Goal: Task Accomplishment & Management: Manage account settings

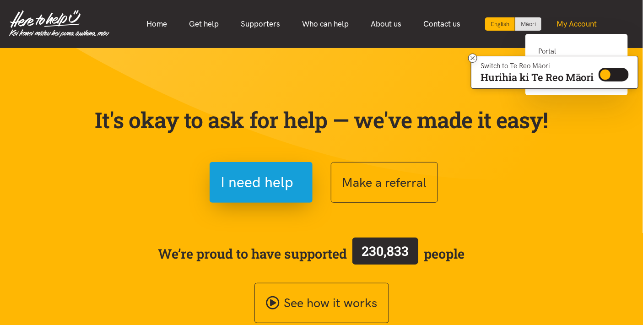
click at [582, 21] on link "My Account" at bounding box center [576, 24] width 62 height 20
click at [549, 47] on link "Portal" at bounding box center [576, 55] width 77 height 19
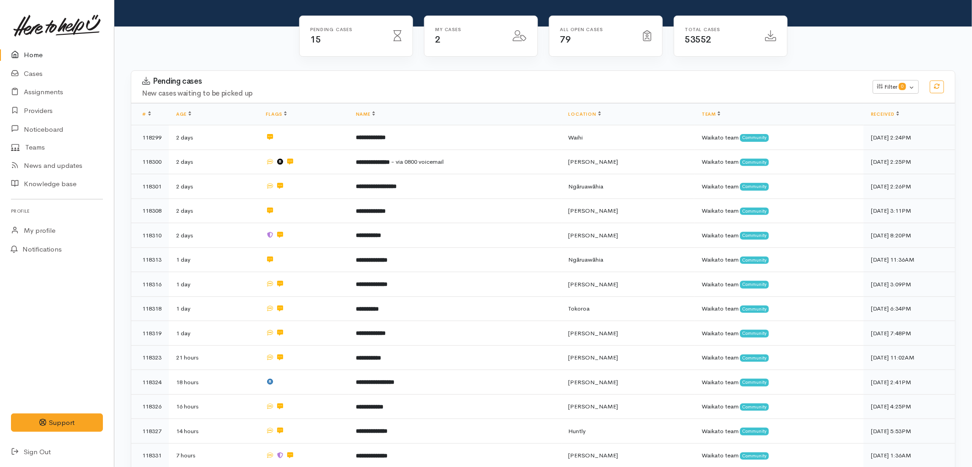
scroll to position [51, 0]
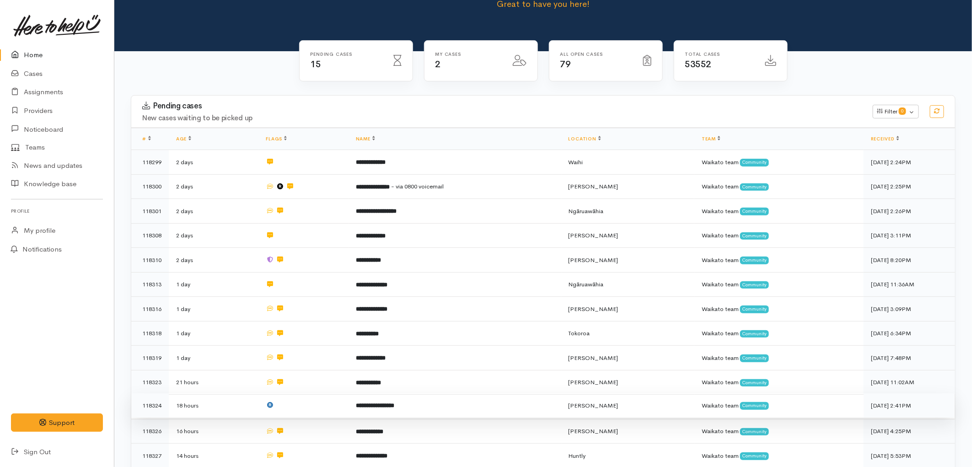
click at [416, 324] on td "**********" at bounding box center [455, 405] width 213 height 25
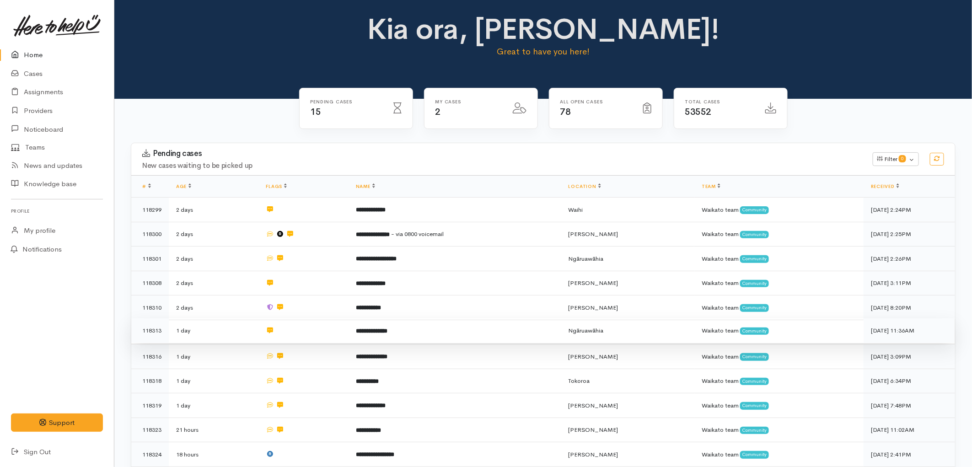
scroll to position [2, 0]
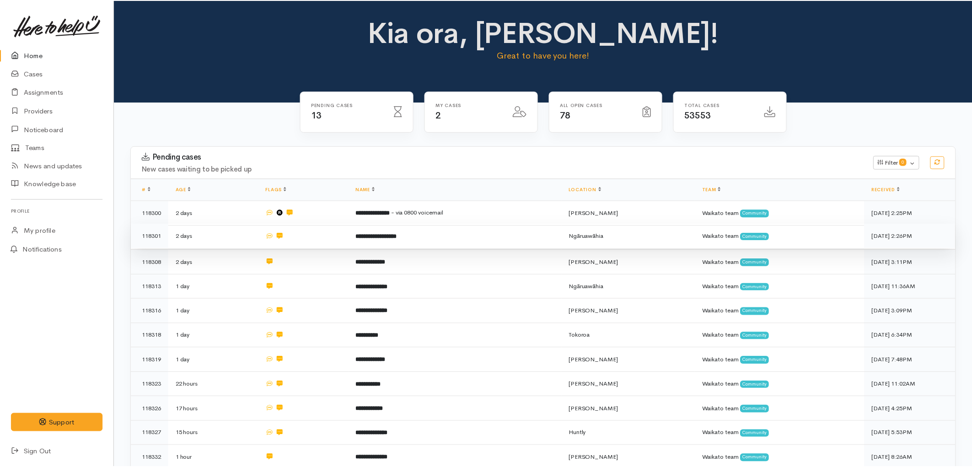
scroll to position [2, 0]
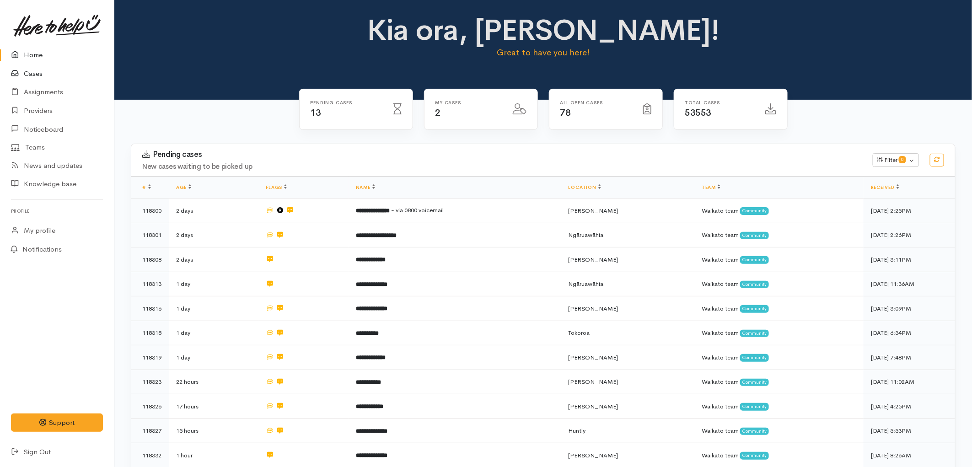
click at [47, 74] on link "Cases" at bounding box center [57, 73] width 114 height 19
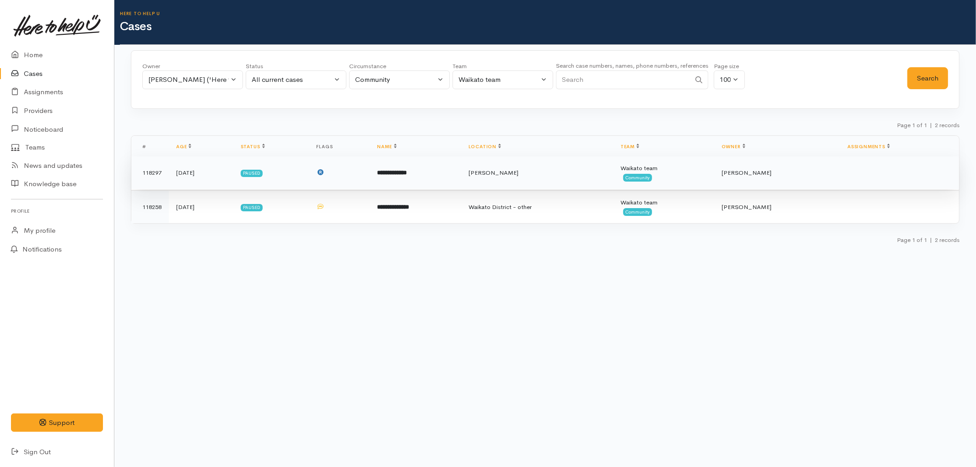
click at [370, 167] on td at bounding box center [339, 172] width 61 height 33
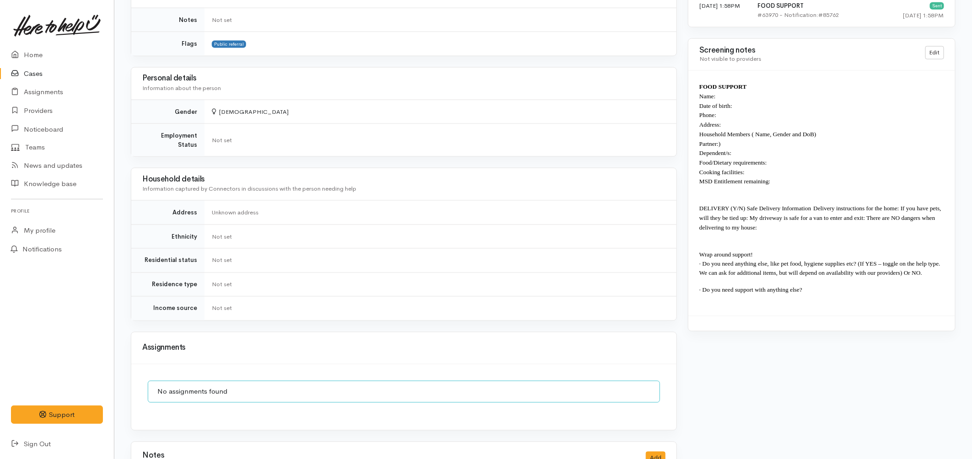
scroll to position [692, 0]
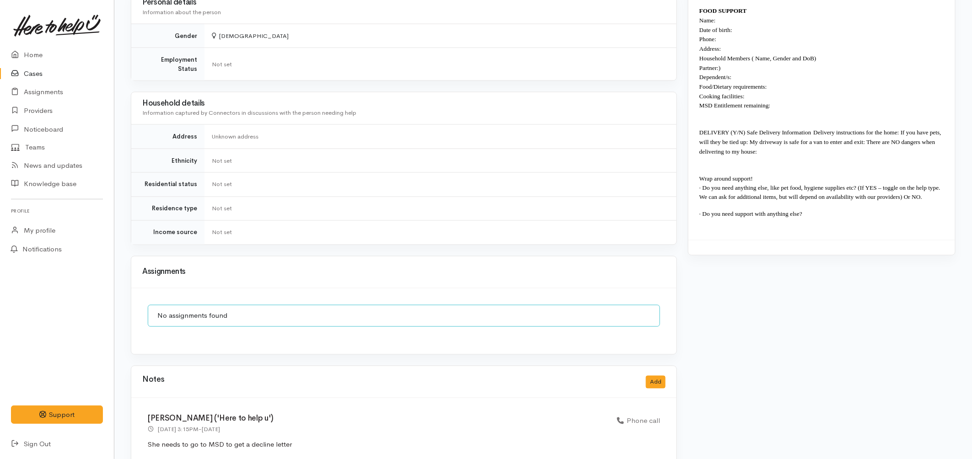
click at [34, 71] on link "Cases" at bounding box center [57, 73] width 114 height 19
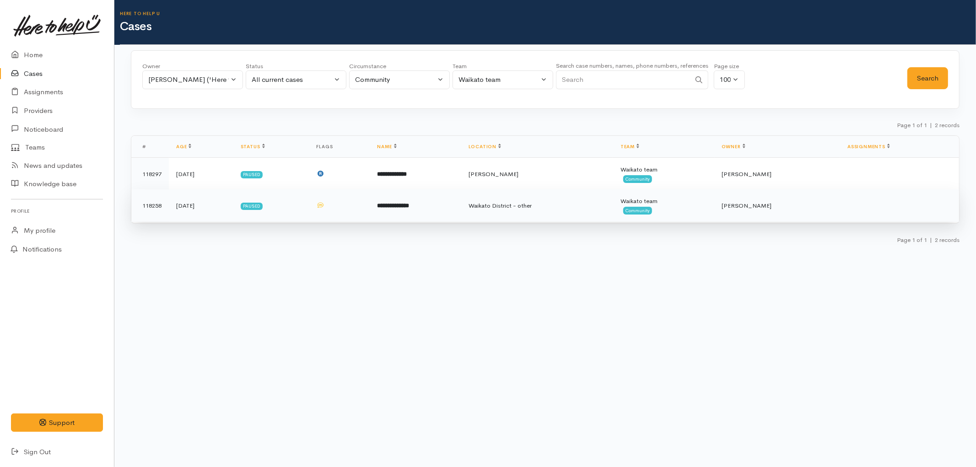
click at [511, 213] on td "Waikato District - other" at bounding box center [537, 205] width 152 height 33
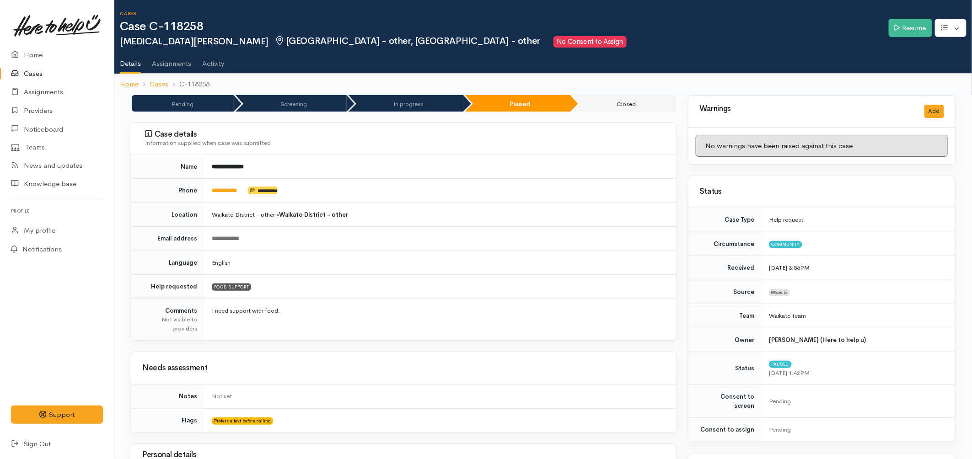
click at [42, 74] on link "Cases" at bounding box center [57, 73] width 114 height 19
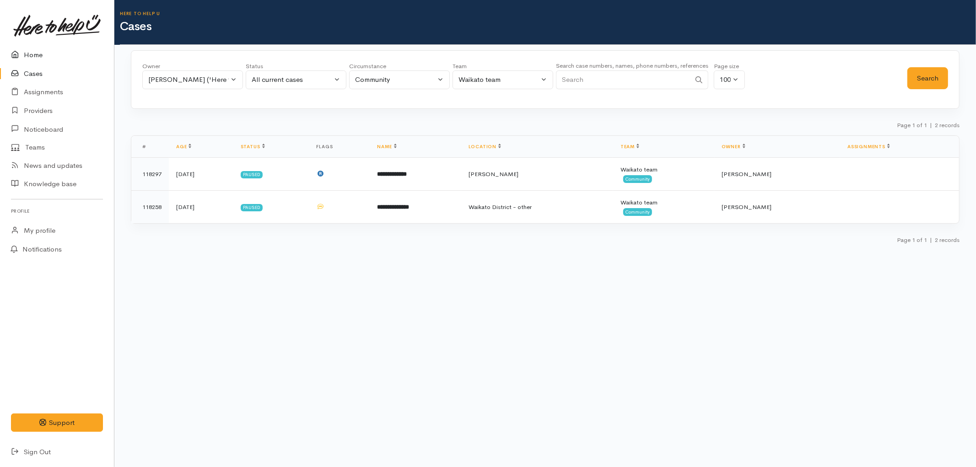
click at [40, 53] on link "Home" at bounding box center [57, 55] width 114 height 19
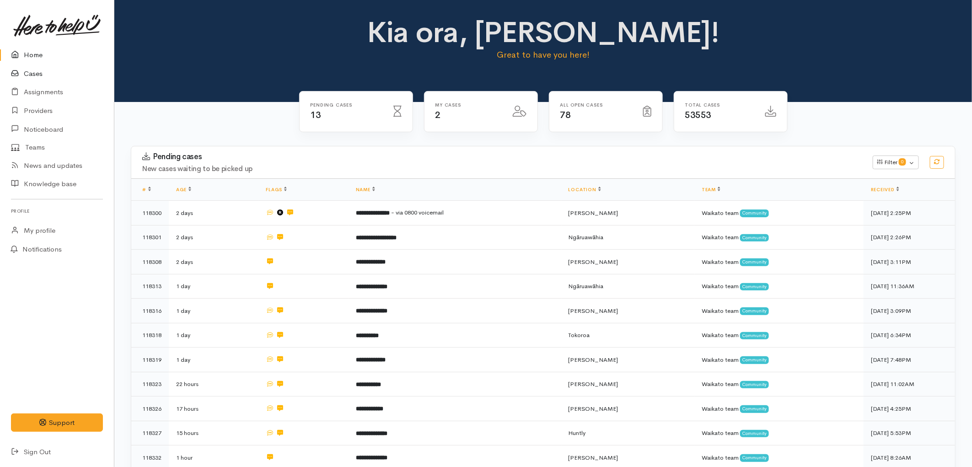
click at [38, 67] on link "Cases" at bounding box center [57, 73] width 114 height 19
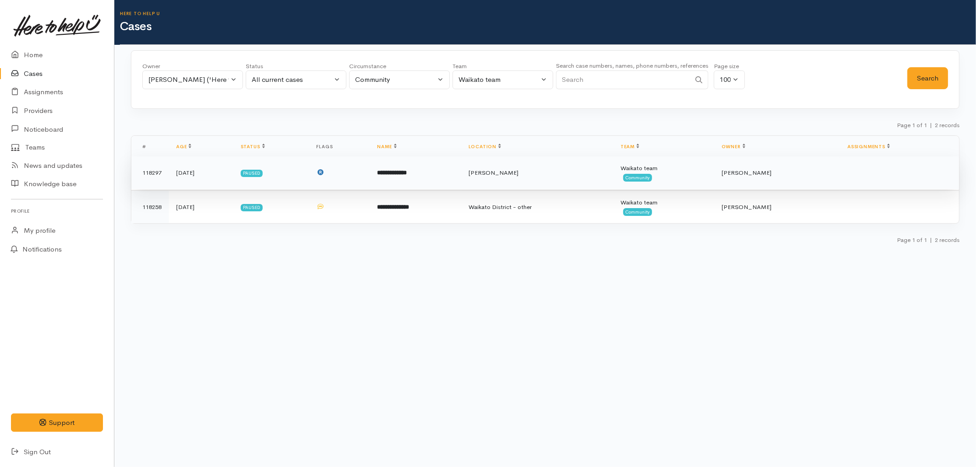
click at [461, 183] on td "**********" at bounding box center [415, 172] width 91 height 33
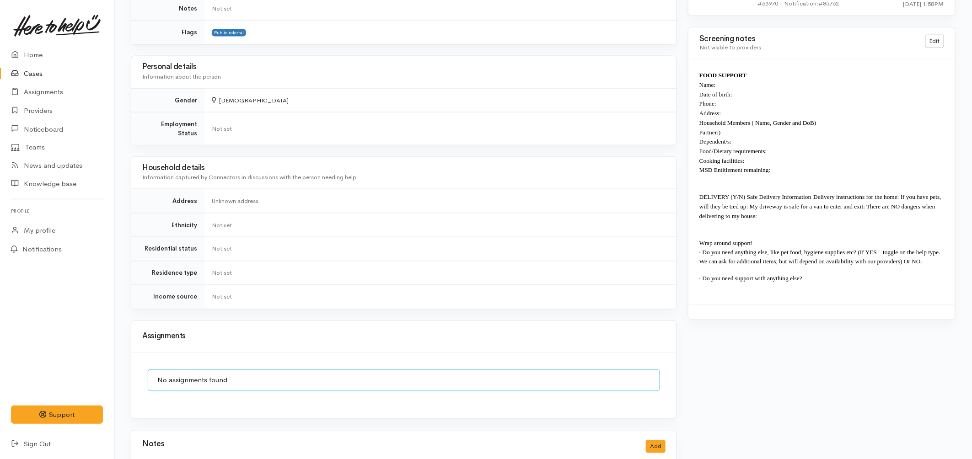
scroll to position [610, 0]
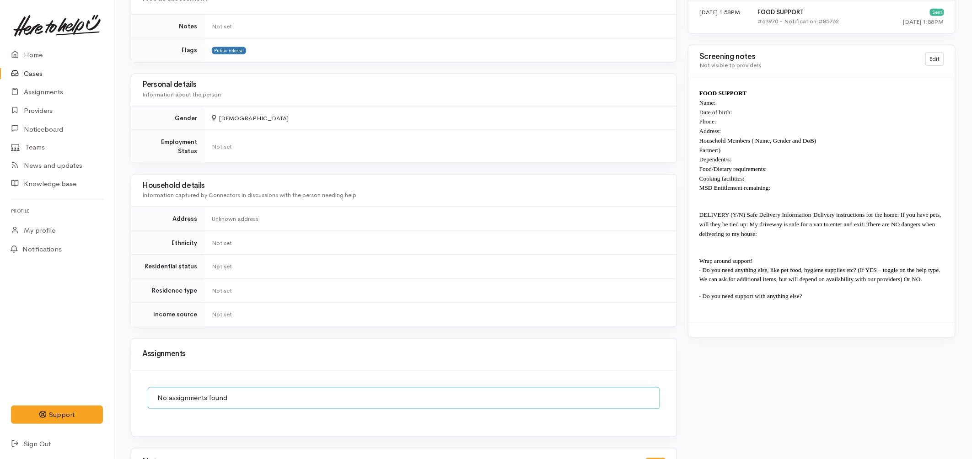
click at [23, 71] on link "Cases" at bounding box center [57, 73] width 114 height 19
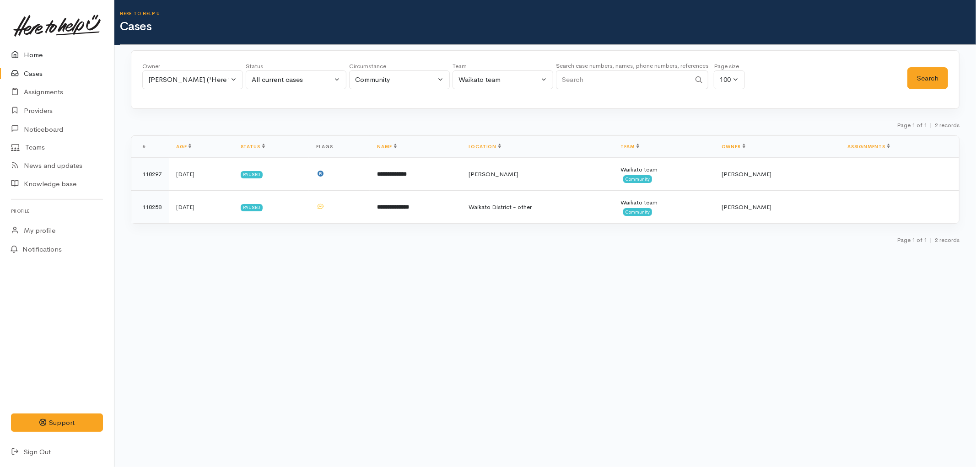
click at [44, 56] on link "Home" at bounding box center [57, 55] width 114 height 19
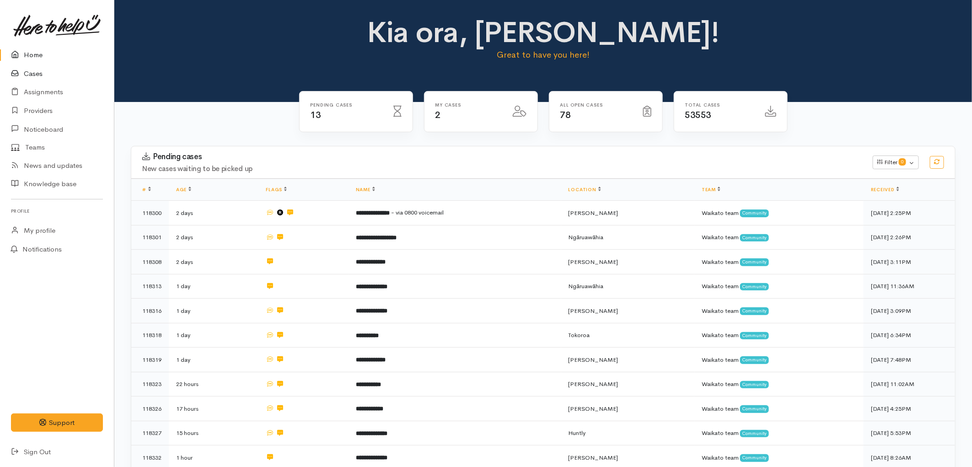
click at [35, 76] on link "Cases" at bounding box center [57, 73] width 114 height 19
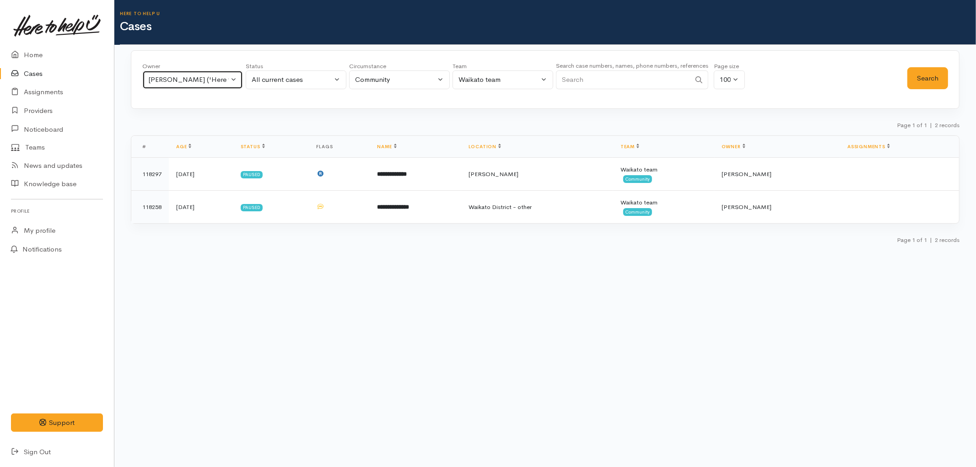
click at [208, 79] on div "Eilidh Botha ('Here to help u')" at bounding box center [188, 80] width 81 height 11
type input "kylei"
click at [218, 144] on span "Kyleigh Pike ('Here to help u')" at bounding box center [214, 139] width 113 height 11
select select "1759"
click at [943, 86] on button "Search" at bounding box center [927, 78] width 41 height 22
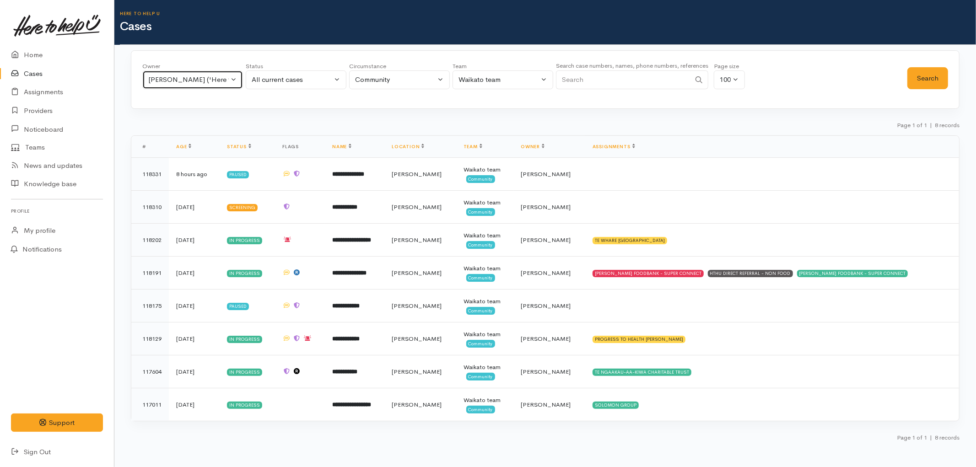
click at [197, 81] on div "Kyleigh Pike ('Here to help u')" at bounding box center [188, 80] width 81 height 11
type input "nic"
click at [189, 140] on span "[PERSON_NAME] ('Here to help u')" at bounding box center [214, 139] width 113 height 11
select select "1280"
click at [187, 73] on button "Nicole Manson ('Here to help u')" at bounding box center [192, 79] width 101 height 19
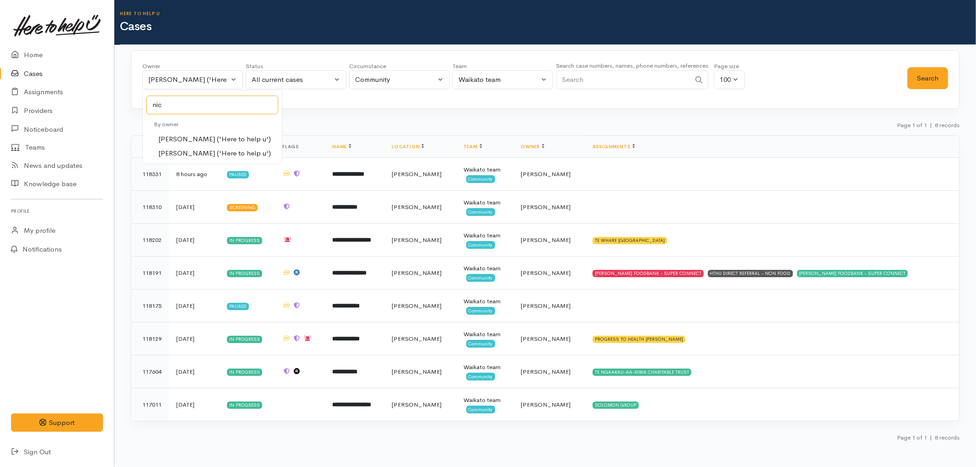
type input "nic"
click at [186, 153] on span "[PERSON_NAME] ('Here to help u')" at bounding box center [214, 153] width 113 height 11
select select "2314"
click at [939, 80] on button "Search" at bounding box center [927, 78] width 41 height 22
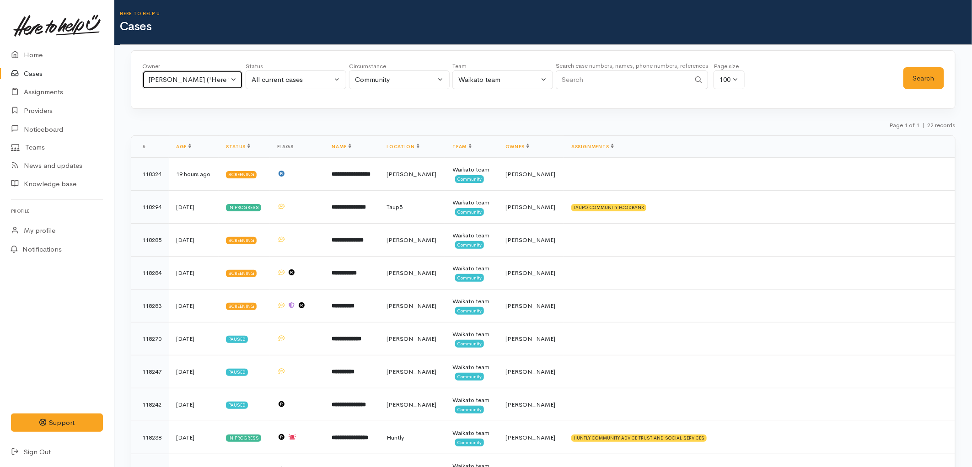
click at [194, 77] on div "Nicole Rusk ('Here to help u')" at bounding box center [188, 80] width 81 height 11
type input "priy"
click at [220, 137] on span "[PERSON_NAME] ('Here to help u')" at bounding box center [214, 139] width 113 height 11
select select "2109"
click at [908, 76] on button "Search" at bounding box center [923, 78] width 41 height 22
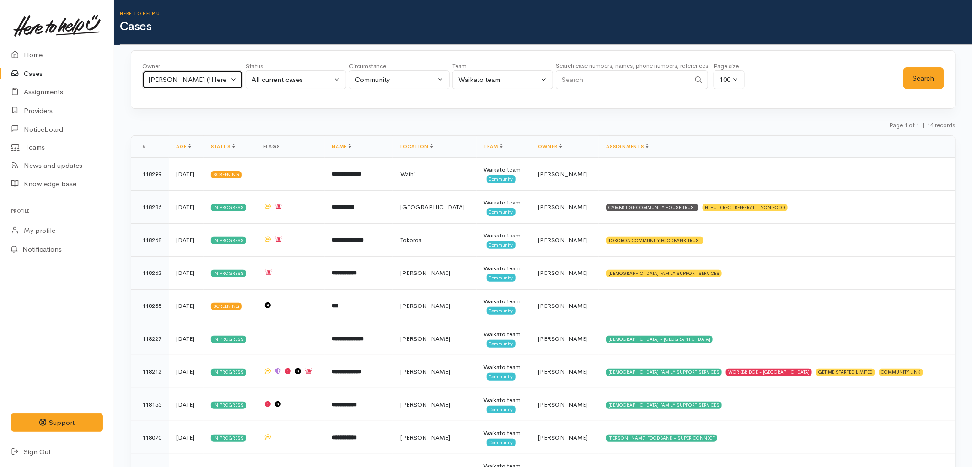
click at [186, 81] on div "[PERSON_NAME] ('Here to help u')" at bounding box center [188, 80] width 81 height 11
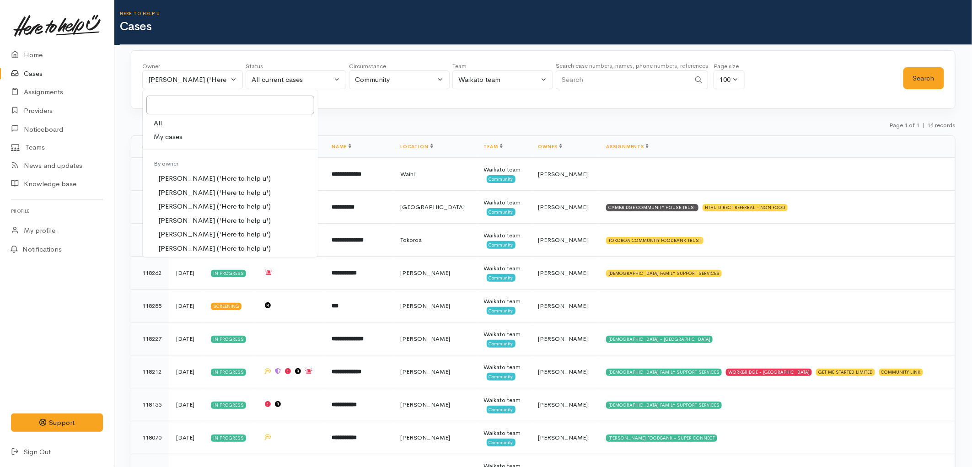
click at [183, 136] on link "My cases" at bounding box center [230, 137] width 175 height 14
select select "1648"
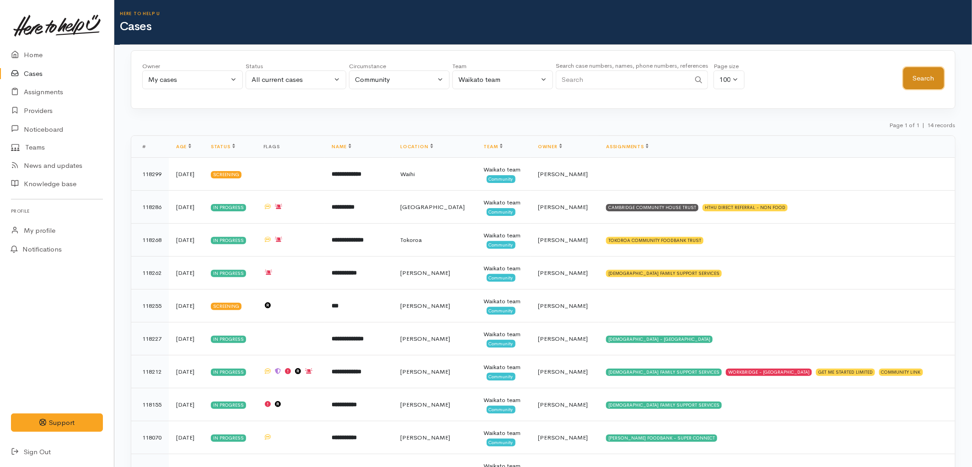
click at [908, 79] on button "Search" at bounding box center [923, 78] width 41 height 22
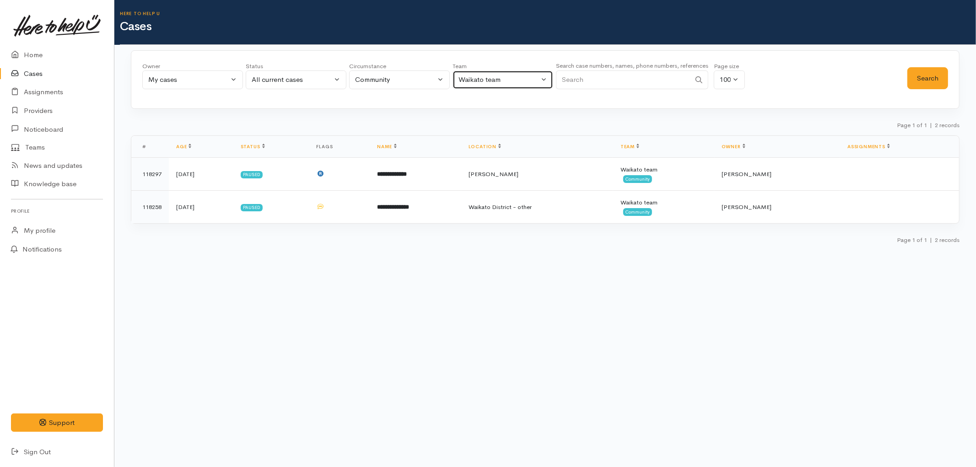
click at [476, 80] on div "Waikato team" at bounding box center [498, 80] width 81 height 11
click at [414, 80] on div "Community" at bounding box center [395, 80] width 81 height 11
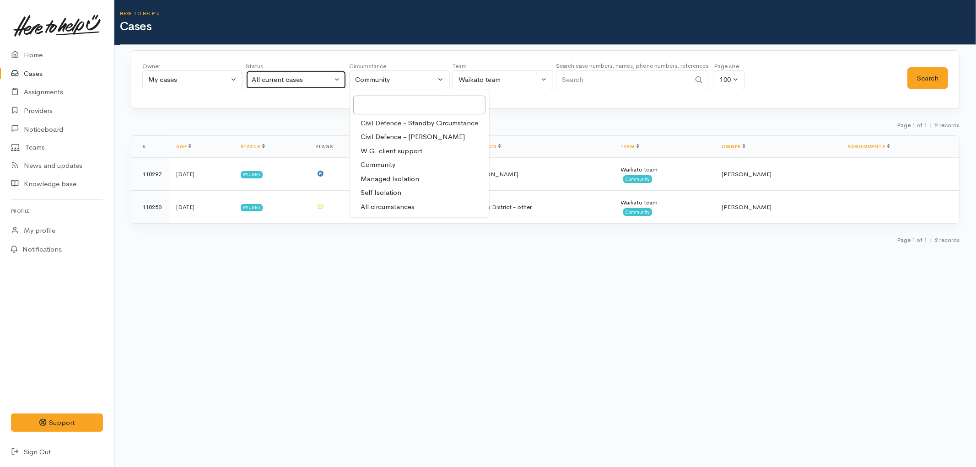
click at [306, 79] on div "All current cases" at bounding box center [292, 80] width 81 height 11
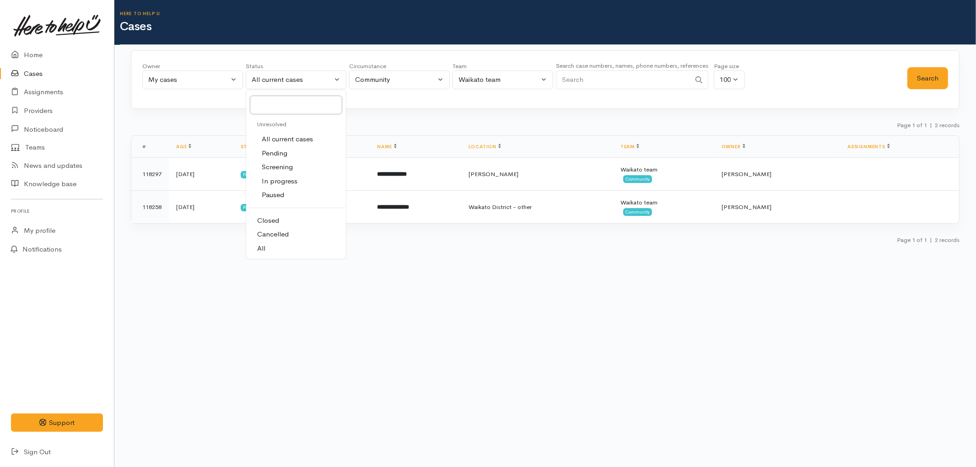
click at [267, 242] on link "All" at bounding box center [296, 249] width 100 height 14
select select "All"
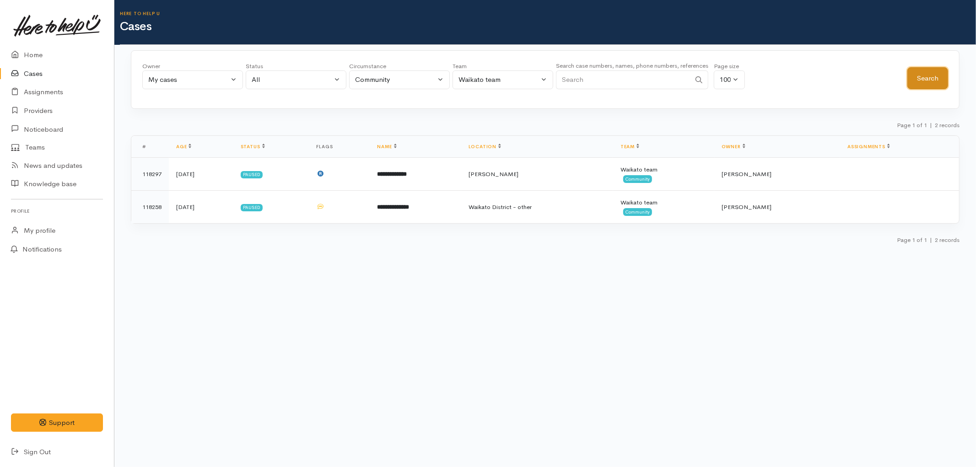
click at [933, 78] on button "Search" at bounding box center [927, 78] width 41 height 22
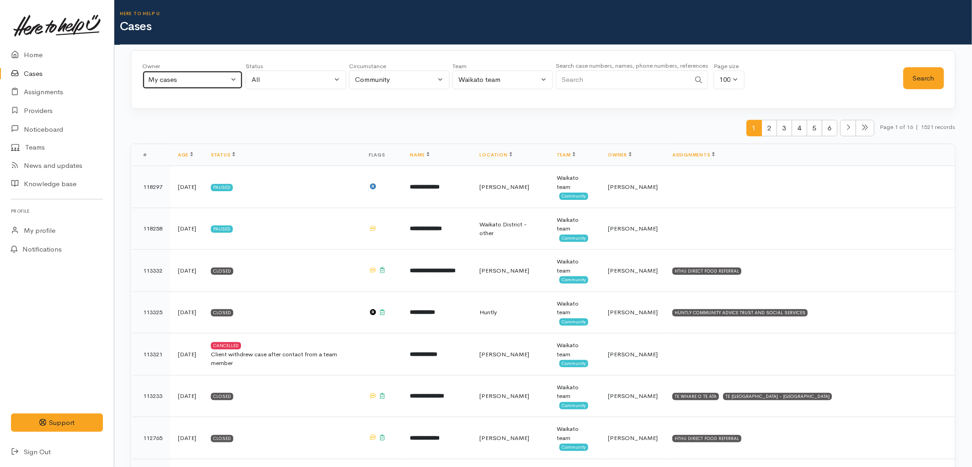
click at [197, 85] on button "My cases" at bounding box center [192, 79] width 101 height 19
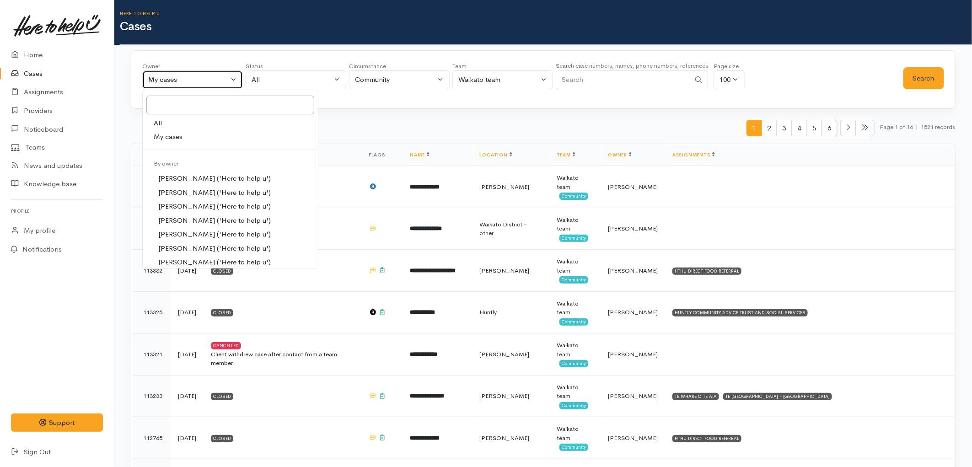
click at [197, 85] on button "My cases" at bounding box center [192, 79] width 101 height 19
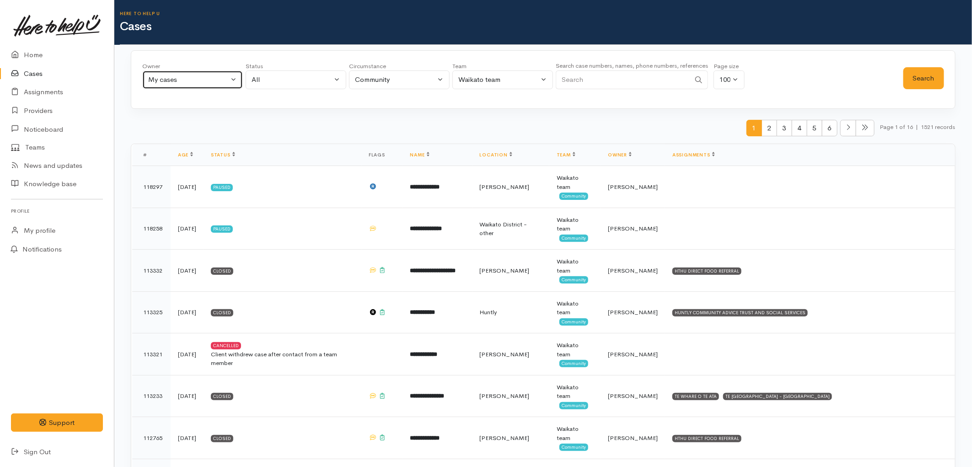
click at [197, 85] on button "My cases" at bounding box center [192, 79] width 101 height 19
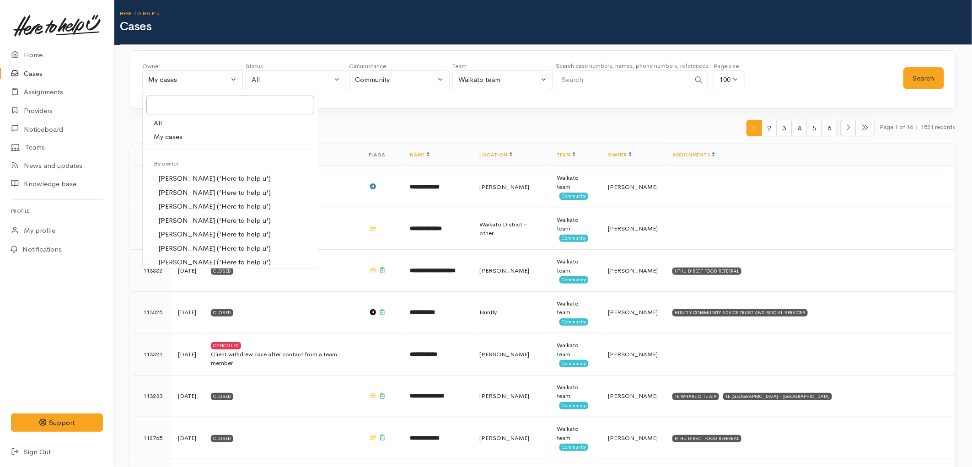
click at [186, 135] on link "My cases" at bounding box center [230, 137] width 175 height 14
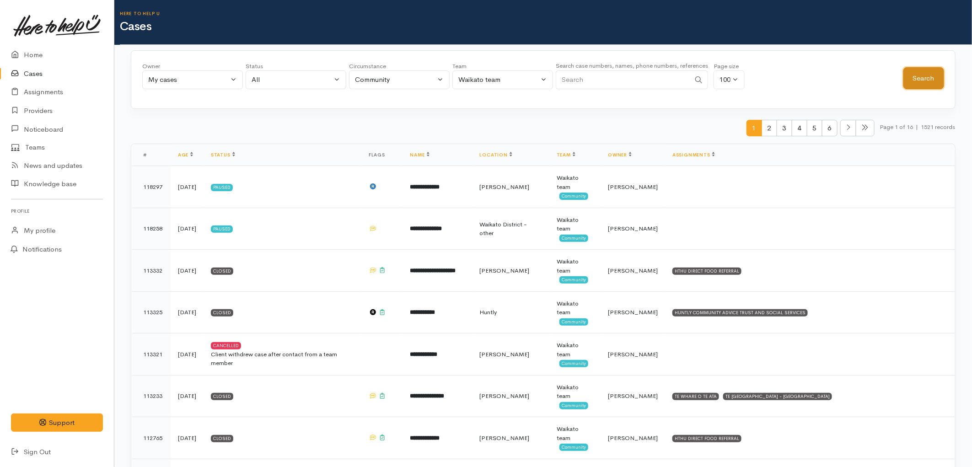
click at [919, 78] on button "Search" at bounding box center [923, 78] width 41 height 22
click at [221, 77] on div "My cases" at bounding box center [188, 80] width 81 height 11
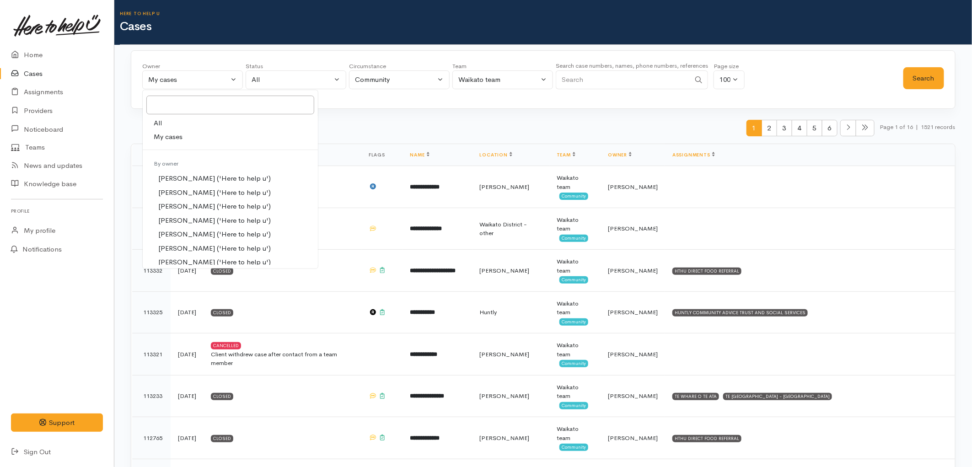
click at [185, 137] on link "My cases" at bounding box center [230, 137] width 175 height 14
select select "1648"
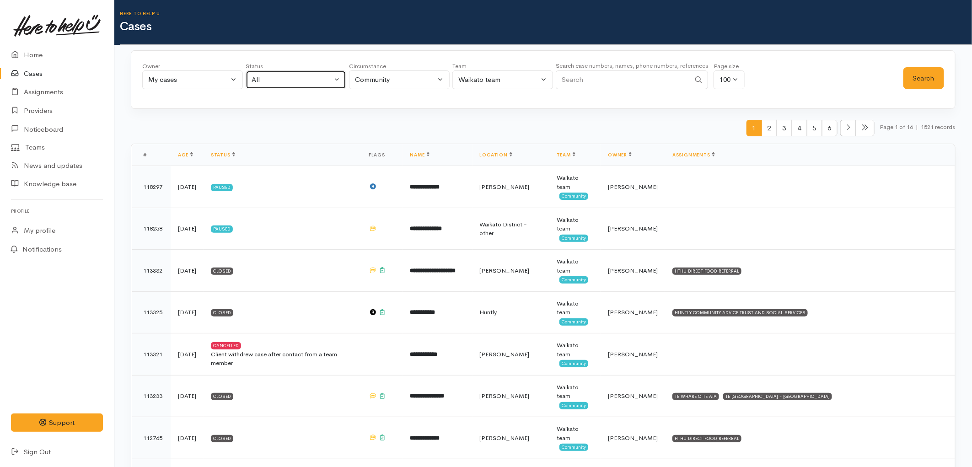
click at [277, 77] on div "All" at bounding box center [292, 80] width 81 height 11
click at [277, 141] on span "All current cases" at bounding box center [287, 139] width 51 height 11
click at [926, 80] on button "Search" at bounding box center [923, 78] width 41 height 22
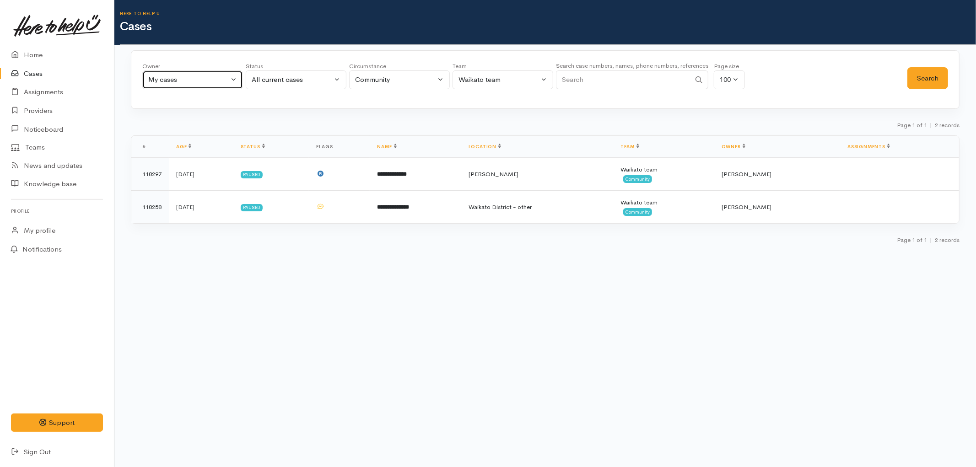
click at [172, 81] on div "My cases" at bounding box center [188, 80] width 81 height 11
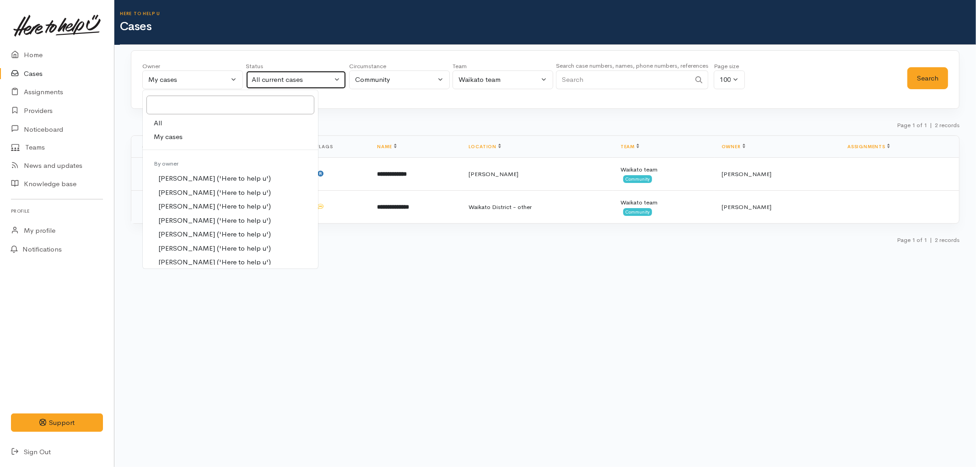
click at [263, 82] on div "All current cases" at bounding box center [292, 80] width 81 height 11
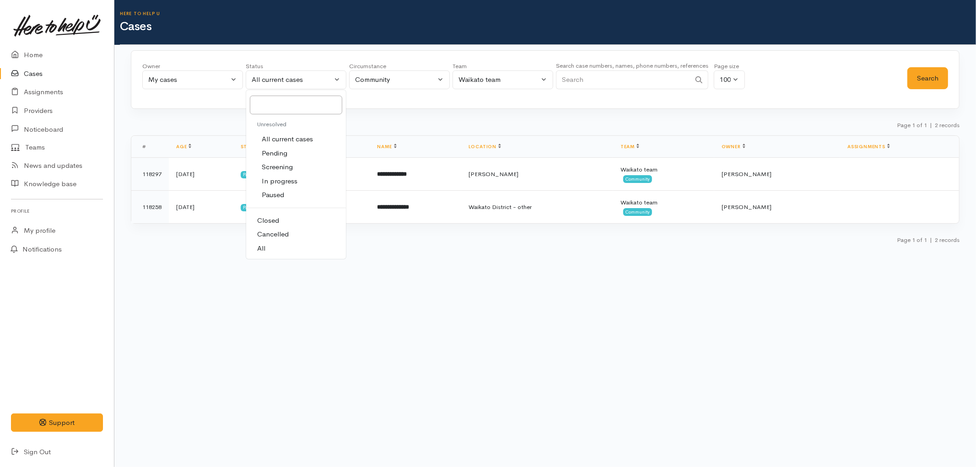
click at [263, 249] on span "All" at bounding box center [261, 248] width 8 height 11
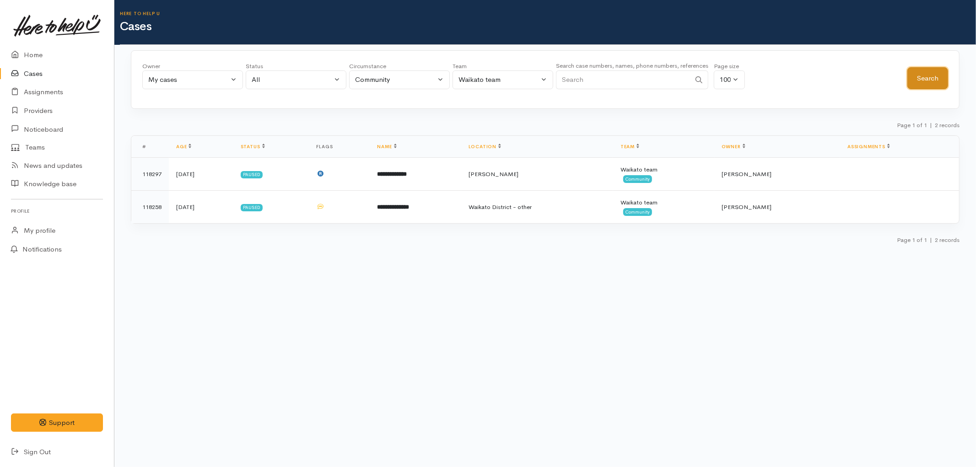
click at [909, 78] on button "Search" at bounding box center [927, 78] width 41 height 22
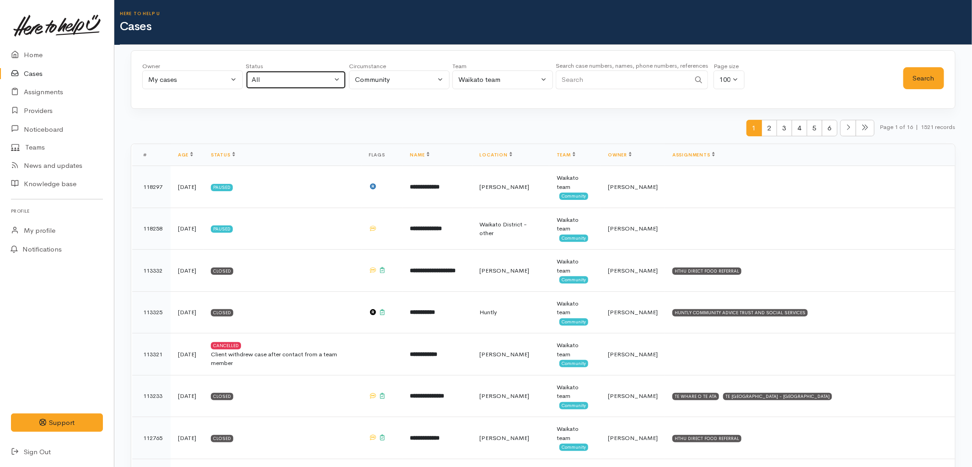
click at [270, 78] on div "All" at bounding box center [292, 80] width 81 height 11
click at [285, 141] on span "All current cases" at bounding box center [287, 139] width 51 height 11
select select "Unresolved"
click at [924, 81] on button "Search" at bounding box center [923, 78] width 41 height 22
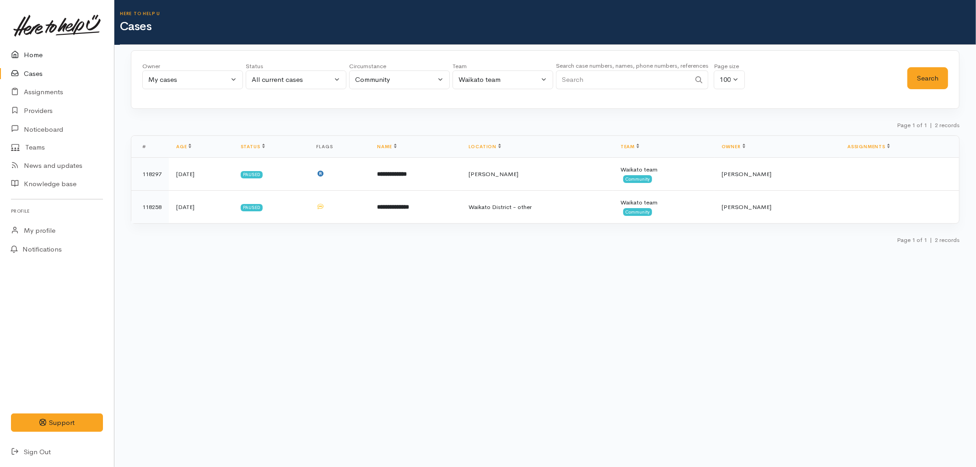
click at [46, 53] on link "Home" at bounding box center [57, 55] width 114 height 19
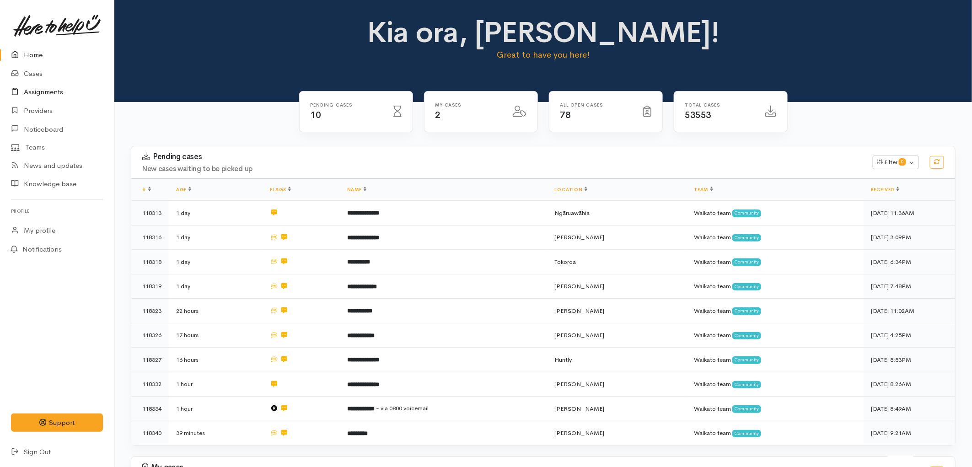
click at [44, 94] on link "Assignments" at bounding box center [57, 92] width 114 height 19
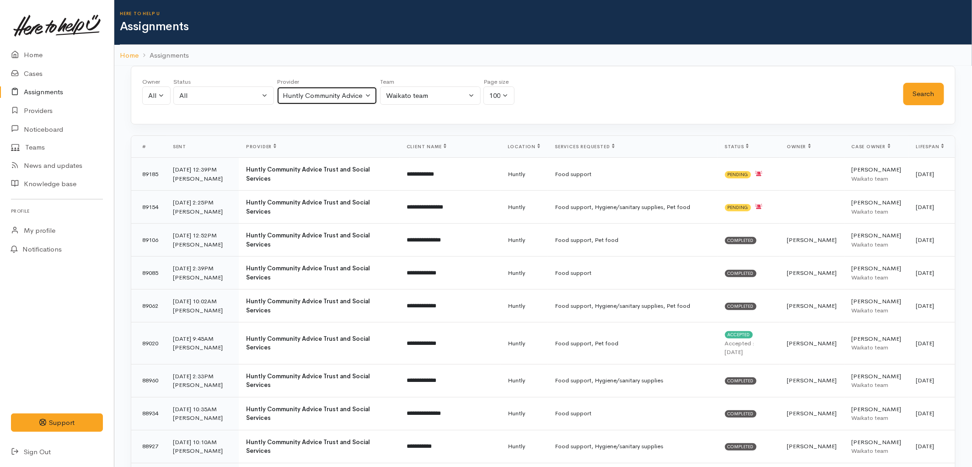
click at [341, 97] on div "Huntly Community Advice Trust and Social Services" at bounding box center [323, 96] width 81 height 11
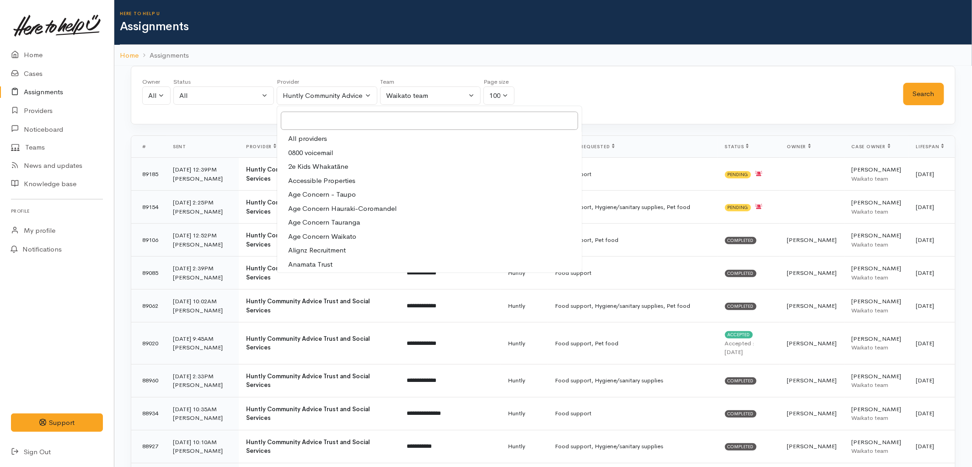
click at [327, 138] on link "All providers" at bounding box center [429, 139] width 305 height 14
select select "-1"
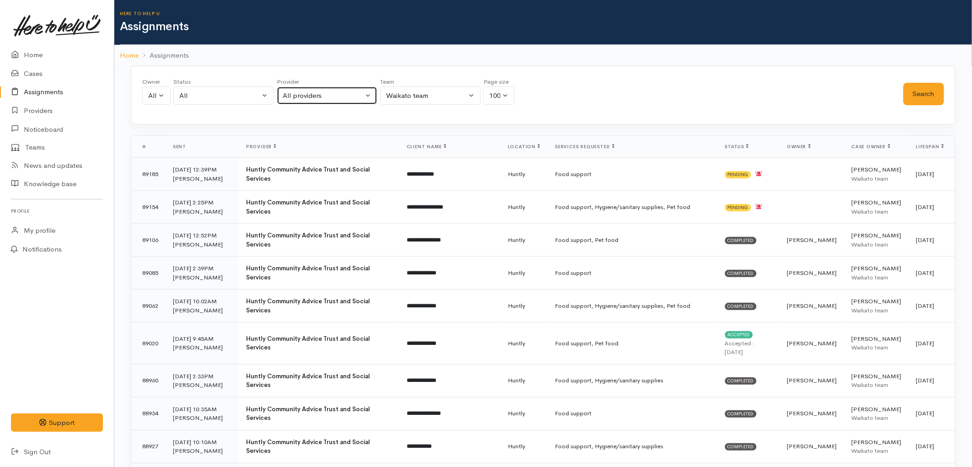
click at [341, 98] on div "All providers" at bounding box center [323, 96] width 81 height 11
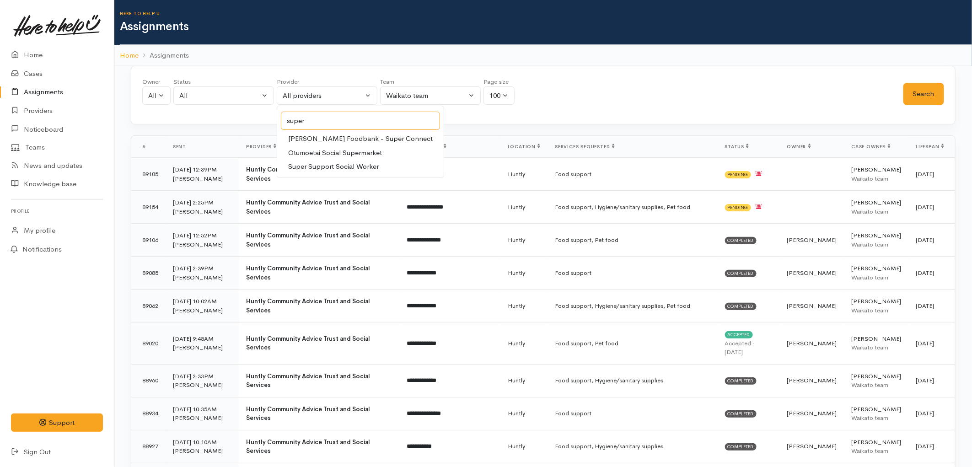
type input "super"
click at [330, 138] on span "[PERSON_NAME] Foodbank - Super Connect" at bounding box center [360, 139] width 145 height 11
select select "59"
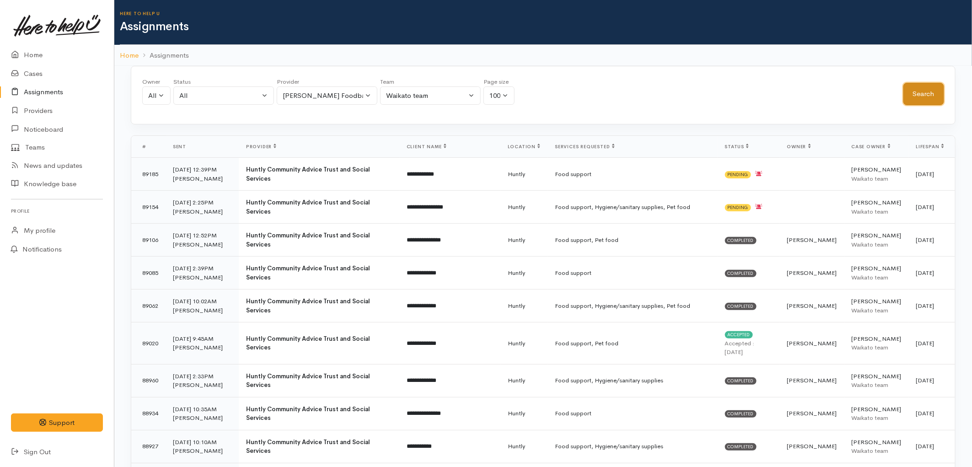
click at [939, 96] on button "Search" at bounding box center [923, 94] width 41 height 22
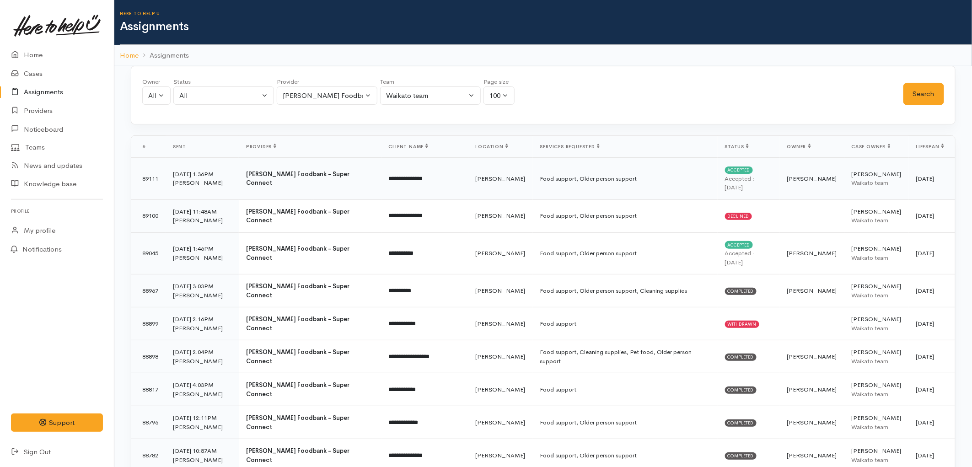
click at [555, 180] on td "Food support, Older person support" at bounding box center [625, 179] width 185 height 42
click at [477, 208] on td "[PERSON_NAME]" at bounding box center [500, 215] width 64 height 33
click at [444, 239] on td "**********" at bounding box center [424, 253] width 87 height 42
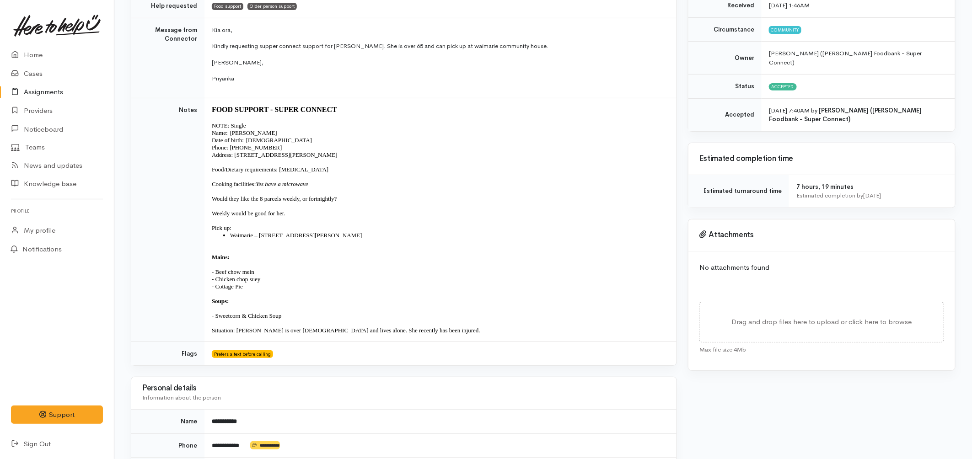
scroll to position [102, 0]
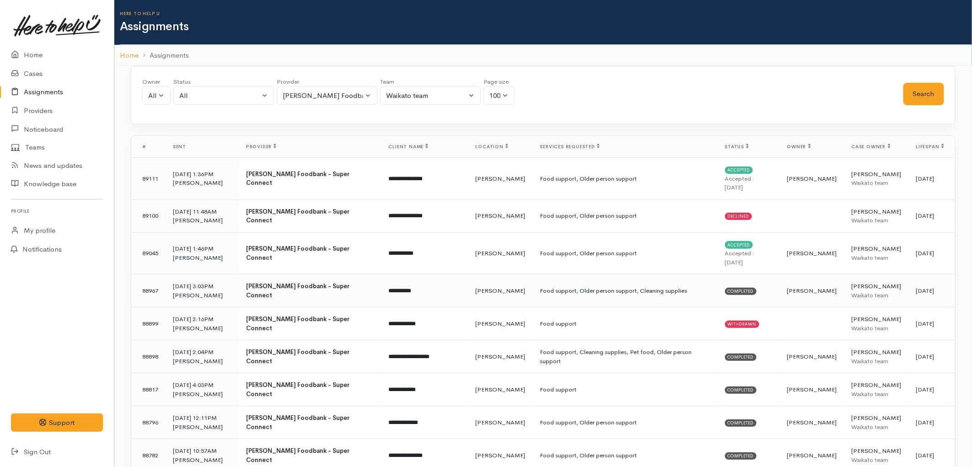
click at [475, 281] on td "[PERSON_NAME]" at bounding box center [500, 290] width 64 height 33
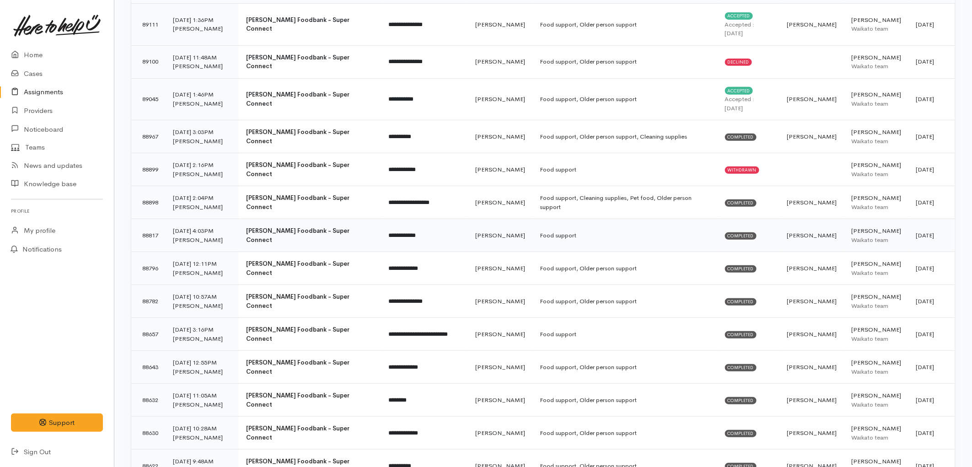
scroll to position [203, 0]
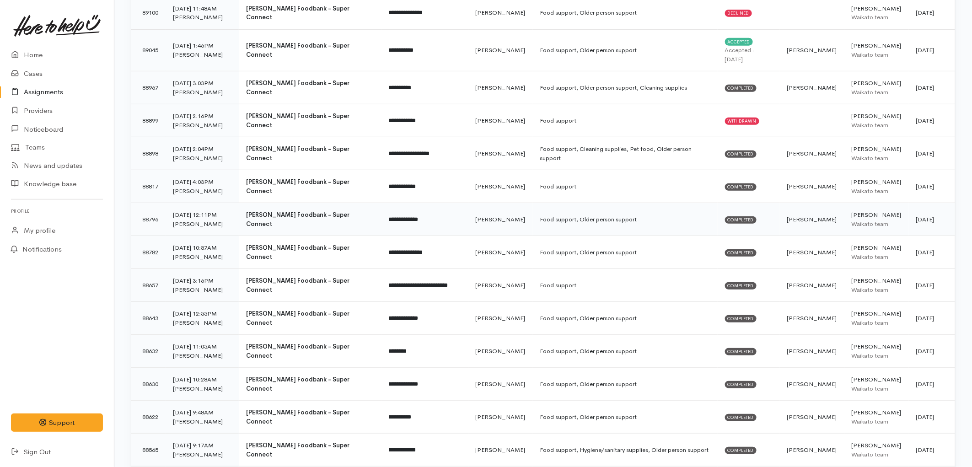
click at [431, 213] on td "**********" at bounding box center [424, 219] width 87 height 33
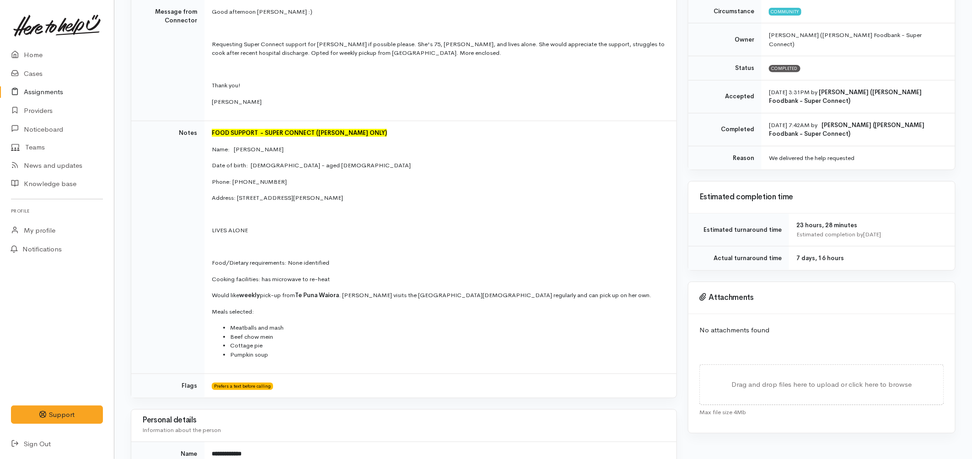
scroll to position [152, 0]
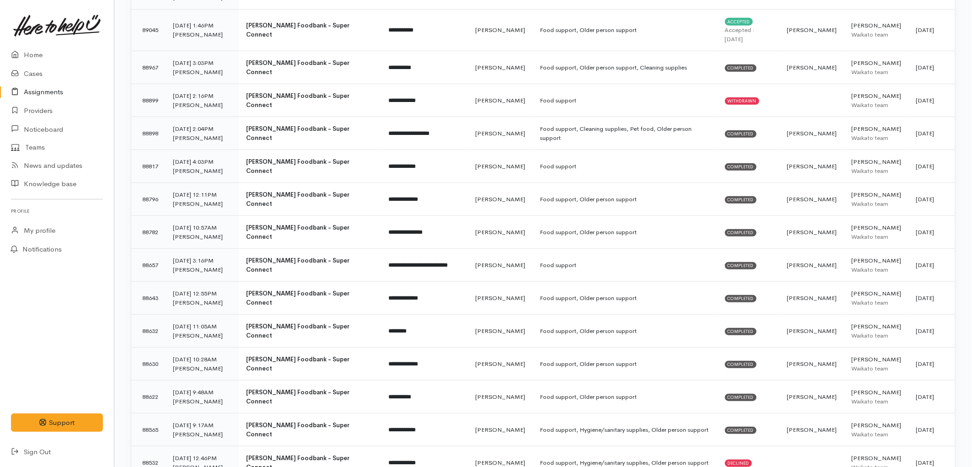
scroll to position [242, 0]
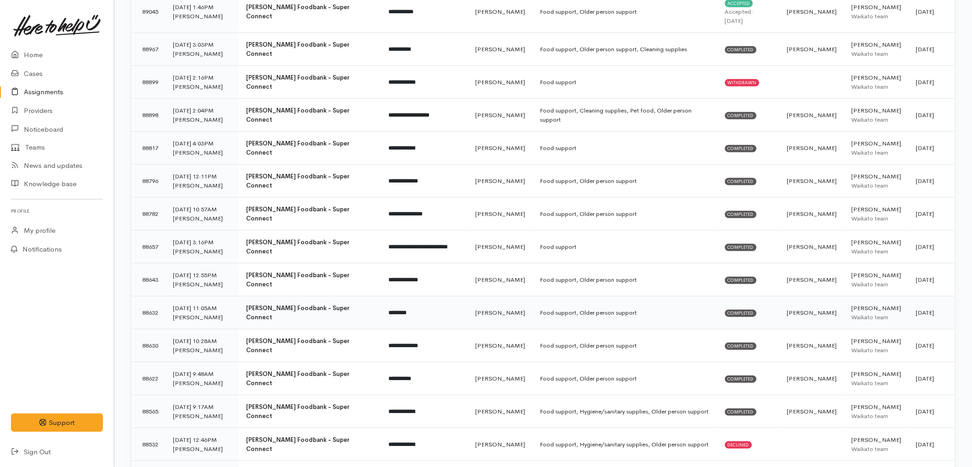
click at [533, 296] on td "Food support, Older person support" at bounding box center [625, 312] width 185 height 33
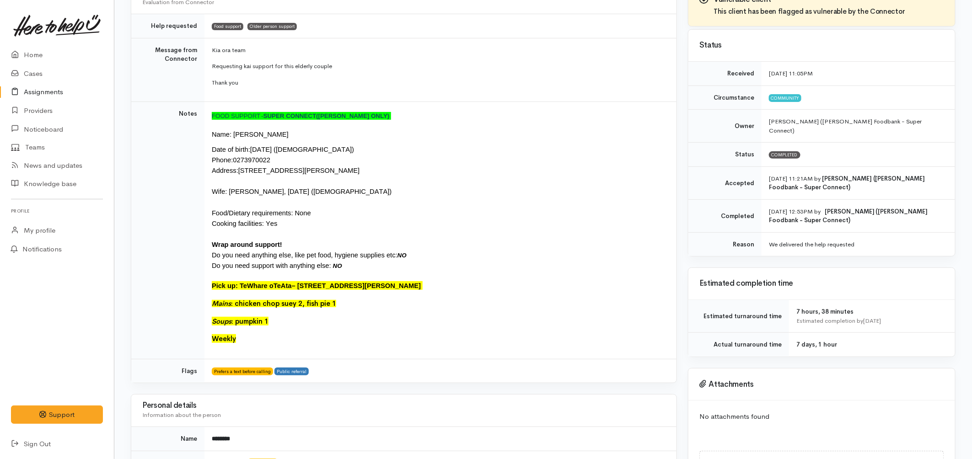
scroll to position [152, 0]
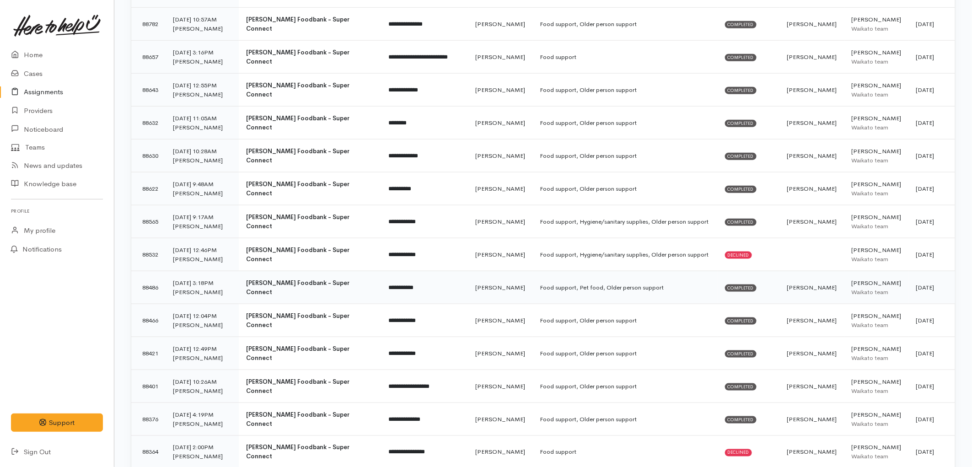
scroll to position [432, 0]
click at [533, 303] on td "Food support, Older person support" at bounding box center [625, 319] width 185 height 33
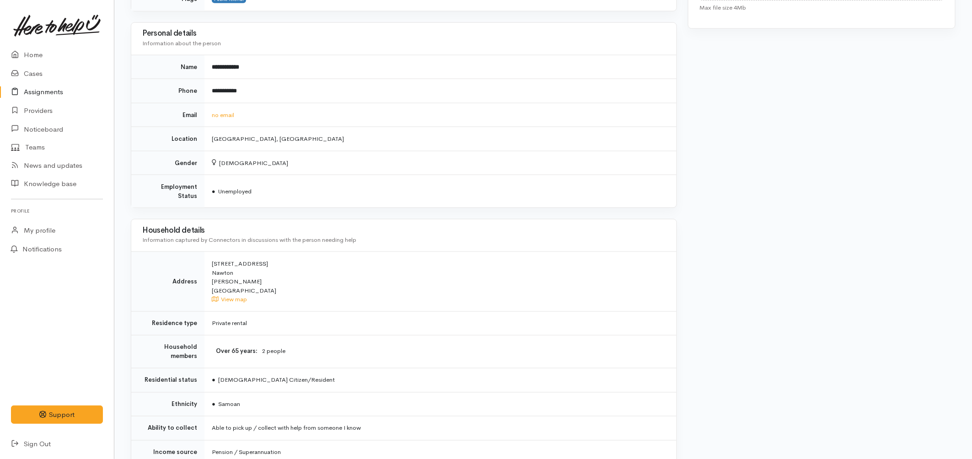
scroll to position [564, 0]
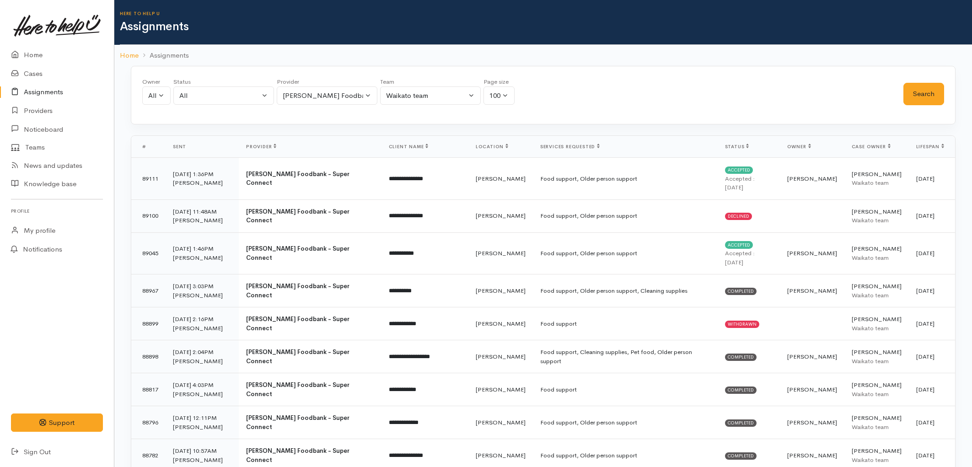
scroll to position [420, 0]
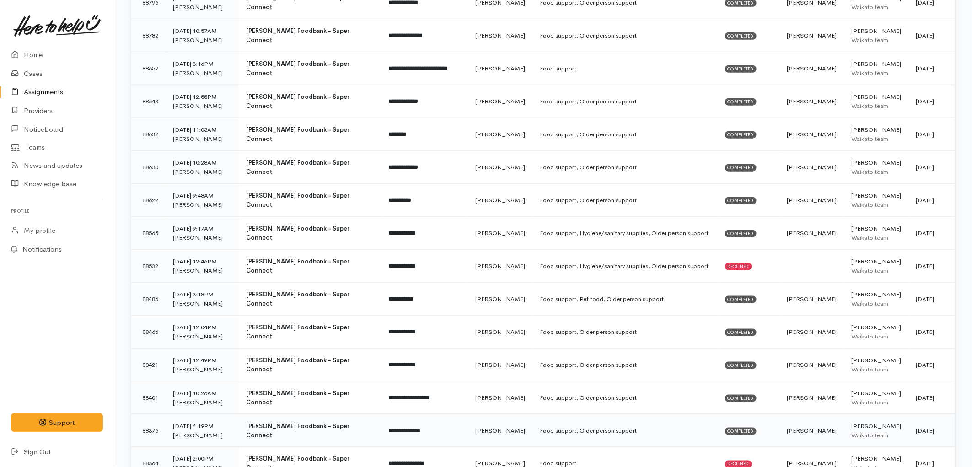
click at [433, 414] on td "**********" at bounding box center [424, 430] width 87 height 33
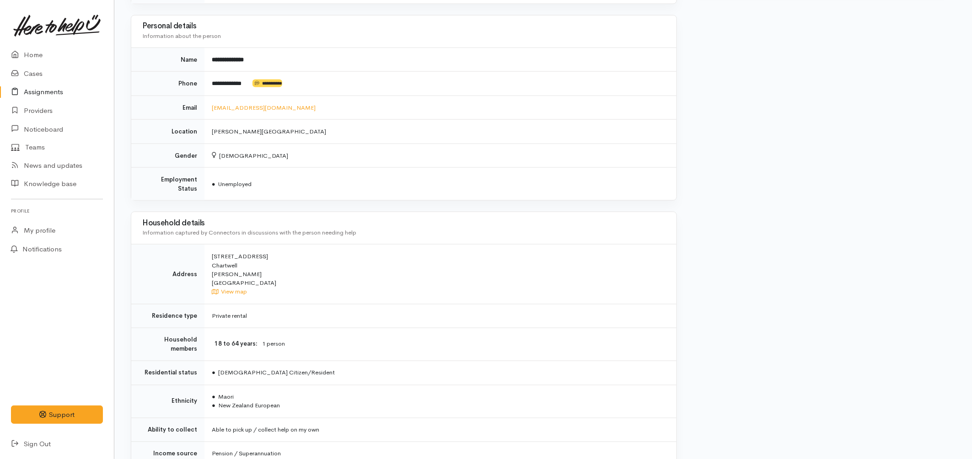
scroll to position [596, 0]
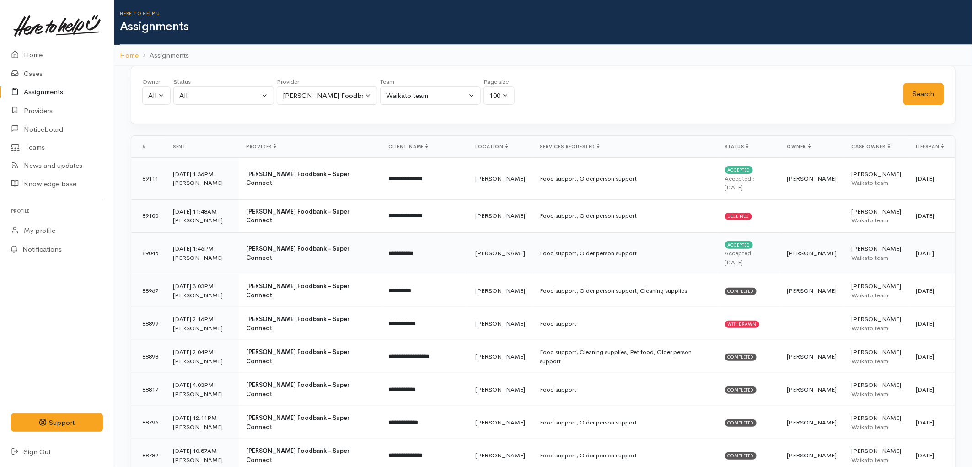
click at [533, 242] on td "Food support, Older person support" at bounding box center [625, 253] width 185 height 42
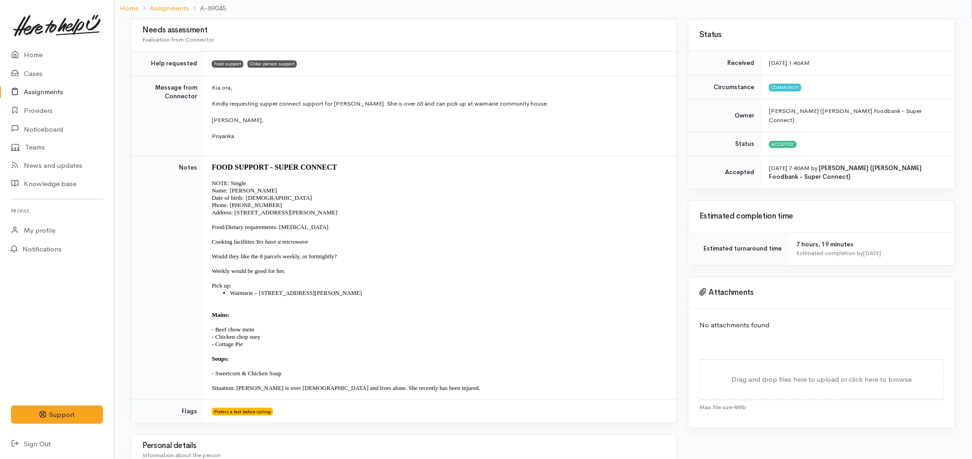
scroll to position [102, 0]
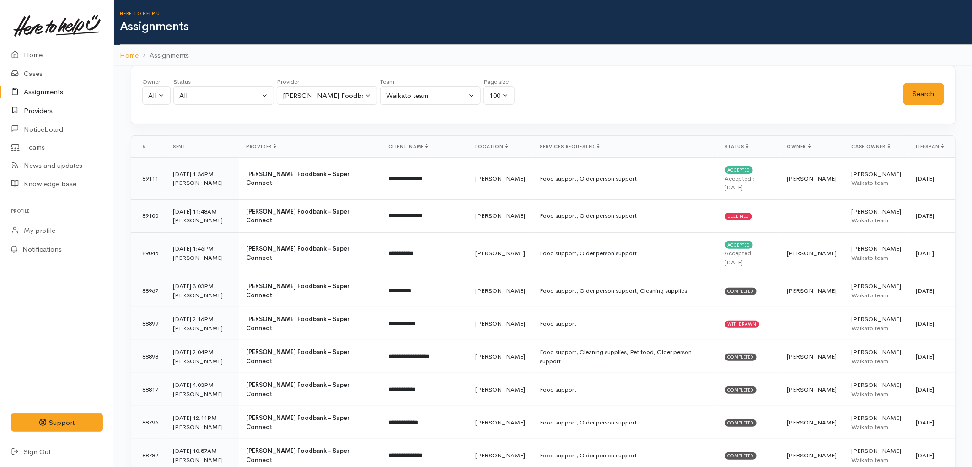
click at [46, 110] on link "Providers" at bounding box center [57, 111] width 114 height 19
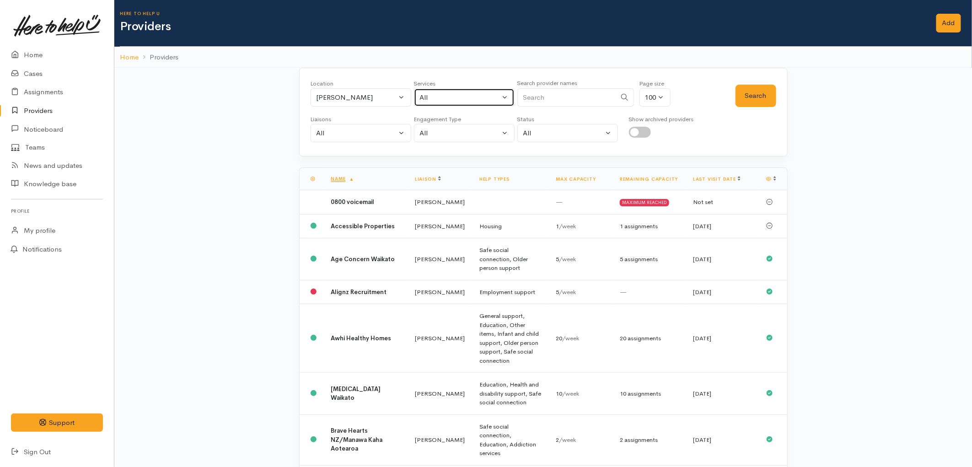
click at [485, 92] on div "All" at bounding box center [460, 97] width 81 height 11
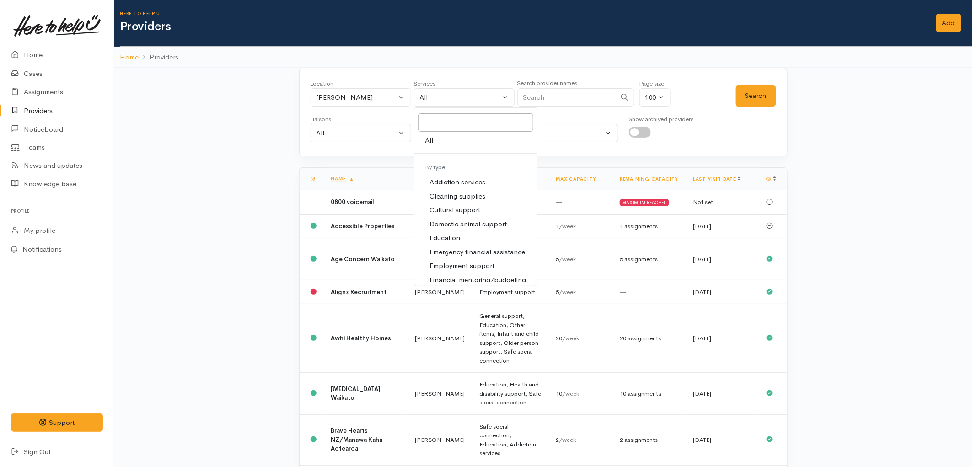
click at [546, 89] on input "Search" at bounding box center [566, 97] width 99 height 19
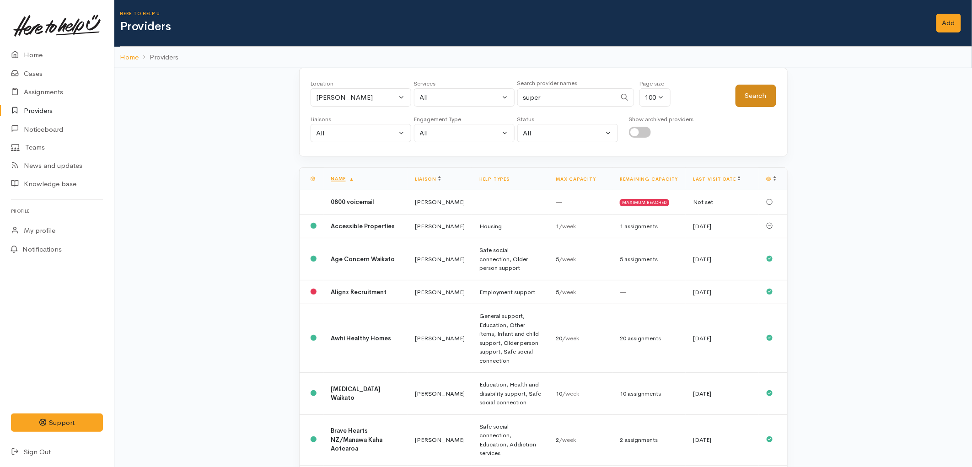
type input "super"
click at [743, 103] on button "Search" at bounding box center [756, 96] width 41 height 22
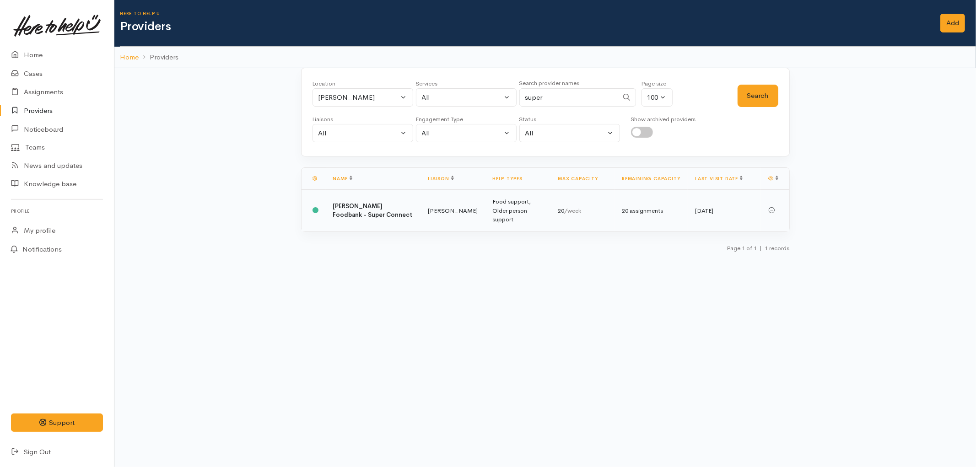
click at [503, 212] on td "Food support, Older person support" at bounding box center [517, 211] width 65 height 42
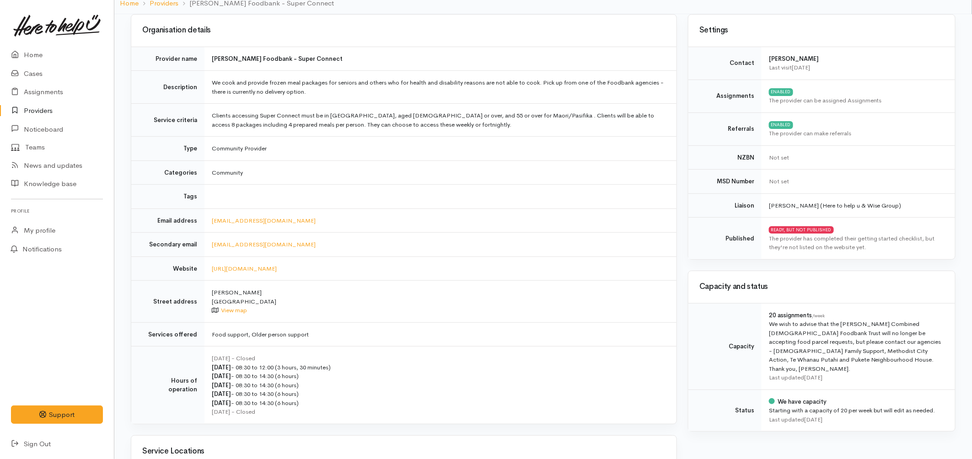
scroll to position [51, 0]
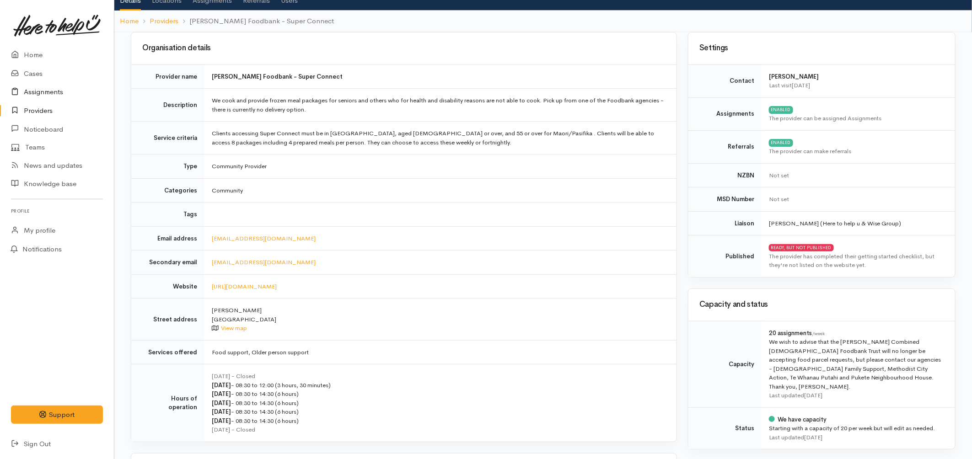
click at [41, 91] on link "Assignments" at bounding box center [57, 92] width 114 height 19
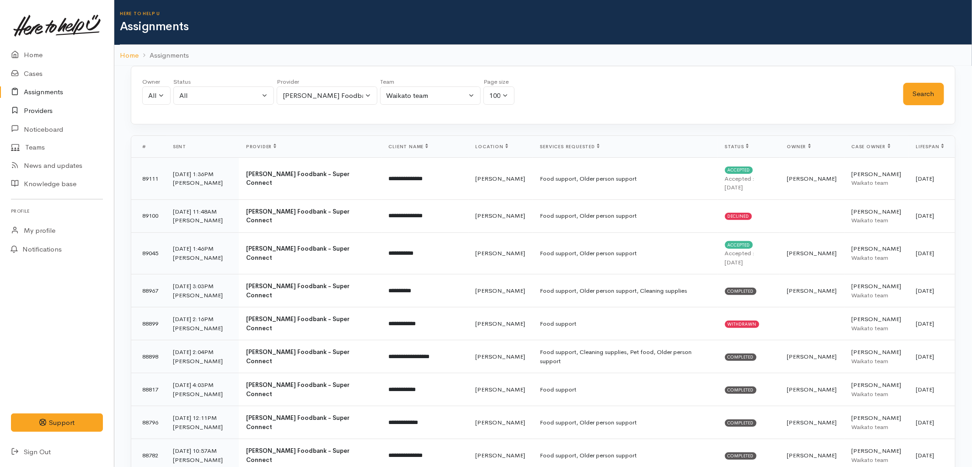
click at [63, 110] on link "Providers" at bounding box center [57, 111] width 114 height 19
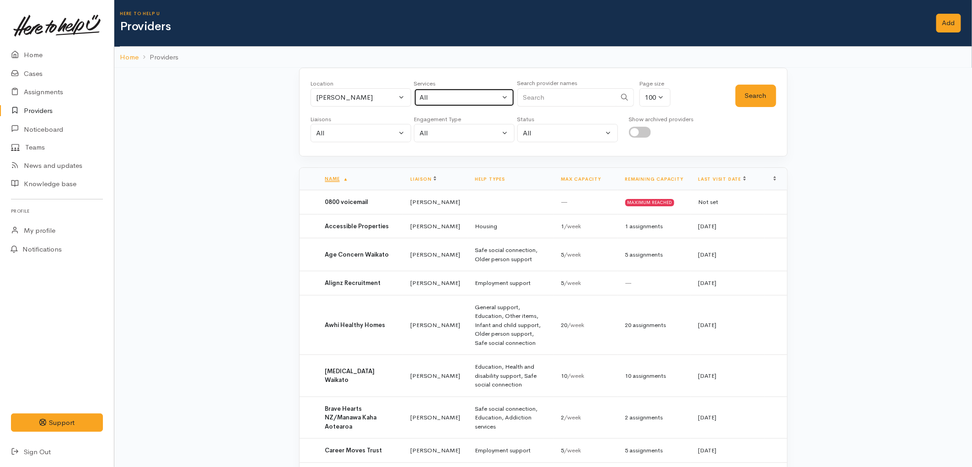
click at [453, 102] on div "All" at bounding box center [460, 97] width 81 height 11
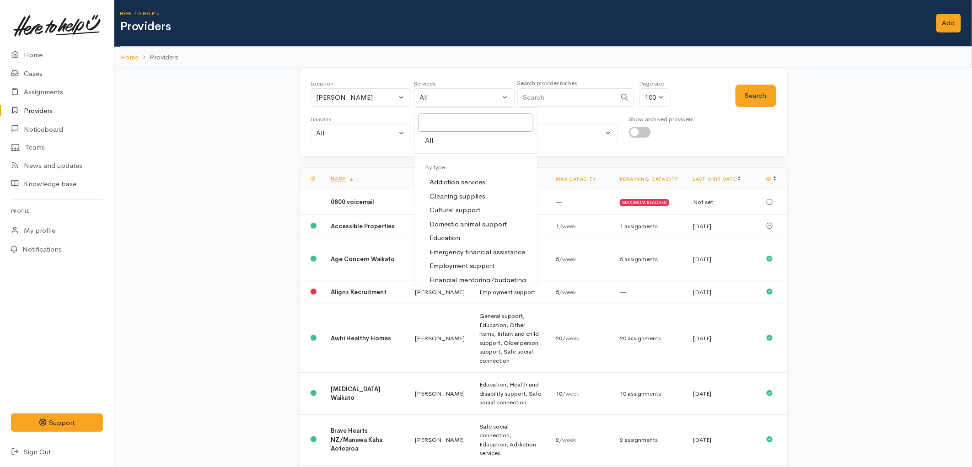
click at [549, 102] on input "Search" at bounding box center [566, 97] width 99 height 19
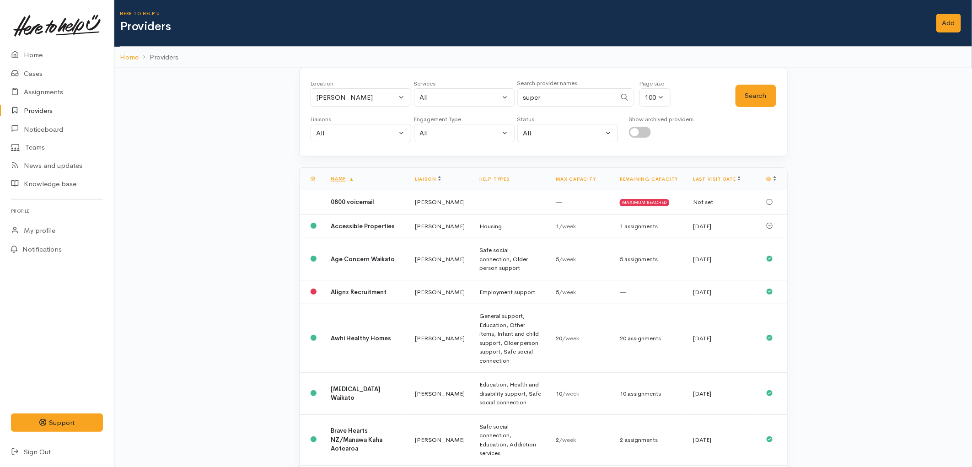
type input "super"
click at [738, 96] on button "Search" at bounding box center [756, 96] width 41 height 22
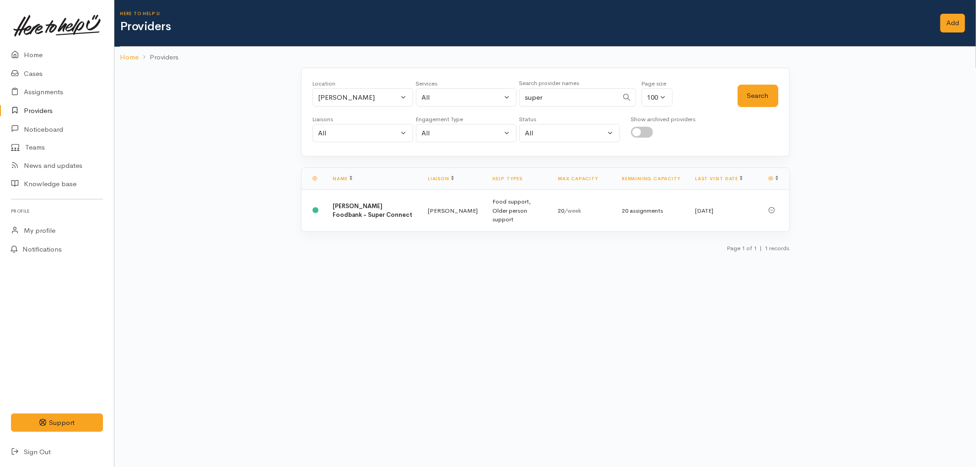
click at [445, 212] on td "[PERSON_NAME]" at bounding box center [452, 211] width 64 height 42
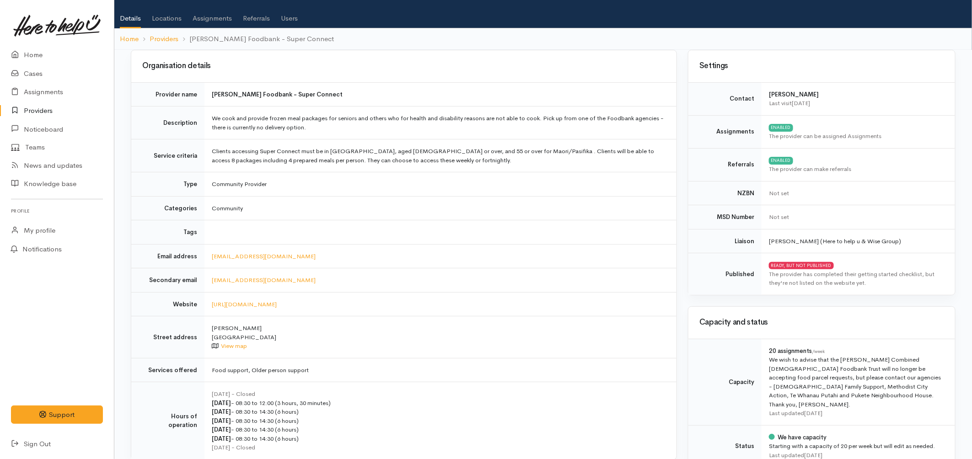
scroll to position [102, 0]
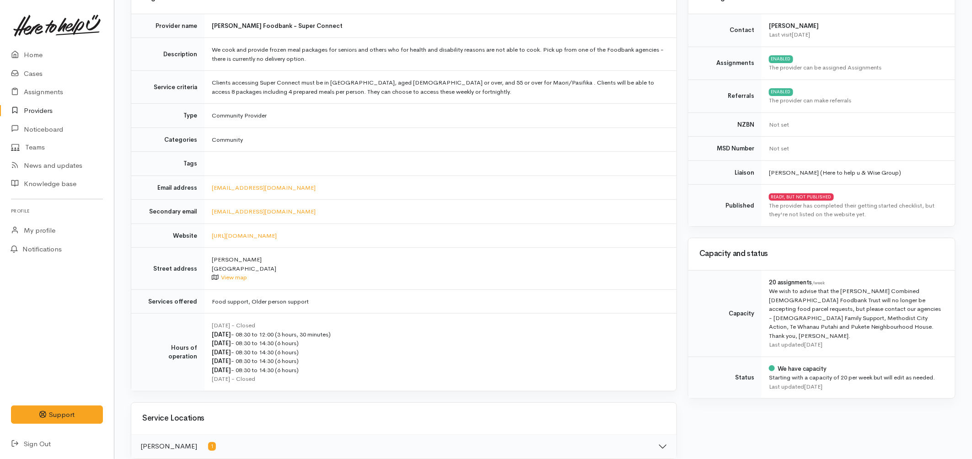
drag, startPoint x: 770, startPoint y: 292, endPoint x: 844, endPoint y: 326, distance: 81.0
click at [844, 326] on div "We wish to advise that the Hamilton Combined Christian Foodbank Trust will no l…" at bounding box center [856, 314] width 175 height 54
copy div "We wish to advise that the Hamilton Combined Christian Foodbank Trust will no l…"
click at [57, 107] on link "Providers" at bounding box center [57, 111] width 114 height 19
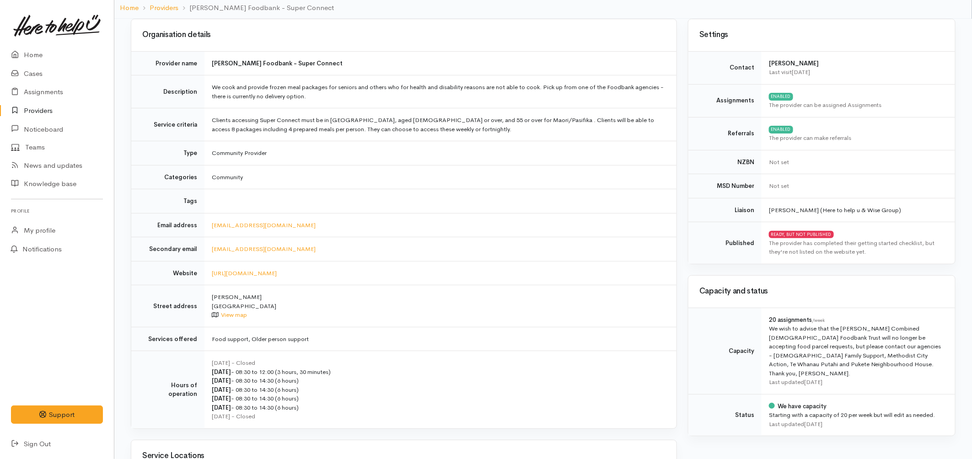
scroll to position [0, 0]
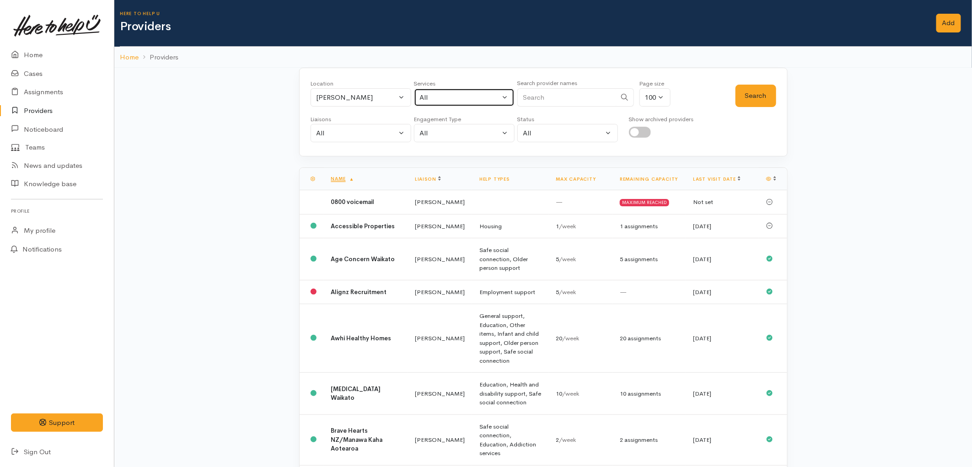
click at [436, 103] on button "All" at bounding box center [464, 97] width 101 height 19
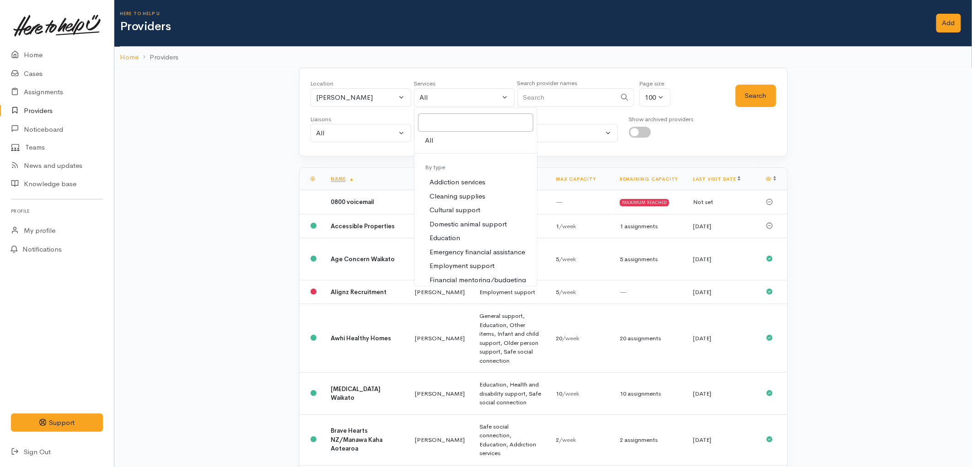
click at [461, 267] on span "Employment support" at bounding box center [462, 266] width 65 height 11
select select "10"
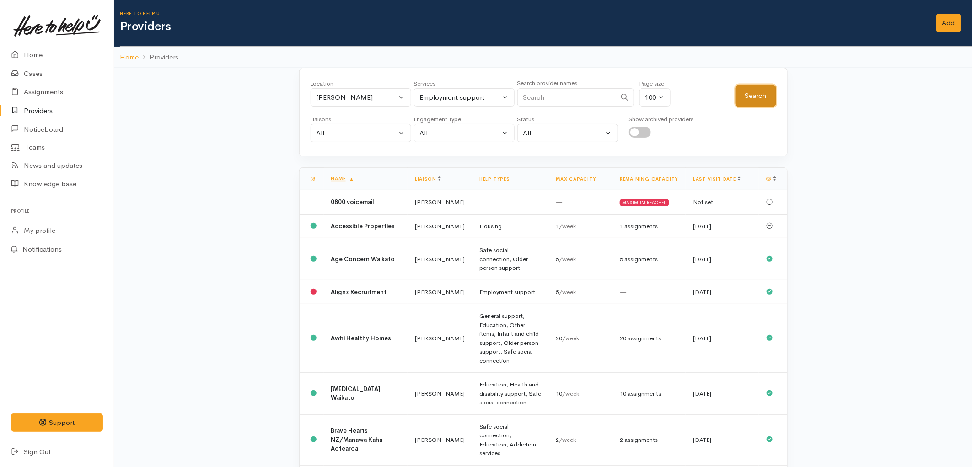
click at [760, 92] on button "Search" at bounding box center [756, 96] width 41 height 22
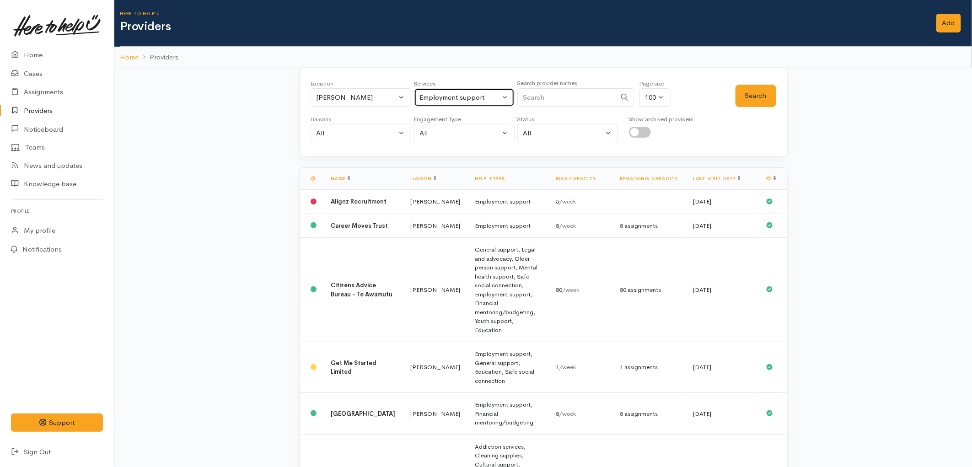
click at [446, 99] on div "Employment support" at bounding box center [460, 97] width 81 height 11
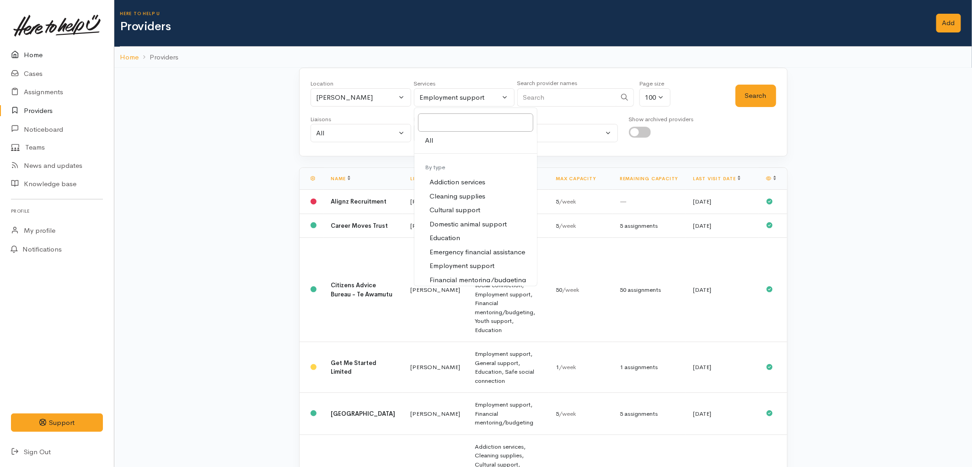
click at [39, 57] on link "Home" at bounding box center [57, 55] width 114 height 19
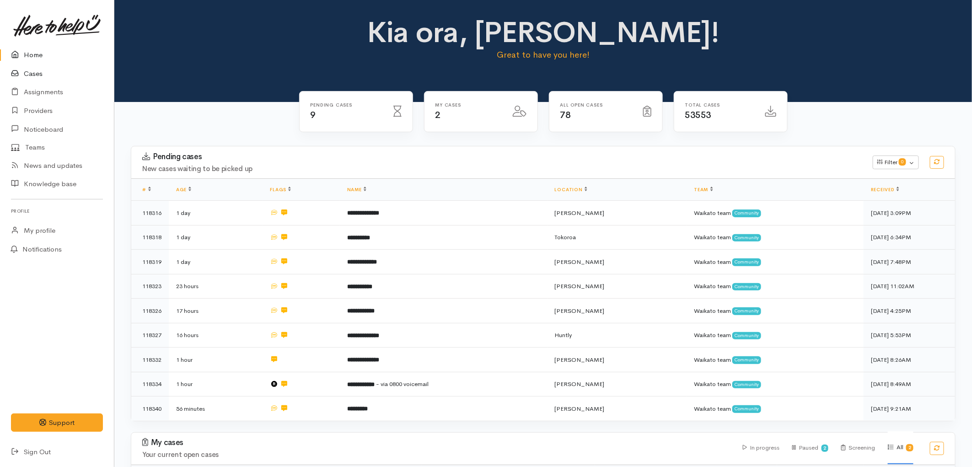
click at [42, 72] on link "Cases" at bounding box center [57, 73] width 114 height 19
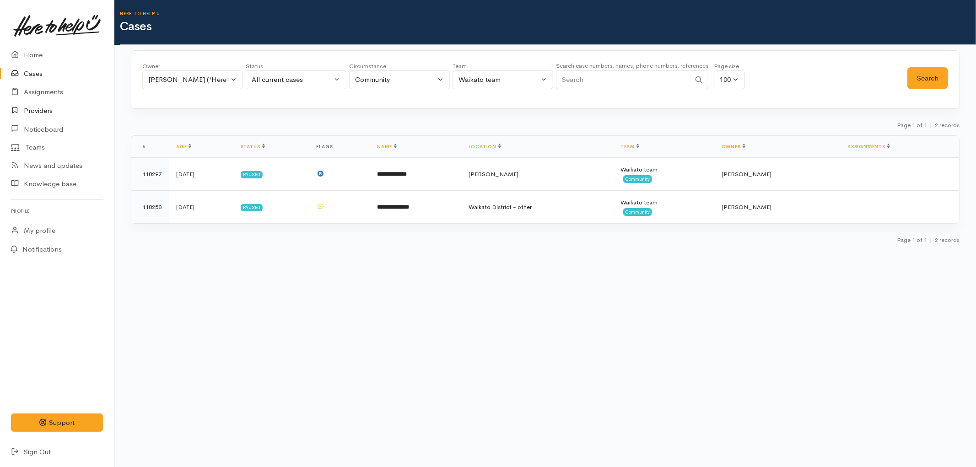
click at [29, 106] on link "Providers" at bounding box center [57, 111] width 114 height 19
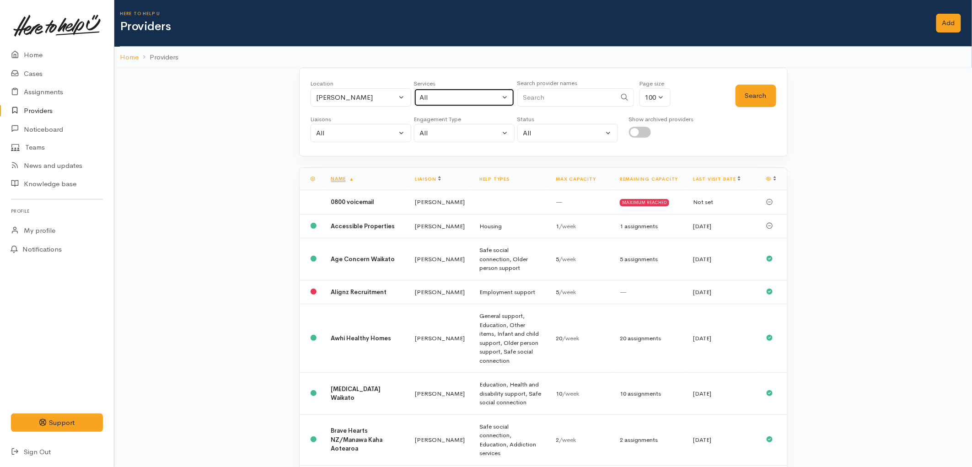
click at [469, 102] on div "All" at bounding box center [460, 97] width 81 height 11
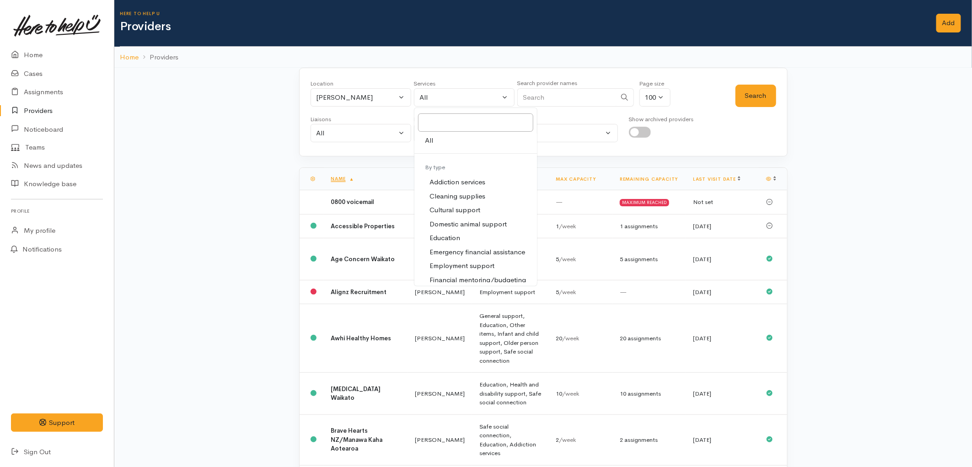
click at [559, 98] on input "Search" at bounding box center [566, 97] width 99 height 19
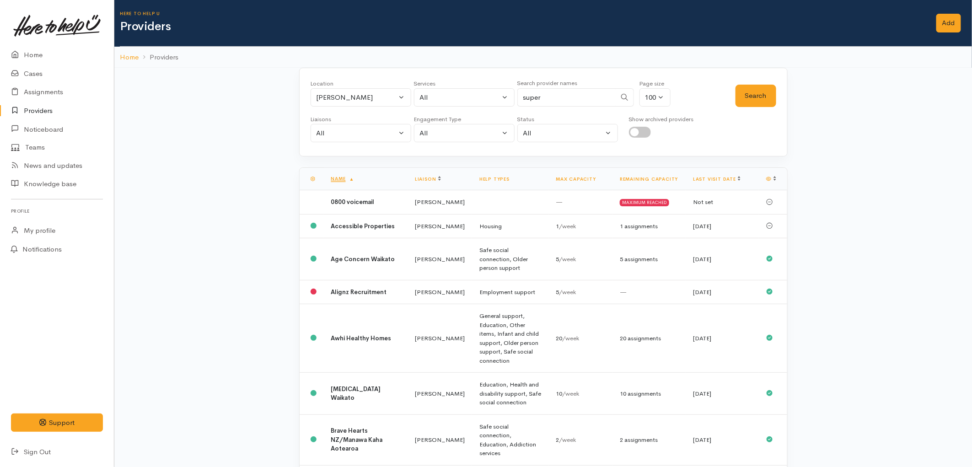
type input "super"
click at [753, 101] on button "Search" at bounding box center [756, 96] width 41 height 22
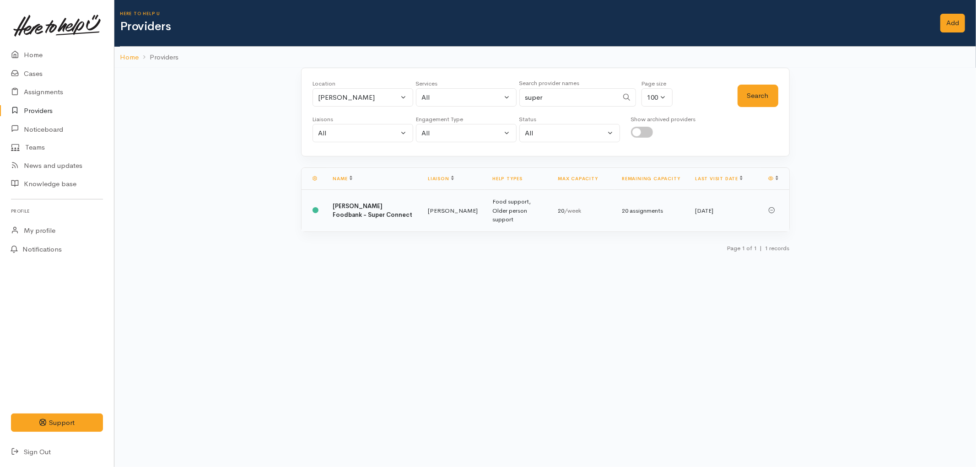
click at [485, 209] on td "Food support, Older person support" at bounding box center [517, 211] width 65 height 42
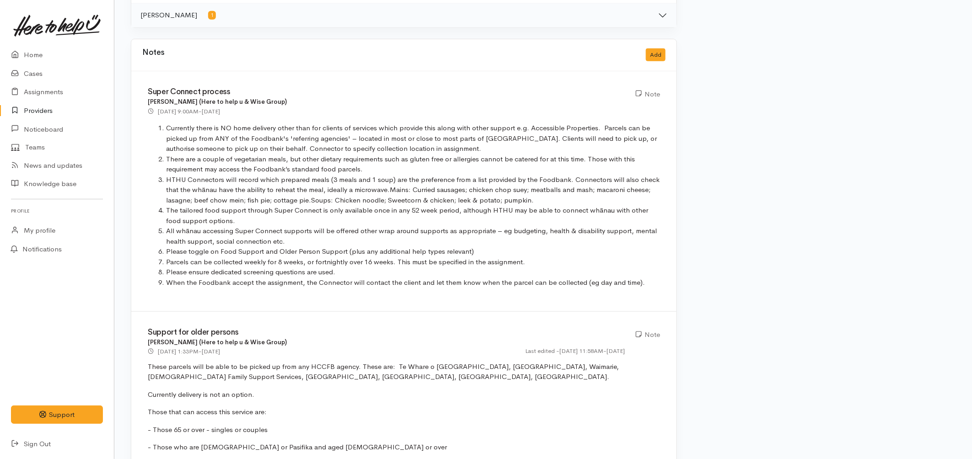
scroll to position [508, 0]
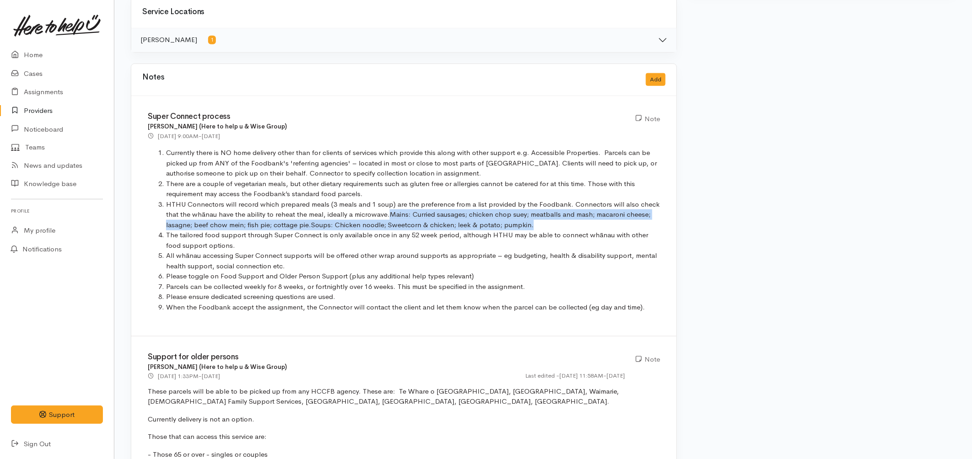
drag, startPoint x: 390, startPoint y: 213, endPoint x: 537, endPoint y: 225, distance: 147.3
click at [537, 225] on li "HTHU Connectors will record which prepared meals (3 meals and 1 soup) are the p…" at bounding box center [413, 214] width 494 height 31
copy li "Mains: Curried sausages; chicken chop suey; meatballs and mash; macaroni cheese…"
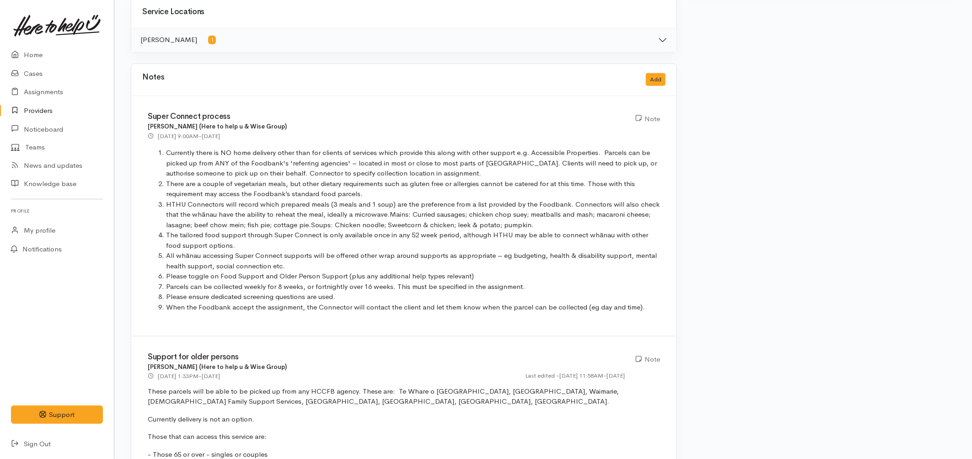
click at [417, 268] on li "All whānau accessing Super Connect supports will be offered other wrap around s…" at bounding box center [413, 261] width 494 height 21
drag, startPoint x: 473, startPoint y: 275, endPoint x: 161, endPoint y: 280, distance: 311.5
click at [166, 280] on li "Please toggle on Food Support and Older Person Support (plus any additional hel…" at bounding box center [413, 276] width 494 height 11
copy li "Please toggle on Food Support and Older Person Support (plus any additional hel…"
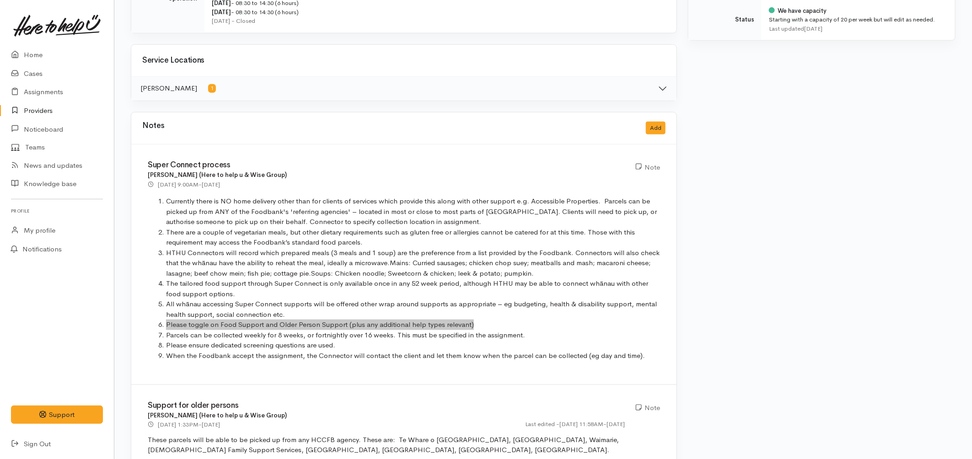
scroll to position [457, 0]
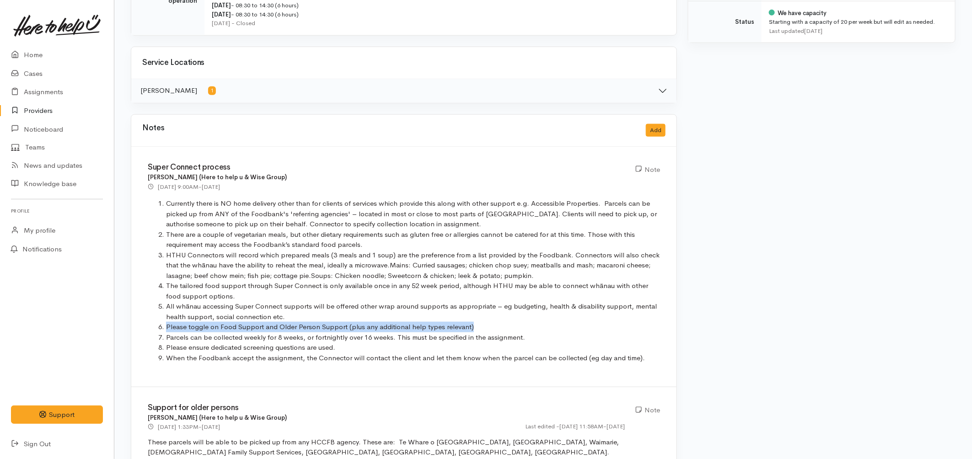
click at [37, 111] on link "Providers" at bounding box center [57, 111] width 114 height 19
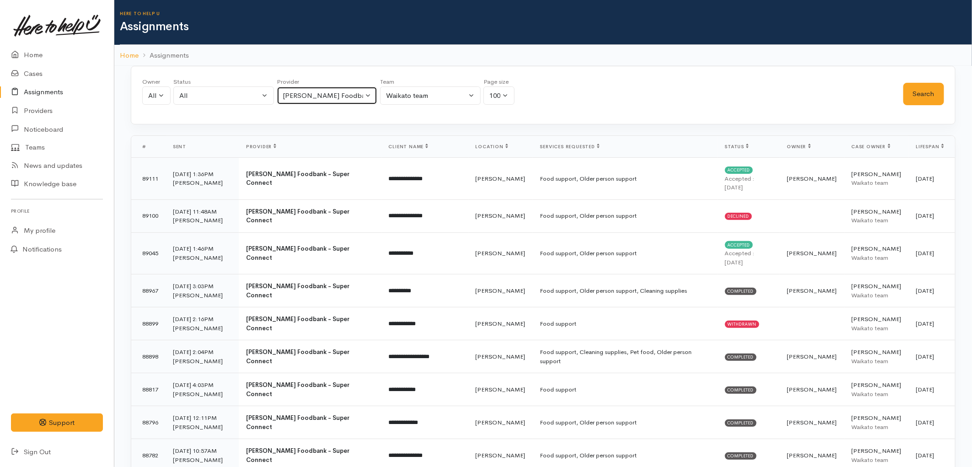
click at [298, 88] on button "[PERSON_NAME] Foodbank - Super Connect" at bounding box center [327, 95] width 101 height 19
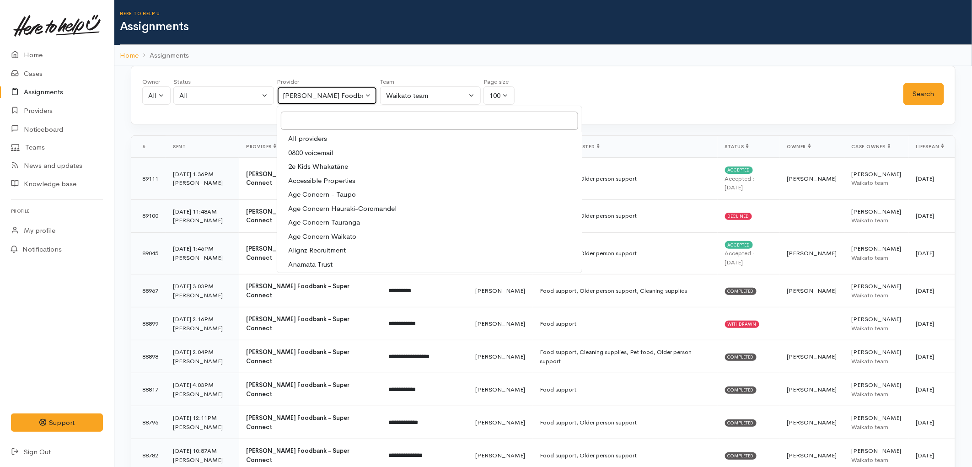
click at [328, 100] on div "Hamilton Foodbank - Super Connect" at bounding box center [323, 96] width 81 height 11
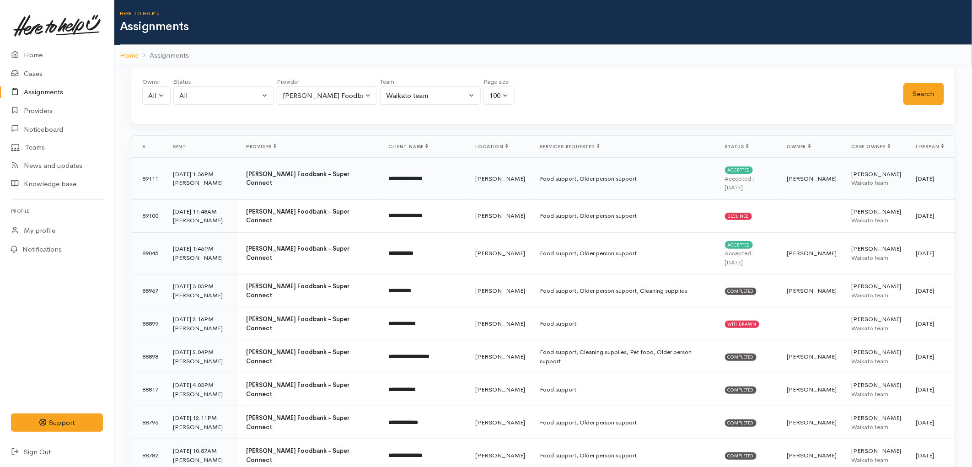
click at [533, 182] on td "Food support, Older person support" at bounding box center [625, 179] width 185 height 42
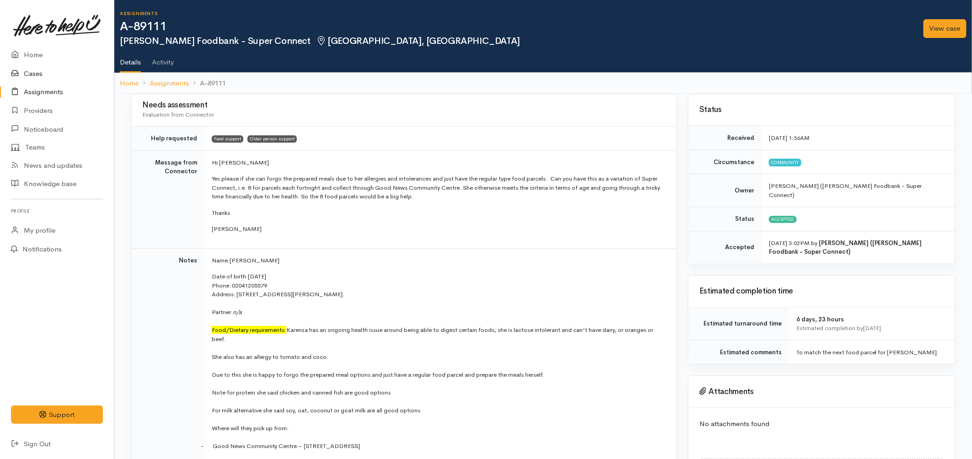
click at [42, 76] on link "Cases" at bounding box center [57, 73] width 114 height 19
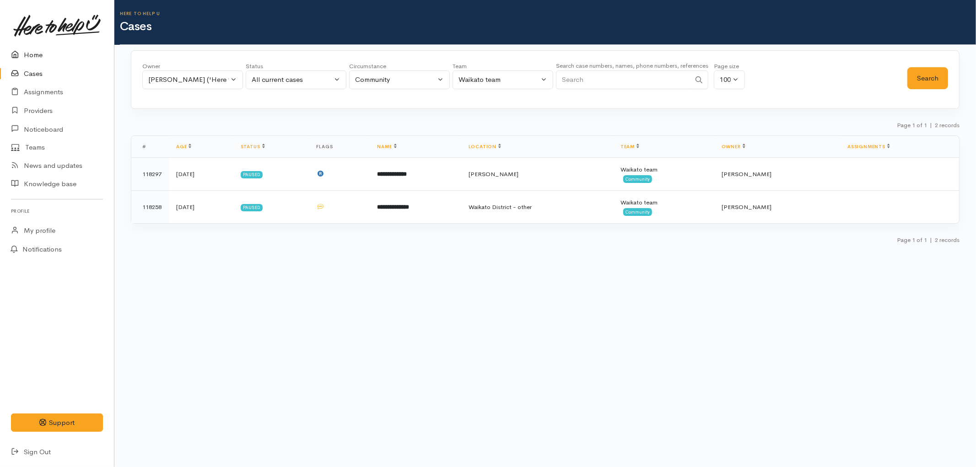
click at [38, 55] on link "Home" at bounding box center [57, 55] width 114 height 19
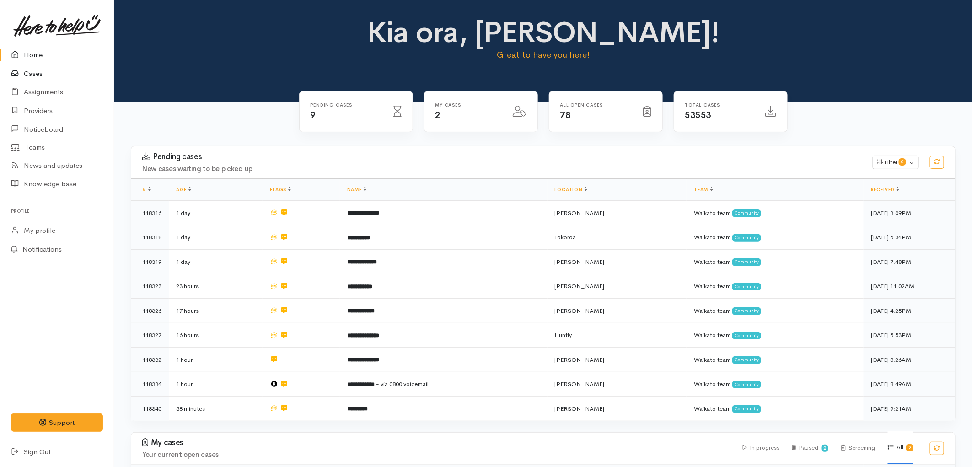
click at [19, 74] on icon at bounding box center [17, 73] width 13 height 11
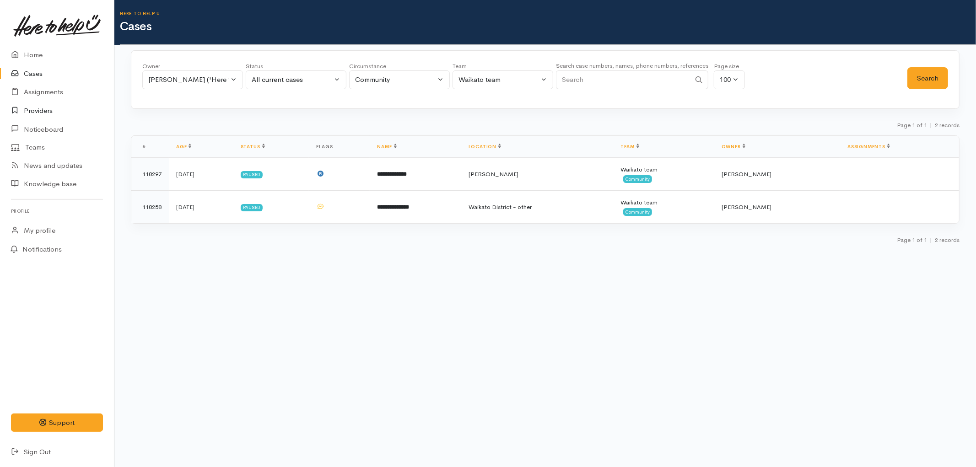
click at [32, 112] on link "Providers" at bounding box center [57, 111] width 114 height 19
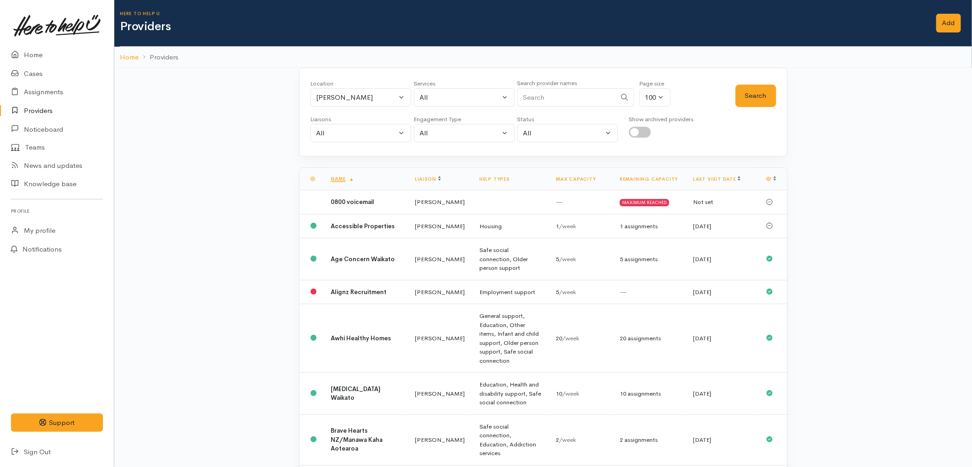
click at [546, 97] on input "Search" at bounding box center [566, 97] width 99 height 19
type input "super"
click at [746, 88] on button "Search" at bounding box center [756, 96] width 41 height 22
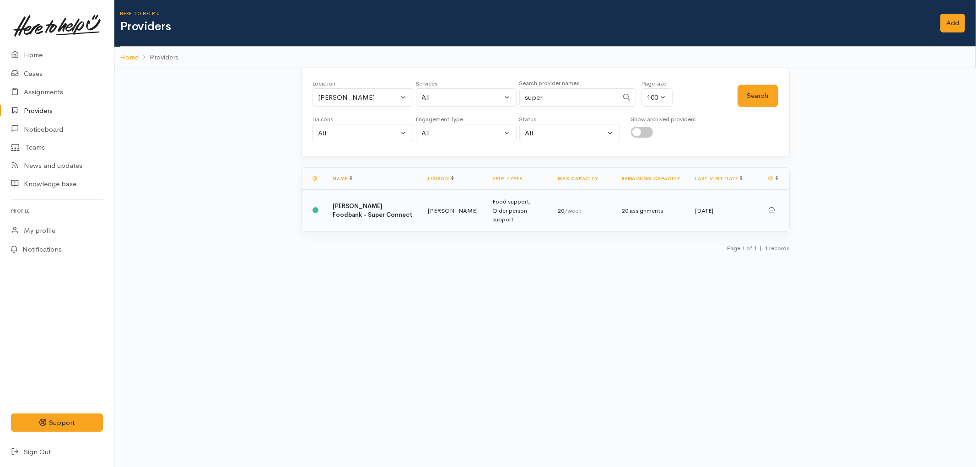
click at [545, 209] on td "Food support, Older person support" at bounding box center [517, 211] width 65 height 42
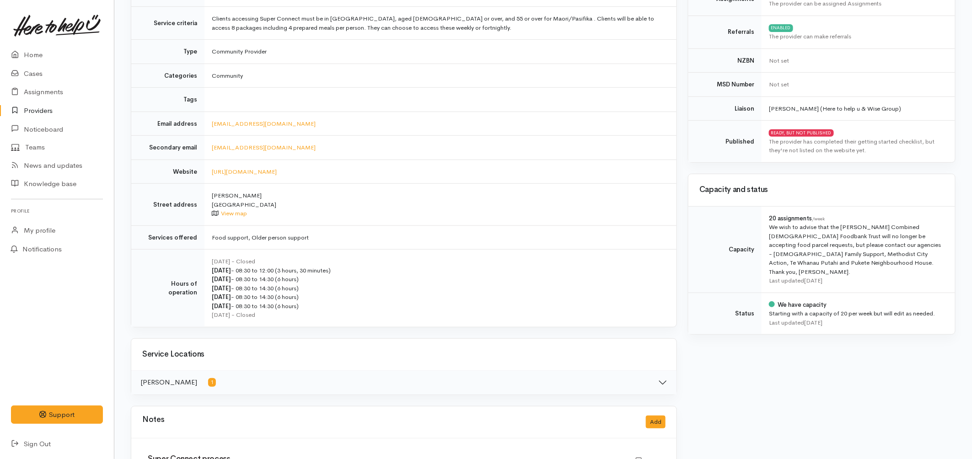
scroll to position [152, 0]
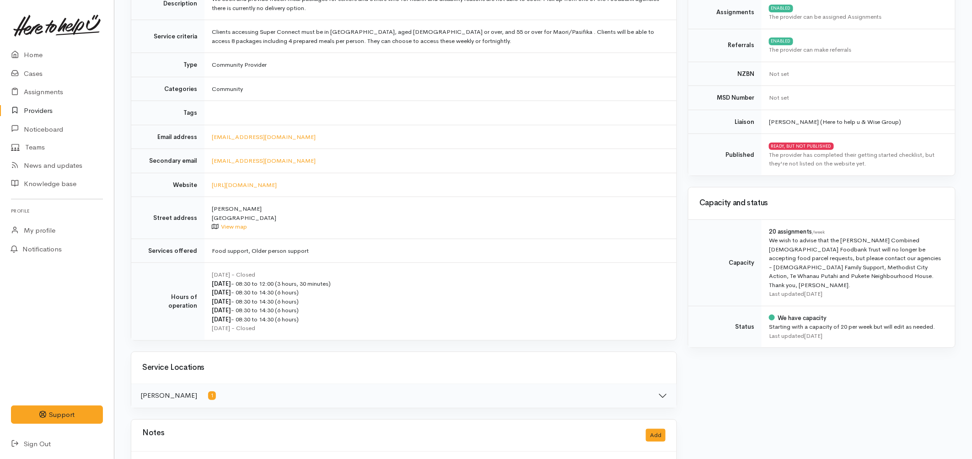
drag, startPoint x: 769, startPoint y: 243, endPoint x: 839, endPoint y: 274, distance: 76.6
click at [839, 274] on div "We wish to advise that the Hamilton Combined Christian Foodbank Trust will no l…" at bounding box center [856, 263] width 175 height 54
copy div "We wish to advise that the Hamilton Combined Christian Foodbank Trust will no l…"
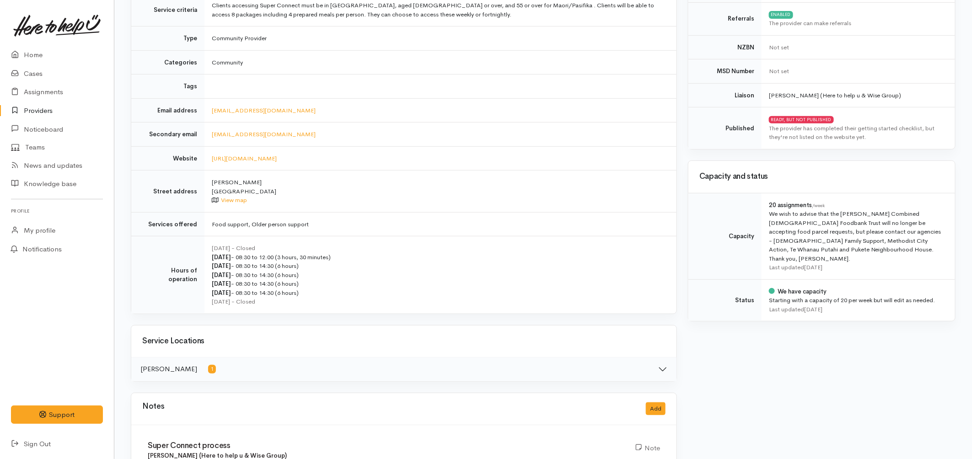
scroll to position [222, 0]
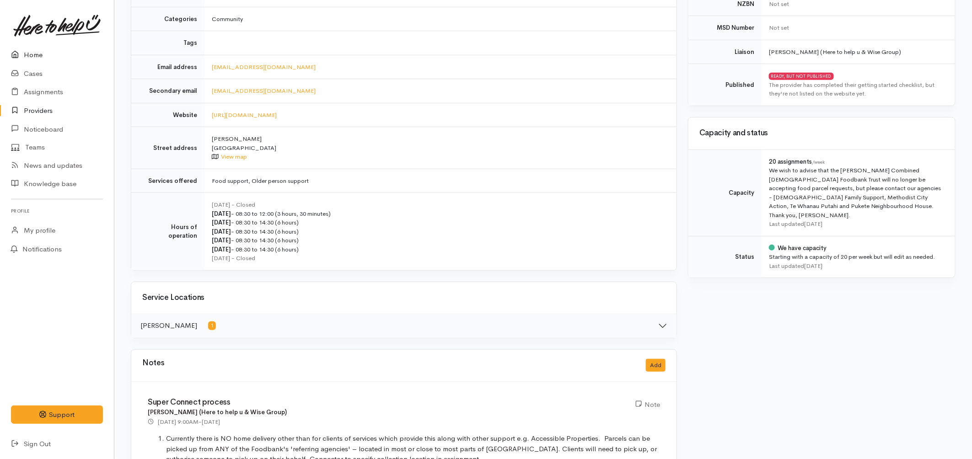
click at [29, 60] on link "Home" at bounding box center [57, 55] width 114 height 19
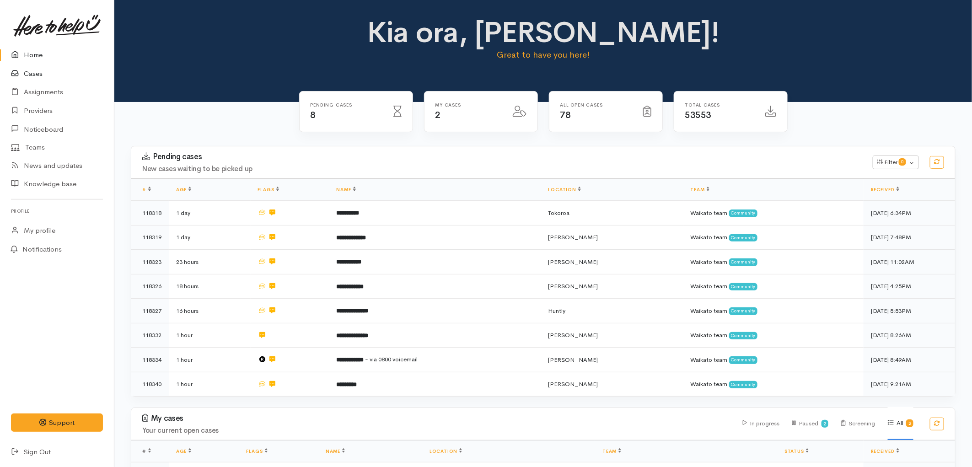
click at [19, 75] on icon at bounding box center [17, 73] width 13 height 11
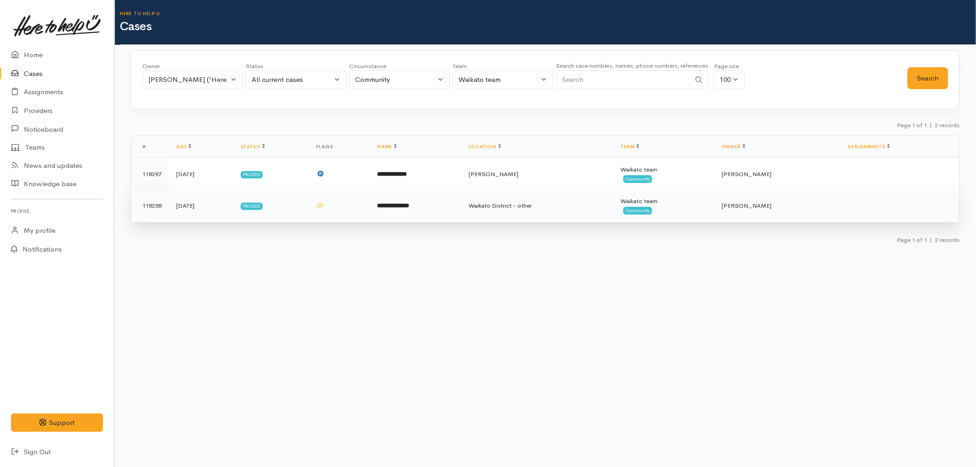
click at [444, 208] on td "**********" at bounding box center [415, 205] width 91 height 33
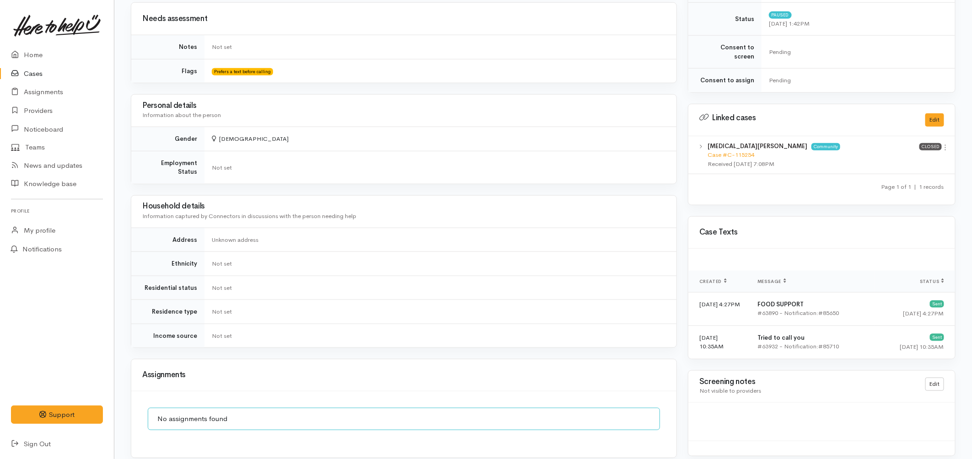
scroll to position [273, 0]
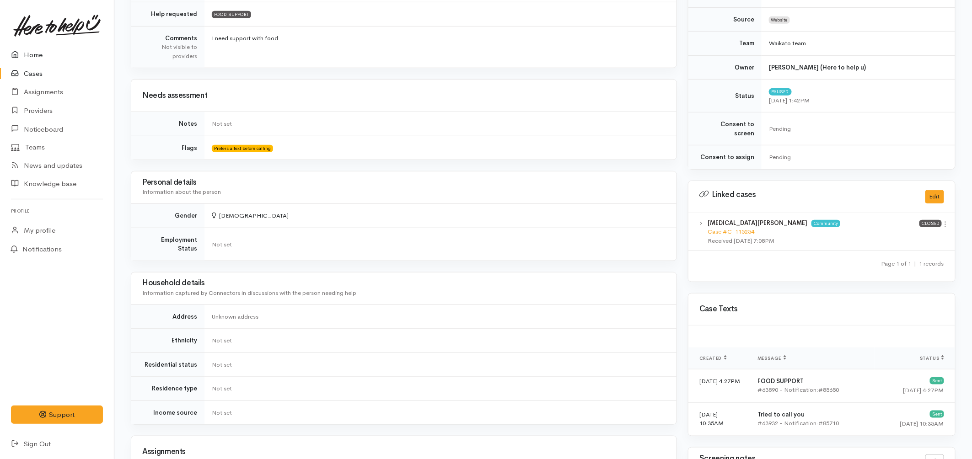
click at [28, 58] on link "Home" at bounding box center [57, 55] width 114 height 19
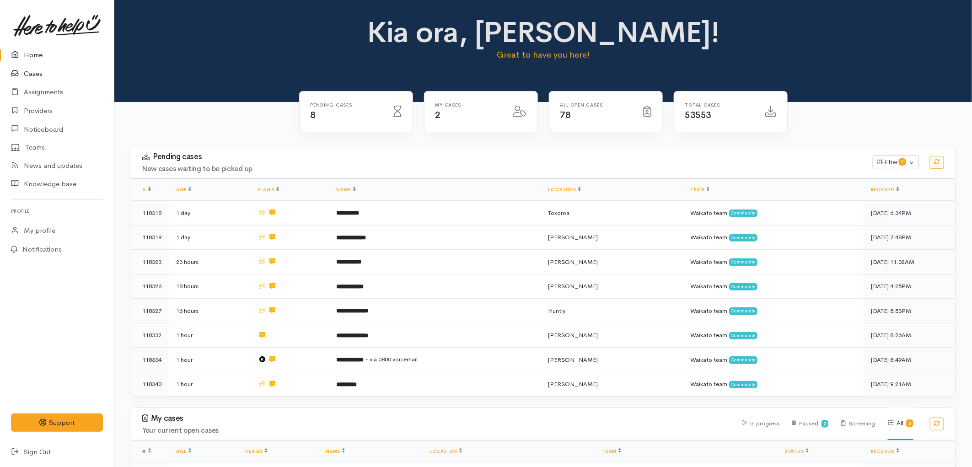
click at [38, 76] on link "Cases" at bounding box center [57, 73] width 114 height 19
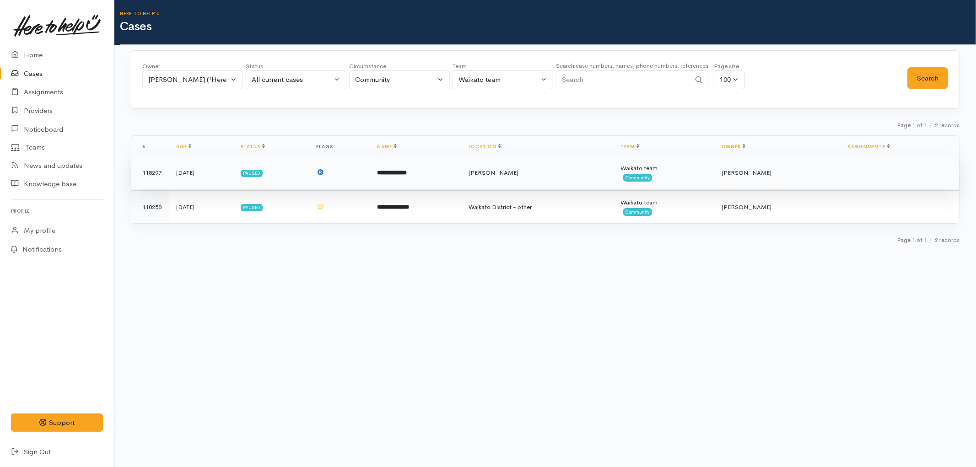
click at [370, 175] on td at bounding box center [339, 172] width 61 height 33
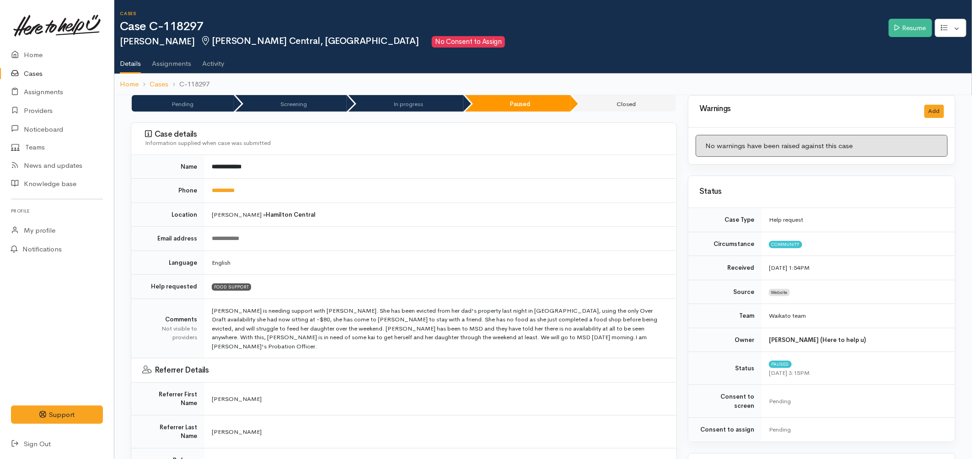
click at [37, 75] on link "Cases" at bounding box center [57, 73] width 114 height 19
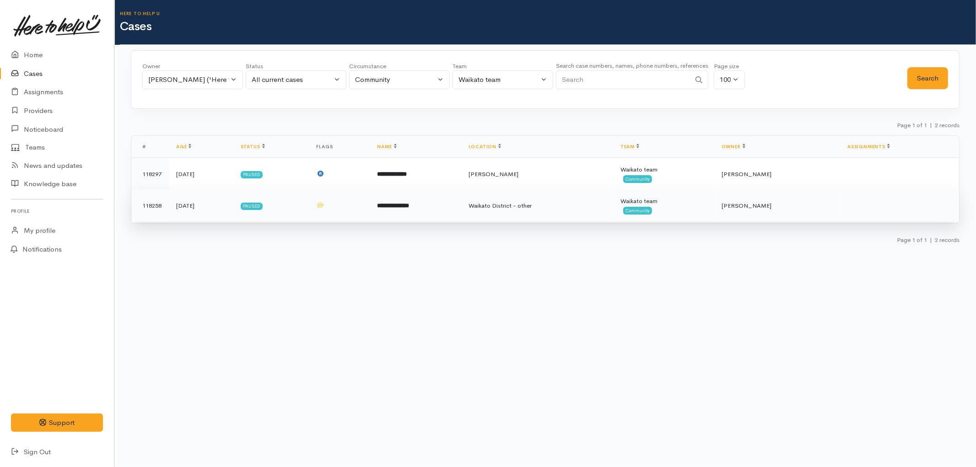
click at [309, 209] on td "Paused" at bounding box center [271, 205] width 76 height 33
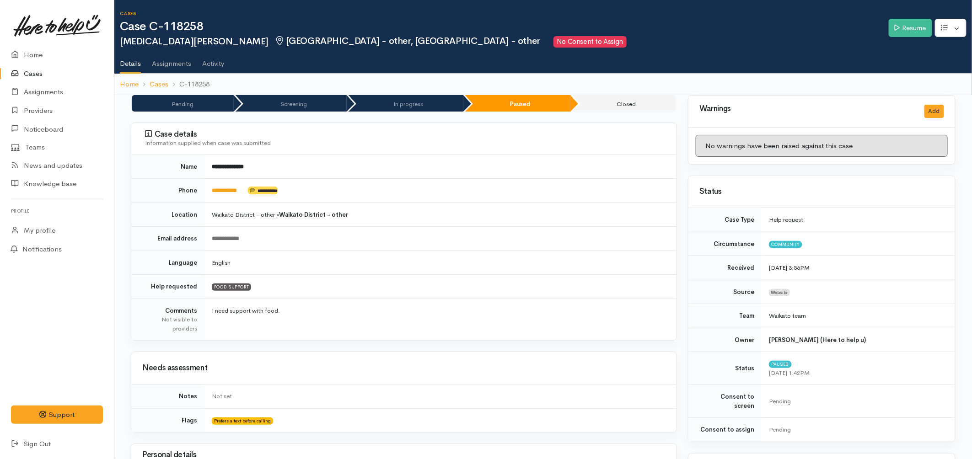
click at [26, 71] on link "Cases" at bounding box center [57, 73] width 114 height 19
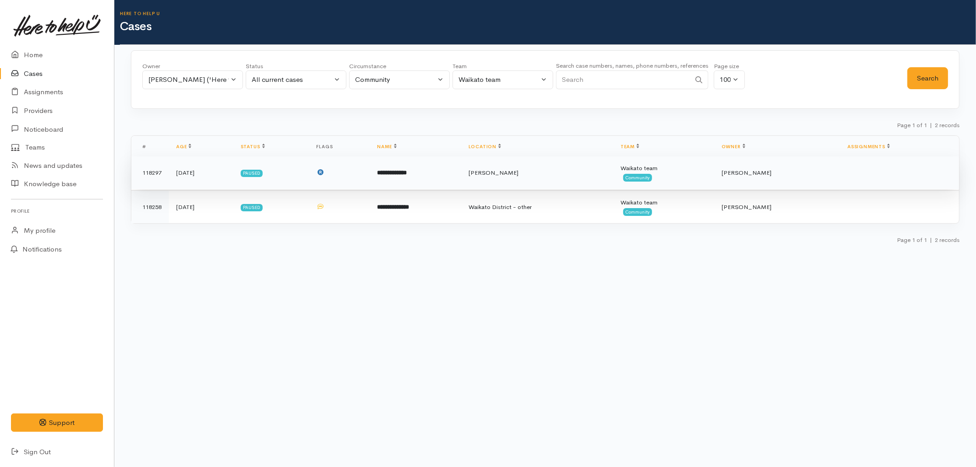
click at [461, 173] on td "**********" at bounding box center [415, 172] width 91 height 33
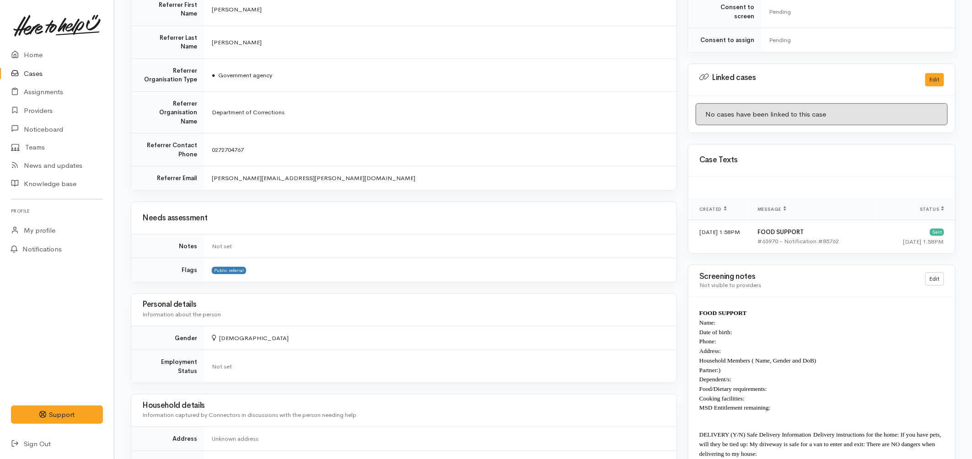
scroll to position [387, 0]
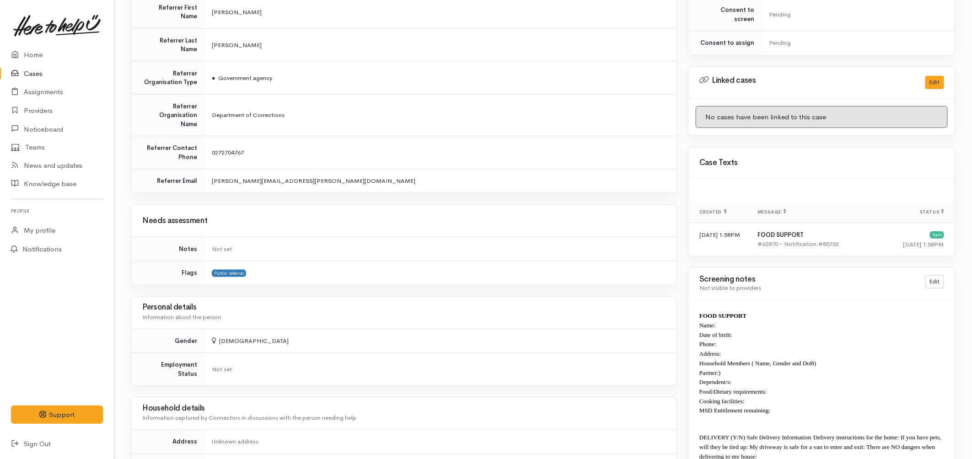
click at [37, 76] on link "Cases" at bounding box center [57, 73] width 114 height 19
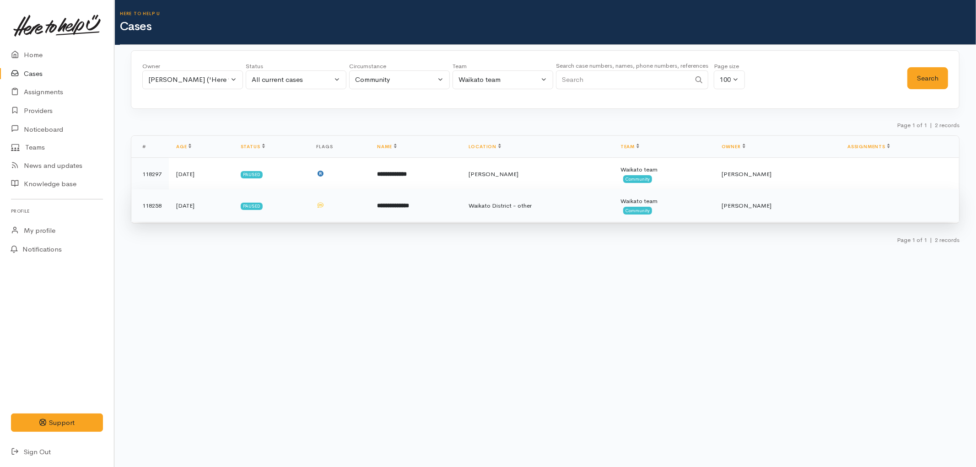
click at [461, 213] on td "**********" at bounding box center [415, 205] width 91 height 33
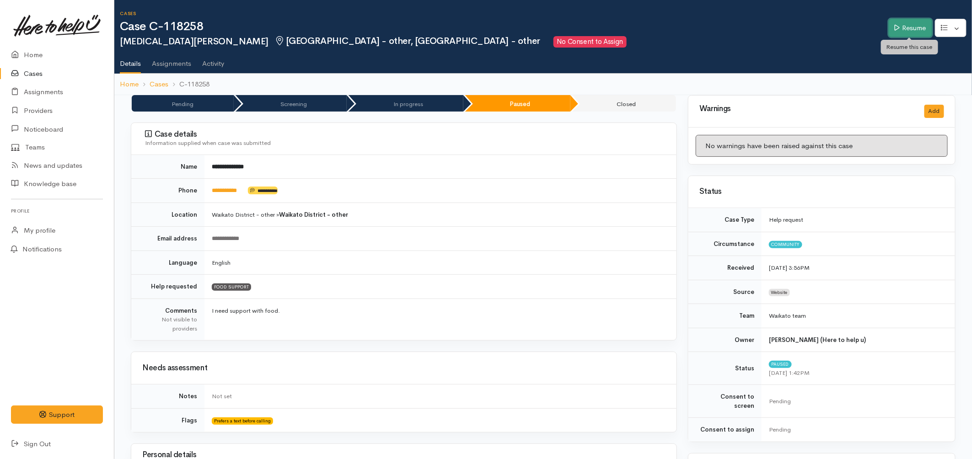
click at [907, 23] on link "Resume" at bounding box center [910, 28] width 43 height 19
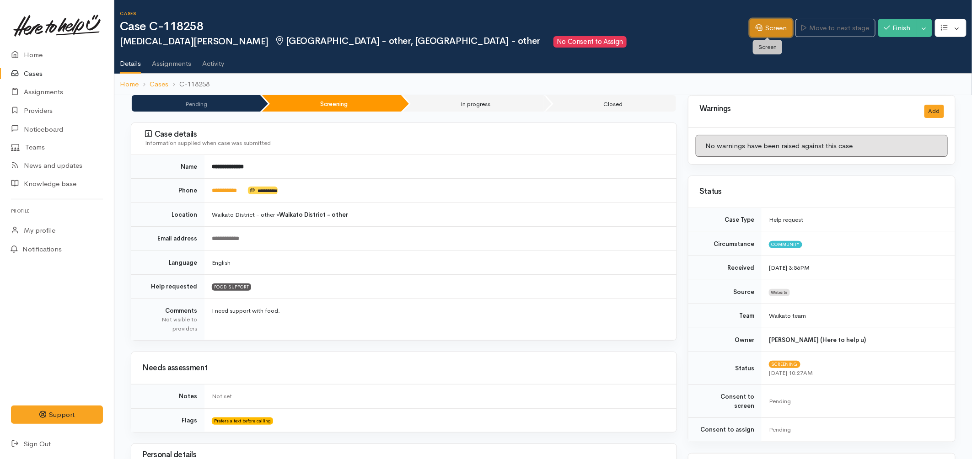
click at [775, 24] on link "Screen" at bounding box center [771, 28] width 43 height 19
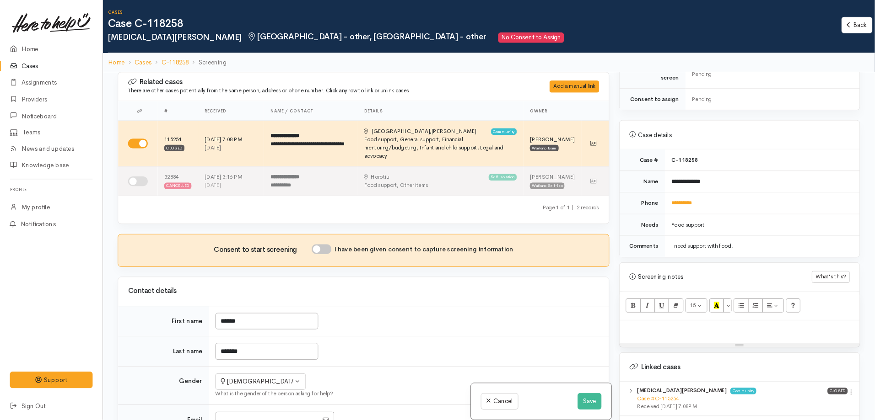
scroll to position [424, 0]
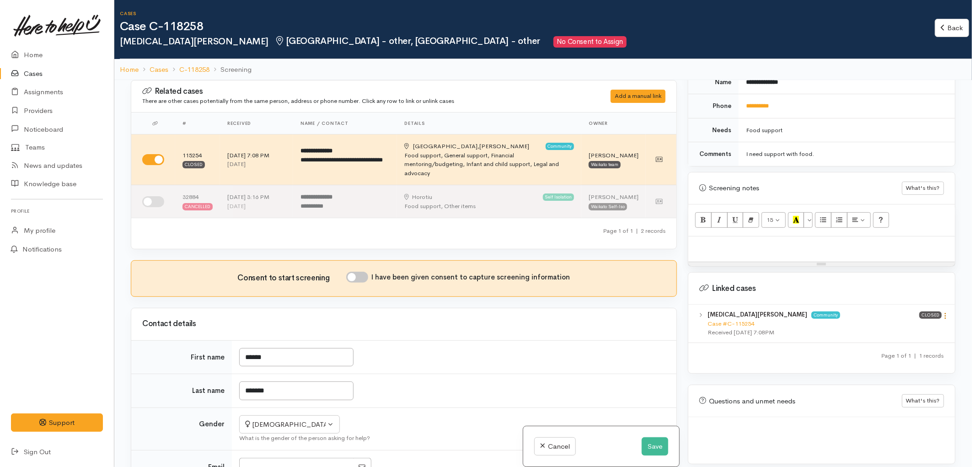
click at [945, 312] on icon at bounding box center [946, 316] width 8 height 8
click at [906, 327] on link "View case" at bounding box center [913, 334] width 72 height 14
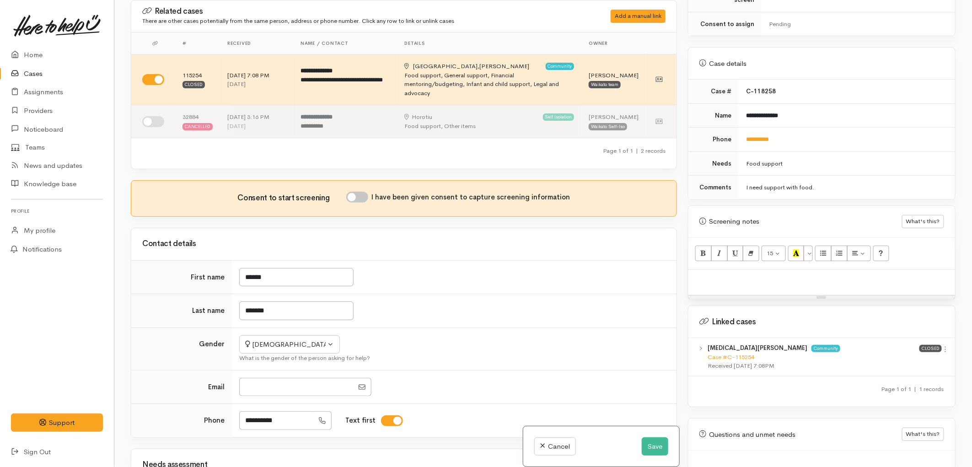
scroll to position [323, 0]
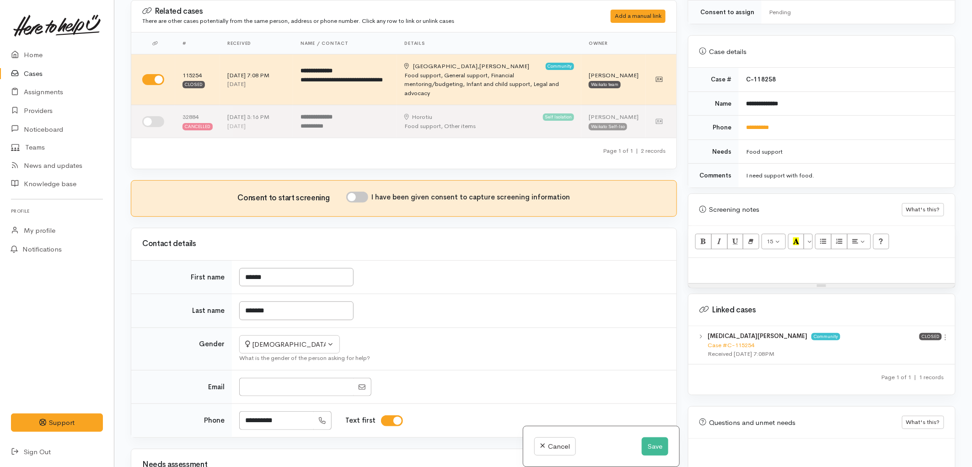
drag, startPoint x: 906, startPoint y: 322, endPoint x: 767, endPoint y: 264, distance: 151.1
click at [767, 264] on div at bounding box center [821, 271] width 267 height 26
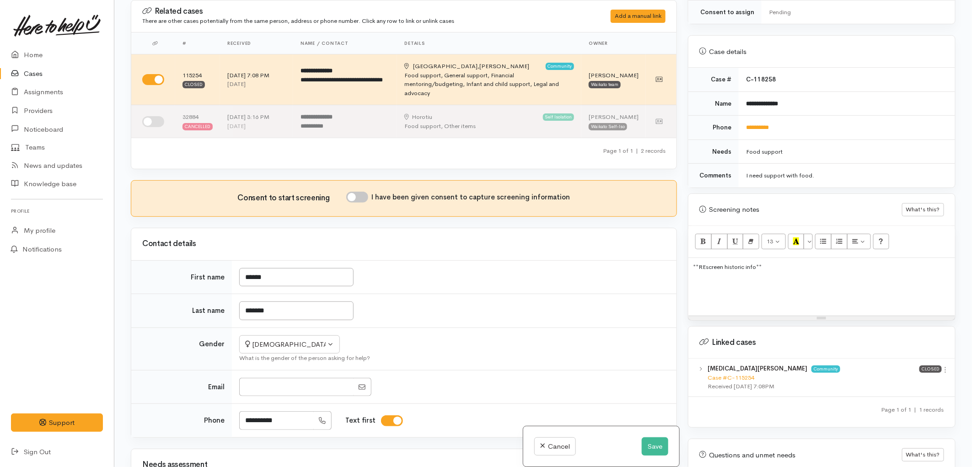
click at [705, 279] on p at bounding box center [822, 283] width 258 height 9
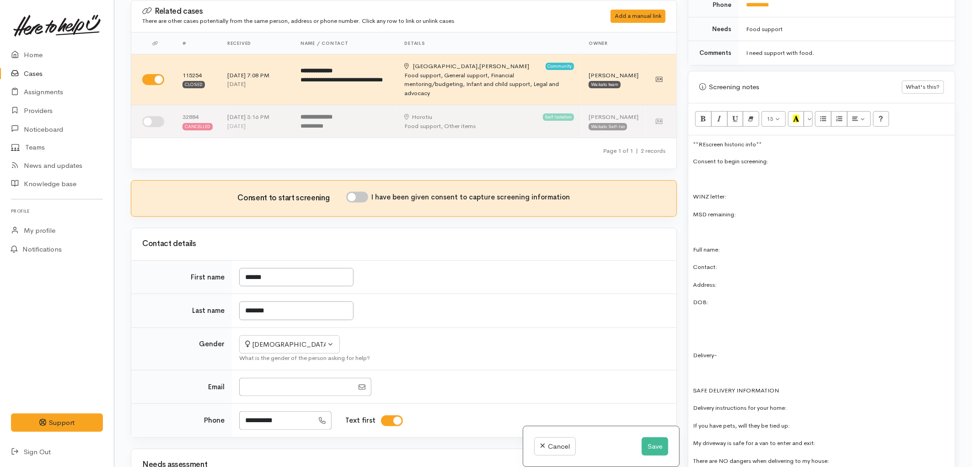
scroll to position [424, 0]
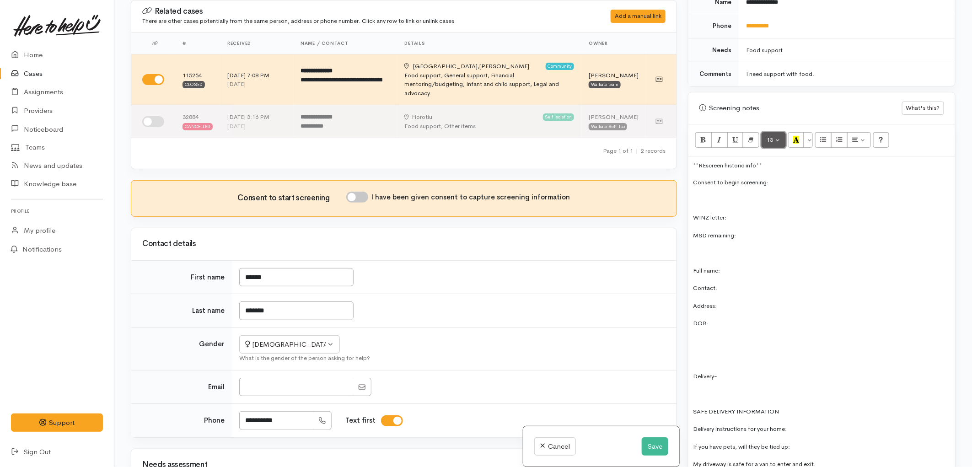
click at [779, 132] on button "13" at bounding box center [774, 140] width 24 height 16
click at [792, 226] on link "14" at bounding box center [798, 233] width 72 height 15
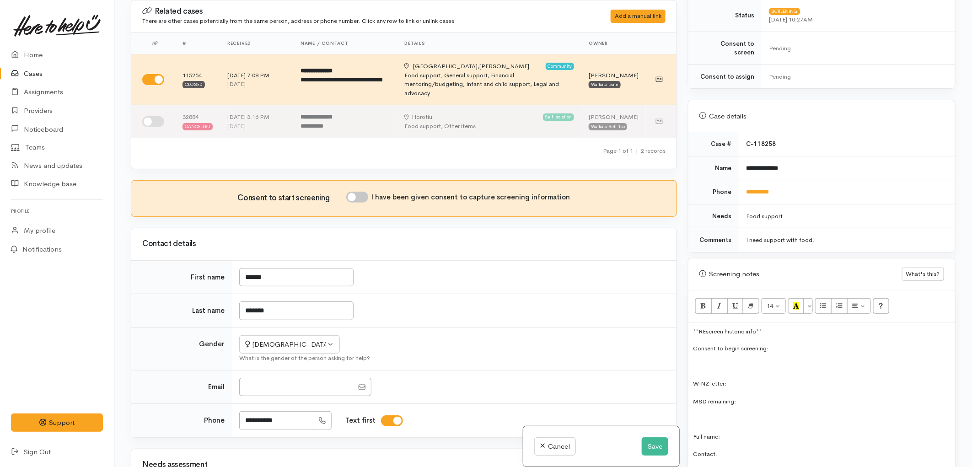
scroll to position [248, 0]
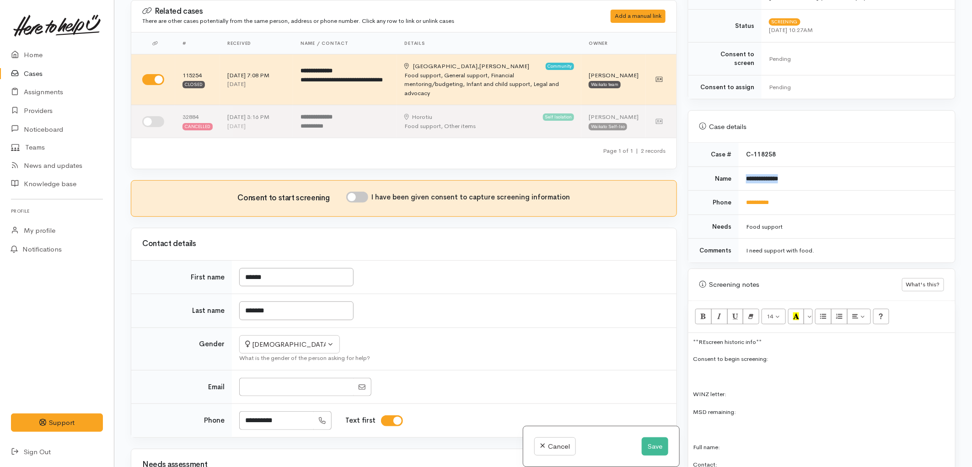
drag, startPoint x: 795, startPoint y: 171, endPoint x: 746, endPoint y: 175, distance: 48.2
click at [746, 175] on td "**********" at bounding box center [847, 178] width 216 height 24
copy b "**********"
click at [735, 442] on p "Full name:" at bounding box center [822, 447] width 258 height 11
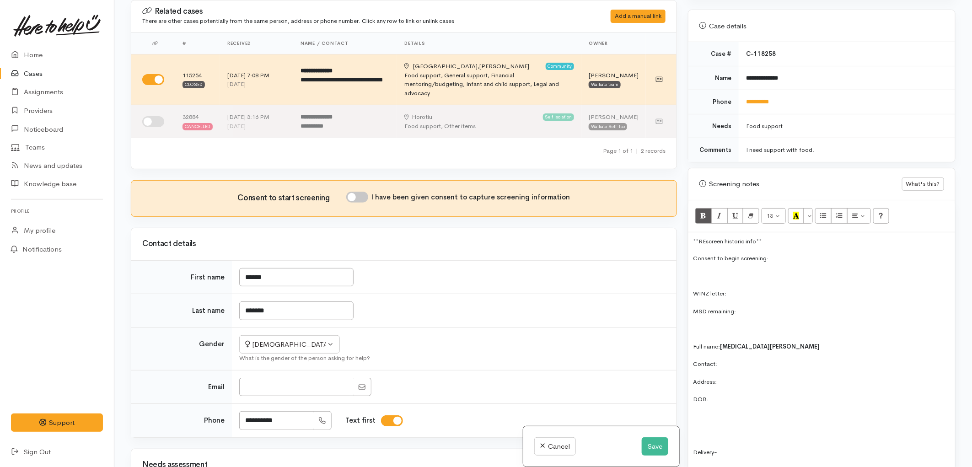
scroll to position [349, 0]
click at [728, 393] on p "DOB:" at bounding box center [822, 398] width 258 height 11
drag, startPoint x: 784, startPoint y: 93, endPoint x: 744, endPoint y: 97, distance: 40.5
click at [744, 97] on td "**********" at bounding box center [847, 101] width 216 height 24
copy link "**********"
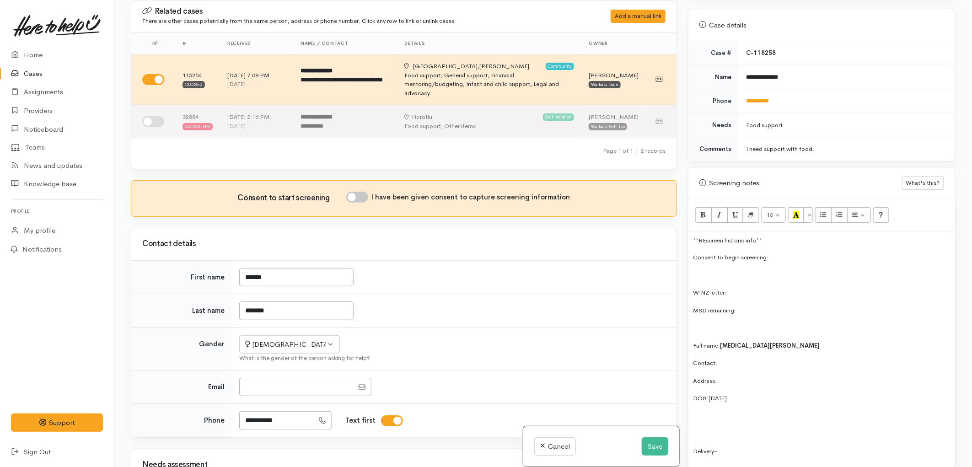
click at [720, 358] on p "Contact:" at bounding box center [822, 363] width 258 height 11
click at [738, 376] on p "Address:" at bounding box center [822, 381] width 258 height 11
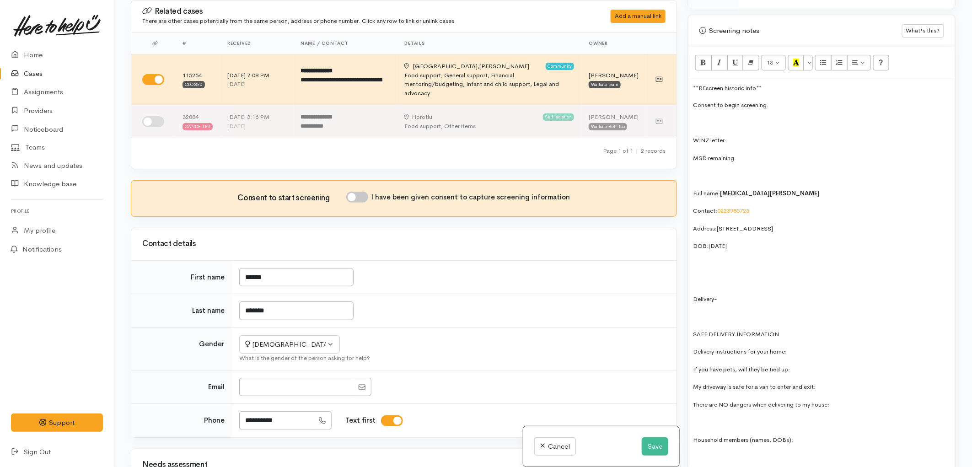
scroll to position [553, 0]
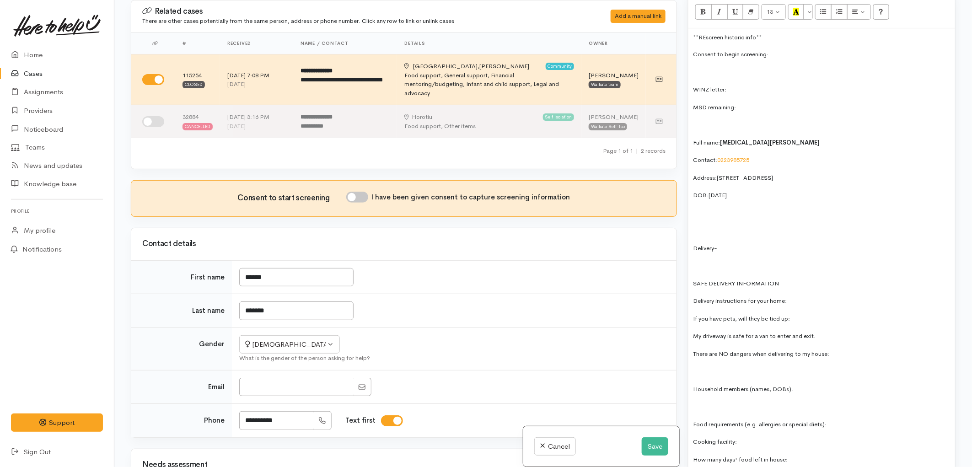
click at [716, 401] on p at bounding box center [822, 406] width 258 height 11
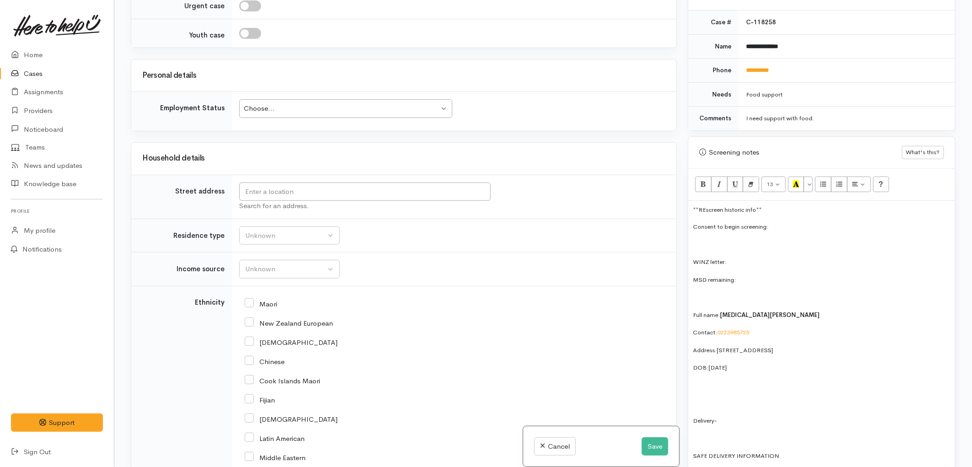
scroll to position [406, 0]
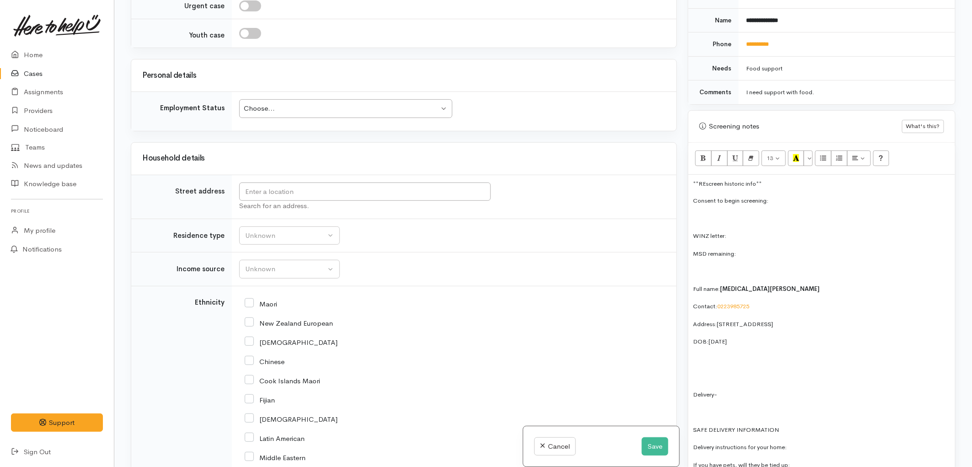
drag, startPoint x: 876, startPoint y: 314, endPoint x: 719, endPoint y: 316, distance: 156.9
click at [719, 319] on p "Address: 752 Horsham Downs Road, Horsham Downs, New Zealand" at bounding box center [822, 324] width 258 height 11
copy span "752 Horsham Downs Road, Horsham Downs, New Zealand"
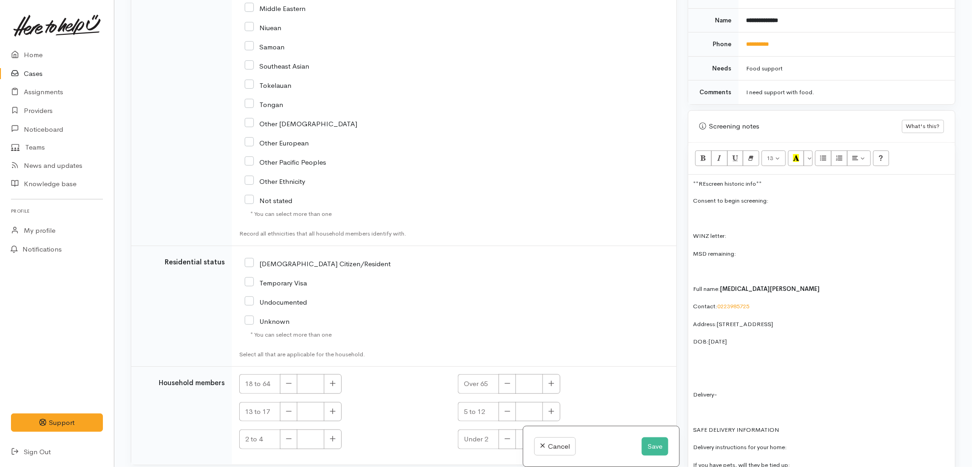
scroll to position [1520, 0]
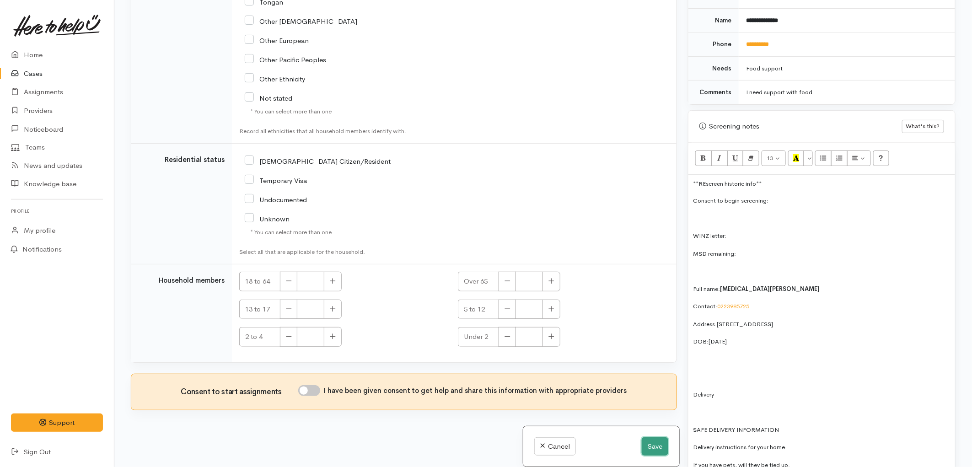
click at [653, 445] on button "Save" at bounding box center [655, 446] width 27 height 19
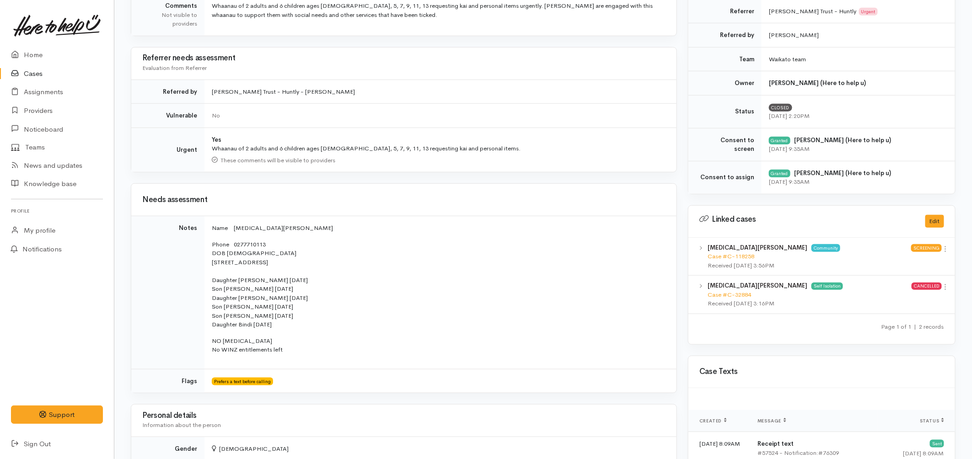
scroll to position [305, 0]
drag, startPoint x: 260, startPoint y: 252, endPoint x: 227, endPoint y: 252, distance: 32.9
click at [227, 252] on p "Phone 0277710113 DOB 20/05/1992 752 Horsham Downs Road, Horsham Downs, New Zeal…" at bounding box center [439, 283] width 454 height 89
copy p "20/05/1992"
click at [327, 238] on td "Name NIKITA HEASLIP Phone 0277710113 DOB 20/05/1992 752 Horsham Downs Road, Hor…" at bounding box center [440, 291] width 472 height 153
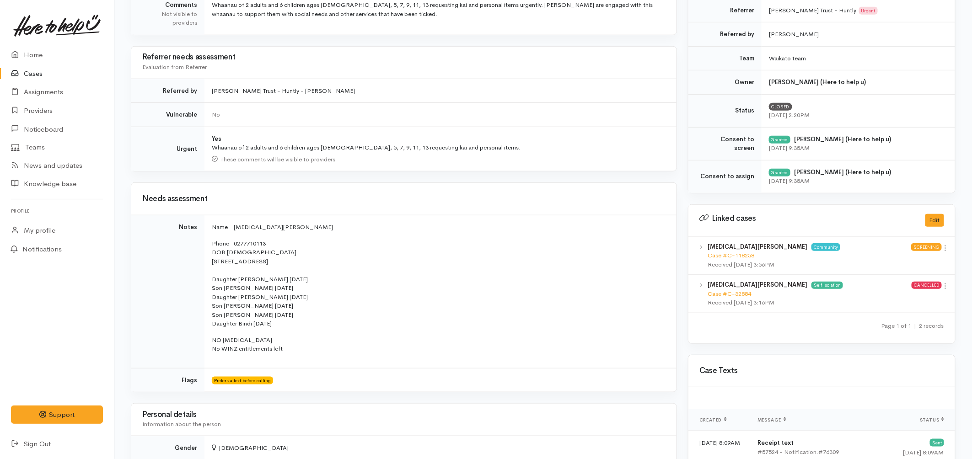
drag, startPoint x: 374, startPoint y: 263, endPoint x: 212, endPoint y: 262, distance: 161.9
click at [212, 262] on p "Phone 0277710113 DOB 20/05/1992 752 Horsham Downs Road, Horsham Downs, New Zeal…" at bounding box center [439, 283] width 454 height 89
copy p "[STREET_ADDRESS]"
drag, startPoint x: 216, startPoint y: 279, endPoint x: 294, endPoint y: 326, distance: 90.5
click at [294, 326] on p "Phone 0277710113 DOB 20/05/1992 752 Horsham Downs Road, Horsham Downs, New Zeal…" at bounding box center [439, 283] width 454 height 89
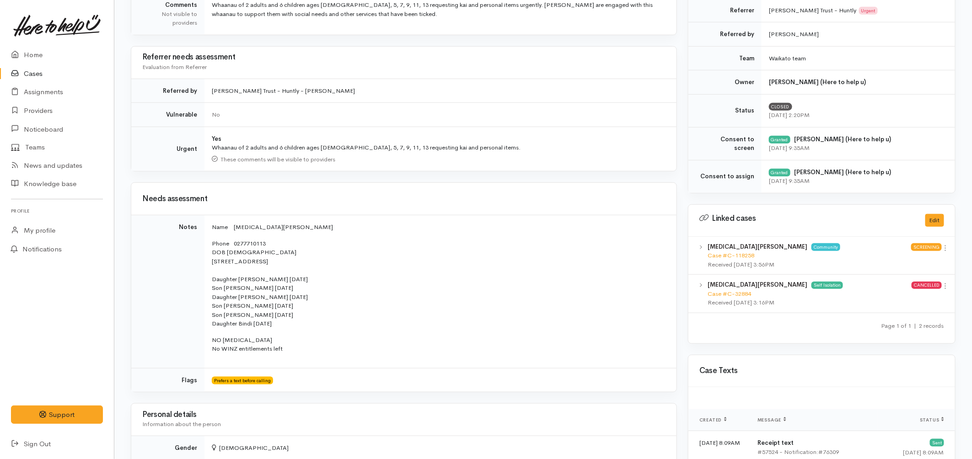
copy p "Daughter Rose 5/12/2012 Son Liam 14/08/2016 Daughter Ruby 24/09/2015 Son Levi 2…"
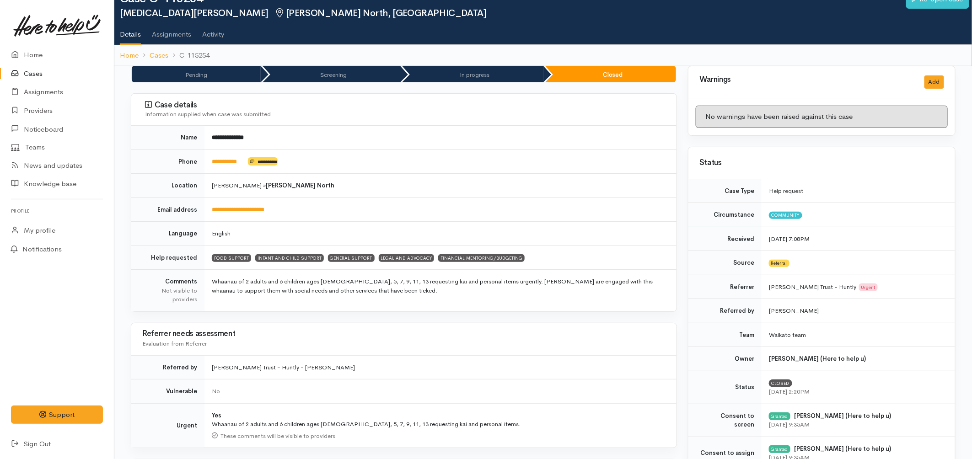
scroll to position [51, 0]
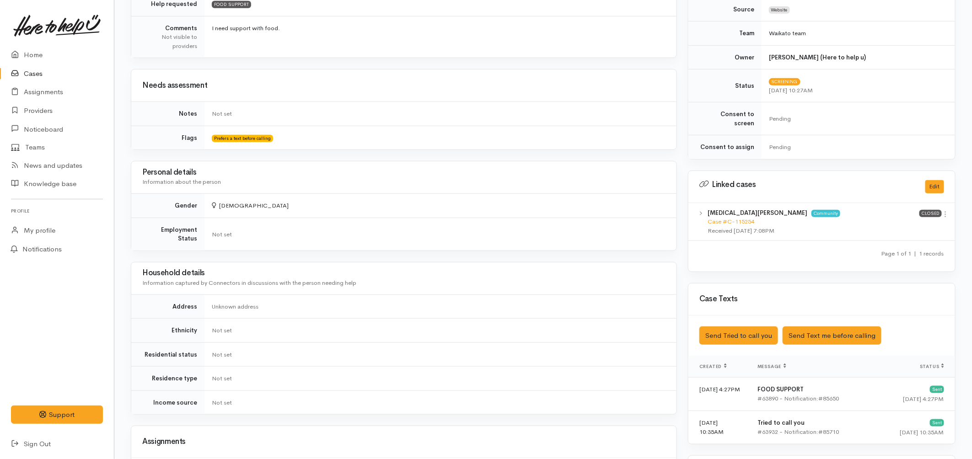
scroll to position [305, 0]
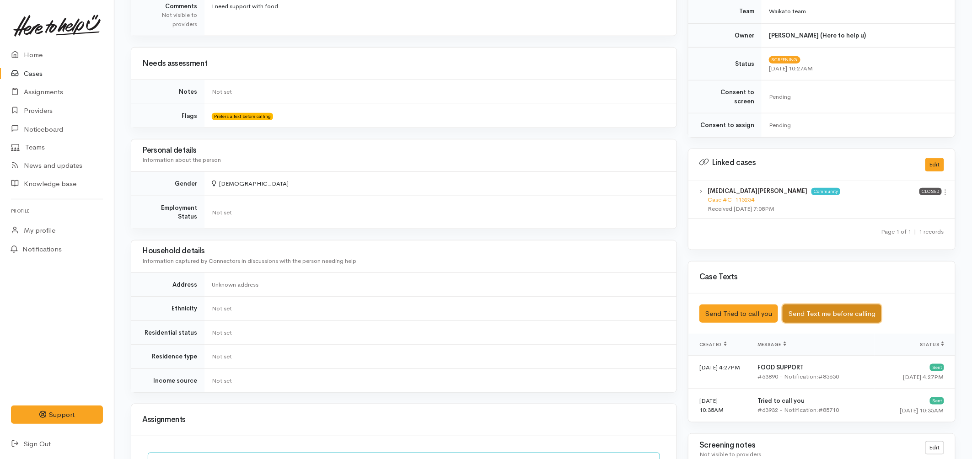
click at [826, 305] on button "Send Text me before calling" at bounding box center [832, 314] width 99 height 19
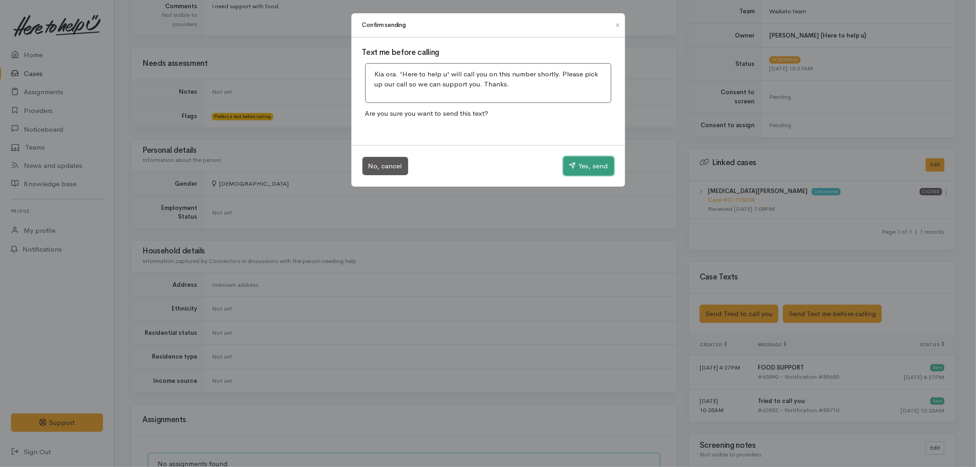
click at [577, 165] on button "Yes, send" at bounding box center [588, 165] width 51 height 19
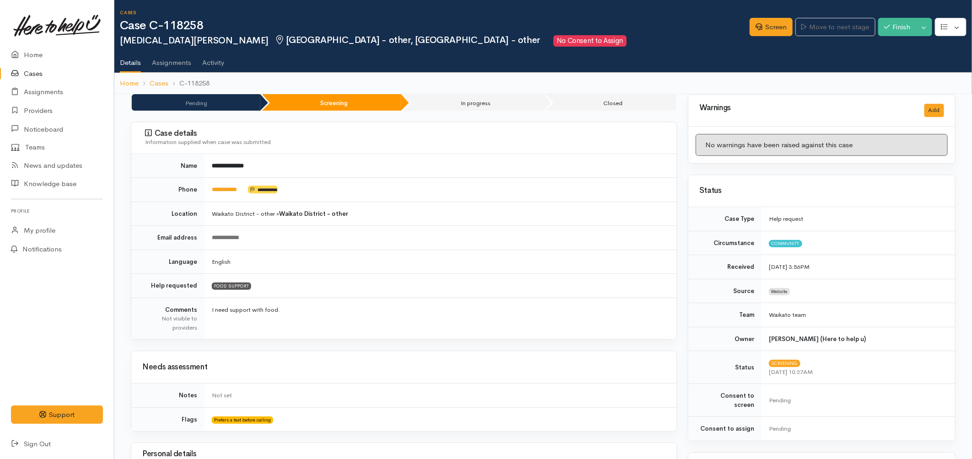
scroll to position [0, 0]
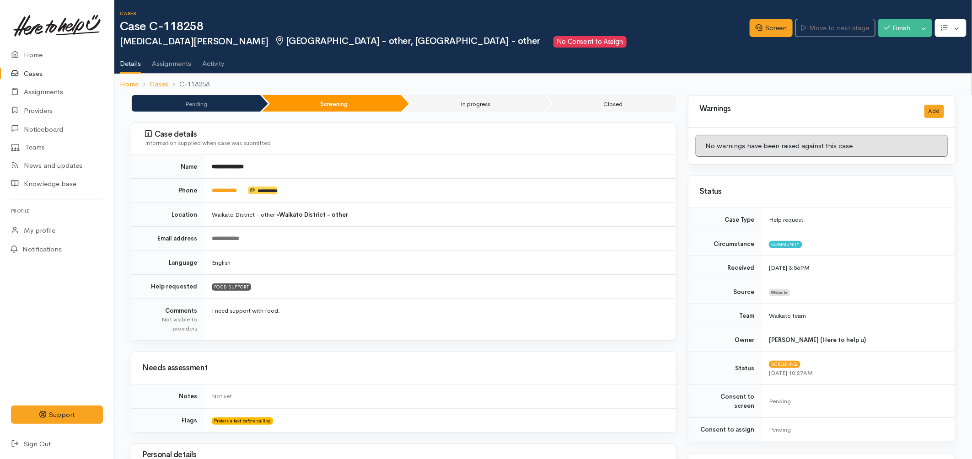
click at [46, 77] on link "Cases" at bounding box center [57, 73] width 114 height 19
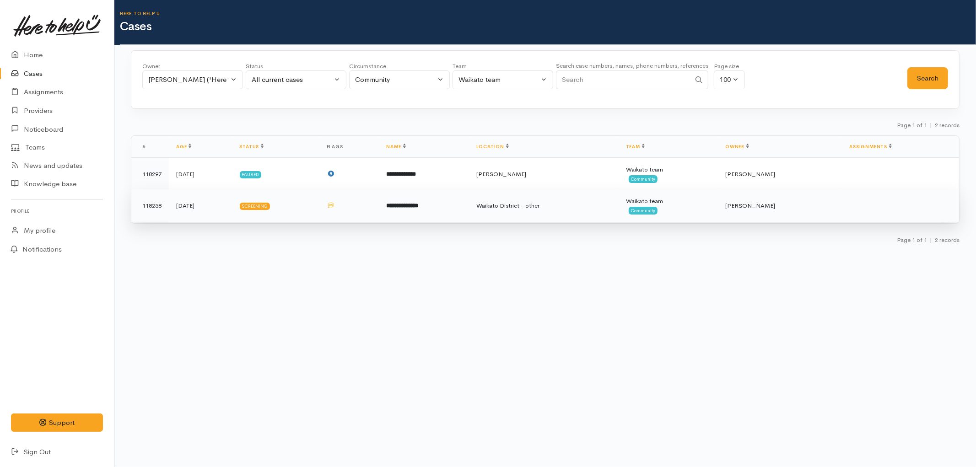
click at [307, 201] on td "Screening" at bounding box center [275, 205] width 87 height 33
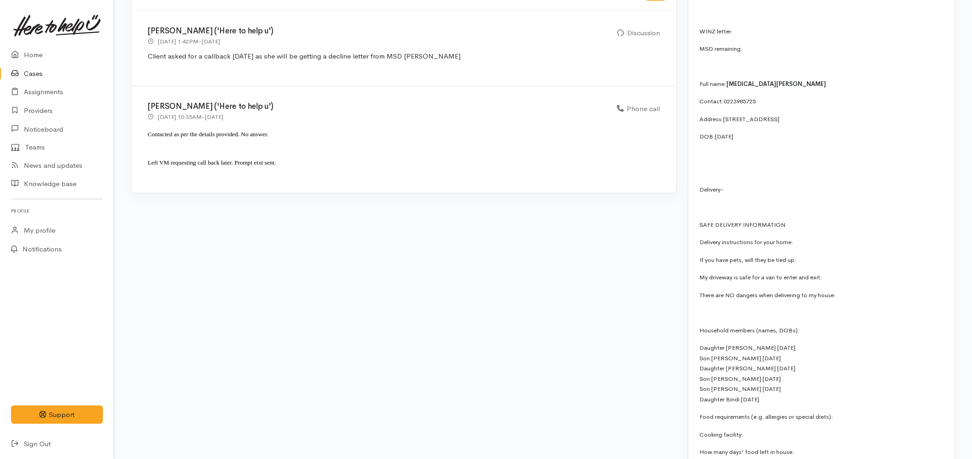
scroll to position [864, 0]
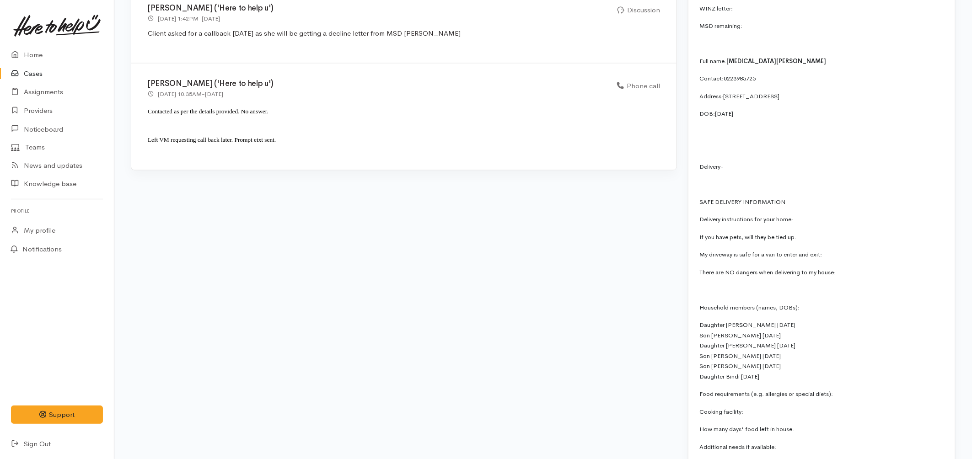
click at [43, 78] on link "Cases" at bounding box center [57, 73] width 114 height 19
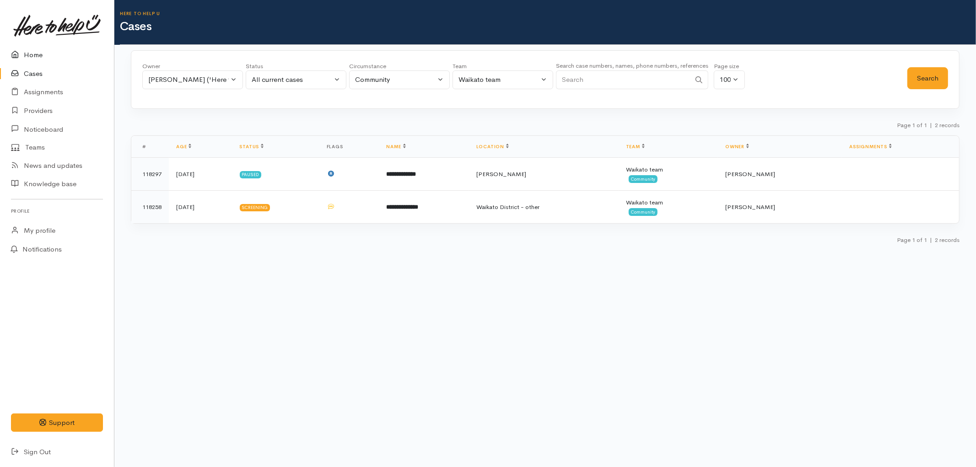
click at [41, 55] on link "Home" at bounding box center [57, 55] width 114 height 19
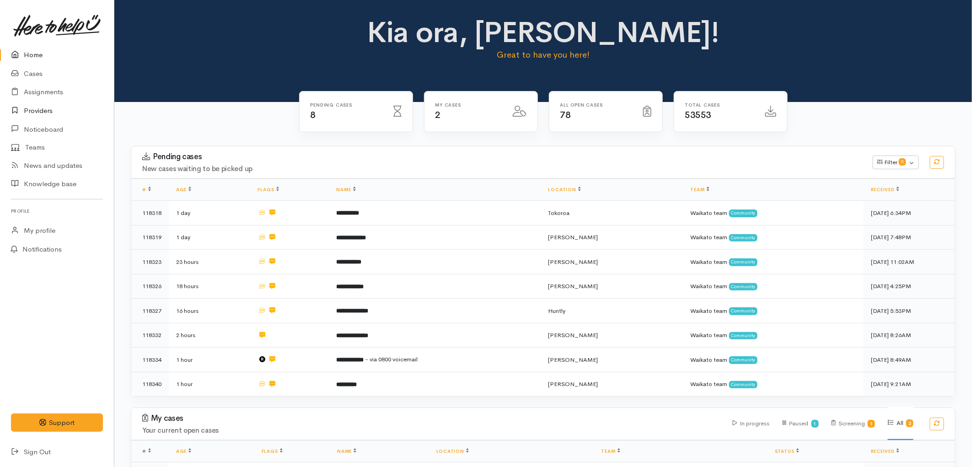
click at [48, 111] on link "Providers" at bounding box center [57, 111] width 114 height 19
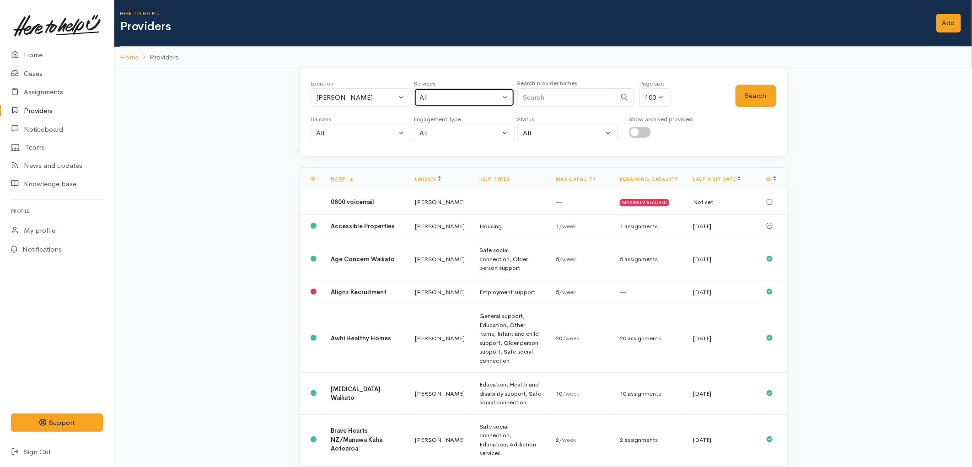
click at [435, 97] on div "All" at bounding box center [460, 97] width 81 height 11
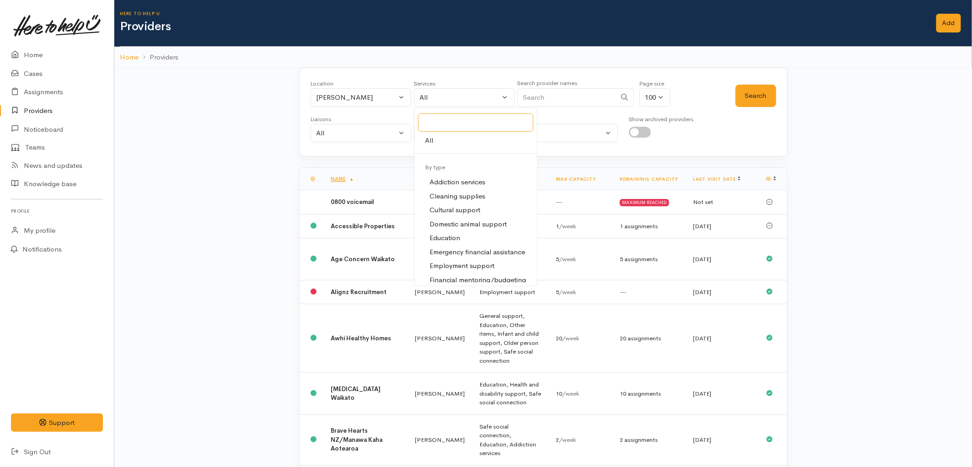
scroll to position [51, 0]
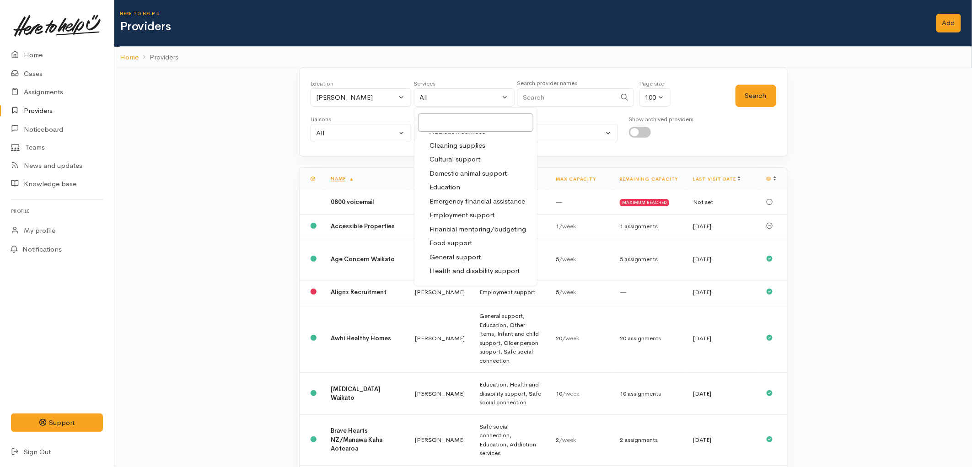
click at [458, 245] on span "Food support" at bounding box center [451, 243] width 43 height 11
select select "3"
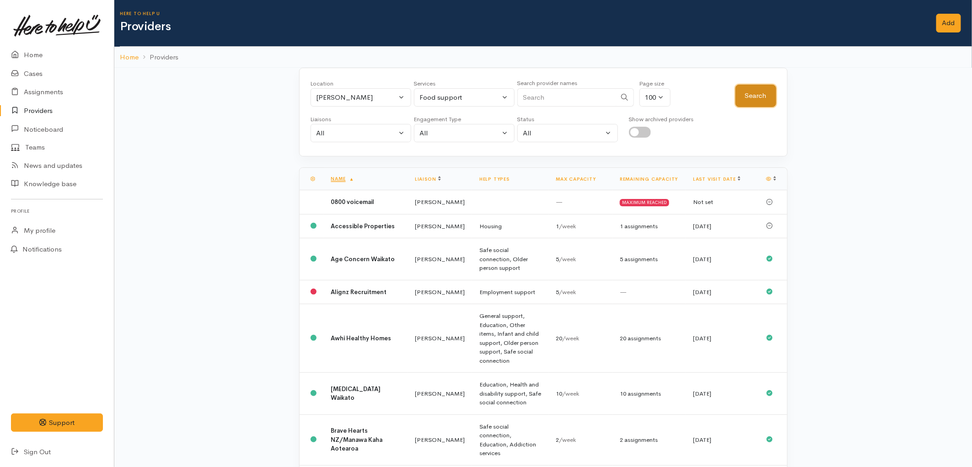
click at [759, 92] on button "Search" at bounding box center [756, 96] width 41 height 22
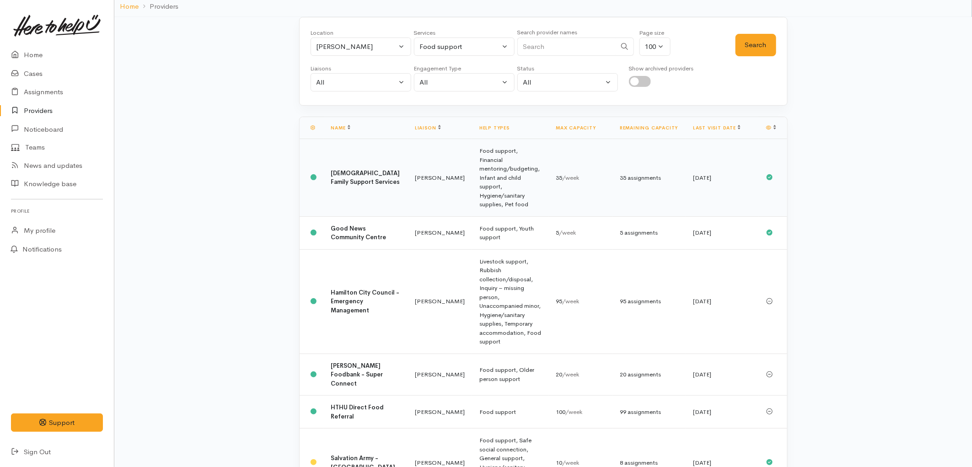
click at [472, 181] on td "Food support, Financial mentoring/budgeting, Infant and child support, Hygiene/…" at bounding box center [510, 178] width 76 height 78
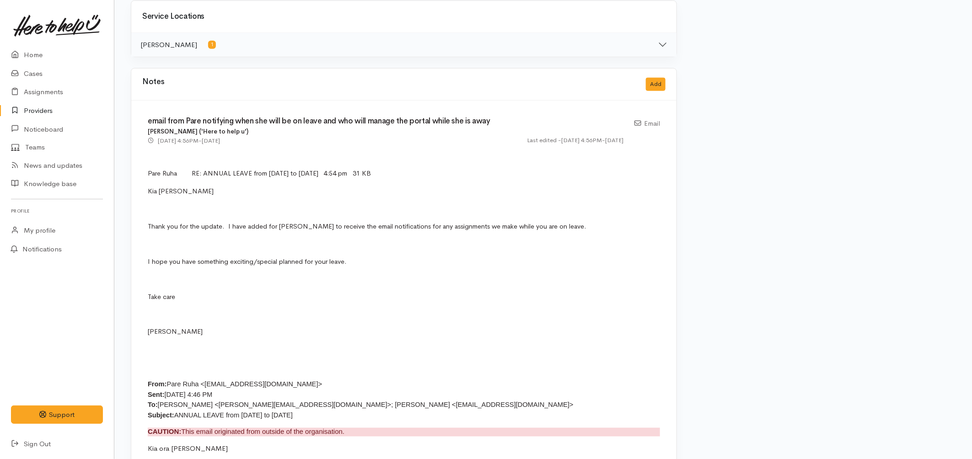
scroll to position [559, 0]
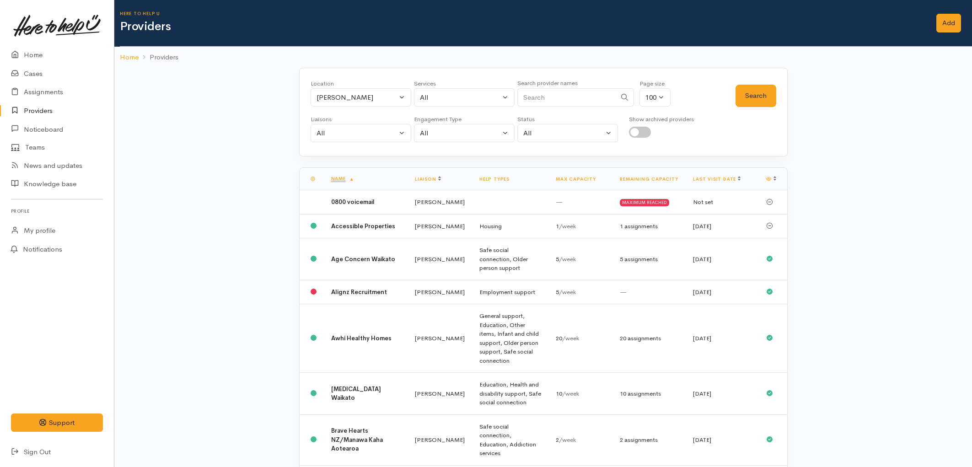
scroll to position [51, 0]
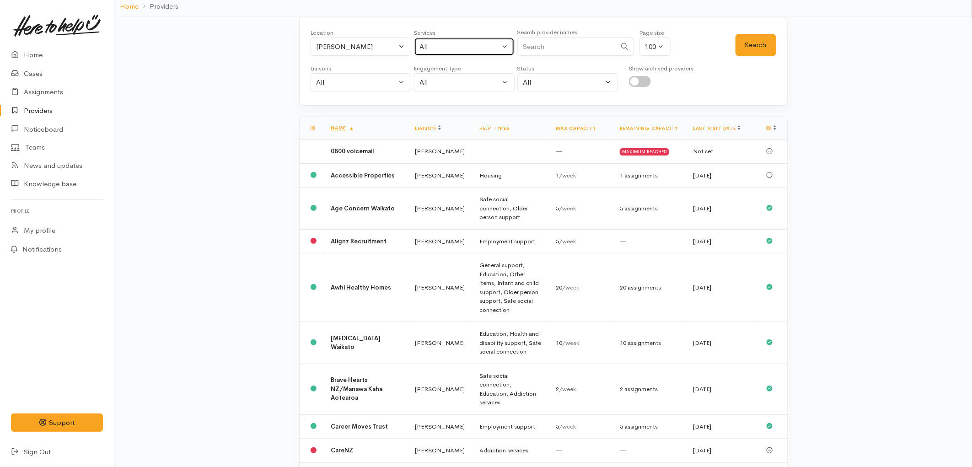
click at [433, 46] on div "All" at bounding box center [460, 47] width 81 height 11
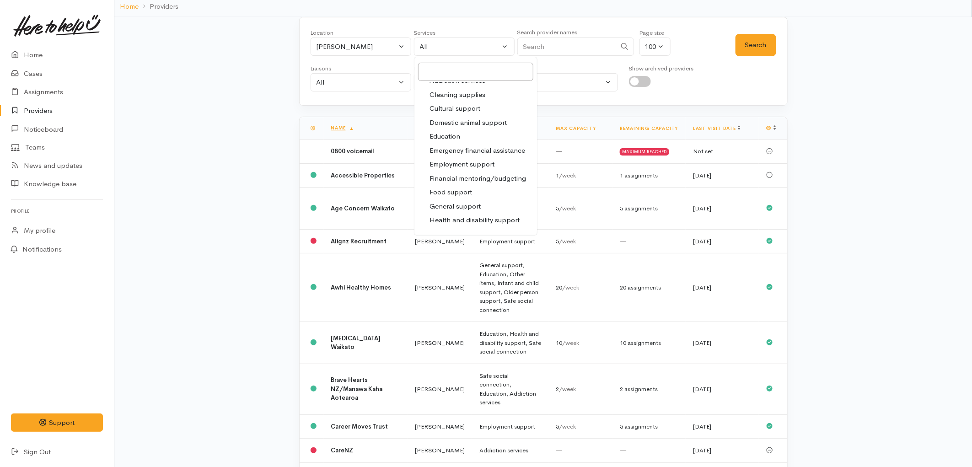
click at [456, 194] on span "Food support" at bounding box center [451, 192] width 43 height 11
select select "3"
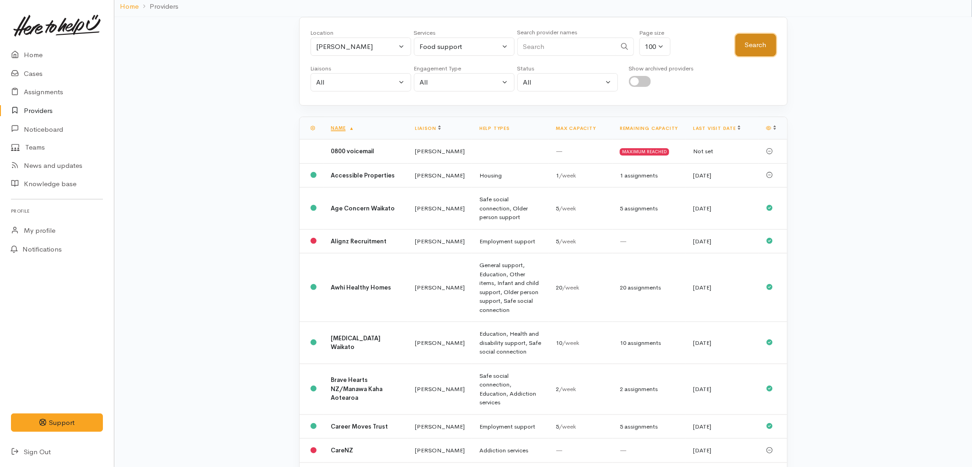
click at [769, 40] on button "Search" at bounding box center [756, 45] width 41 height 22
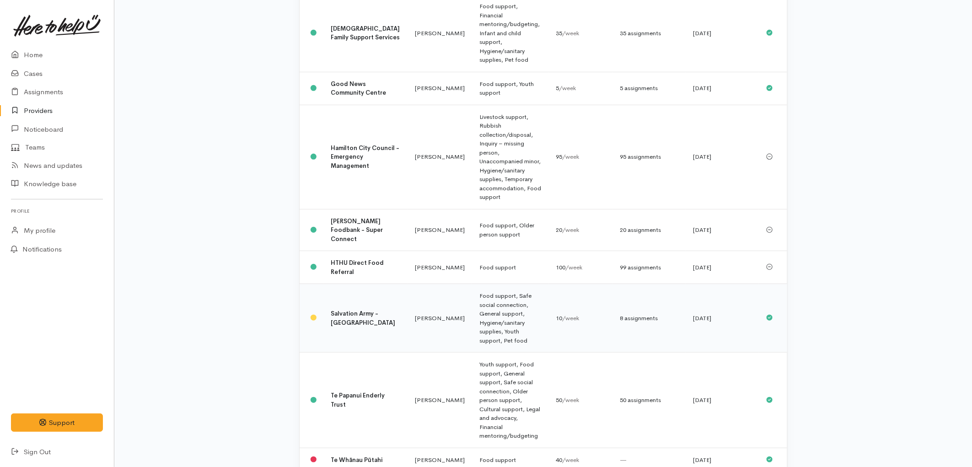
scroll to position [203, 0]
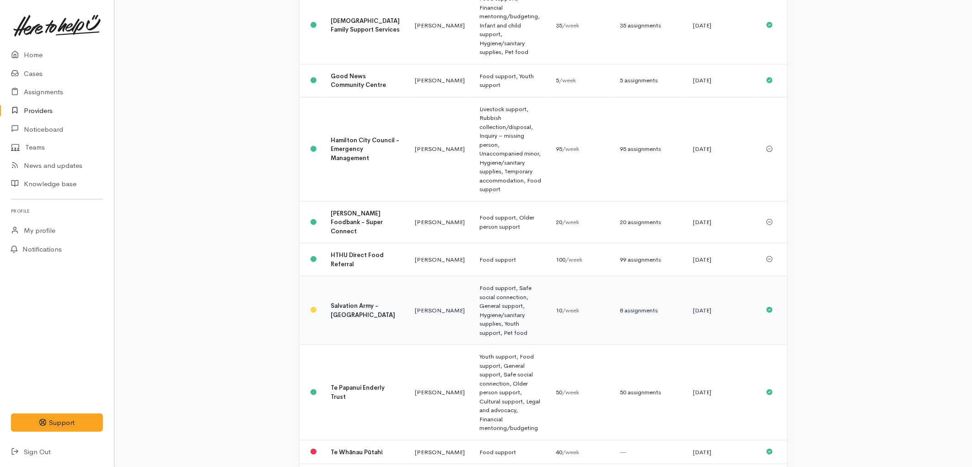
click at [410, 440] on td "Nicole Rusk" at bounding box center [440, 452] width 64 height 24
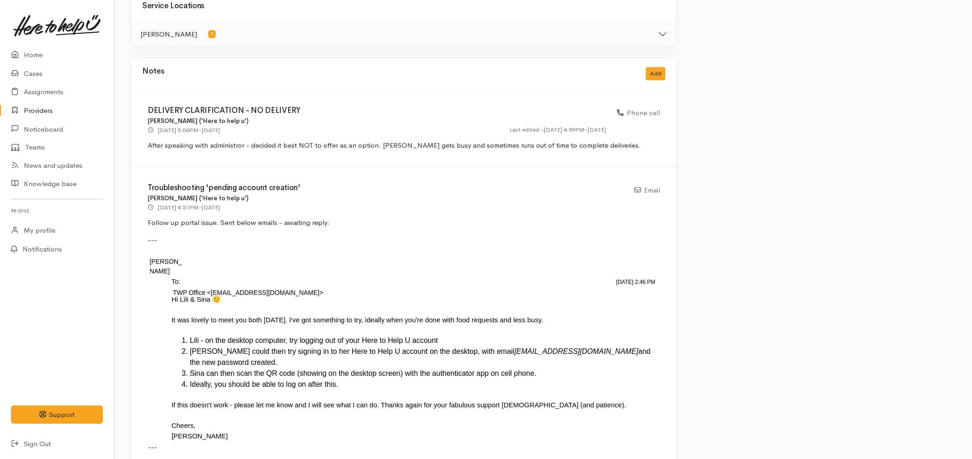
scroll to position [559, 0]
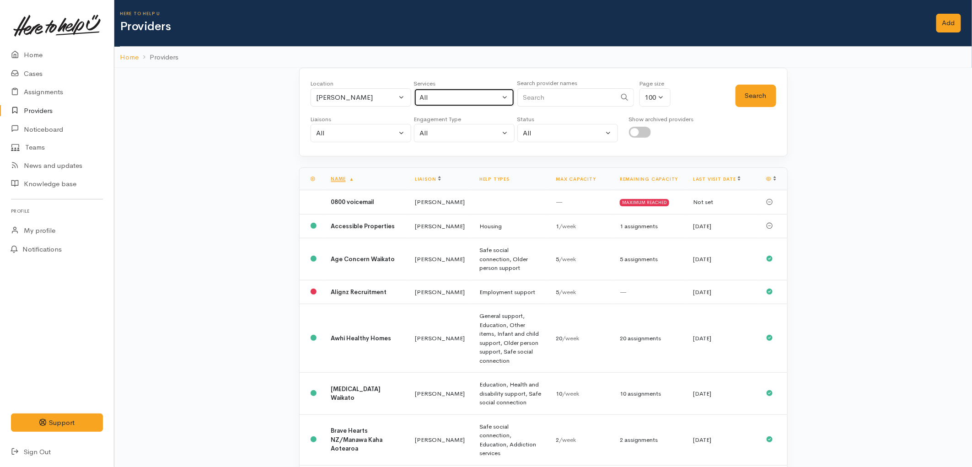
click at [482, 93] on div "All" at bounding box center [460, 97] width 81 height 11
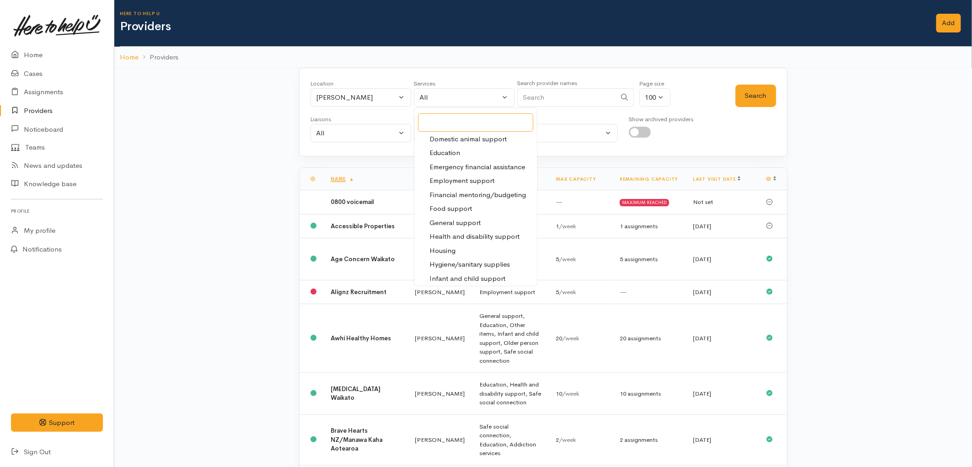
scroll to position [102, 0]
click at [469, 192] on span "Food support" at bounding box center [451, 192] width 43 height 11
select select "3"
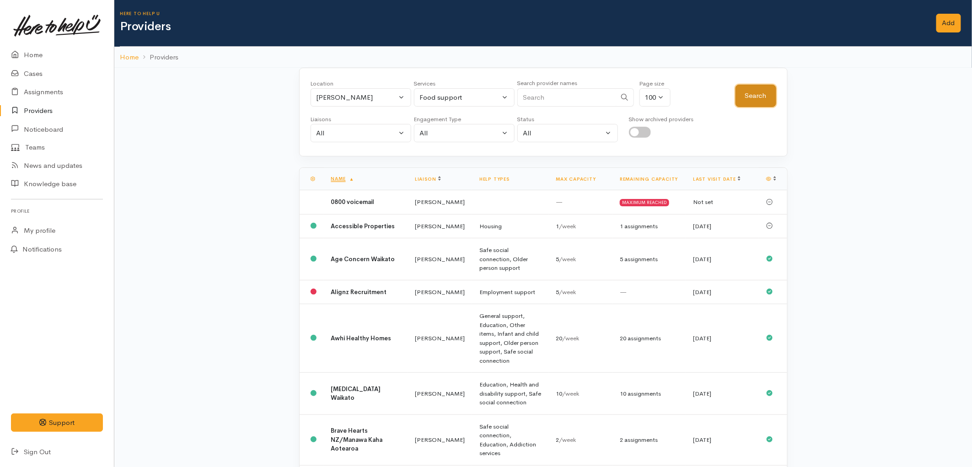
click at [752, 98] on button "Search" at bounding box center [756, 96] width 41 height 22
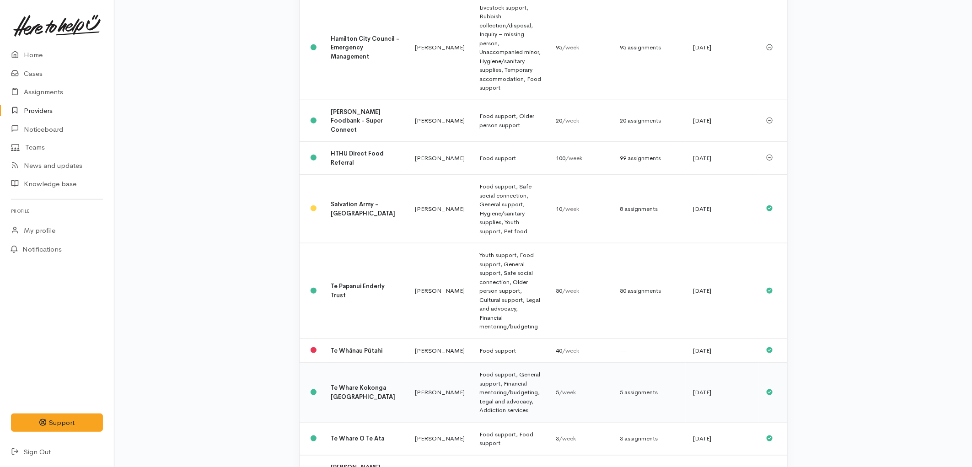
scroll to position [324, 0]
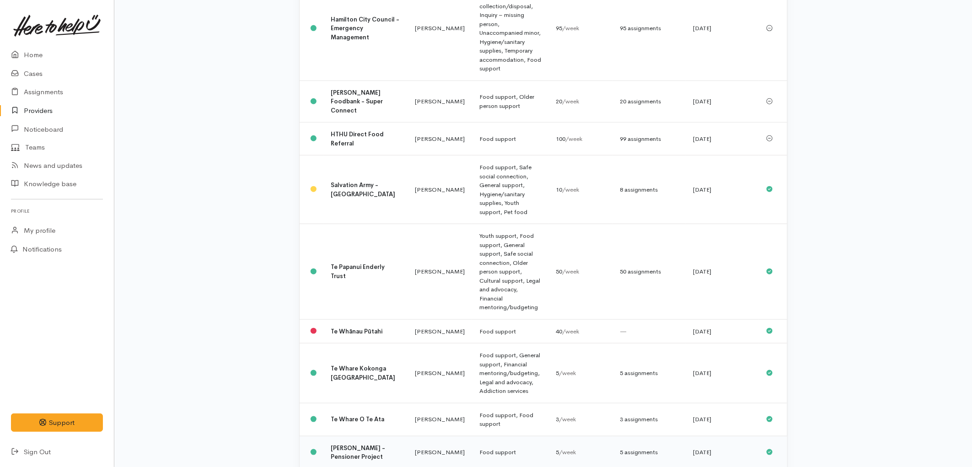
click at [411, 436] on td "[PERSON_NAME]" at bounding box center [440, 452] width 64 height 33
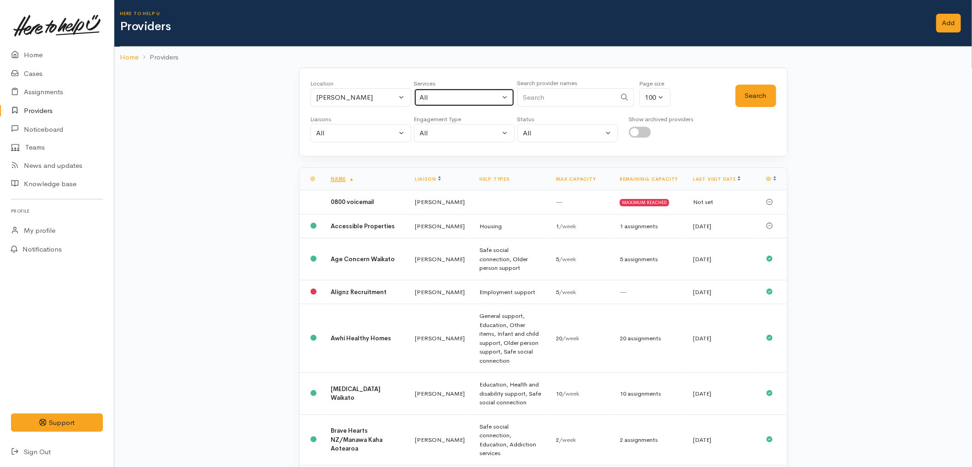
click at [479, 92] on div "All" at bounding box center [460, 97] width 81 height 11
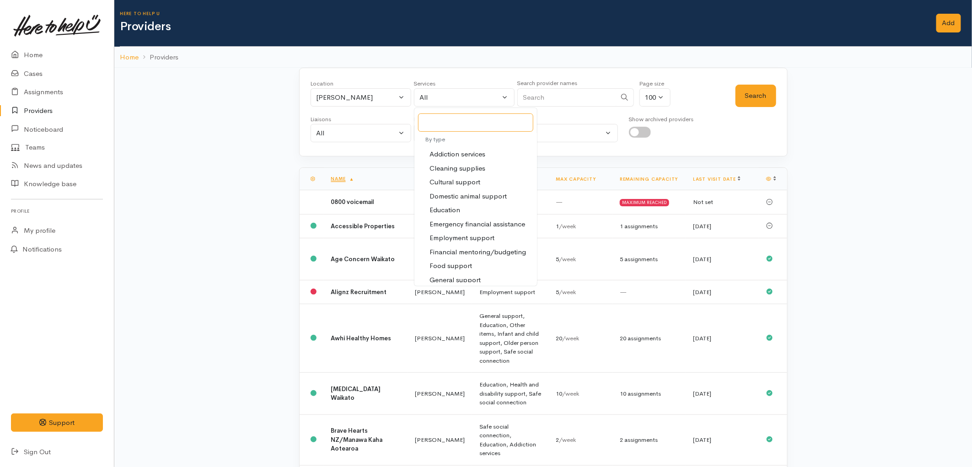
scroll to position [102, 0]
click at [460, 193] on span "Food support" at bounding box center [451, 192] width 43 height 11
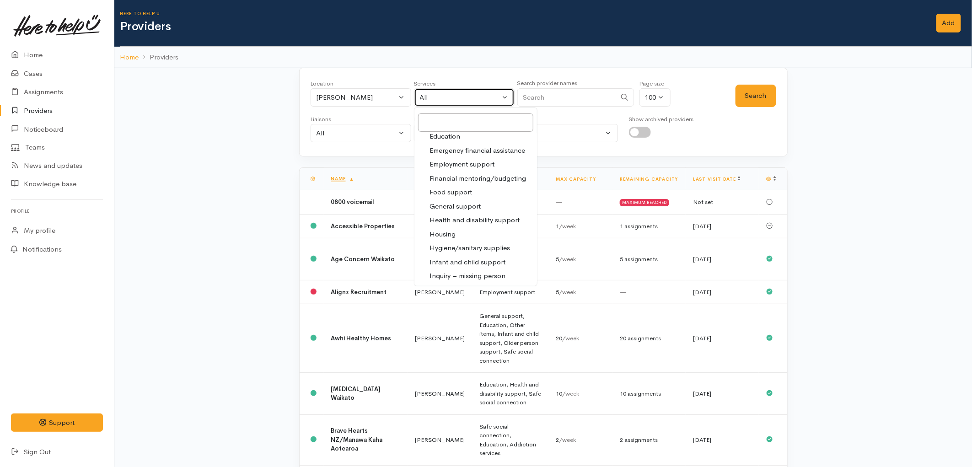
select select "3"
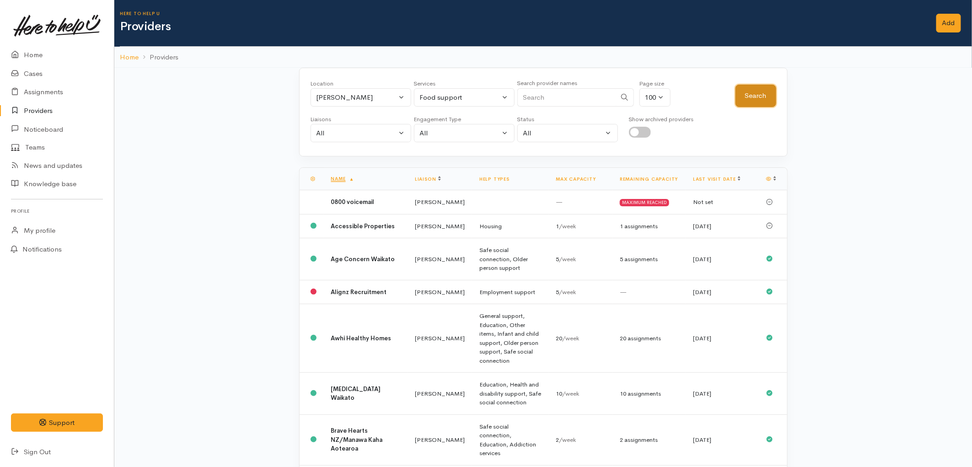
click at [754, 88] on button "Search" at bounding box center [756, 96] width 41 height 22
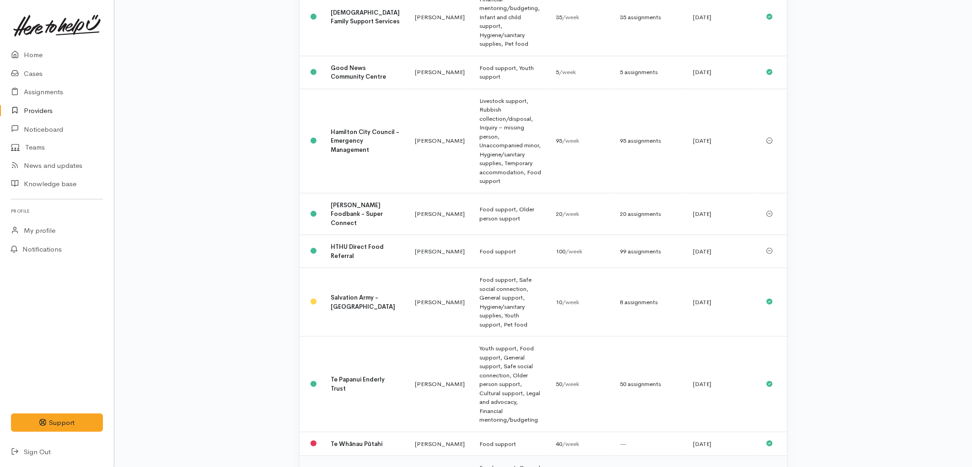
scroll to position [324, 0]
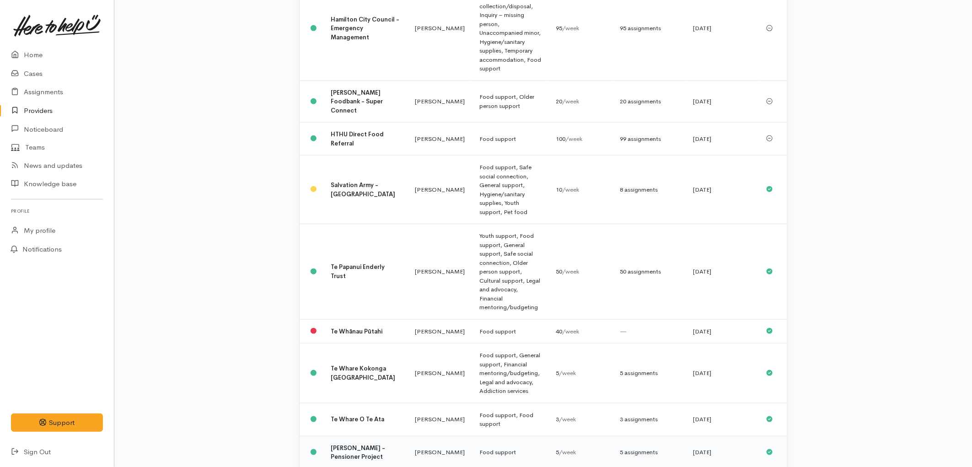
click at [425, 436] on td "Kyleigh Pike" at bounding box center [440, 452] width 64 height 33
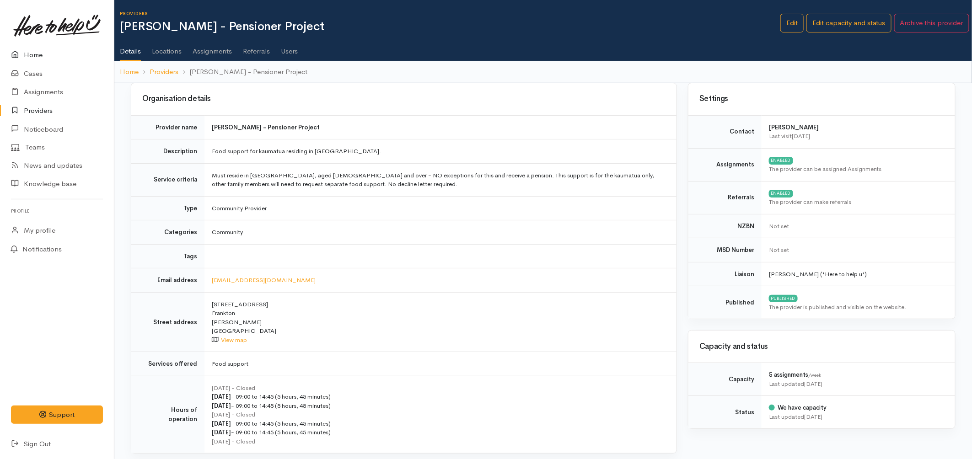
click at [25, 49] on link "Home" at bounding box center [57, 55] width 114 height 19
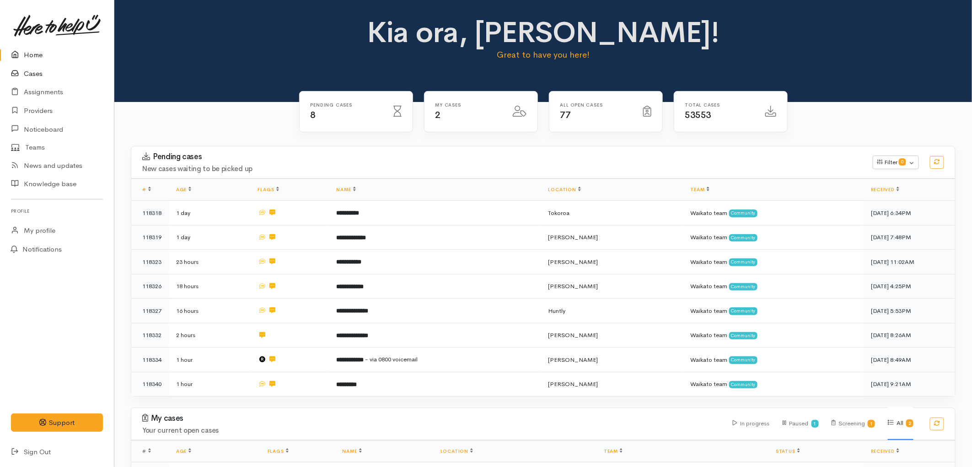
click at [26, 73] on link "Cases" at bounding box center [57, 73] width 114 height 19
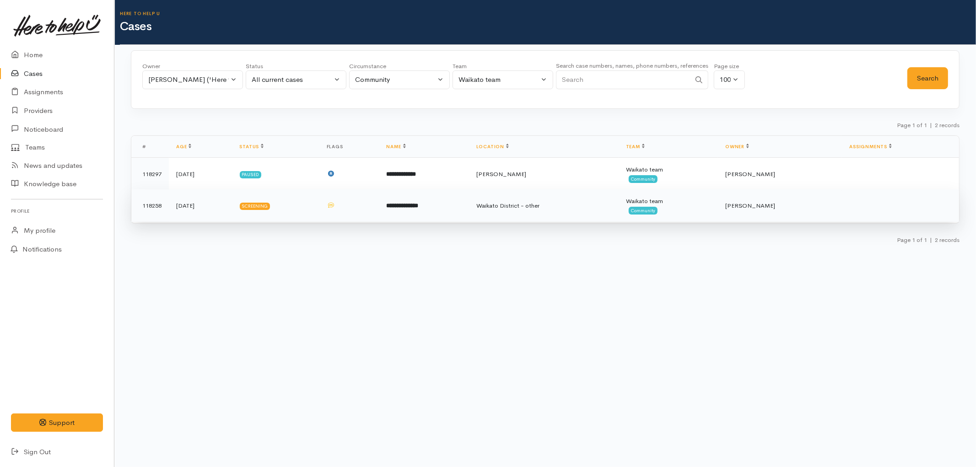
click at [469, 207] on td "**********" at bounding box center [424, 205] width 90 height 33
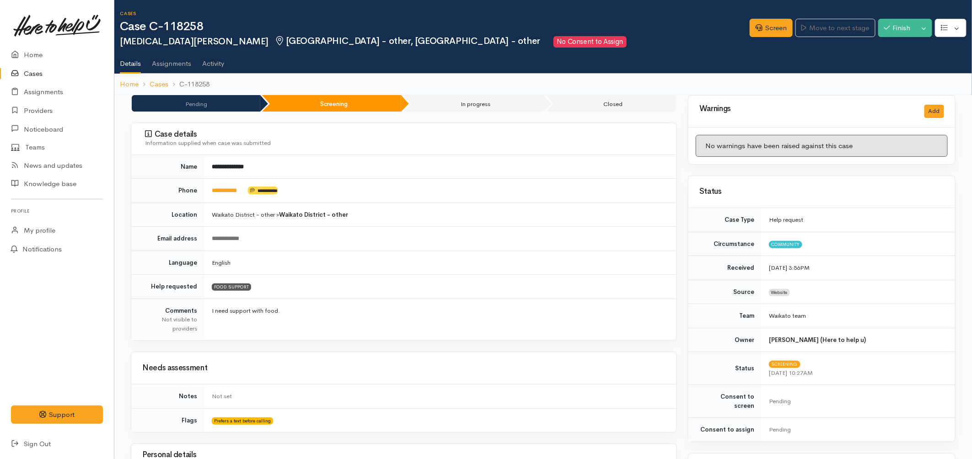
click at [38, 72] on link "Cases" at bounding box center [57, 73] width 114 height 19
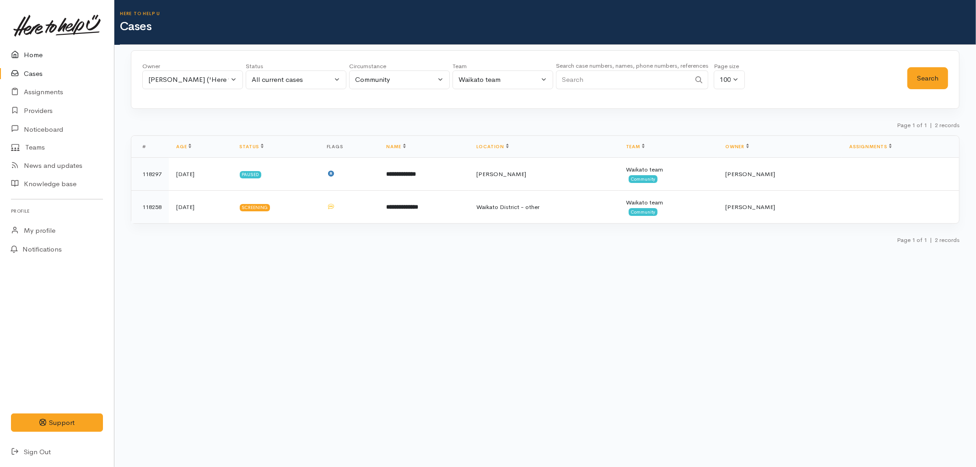
click at [30, 52] on link "Home" at bounding box center [57, 55] width 114 height 19
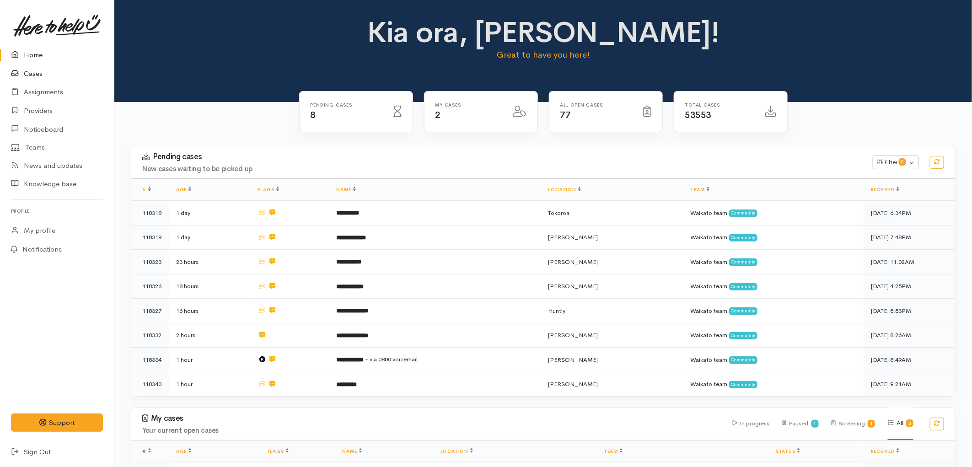
click at [37, 69] on link "Cases" at bounding box center [57, 73] width 114 height 19
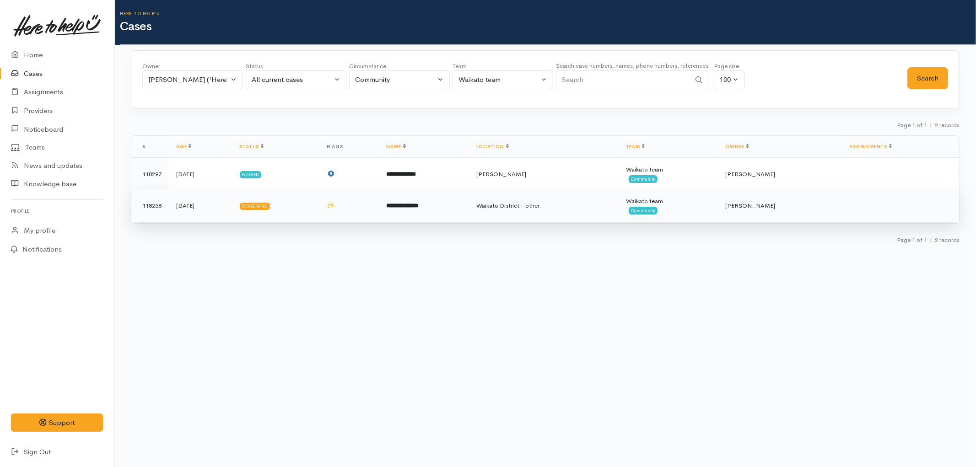
click at [379, 204] on td at bounding box center [349, 205] width 60 height 33
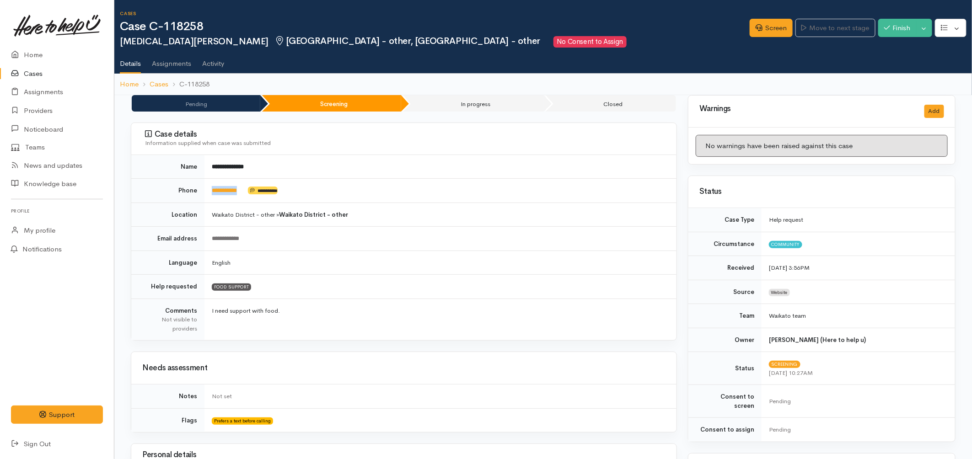
drag, startPoint x: 247, startPoint y: 192, endPoint x: 206, endPoint y: 193, distance: 41.2
click at [206, 193] on td "**********" at bounding box center [440, 191] width 472 height 24
copy td "**********"
click at [767, 30] on link "Screen" at bounding box center [771, 28] width 43 height 19
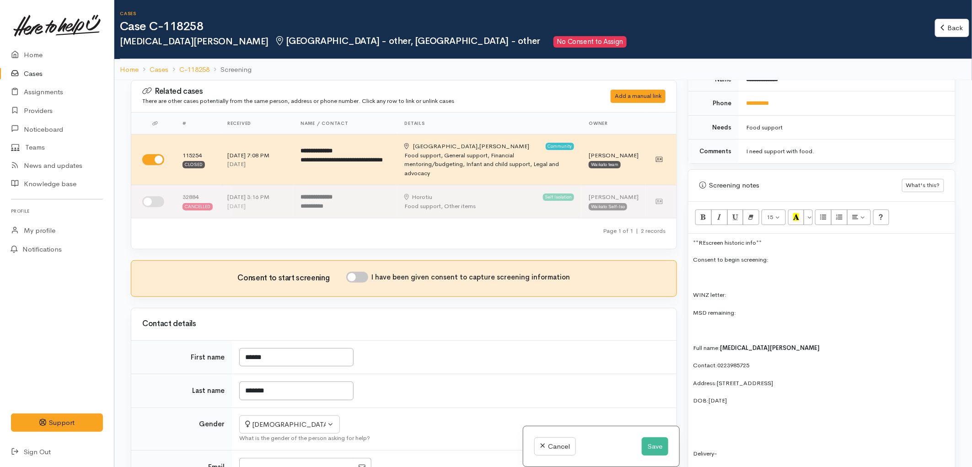
scroll to position [457, 0]
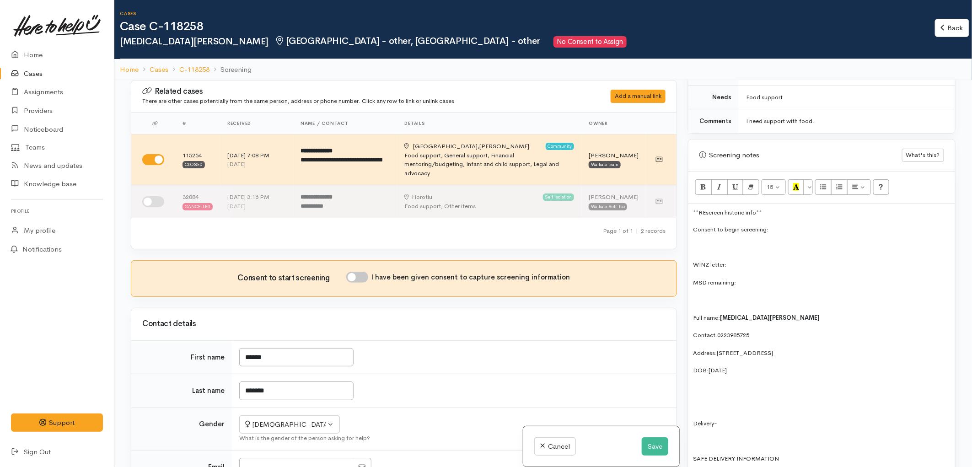
click at [798, 348] on p "Address: [STREET_ADDRESS]" at bounding box center [822, 353] width 258 height 11
drag, startPoint x: 876, startPoint y: 346, endPoint x: 720, endPoint y: 348, distance: 156.9
click at [720, 348] on p "Address: 752 Horsham Downs Road, Horsham Downs, New Zealand" at bounding box center [822, 353] width 258 height 11
copy span "[STREET_ADDRESS]"
click at [650, 439] on button "Save" at bounding box center [655, 446] width 27 height 19
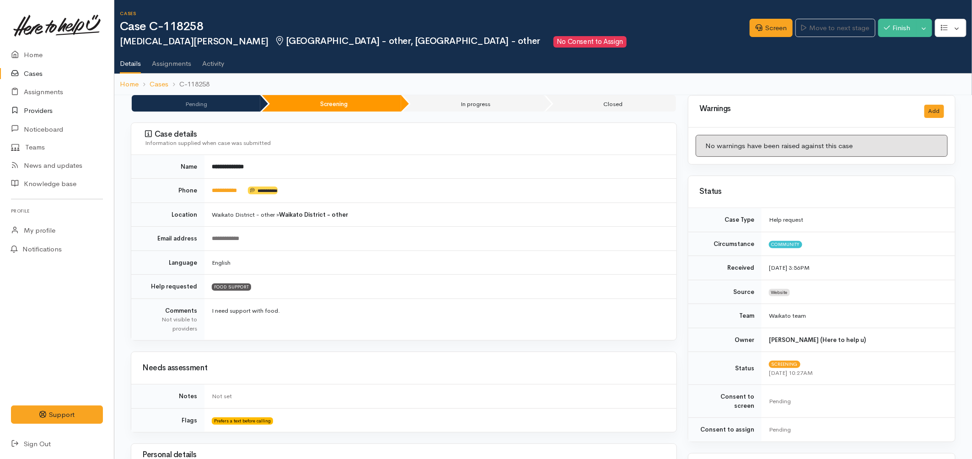
click at [38, 107] on link "Providers" at bounding box center [57, 111] width 114 height 19
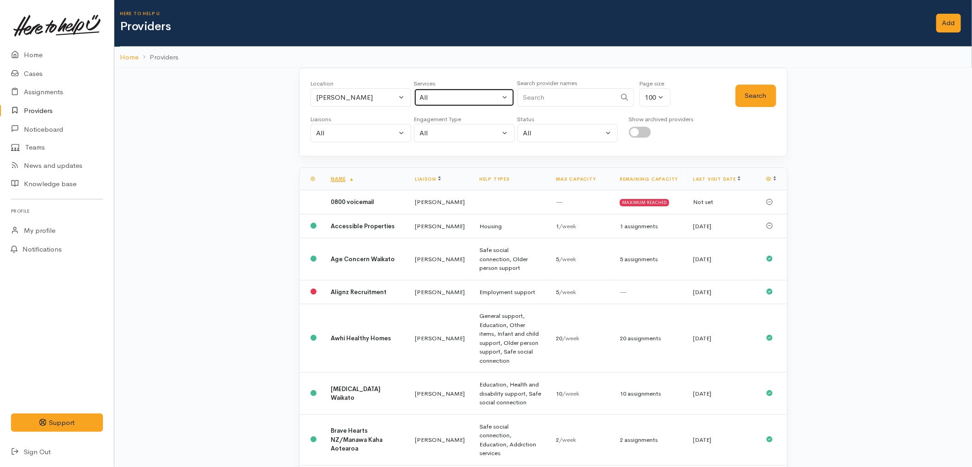
click at [437, 90] on button "All" at bounding box center [464, 97] width 101 height 19
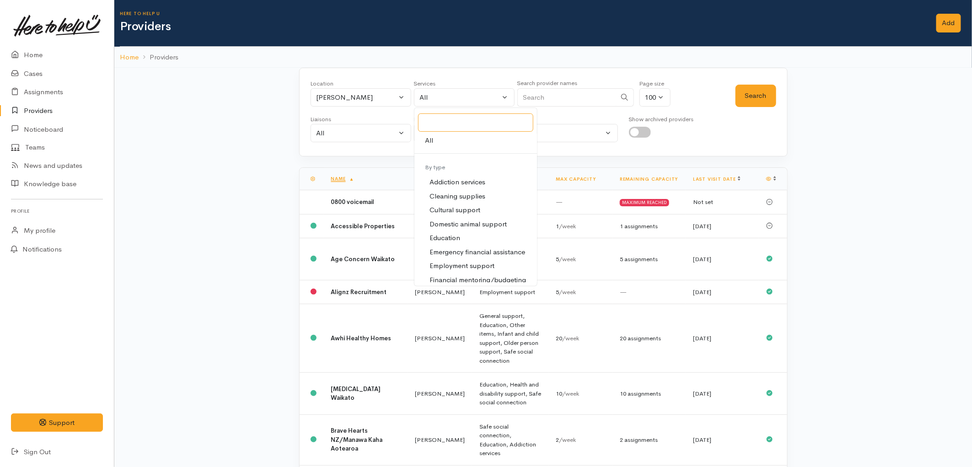
scroll to position [51, 0]
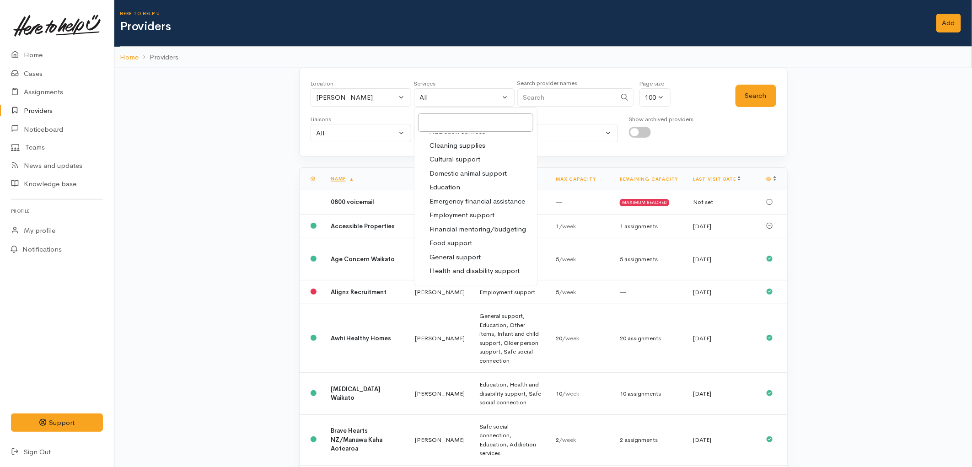
click at [454, 241] on span "Food support" at bounding box center [451, 243] width 43 height 11
select select "3"
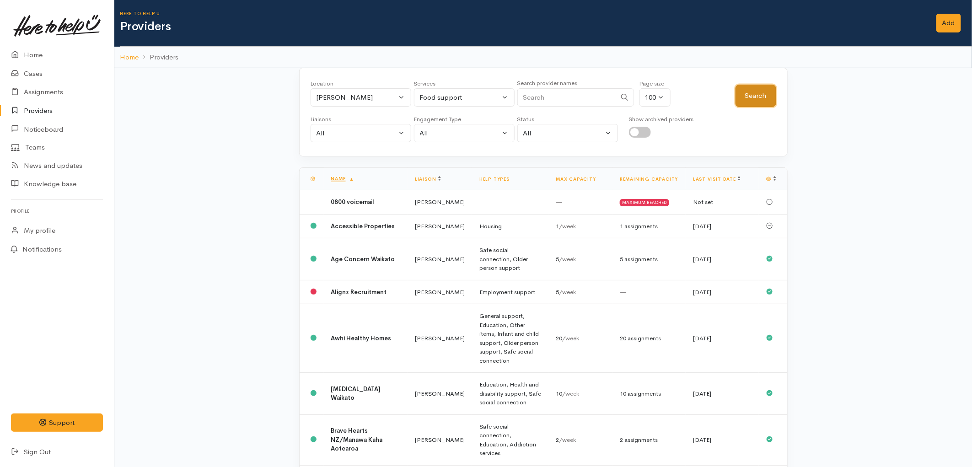
click at [744, 94] on button "Search" at bounding box center [756, 96] width 41 height 22
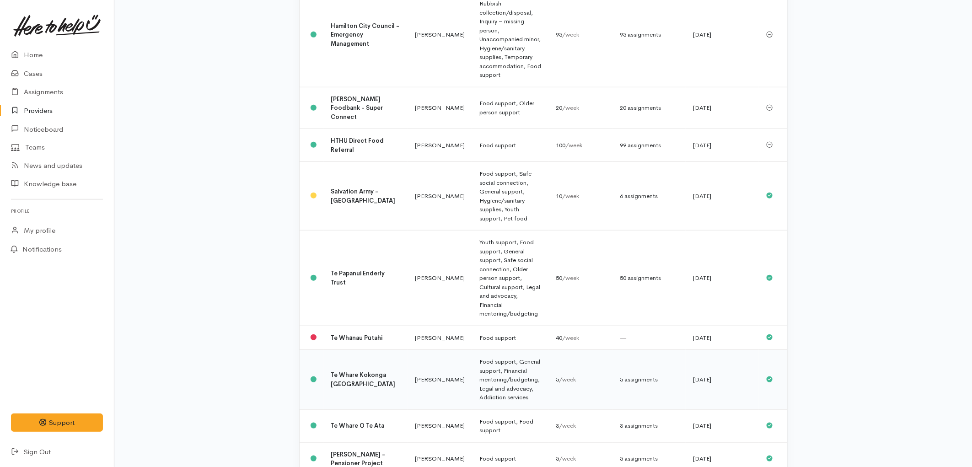
scroll to position [324, 0]
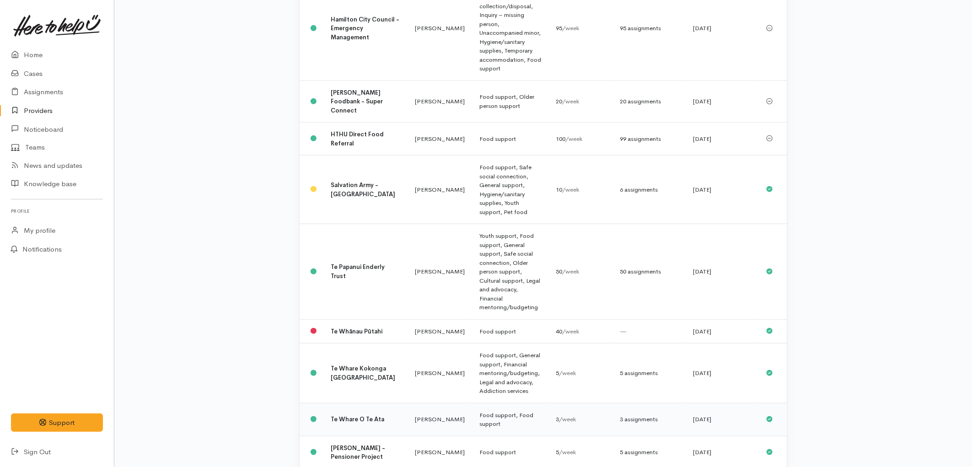
click at [408, 403] on td "[PERSON_NAME]" at bounding box center [440, 419] width 64 height 33
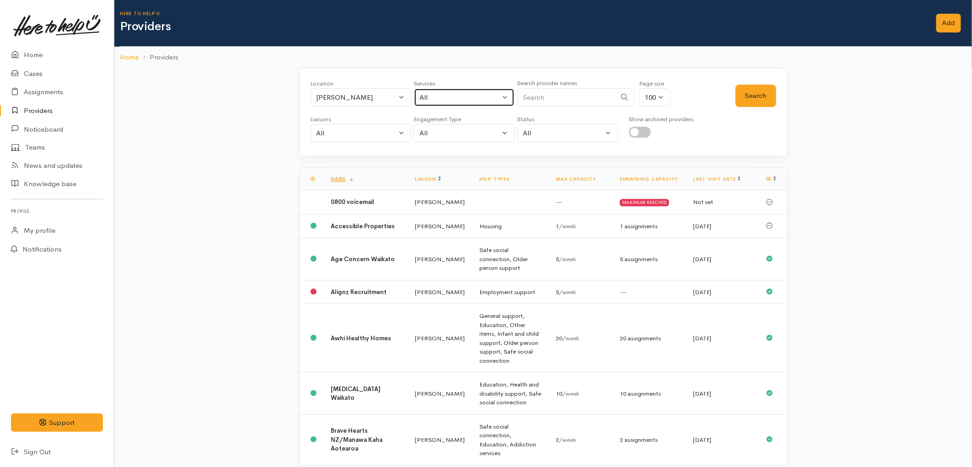
click at [450, 103] on button "All" at bounding box center [464, 97] width 101 height 19
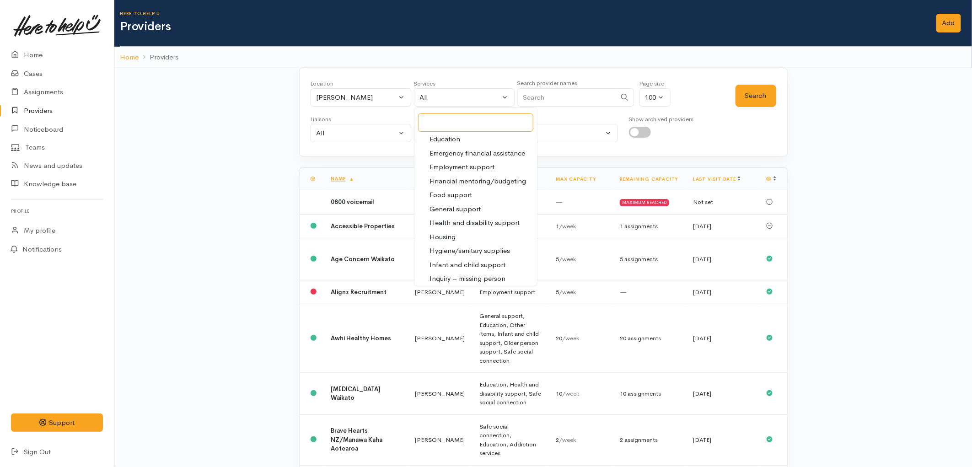
scroll to position [102, 0]
click at [456, 193] on span "Food support" at bounding box center [451, 192] width 43 height 11
select select "3"
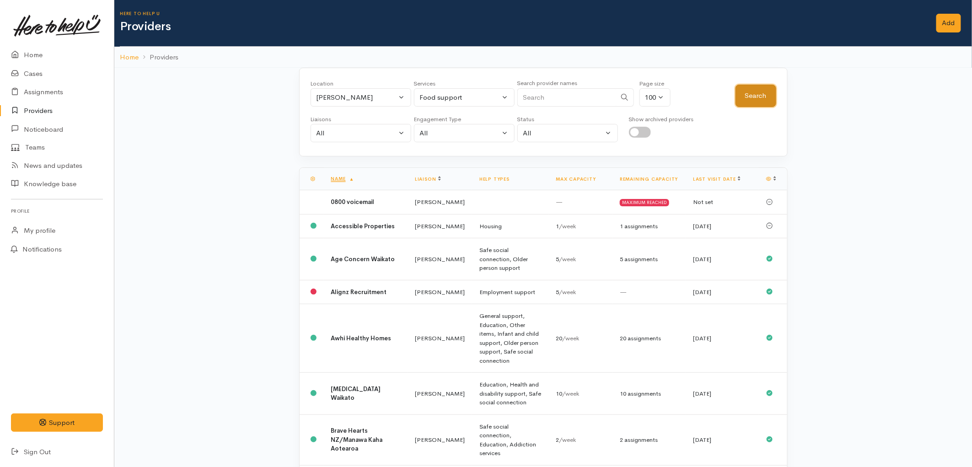
click at [746, 92] on button "Search" at bounding box center [756, 96] width 41 height 22
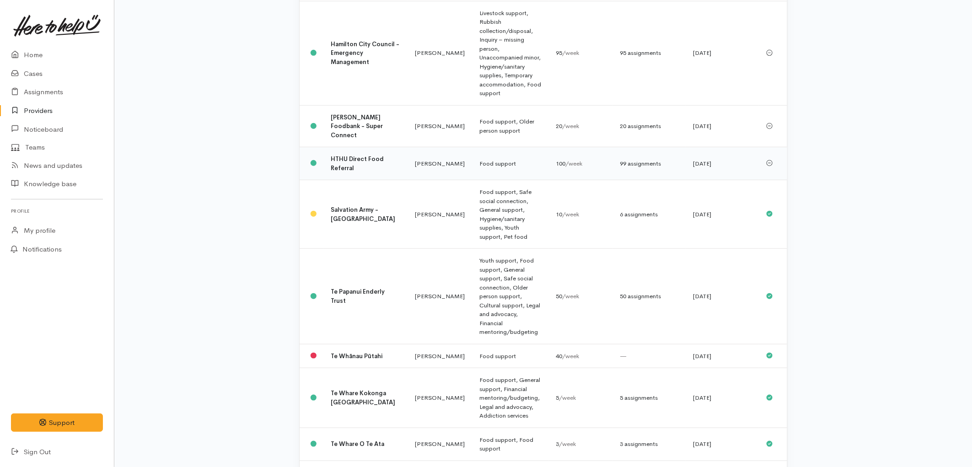
scroll to position [305, 0]
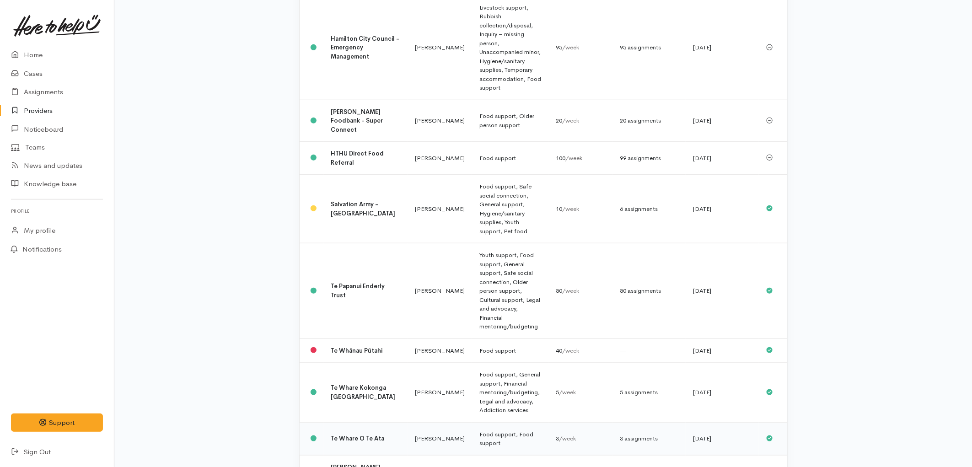
click at [433, 422] on td "Kyleigh Pike" at bounding box center [440, 438] width 64 height 33
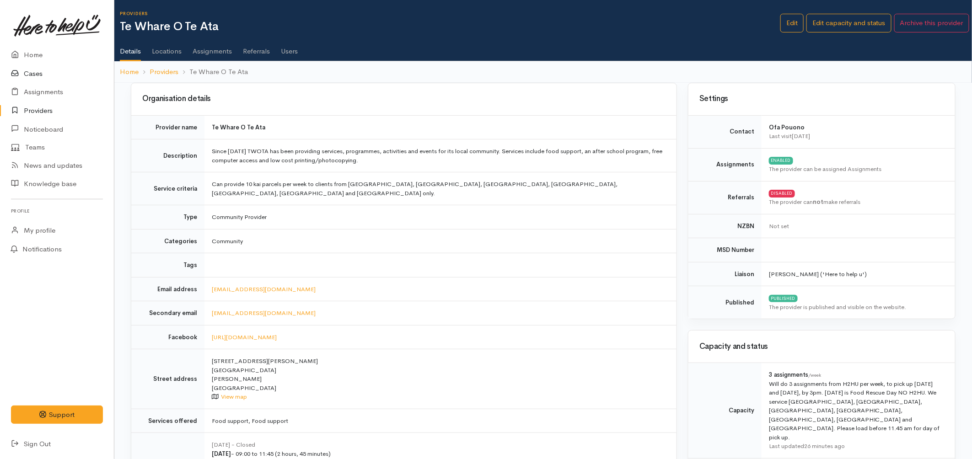
click at [42, 78] on link "Cases" at bounding box center [57, 73] width 114 height 19
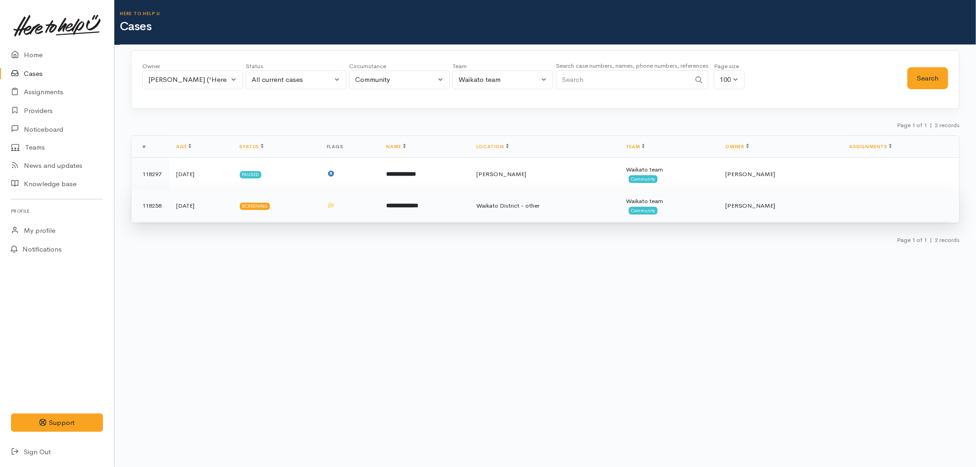
click at [319, 208] on td "Screening" at bounding box center [275, 205] width 87 height 33
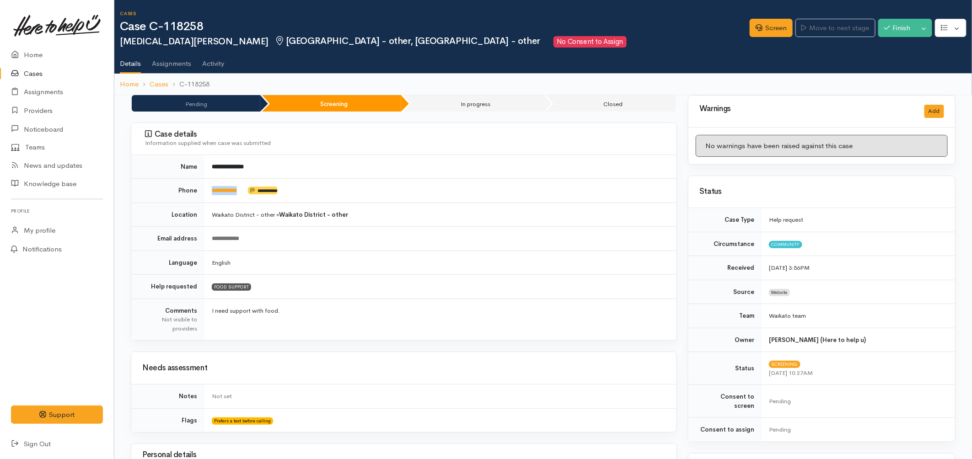
drag, startPoint x: 252, startPoint y: 192, endPoint x: 212, endPoint y: 198, distance: 40.2
click at [212, 198] on td "**********" at bounding box center [440, 191] width 472 height 24
copy td "**********"
click at [778, 33] on link "Screen" at bounding box center [771, 28] width 43 height 19
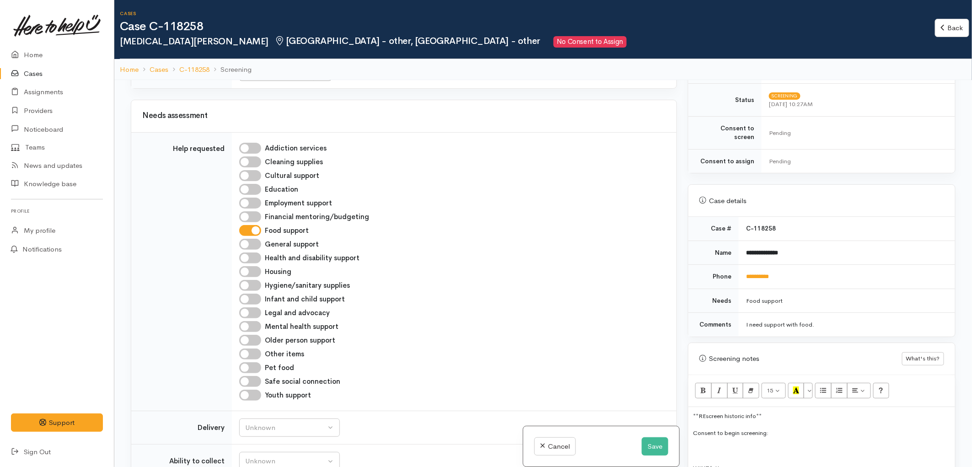
scroll to position [559, 0]
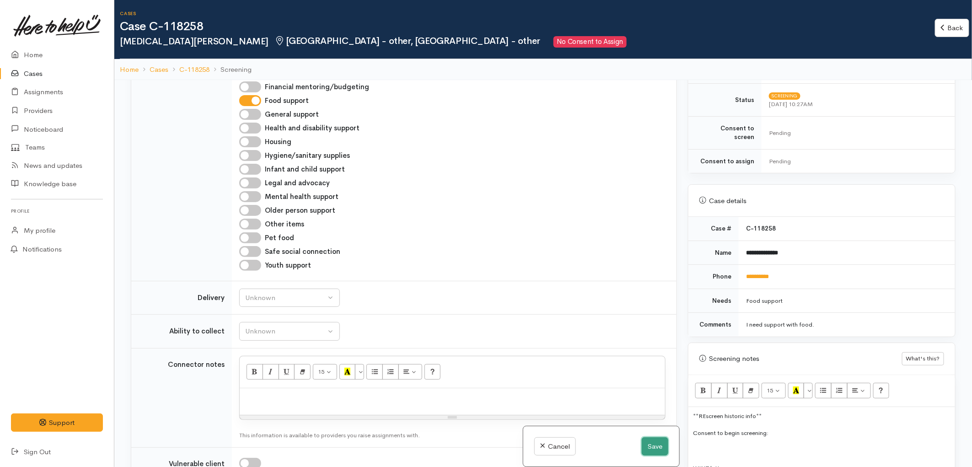
click at [650, 451] on button "Save" at bounding box center [655, 446] width 27 height 19
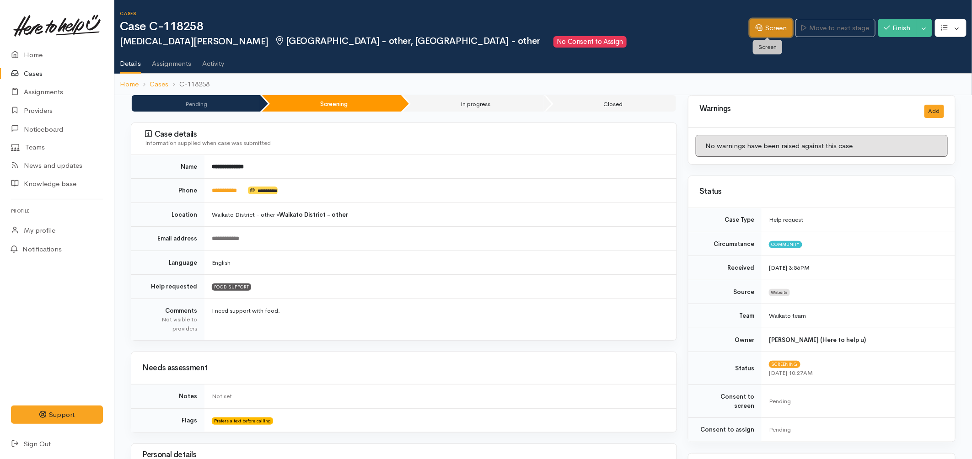
click at [757, 30] on icon at bounding box center [759, 27] width 7 height 7
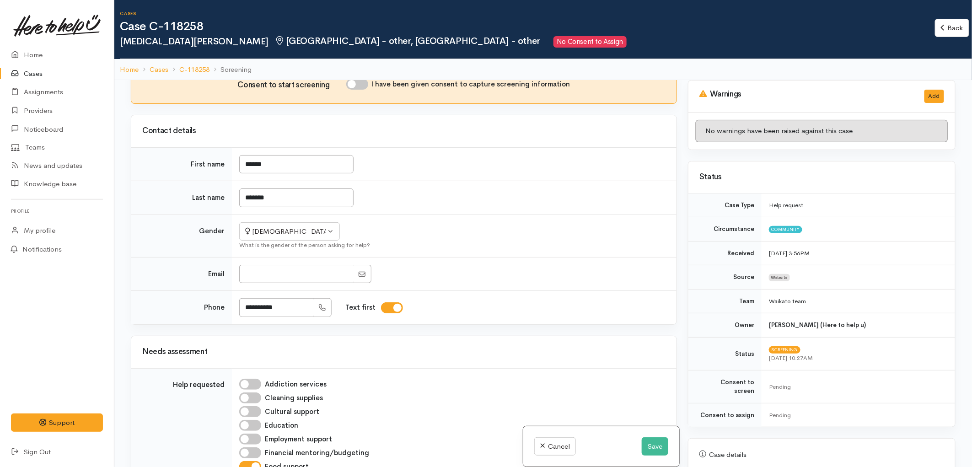
scroll to position [203, 0]
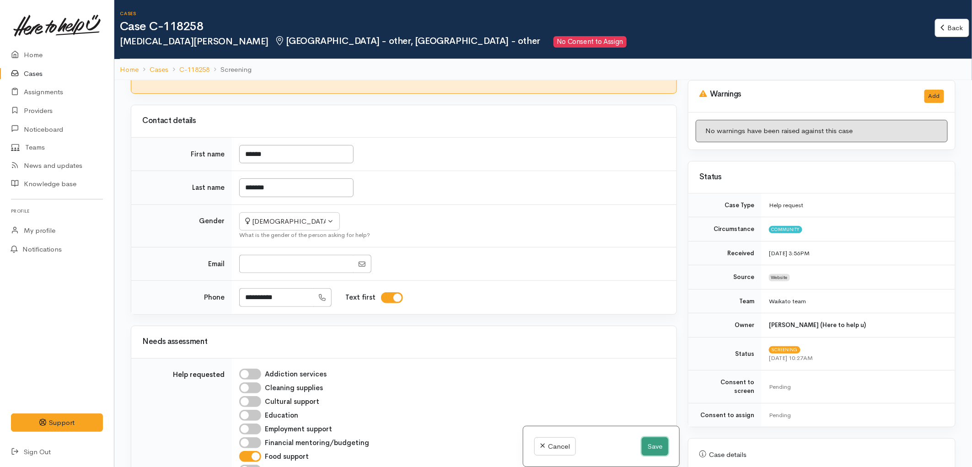
click at [661, 440] on button "Save" at bounding box center [655, 446] width 27 height 19
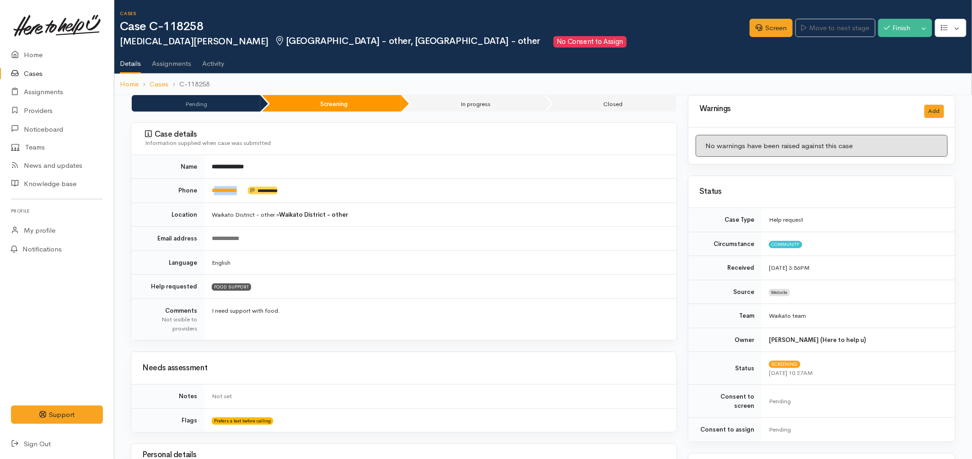
drag, startPoint x: 249, startPoint y: 191, endPoint x: 214, endPoint y: 197, distance: 35.7
click at [214, 197] on td "**********" at bounding box center [440, 191] width 472 height 24
copy td "*********"
drag, startPoint x: 209, startPoint y: 27, endPoint x: 162, endPoint y: 28, distance: 46.2
click at [162, 28] on h1 "Case C-118258" at bounding box center [435, 26] width 630 height 13
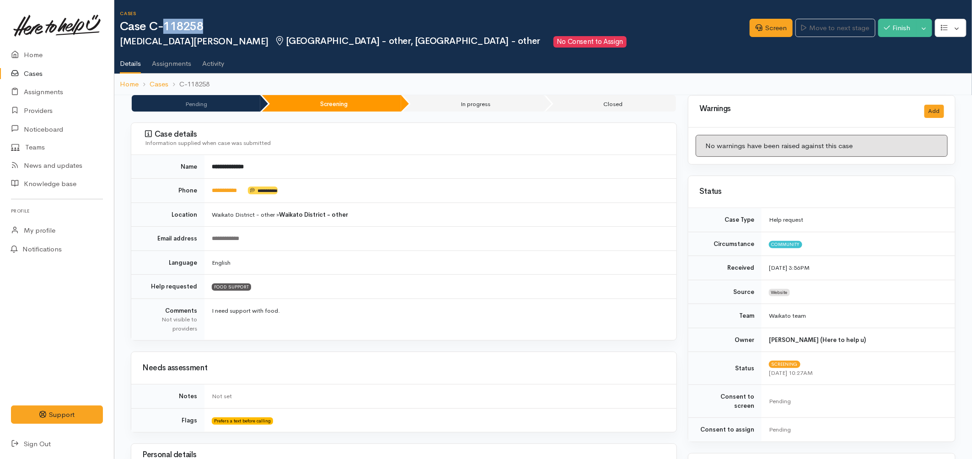
copy h1 "118258"
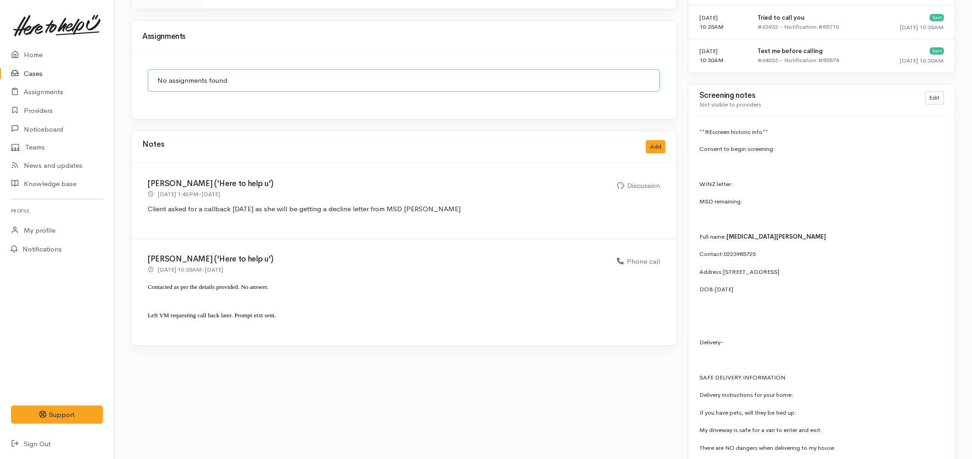
scroll to position [711, 0]
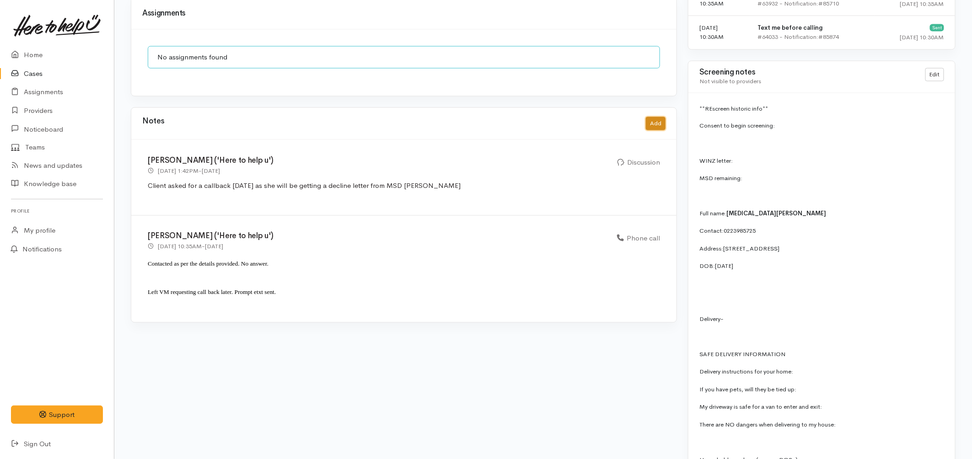
click at [655, 117] on button "Add" at bounding box center [656, 123] width 20 height 13
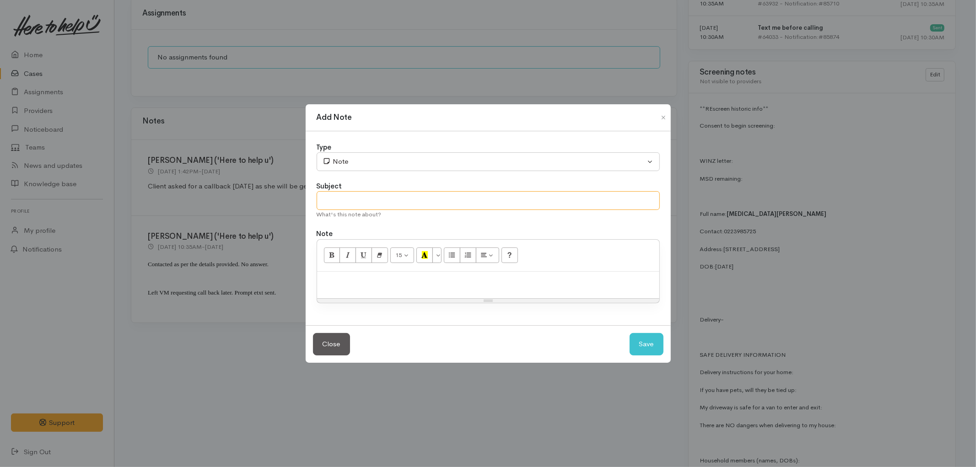
click at [362, 204] on input "text" at bounding box center [488, 200] width 343 height 19
type input "Attempted WINZ phonecall no. 1"
click at [426, 284] on p at bounding box center [488, 281] width 333 height 11
paste div
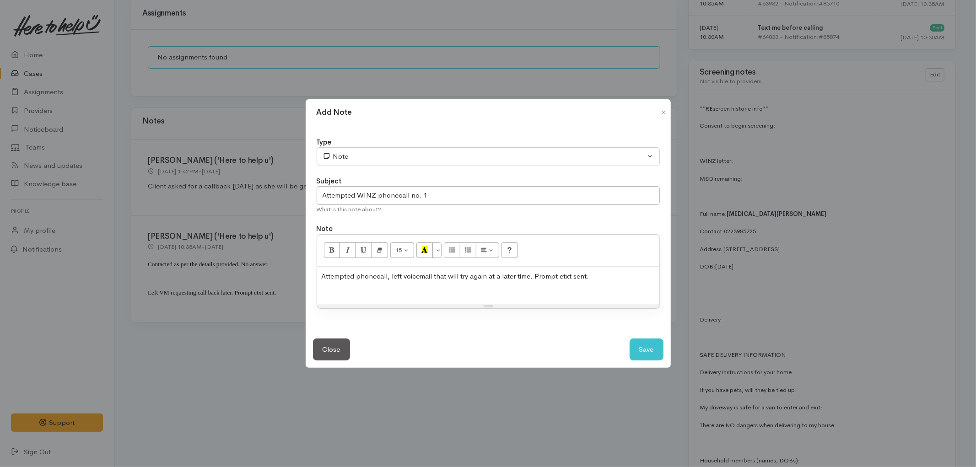
click at [517, 287] on div "Attempted phonecall, left voicemail that will try again at a later time. Prompt…" at bounding box center [488, 285] width 342 height 37
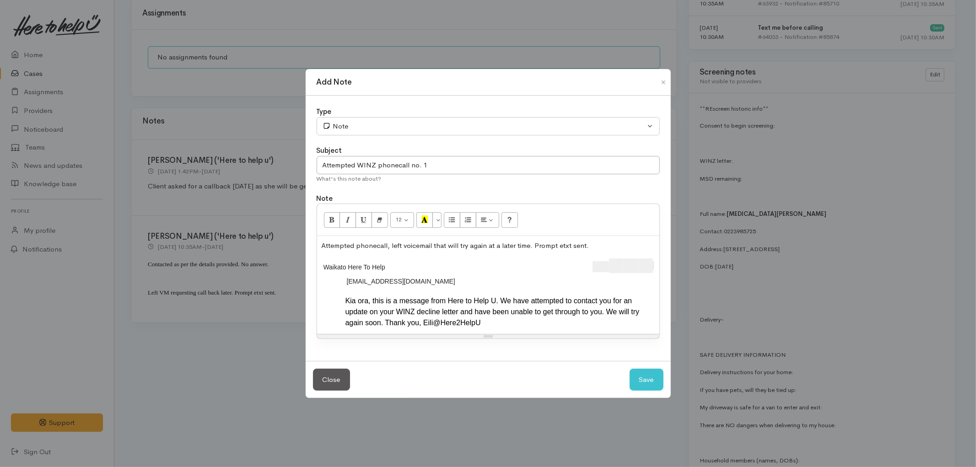
drag, startPoint x: 570, startPoint y: 259, endPoint x: 666, endPoint y: 269, distance: 96.5
click at [666, 269] on div "Type Correspondence Discussion Email Note Phone call SMS text message Note Subj…" at bounding box center [488, 228] width 365 height 265
click at [387, 244] on p "Attempted phonecall, left voicemail that will try again at a later time. Prompt…" at bounding box center [488, 246] width 333 height 11
click at [644, 376] on button "Save" at bounding box center [646, 380] width 34 height 22
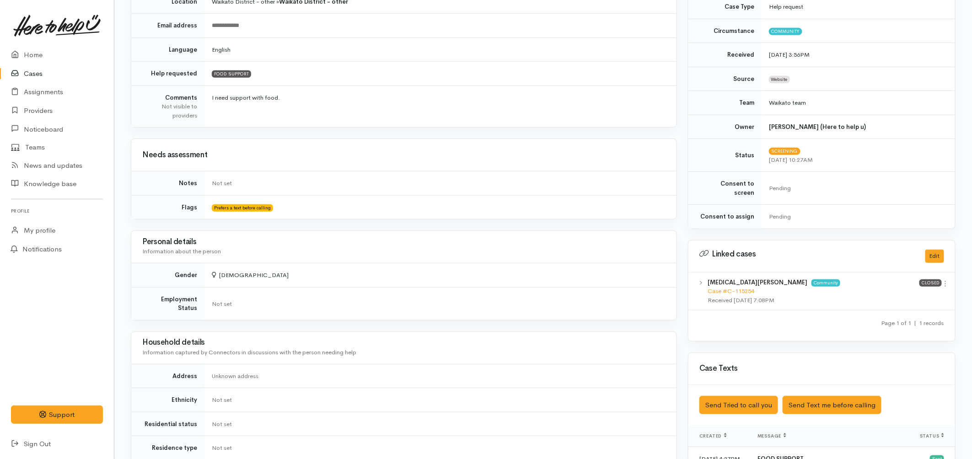
scroll to position [0, 0]
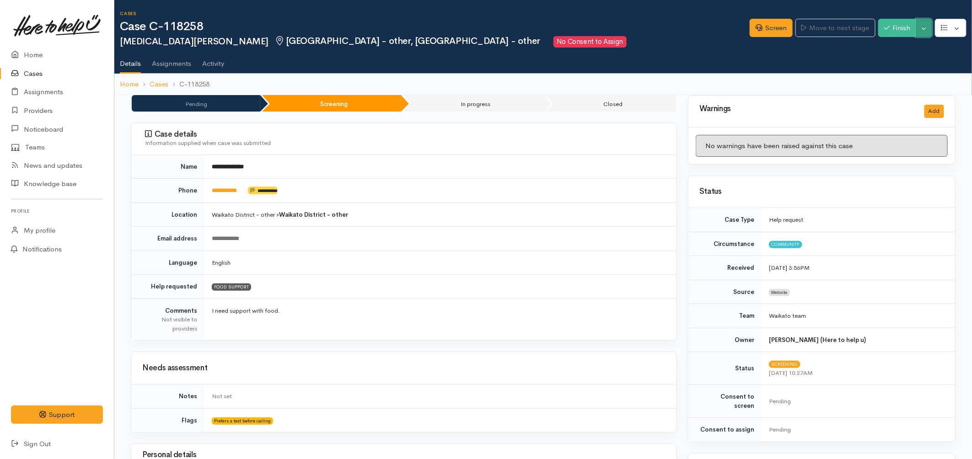
click at [929, 26] on button "Toggle Dropdown" at bounding box center [924, 28] width 16 height 19
click at [900, 48] on link "Pause" at bounding box center [895, 49] width 72 height 14
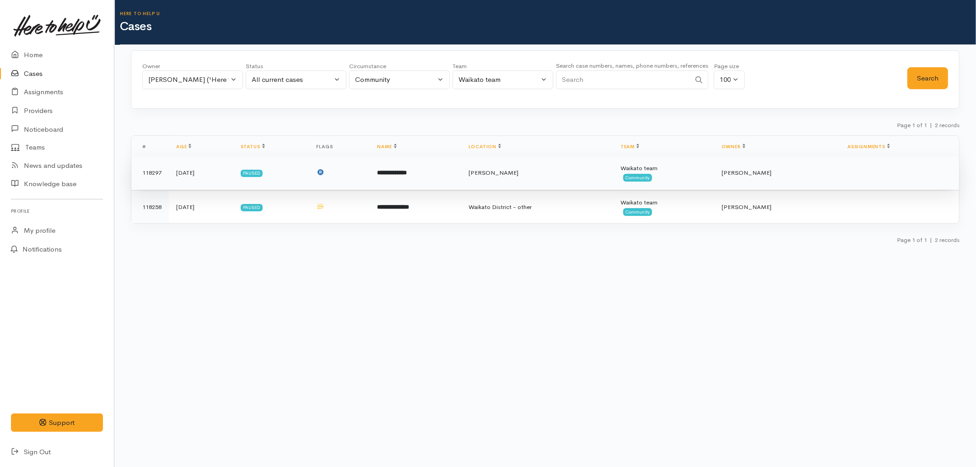
click at [309, 167] on td "Paused" at bounding box center [271, 172] width 76 height 33
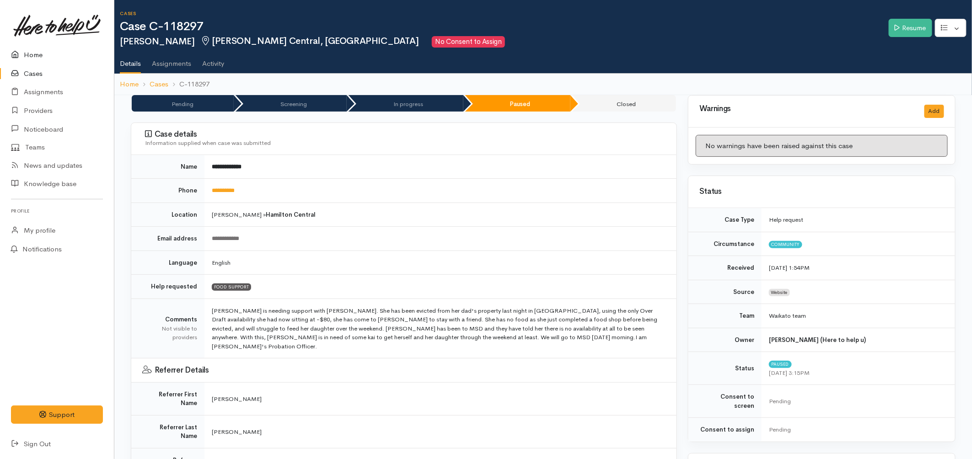
click at [38, 56] on link "Home" at bounding box center [57, 55] width 114 height 19
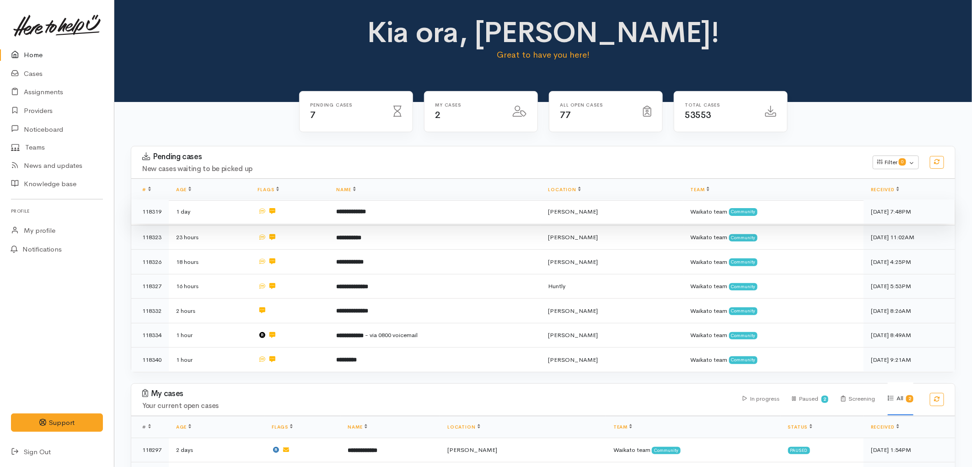
click at [410, 210] on td "**********" at bounding box center [435, 211] width 212 height 25
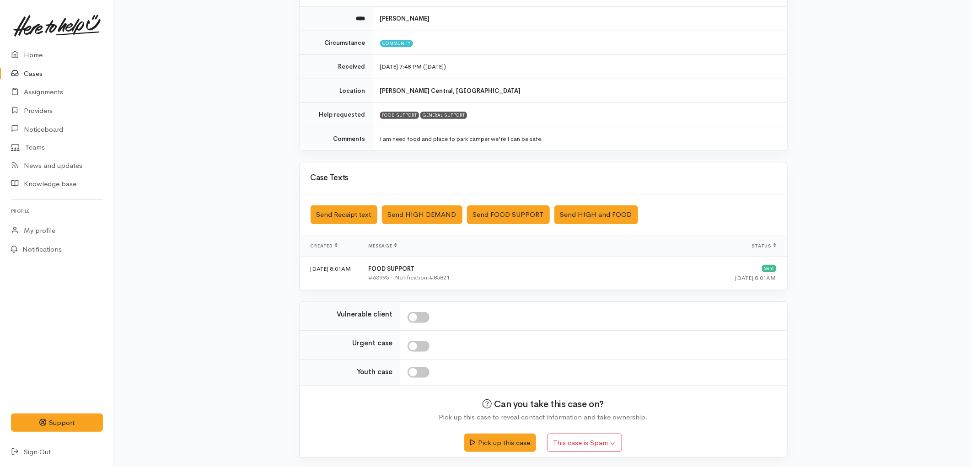
scroll to position [108, 0]
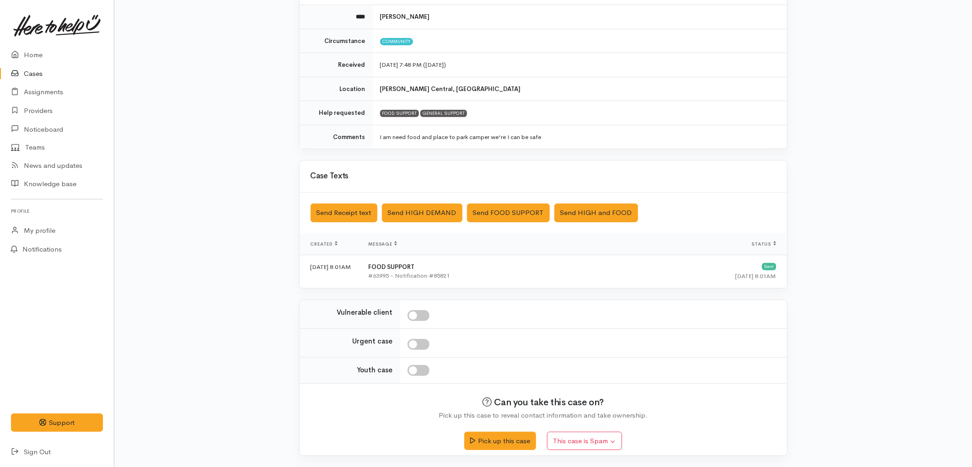
click at [502, 451] on div "Pick up this case This case is Spam Yes, cancel this case as spam" at bounding box center [544, 437] width 466 height 32
click at [498, 442] on button "Pick up this case" at bounding box center [500, 439] width 72 height 19
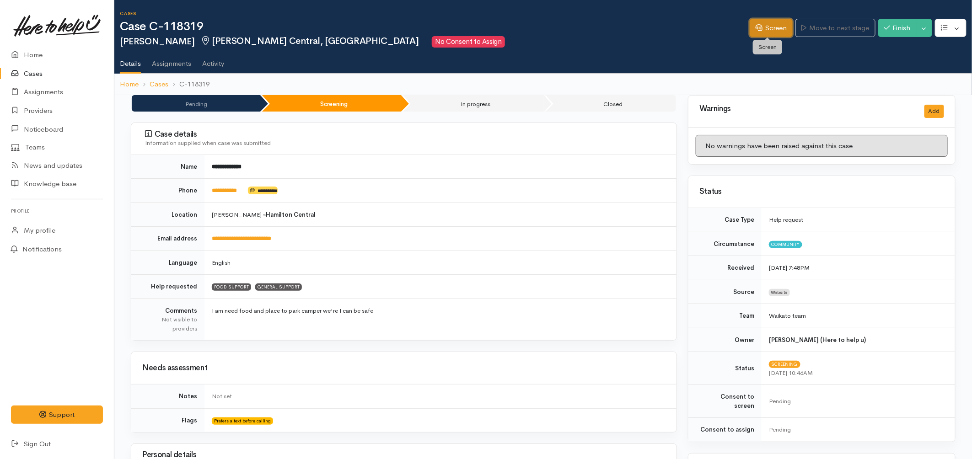
click at [758, 26] on link "Screen" at bounding box center [771, 28] width 43 height 19
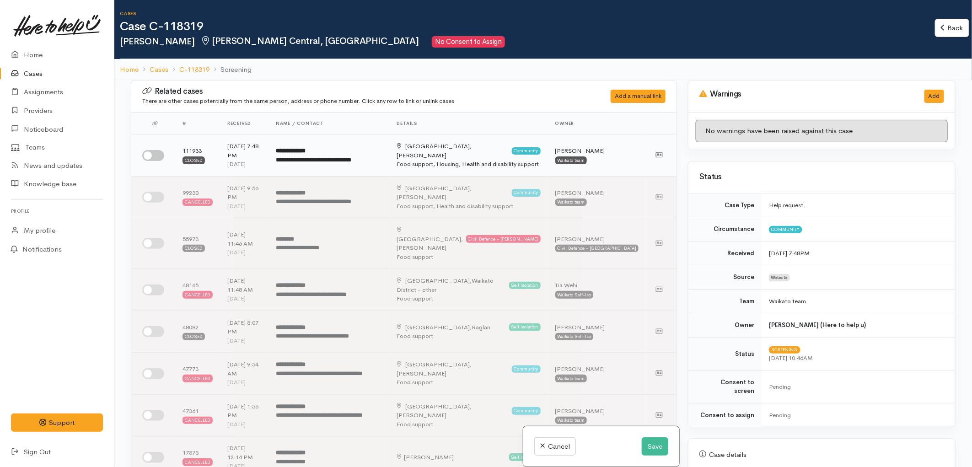
click at [158, 151] on input "checkbox" at bounding box center [153, 155] width 22 height 11
checkbox input "true"
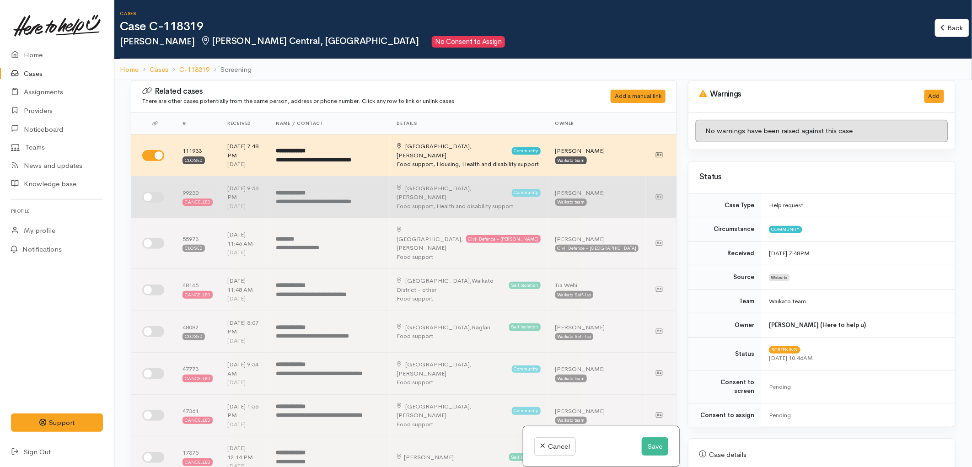
click at [149, 192] on input "checkbox" at bounding box center [153, 197] width 22 height 11
checkbox input "true"
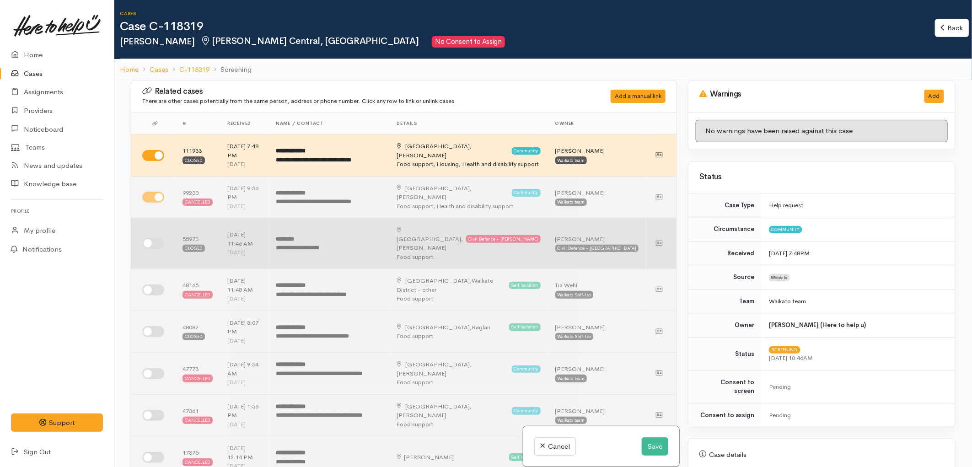
click at [149, 238] on input "checkbox" at bounding box center [153, 243] width 22 height 11
checkbox input "true"
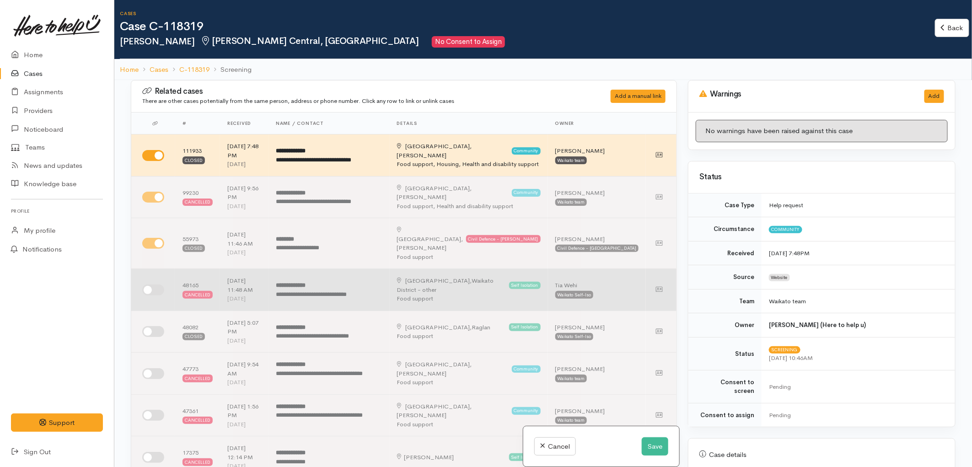
click at [151, 285] on input "checkbox" at bounding box center [153, 290] width 22 height 11
checkbox input "true"
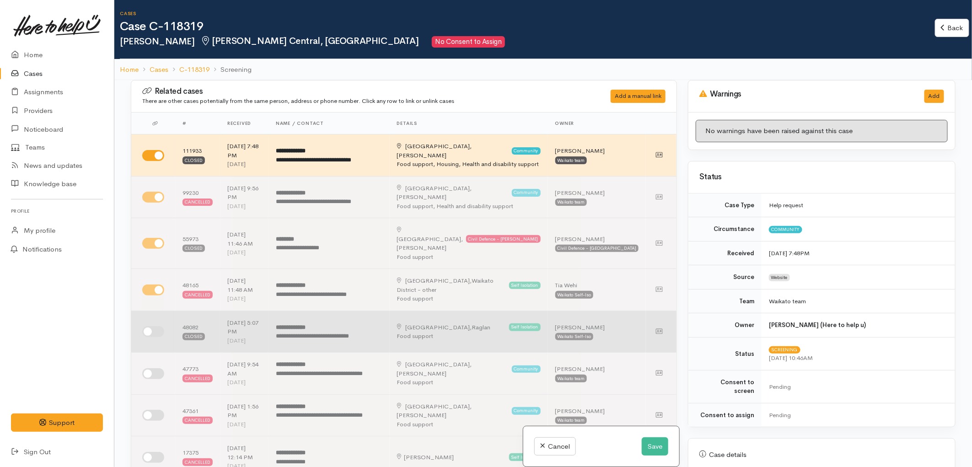
click at [153, 326] on input "checkbox" at bounding box center [153, 331] width 22 height 11
checkbox input "true"
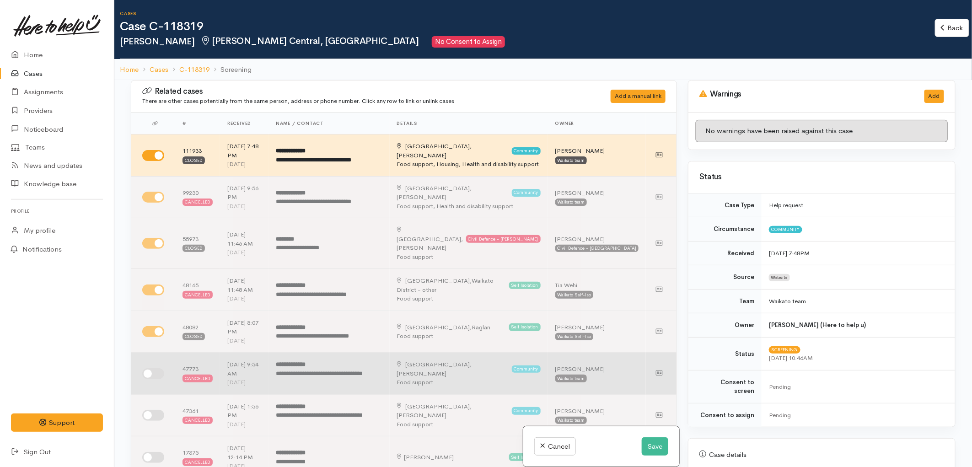
click at [156, 368] on input "checkbox" at bounding box center [153, 373] width 22 height 11
checkbox input "true"
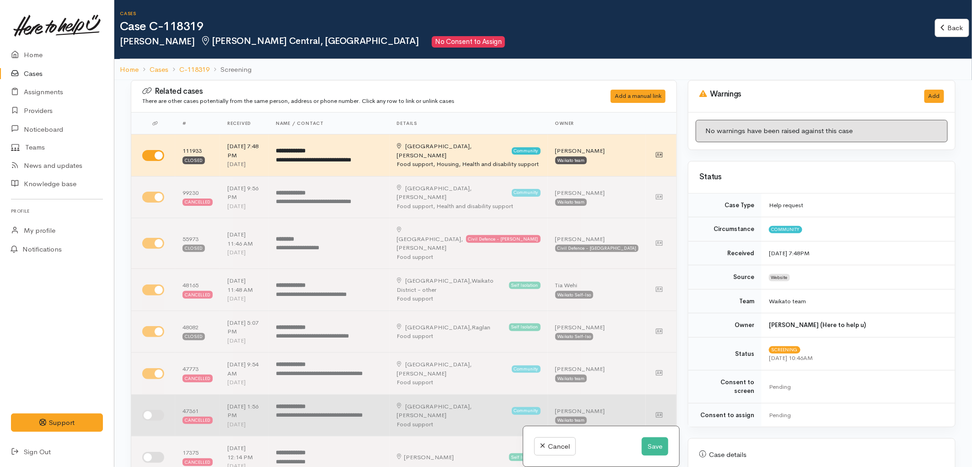
click at [150, 410] on input "checkbox" at bounding box center [153, 415] width 22 height 11
checkbox input "true"
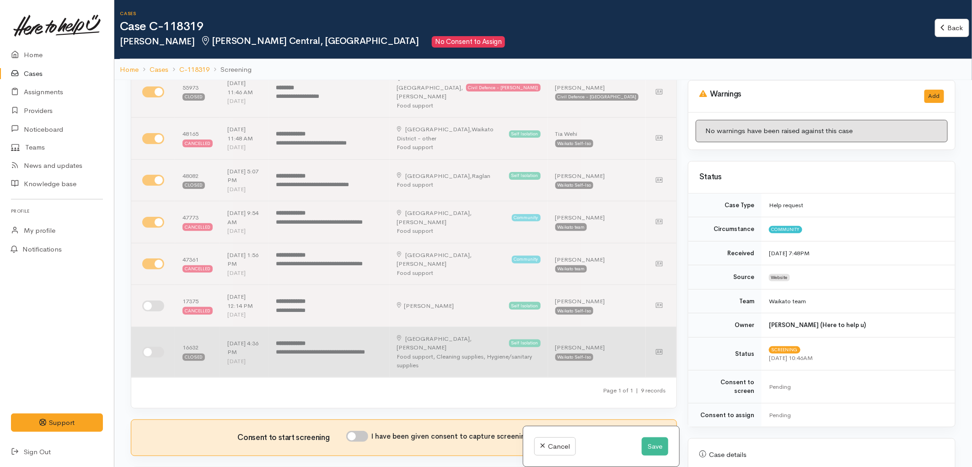
scroll to position [152, 0]
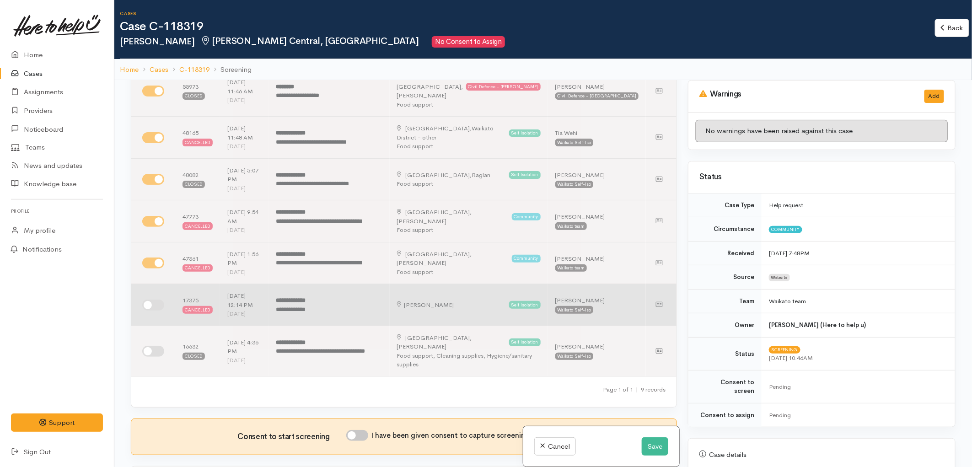
drag, startPoint x: 157, startPoint y: 248, endPoint x: 156, endPoint y: 256, distance: 8.0
click at [158, 300] on input "checkbox" at bounding box center [153, 305] width 22 height 11
checkbox input "true"
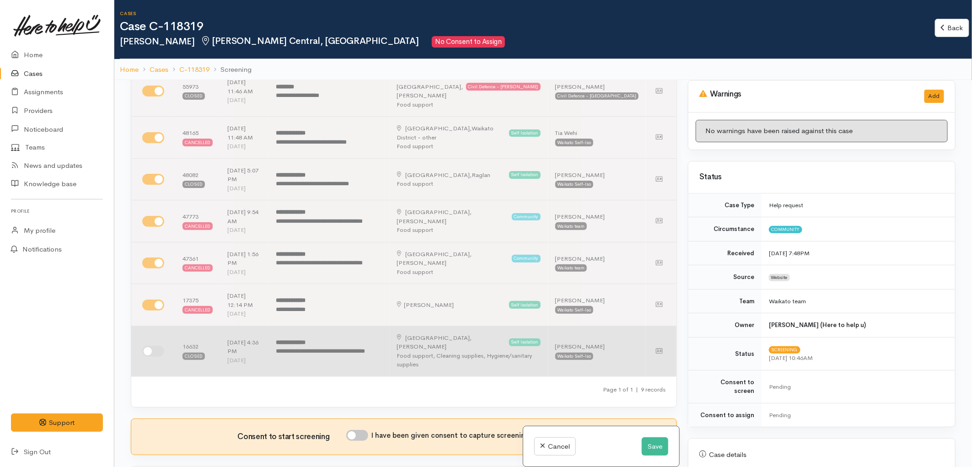
click at [158, 346] on input "checkbox" at bounding box center [153, 351] width 22 height 11
checkbox input "true"
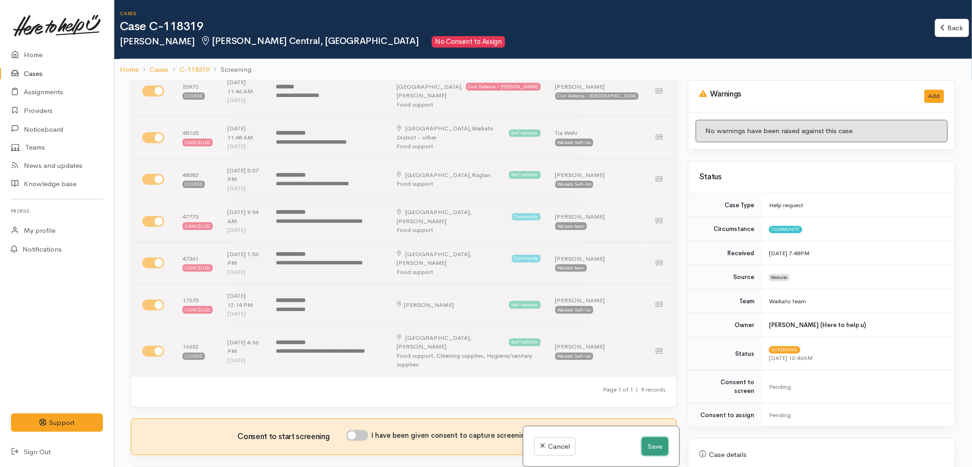
click at [648, 449] on button "Save" at bounding box center [655, 446] width 27 height 19
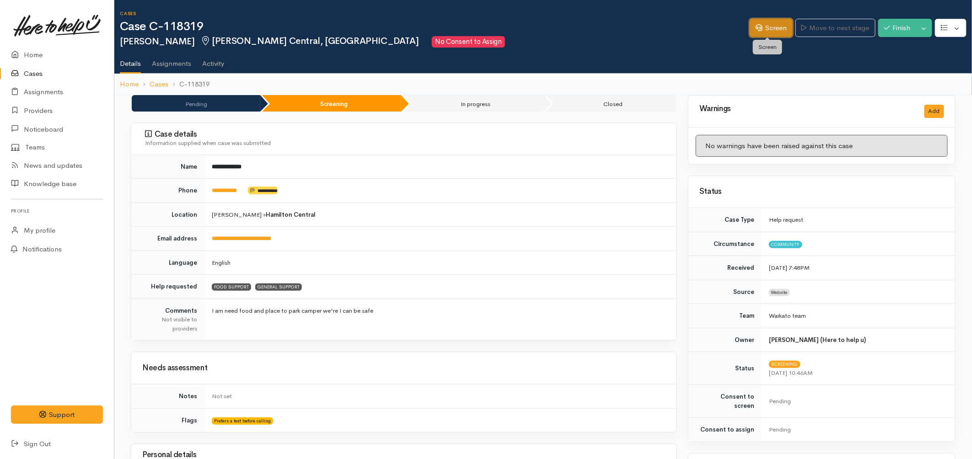
click at [774, 27] on link "Screen" at bounding box center [771, 28] width 43 height 19
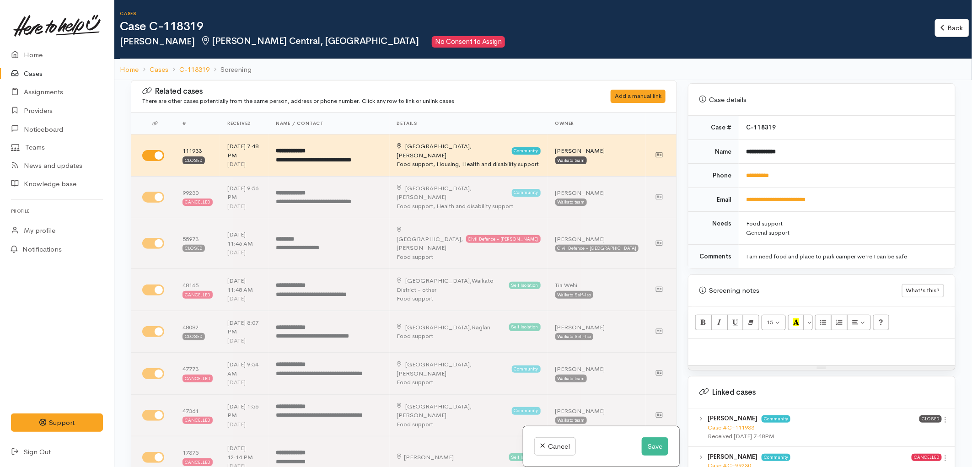
scroll to position [355, 0]
click at [736, 347] on div at bounding box center [821, 351] width 267 height 27
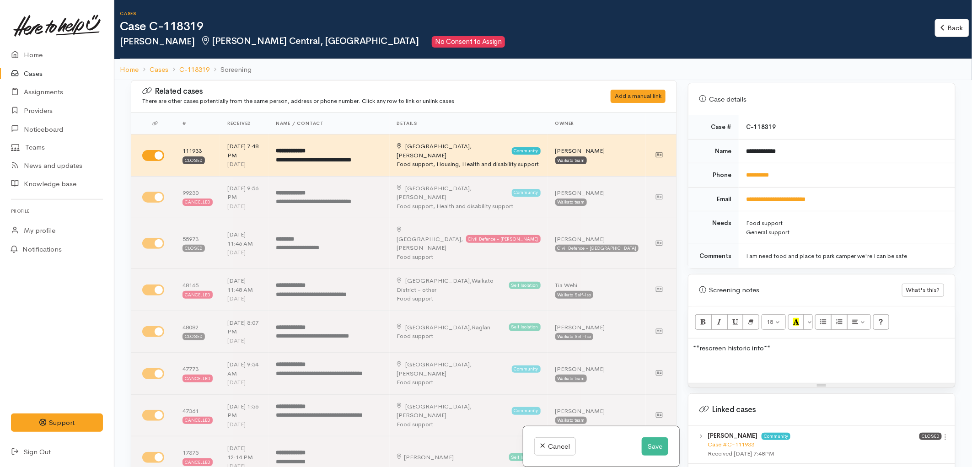
click at [715, 360] on p at bounding box center [822, 365] width 258 height 11
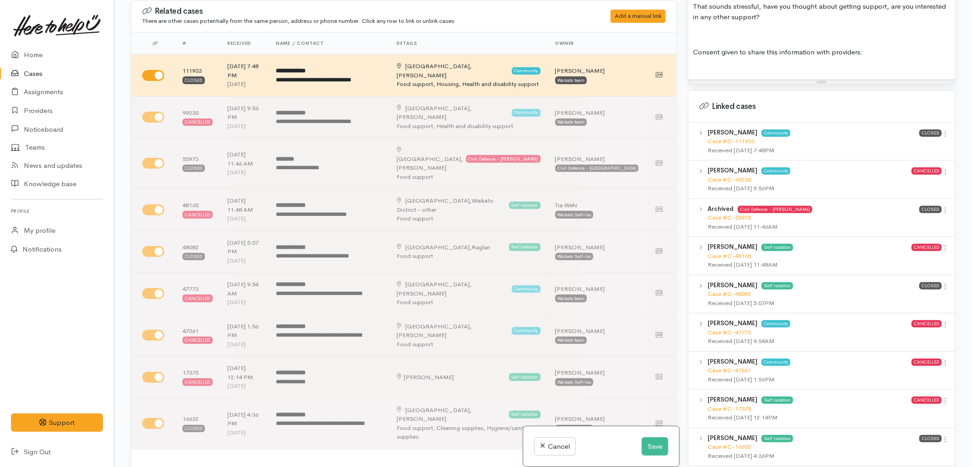
scroll to position [1273, 0]
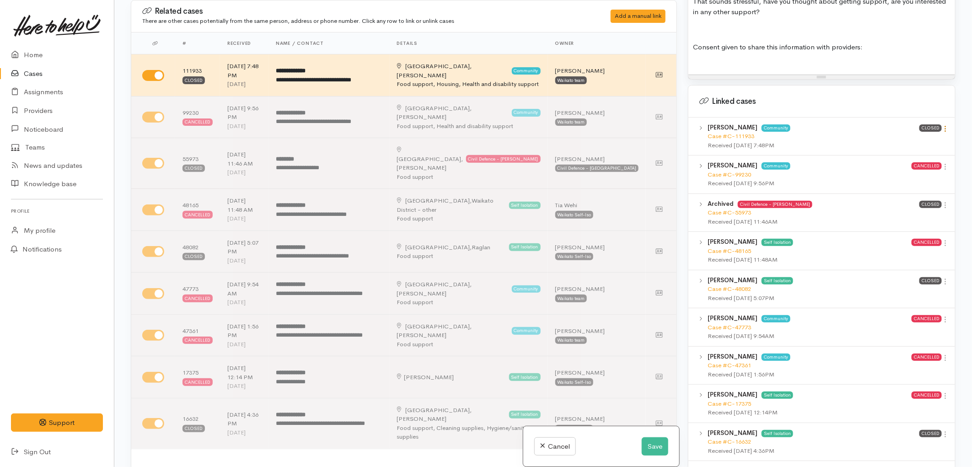
click at [944, 125] on icon at bounding box center [946, 129] width 8 height 8
click at [890, 140] on link "View case" at bounding box center [913, 147] width 72 height 14
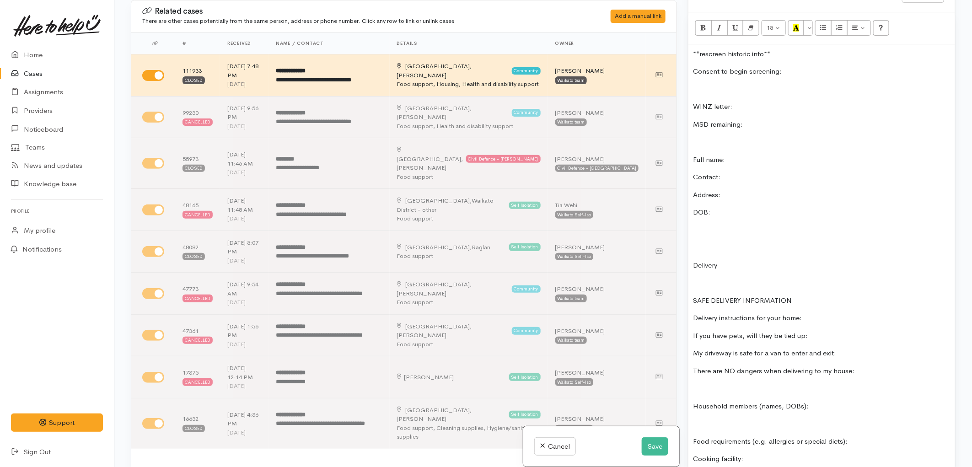
scroll to position [511, 0]
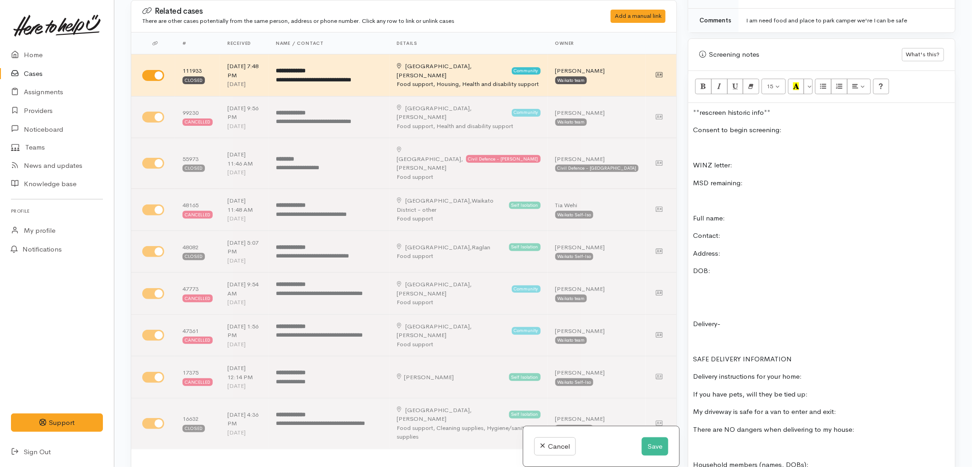
click at [730, 248] on p "Address:" at bounding box center [822, 253] width 258 height 11
click at [716, 267] on p "DOB:" at bounding box center [822, 271] width 258 height 11
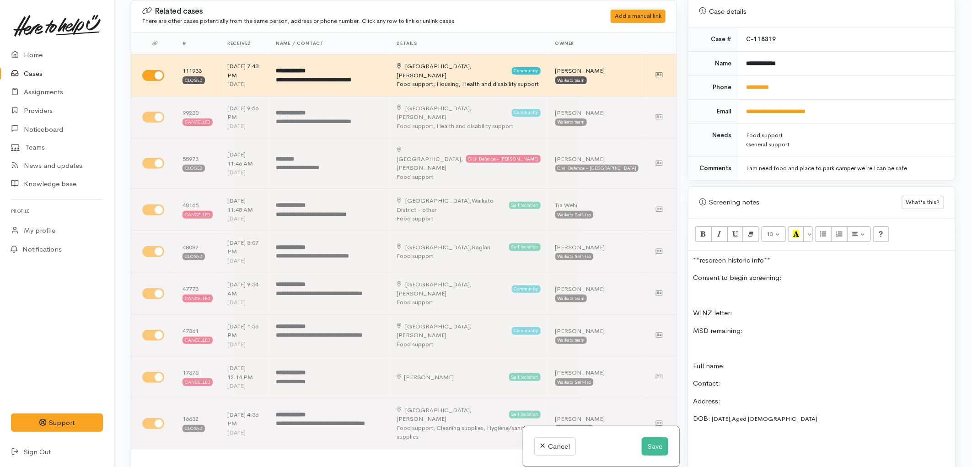
scroll to position [359, 0]
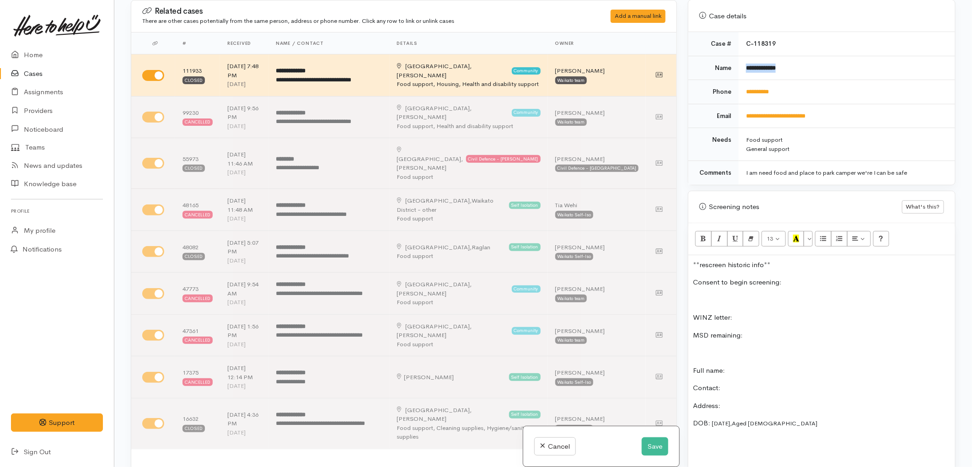
drag, startPoint x: 796, startPoint y: 63, endPoint x: 745, endPoint y: 59, distance: 51.8
click at [745, 59] on td "**********" at bounding box center [847, 68] width 216 height 24
copy b "**********"
click at [734, 365] on p "Full name:" at bounding box center [822, 370] width 258 height 11
drag, startPoint x: 789, startPoint y: 86, endPoint x: 744, endPoint y: 91, distance: 45.5
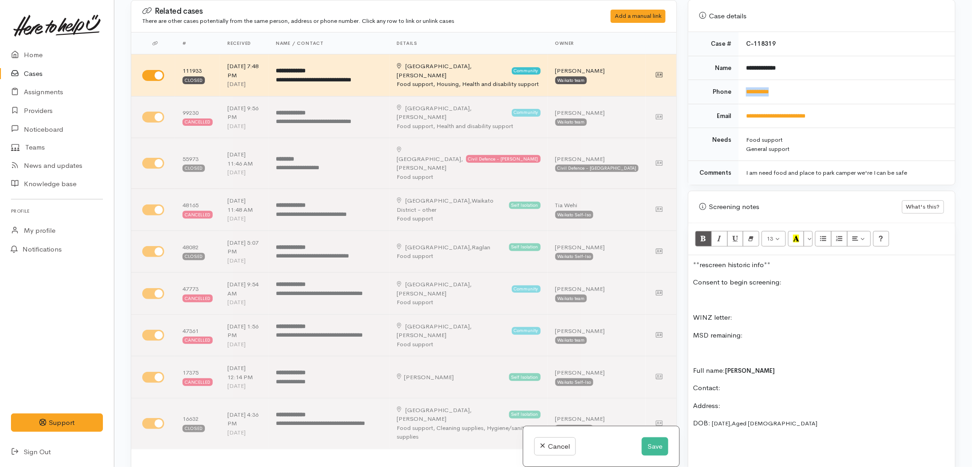
click at [744, 91] on td "**********" at bounding box center [847, 92] width 216 height 24
copy link "**********"
click at [726, 383] on p "Contact:" at bounding box center [822, 388] width 258 height 11
click at [780, 260] on p "**rescreen historic info**" at bounding box center [822, 265] width 258 height 11
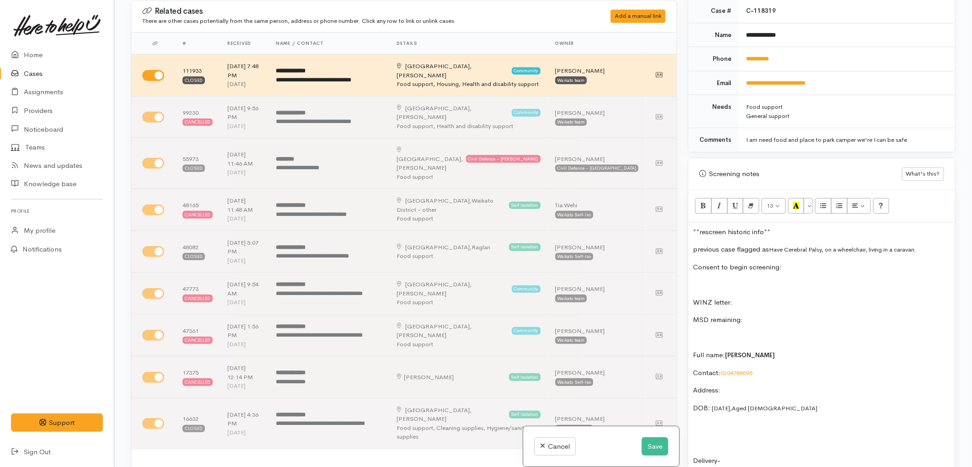
scroll to position [409, 0]
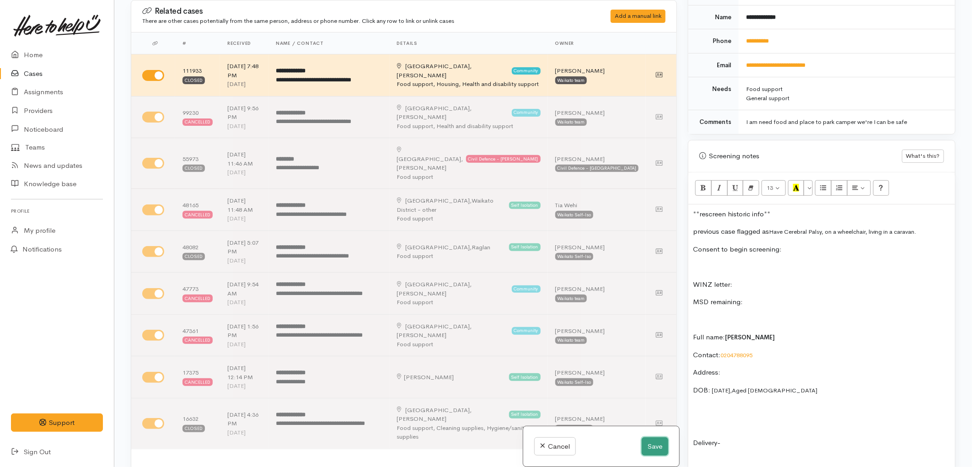
click at [653, 446] on button "Save" at bounding box center [655, 446] width 27 height 19
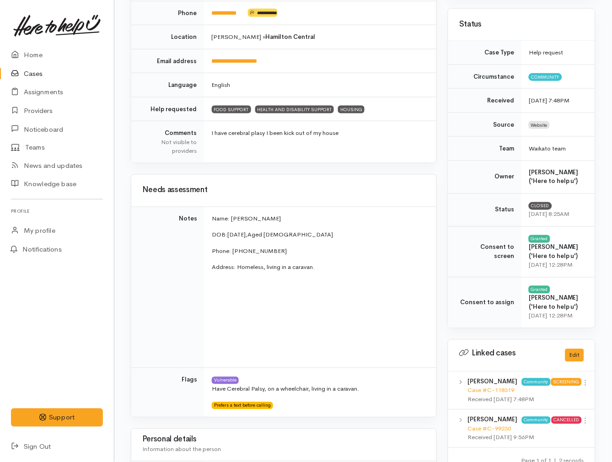
scroll to position [203, 0]
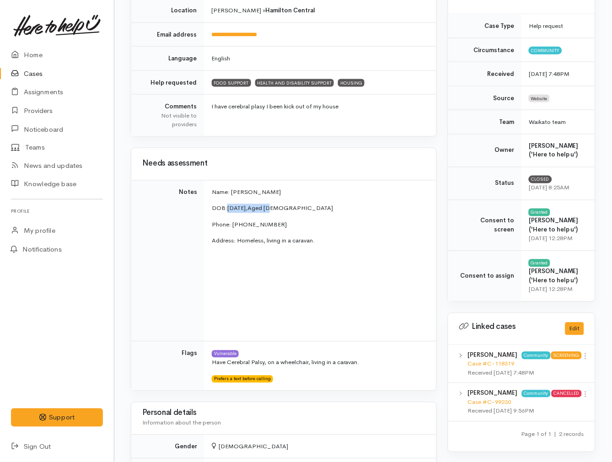
drag, startPoint x: 293, startPoint y: 208, endPoint x: 226, endPoint y: 208, distance: 67.7
click at [226, 208] on p "DOB: [DEMOGRAPHIC_DATA], Aged [DEMOGRAPHIC_DATA]" at bounding box center [319, 208] width 214 height 9
copy p "[DATE], Aged [DEMOGRAPHIC_DATA]"
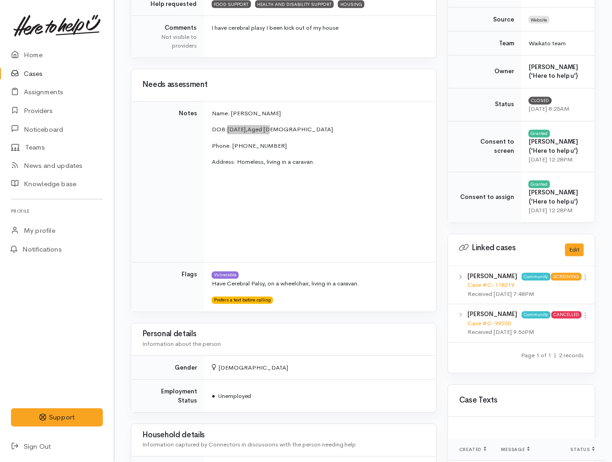
scroll to position [305, 0]
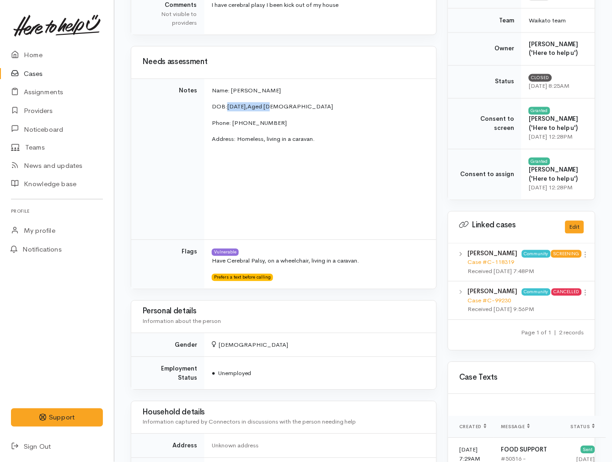
drag, startPoint x: 365, startPoint y: 261, endPoint x: 211, endPoint y: 262, distance: 153.2
click at [212, 262] on p "Have Cerebral Palsy, on a wheelchair, living in a caravan." at bounding box center [319, 261] width 214 height 9
copy p "Have Cerebral Palsy, on a wheelchair, living in a caravan."
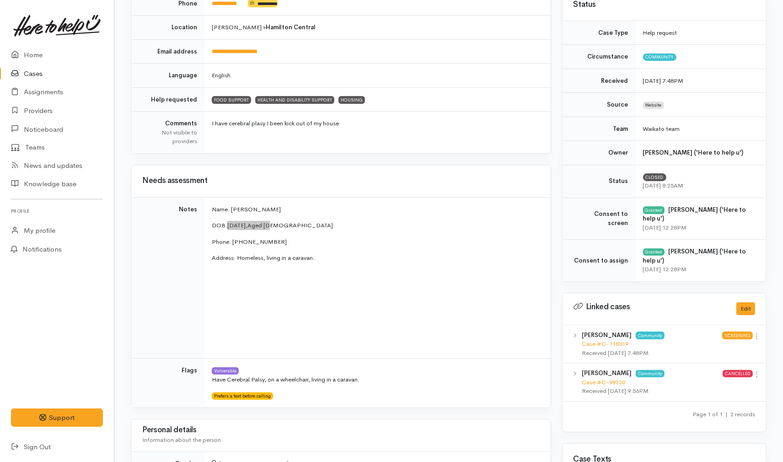
scroll to position [116, 0]
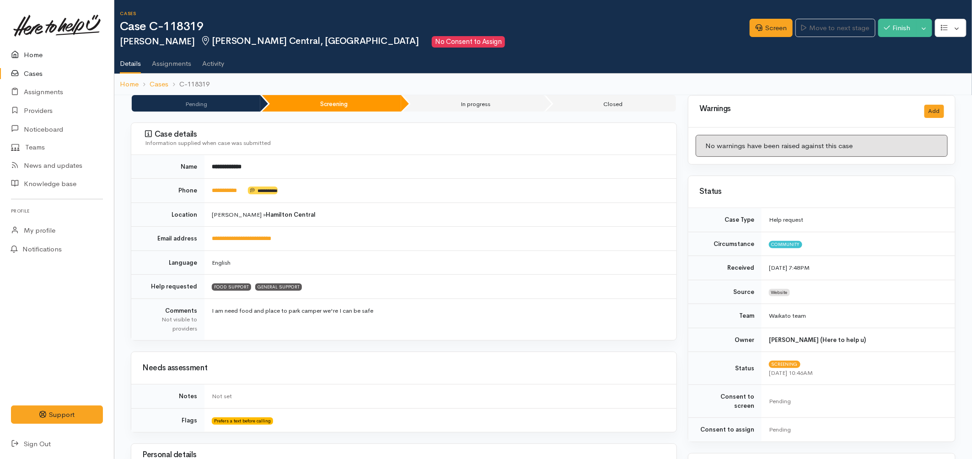
click at [33, 48] on link "Home" at bounding box center [57, 55] width 114 height 19
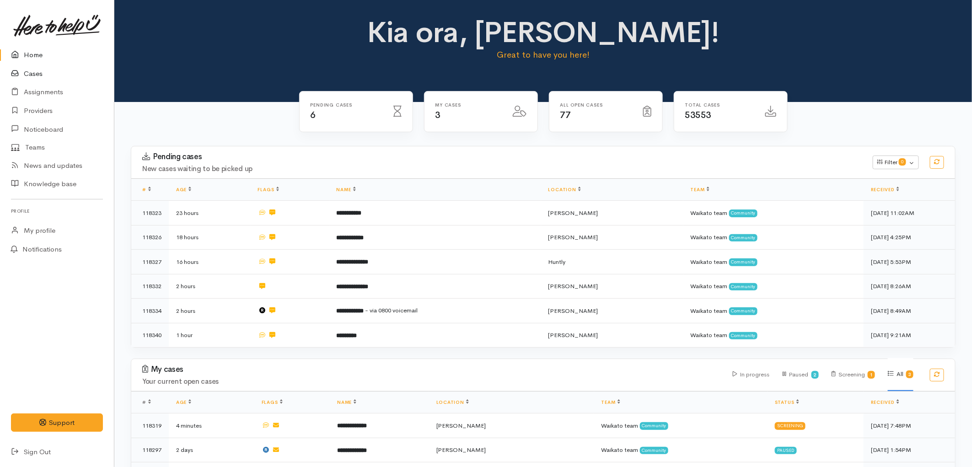
click at [42, 79] on link "Cases" at bounding box center [57, 73] width 114 height 19
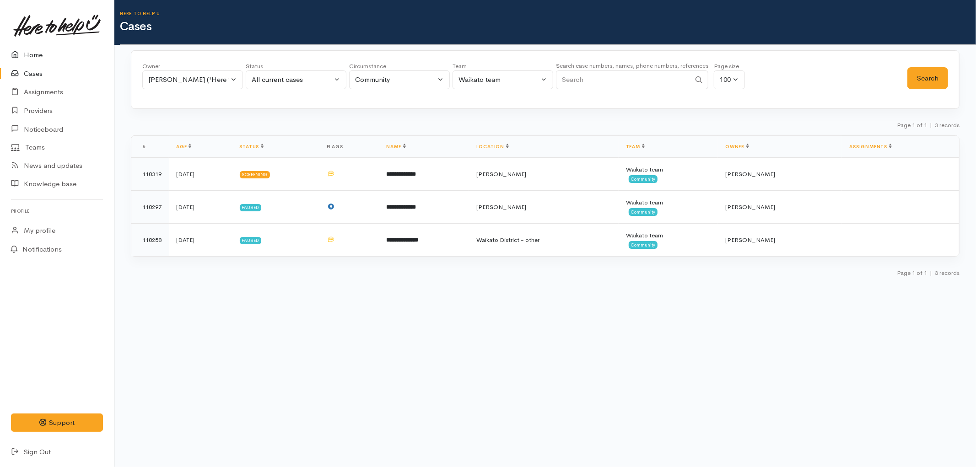
click at [31, 59] on link "Home" at bounding box center [57, 55] width 114 height 19
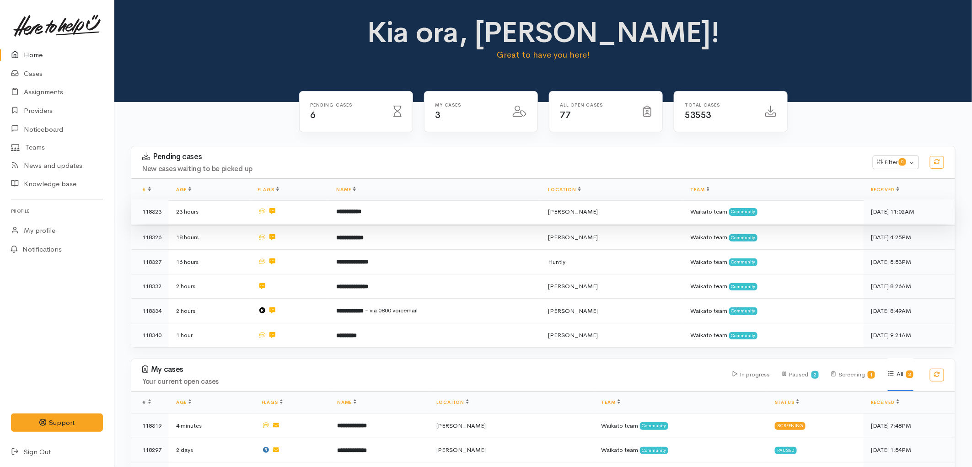
click at [239, 214] on td "23 hours" at bounding box center [210, 211] width 82 height 25
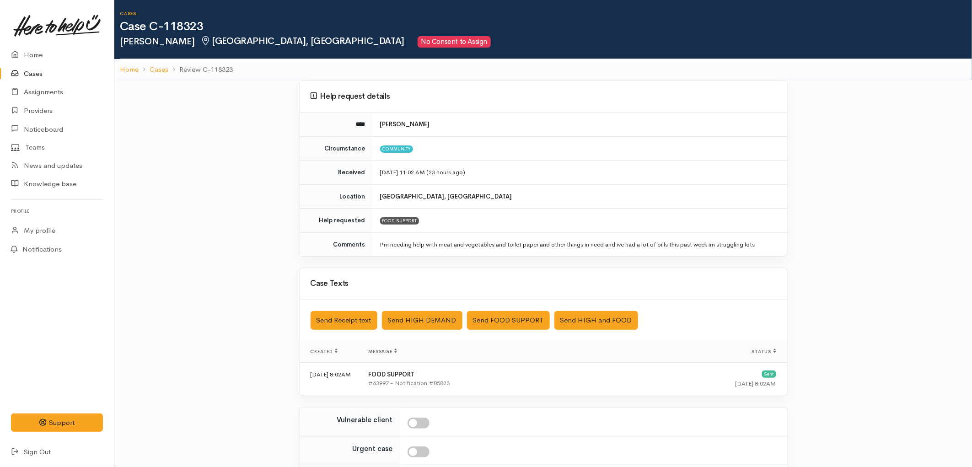
click at [20, 78] on icon at bounding box center [17, 73] width 13 height 11
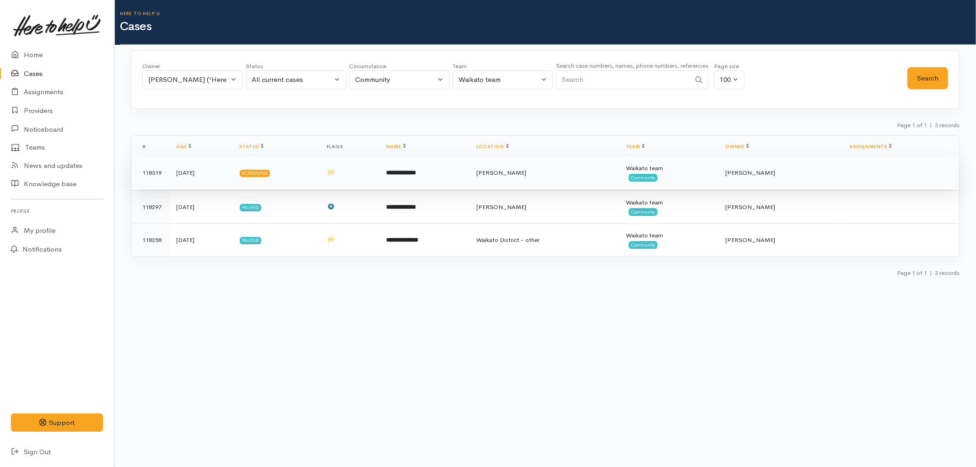
click at [313, 177] on td "Screening" at bounding box center [275, 172] width 87 height 33
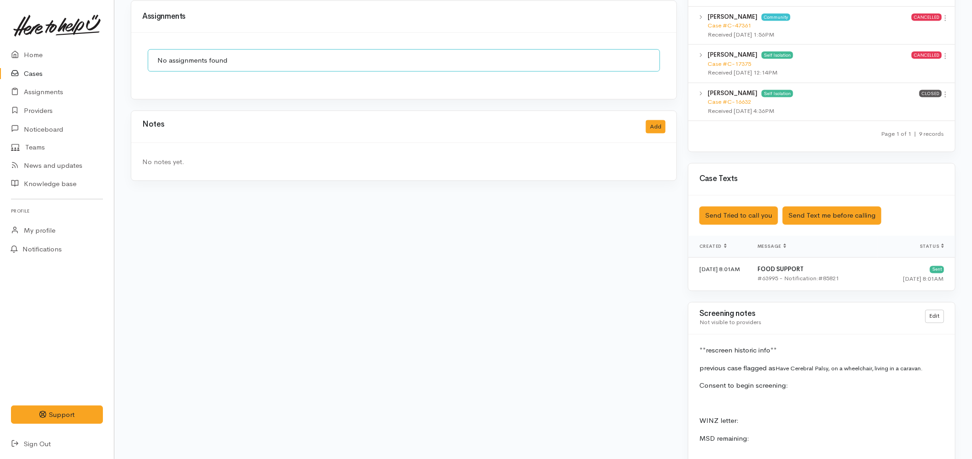
scroll to position [705, 0]
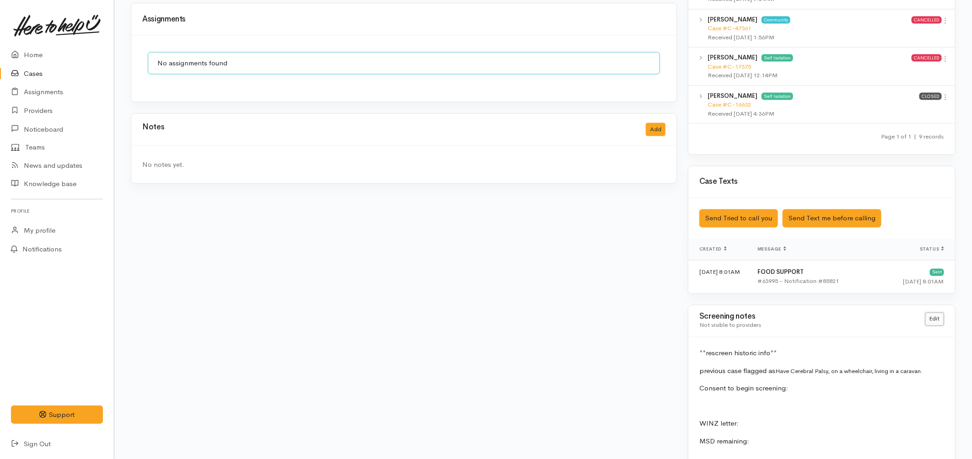
click at [934, 313] on link "Edit" at bounding box center [934, 319] width 19 height 13
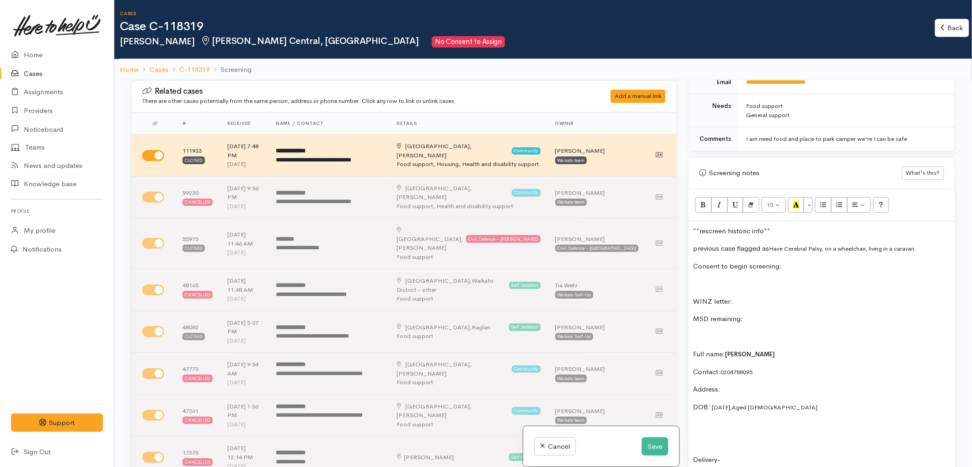
scroll to position [508, 0]
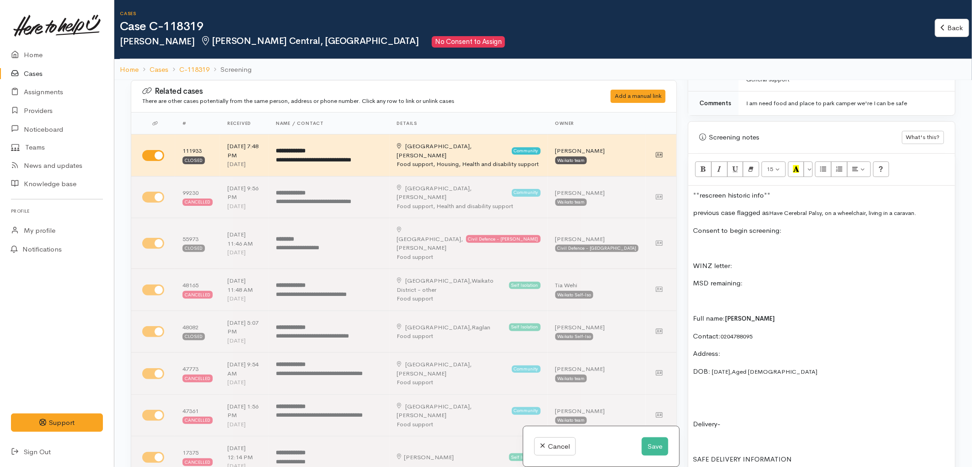
click at [803, 190] on p "**rescreen historic info**" at bounding box center [822, 195] width 258 height 11
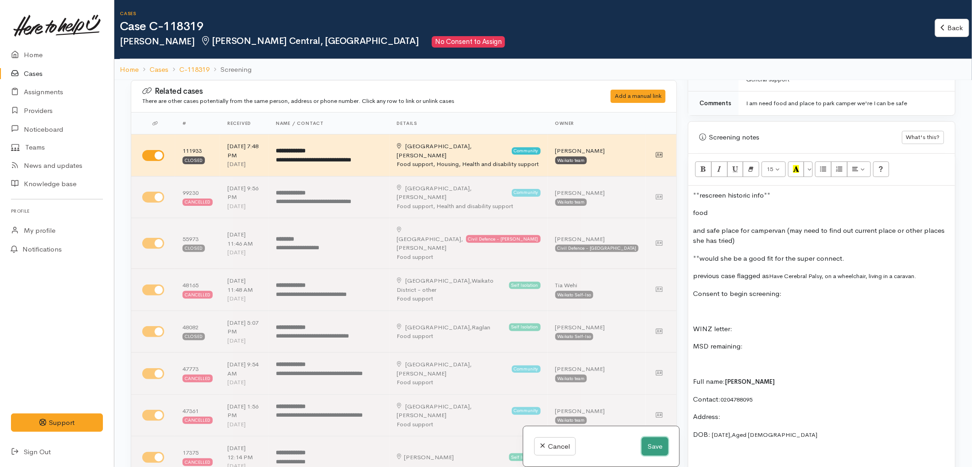
click at [652, 444] on button "Save" at bounding box center [655, 446] width 27 height 19
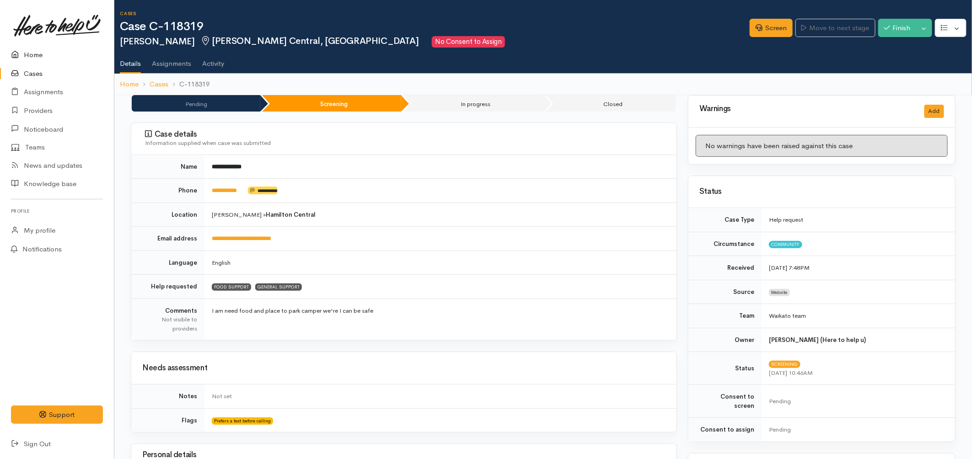
click at [42, 56] on link "Home" at bounding box center [57, 55] width 114 height 19
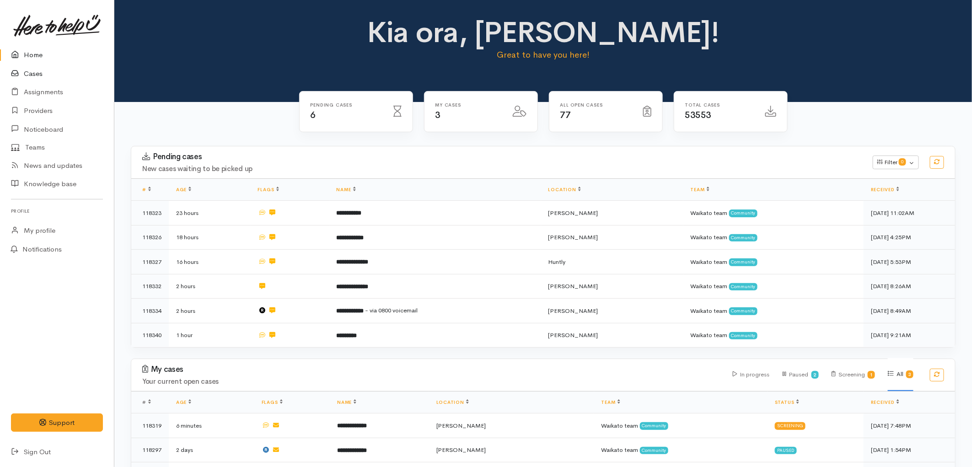
click at [32, 75] on link "Cases" at bounding box center [57, 73] width 114 height 19
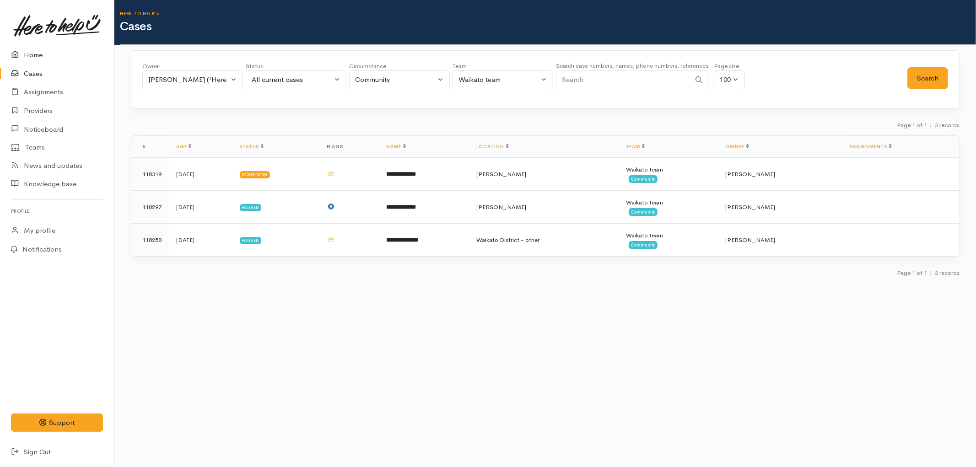
click at [33, 60] on link "Home" at bounding box center [57, 55] width 114 height 19
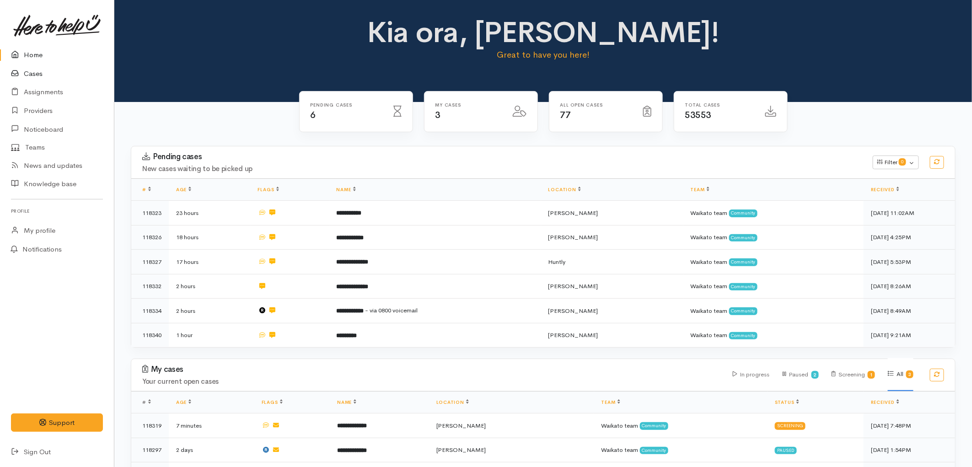
click at [28, 75] on link "Cases" at bounding box center [57, 73] width 114 height 19
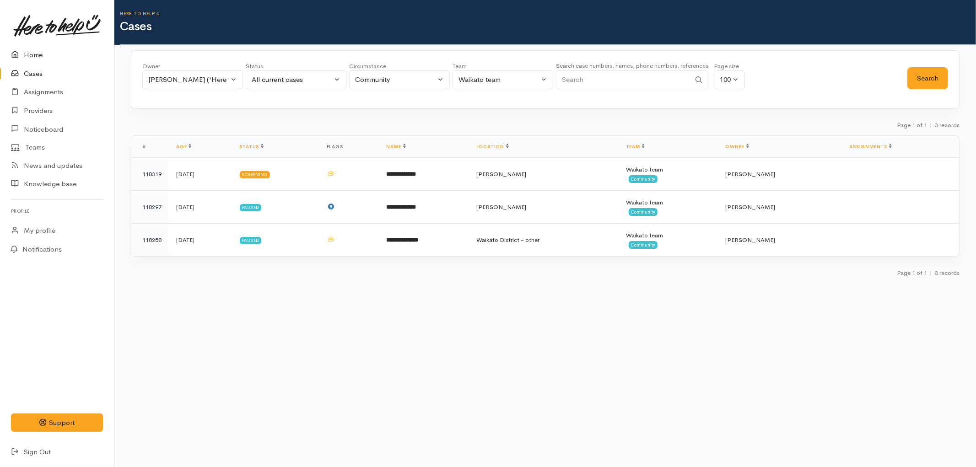
click at [44, 59] on link "Home" at bounding box center [57, 55] width 114 height 19
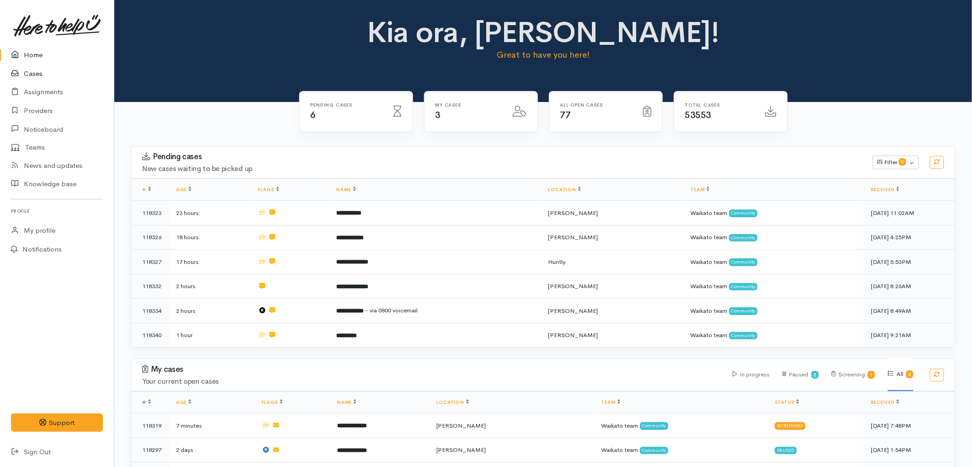
click at [43, 70] on link "Cases" at bounding box center [57, 73] width 114 height 19
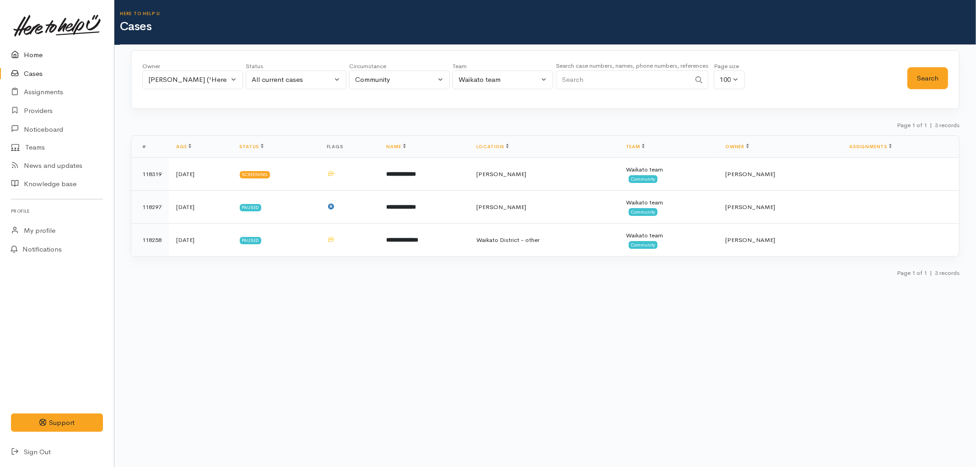
click at [35, 60] on link "Home" at bounding box center [57, 55] width 114 height 19
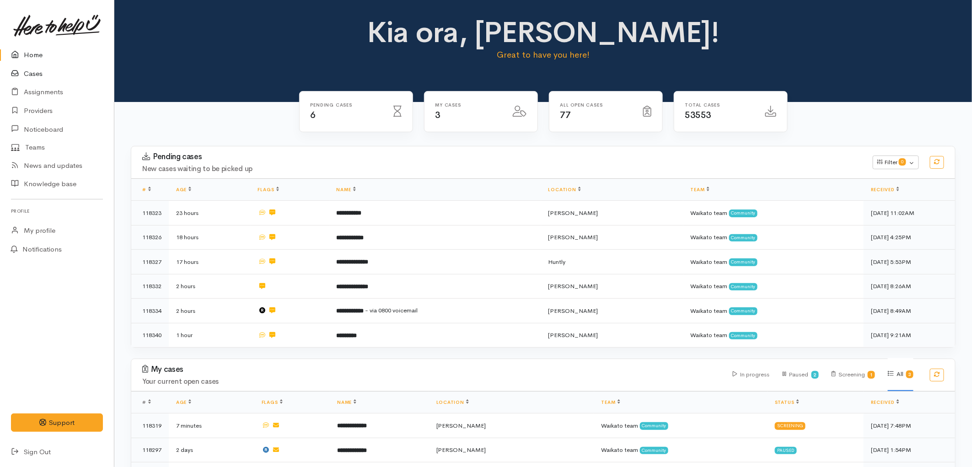
click at [40, 75] on link "Cases" at bounding box center [57, 73] width 114 height 19
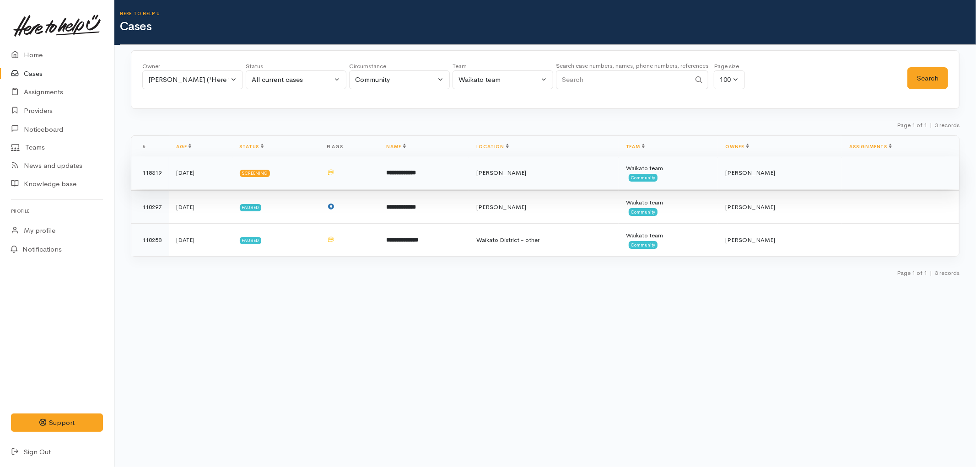
click at [379, 171] on td at bounding box center [349, 172] width 60 height 33
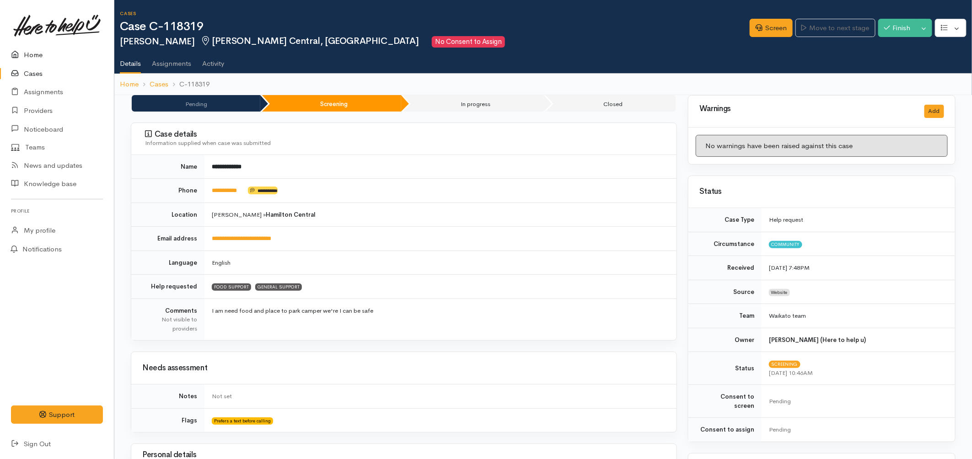
click at [33, 49] on link "Home" at bounding box center [57, 55] width 114 height 19
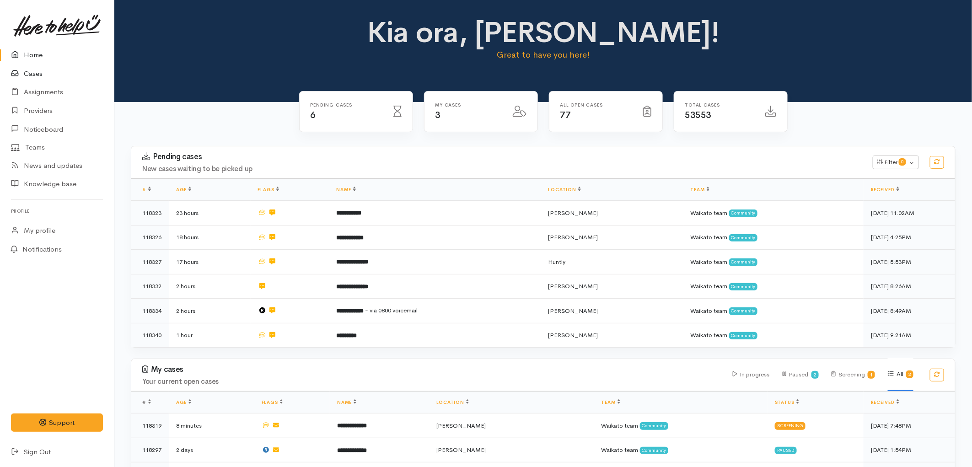
click at [31, 74] on link "Cases" at bounding box center [57, 73] width 114 height 19
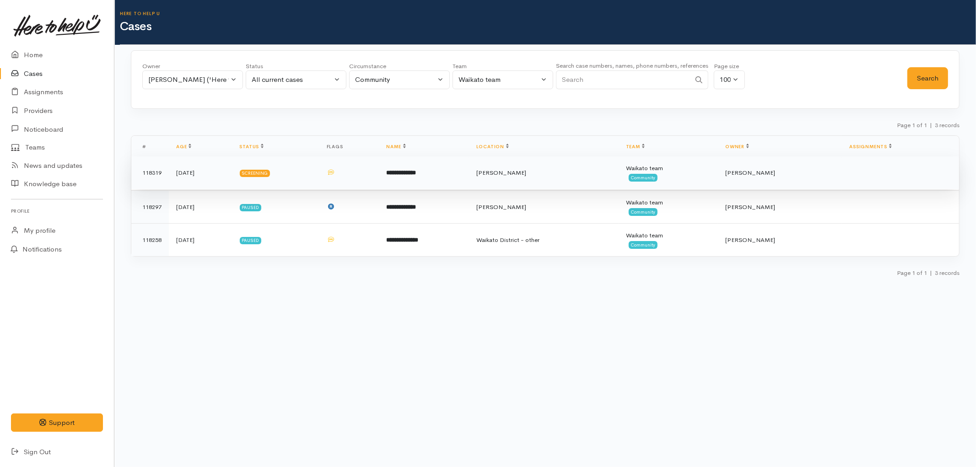
click at [408, 177] on td "**********" at bounding box center [424, 172] width 90 height 33
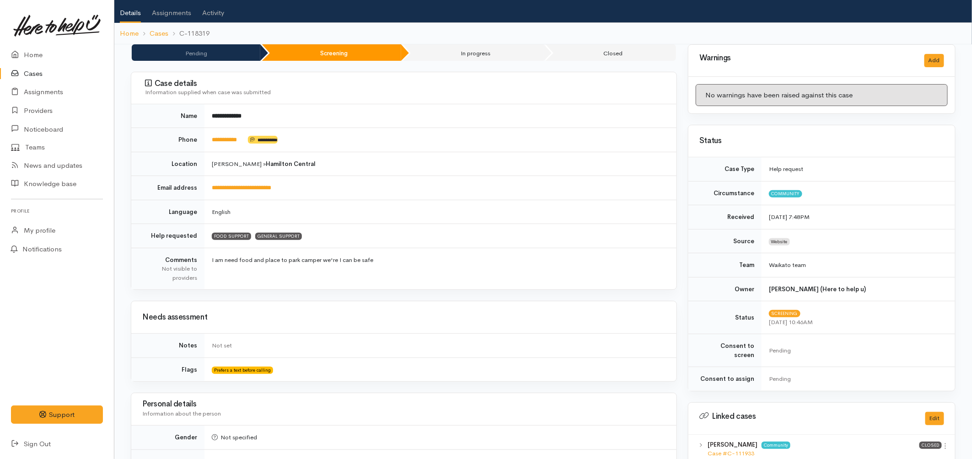
scroll to position [102, 0]
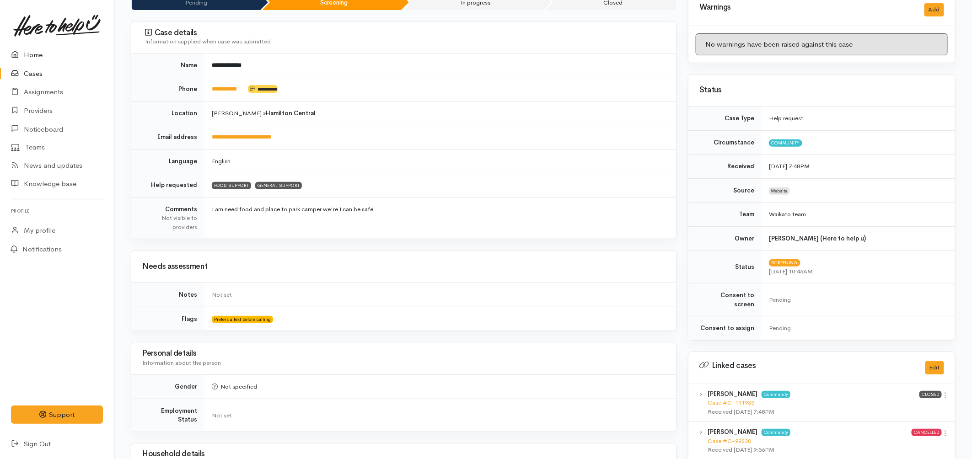
click at [34, 56] on link "Home" at bounding box center [57, 55] width 114 height 19
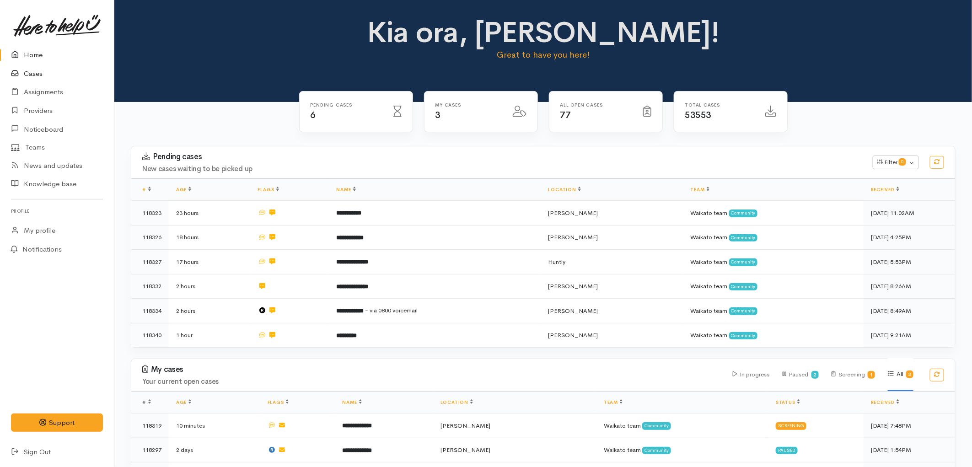
click at [39, 75] on link "Cases" at bounding box center [57, 73] width 114 height 19
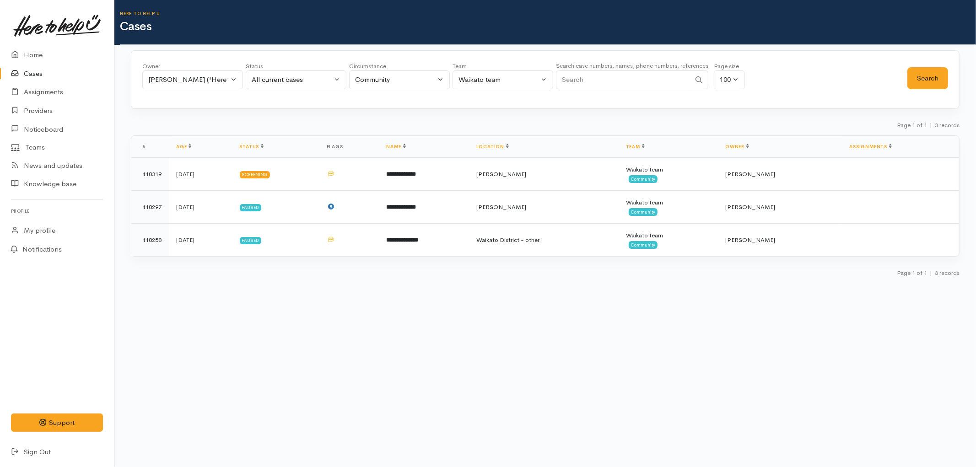
click at [37, 74] on link "Cases" at bounding box center [57, 73] width 114 height 19
click at [37, 55] on link "Home" at bounding box center [57, 55] width 114 height 19
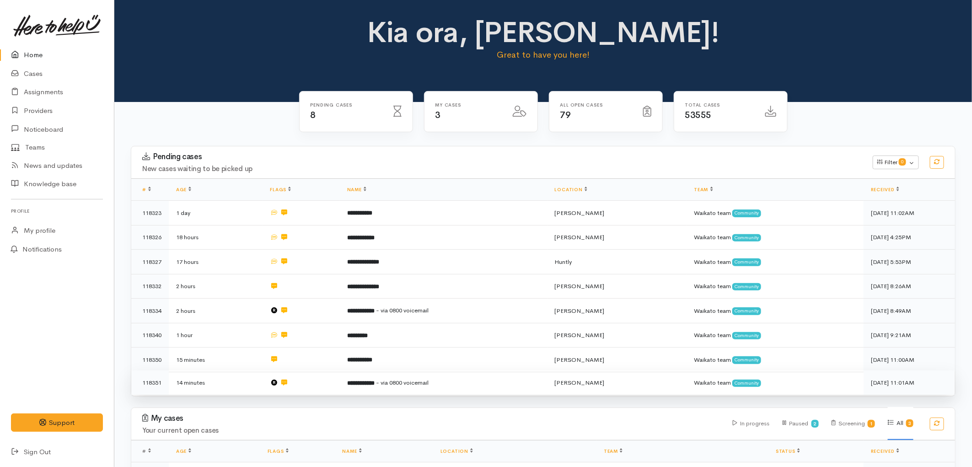
click at [421, 381] on span "- via 0800 voicemail" at bounding box center [402, 383] width 53 height 8
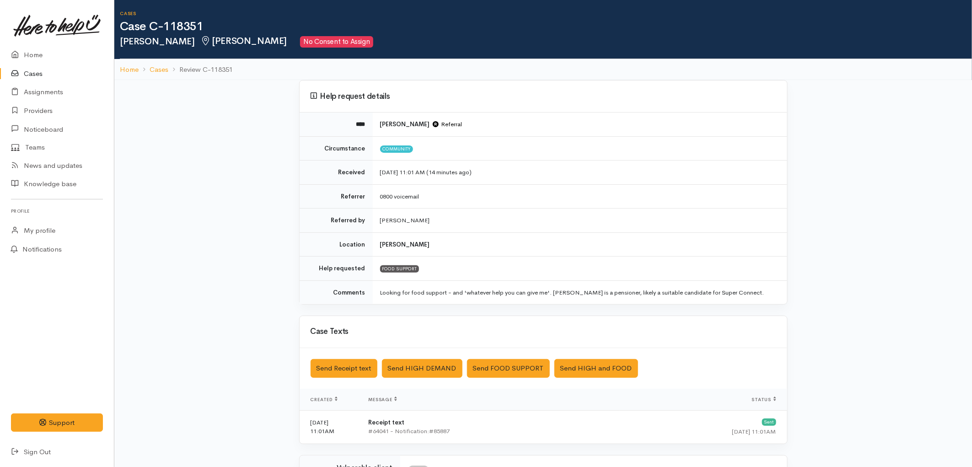
click at [30, 68] on link "Cases" at bounding box center [57, 73] width 114 height 19
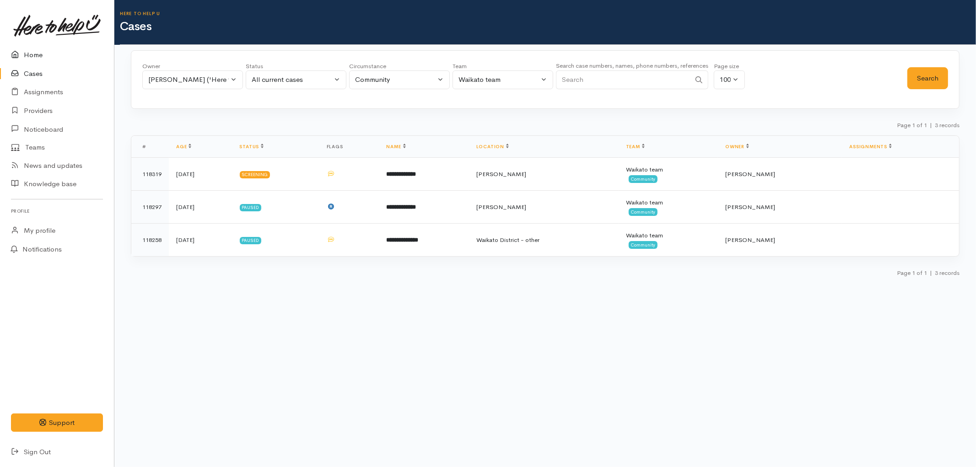
click at [23, 58] on icon at bounding box center [17, 54] width 13 height 11
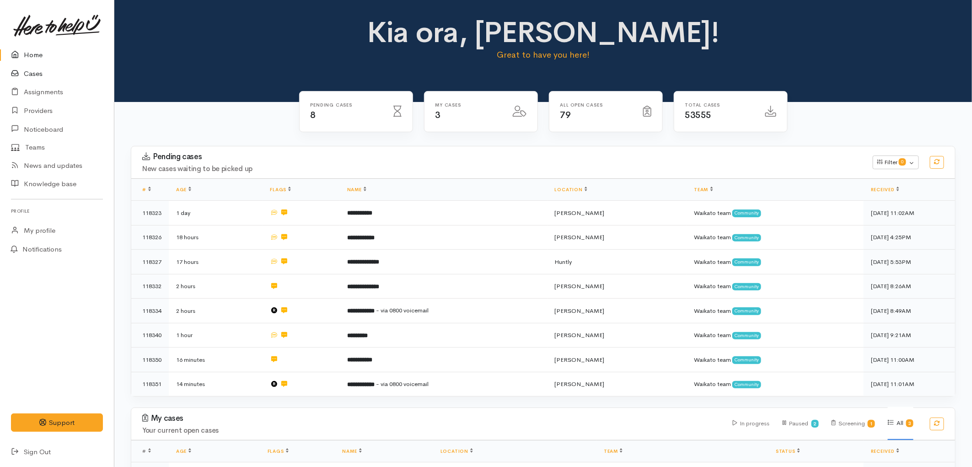
click at [37, 76] on link "Cases" at bounding box center [57, 73] width 114 height 19
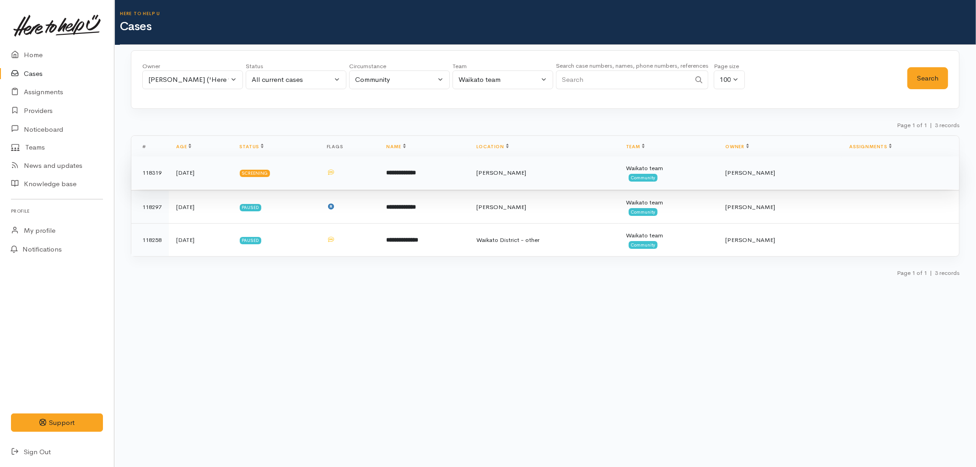
click at [319, 172] on td "Screening" at bounding box center [275, 172] width 87 height 33
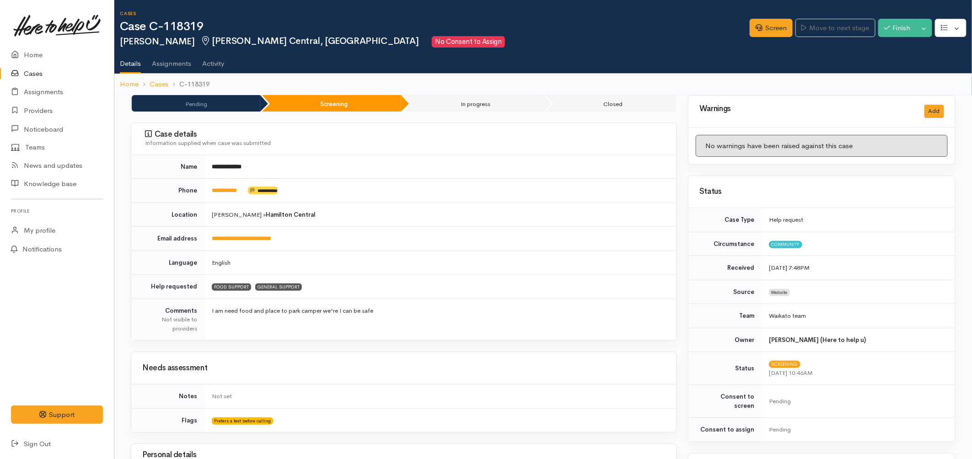
click at [252, 194] on td "**********" at bounding box center [440, 191] width 472 height 24
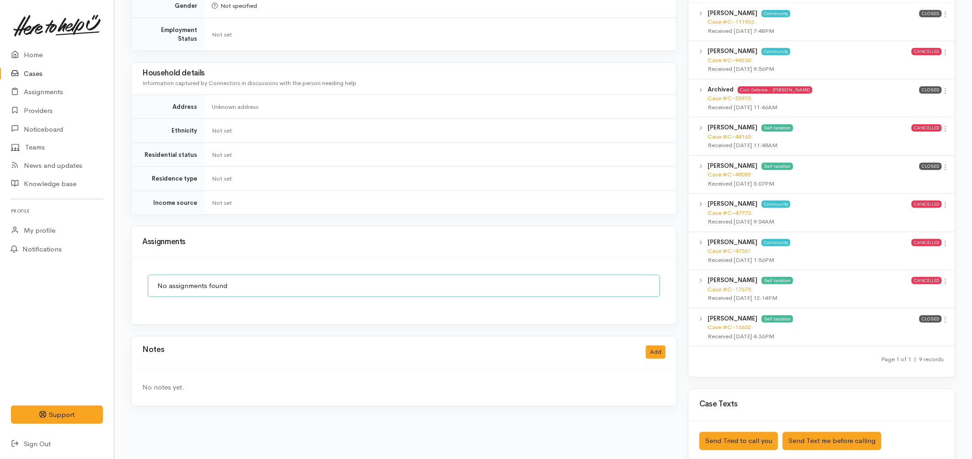
scroll to position [711, 0]
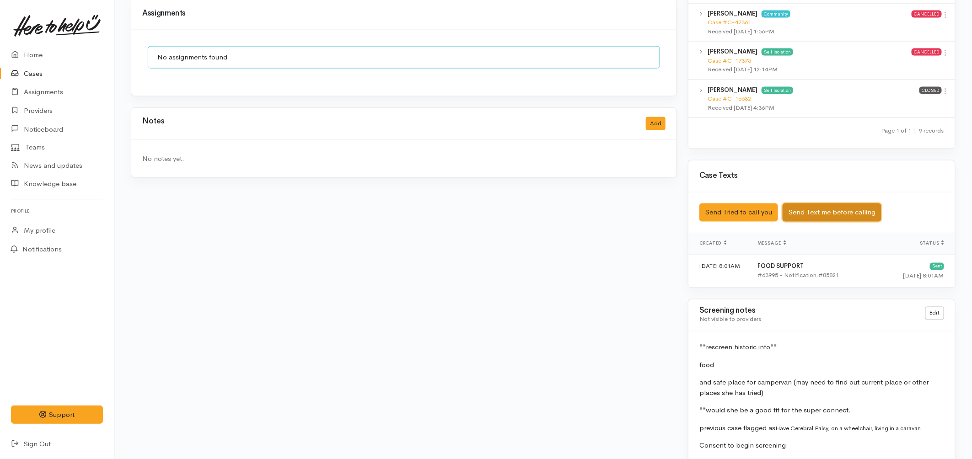
click at [838, 207] on button "Send Text me before calling" at bounding box center [832, 213] width 99 height 19
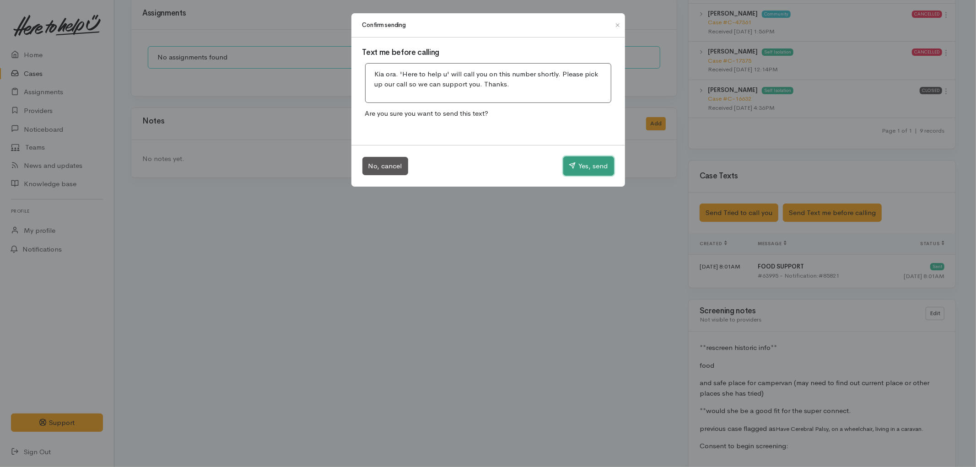
click at [583, 165] on button "Yes, send" at bounding box center [588, 165] width 51 height 19
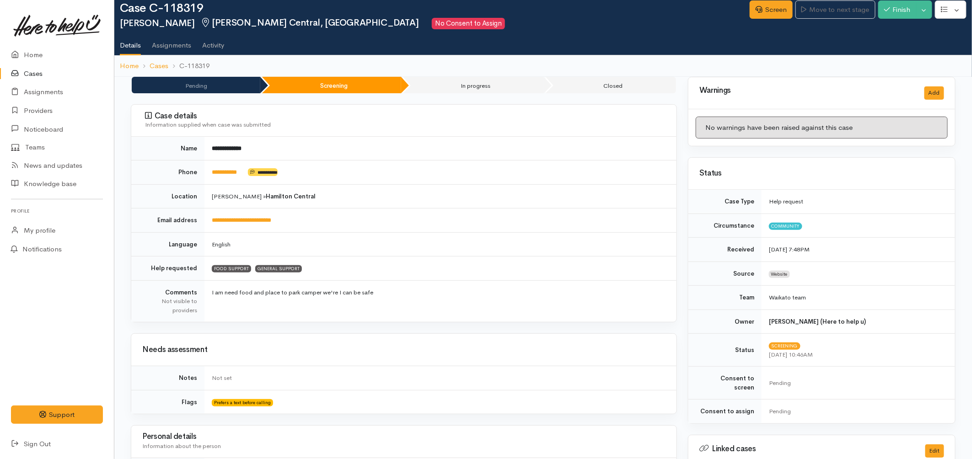
scroll to position [0, 0]
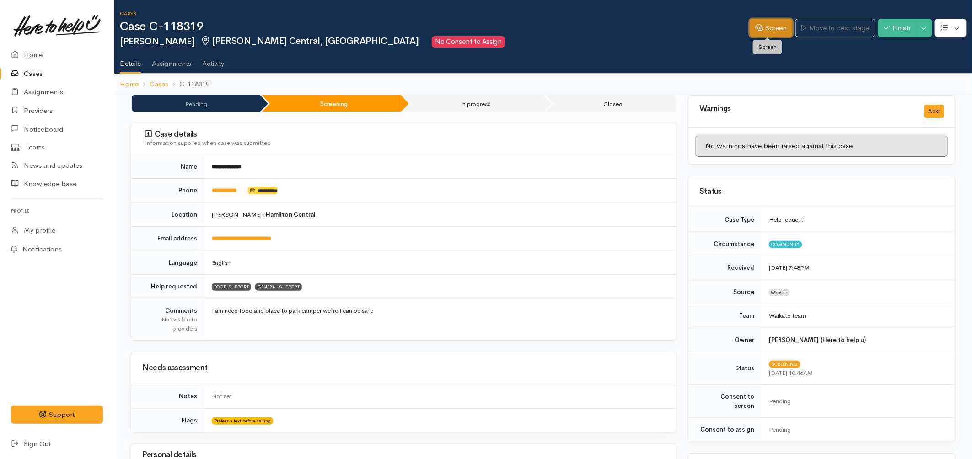
click at [761, 32] on link "Screen" at bounding box center [771, 28] width 43 height 19
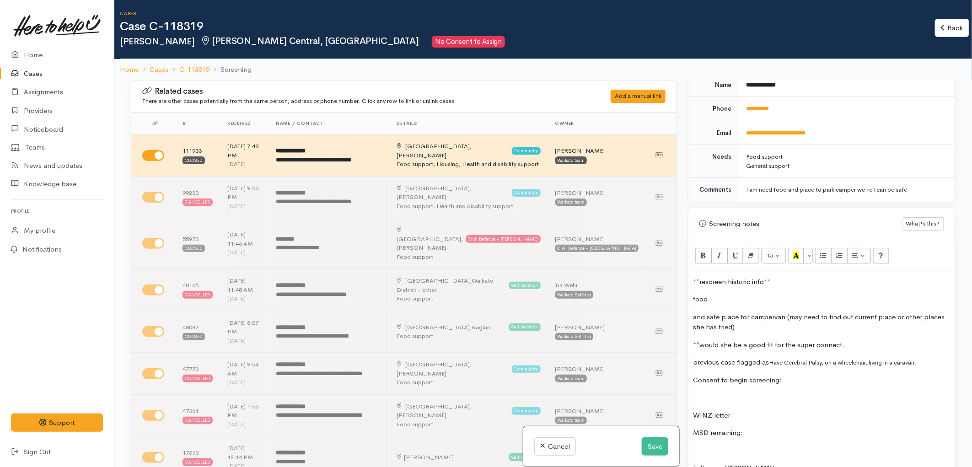
scroll to position [508, 0]
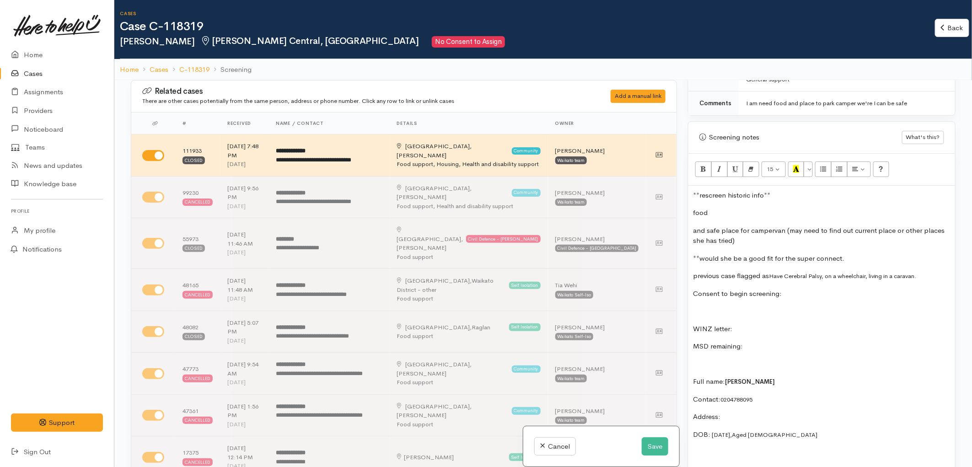
click at [772, 190] on p "**rescreen historic info**" at bounding box center [822, 195] width 258 height 11
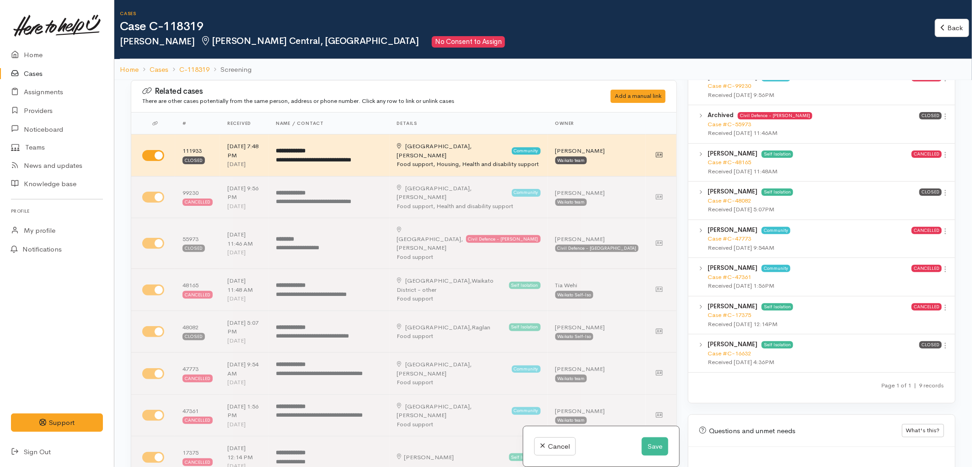
scroll to position [1575, 0]
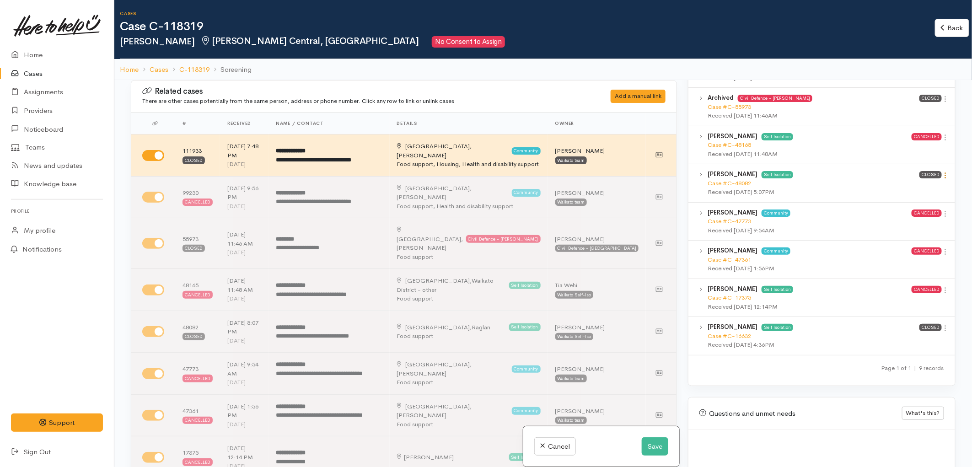
click at [943, 172] on icon at bounding box center [946, 176] width 8 height 8
click at [903, 186] on link "View case" at bounding box center [913, 193] width 72 height 14
click at [650, 447] on button "Save" at bounding box center [655, 446] width 27 height 19
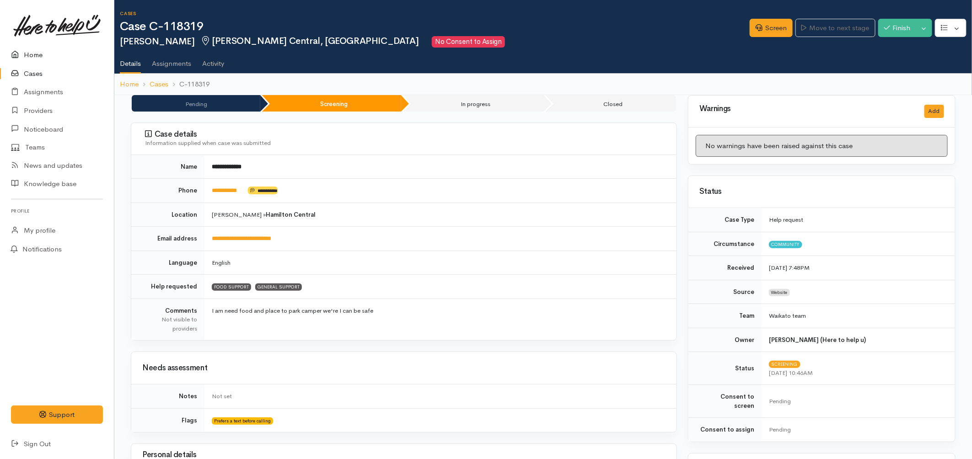
click at [37, 55] on link "Home" at bounding box center [57, 55] width 114 height 19
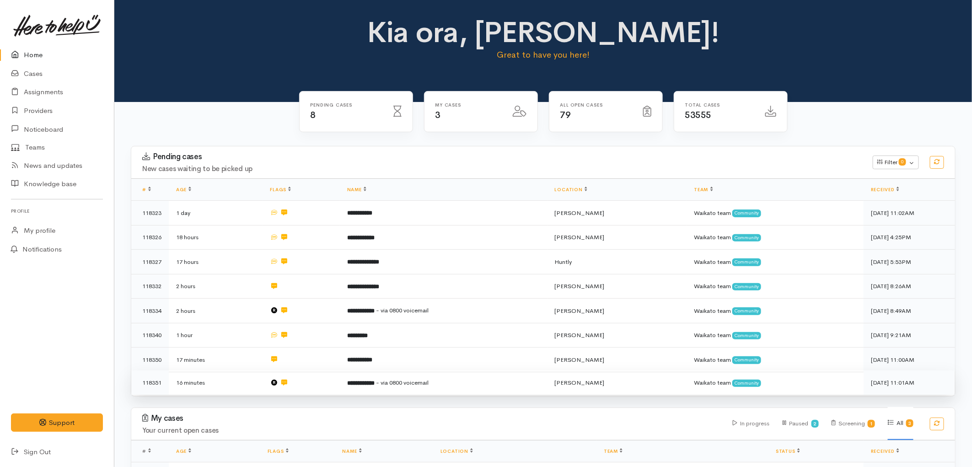
click at [359, 380] on b "**********" at bounding box center [360, 383] width 27 height 6
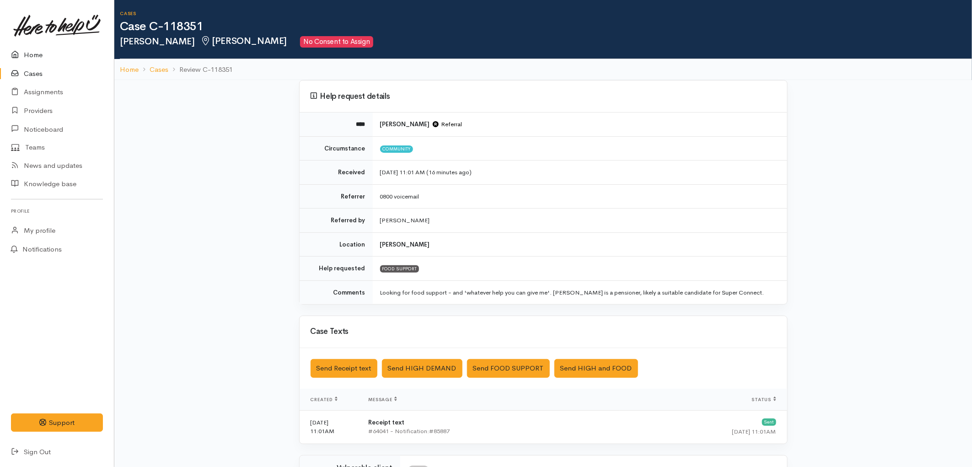
click at [38, 53] on link "Home" at bounding box center [57, 55] width 114 height 19
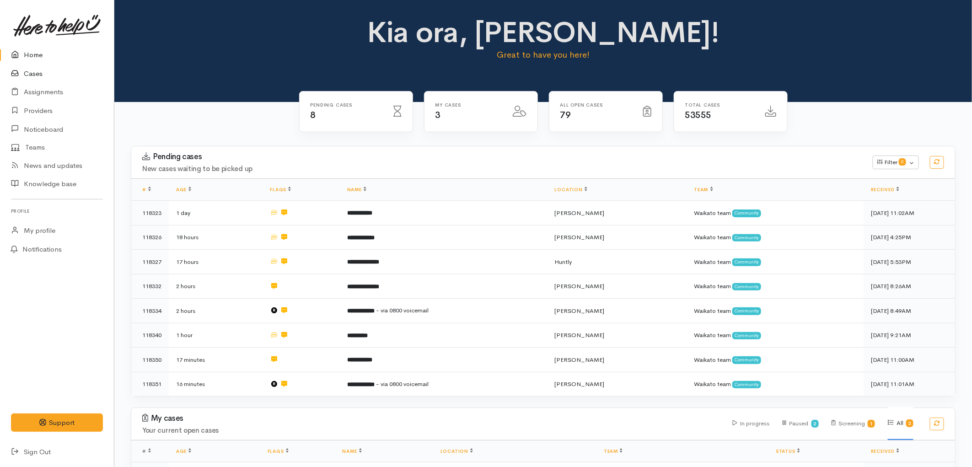
click at [35, 79] on link "Cases" at bounding box center [57, 73] width 114 height 19
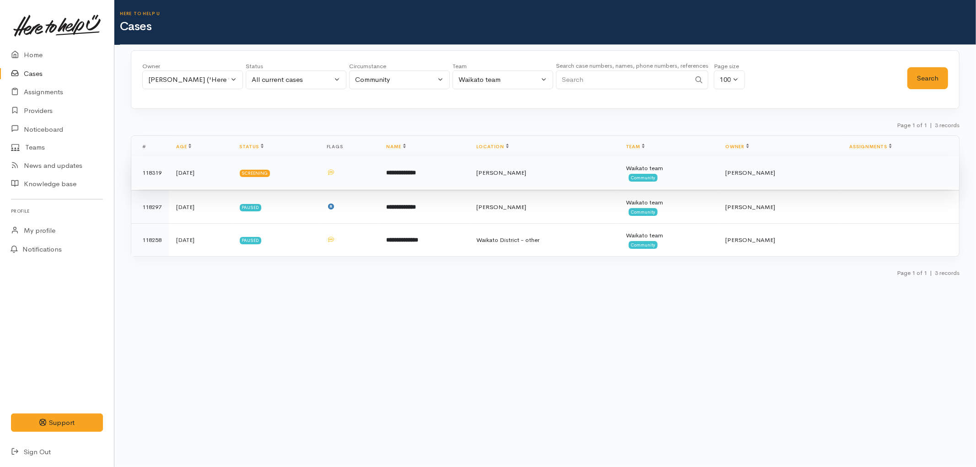
click at [366, 172] on td at bounding box center [349, 172] width 60 height 33
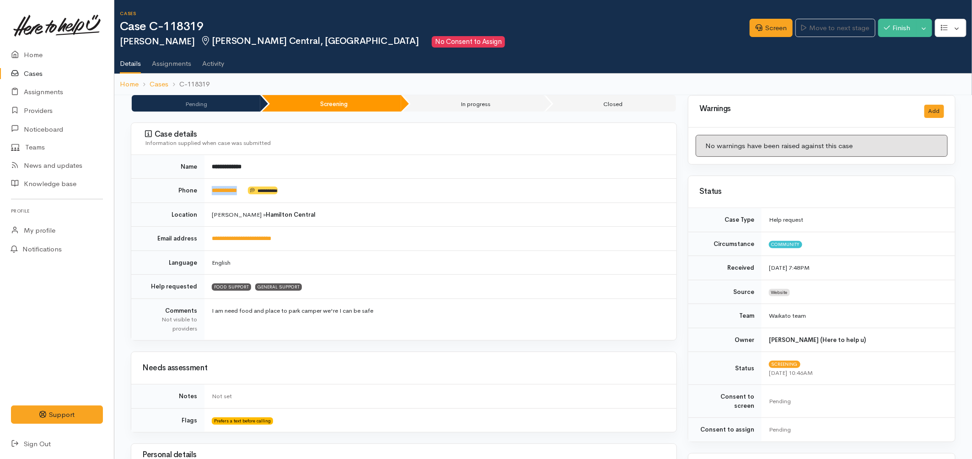
drag, startPoint x: 249, startPoint y: 191, endPoint x: 209, endPoint y: 190, distance: 40.3
click at [209, 190] on td "**********" at bounding box center [440, 191] width 472 height 24
click at [771, 28] on link "Screen" at bounding box center [771, 28] width 43 height 19
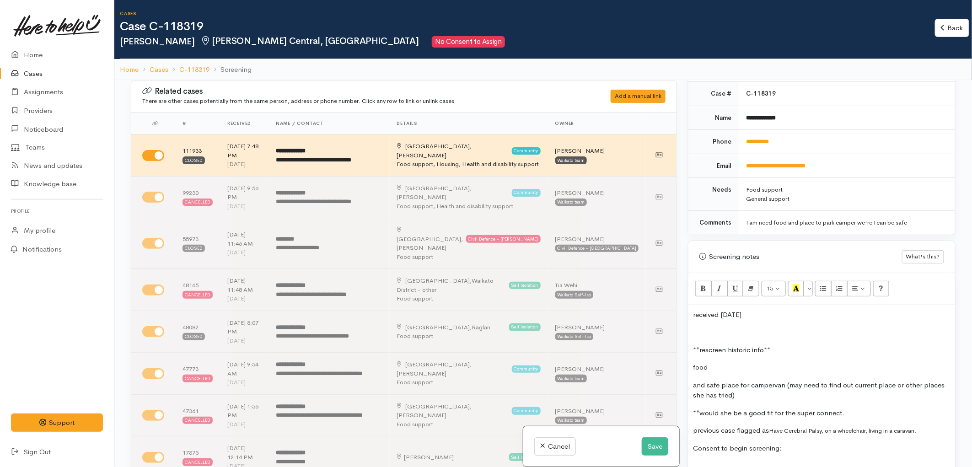
scroll to position [406, 0]
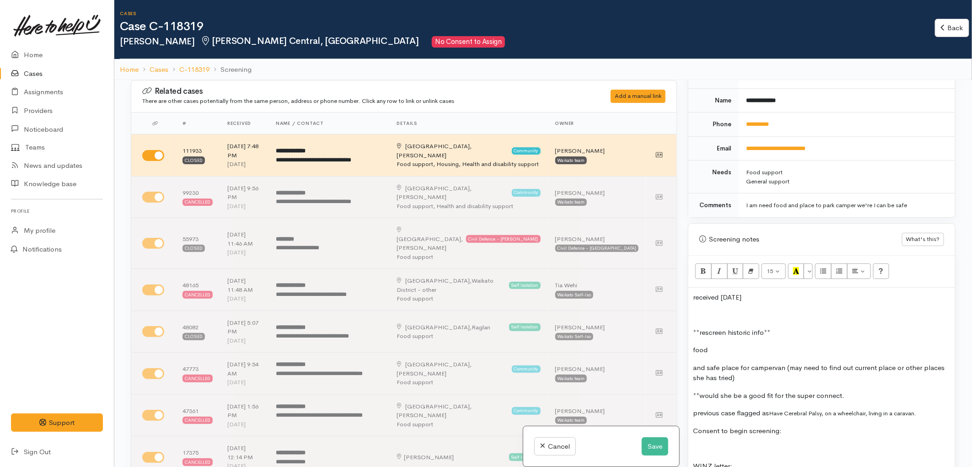
click at [702, 310] on p at bounding box center [822, 315] width 258 height 11
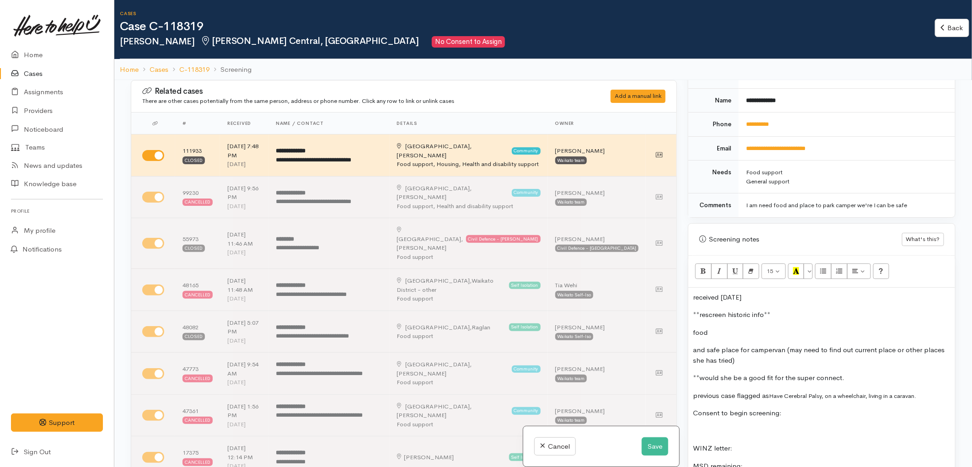
click at [737, 328] on p "food" at bounding box center [822, 333] width 258 height 11
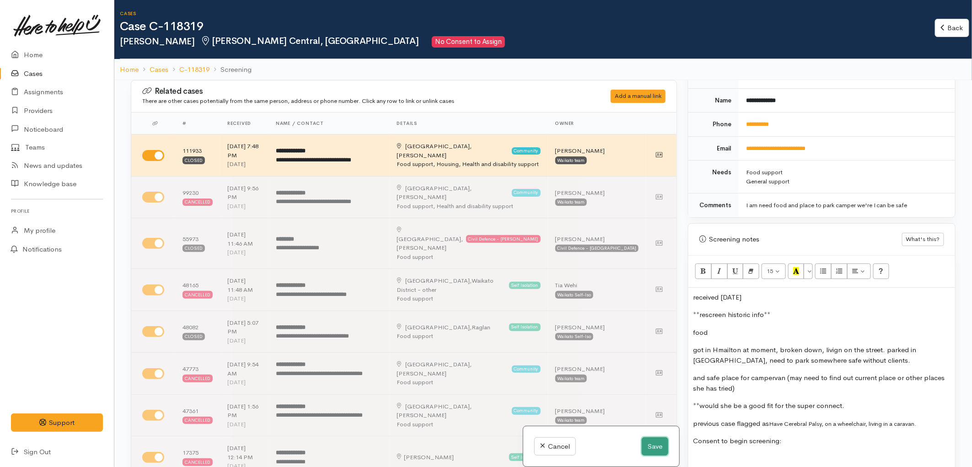
click at [646, 450] on button "Save" at bounding box center [655, 446] width 27 height 19
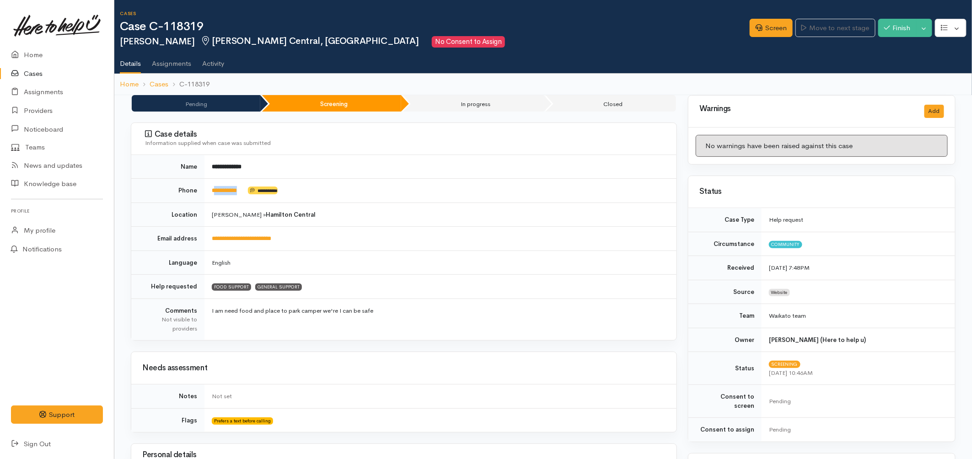
drag, startPoint x: 242, startPoint y: 190, endPoint x: 215, endPoint y: 195, distance: 27.4
click at [215, 195] on td "**********" at bounding box center [440, 191] width 472 height 24
copy td "*********"
drag, startPoint x: 209, startPoint y: 28, endPoint x: 167, endPoint y: 33, distance: 42.3
click at [167, 33] on h1 "Case C-118319" at bounding box center [435, 26] width 630 height 13
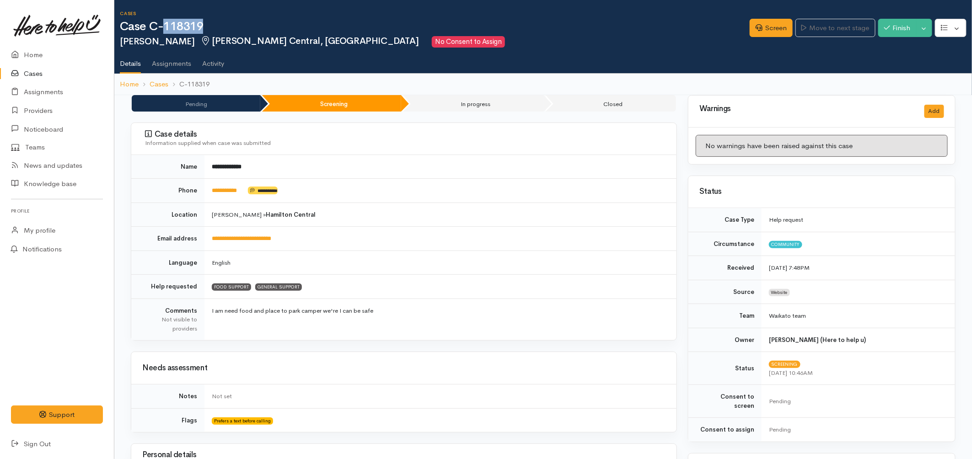
copy h1 "118319"
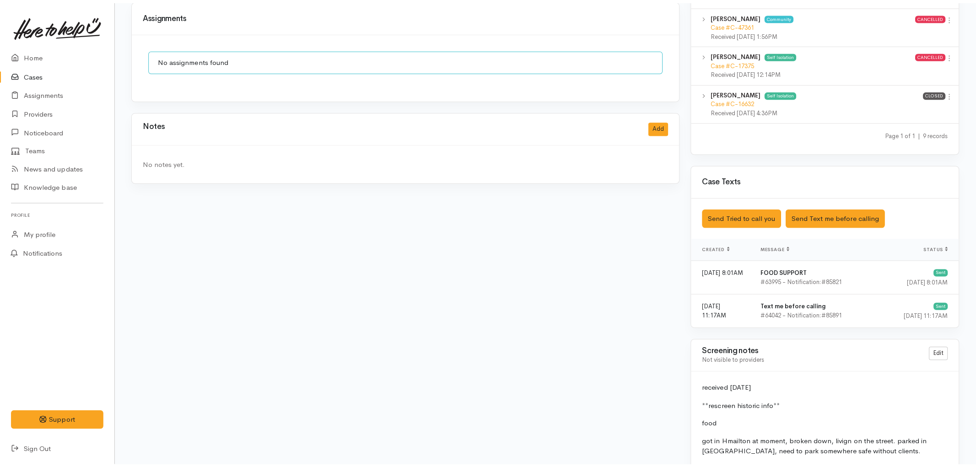
scroll to position [711, 0]
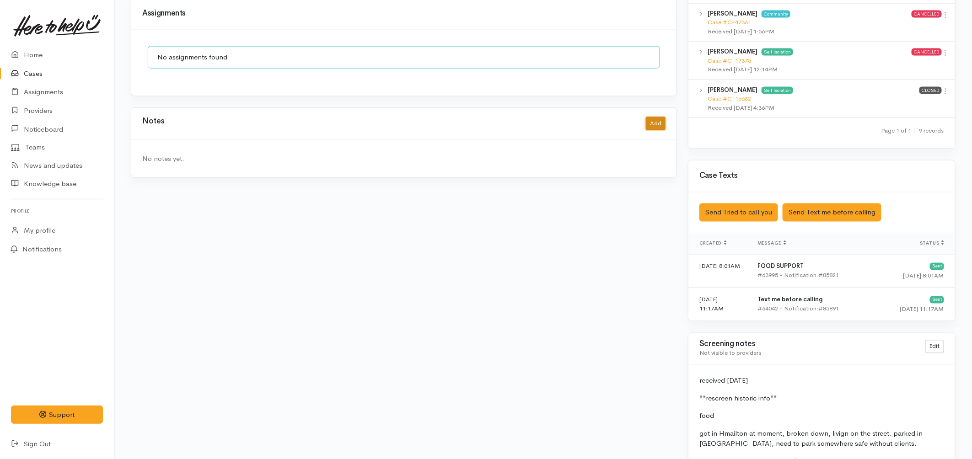
click at [665, 117] on button "Add" at bounding box center [656, 123] width 20 height 13
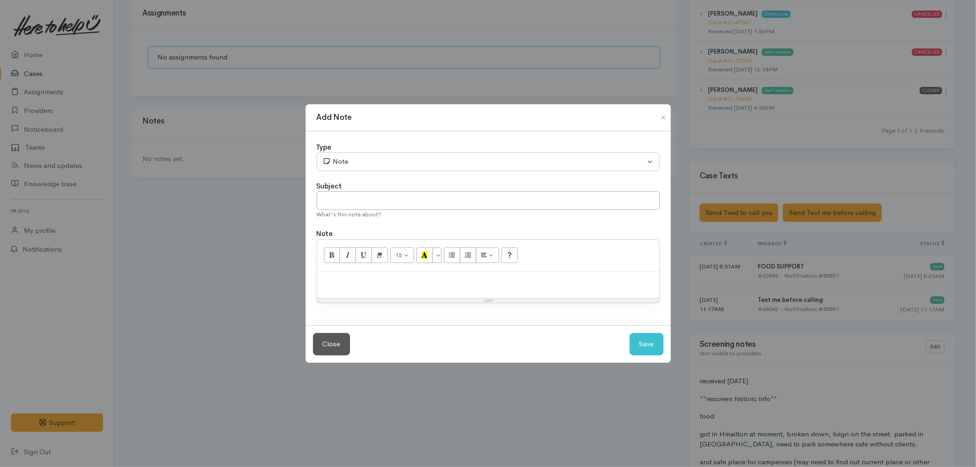
drag, startPoint x: 341, startPoint y: 287, endPoint x: 333, endPoint y: 283, distance: 9.2
click at [341, 286] on div at bounding box center [488, 285] width 342 height 27
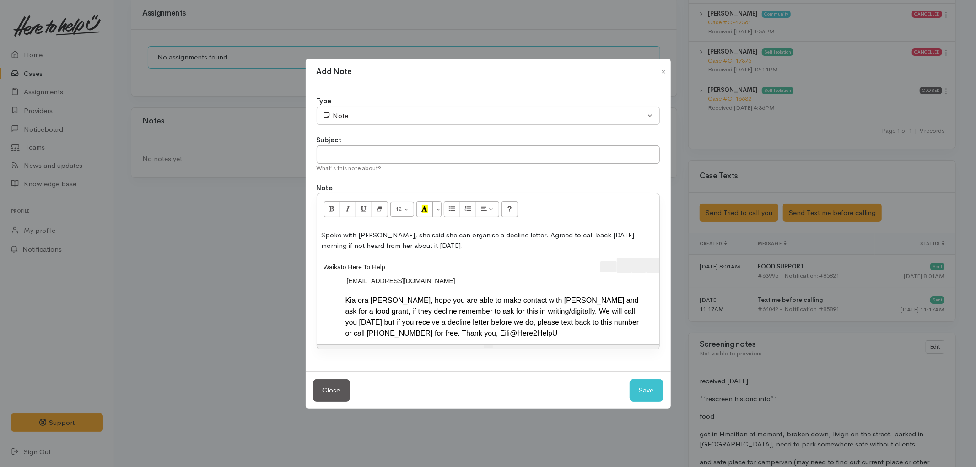
scroll to position [0, 19]
drag, startPoint x: 556, startPoint y: 253, endPoint x: 686, endPoint y: 257, distance: 130.4
click at [686, 257] on div "Add Note Type Correspondence Discussion Email Note Phone call SMS text message …" at bounding box center [488, 233] width 976 height 467
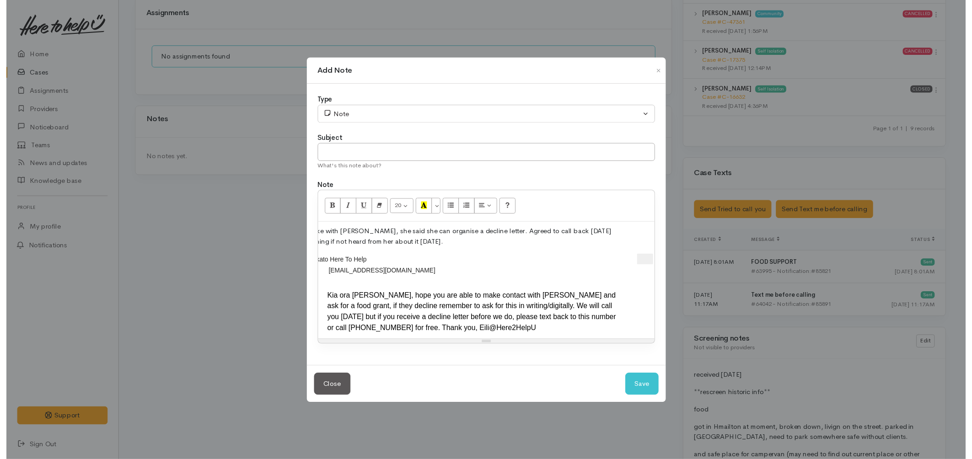
scroll to position [0, 0]
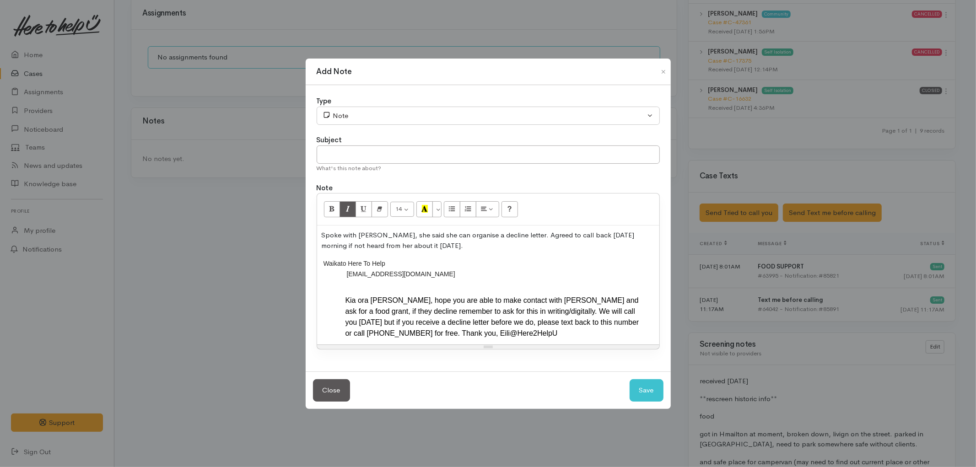
click at [440, 242] on p "Spoke with Rebecca, she said she can organise a decline letter. Agreed to call …" at bounding box center [488, 240] width 333 height 21
drag, startPoint x: 436, startPoint y: 244, endPoint x: 406, endPoint y: 248, distance: 30.0
click at [406, 248] on p "Spoke with Rebecca, she said she can organise a decline letter. Agreed to call …" at bounding box center [488, 240] width 333 height 21
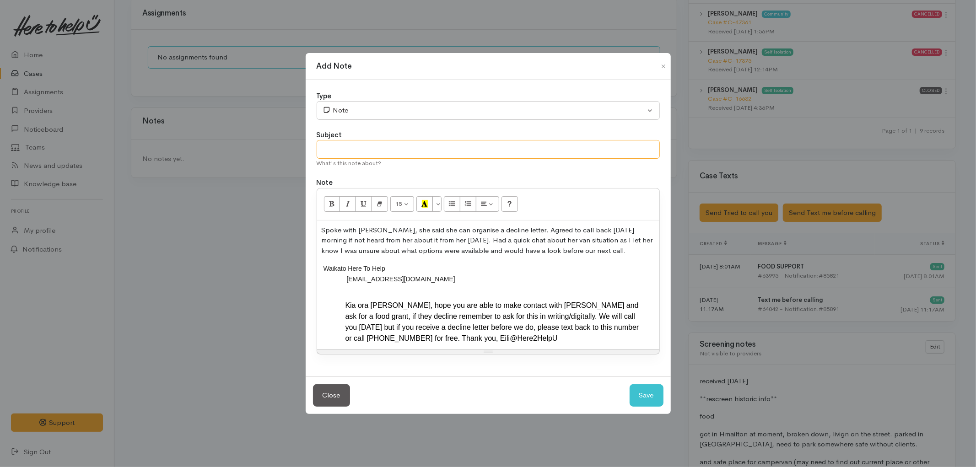
click at [437, 147] on input "text" at bounding box center [488, 149] width 343 height 19
type input "PAUSE for WINZ callback 30/09/2025 -10am"
click at [650, 394] on button "Save" at bounding box center [646, 395] width 34 height 22
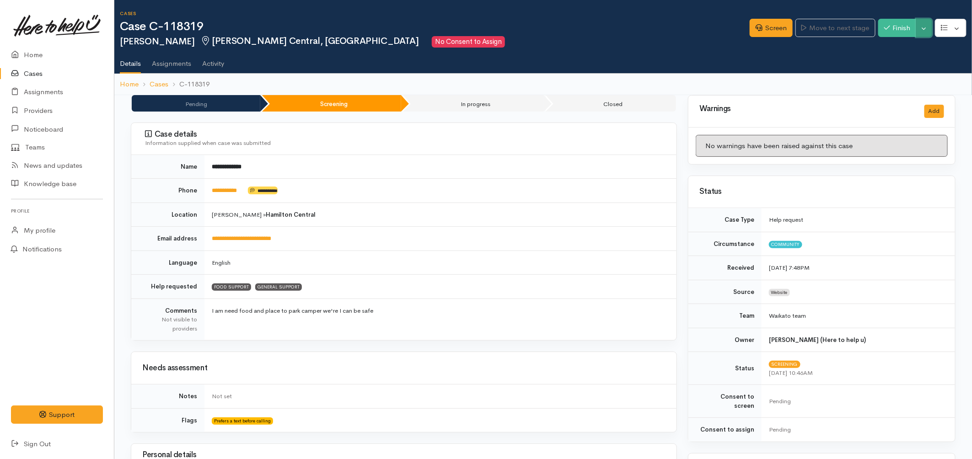
click at [921, 28] on button "Toggle Dropdown" at bounding box center [924, 28] width 16 height 19
click at [900, 48] on link "Pause" at bounding box center [895, 49] width 72 height 14
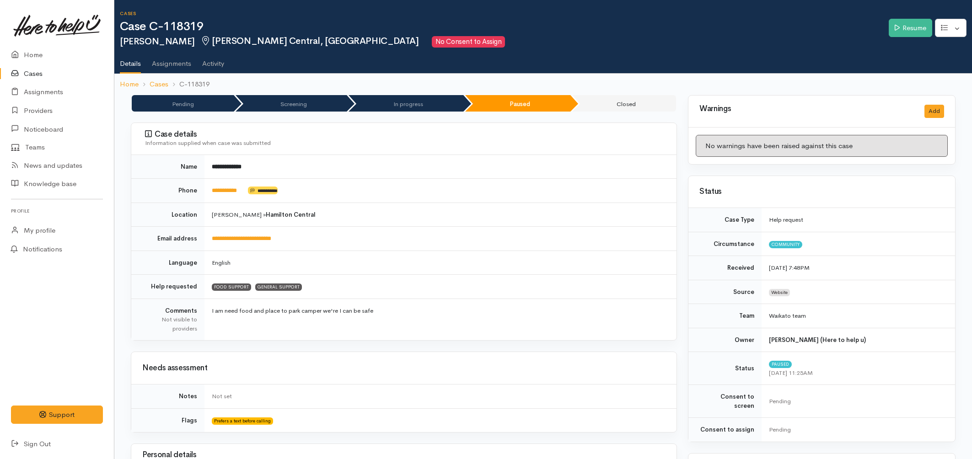
click at [36, 76] on link "Cases" at bounding box center [57, 73] width 114 height 19
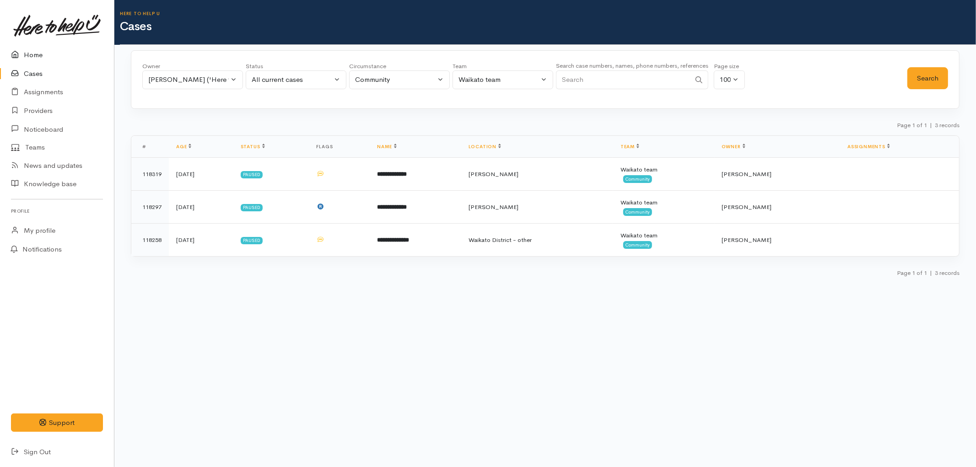
click at [37, 56] on link "Home" at bounding box center [57, 55] width 114 height 19
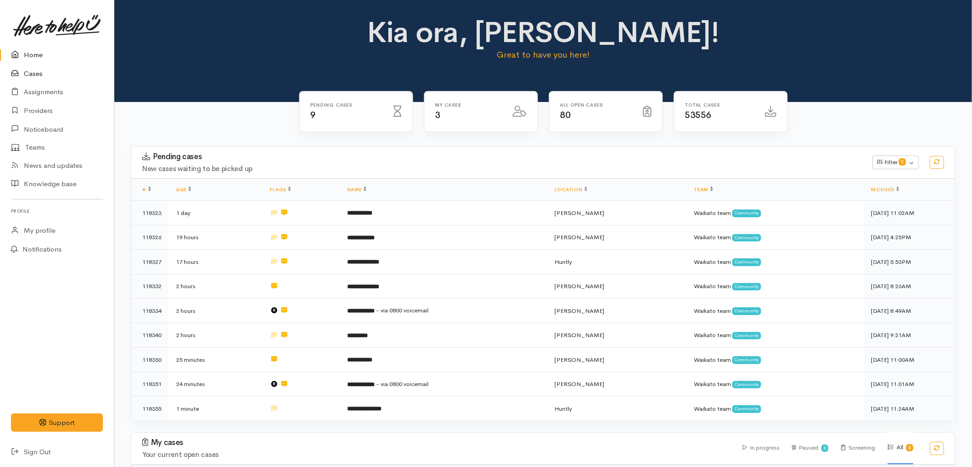
click at [33, 74] on link "Cases" at bounding box center [57, 73] width 114 height 19
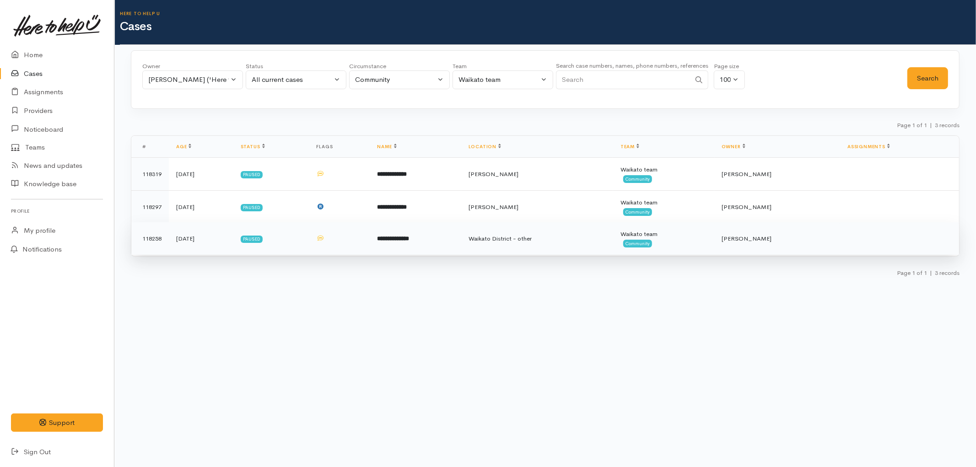
click at [309, 239] on td "Paused" at bounding box center [271, 238] width 76 height 33
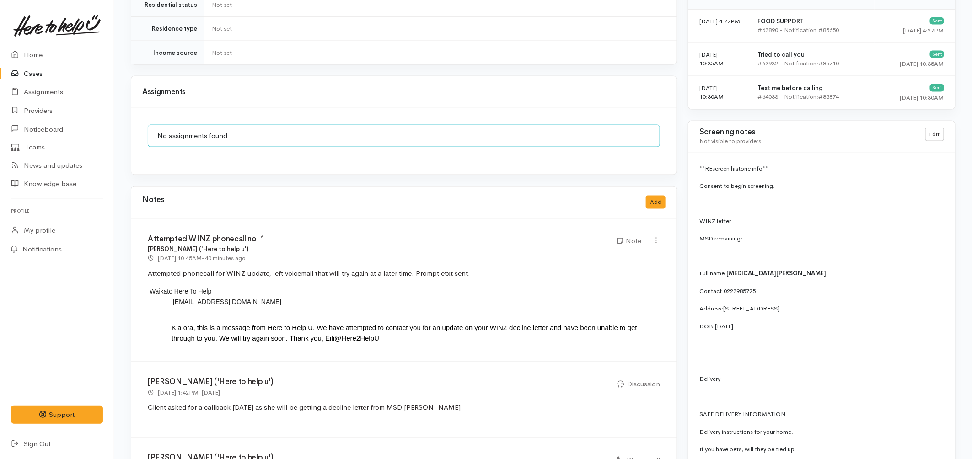
scroll to position [610, 0]
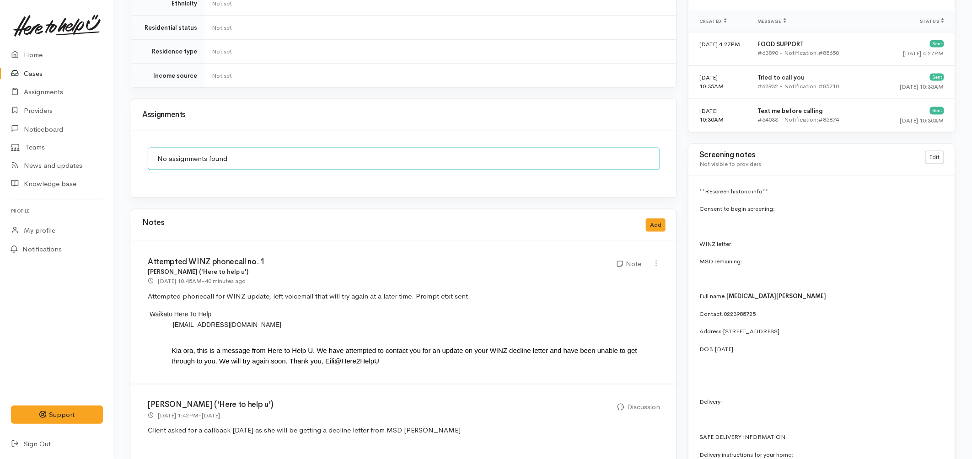
click at [32, 79] on link "Cases" at bounding box center [57, 73] width 114 height 19
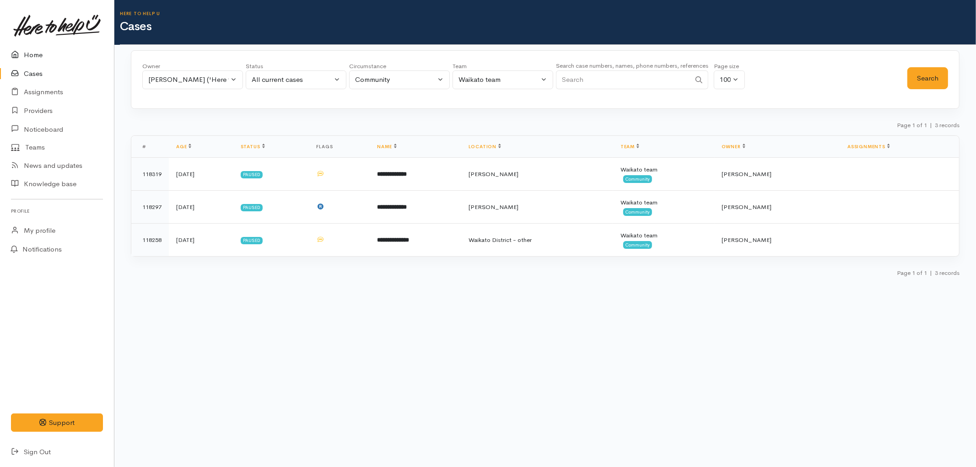
click at [38, 58] on link "Home" at bounding box center [57, 55] width 114 height 19
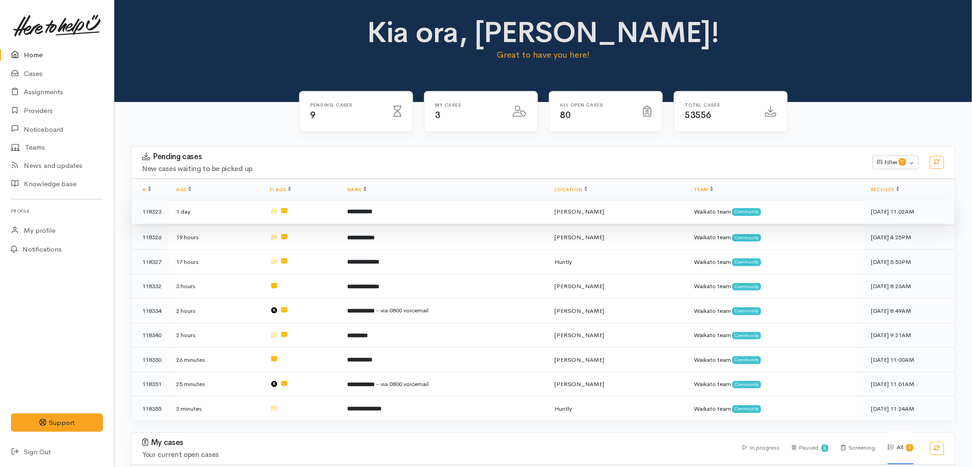
click at [334, 215] on td at bounding box center [301, 211] width 77 height 25
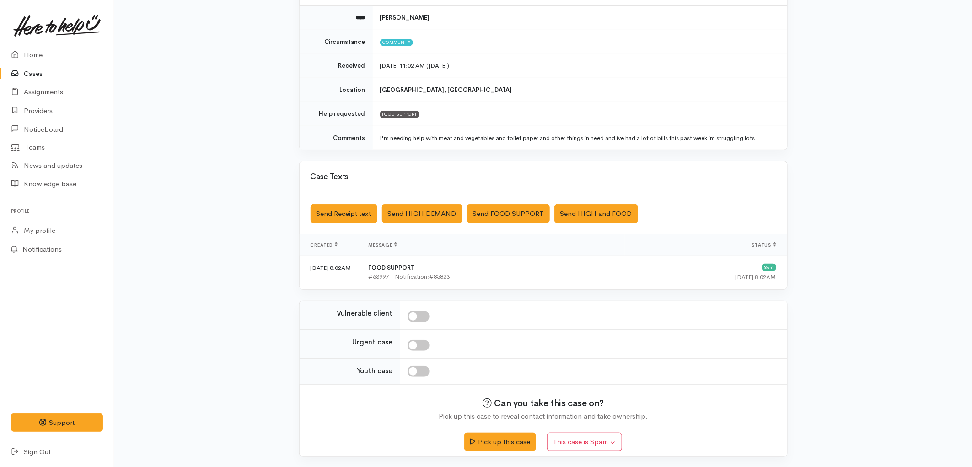
scroll to position [108, 0]
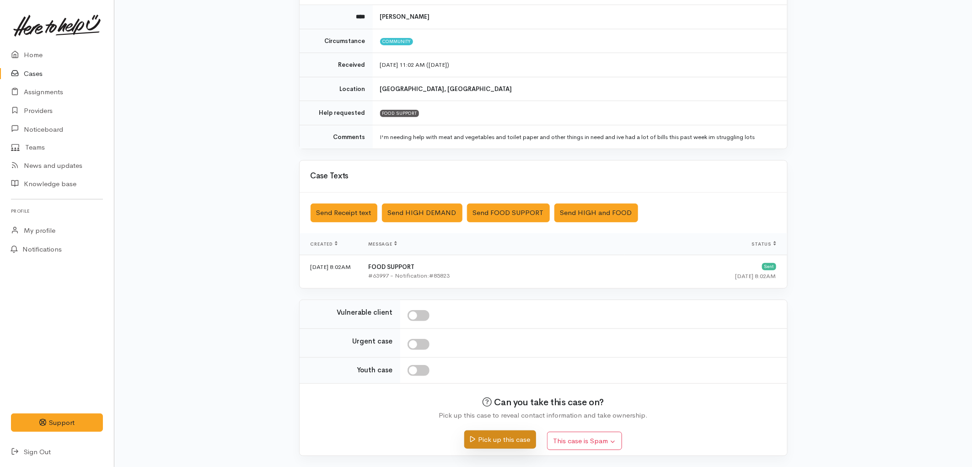
click at [486, 442] on button "Pick up this case" at bounding box center [500, 439] width 72 height 19
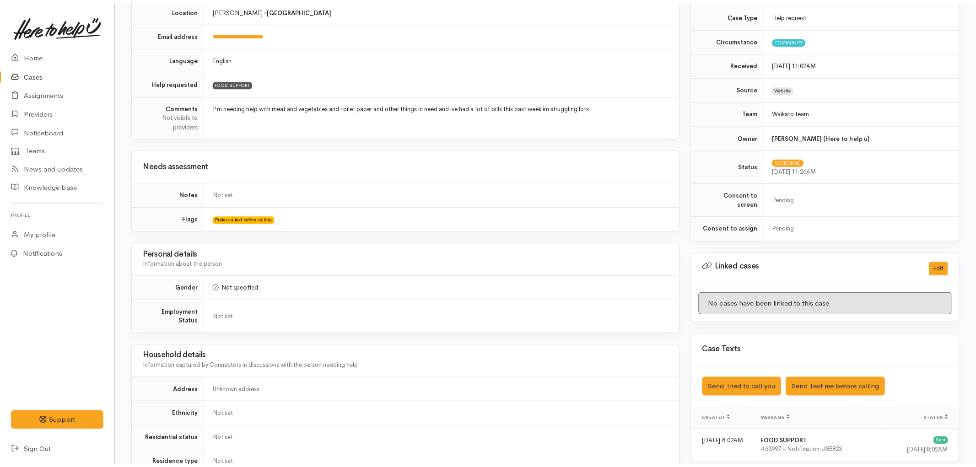
scroll to position [254, 0]
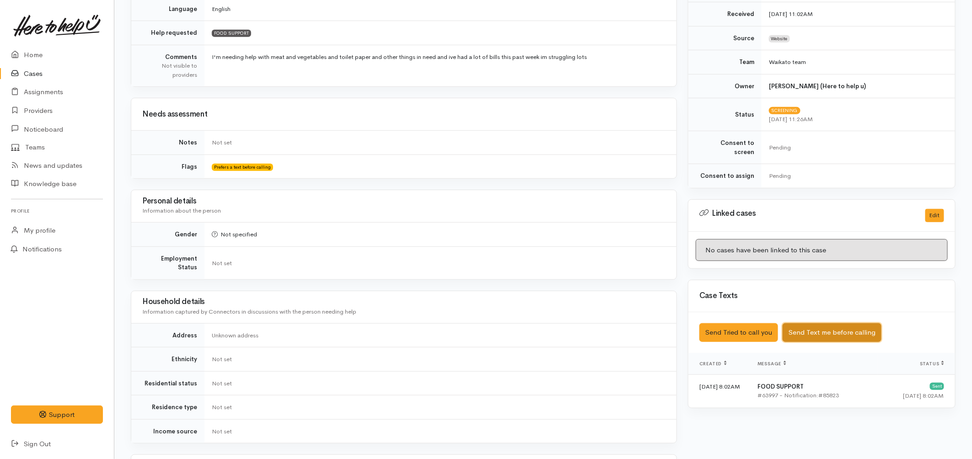
click at [832, 323] on button "Send Text me before calling" at bounding box center [832, 332] width 99 height 19
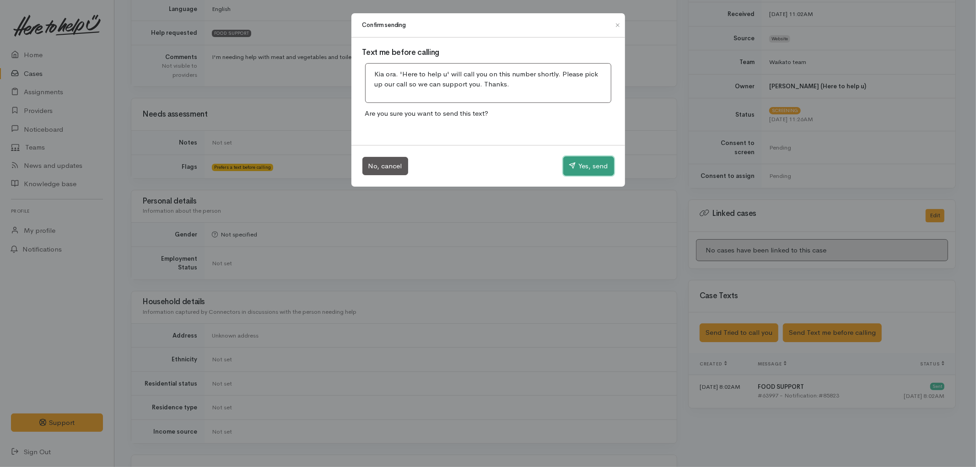
click at [580, 165] on button "Yes, send" at bounding box center [588, 165] width 51 height 19
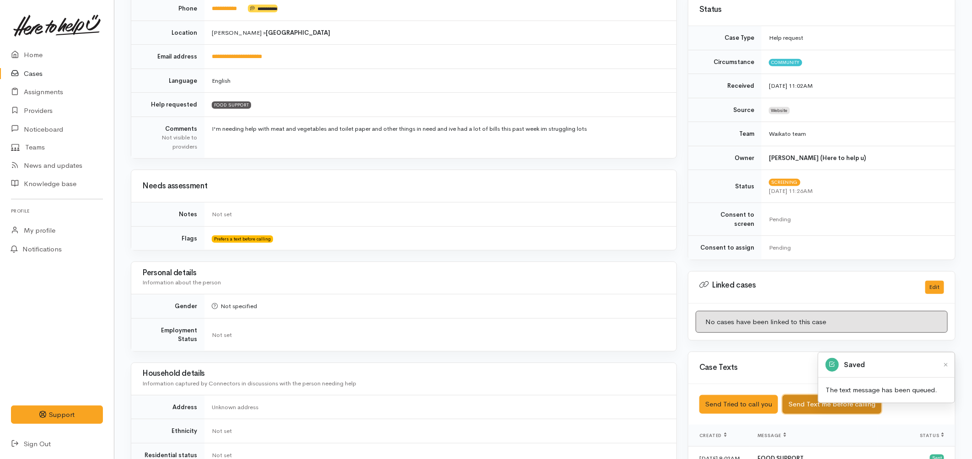
scroll to position [0, 0]
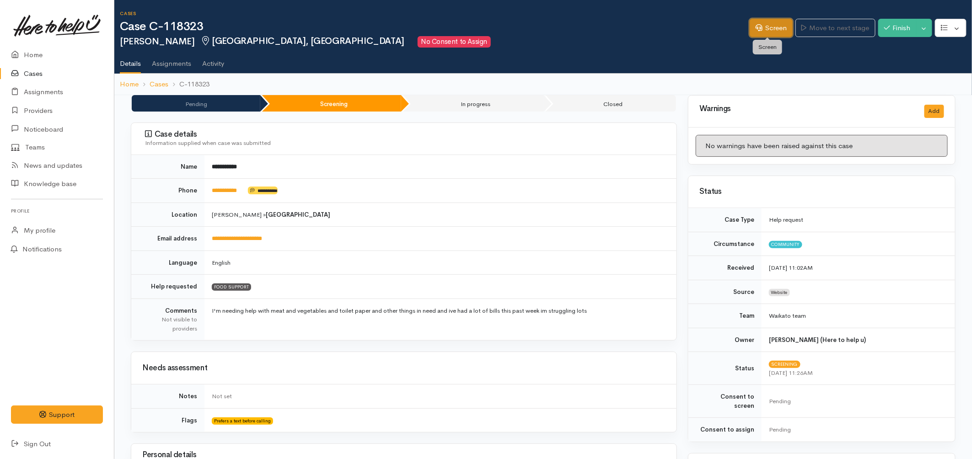
click at [757, 29] on icon at bounding box center [759, 27] width 7 height 7
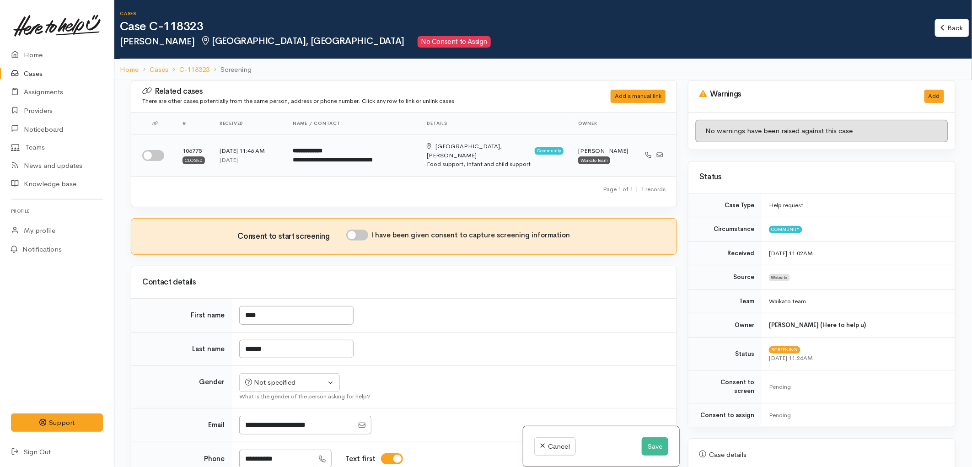
click at [158, 151] on input "checkbox" at bounding box center [153, 155] width 22 height 11
checkbox input "true"
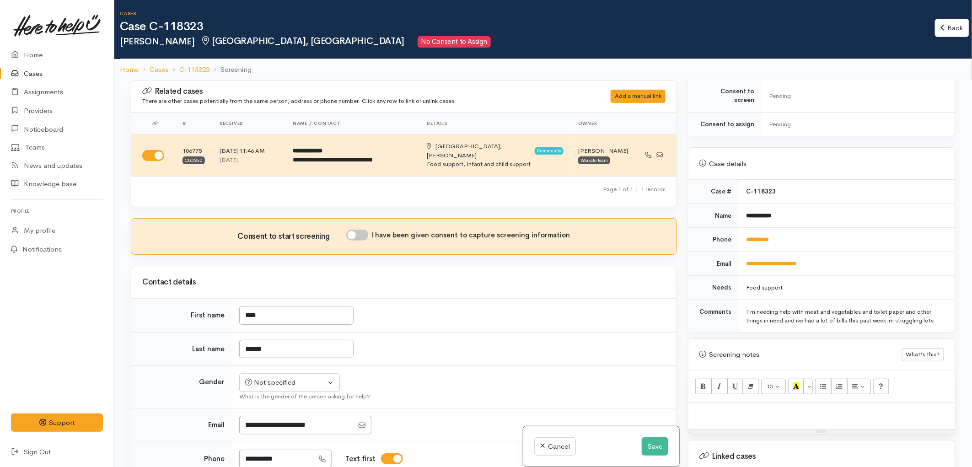
scroll to position [406, 0]
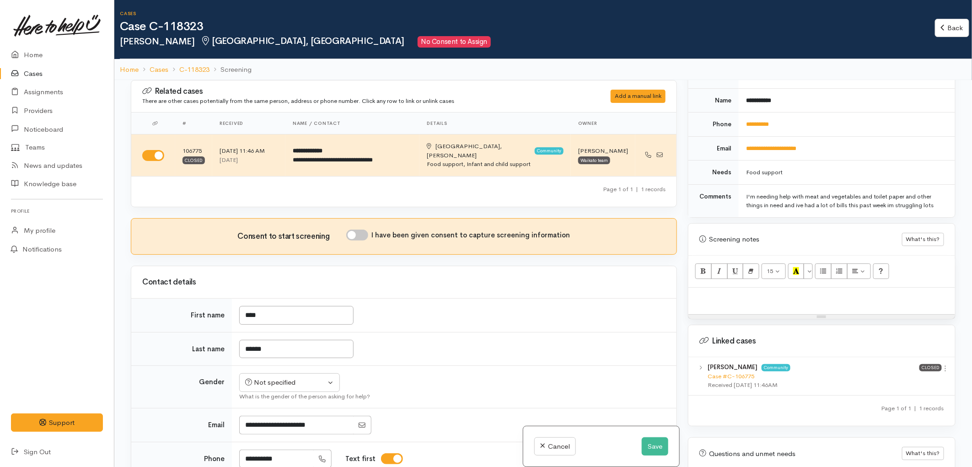
click at [753, 292] on p at bounding box center [822, 297] width 258 height 11
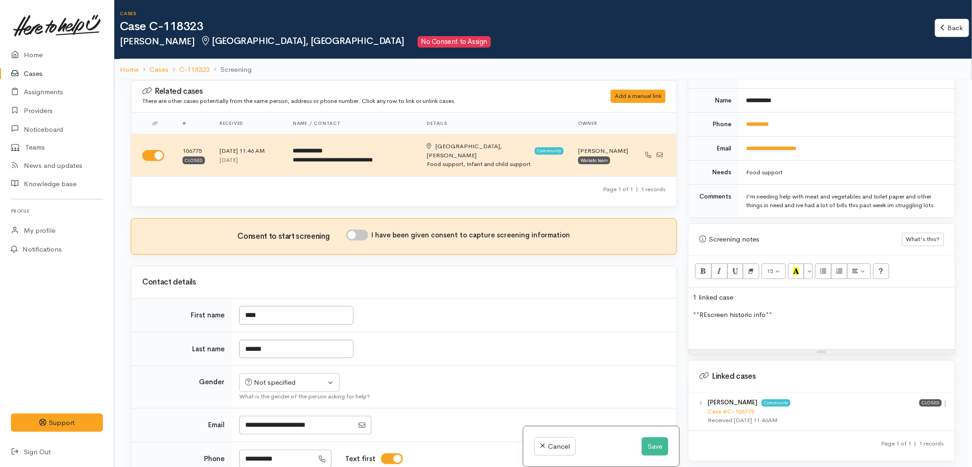
click at [719, 328] on p at bounding box center [822, 333] width 258 height 11
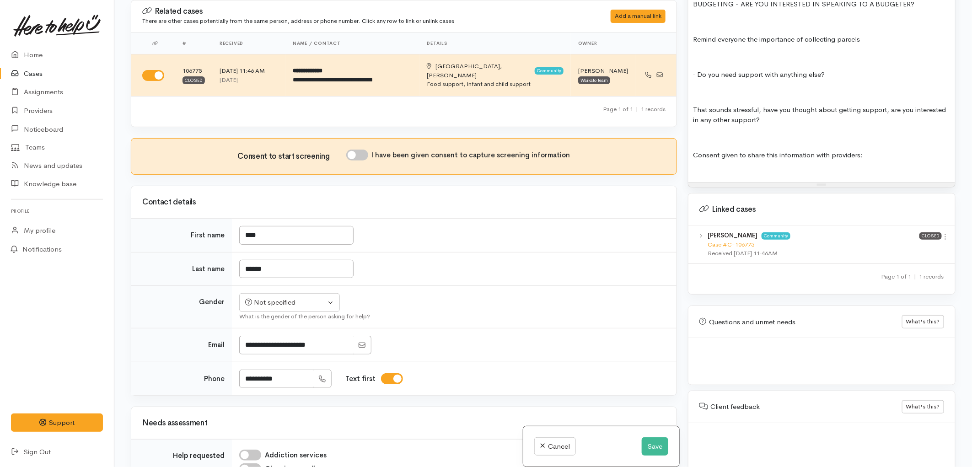
scroll to position [1183, 0]
click at [942, 232] on icon at bounding box center [946, 236] width 8 height 8
click at [885, 247] on link "View case" at bounding box center [913, 254] width 72 height 14
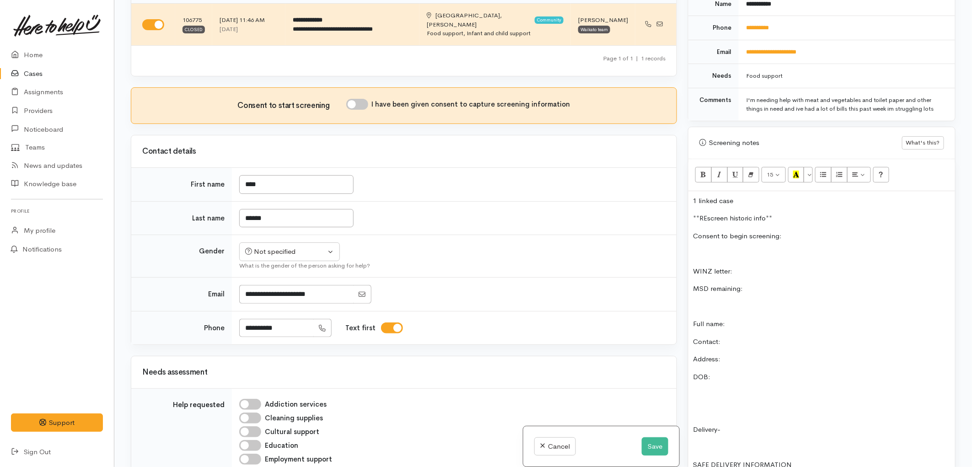
scroll to position [421, 0]
click at [726, 373] on p "DOB:" at bounding box center [822, 378] width 258 height 11
click at [728, 338] on p "Contact:" at bounding box center [822, 343] width 258 height 11
click at [727, 355] on p "Address:" at bounding box center [822, 360] width 258 height 11
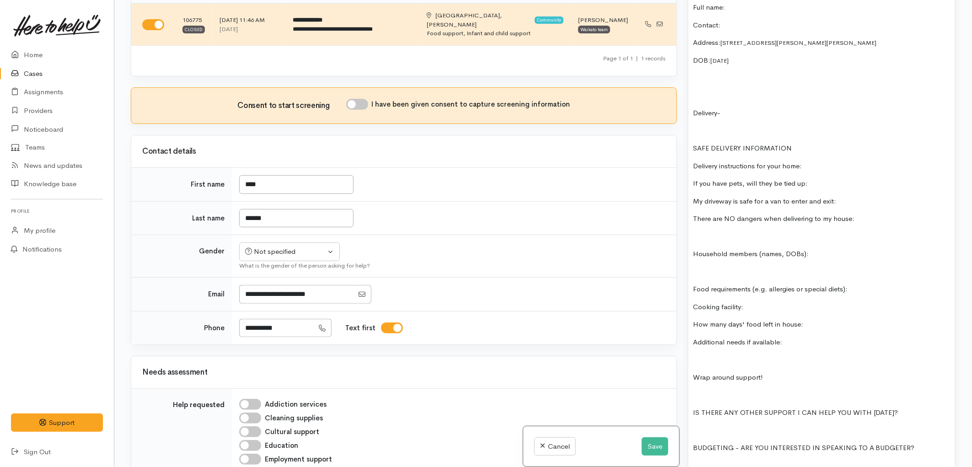
scroll to position [777, 0]
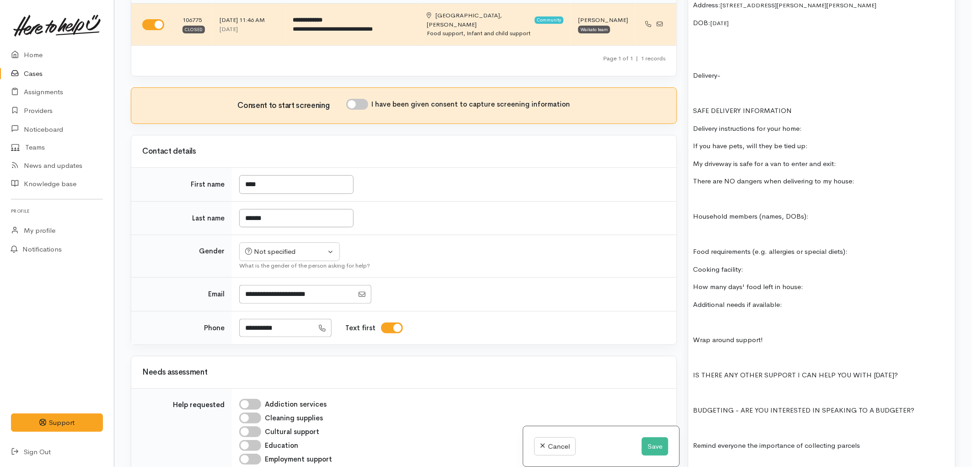
click at [720, 229] on p at bounding box center [822, 234] width 258 height 11
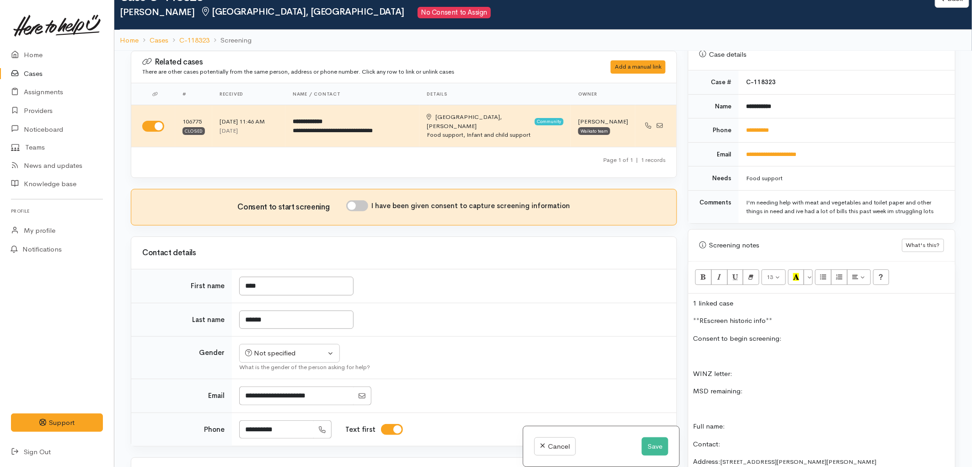
scroll to position [371, 0]
drag, startPoint x: 784, startPoint y: 97, endPoint x: 735, endPoint y: 97, distance: 48.5
click at [735, 97] on tr "**********" at bounding box center [821, 107] width 267 height 24
copy tr "**********"
click at [744, 369] on p "WINZ letter:" at bounding box center [822, 374] width 258 height 11
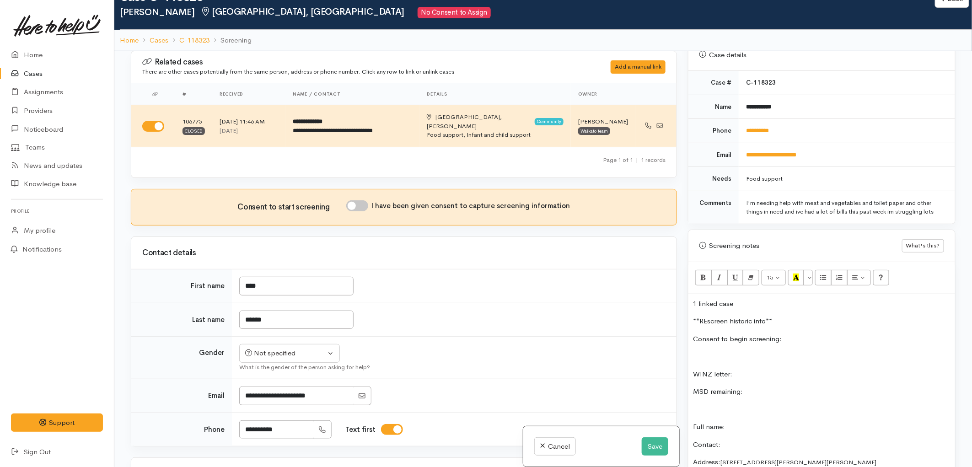
click at [746, 422] on p "Full name:" at bounding box center [822, 427] width 258 height 11
drag, startPoint x: 777, startPoint y: 101, endPoint x: 746, endPoint y: 101, distance: 30.6
click at [746, 101] on td "**********" at bounding box center [847, 107] width 216 height 24
drag, startPoint x: 744, startPoint y: 99, endPoint x: 779, endPoint y: 99, distance: 35.2
click at [779, 99] on td "**********" at bounding box center [847, 107] width 216 height 24
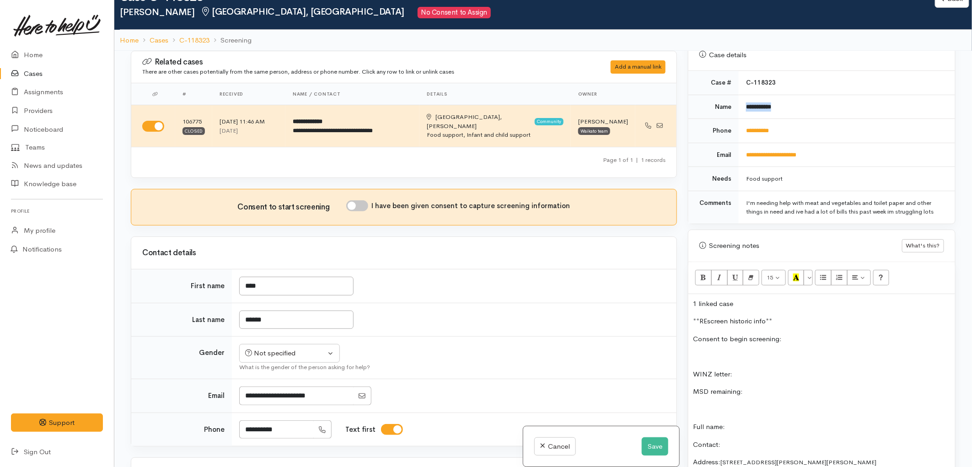
copy b "**********"
click at [746, 422] on p "Full name:" at bounding box center [822, 427] width 258 height 11
drag, startPoint x: 780, startPoint y: 121, endPoint x: 743, endPoint y: 123, distance: 37.1
click at [743, 123] on td "**********" at bounding box center [847, 131] width 216 height 24
copy link "**********"
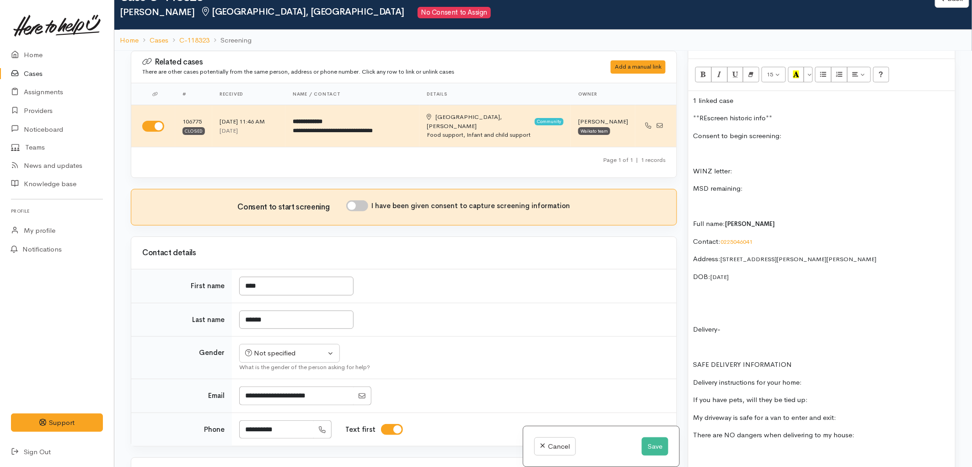
scroll to position [523, 0]
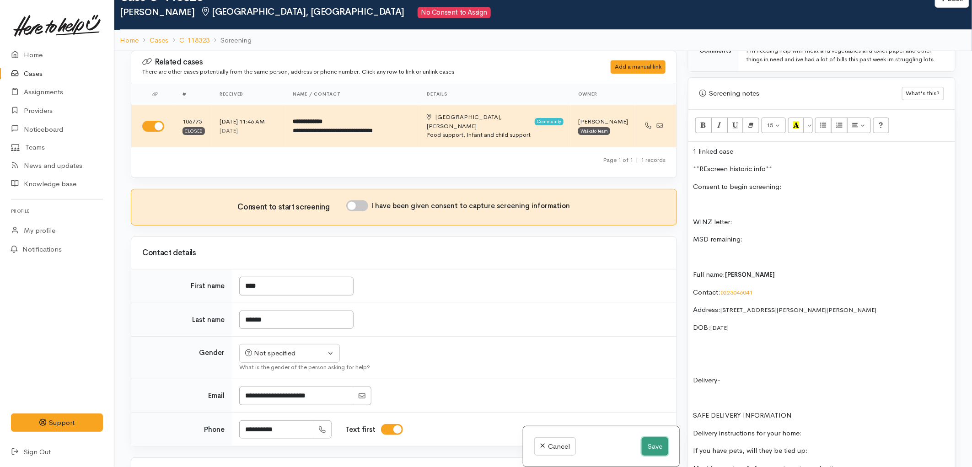
click at [650, 449] on button "Save" at bounding box center [655, 446] width 27 height 19
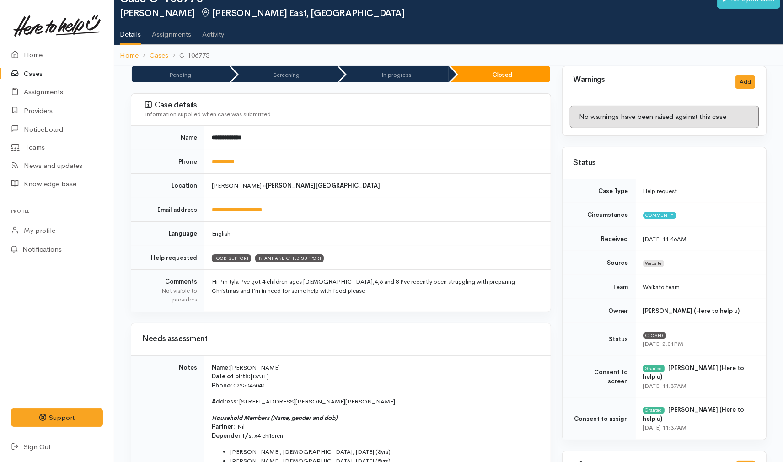
scroll to position [51, 0]
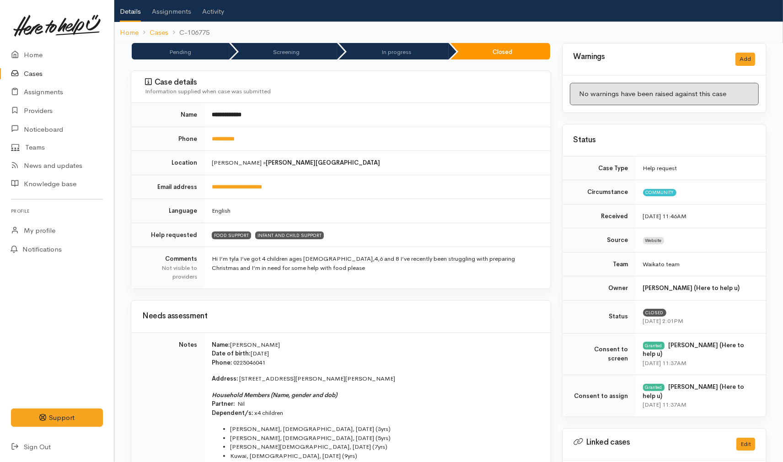
drag, startPoint x: 291, startPoint y: 353, endPoint x: 252, endPoint y: 355, distance: 39.4
click at [252, 355] on p "Name: [PERSON_NAME] Date of birth: [DEMOGRAPHIC_DATA] Phone:   [PHONE_NUMBER]" at bounding box center [376, 353] width 328 height 27
copy p "[DATE]"
drag, startPoint x: 394, startPoint y: 382, endPoint x: 240, endPoint y: 378, distance: 154.2
click at [240, 378] on p "Address:   [STREET_ADDRESS][PERSON_NAME][PERSON_NAME]" at bounding box center [376, 378] width 328 height 9
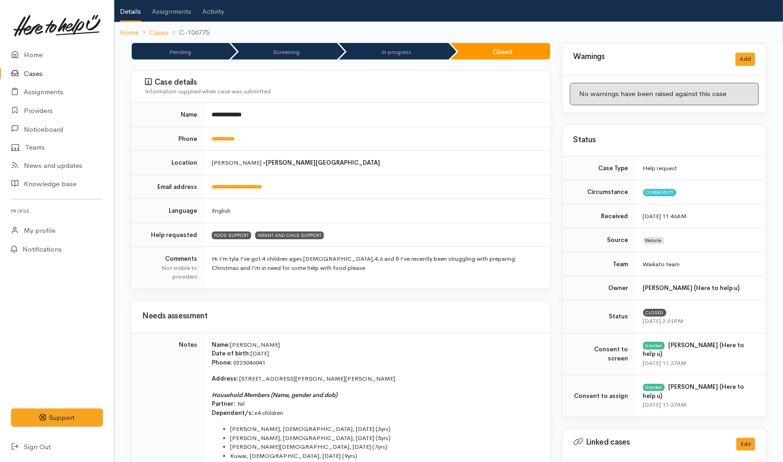
copy p "[STREET_ADDRESS][PERSON_NAME][PERSON_NAME]"
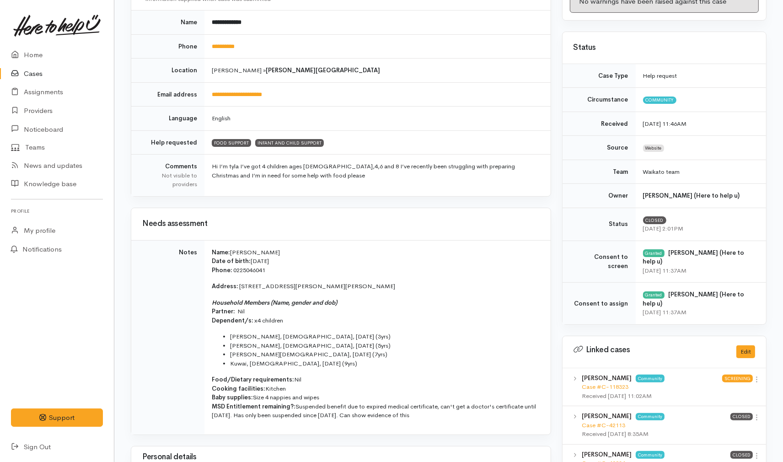
scroll to position [152, 0]
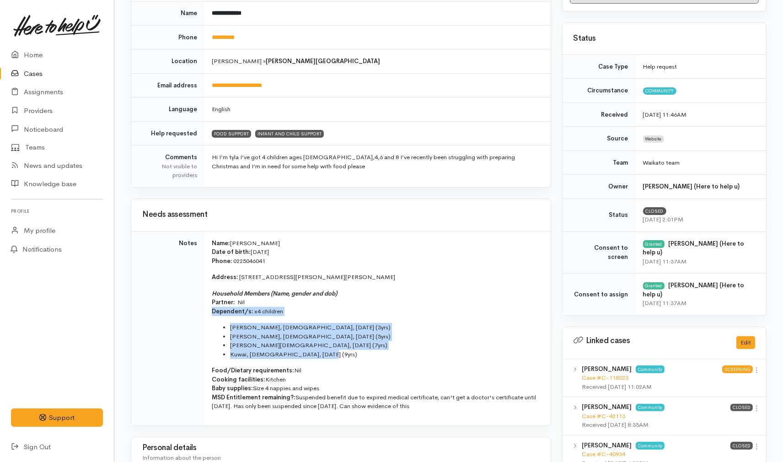
drag, startPoint x: 331, startPoint y: 355, endPoint x: 211, endPoint y: 313, distance: 127.4
click at [211, 313] on td "Name: [PERSON_NAME] Date of birth: [DEMOGRAPHIC_DATA] Phone:   0225046041 Addre…" at bounding box center [377, 328] width 346 height 194
copy td "Dependent/s:   x4 children Te Ariana, female, 27/08/2021 (3yrs) Darryl, male, 0…"
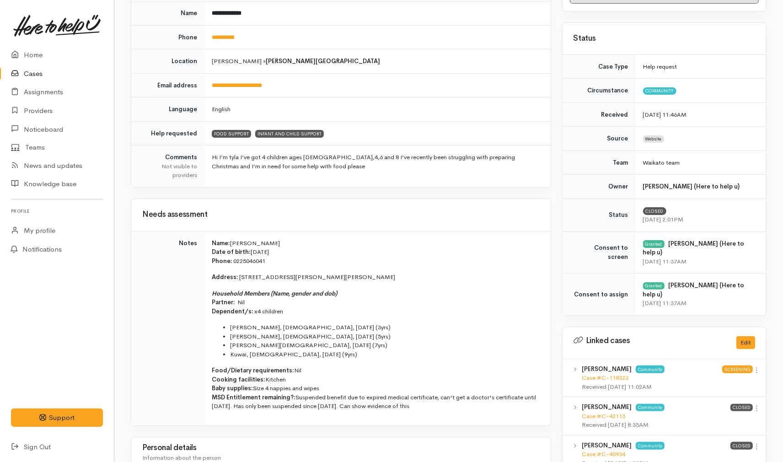
click at [298, 277] on p "Address:   8 Opoia Road, Hamilton East, Hamilton, New Zealand" at bounding box center [376, 277] width 328 height 9
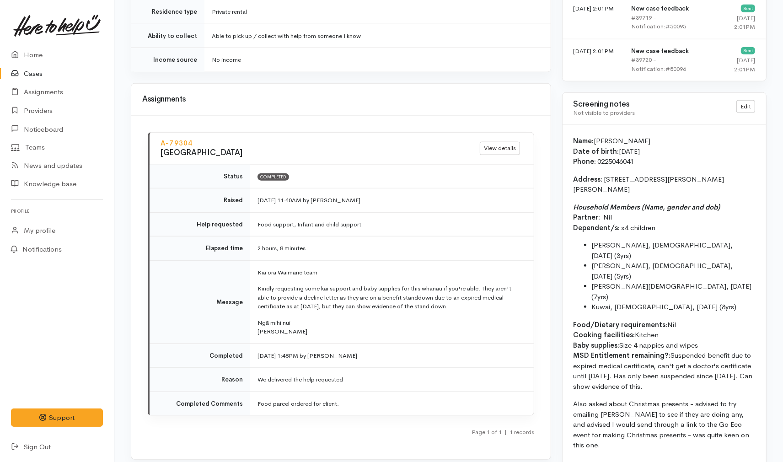
scroll to position [864, 0]
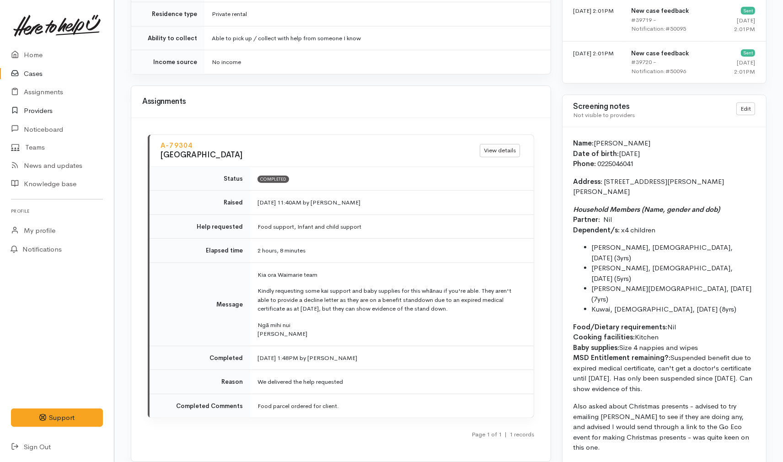
click at [39, 106] on link "Providers" at bounding box center [57, 111] width 114 height 19
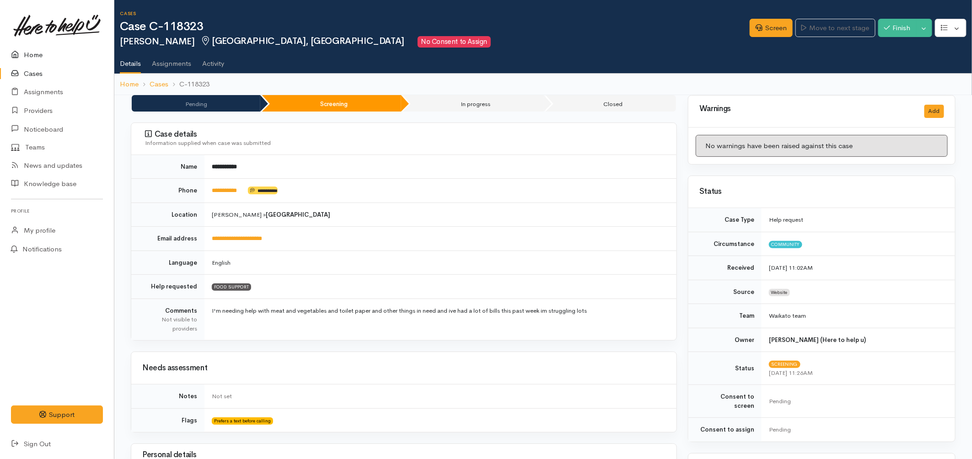
click at [31, 55] on link "Home" at bounding box center [57, 55] width 114 height 19
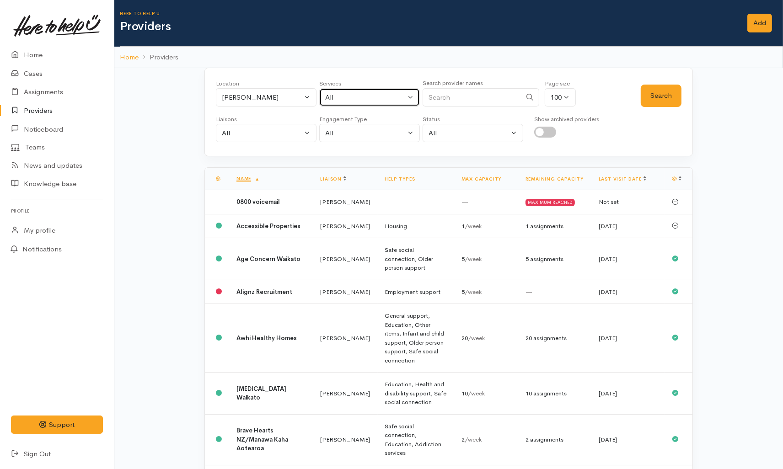
click at [360, 99] on div "All" at bounding box center [365, 97] width 81 height 11
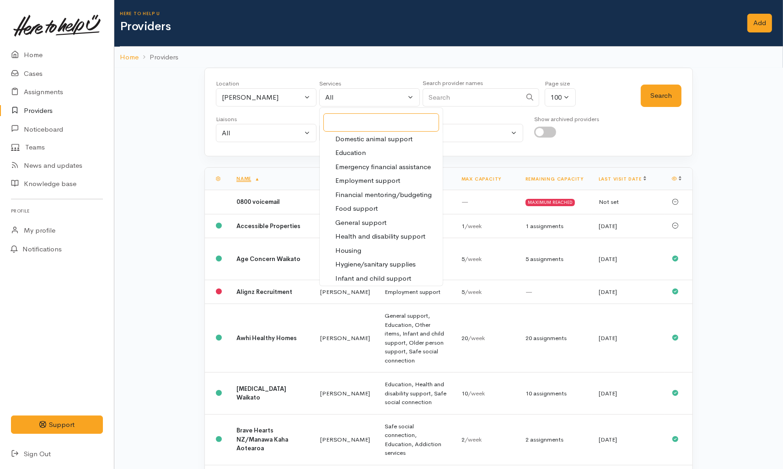
scroll to position [102, 0]
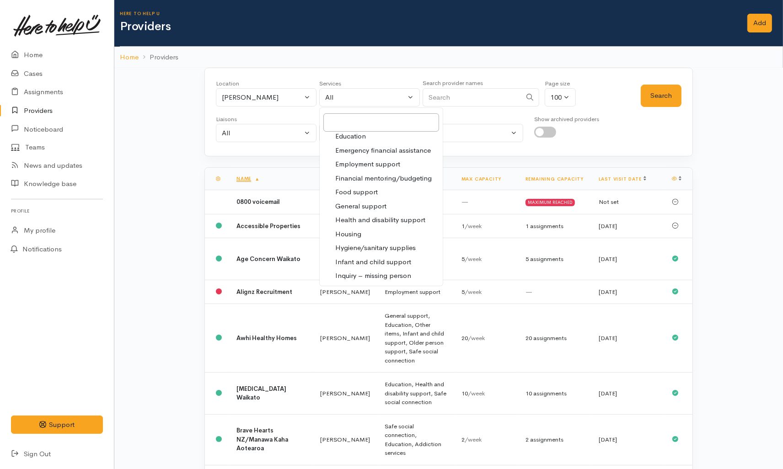
click at [361, 189] on span "Food support" at bounding box center [356, 192] width 43 height 11
select select "3"
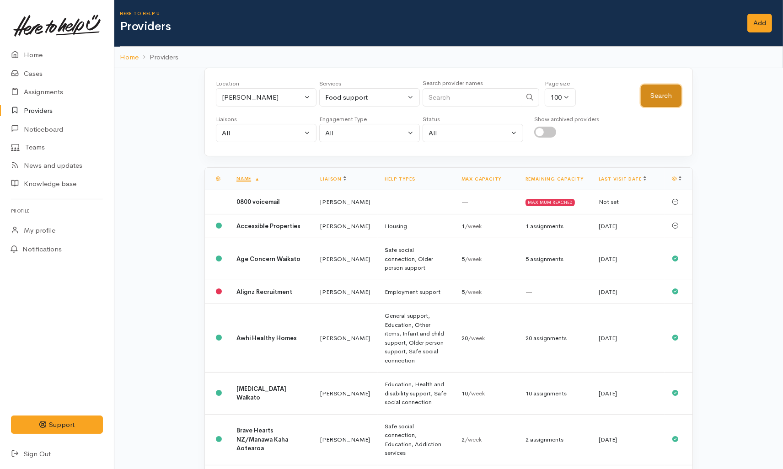
click at [665, 90] on button "Search" at bounding box center [661, 96] width 41 height 22
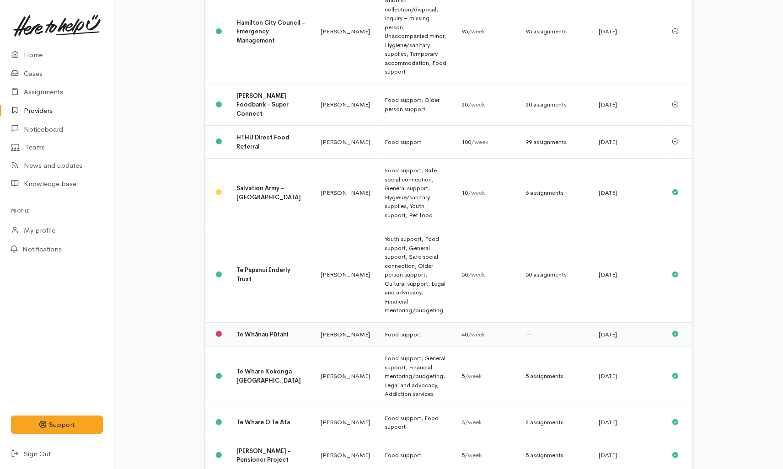
scroll to position [322, 0]
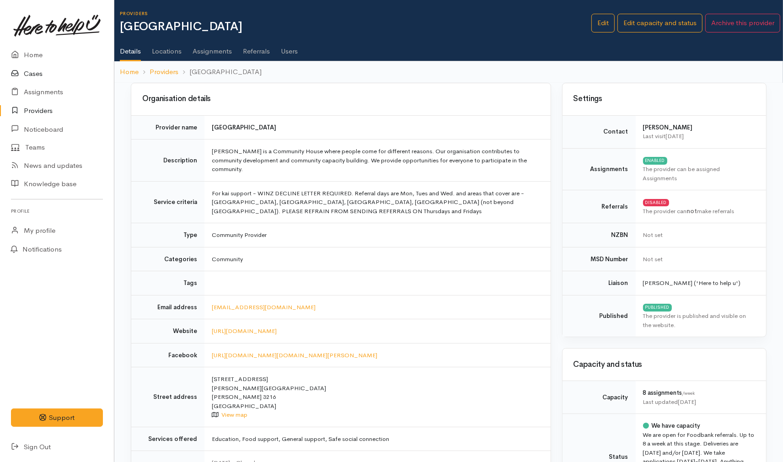
click at [48, 74] on link "Cases" at bounding box center [57, 73] width 114 height 19
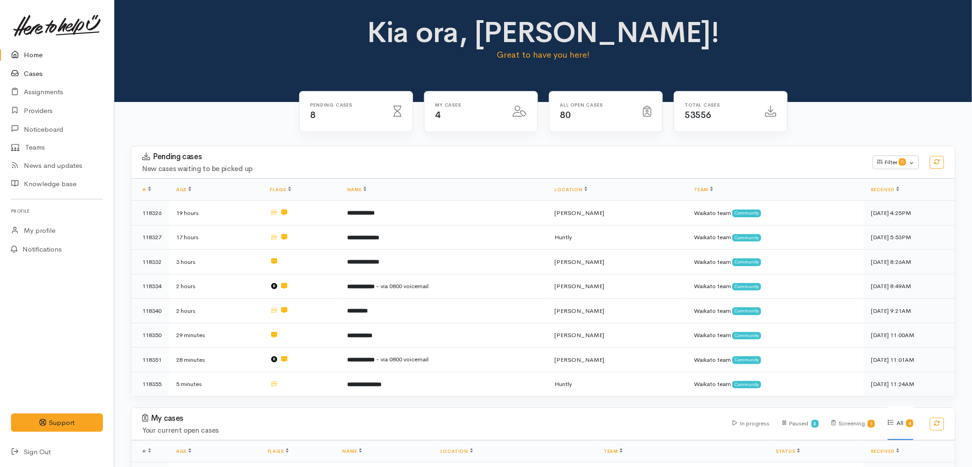
click at [34, 72] on link "Cases" at bounding box center [57, 73] width 114 height 19
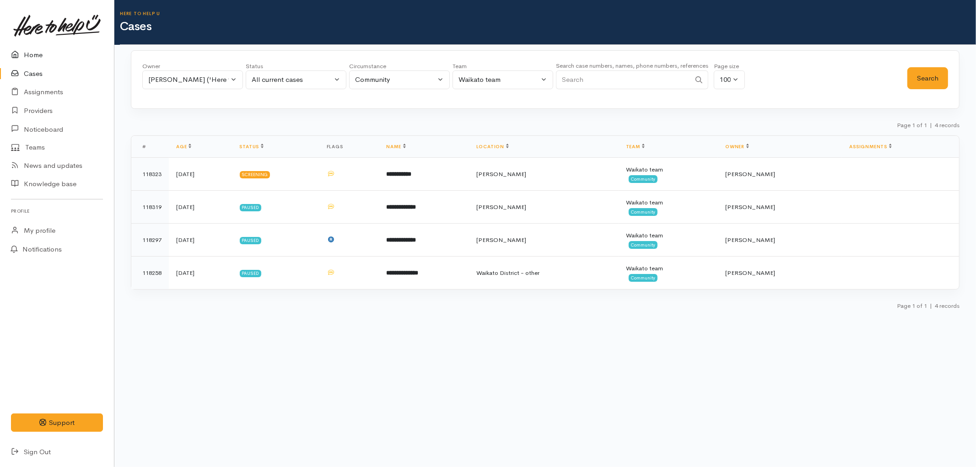
click at [34, 62] on link "Home" at bounding box center [57, 55] width 114 height 19
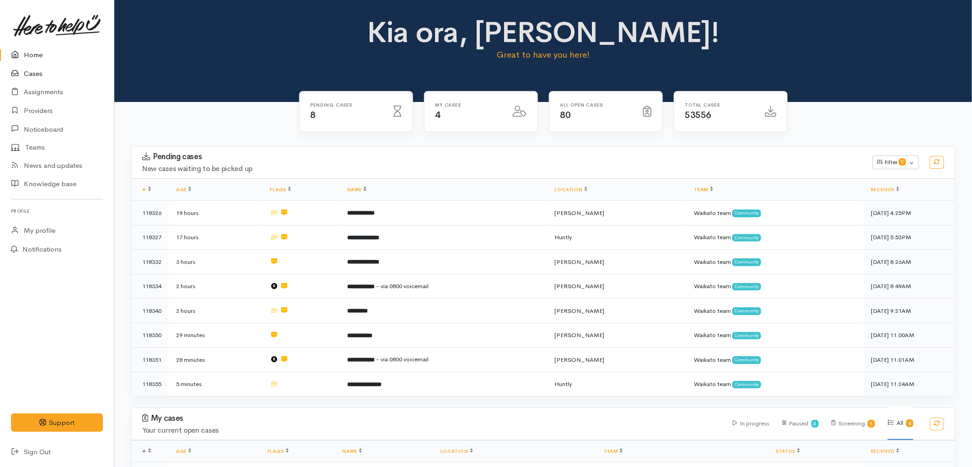
click at [33, 67] on link "Cases" at bounding box center [57, 73] width 114 height 19
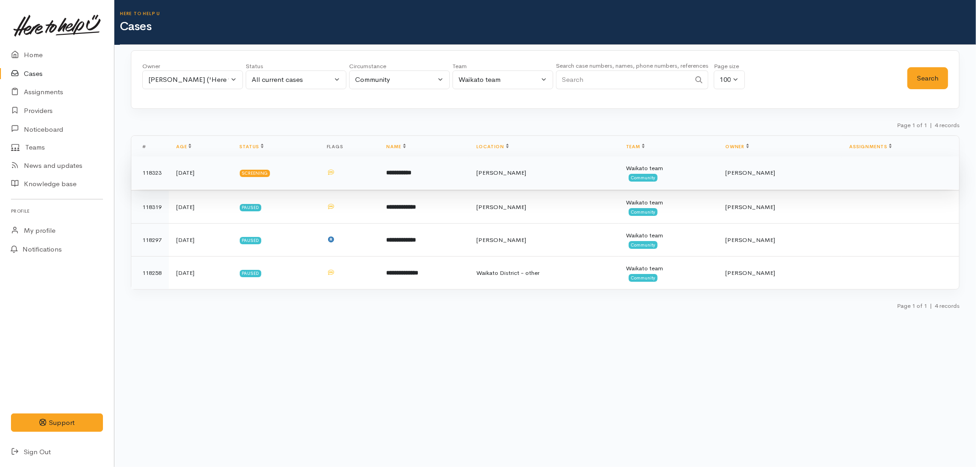
click at [373, 171] on td at bounding box center [349, 172] width 60 height 33
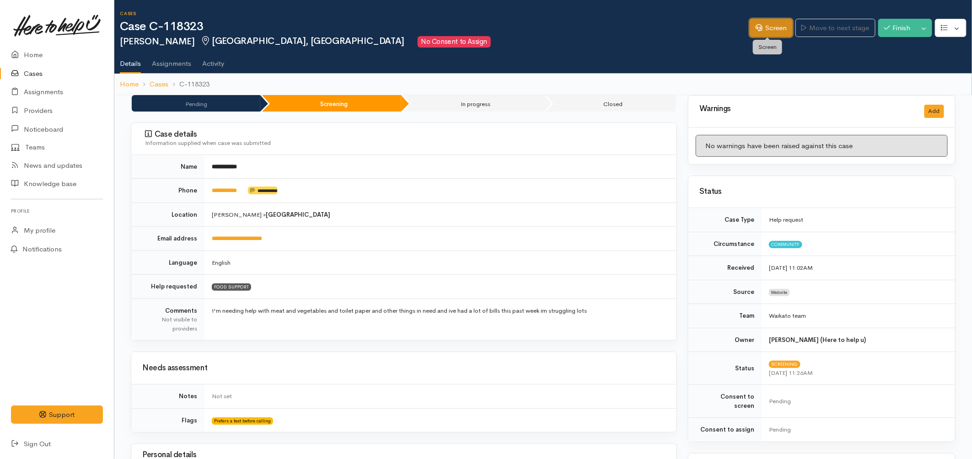
click at [753, 31] on link "Screen" at bounding box center [771, 28] width 43 height 19
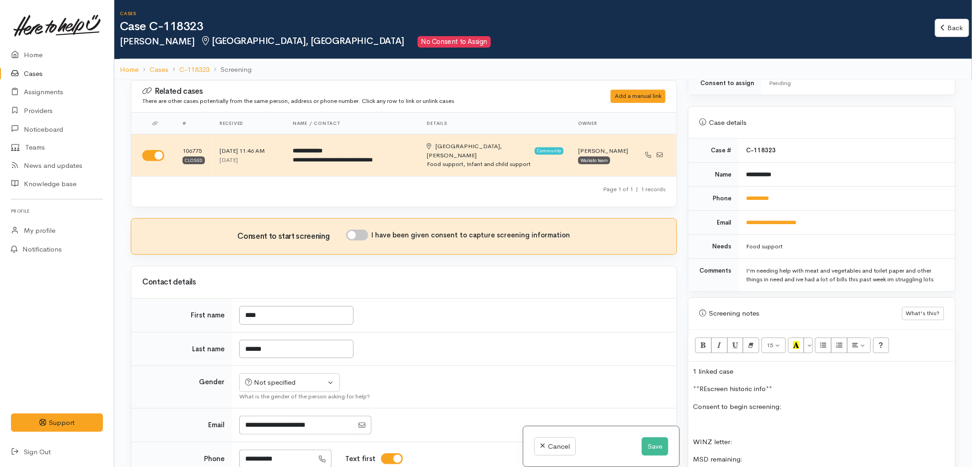
scroll to position [406, 0]
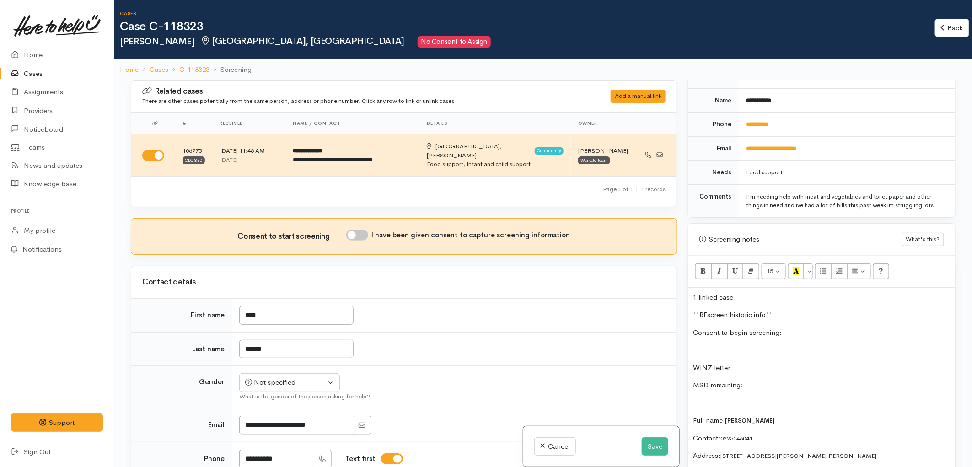
click at [753, 292] on p "1 linked case" at bounding box center [822, 297] width 258 height 11
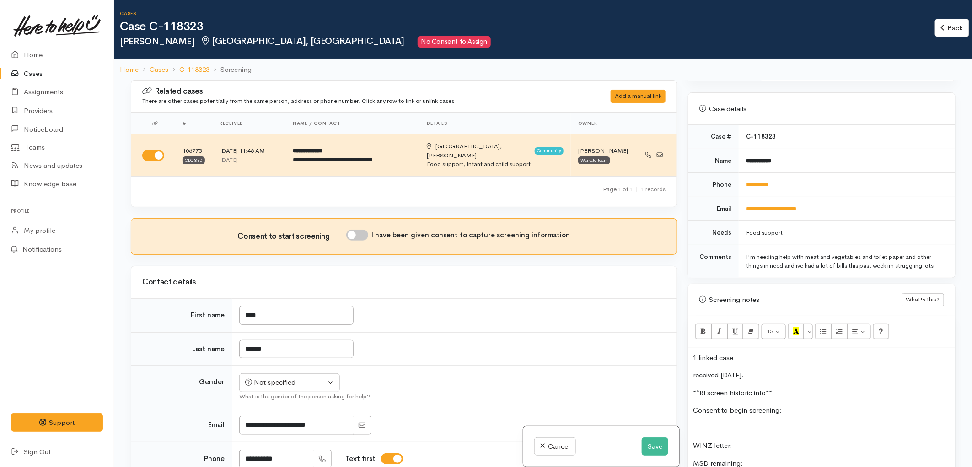
scroll to position [355, 0]
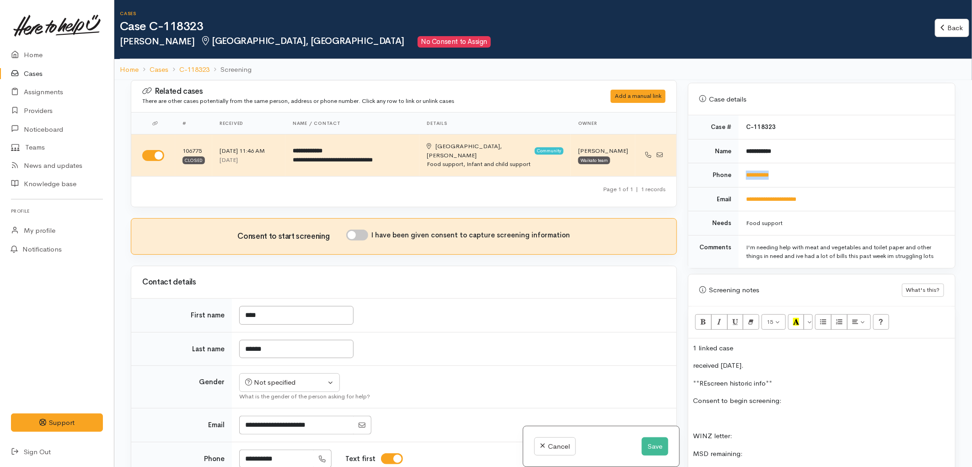
drag, startPoint x: 797, startPoint y: 171, endPoint x: 745, endPoint y: 172, distance: 52.1
click at [745, 172] on td "**********" at bounding box center [847, 175] width 216 height 24
copy link "**********"
click at [644, 445] on button "Save" at bounding box center [655, 446] width 27 height 19
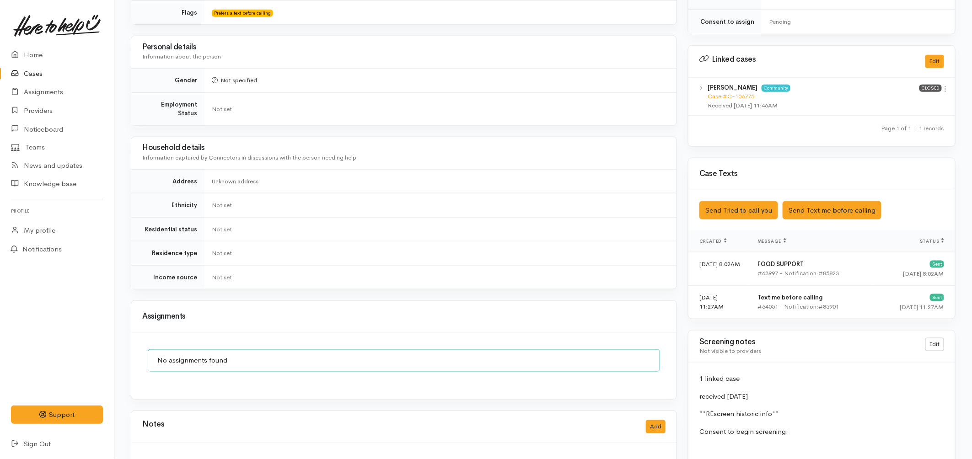
scroll to position [457, 0]
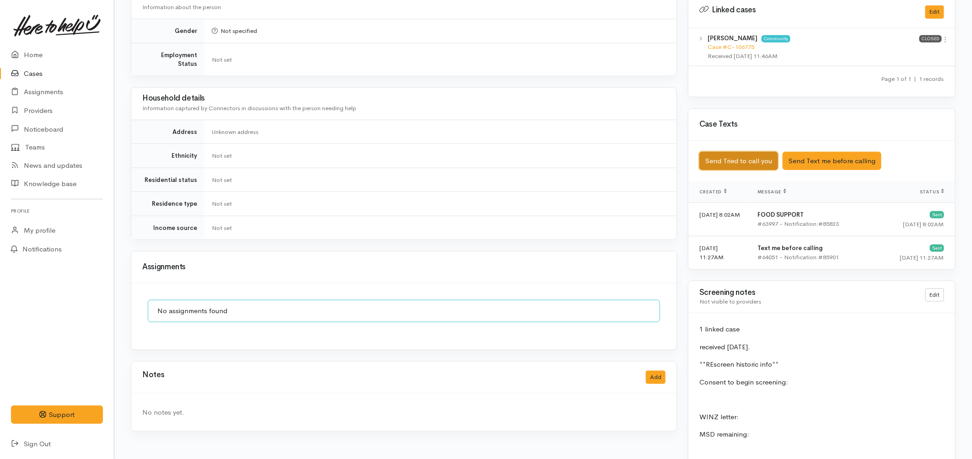
click at [767, 154] on button "Send Tried to call you" at bounding box center [738, 161] width 79 height 19
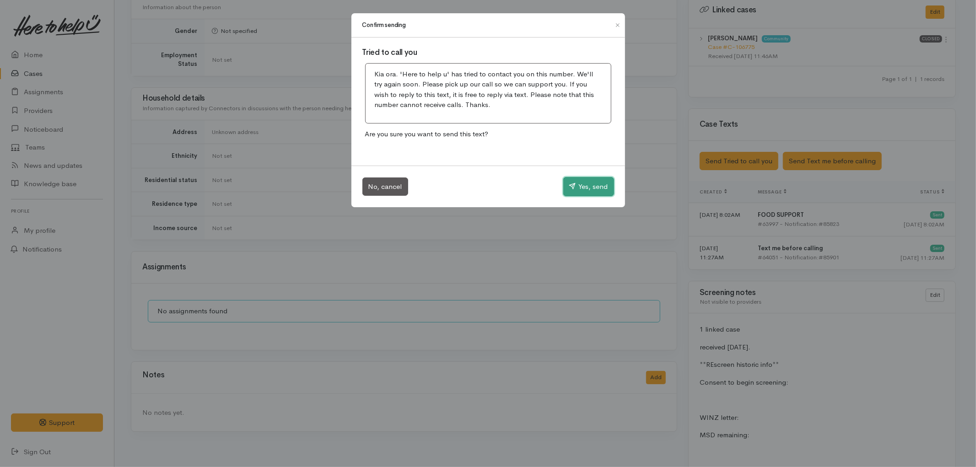
click at [593, 183] on button "Yes, send" at bounding box center [588, 186] width 51 height 19
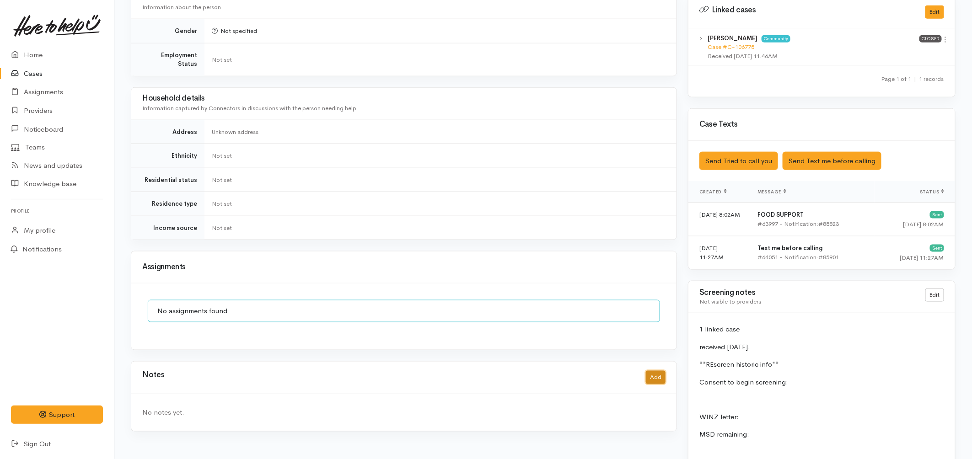
click at [652, 371] on button "Add" at bounding box center [656, 377] width 20 height 13
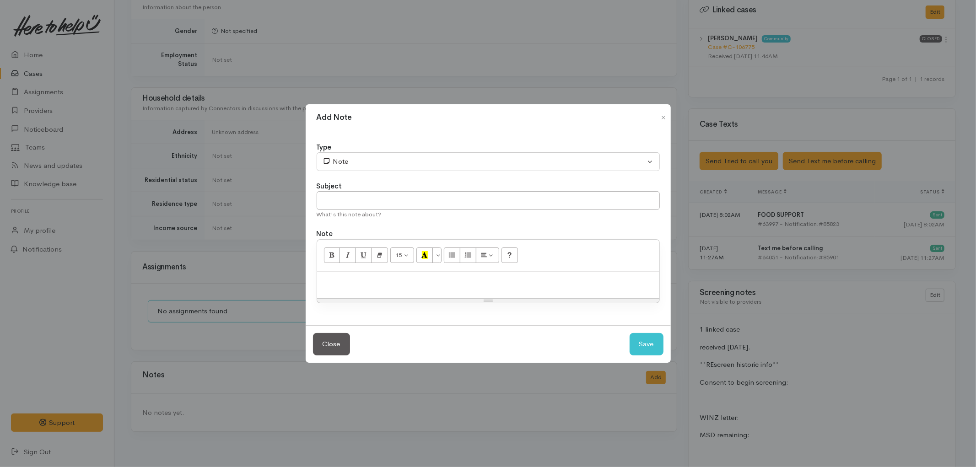
click at [376, 286] on div at bounding box center [488, 285] width 342 height 27
paste div
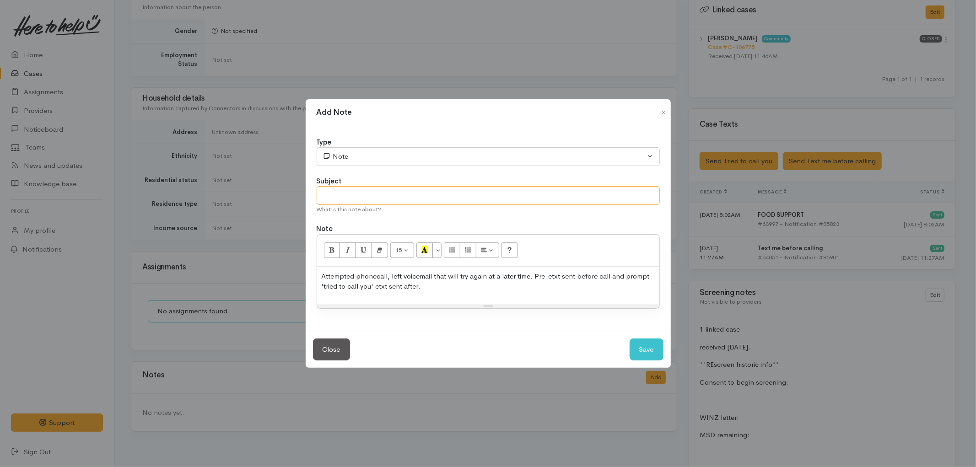
click at [361, 191] on input "text" at bounding box center [488, 195] width 343 height 19
type input "Attempted contact no.1"
click at [643, 349] on button "Save" at bounding box center [646, 349] width 34 height 22
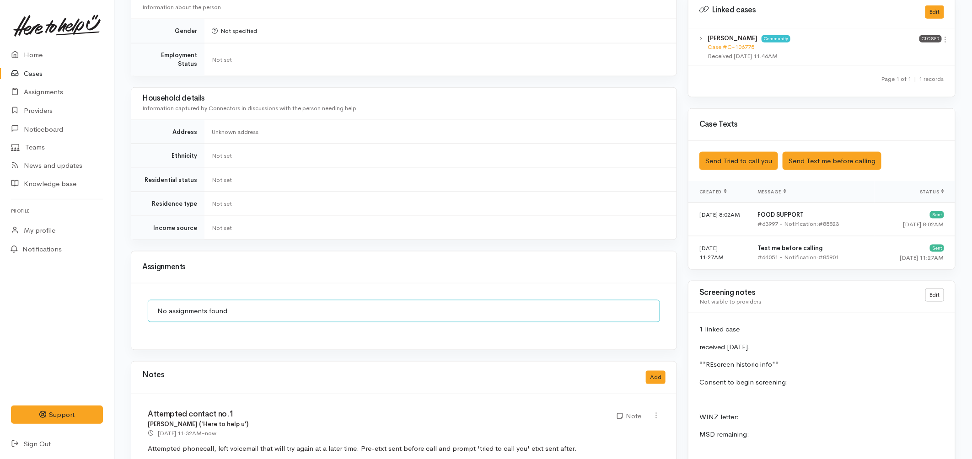
click at [27, 76] on link "Cases" at bounding box center [57, 73] width 114 height 19
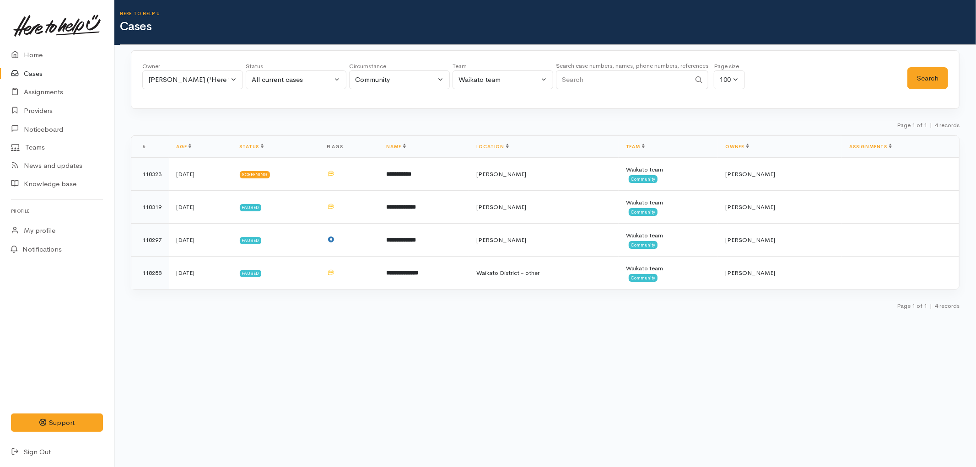
click at [40, 72] on link "Cases" at bounding box center [57, 73] width 114 height 19
click at [29, 60] on link "Home" at bounding box center [57, 55] width 114 height 19
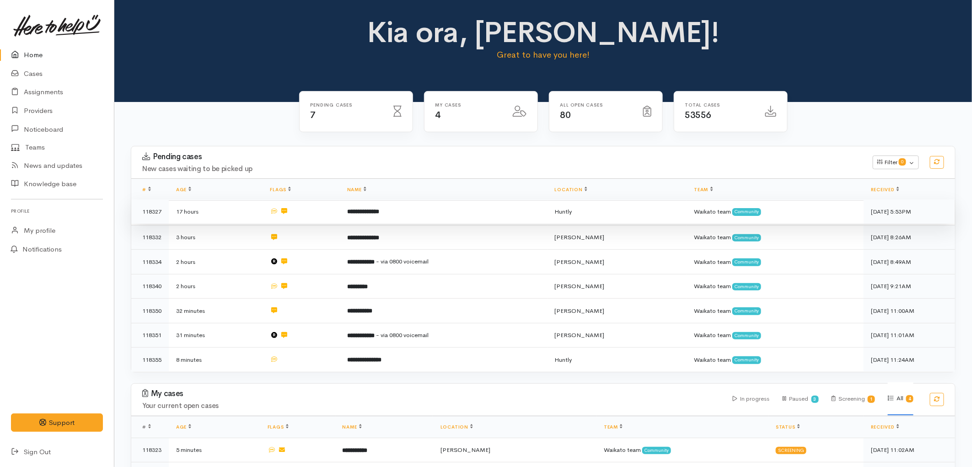
click at [332, 222] on td at bounding box center [301, 211] width 77 height 25
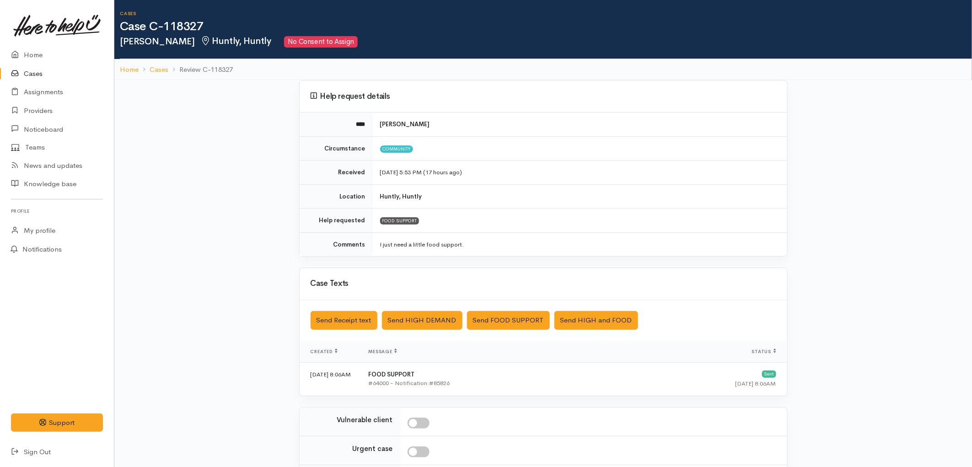
click at [38, 74] on link "Cases" at bounding box center [57, 73] width 114 height 19
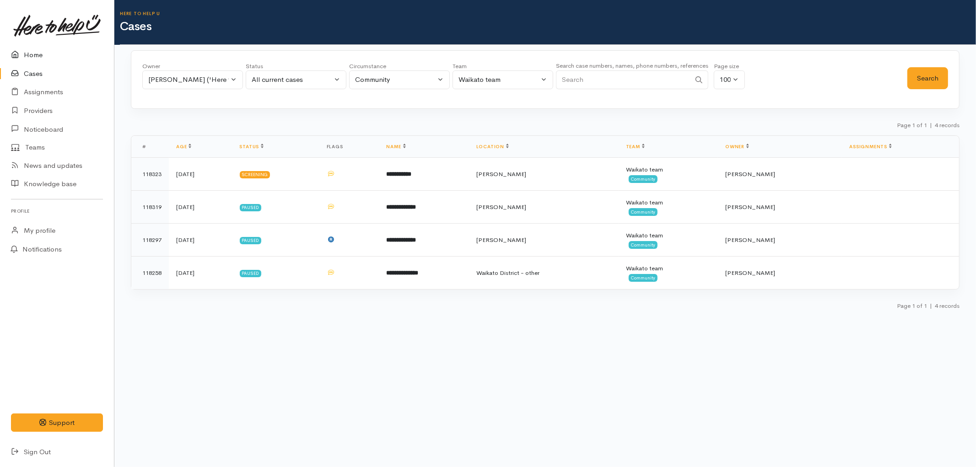
click at [32, 51] on link "Home" at bounding box center [57, 55] width 114 height 19
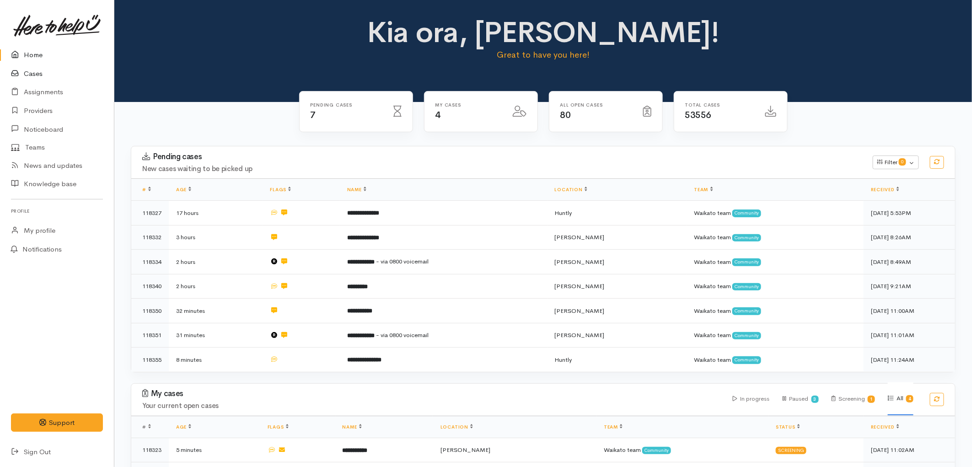
click at [45, 75] on link "Cases" at bounding box center [57, 73] width 114 height 19
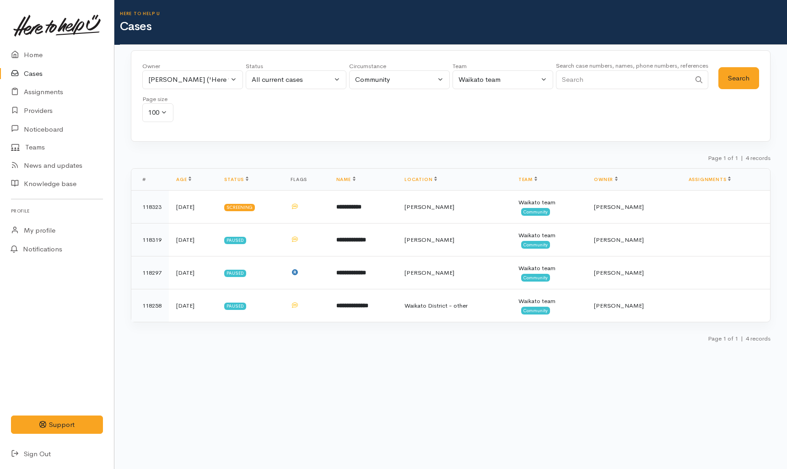
click at [637, 87] on input "Search" at bounding box center [623, 79] width 134 height 19
click at [721, 78] on button "Search" at bounding box center [738, 78] width 41 height 22
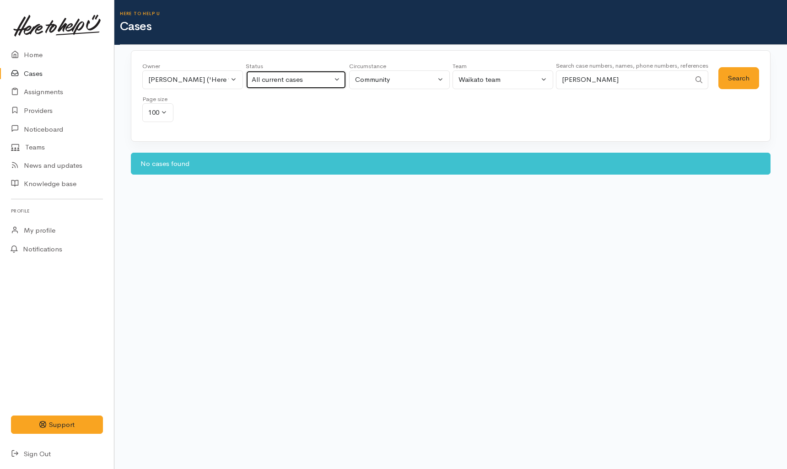
click at [294, 79] on div "All current cases" at bounding box center [292, 80] width 81 height 11
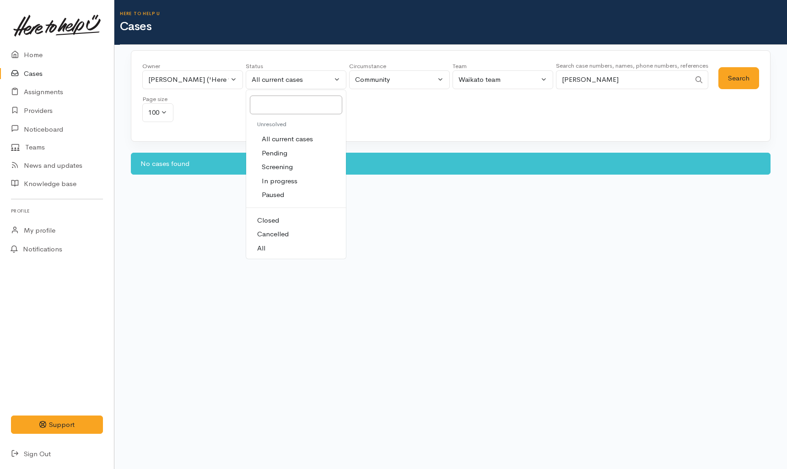
click at [303, 140] on span "All current cases" at bounding box center [287, 139] width 51 height 11
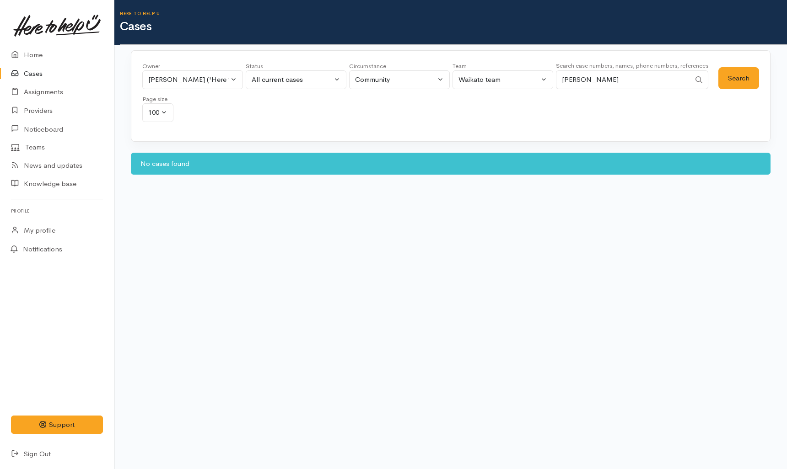
click at [642, 78] on input "michael" at bounding box center [623, 79] width 134 height 19
type input "michael ormsby"
click at [751, 74] on button "Search" at bounding box center [738, 78] width 41 height 22
click at [258, 80] on div "All current cases" at bounding box center [292, 80] width 81 height 11
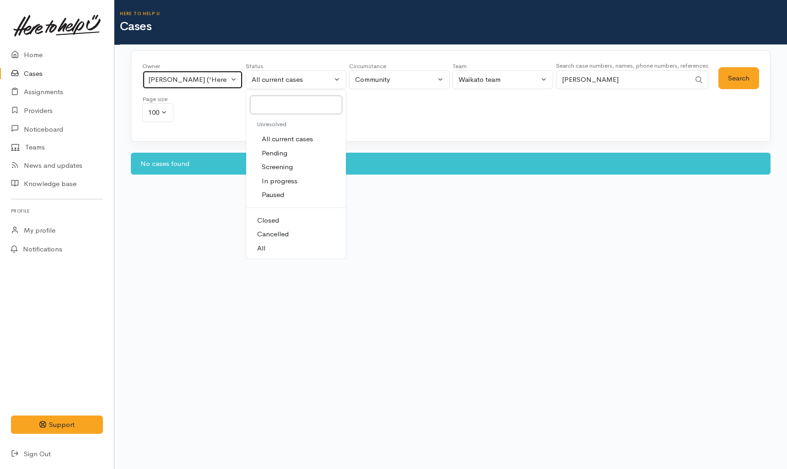
click at [216, 76] on div "Eilidh Botha ('Here to help u')" at bounding box center [188, 80] width 81 height 11
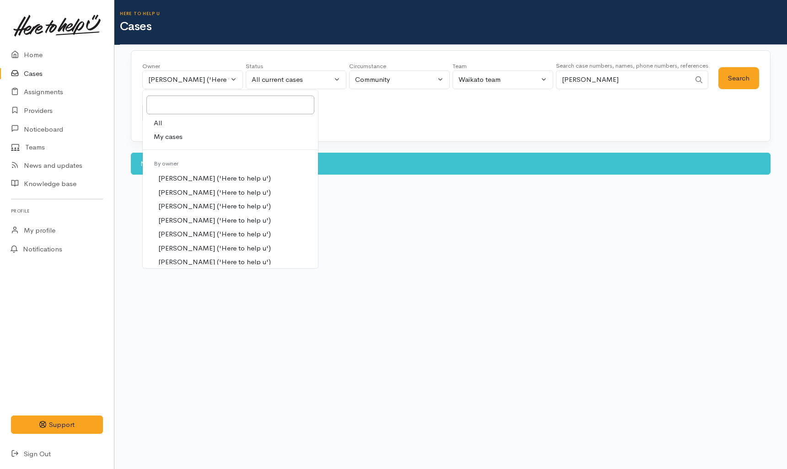
click at [180, 119] on link "All" at bounding box center [230, 123] width 175 height 14
select select "-1"
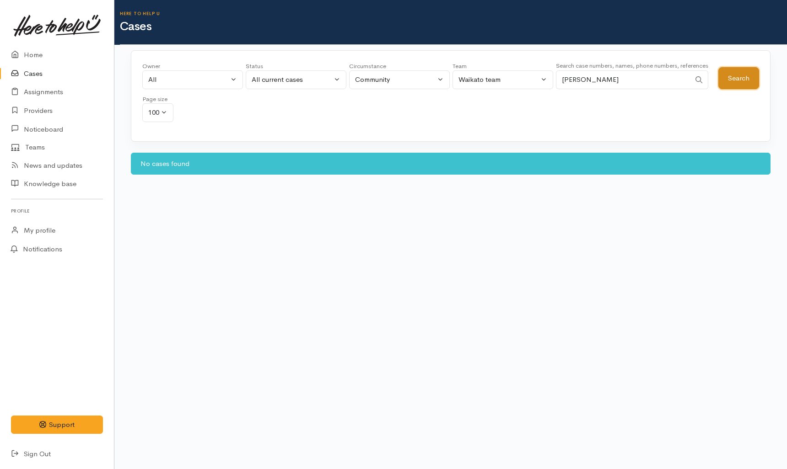
click at [730, 81] on button "Search" at bounding box center [738, 78] width 41 height 22
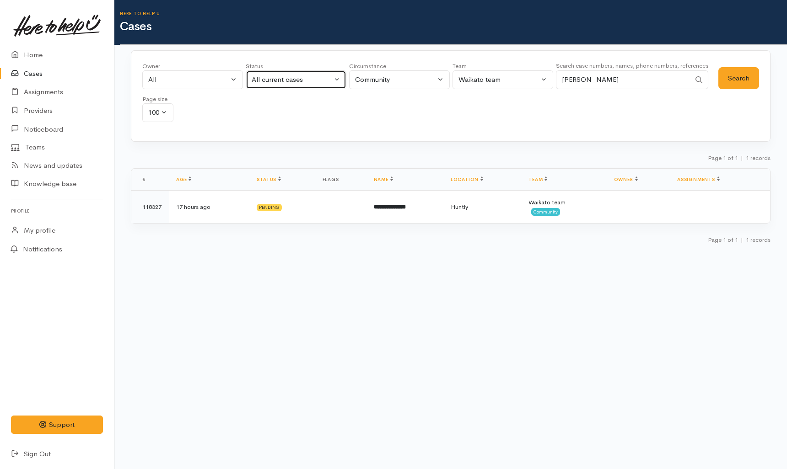
click at [276, 75] on div "All current cases" at bounding box center [292, 80] width 81 height 11
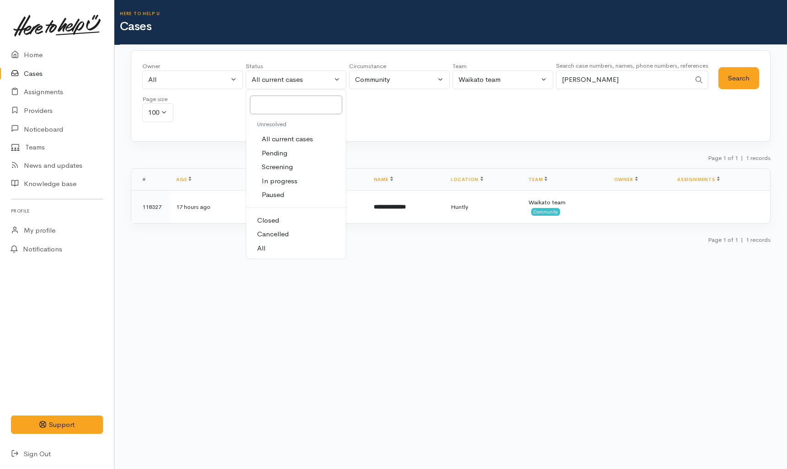
click at [285, 248] on link "All" at bounding box center [296, 249] width 100 height 14
select select "All"
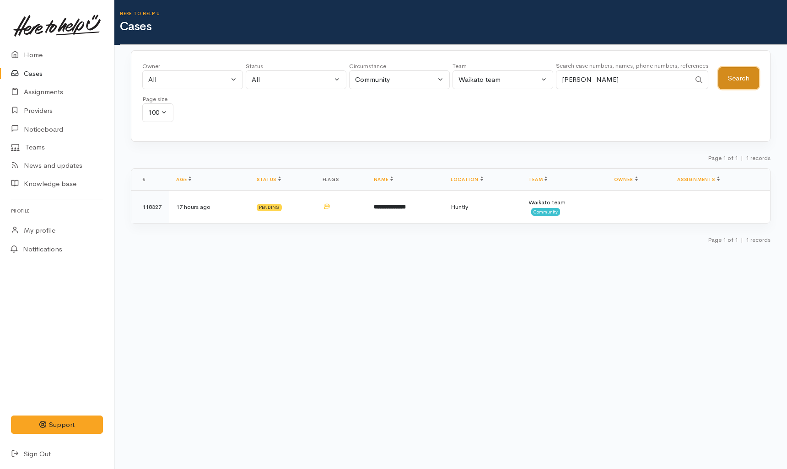
click at [737, 80] on button "Search" at bounding box center [738, 78] width 41 height 22
click at [726, 80] on button "Search" at bounding box center [738, 78] width 41 height 22
click at [188, 81] on div "All" at bounding box center [188, 80] width 81 height 11
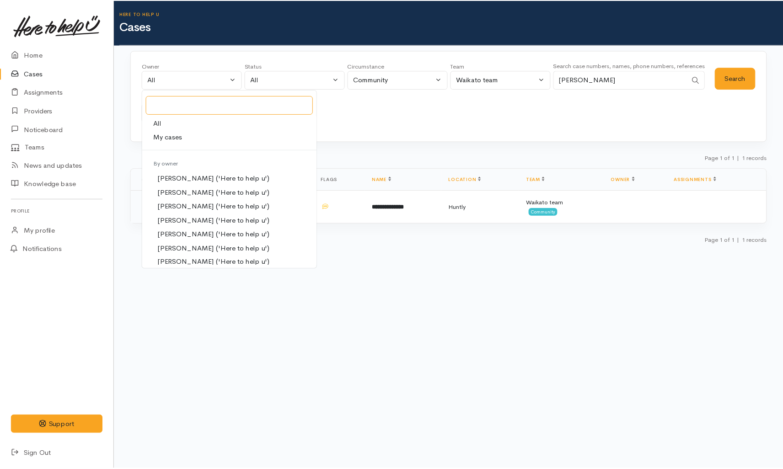
scroll to position [83, 0]
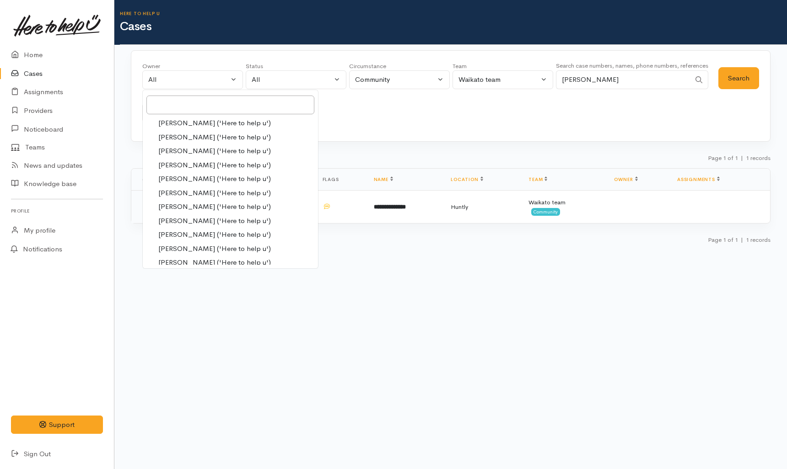
click at [598, 73] on input "michael ormsby" at bounding box center [623, 79] width 134 height 19
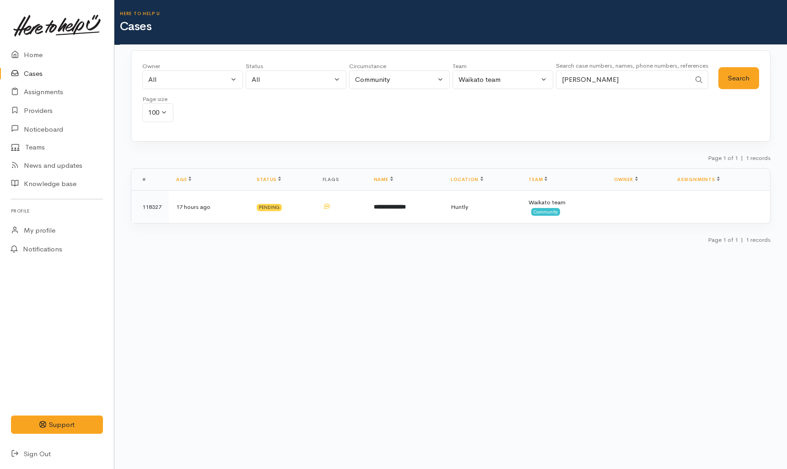
drag, startPoint x: 633, startPoint y: 75, endPoint x: 546, endPoint y: 77, distance: 86.5
click at [546, 77] on div "Owner All My cases Aandrea Murray ('Here to help u') Akash Prakash ('Here to he…" at bounding box center [430, 95] width 576 height 66
type input "kara stirling"
click at [723, 86] on button "Search" at bounding box center [738, 78] width 41 height 22
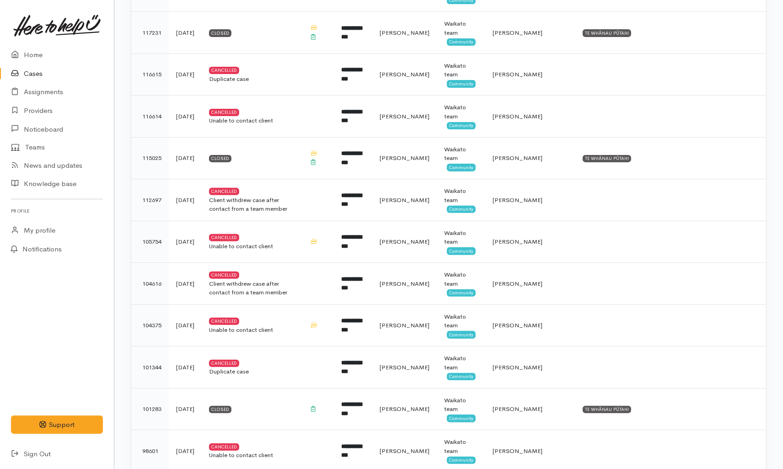
scroll to position [0, 0]
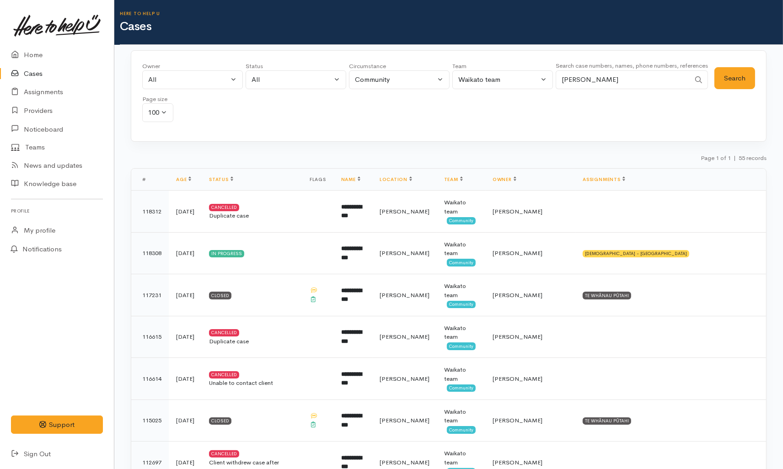
click at [43, 70] on link "Cases" at bounding box center [57, 73] width 114 height 19
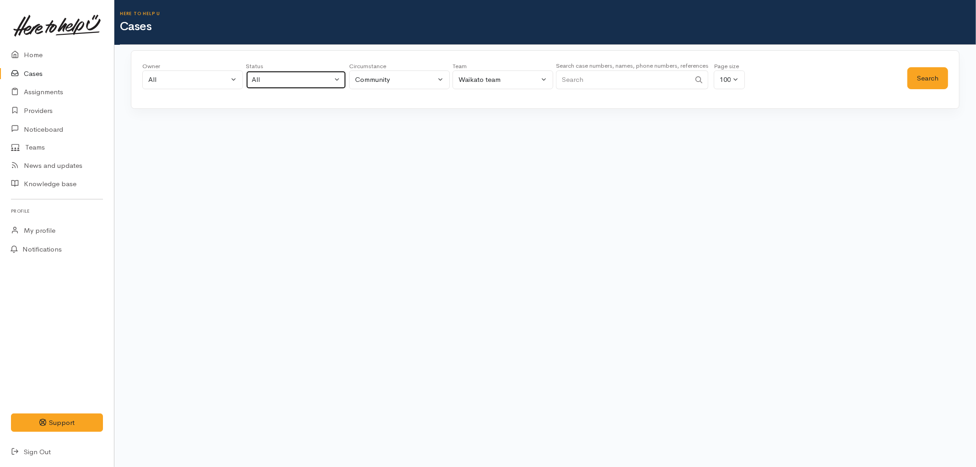
click at [274, 79] on div "All" at bounding box center [292, 80] width 81 height 11
click at [283, 135] on span "All current cases" at bounding box center [287, 139] width 51 height 11
select select "Unresolved"
click at [922, 80] on button "Search" at bounding box center [927, 78] width 41 height 22
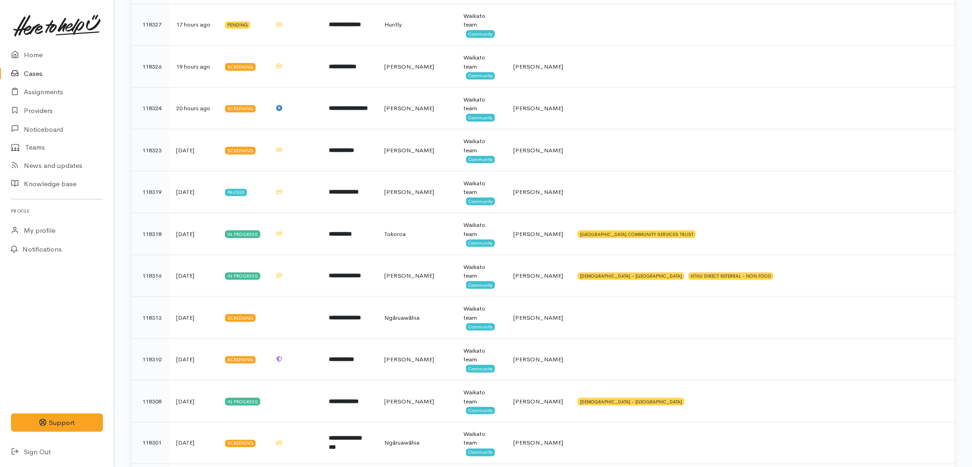
scroll to position [457, 0]
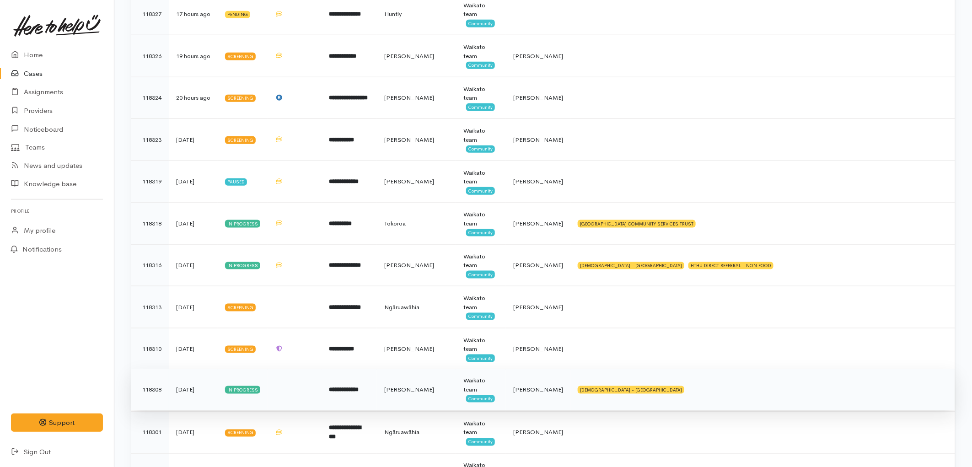
click at [418, 381] on td "[PERSON_NAME]" at bounding box center [416, 390] width 79 height 42
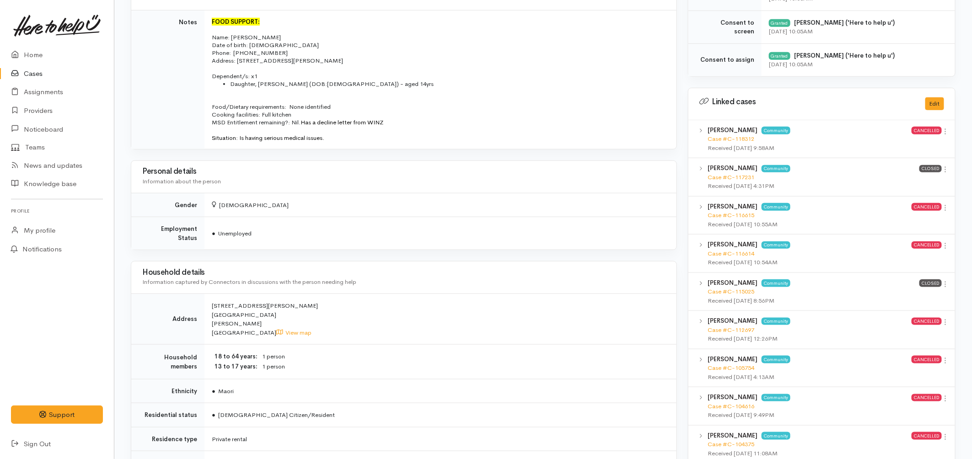
scroll to position [402, 0]
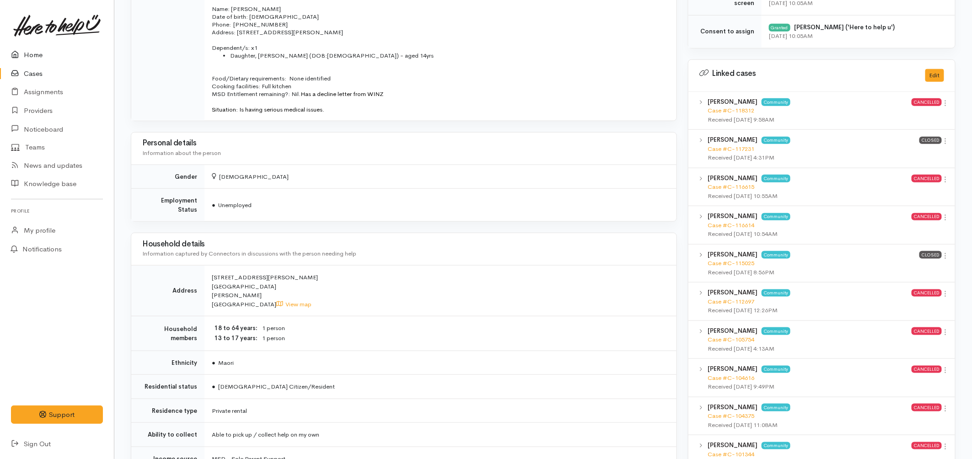
click at [28, 57] on link "Home" at bounding box center [57, 55] width 114 height 19
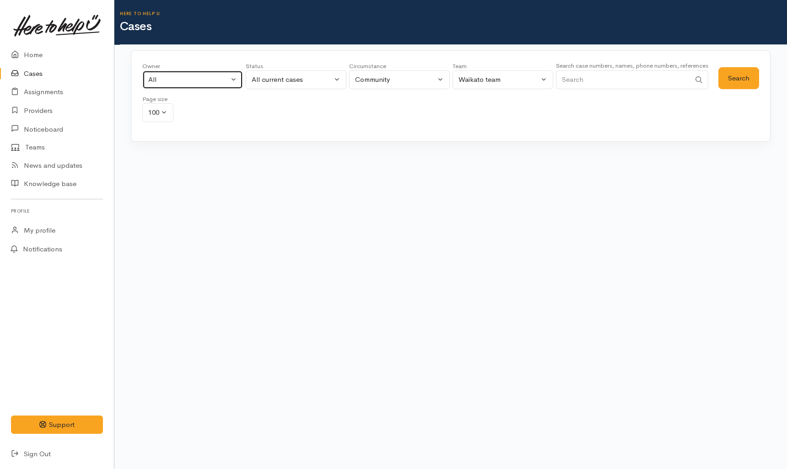
click at [171, 78] on div "All" at bounding box center [188, 80] width 81 height 11
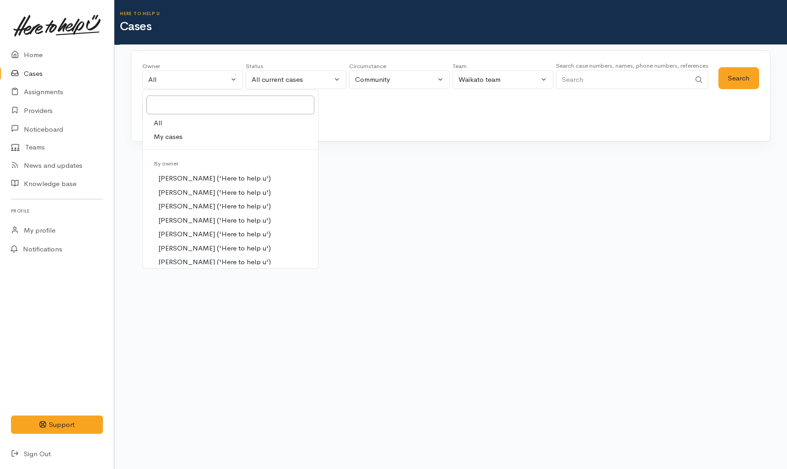
click at [204, 133] on link "My cases" at bounding box center [230, 137] width 175 height 14
select select "1648"
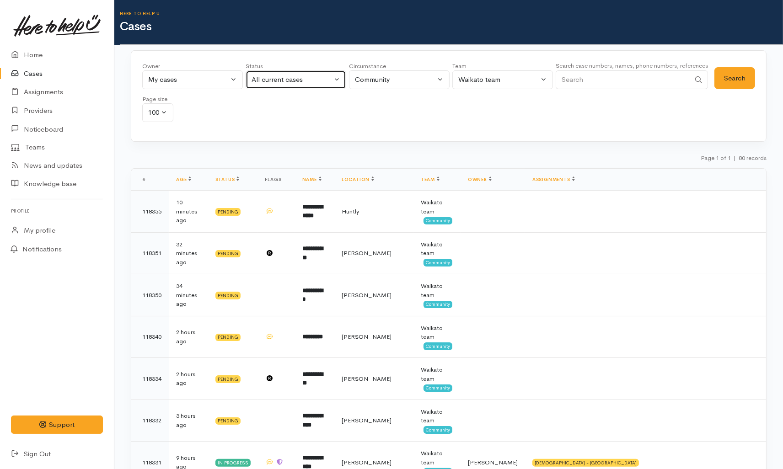
click at [321, 81] on div "All current cases" at bounding box center [292, 80] width 81 height 11
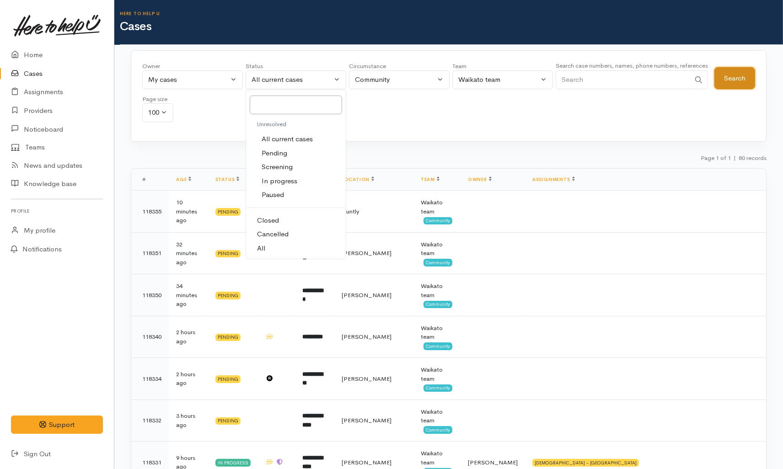
click at [735, 85] on button "Search" at bounding box center [734, 78] width 41 height 22
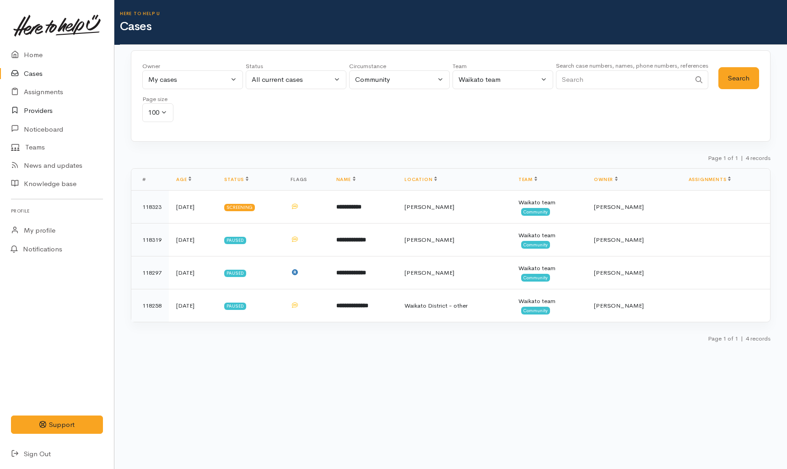
click at [43, 107] on link "Providers" at bounding box center [57, 111] width 114 height 19
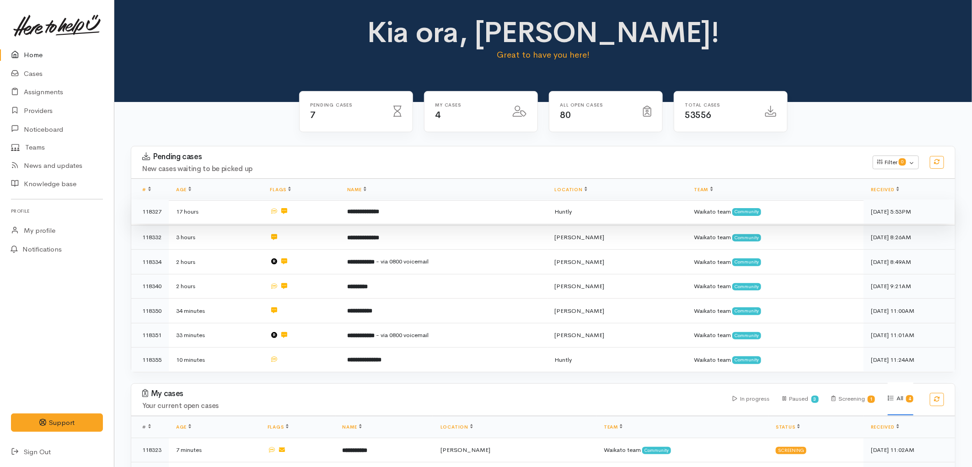
click at [403, 215] on td "**********" at bounding box center [444, 211] width 208 height 25
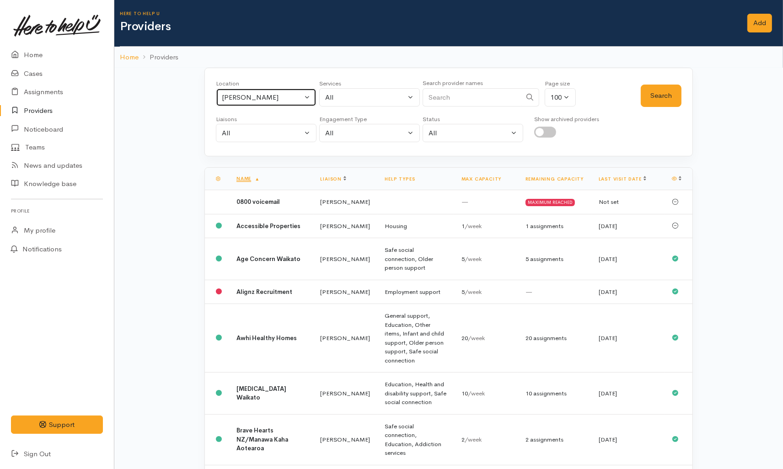
click at [305, 97] on button "[PERSON_NAME]" at bounding box center [266, 97] width 101 height 19
type input "hunt"
click at [278, 162] on link "Huntly" at bounding box center [266, 157] width 100 height 14
select select "110"
click at [676, 97] on button "Search" at bounding box center [661, 96] width 41 height 22
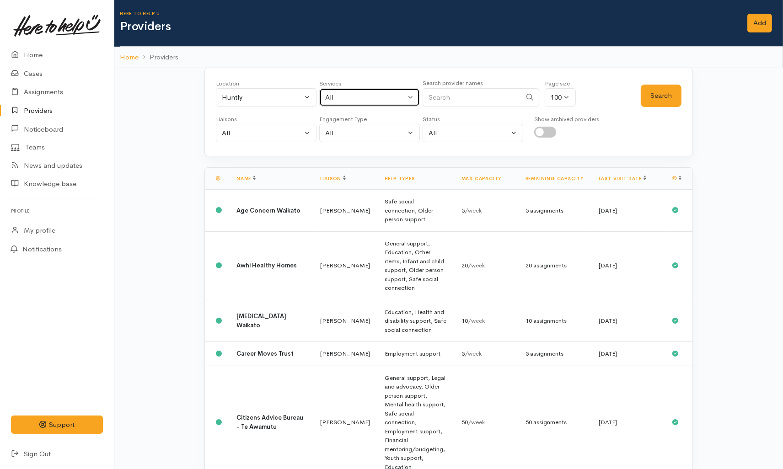
click at [364, 96] on div "All" at bounding box center [365, 97] width 81 height 11
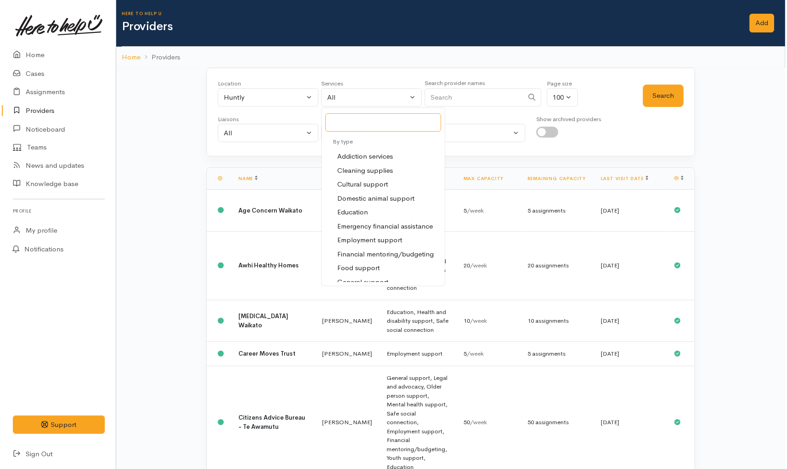
scroll to position [102, 0]
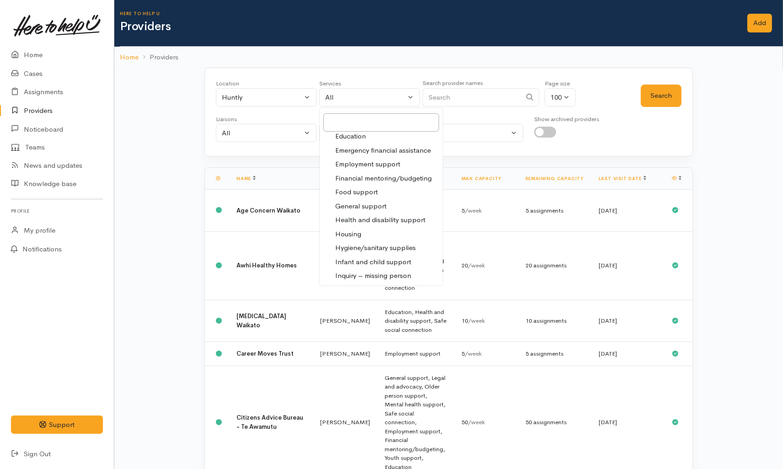
click at [357, 194] on span "Food support" at bounding box center [356, 192] width 43 height 11
select select "3"
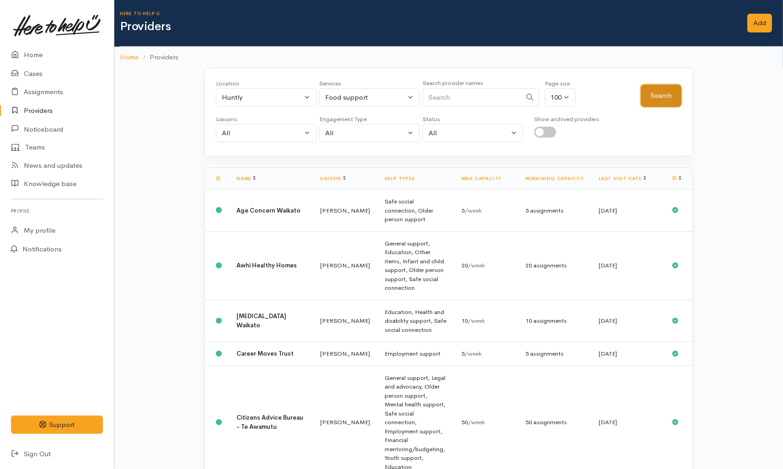
click at [662, 92] on button "Search" at bounding box center [661, 96] width 41 height 22
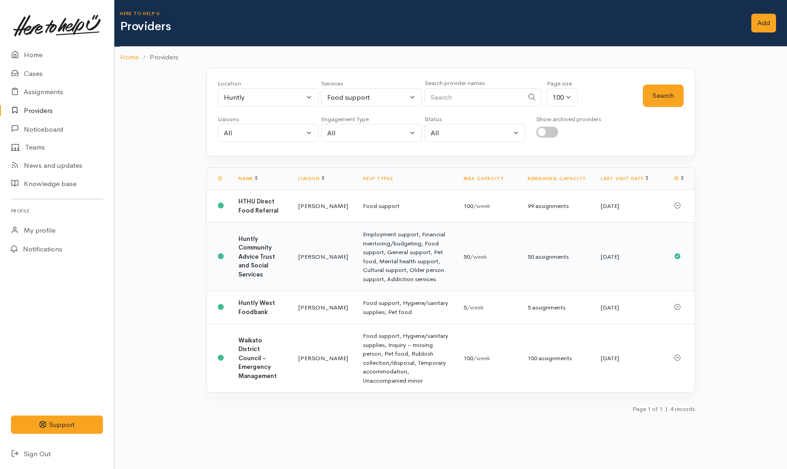
click at [311, 270] on td "Kyleigh Pike" at bounding box center [323, 257] width 64 height 69
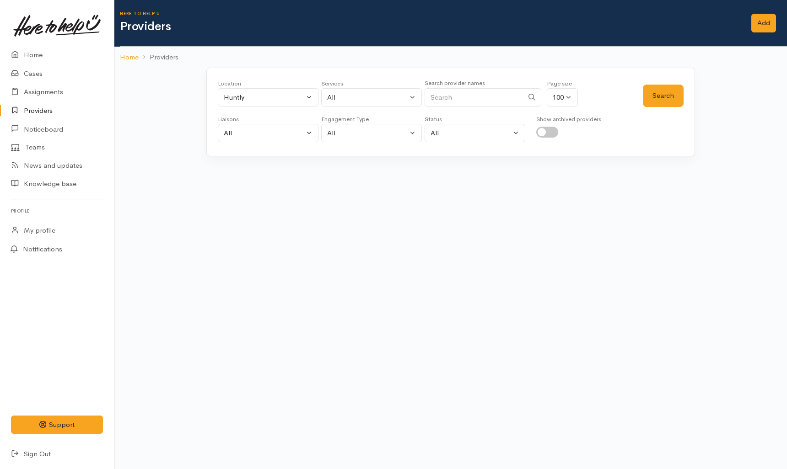
select select "3"
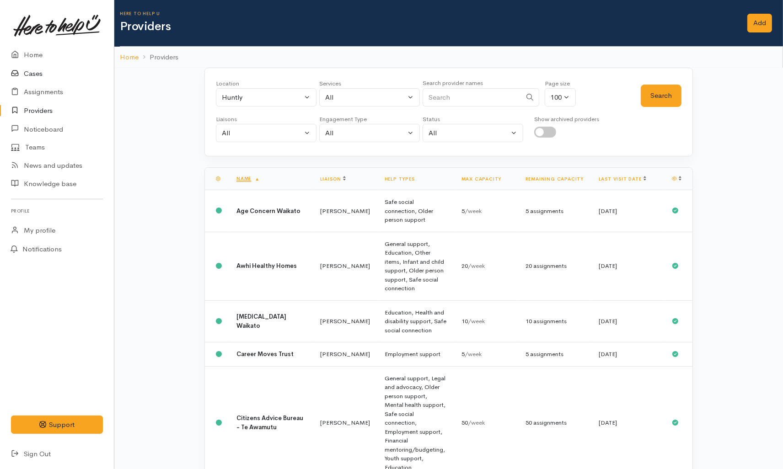
click at [48, 74] on link "Cases" at bounding box center [57, 73] width 114 height 19
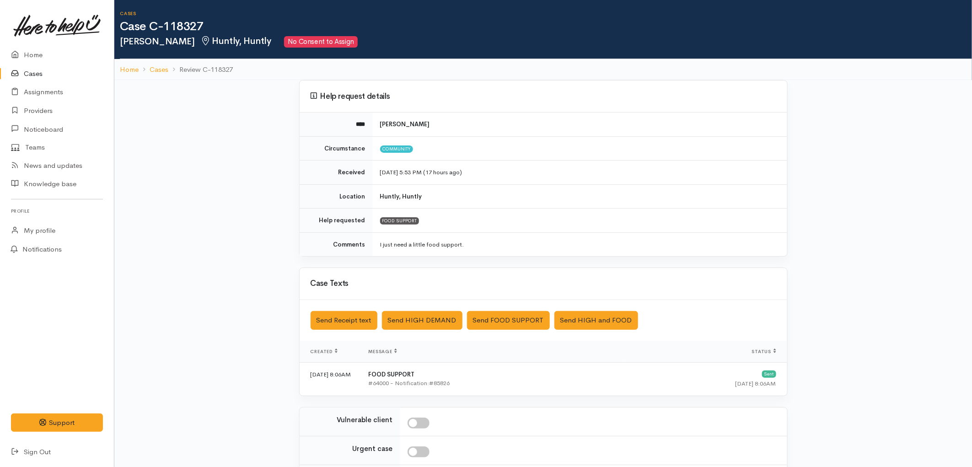
drag, startPoint x: 419, startPoint y: 125, endPoint x: 380, endPoint y: 125, distance: 39.8
click at [380, 125] on td "[PERSON_NAME]" at bounding box center [580, 125] width 414 height 24
copy b "[PERSON_NAME]"
click at [27, 56] on link "Home" at bounding box center [57, 55] width 114 height 19
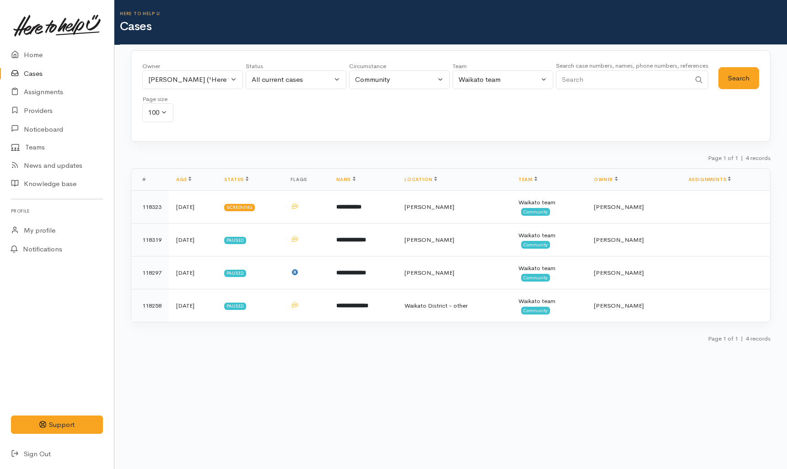
click at [589, 75] on input "Search" at bounding box center [623, 79] width 134 height 19
paste input "[PERSON_NAME]"
type input "[PERSON_NAME]"
click at [733, 78] on button "Search" at bounding box center [738, 78] width 41 height 22
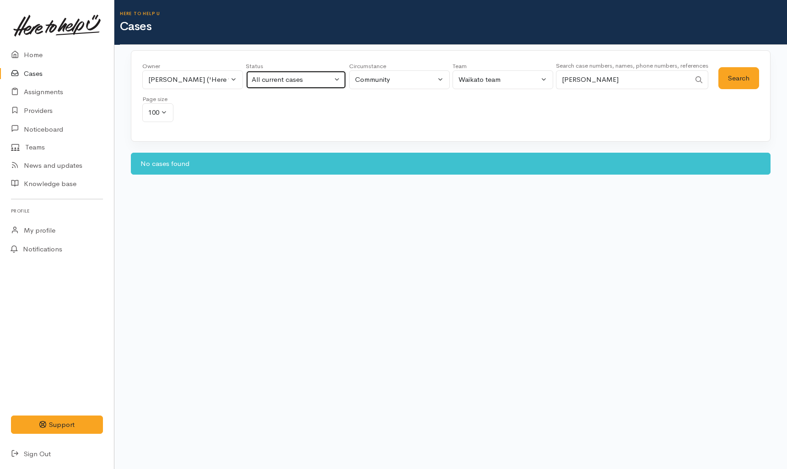
click at [274, 79] on div "All current cases" at bounding box center [292, 80] width 81 height 11
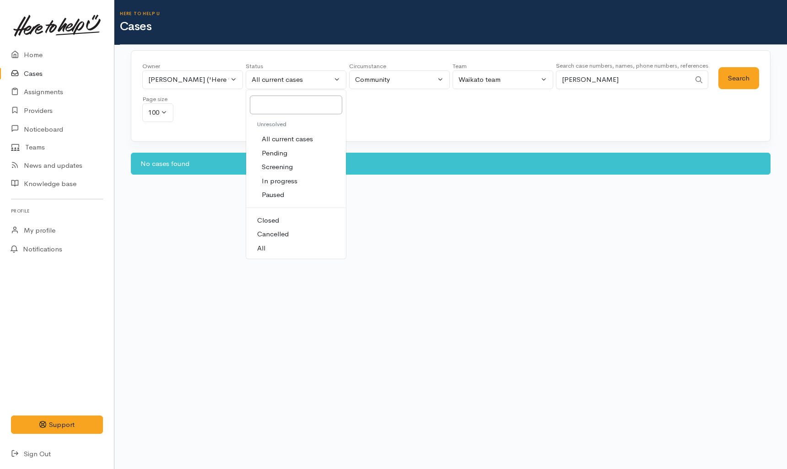
drag, startPoint x: 279, startPoint y: 252, endPoint x: 317, endPoint y: 229, distance: 43.7
click at [279, 251] on link "All" at bounding box center [296, 249] width 100 height 14
select select "All"
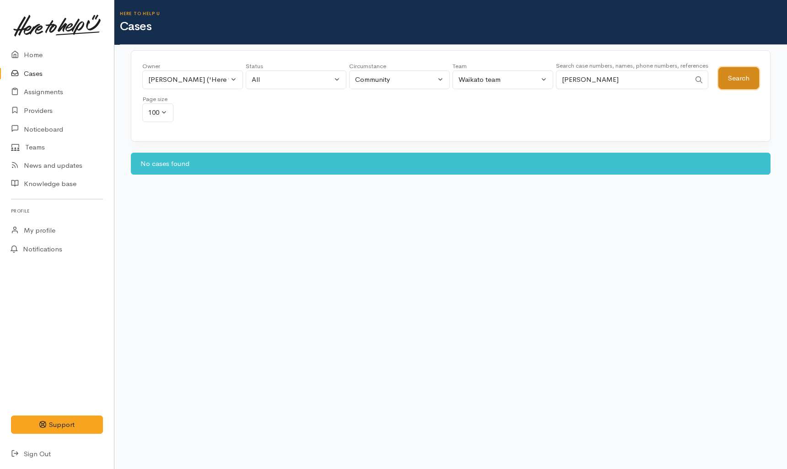
click at [730, 81] on button "Search" at bounding box center [738, 78] width 41 height 22
click at [164, 75] on div "[PERSON_NAME] ('Here to help u')" at bounding box center [188, 80] width 81 height 11
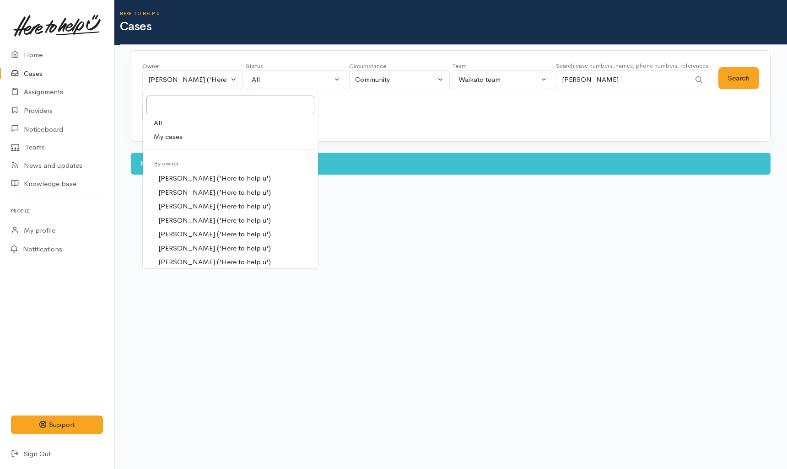
click at [184, 122] on link "All" at bounding box center [230, 123] width 175 height 14
select select "-1"
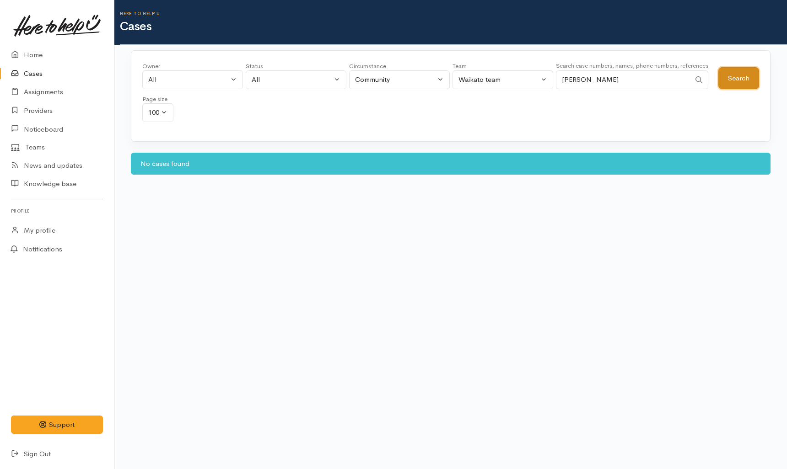
click at [738, 81] on button "Search" at bounding box center [738, 78] width 41 height 22
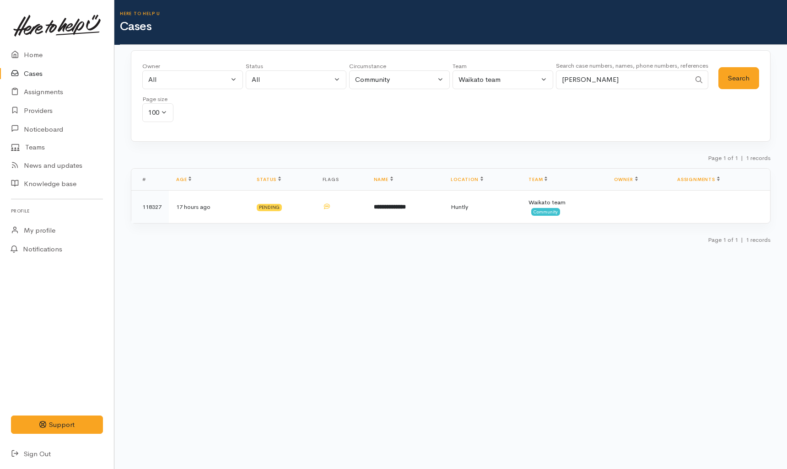
click at [30, 75] on link "Cases" at bounding box center [57, 73] width 114 height 19
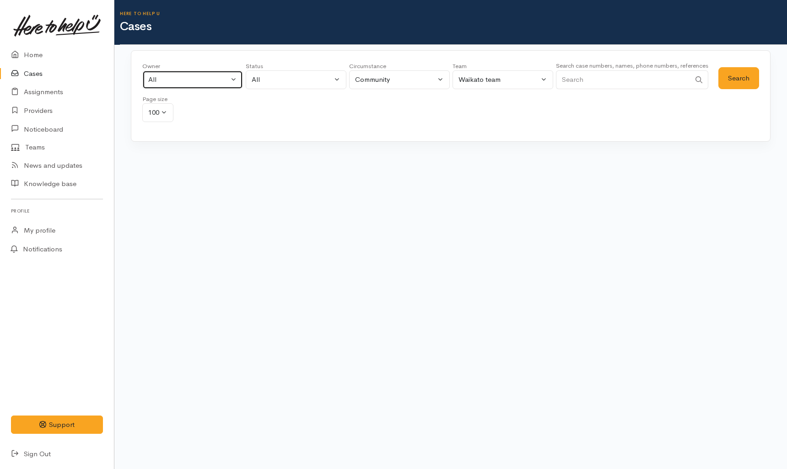
click at [188, 83] on div "All" at bounding box center [188, 80] width 81 height 11
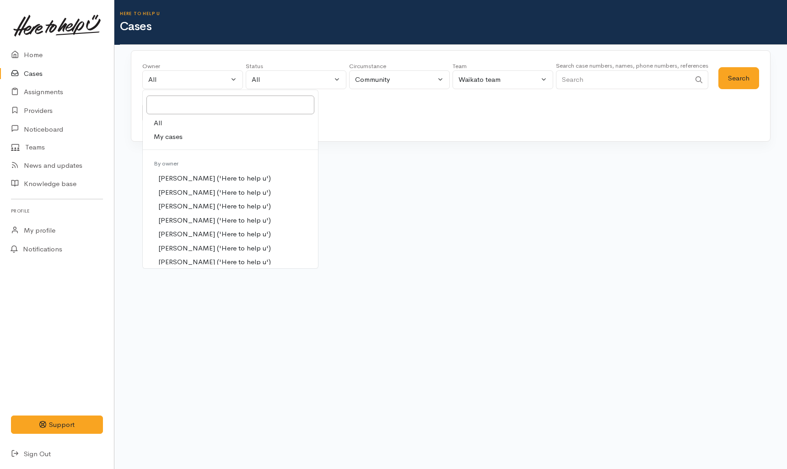
click at [191, 135] on link "My cases" at bounding box center [230, 137] width 175 height 14
select select "1648"
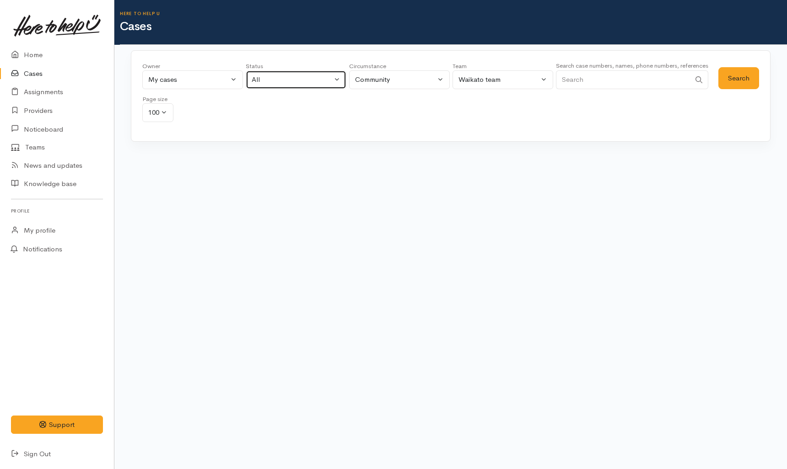
click at [265, 89] on button "All" at bounding box center [296, 79] width 101 height 19
click at [291, 140] on span "All current cases" at bounding box center [287, 139] width 51 height 11
select select "Unresolved"
click at [722, 81] on button "Search" at bounding box center [738, 78] width 41 height 22
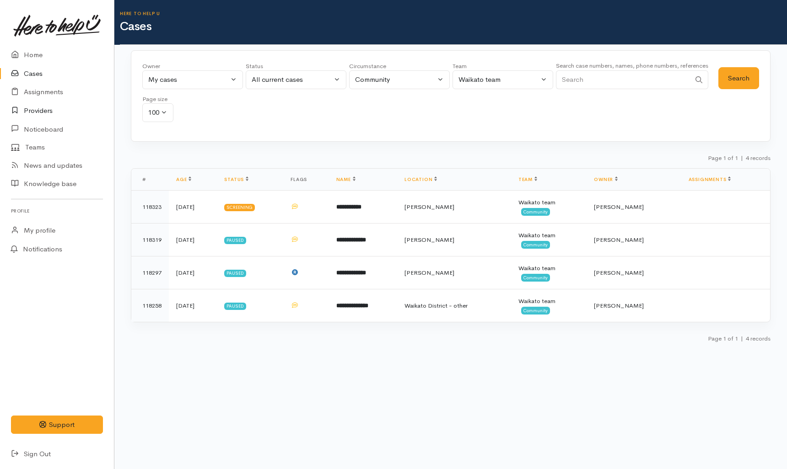
click at [48, 107] on link "Providers" at bounding box center [57, 111] width 114 height 19
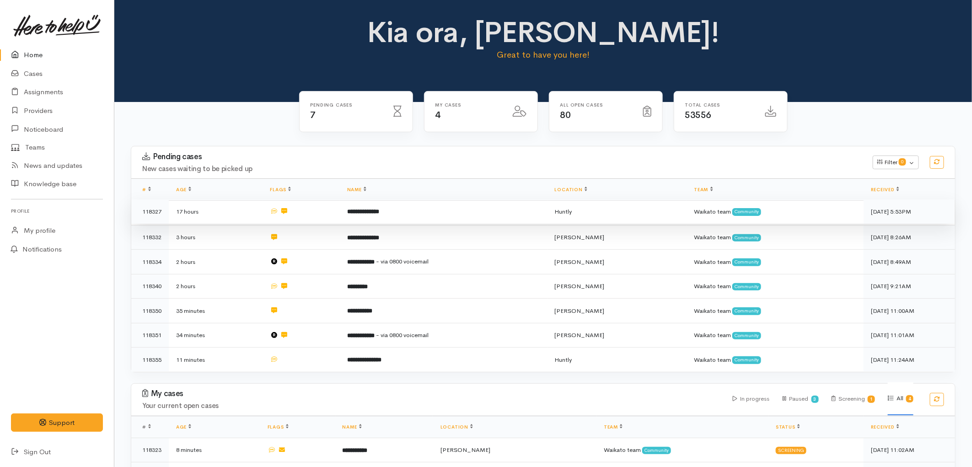
click at [313, 215] on td at bounding box center [301, 211] width 77 height 25
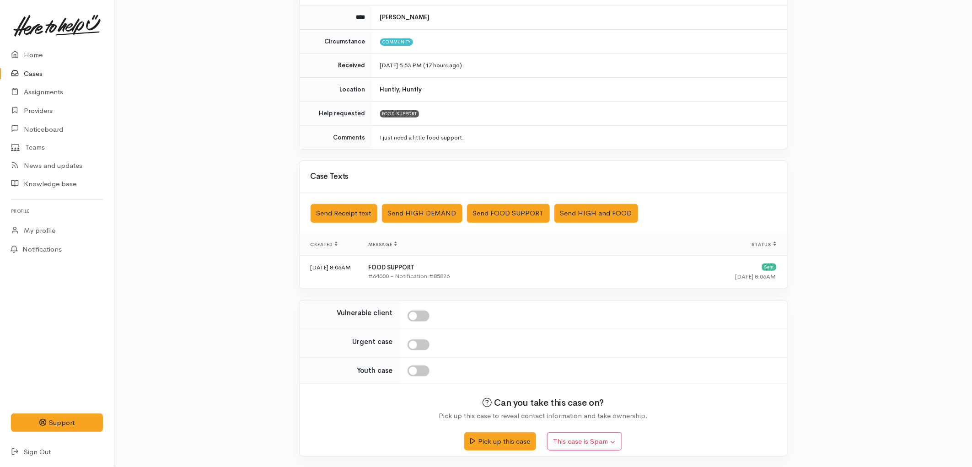
scroll to position [108, 0]
click at [36, 55] on link "Home" at bounding box center [57, 55] width 114 height 19
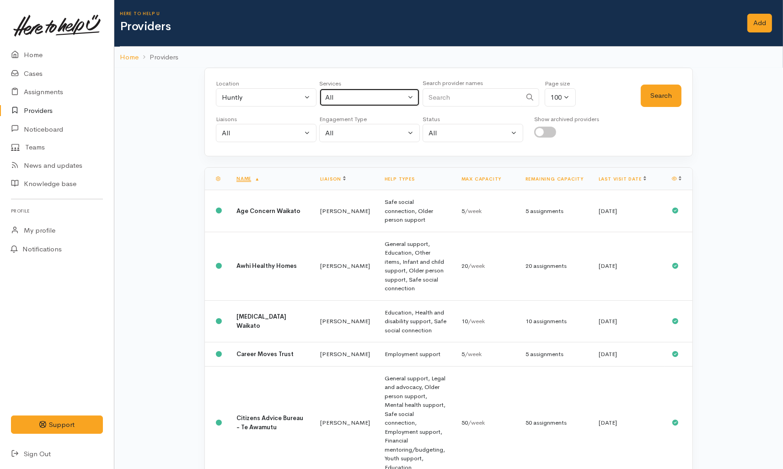
click at [396, 98] on div "All" at bounding box center [365, 97] width 81 height 11
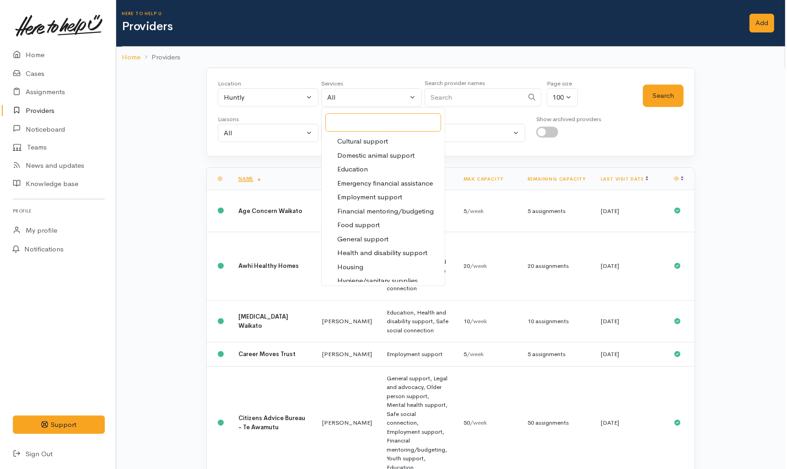
scroll to position [152, 0]
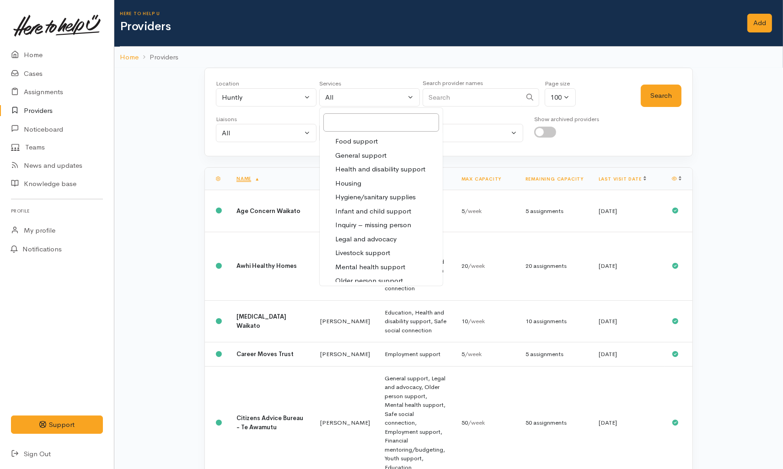
click at [365, 145] on span "Food support" at bounding box center [356, 141] width 43 height 11
select select "3"
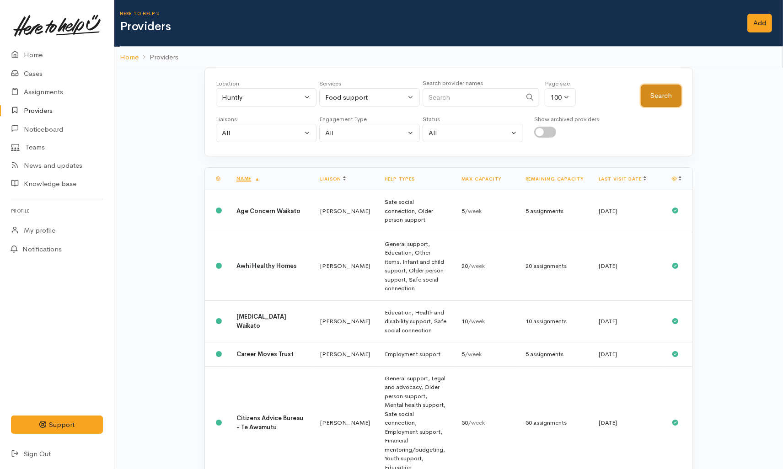
click at [652, 102] on button "Search" at bounding box center [661, 96] width 41 height 22
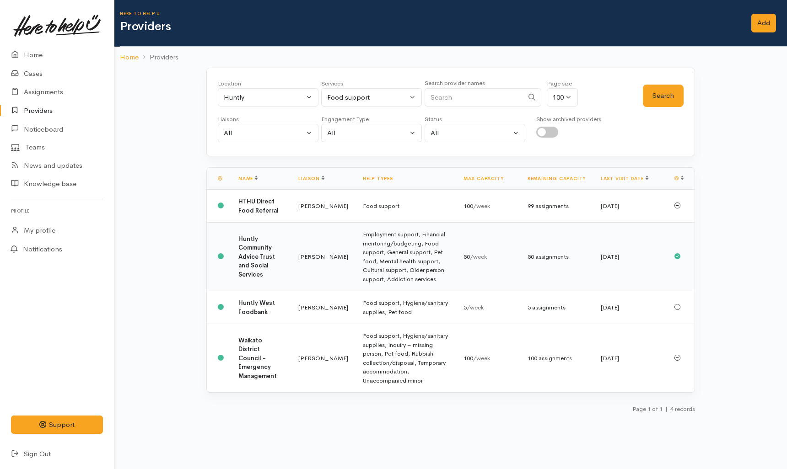
click at [311, 267] on td "Kyleigh Pike" at bounding box center [323, 257] width 64 height 69
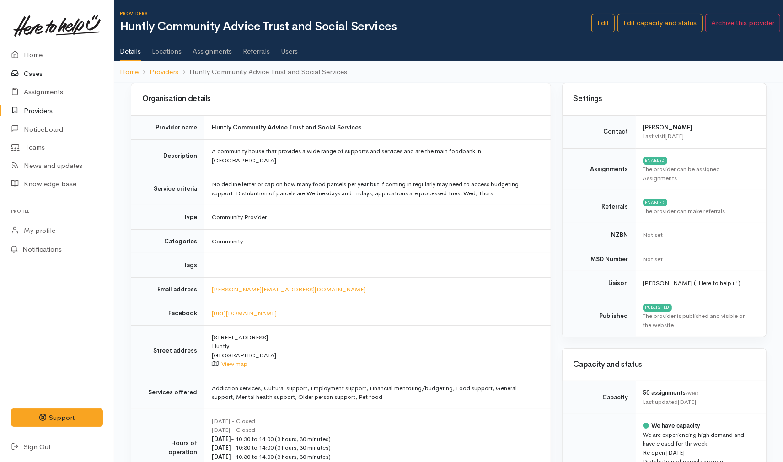
click at [46, 73] on link "Cases" at bounding box center [57, 73] width 114 height 19
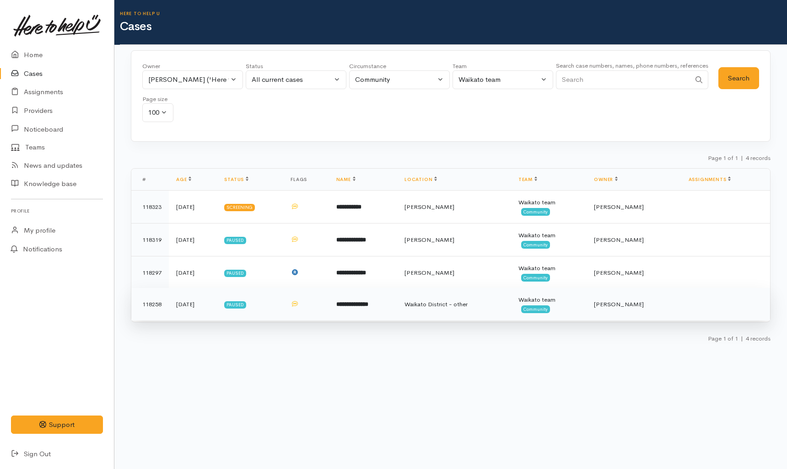
click at [316, 317] on td at bounding box center [306, 304] width 46 height 33
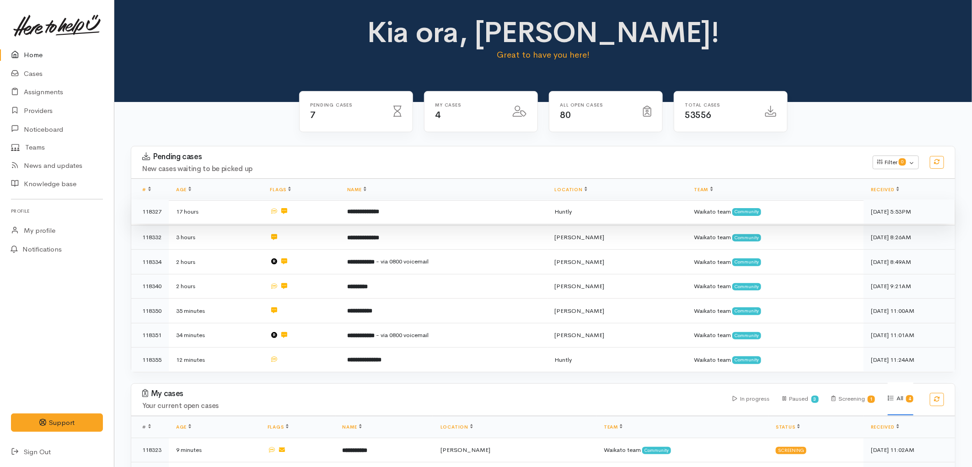
click at [319, 214] on td at bounding box center [301, 211] width 77 height 25
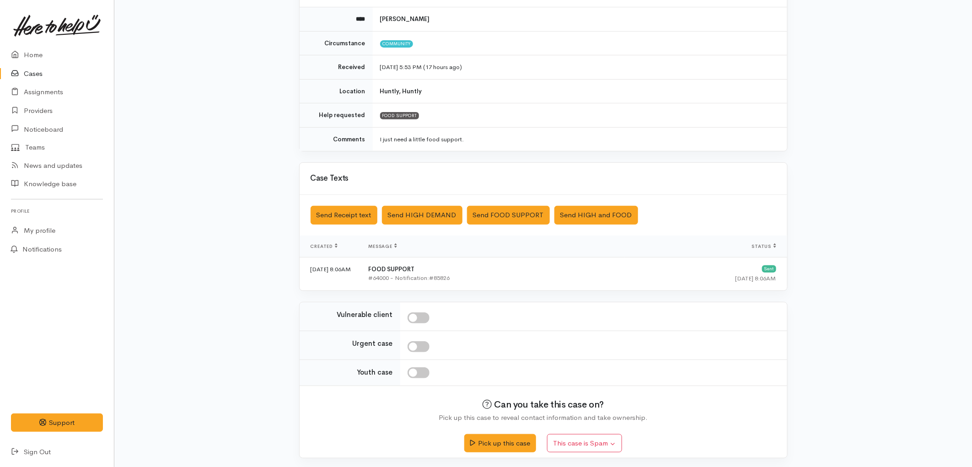
scroll to position [108, 0]
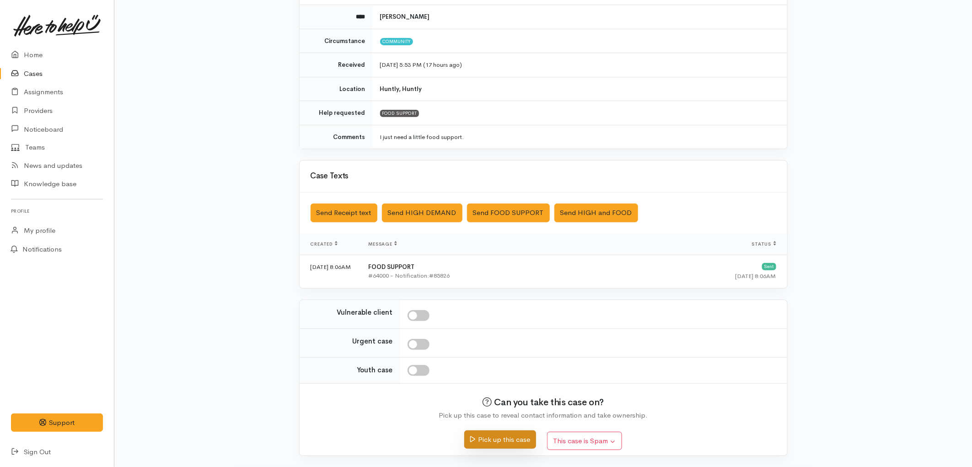
click at [489, 436] on button "Pick up this case" at bounding box center [500, 439] width 72 height 19
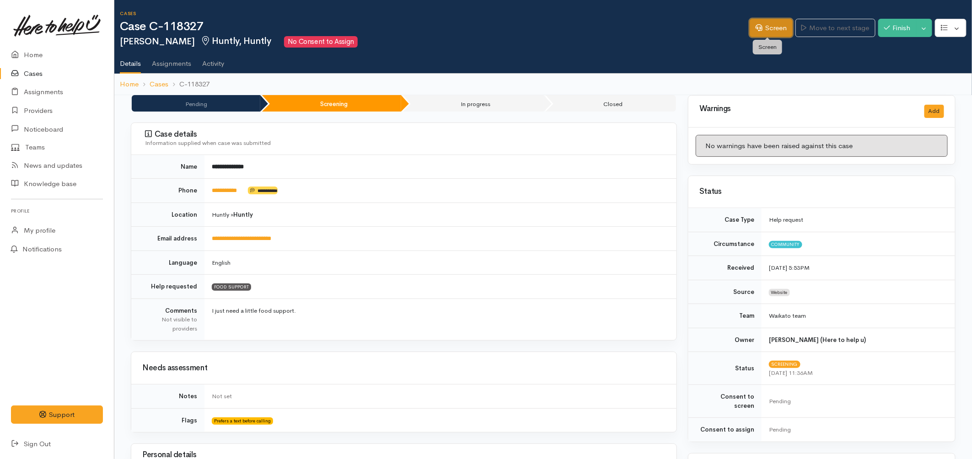
click at [762, 31] on link "Screen" at bounding box center [771, 28] width 43 height 19
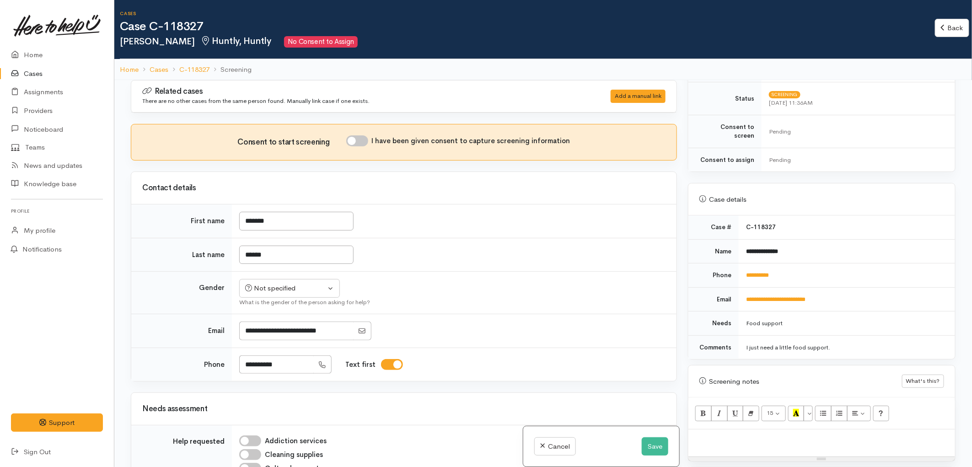
scroll to position [406, 0]
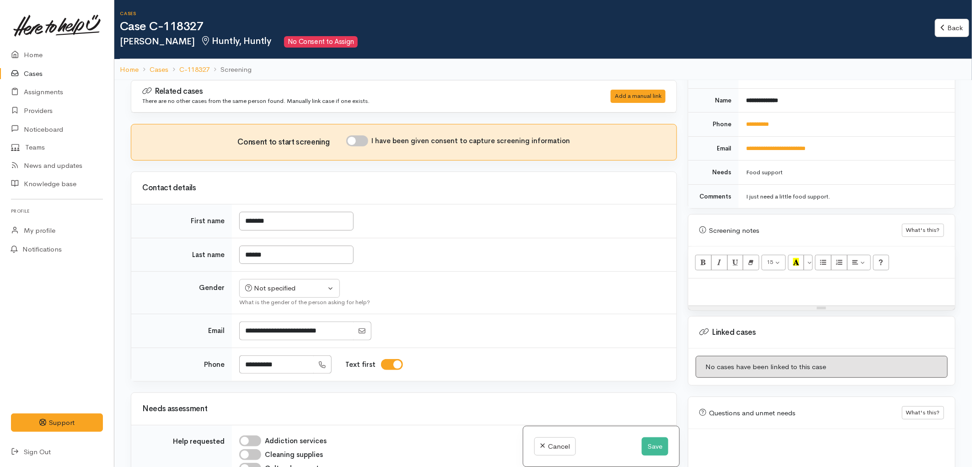
click at [733, 283] on p at bounding box center [822, 288] width 258 height 11
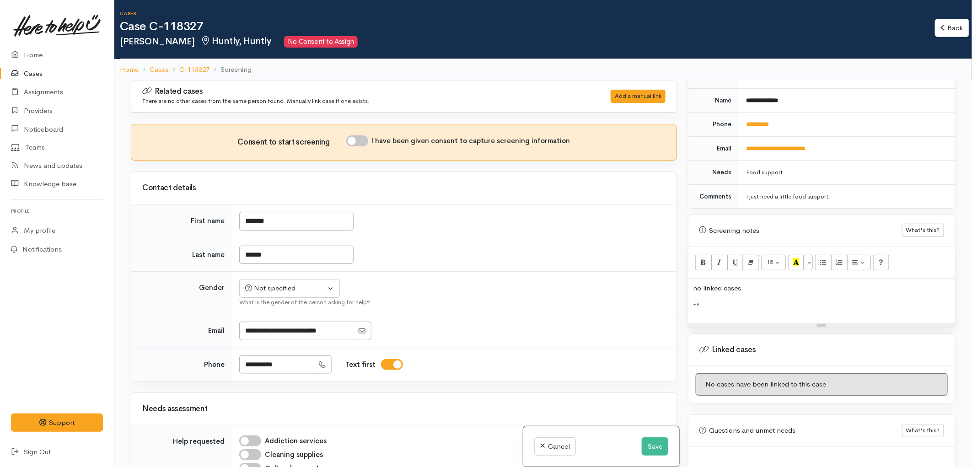
click at [698, 309] on div "no linked cases **" at bounding box center [821, 301] width 267 height 44
click at [714, 302] on p "**" at bounding box center [822, 306] width 258 height 11
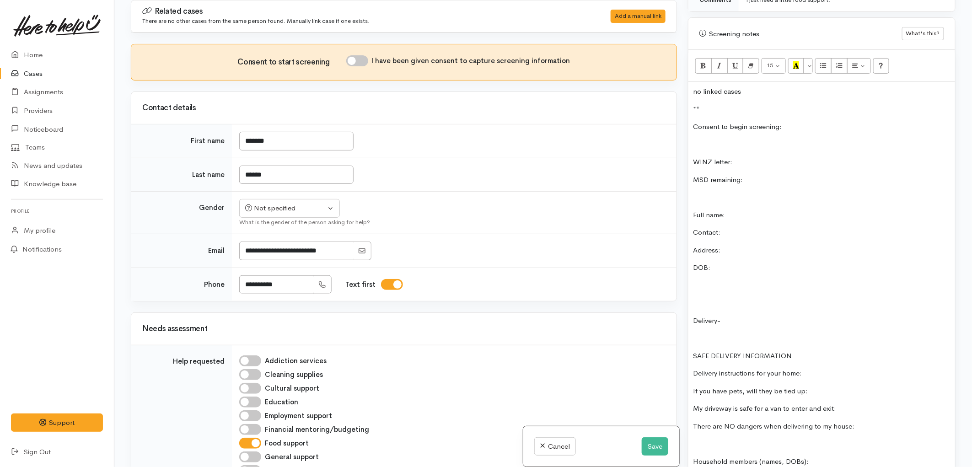
scroll to position [520, 0]
click at [761, 90] on p "no linked cases" at bounding box center [822, 95] width 258 height 11
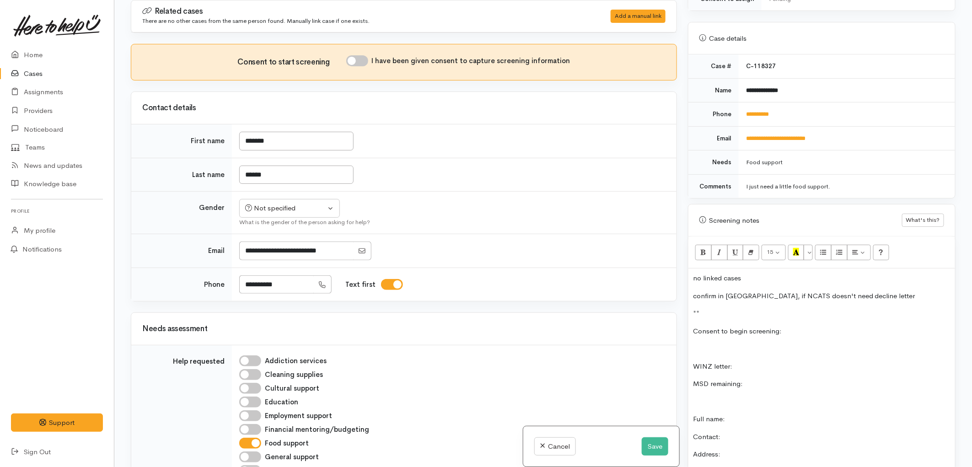
scroll to position [317, 0]
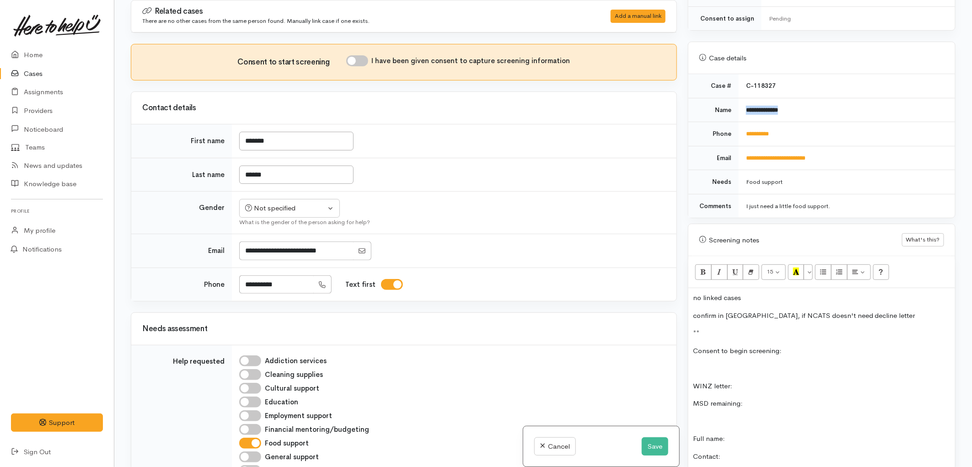
drag, startPoint x: 792, startPoint y: 100, endPoint x: 745, endPoint y: 107, distance: 48.1
click at [745, 107] on td "**********" at bounding box center [847, 110] width 216 height 24
copy b "**********"
click at [740, 434] on p "Full name:" at bounding box center [822, 439] width 258 height 11
drag, startPoint x: 793, startPoint y: 127, endPoint x: 746, endPoint y: 129, distance: 47.1
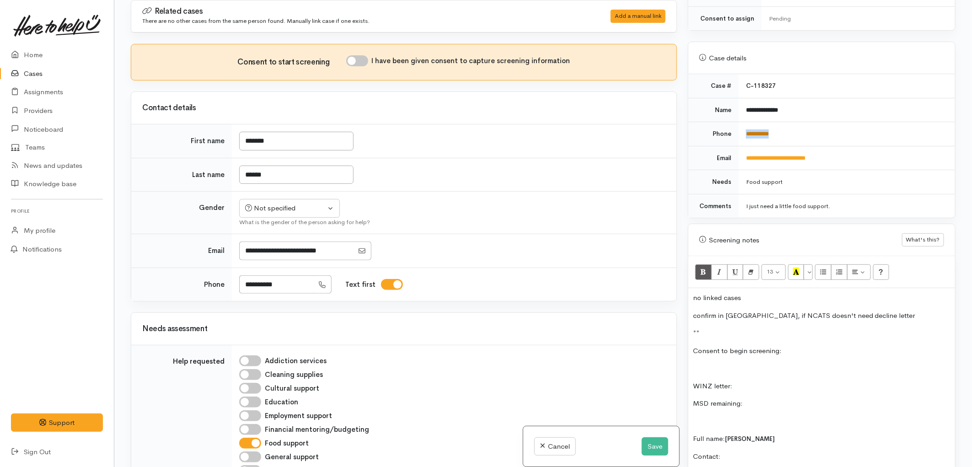
click at [746, 129] on td "**********" at bounding box center [847, 134] width 216 height 24
copy link "**********"
click at [739, 451] on p "Contact:" at bounding box center [822, 456] width 258 height 11
click at [652, 447] on button "Save" at bounding box center [655, 446] width 27 height 19
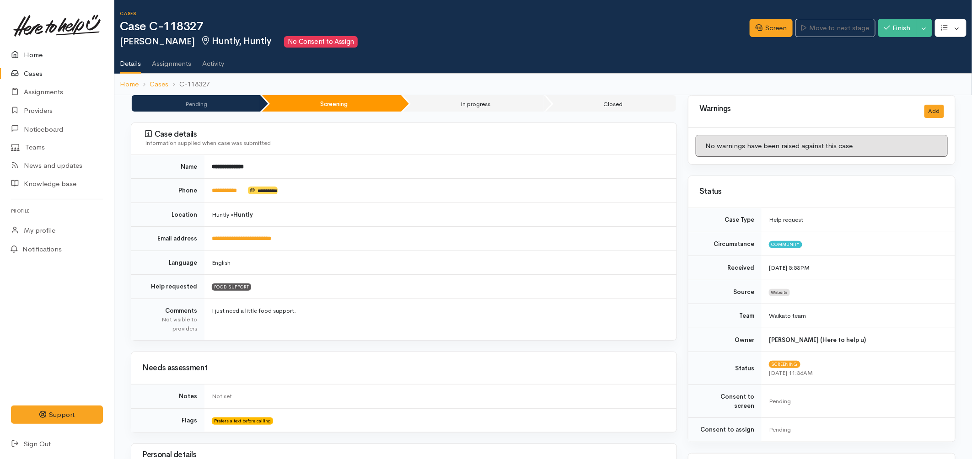
click at [32, 55] on link "Home" at bounding box center [57, 55] width 114 height 19
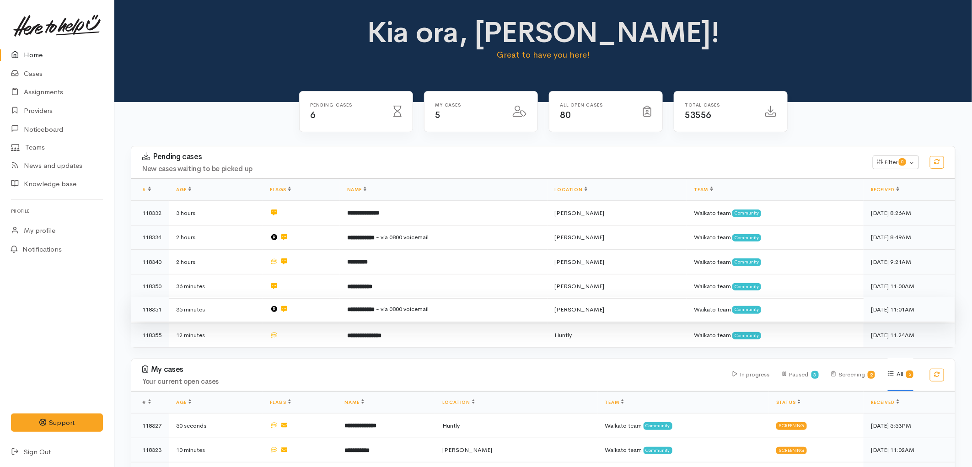
click at [323, 306] on td at bounding box center [301, 309] width 77 height 25
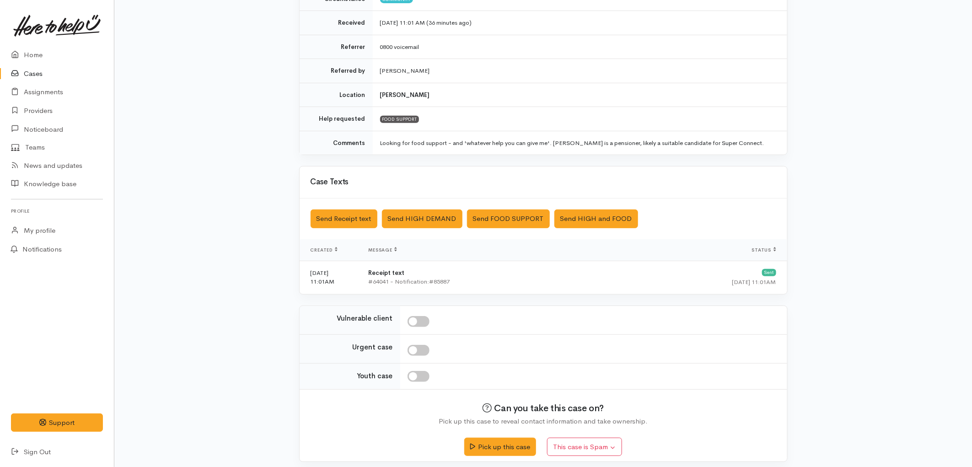
scroll to position [156, 0]
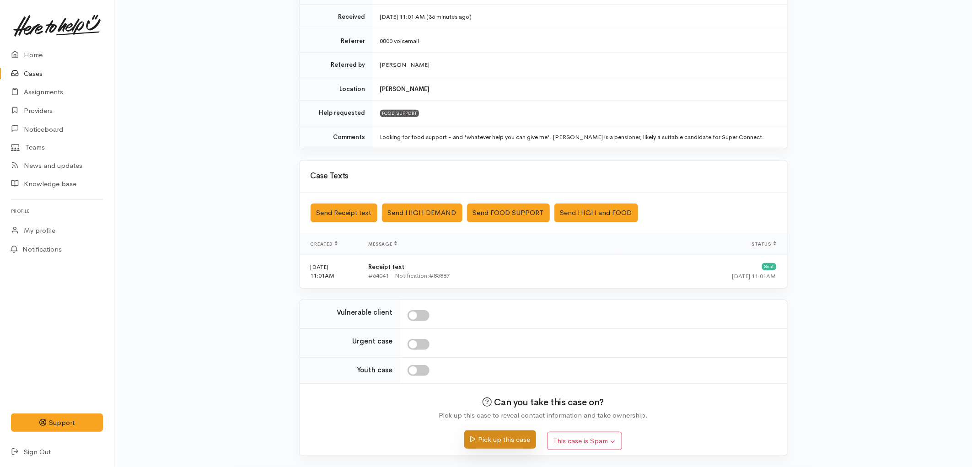
click at [500, 437] on button "Pick up this case" at bounding box center [500, 439] width 72 height 19
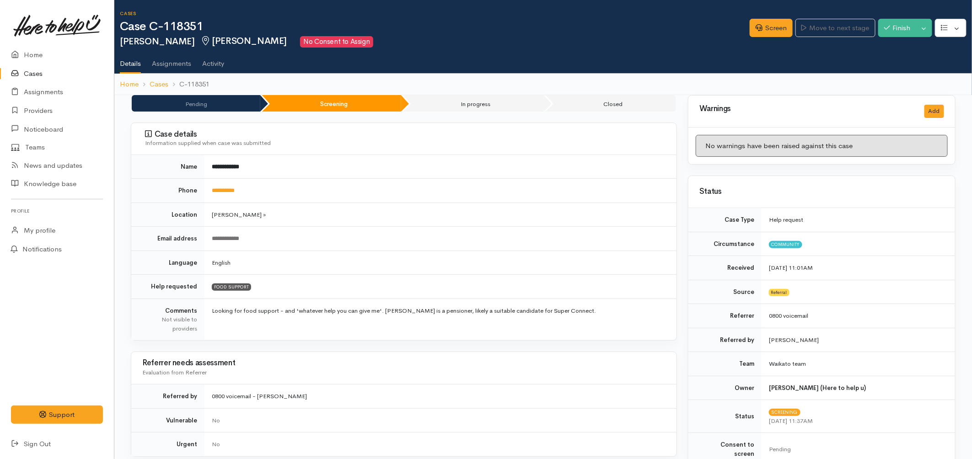
click at [52, 71] on link "Cases" at bounding box center [57, 73] width 114 height 19
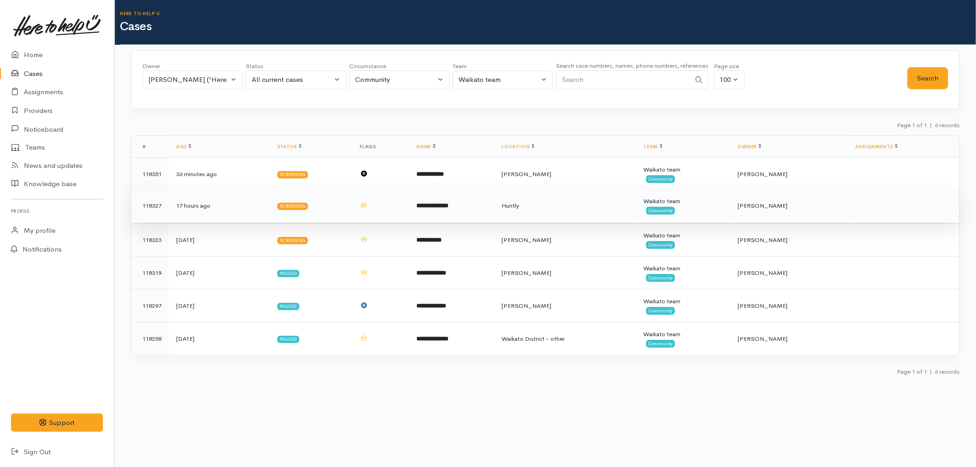
click at [338, 199] on td "Screening" at bounding box center [311, 205] width 82 height 33
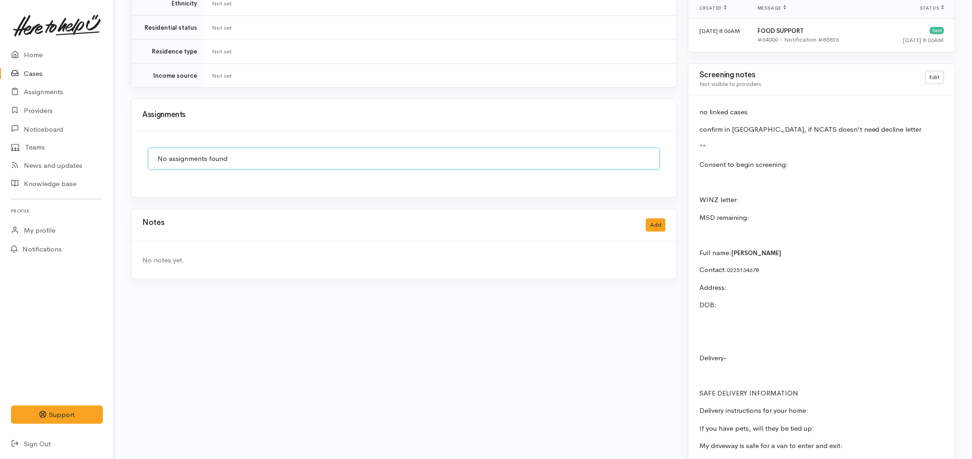
scroll to position [559, 0]
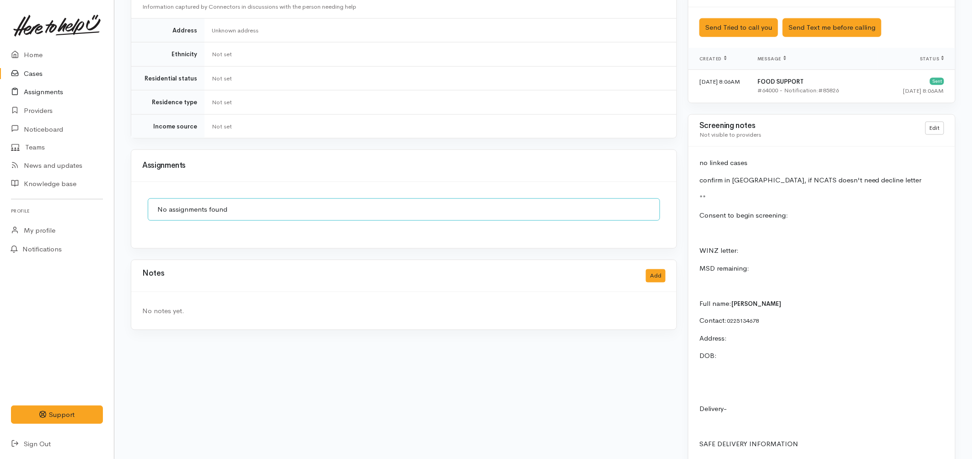
click at [43, 97] on link "Assignments" at bounding box center [57, 92] width 114 height 19
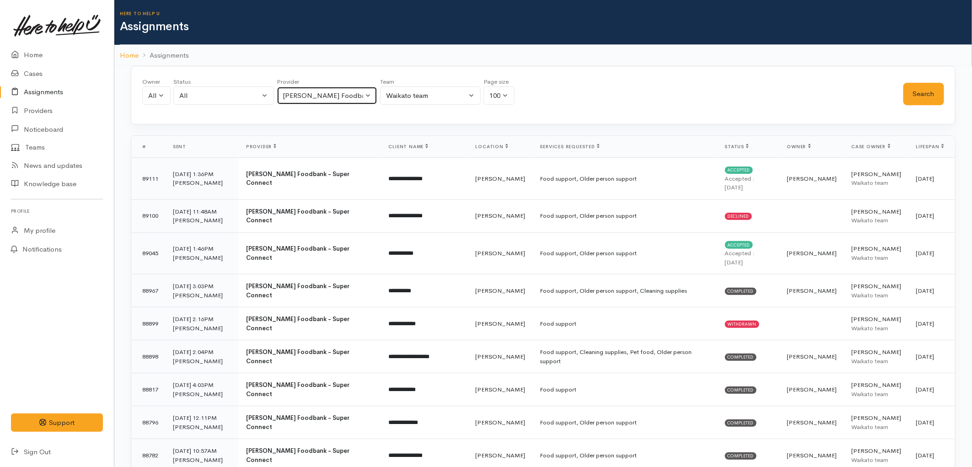
click at [335, 99] on div "[PERSON_NAME] Foodbank - Super Connect" at bounding box center [323, 96] width 81 height 11
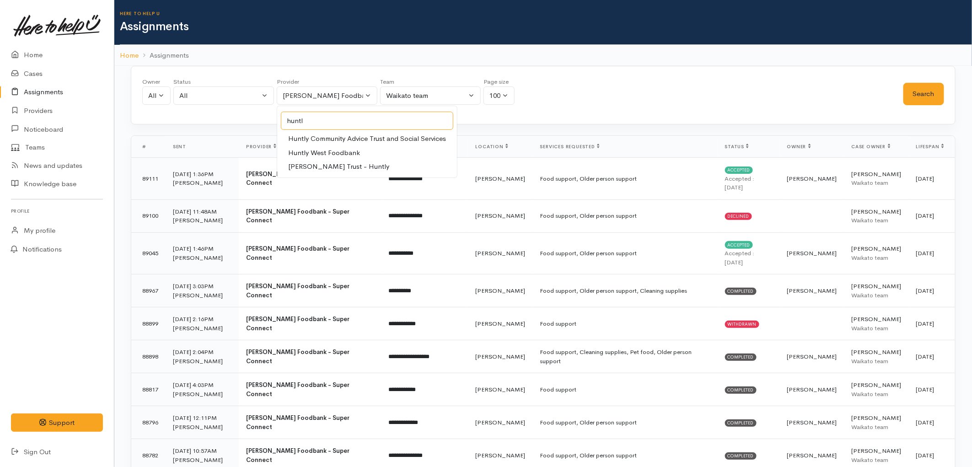
type input "huntl"
click at [348, 141] on span "Huntly Community Advice Trust and Social Services" at bounding box center [367, 139] width 158 height 11
select select "247"
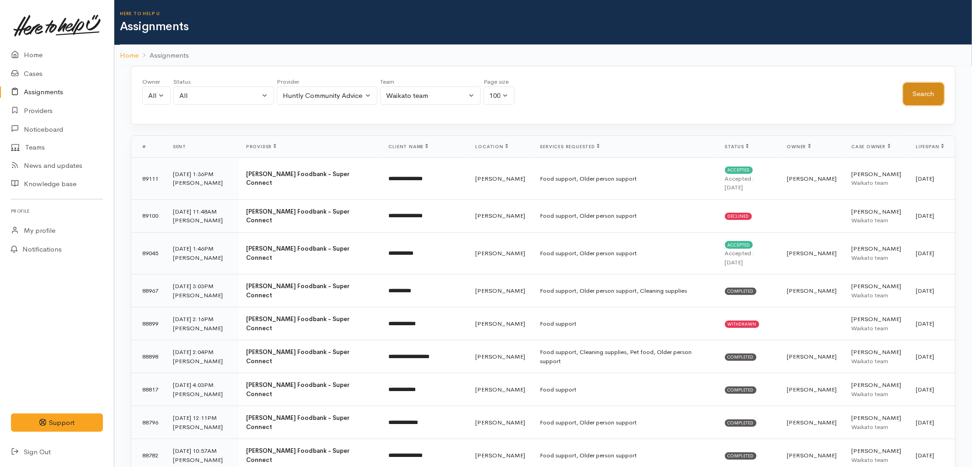
click at [926, 100] on button "Search" at bounding box center [923, 94] width 41 height 22
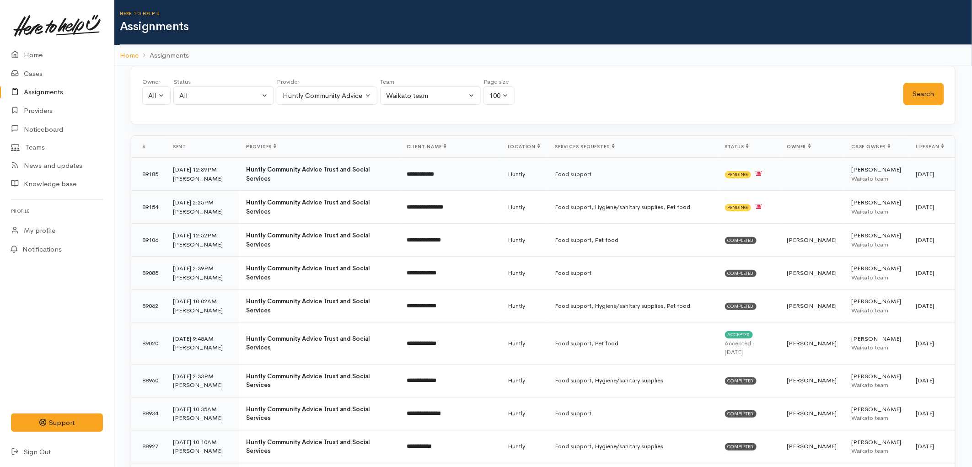
click at [561, 184] on td "Food support" at bounding box center [633, 174] width 170 height 33
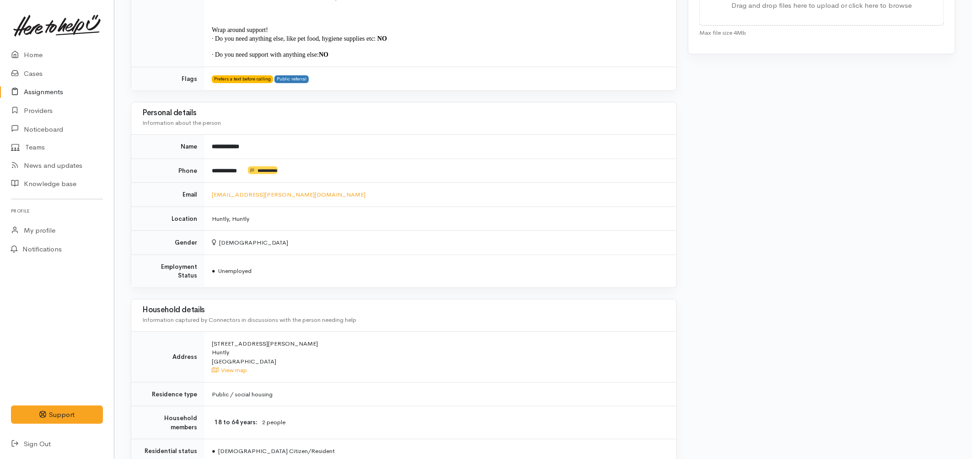
scroll to position [410, 0]
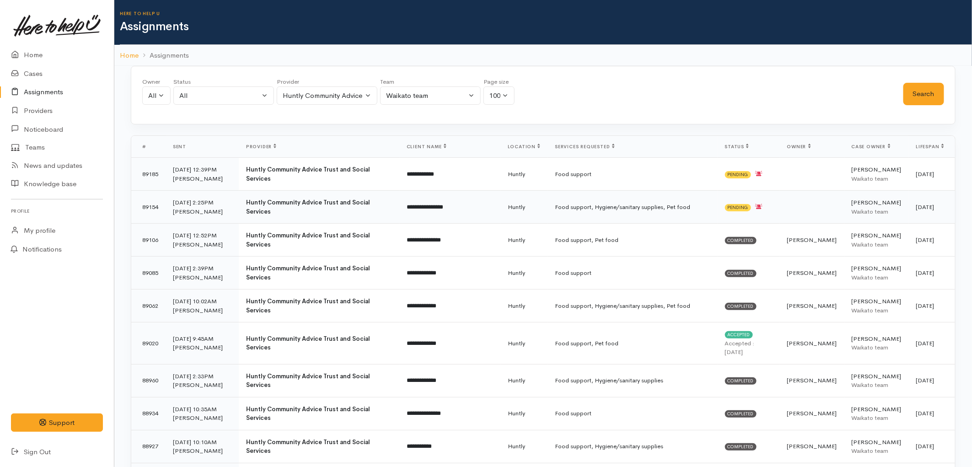
click at [476, 209] on td "**********" at bounding box center [449, 207] width 101 height 33
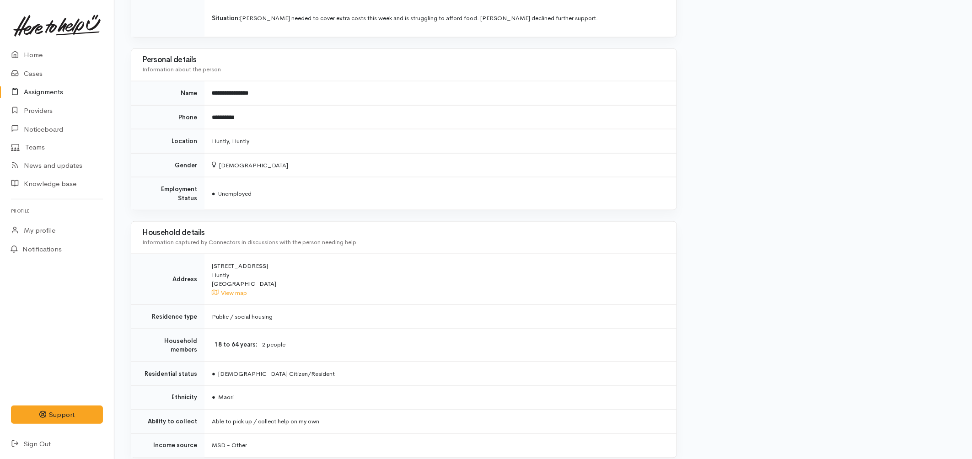
scroll to position [478, 0]
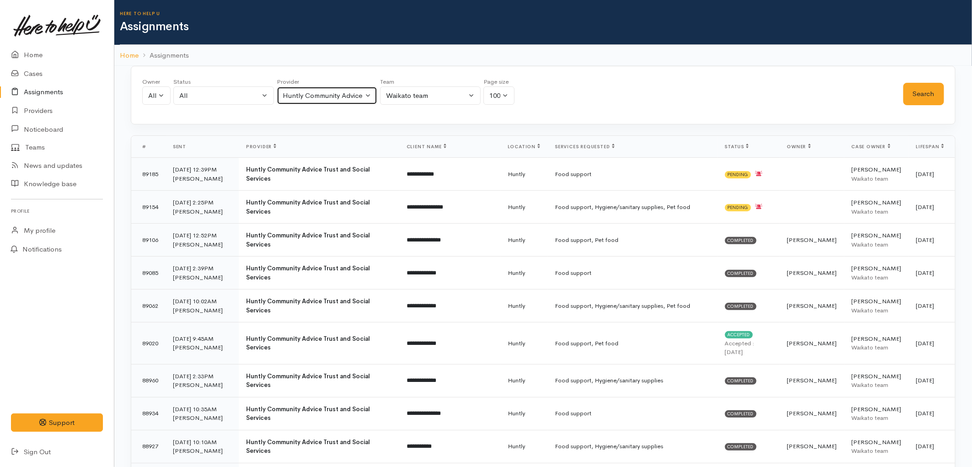
click at [321, 92] on div "Huntly Community Advice Trust and Social Services" at bounding box center [323, 96] width 81 height 11
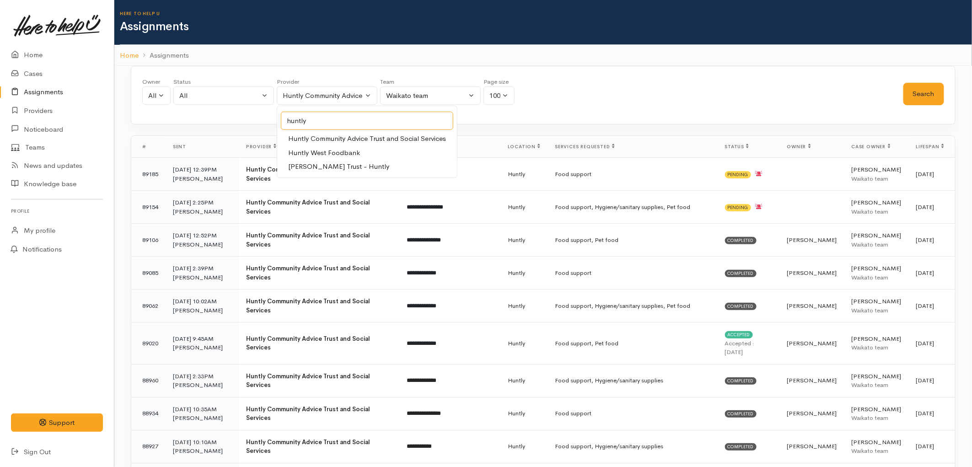
type input "huntly"
click at [327, 152] on span "Huntly West Foodbank" at bounding box center [324, 153] width 72 height 11
select select "432"
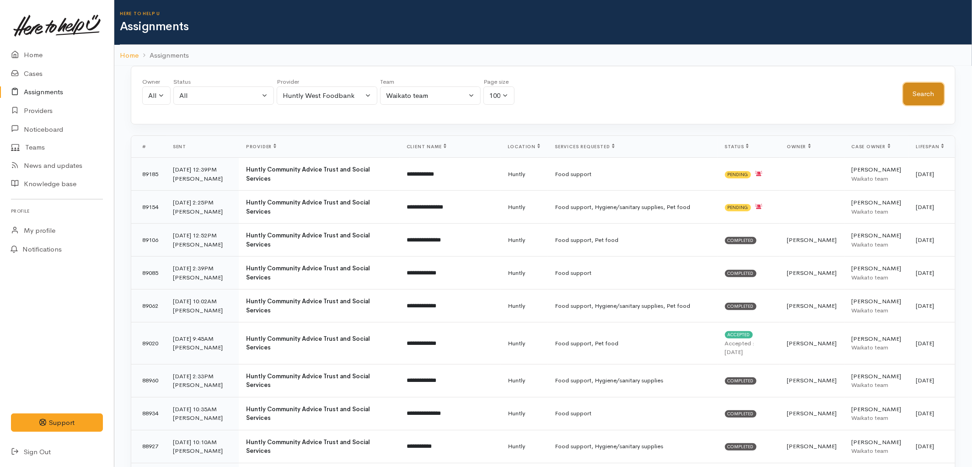
click at [929, 90] on button "Search" at bounding box center [923, 94] width 41 height 22
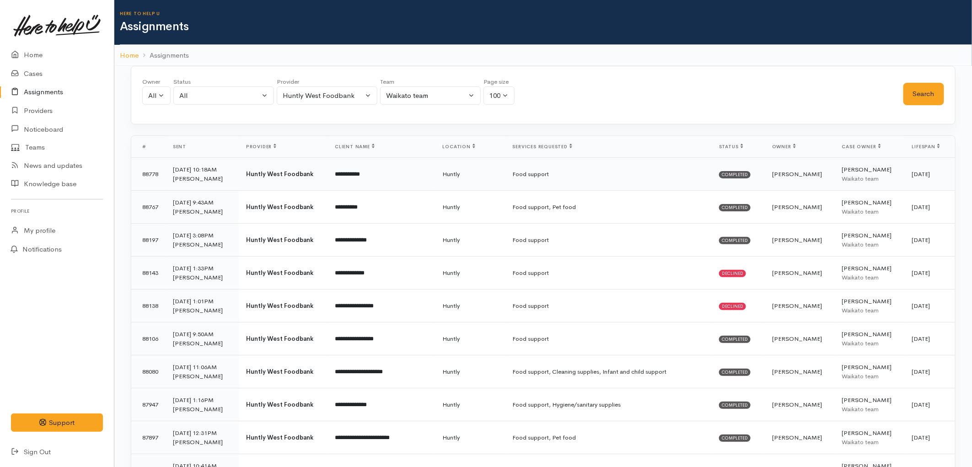
click at [469, 177] on td "Huntly" at bounding box center [470, 174] width 70 height 33
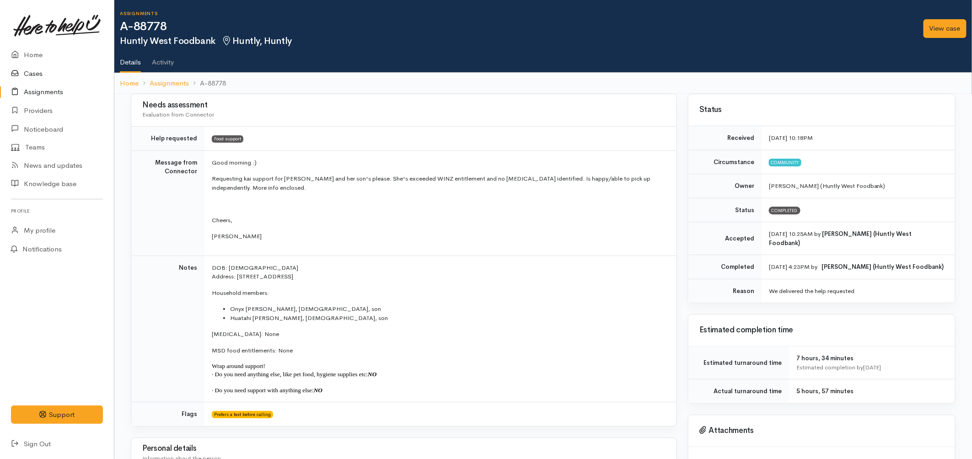
click at [25, 70] on link "Cases" at bounding box center [57, 73] width 114 height 19
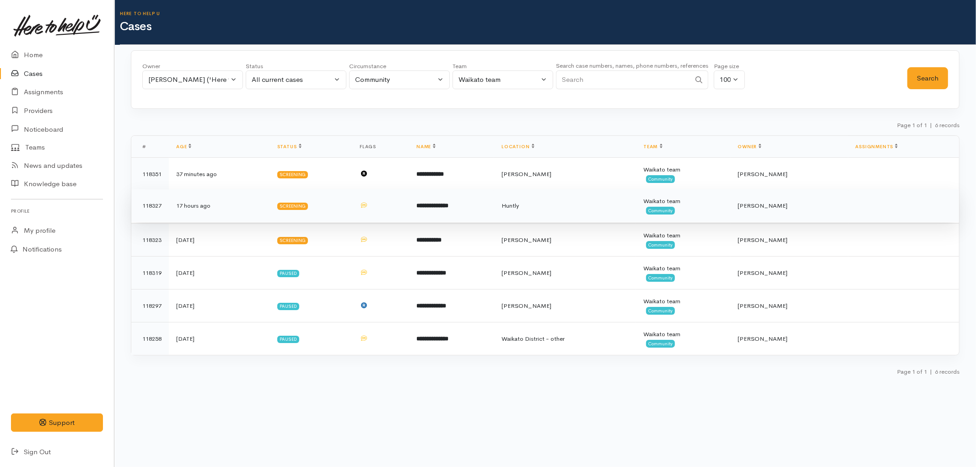
click at [434, 200] on td "**********" at bounding box center [451, 205] width 85 height 33
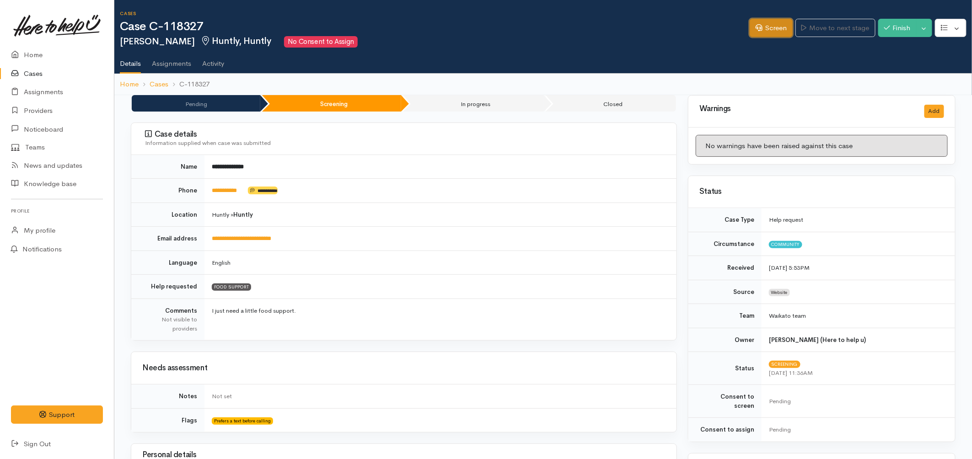
click at [769, 27] on link "Screen" at bounding box center [771, 28] width 43 height 19
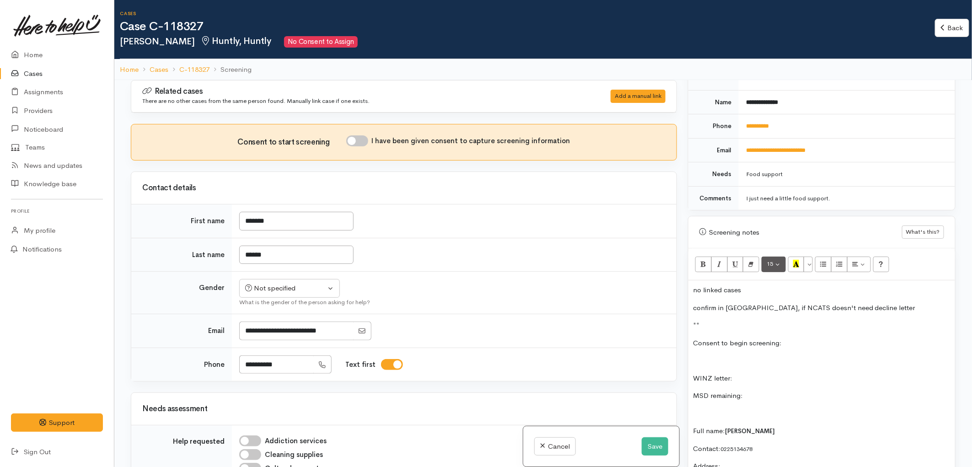
scroll to position [406, 0]
click at [892, 301] on p "confirm in Huntly, if NCATS doesn't need decline letter" at bounding box center [822, 306] width 258 height 11
click at [757, 301] on p "confirm in Huntly, if NCATS doesn't need decline letter" at bounding box center [822, 306] width 258 height 11
click at [758, 301] on p "confirm in Huntly, if NCATS doesn't need decline letter" at bounding box center [822, 306] width 258 height 11
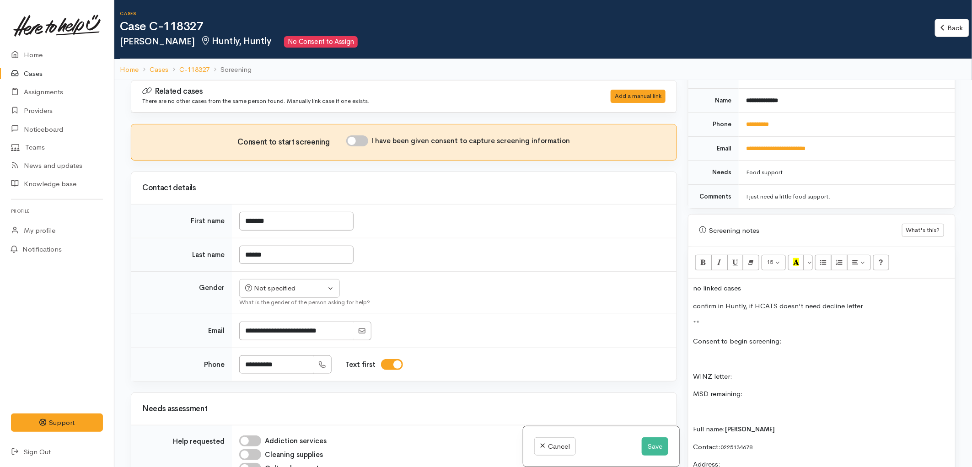
drag, startPoint x: 861, startPoint y: 294, endPoint x: 868, endPoint y: 294, distance: 7.3
click at [861, 301] on p "confirm in Huntly, if HCATS doesn't need decline letter" at bounding box center [822, 306] width 258 height 11
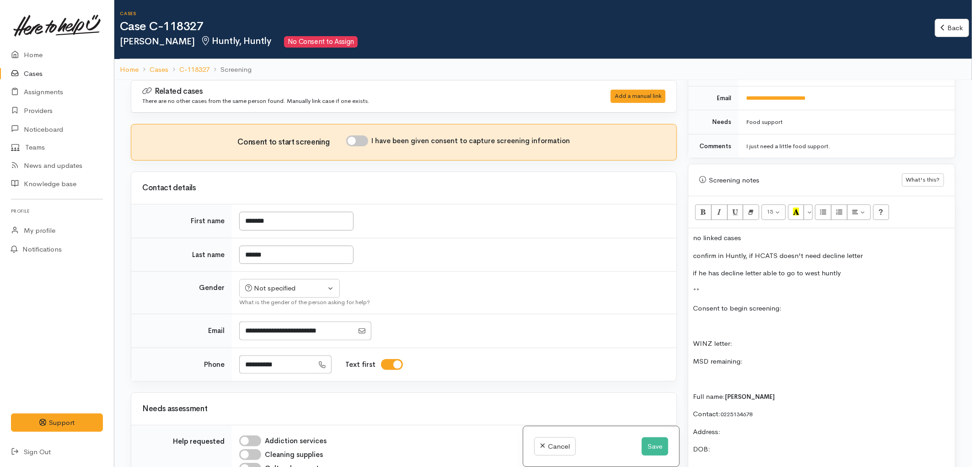
scroll to position [457, 0]
click at [877, 250] on p "confirm in Huntly, if HCATS doesn't need decline letter" at bounding box center [822, 255] width 258 height 11
click at [646, 442] on button "Save" at bounding box center [655, 446] width 27 height 19
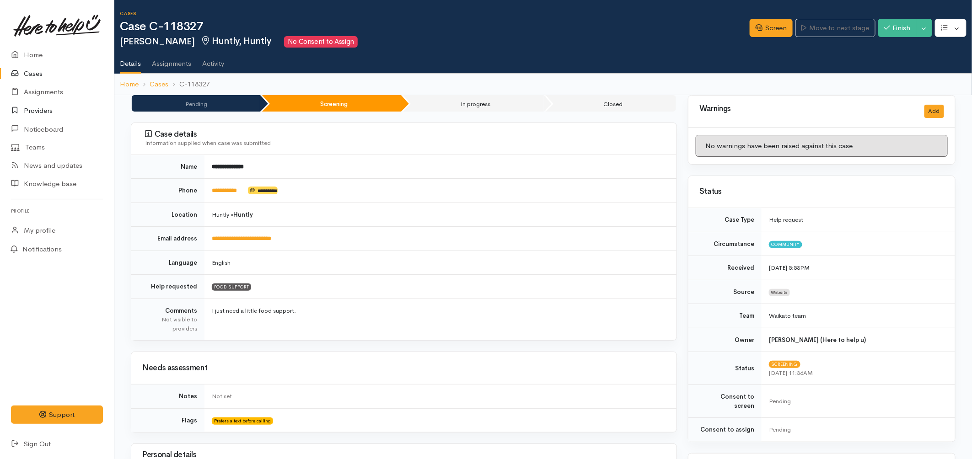
click at [40, 107] on link "Providers" at bounding box center [57, 111] width 114 height 19
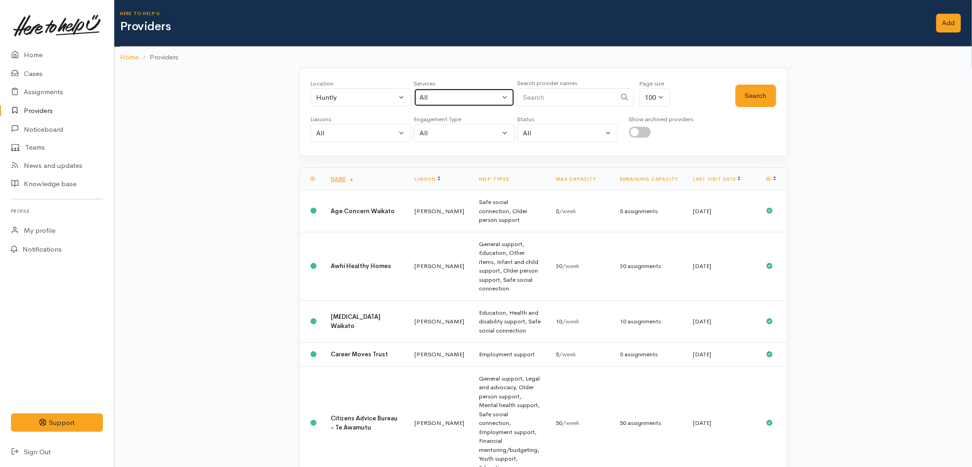
click at [482, 96] on div "All" at bounding box center [460, 97] width 81 height 11
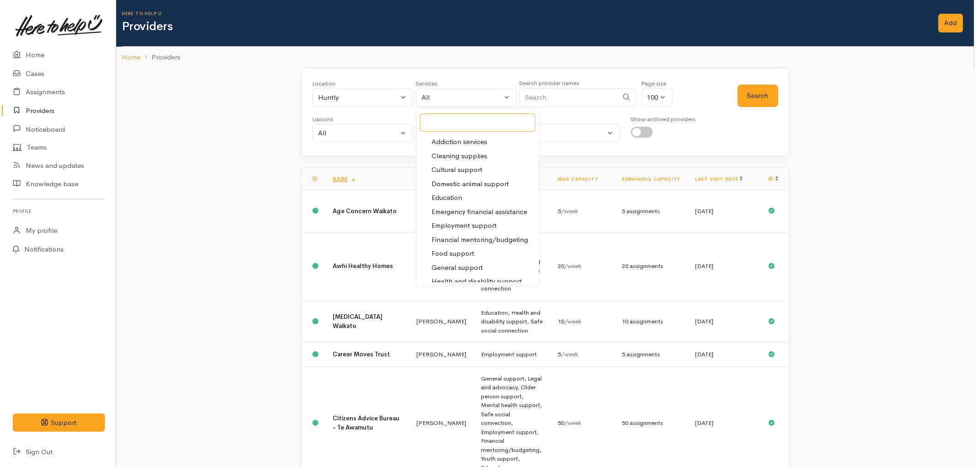
scroll to position [102, 0]
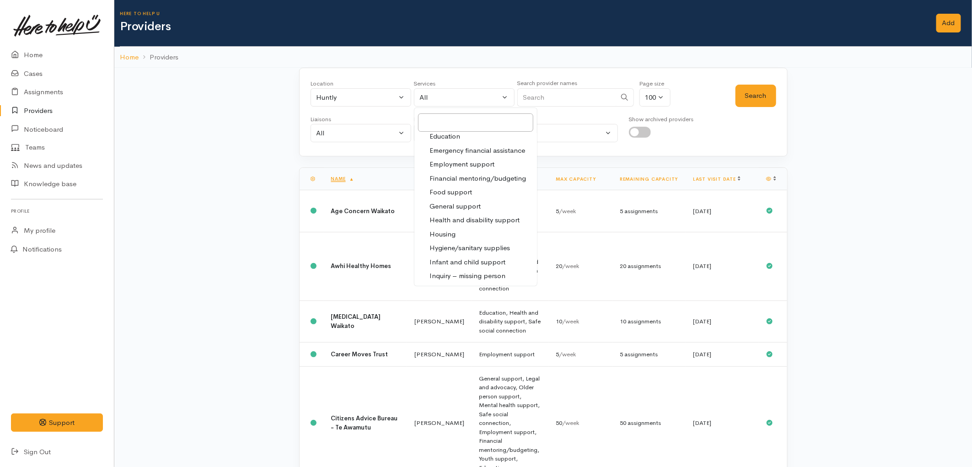
click at [454, 191] on span "Food support" at bounding box center [451, 192] width 43 height 11
select select "3"
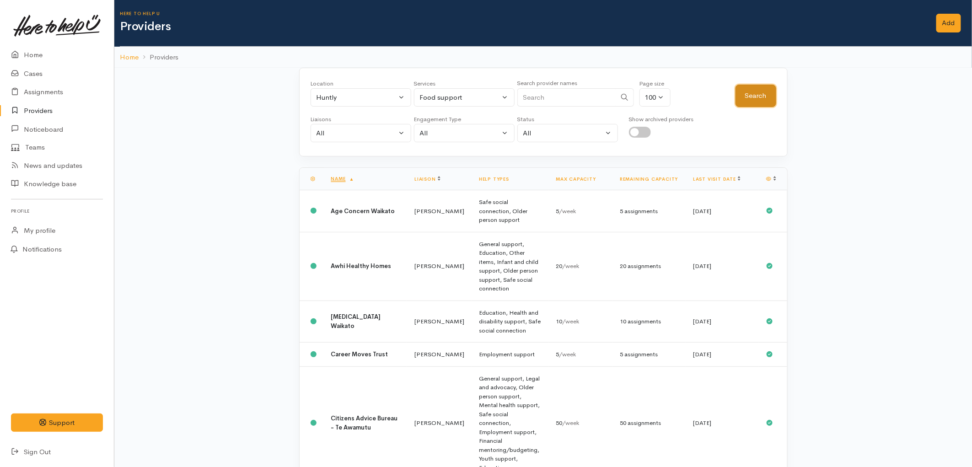
click at [764, 92] on button "Search" at bounding box center [756, 96] width 41 height 22
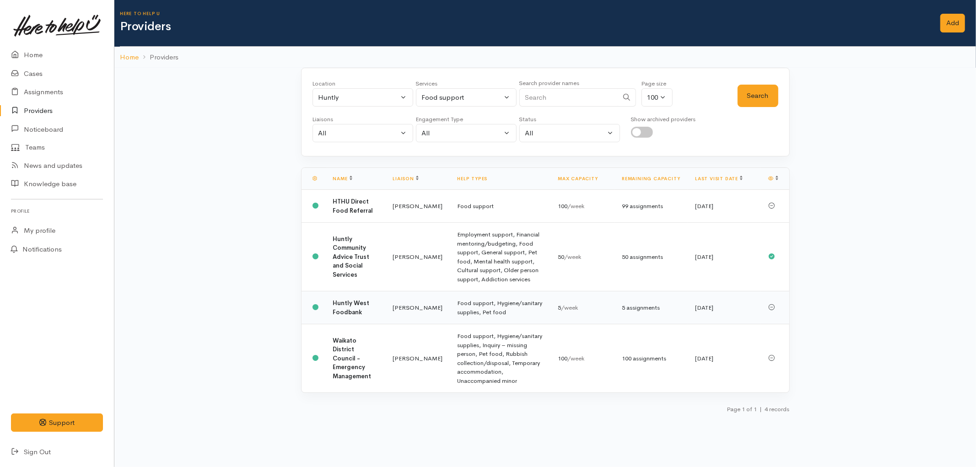
click at [515, 312] on td "Food support, Hygiene/sanitary supplies, Pet food" at bounding box center [500, 307] width 101 height 33
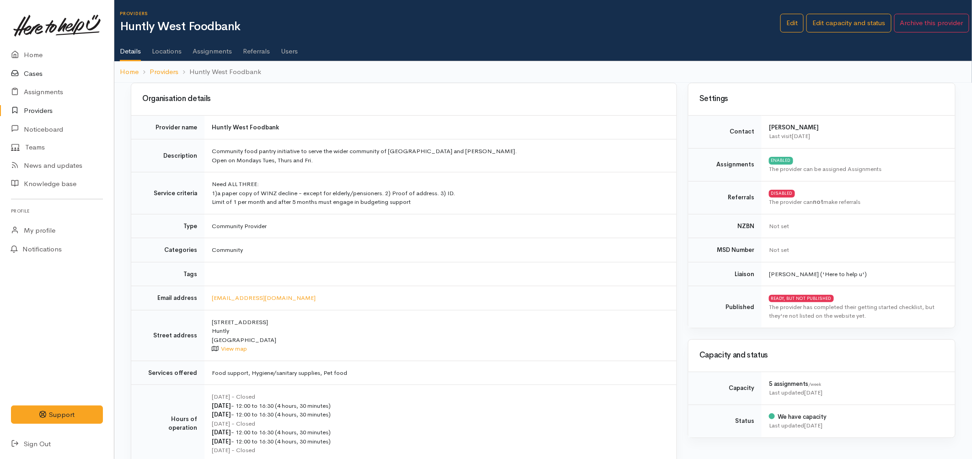
click at [43, 78] on link "Cases" at bounding box center [57, 73] width 114 height 19
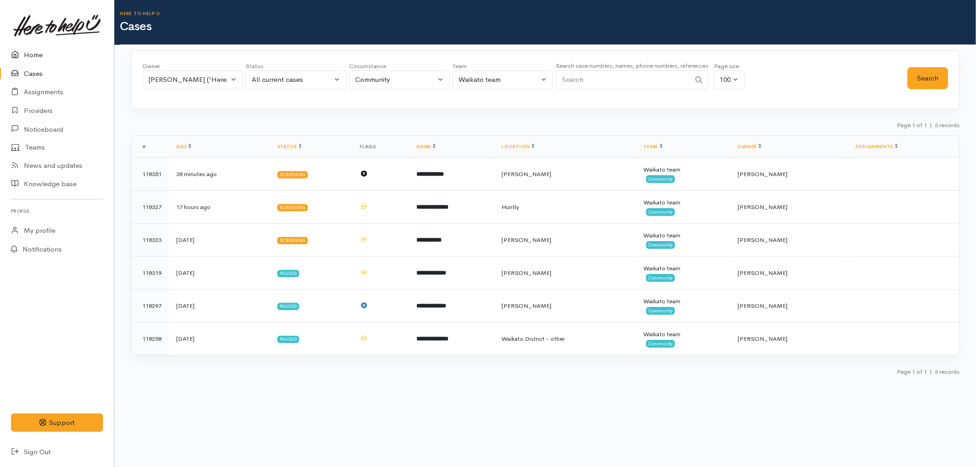
click at [35, 57] on link "Home" at bounding box center [57, 55] width 114 height 19
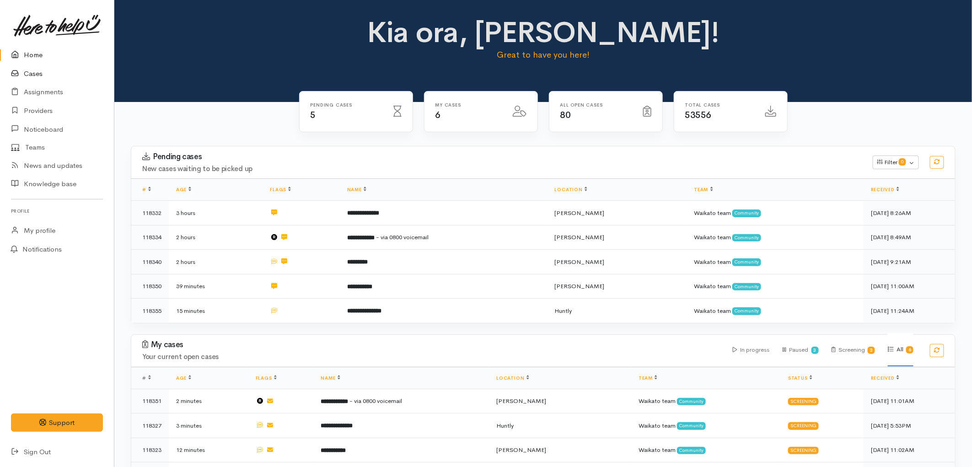
click at [31, 76] on link "Cases" at bounding box center [57, 73] width 114 height 19
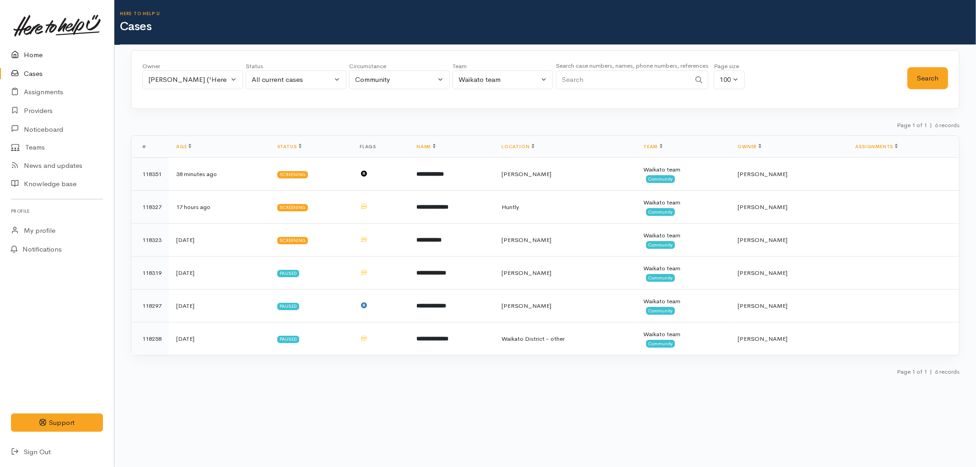
drag, startPoint x: 31, startPoint y: 53, endPoint x: 32, endPoint y: 58, distance: 5.2
click at [31, 53] on link "Home" at bounding box center [57, 55] width 114 height 19
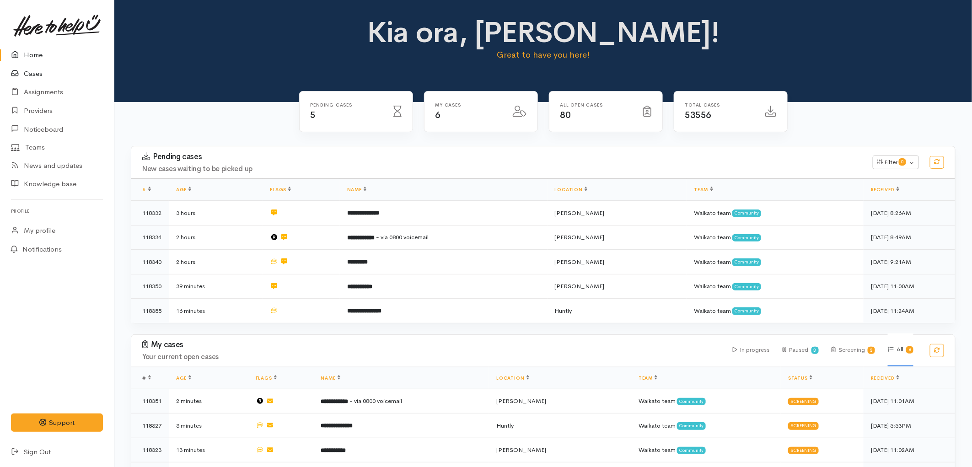
click at [33, 72] on link "Cases" at bounding box center [57, 73] width 114 height 19
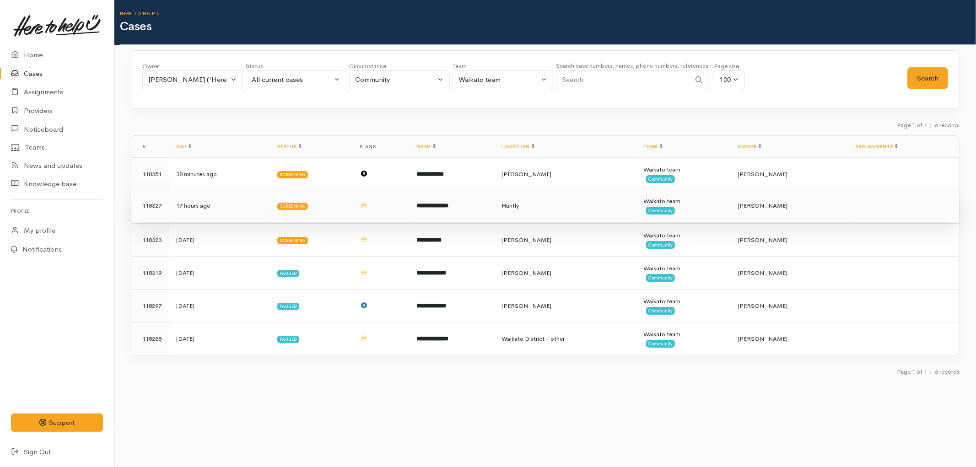
click at [350, 204] on td "Screening" at bounding box center [311, 205] width 82 height 33
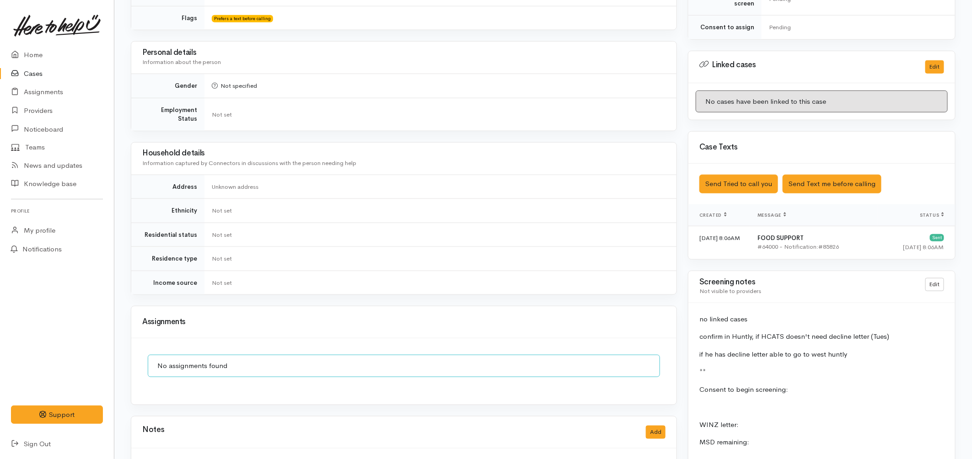
scroll to position [406, 0]
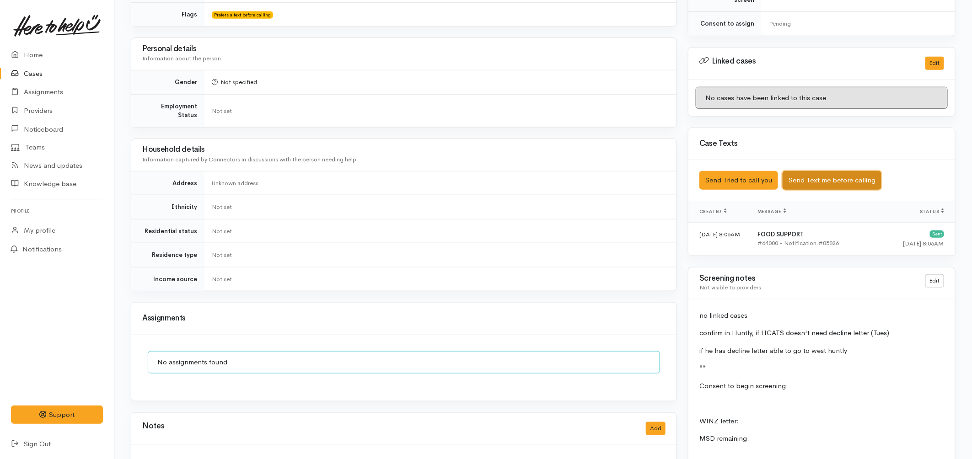
click at [807, 171] on button "Send Text me before calling" at bounding box center [832, 180] width 99 height 19
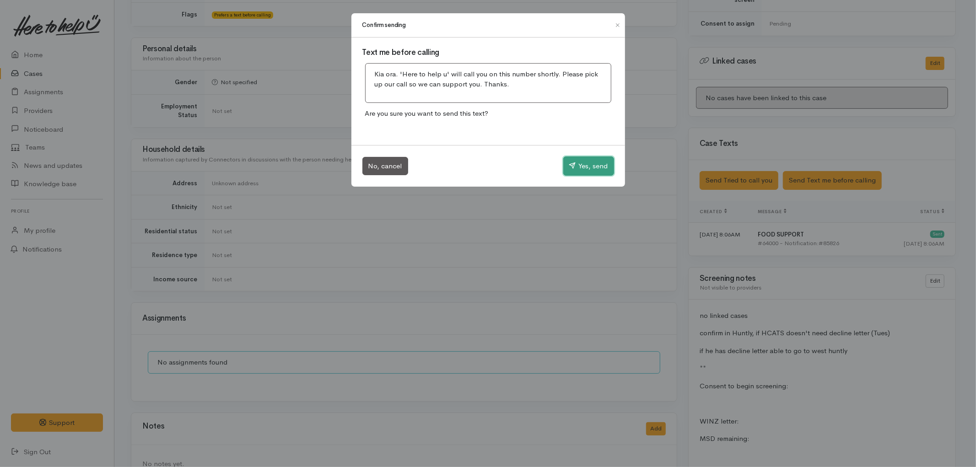
click at [596, 166] on button "Yes, send" at bounding box center [588, 165] width 51 height 19
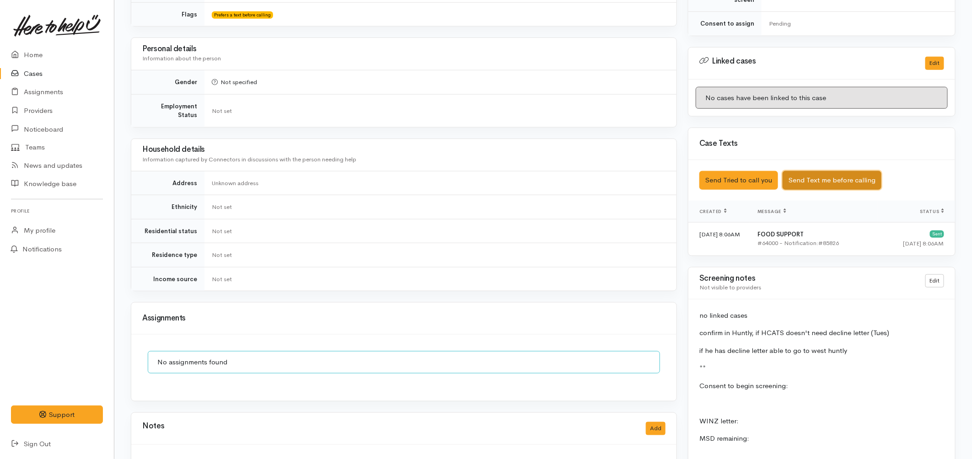
click at [822, 174] on button "Send Text me before calling" at bounding box center [832, 180] width 99 height 19
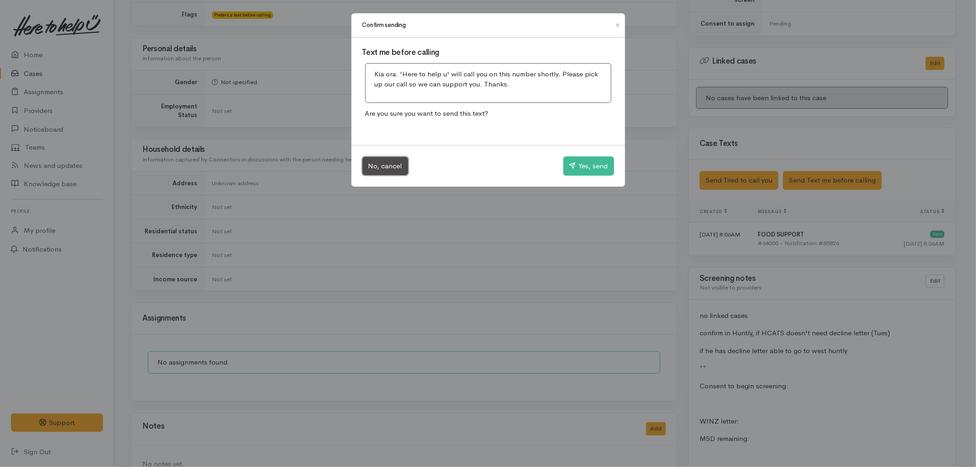
click at [380, 164] on button "No, cancel" at bounding box center [385, 166] width 46 height 19
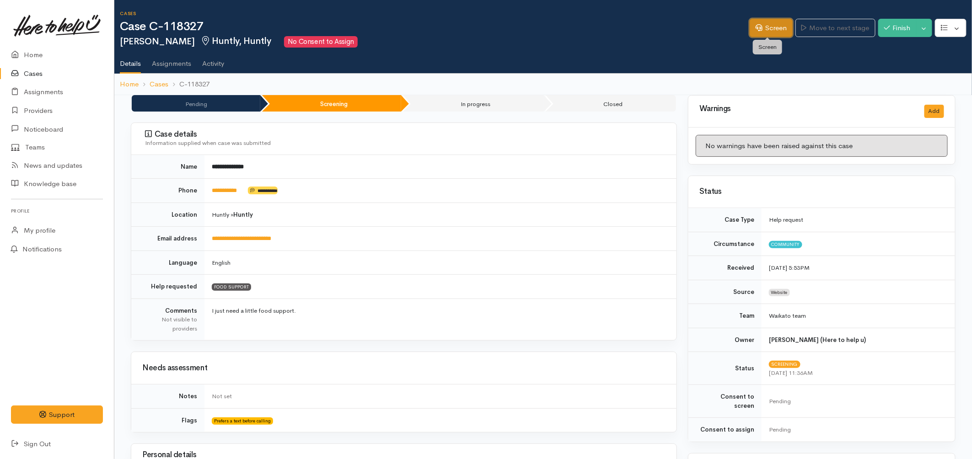
click at [773, 28] on link "Screen" at bounding box center [771, 28] width 43 height 19
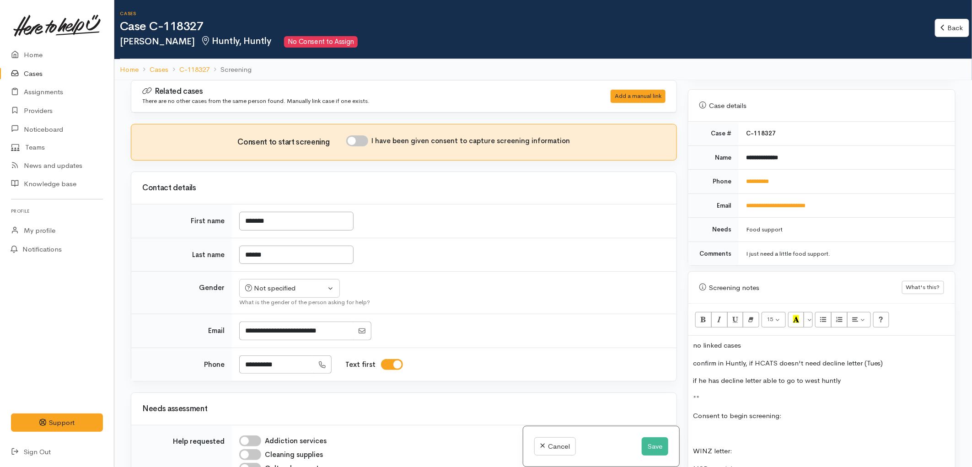
scroll to position [355, 0]
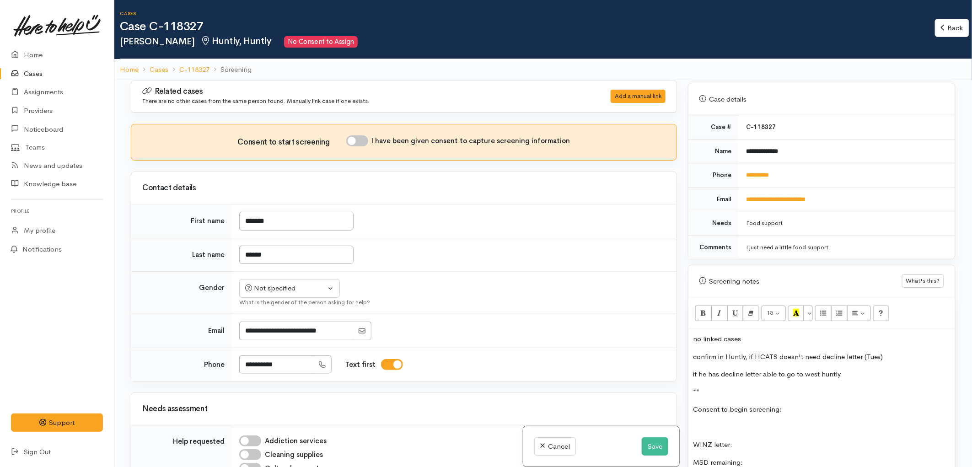
click at [757, 334] on p "no linked cases" at bounding box center [822, 339] width 258 height 11
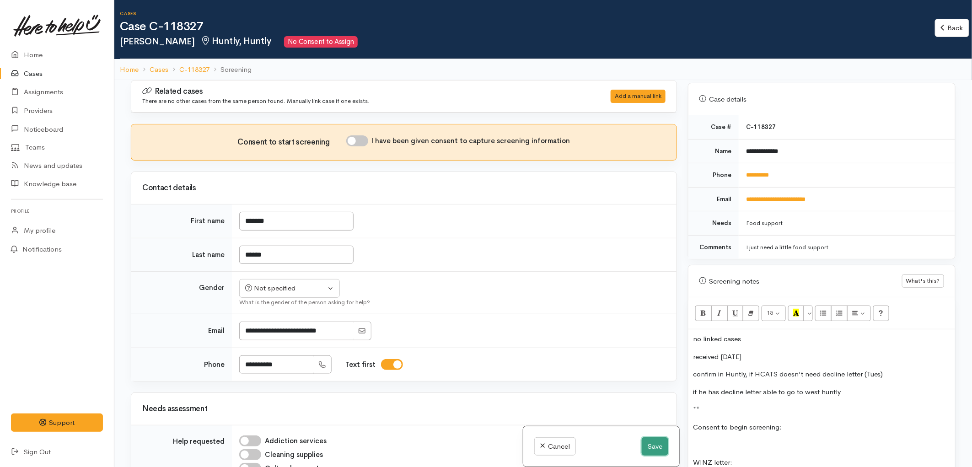
click at [646, 444] on button "Save" at bounding box center [655, 446] width 27 height 19
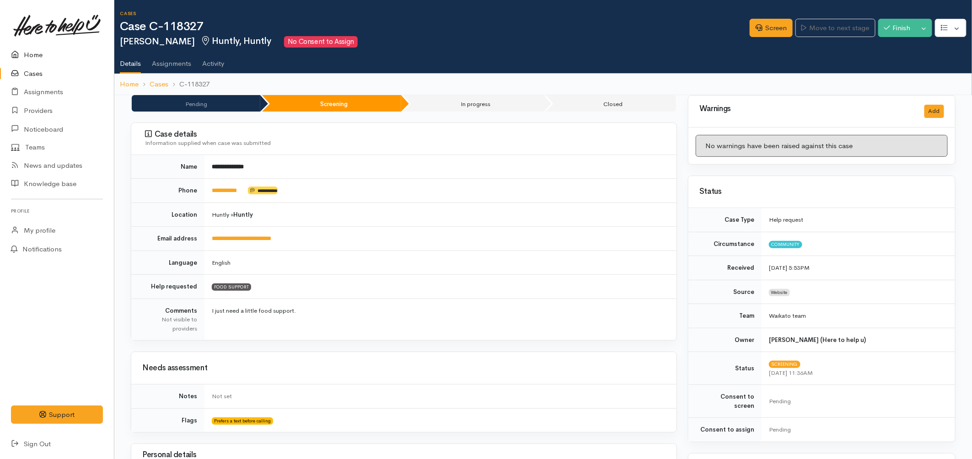
click at [44, 58] on link "Home" at bounding box center [57, 55] width 114 height 19
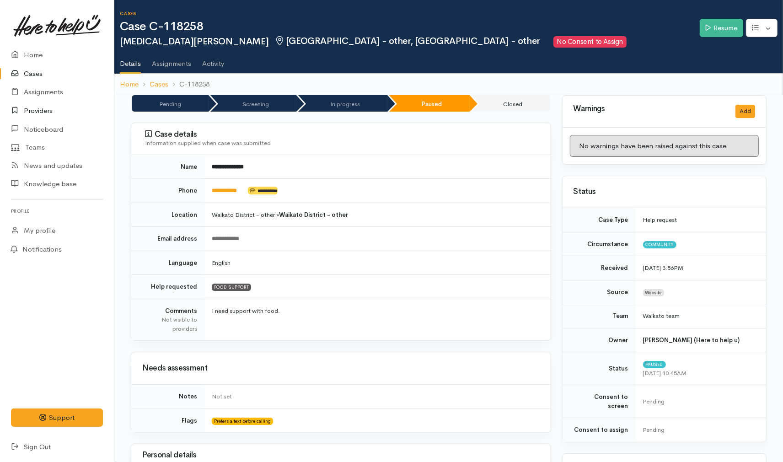
click at [38, 115] on link "Providers" at bounding box center [57, 111] width 114 height 19
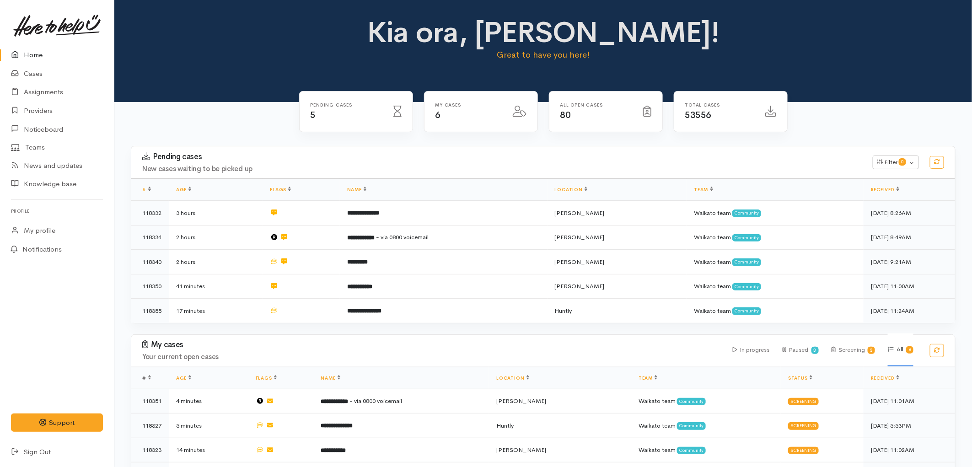
click at [39, 57] on link "Home" at bounding box center [57, 55] width 114 height 19
click at [30, 71] on link "Cases" at bounding box center [57, 73] width 114 height 19
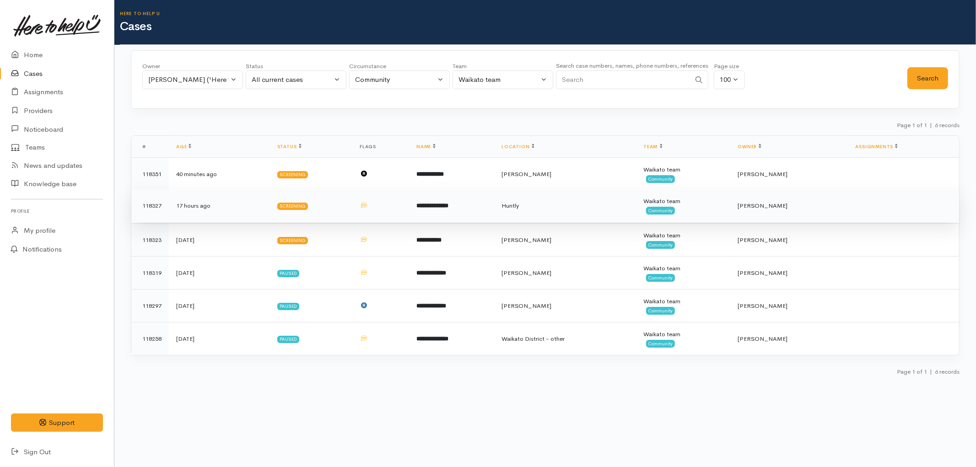
click at [364, 202] on body "Support Feedback I've got something to say" at bounding box center [488, 233] width 976 height 467
click at [298, 209] on div "Screening" at bounding box center [292, 206] width 31 height 7
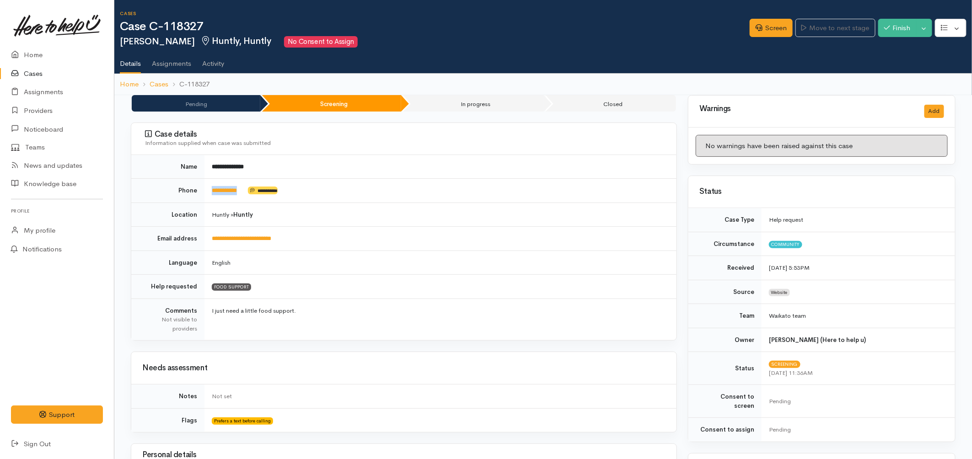
drag, startPoint x: 235, startPoint y: 193, endPoint x: 207, endPoint y: 198, distance: 28.4
click at [207, 198] on td "**********" at bounding box center [440, 191] width 472 height 24
copy td "**********"
drag, startPoint x: 755, startPoint y: 25, endPoint x: 747, endPoint y: 56, distance: 31.5
click at [756, 26] on icon at bounding box center [759, 27] width 7 height 7
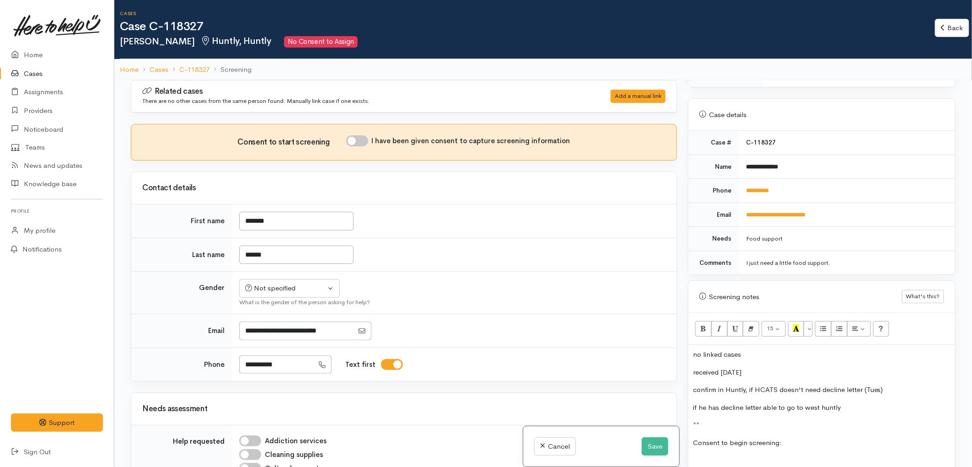
scroll to position [355, 0]
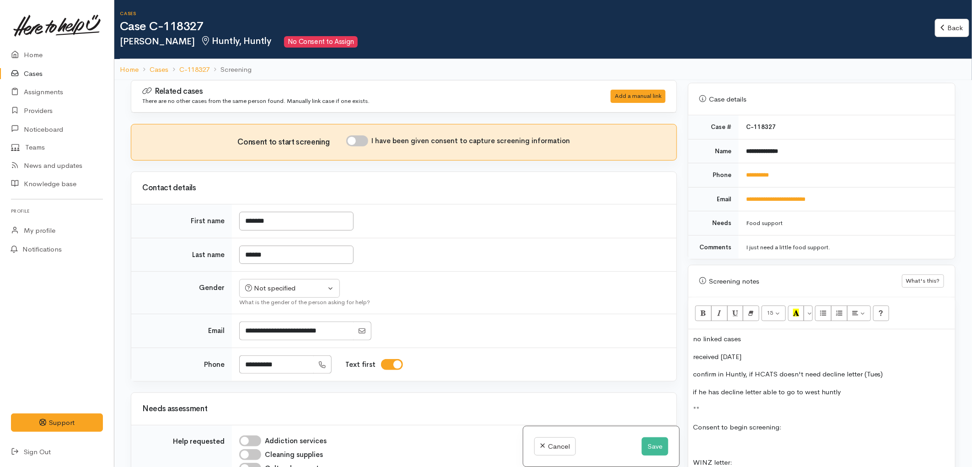
click at [748, 336] on p "no linked cases" at bounding box center [822, 339] width 258 height 11
click at [298, 289] on div "Not specified" at bounding box center [285, 288] width 81 height 11
click at [275, 322] on link "Male" at bounding box center [294, 324] width 108 height 14
select select "Male"
click at [382, 279] on td "Not specified Male Female Diverse Male Not specified Male Female Diverse What i…" at bounding box center [454, 293] width 445 height 43
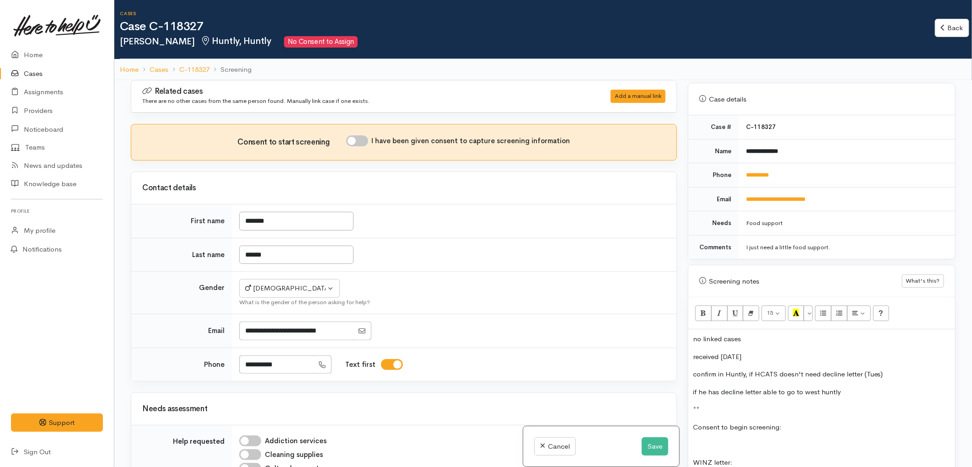
click at [818, 404] on p "**" at bounding box center [822, 409] width 258 height 11
click at [725, 404] on p "**" at bounding box center [822, 409] width 258 height 11
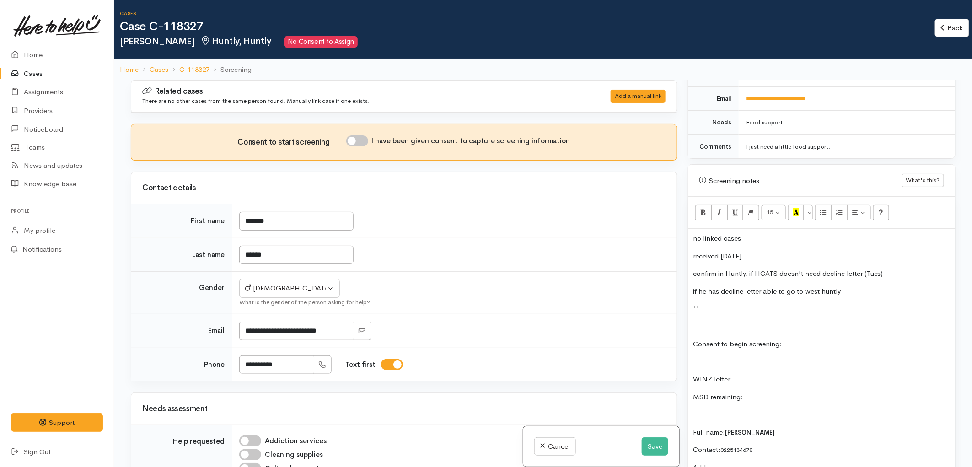
scroll to position [457, 0]
click at [812, 338] on p "Consent to begin screening:" at bounding box center [822, 343] width 258 height 11
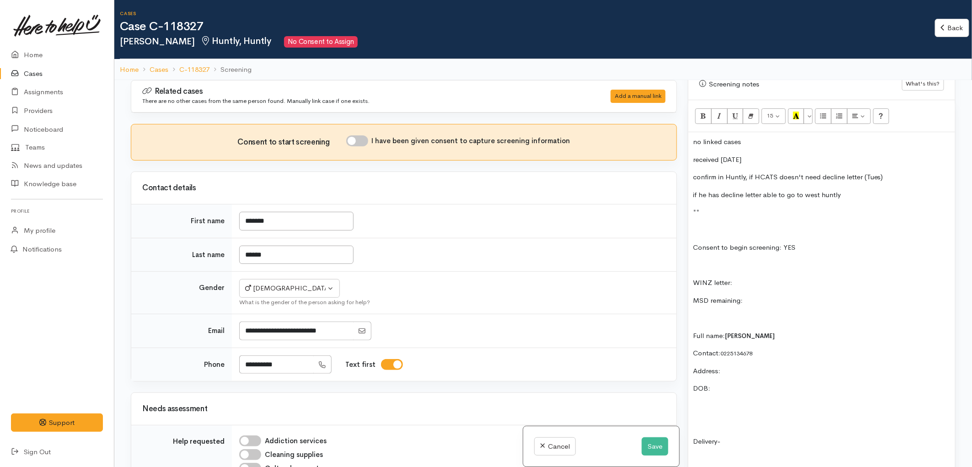
scroll to position [559, 0]
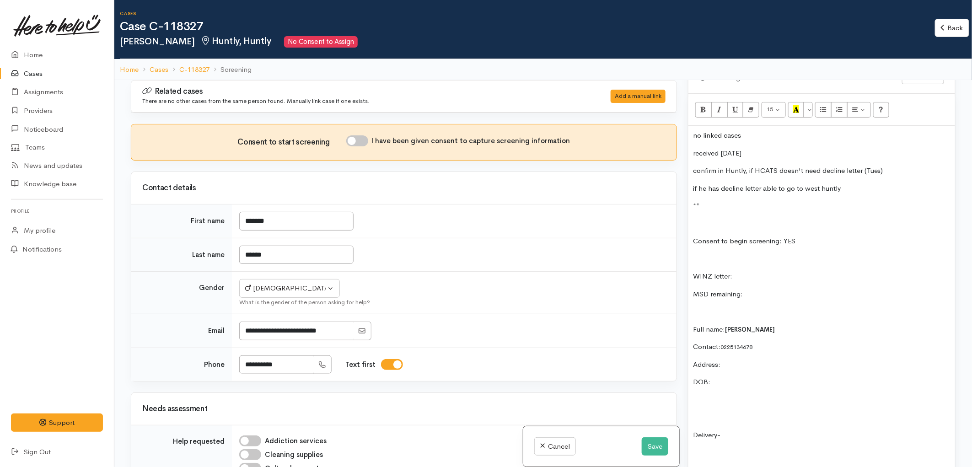
click at [742, 360] on p "Address:" at bounding box center [822, 365] width 258 height 11
click at [748, 378] on p "DOB:" at bounding box center [822, 382] width 258 height 11
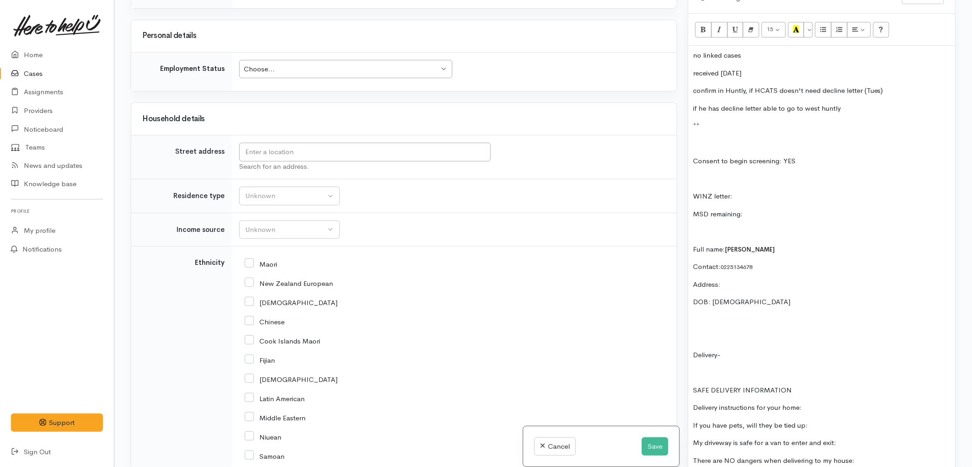
scroll to position [723, 0]
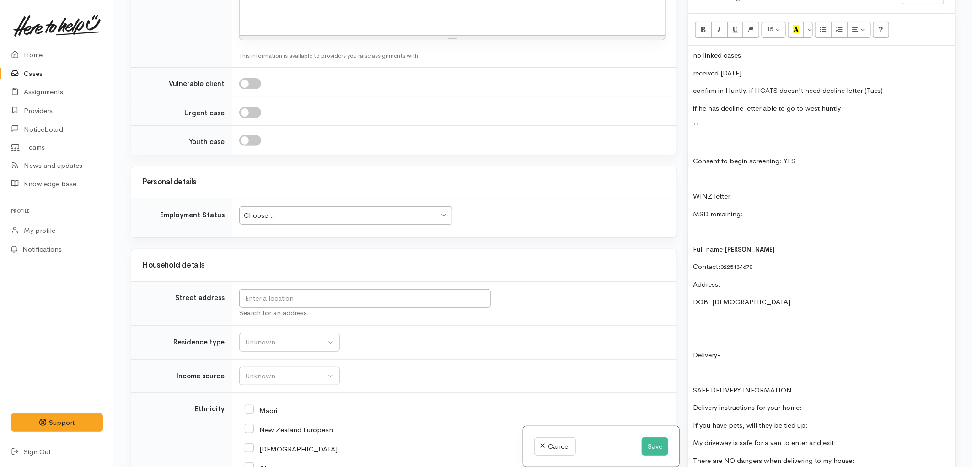
click at [744, 279] on p "Address:" at bounding box center [822, 284] width 258 height 11
drag, startPoint x: 777, startPoint y: 276, endPoint x: 769, endPoint y: 278, distance: 7.4
click at [773, 279] on p "Address: 4 TITHER STREES" at bounding box center [822, 284] width 258 height 11
drag, startPoint x: 769, startPoint y: 278, endPoint x: 723, endPoint y: 276, distance: 46.7
click at [723, 279] on p "Address: 4 TITHER STREES" at bounding box center [822, 284] width 258 height 11
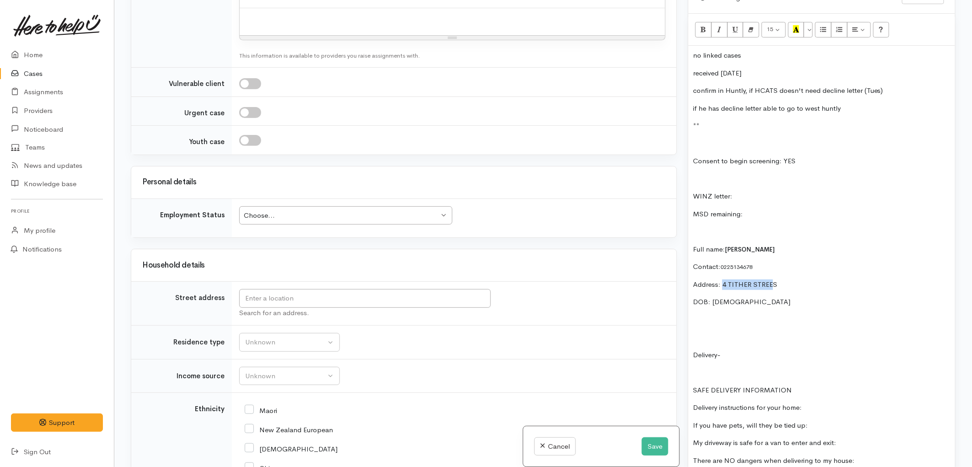
copy p "4 TITHER STREE"
click at [323, 296] on input "text" at bounding box center [365, 298] width 252 height 19
paste input "4 TITHER STREE"
drag, startPoint x: 331, startPoint y: 299, endPoint x: 242, endPoint y: 299, distance: 89.7
click at [242, 299] on input "4 Tither Road, Riversdale, New Zealand" at bounding box center [365, 298] width 252 height 19
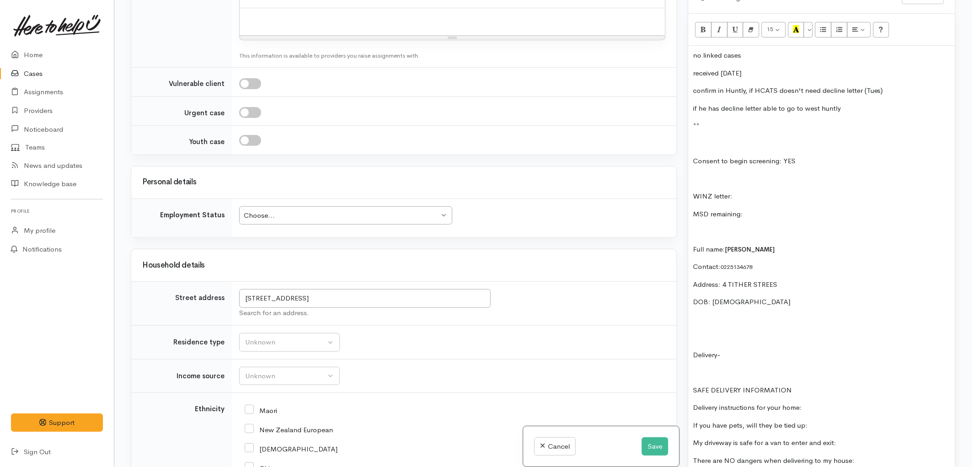
click at [757, 279] on p "Address: 4 TITHER STREES" at bounding box center [822, 284] width 258 height 11
drag, startPoint x: 757, startPoint y: 275, endPoint x: 722, endPoint y: 274, distance: 35.7
click at [722, 279] on p "Address: 4 TITHER STREES" at bounding box center [822, 284] width 258 height 11
click at [834, 251] on div "no linked cases received on Sunday confirm in Huntly, if HCATS doesn't need dec…" at bounding box center [821, 457] width 267 height 822
click at [821, 302] on div "no linked cases received on Sunday confirm in Huntly, if HCATS doesn't need dec…" at bounding box center [821, 457] width 267 height 822
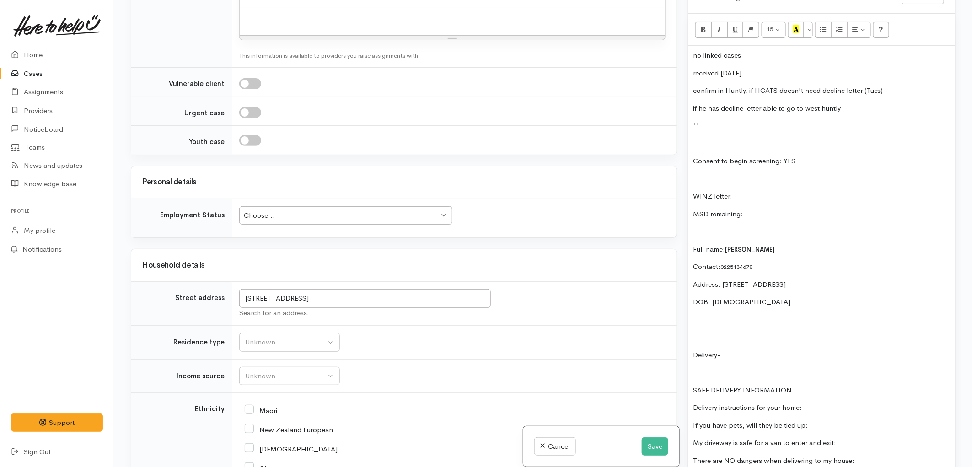
click at [806, 252] on div "no linked cases received on Sunday confirm in Huntly, if HCATS doesn't need dec…" at bounding box center [821, 457] width 267 height 822
click at [371, 300] on input "4 Tither Road, Riversdale, New Zealand" at bounding box center [365, 298] width 252 height 19
click at [855, 279] on p "Address: 4 Tither Road, Riversdale, New Zealand" at bounding box center [822, 284] width 258 height 11
click at [714, 332] on p at bounding box center [822, 337] width 258 height 11
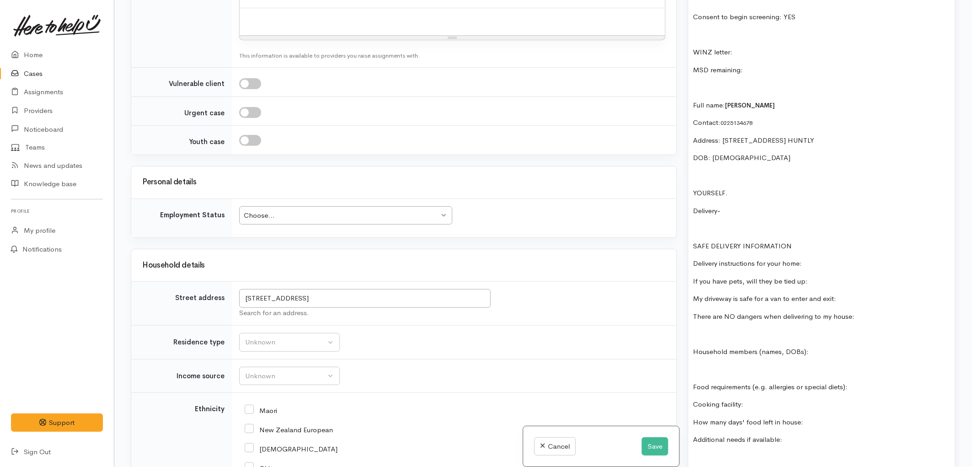
scroll to position [711, 0]
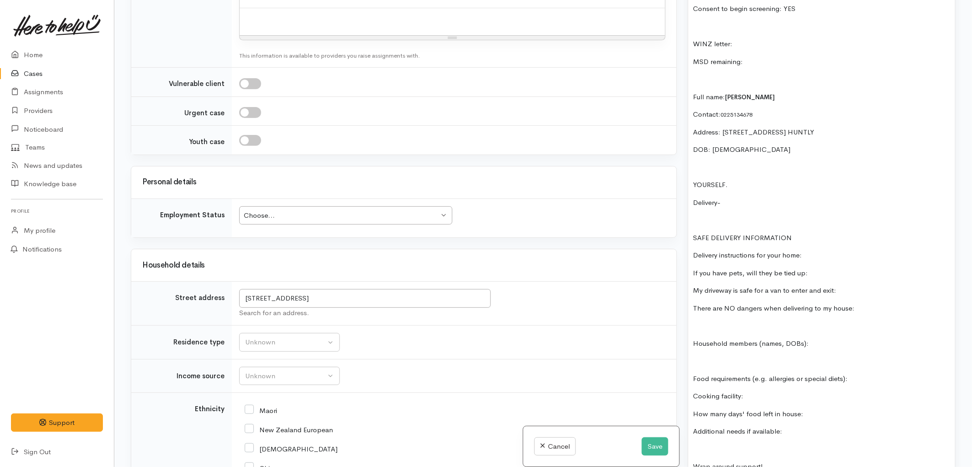
click at [858, 374] on p "Food requirements (e.g. allergies or special diets):" at bounding box center [822, 379] width 258 height 11
click at [758, 391] on p "Cooking facility:" at bounding box center [822, 396] width 258 height 11
drag, startPoint x: 805, startPoint y: 408, endPoint x: 682, endPoint y: 404, distance: 123.6
click at [682, 404] on div "Related cases There are no other cases from the same person found. Manually lin…" at bounding box center [543, 233] width 836 height 467
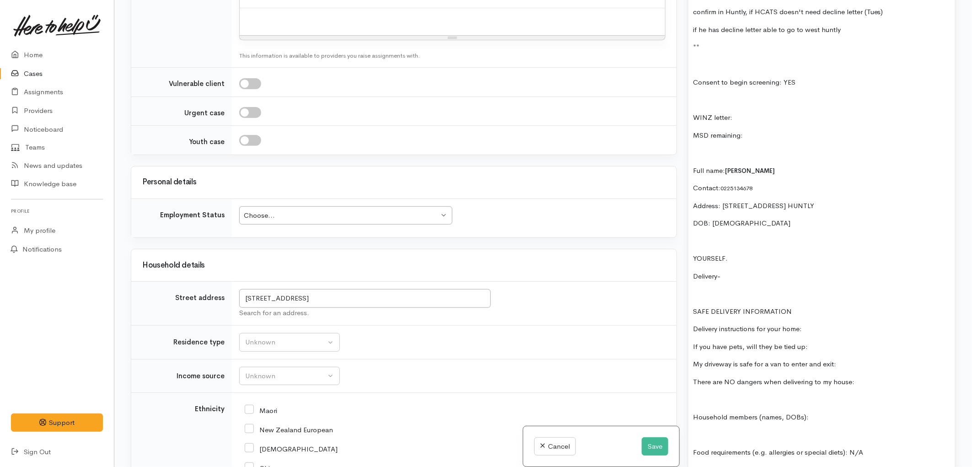
scroll to position [559, 0]
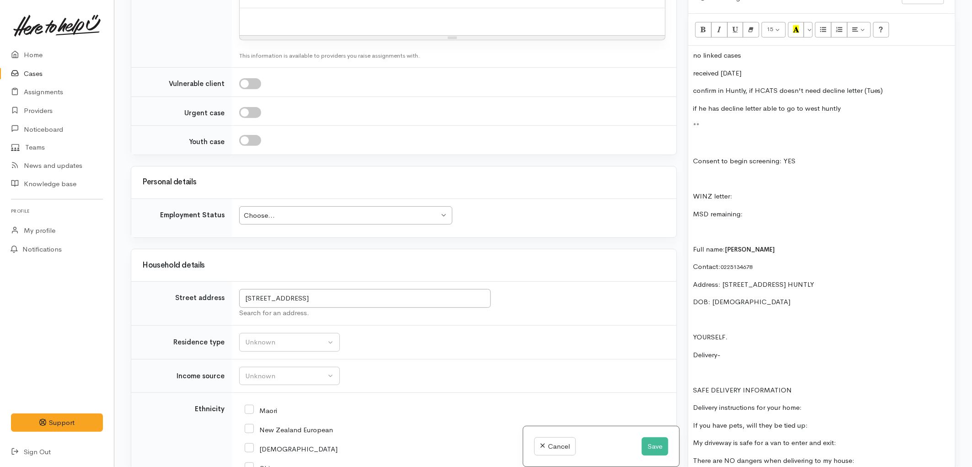
click at [707, 128] on div "no linked cases received on Sunday confirm in Huntly, if HCATS doesn't need dec…" at bounding box center [821, 448] width 267 height 805
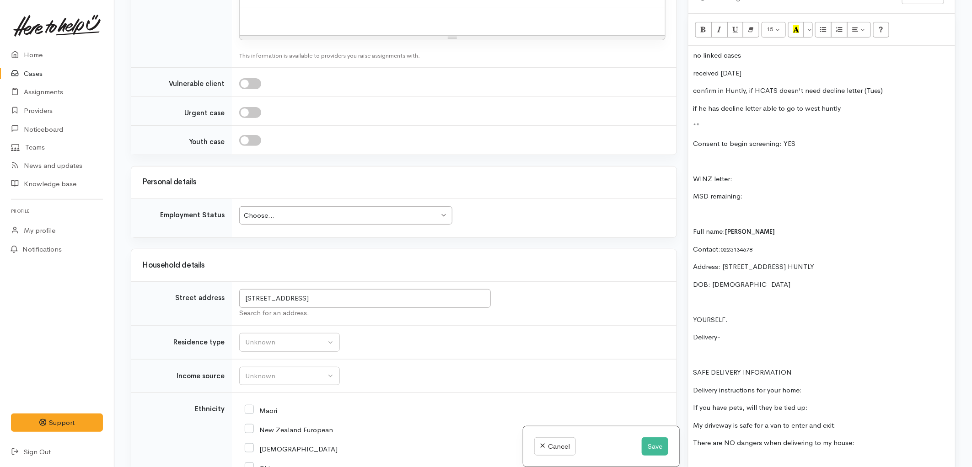
click at [737, 299] on div "no linked cases received on Sunday confirm in Huntly, if HCATS doesn't need dec…" at bounding box center [821, 439] width 267 height 787
click at [713, 350] on p at bounding box center [822, 355] width 258 height 11
drag, startPoint x: 866, startPoint y: 435, endPoint x: 693, endPoint y: 326, distance: 205.3
click at [693, 326] on div "no linked cases received on Sunday confirm in Huntly, if HCATS doesn't need dec…" at bounding box center [821, 439] width 267 height 787
click at [365, 301] on input "4 Tither Road, Riversdale, New Zealand" at bounding box center [365, 298] width 252 height 19
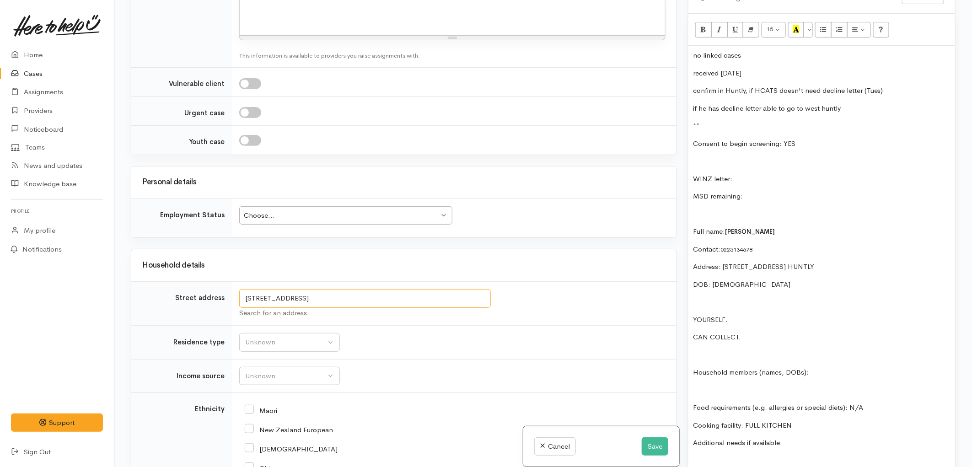
drag, startPoint x: 377, startPoint y: 304, endPoint x: 287, endPoint y: 295, distance: 90.1
click at [287, 295] on input "4 Tither Road, Riversdale, New Zealand" at bounding box center [365, 298] width 252 height 19
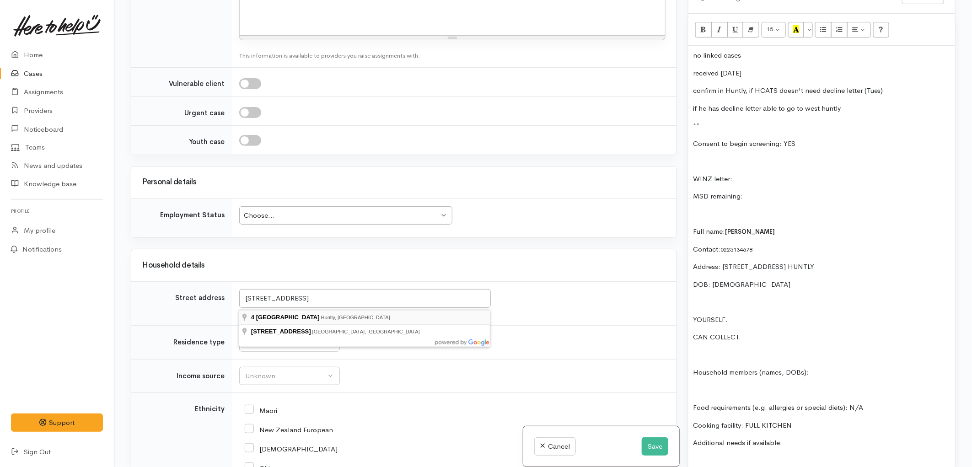
type input "4 Tither Street, Huntly, New Zealand"
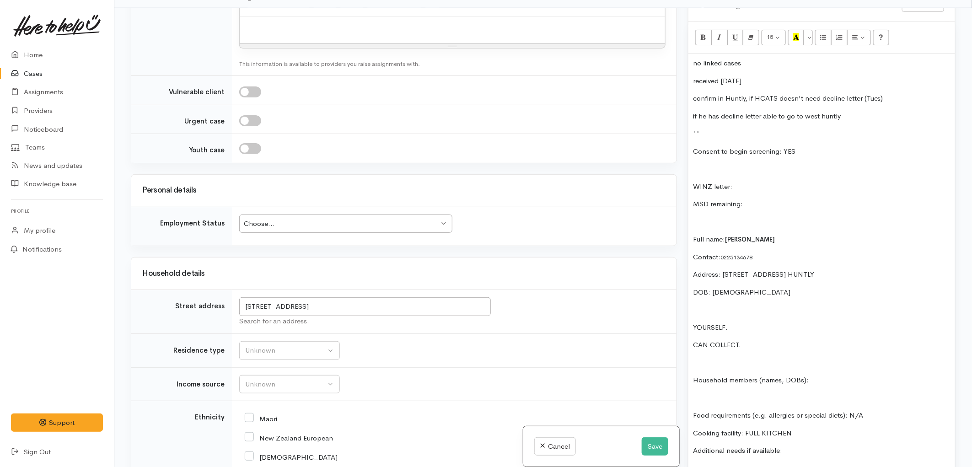
scroll to position [723, 0]
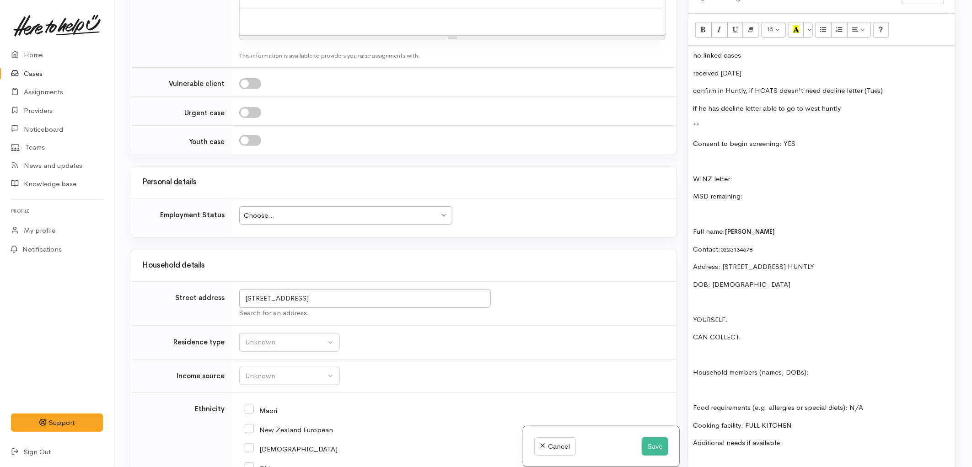
click at [716, 262] on p "Address: 4 Tither Road, Riversdale, New Zealand HUNTLY" at bounding box center [822, 267] width 258 height 11
drag, startPoint x: 363, startPoint y: 298, endPoint x: 218, endPoint y: 298, distance: 144.5
click at [218, 298] on tr "Street address 4 Tither Street, Huntly, New Zealand Search for an address." at bounding box center [403, 304] width 545 height 44
click at [812, 282] on div "no linked cases received on Sunday confirm in Huntly, if HCATS doesn't need dec…" at bounding box center [821, 387] width 267 height 682
drag, startPoint x: 881, startPoint y: 255, endPoint x: 720, endPoint y: 258, distance: 161.1
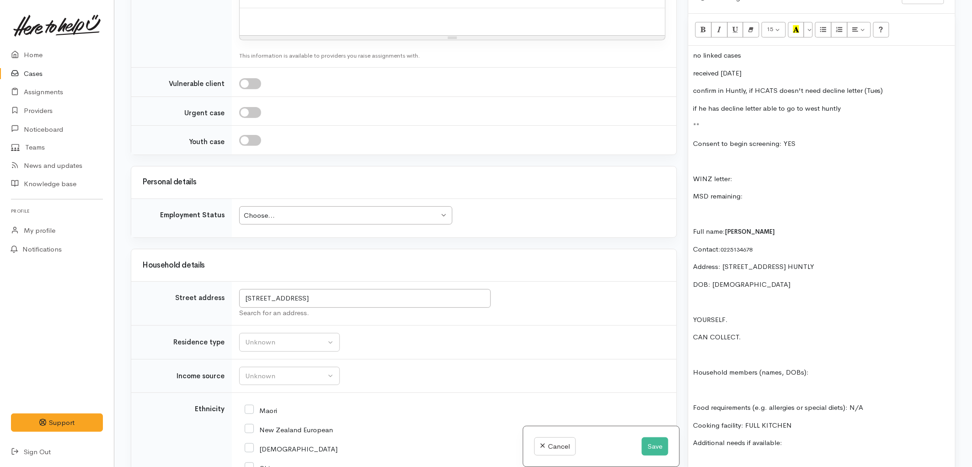
click at [720, 262] on p "Address: 4 Tither Road, Riversdale, New Zealand HUNTLY" at bounding box center [822, 267] width 258 height 11
click at [760, 315] on p "YOURSELF." at bounding box center [822, 320] width 258 height 11
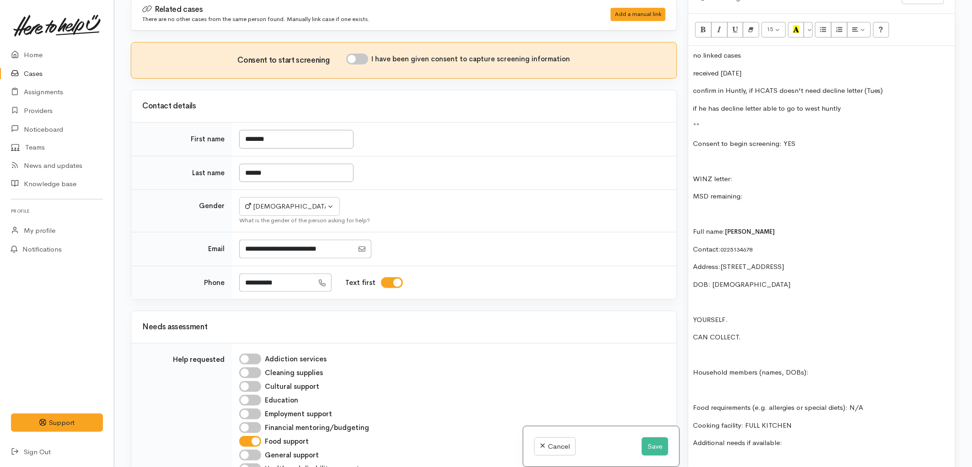
scroll to position [0, 0]
click at [363, 65] on input "I have been given consent to capture screening information" at bounding box center [357, 60] width 22 height 11
checkbox input "true"
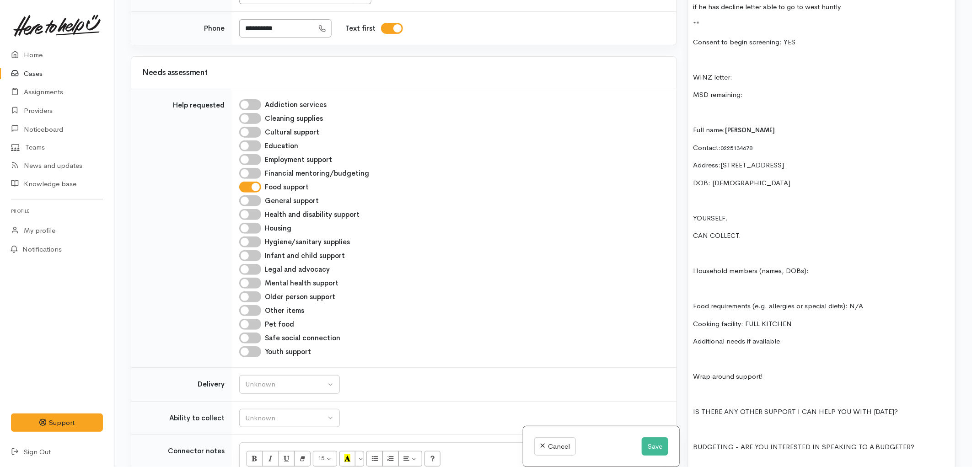
scroll to position [305, 0]
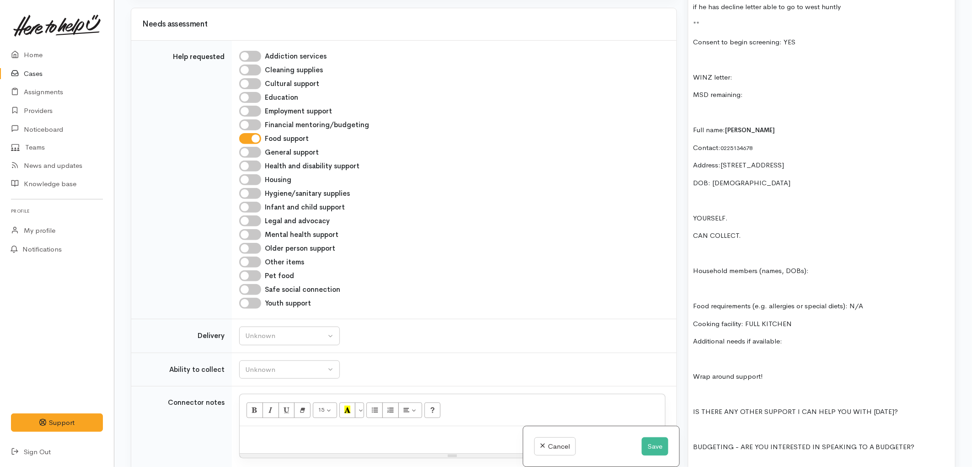
click at [733, 266] on p "Household members (names, DOBs):" at bounding box center [822, 271] width 258 height 11
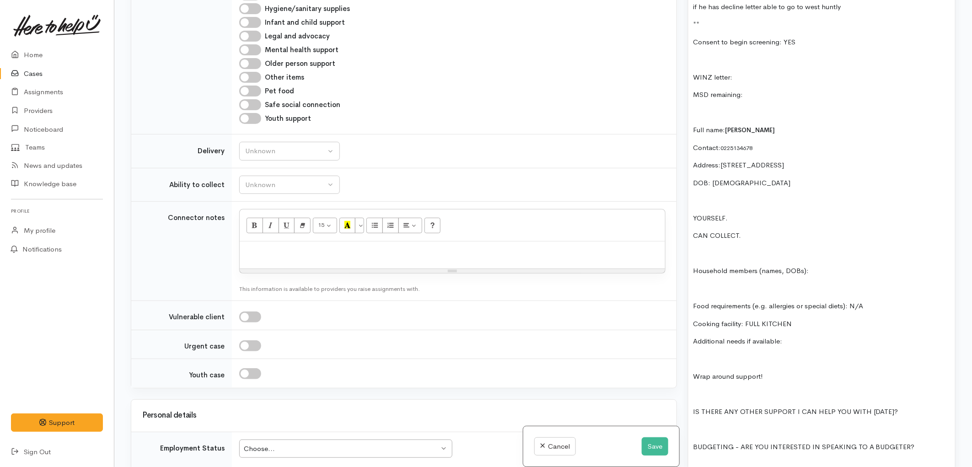
scroll to position [508, 0]
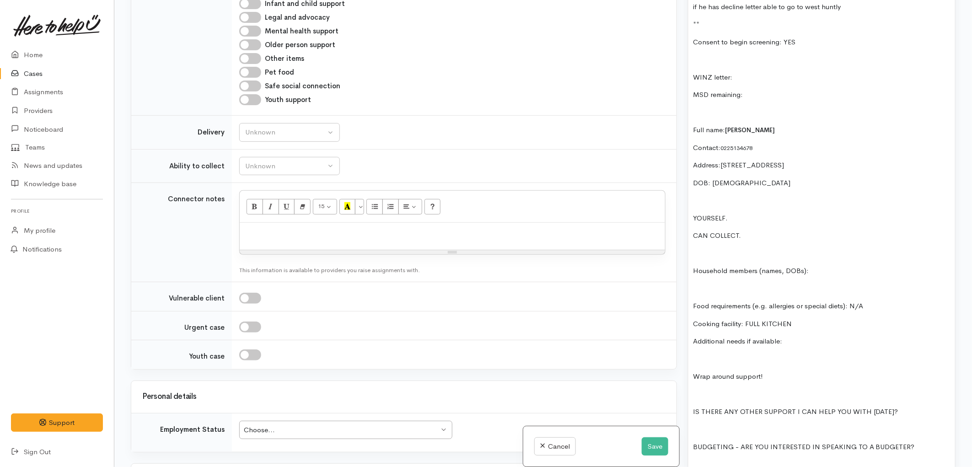
click at [833, 266] on p "Household members (names, DOBs):" at bounding box center [822, 271] width 258 height 11
click at [785, 354] on p at bounding box center [822, 359] width 258 height 11
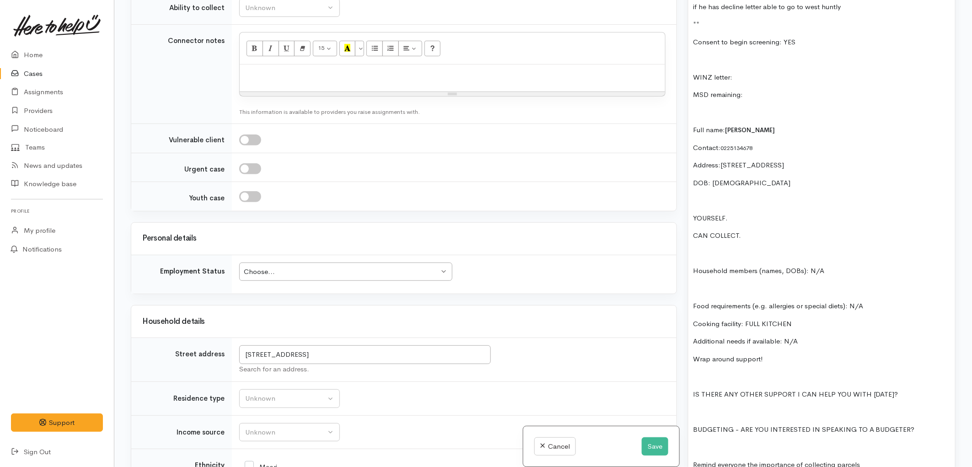
scroll to position [711, 0]
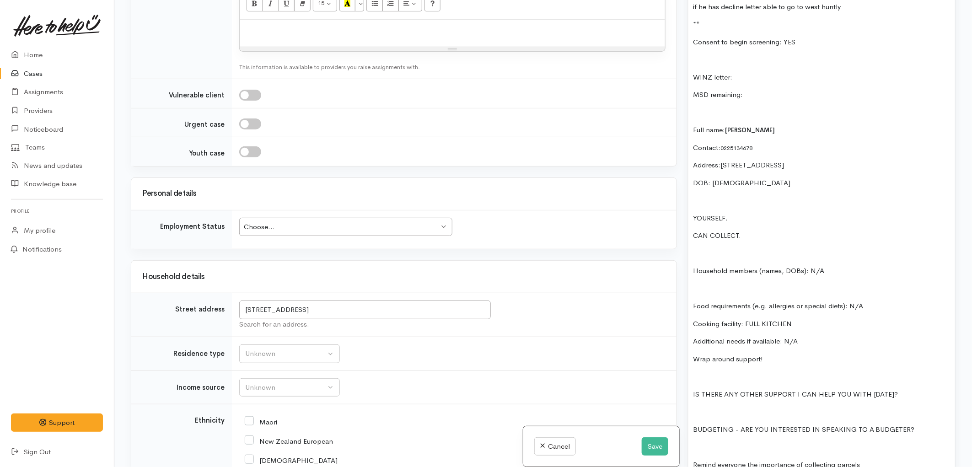
click at [364, 233] on div "Choose... Choose..." at bounding box center [345, 227] width 213 height 19
click at [787, 248] on p at bounding box center [822, 253] width 258 height 11
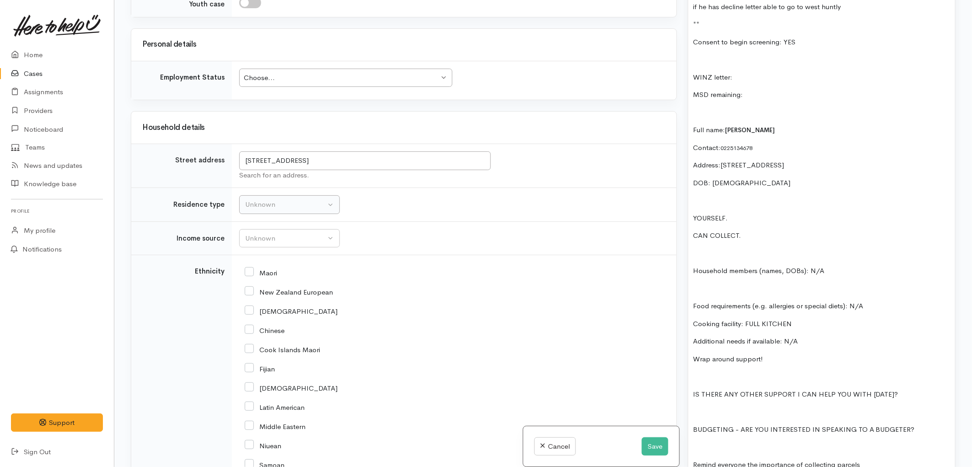
scroll to position [864, 0]
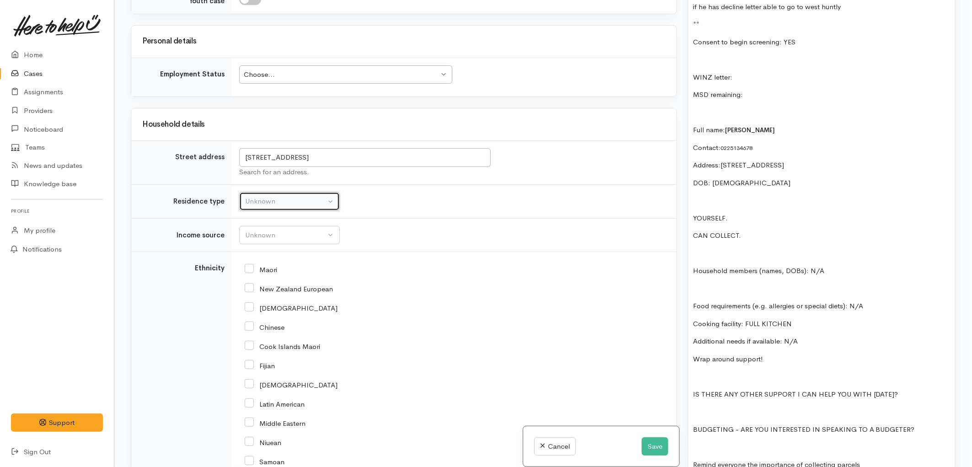
click at [308, 207] on div "Unknown" at bounding box center [285, 201] width 81 height 11
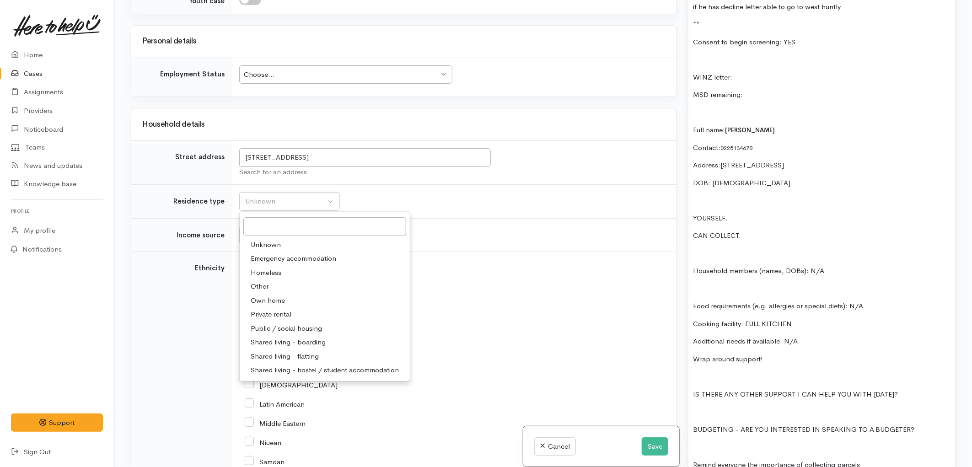
click span "Private rental"
select select "2"
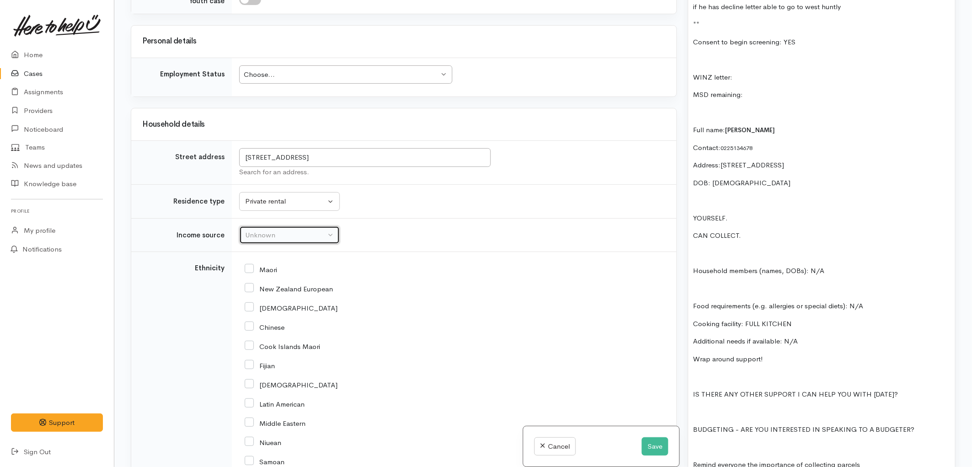
click div "Unknown"
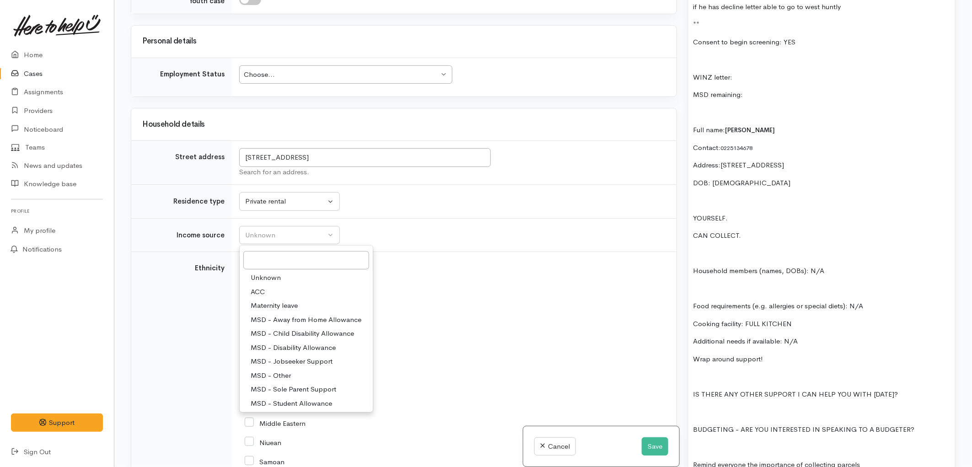
click p
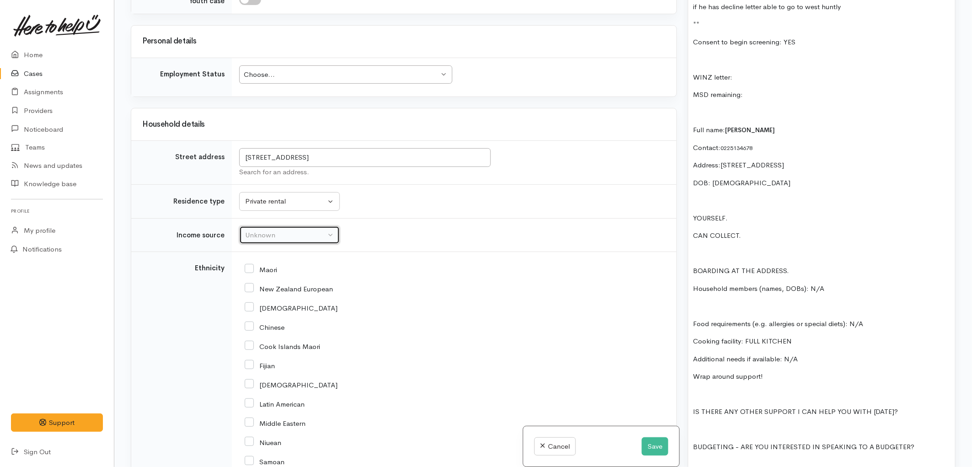
click div "Unknown"
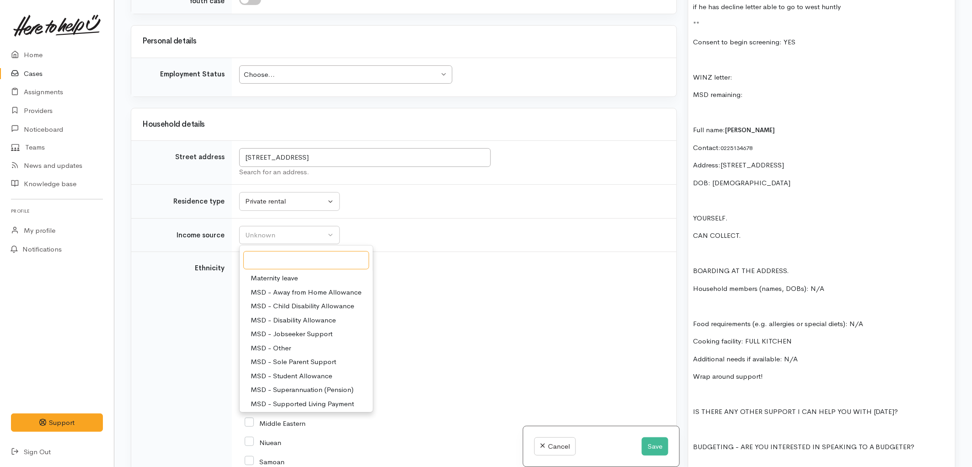
scroll to position [51, 0]
click span "MSD - Jobseeker Support"
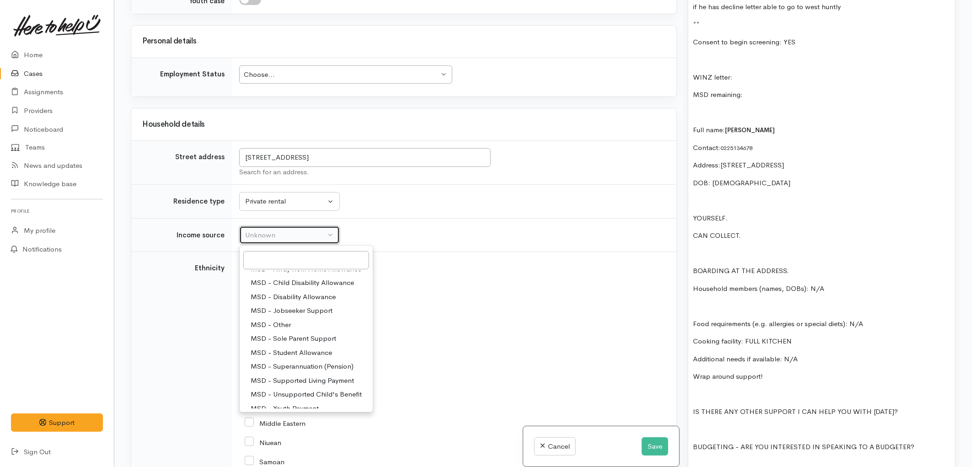
select select "4"
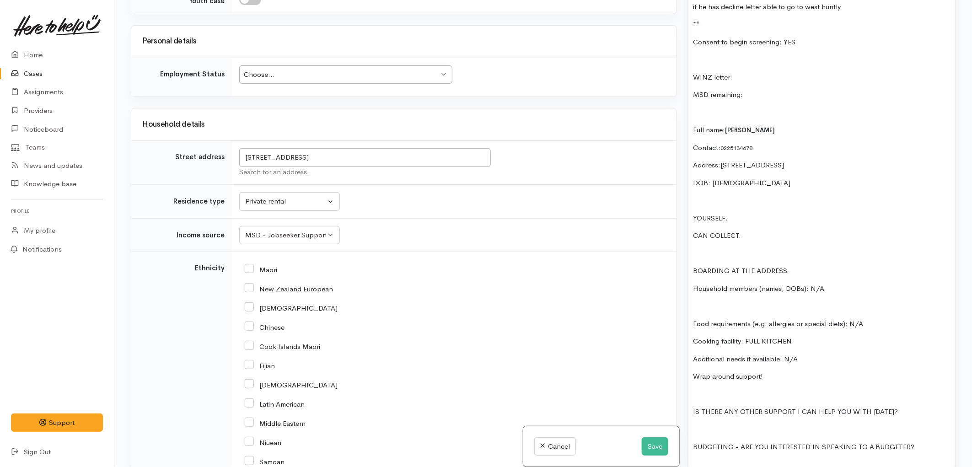
click div "Maori"
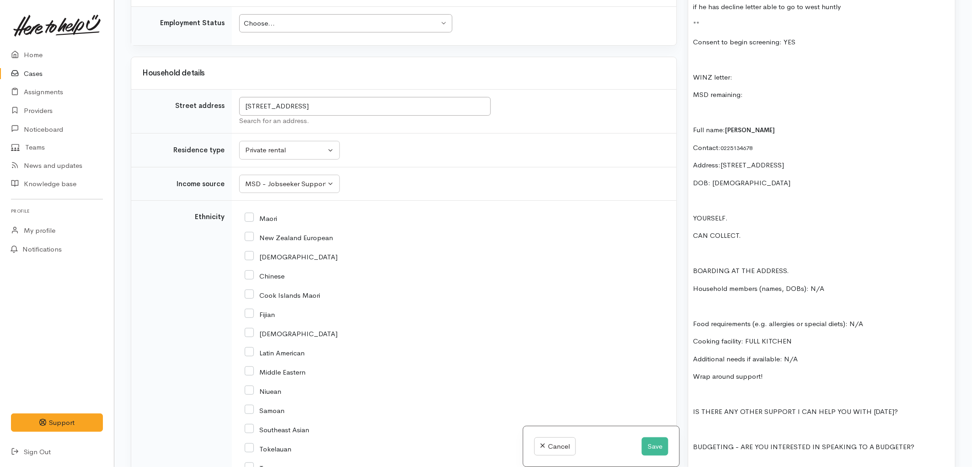
scroll to position [966, 0]
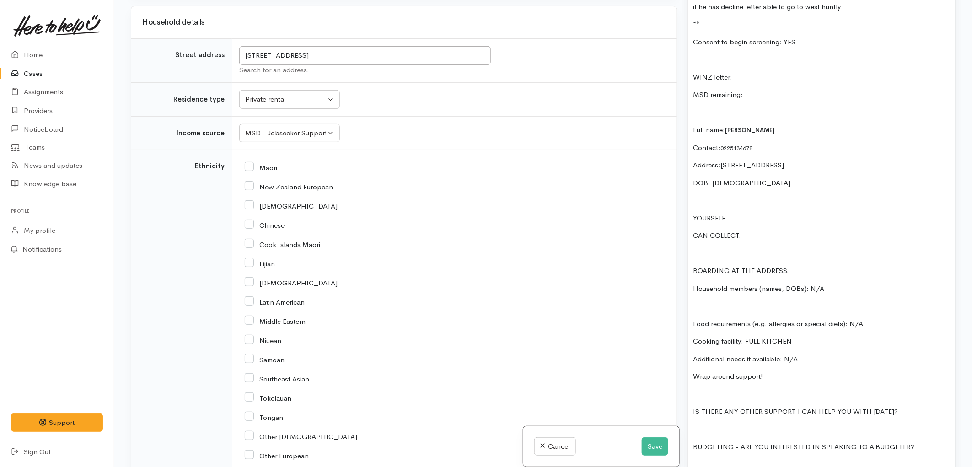
click input "Maori"
checkbox input "true"
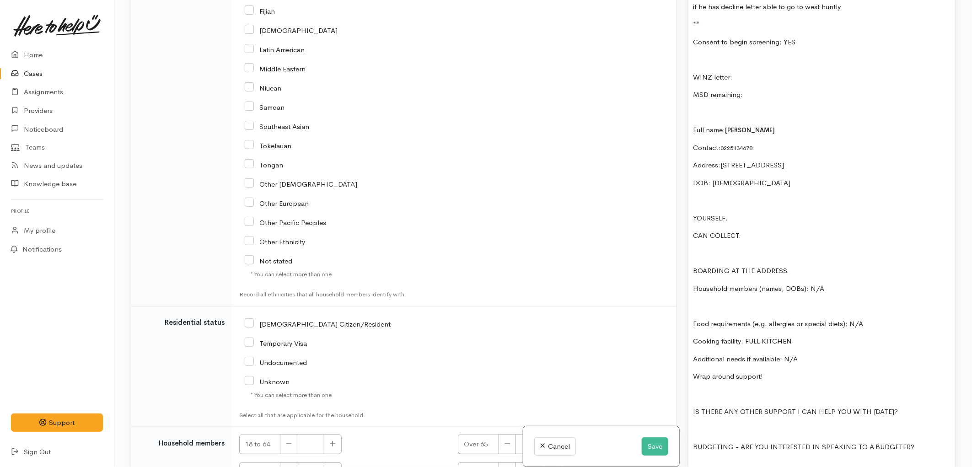
scroll to position [1219, 0]
click input "NZ Citizen/Resident"
checkbox input "true"
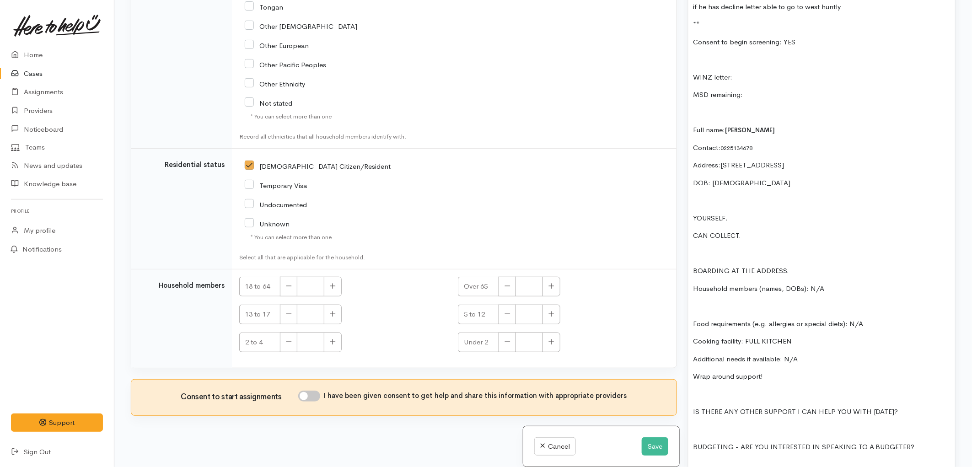
scroll to position [1383, 0]
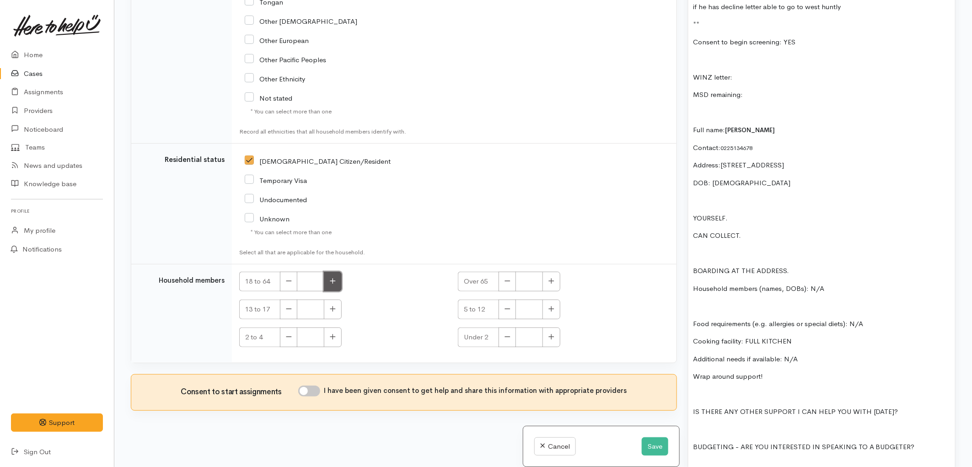
click icon "button"
type input "1"
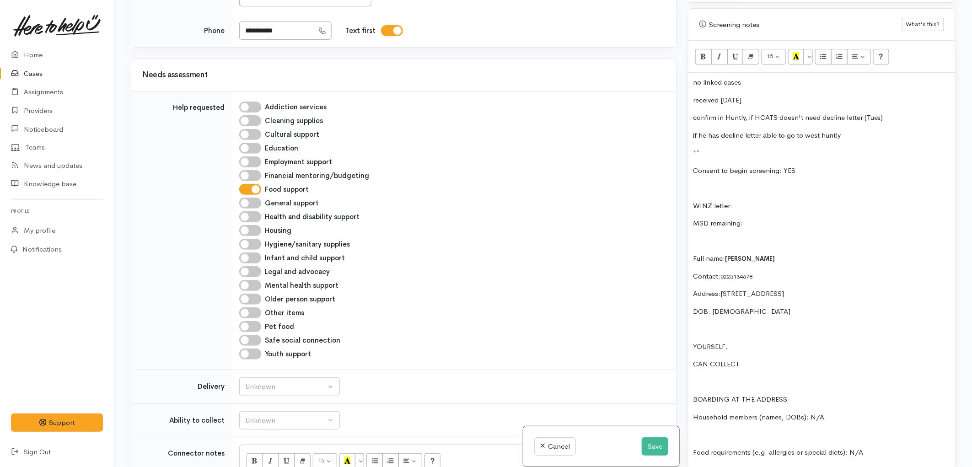
scroll to position [508, 0]
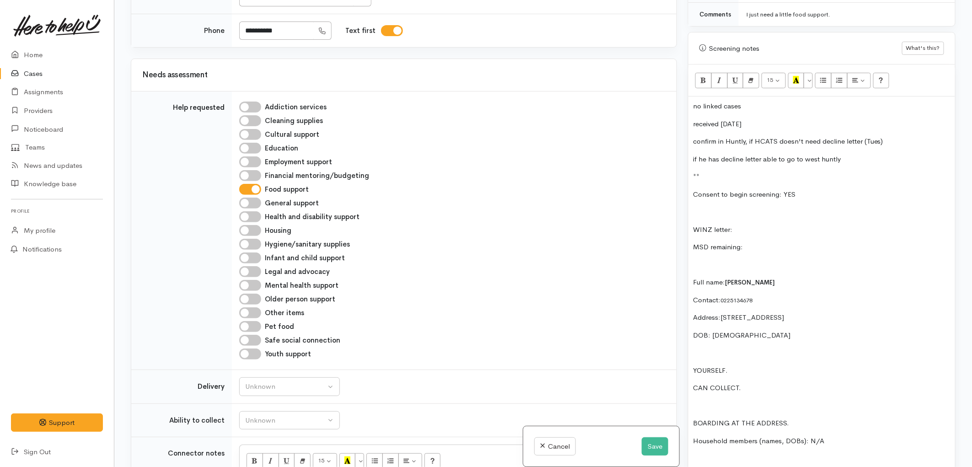
click div "no linked cases received on Sunday confirm in Huntly, if HCATS doesn't need dec…"
click p
click p "WINZ letter:"
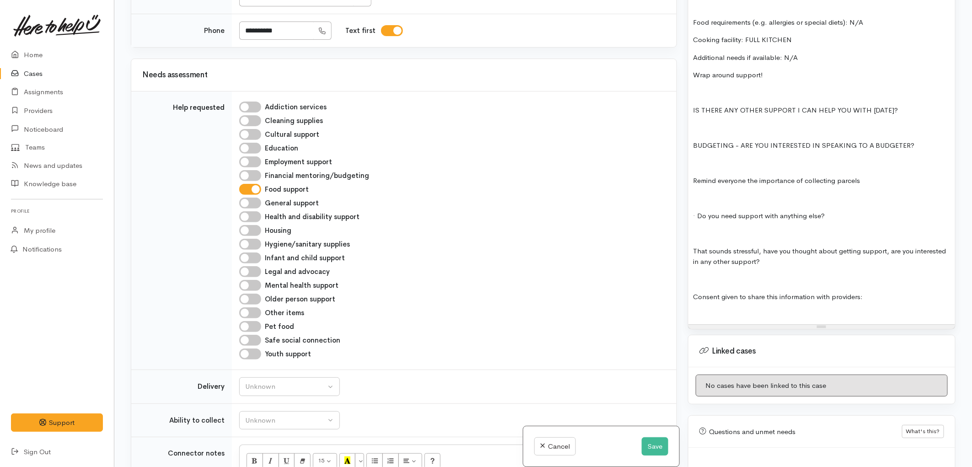
scroll to position [966, 0]
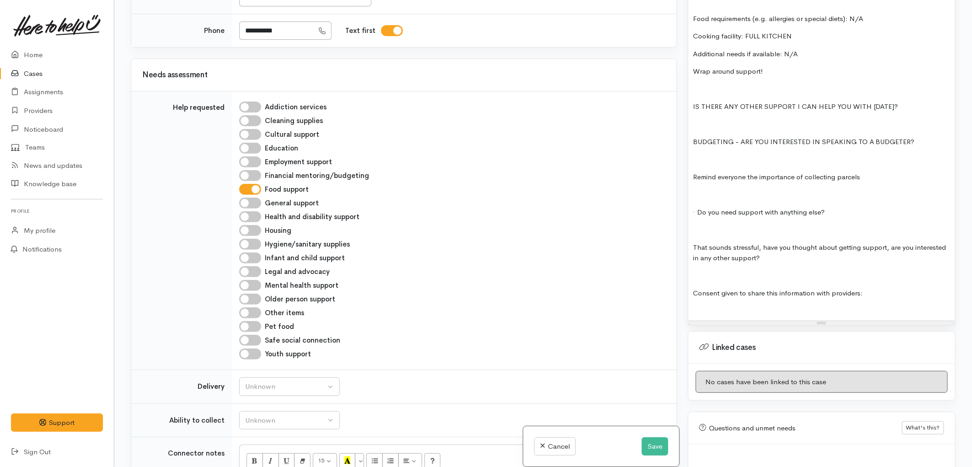
click div "no linked cases received on Sunday confirm in Huntly, if HCATS doesn't need dec…"
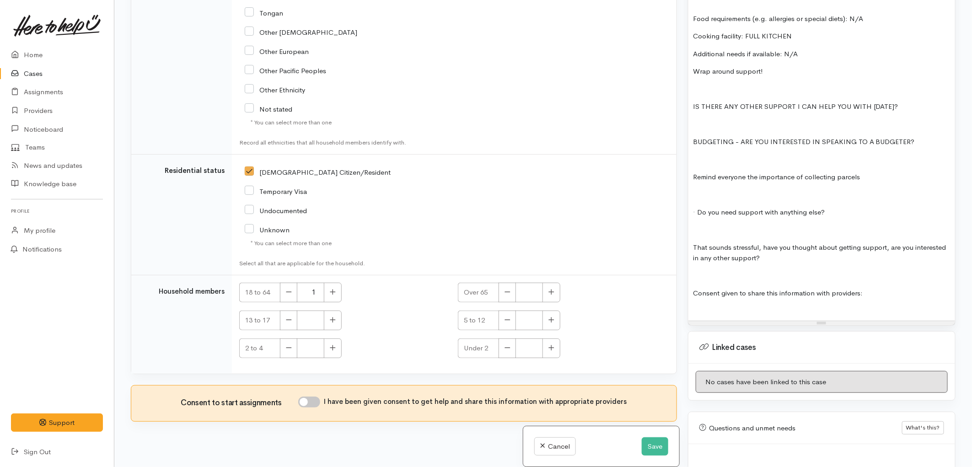
scroll to position [1383, 0]
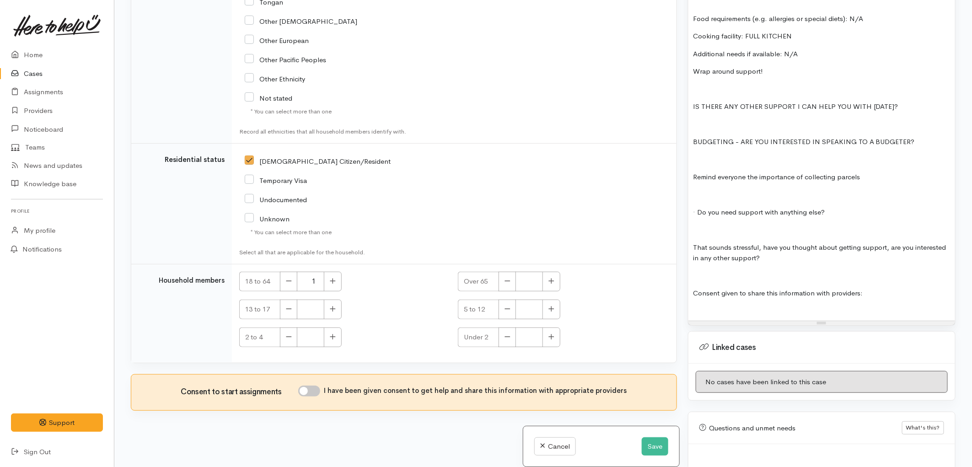
click input "I have been given consent to get help and share this information with appropria…"
checkbox input "true"
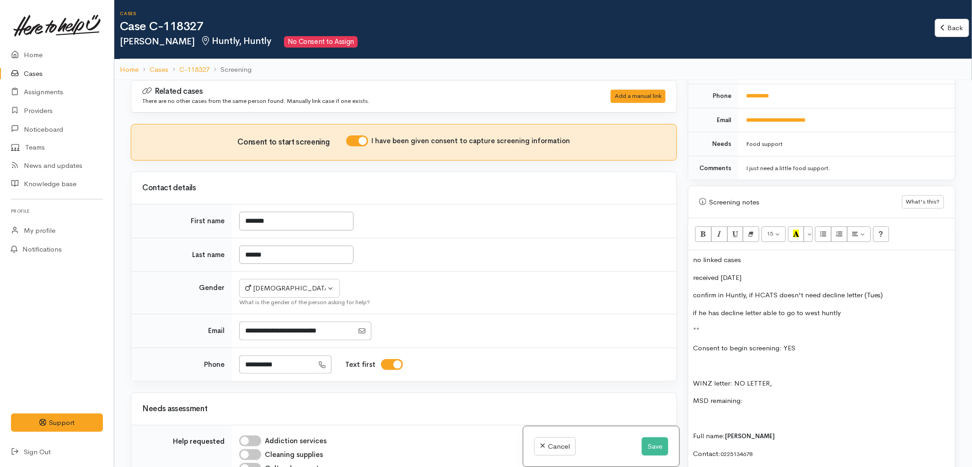
scroll to position [457, 0]
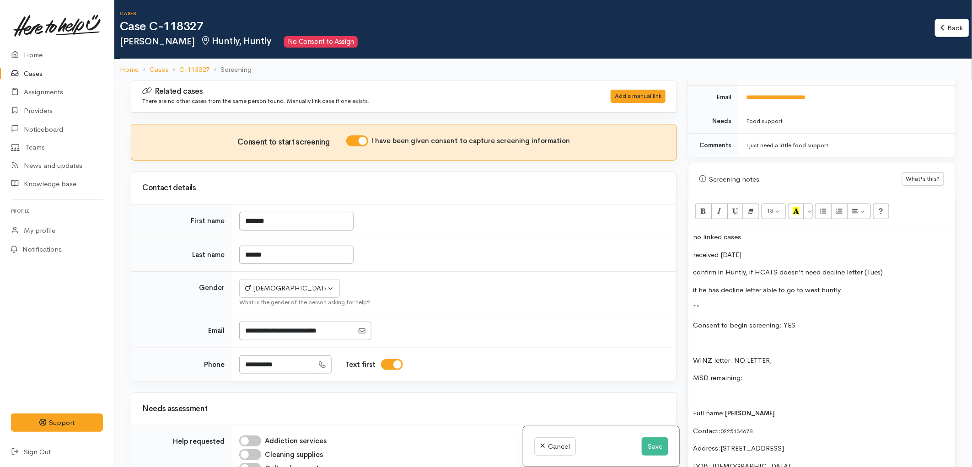
click p "no linked cases"
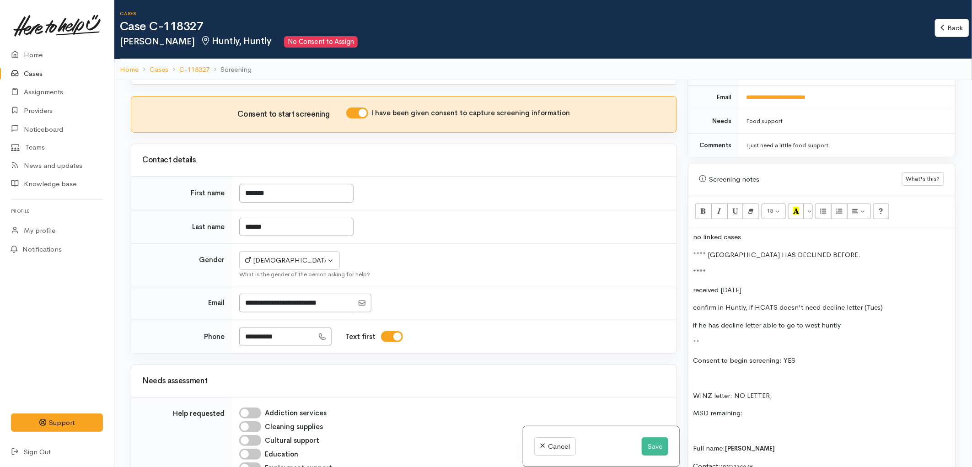
scroll to position [51, 0]
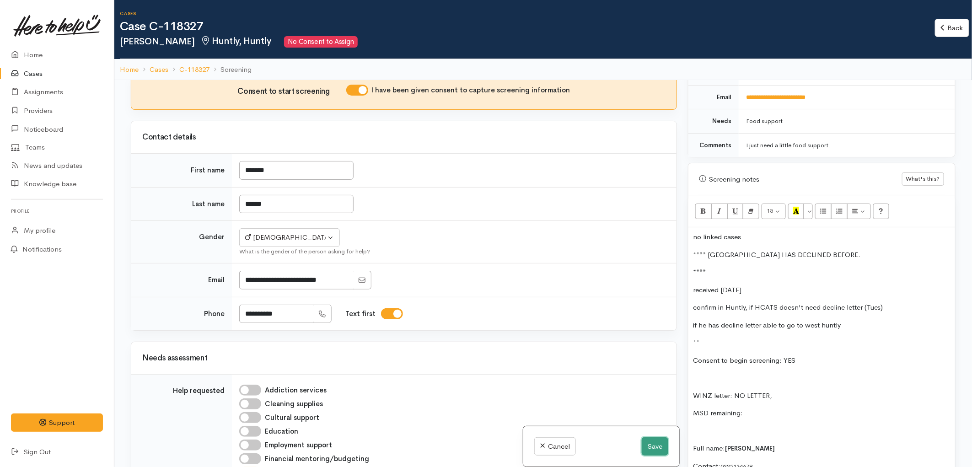
click button "Save"
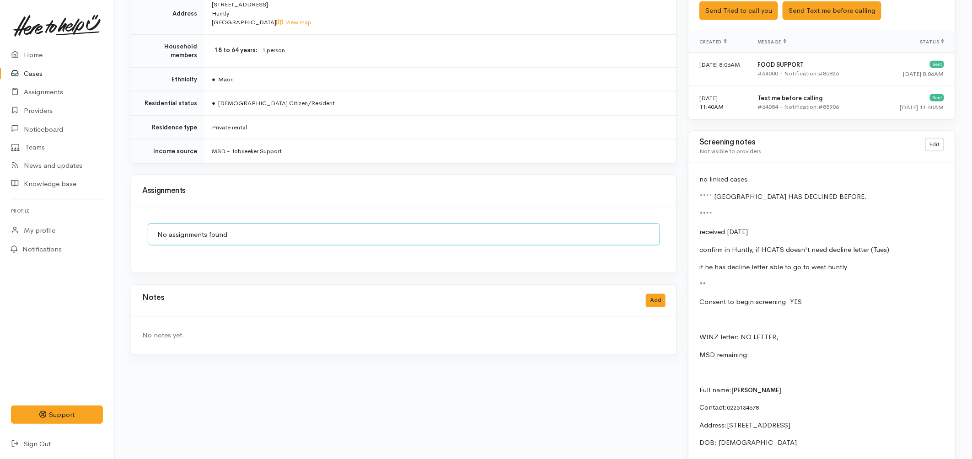
scroll to position [711, 0]
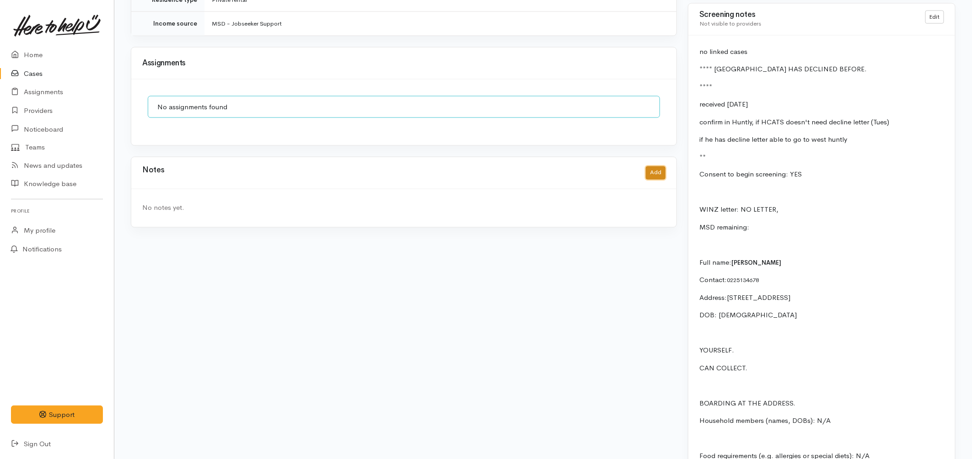
click at [655, 166] on button "Add" at bounding box center [656, 172] width 20 height 13
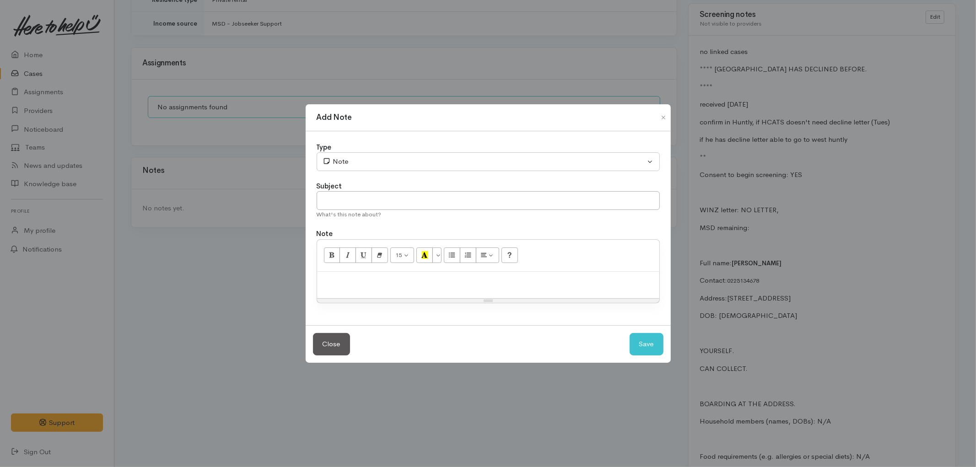
click at [387, 282] on p at bounding box center [488, 281] width 333 height 11
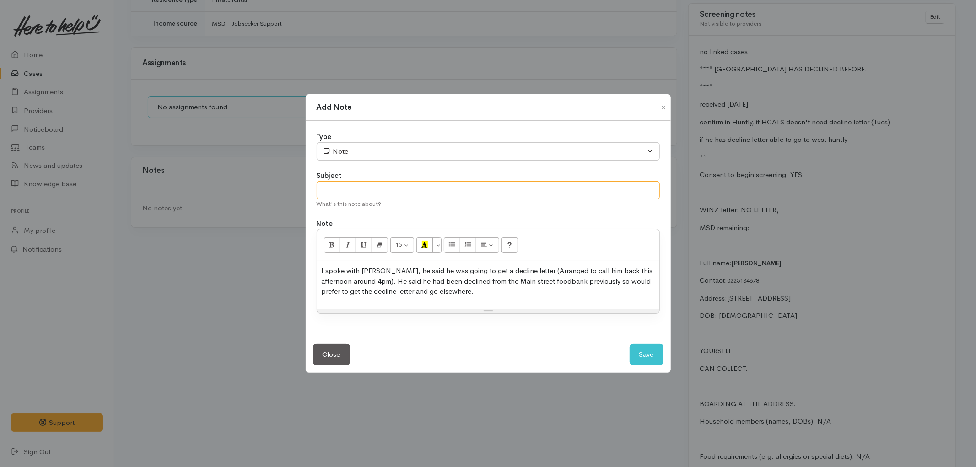
click at [389, 190] on input "text" at bounding box center [488, 190] width 343 height 19
type input "PAUSE callback for WINZ."
click at [644, 353] on button "Save" at bounding box center [646, 355] width 34 height 22
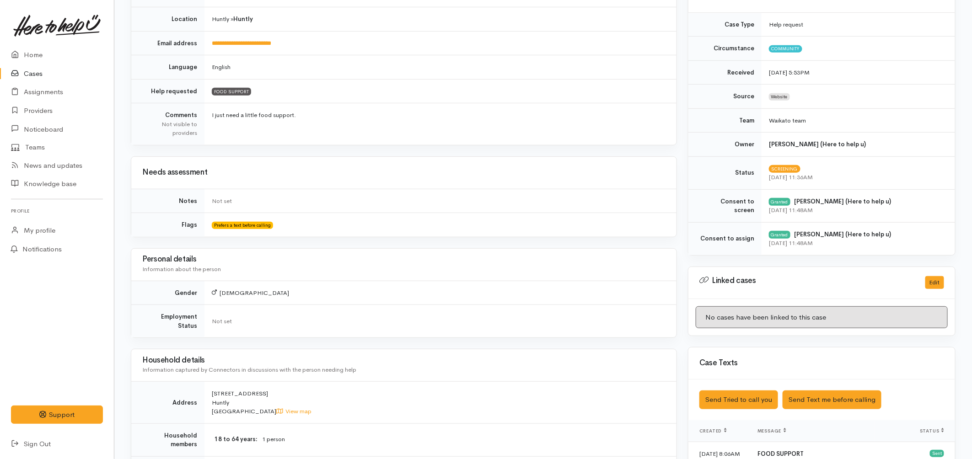
scroll to position [0, 0]
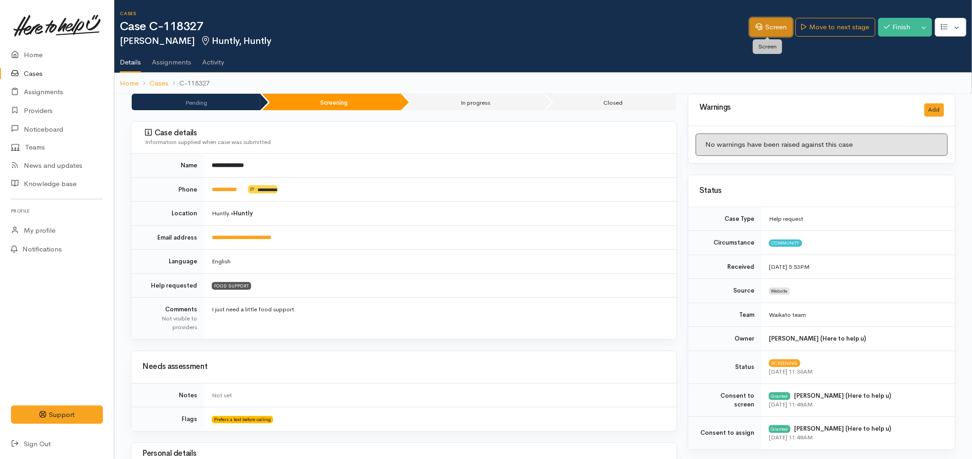
click at [767, 25] on link "Screen" at bounding box center [771, 27] width 43 height 19
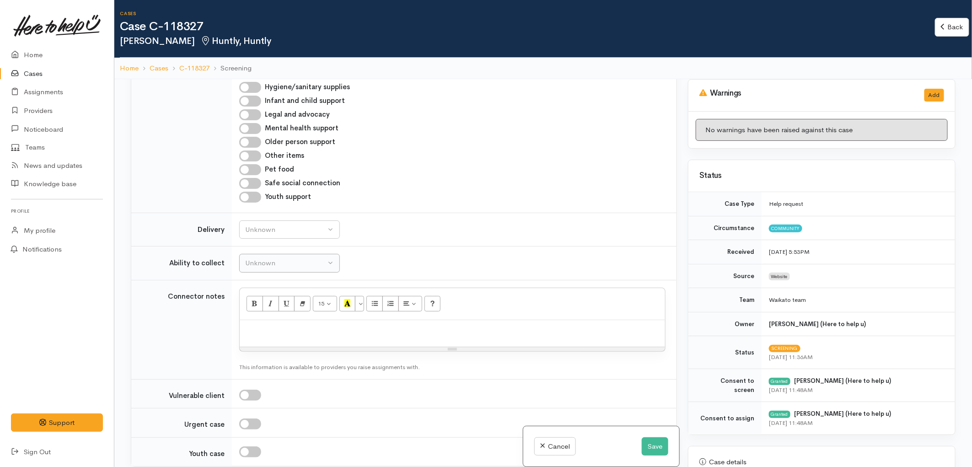
scroll to position [508, 0]
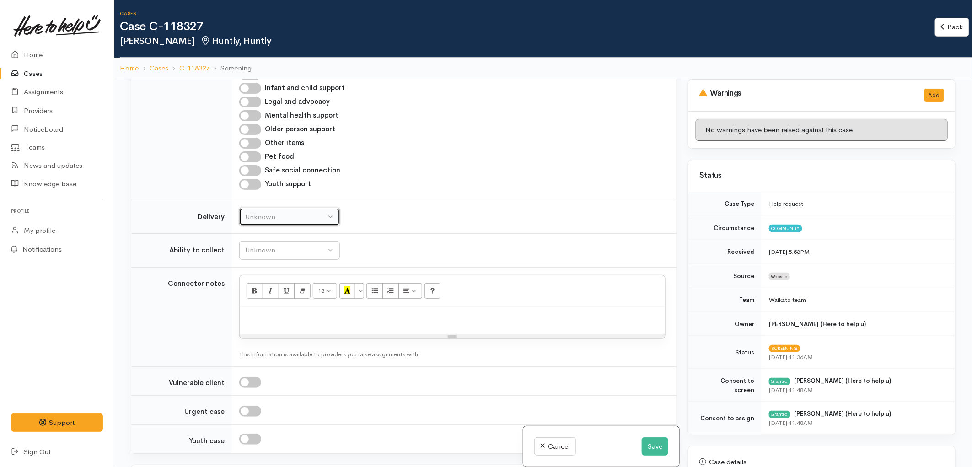
click at [307, 220] on div "Unknown" at bounding box center [285, 217] width 81 height 11
click at [285, 309] on link "No" at bounding box center [290, 302] width 100 height 14
select select "1"
click at [287, 258] on button "Unknown" at bounding box center [289, 250] width 101 height 19
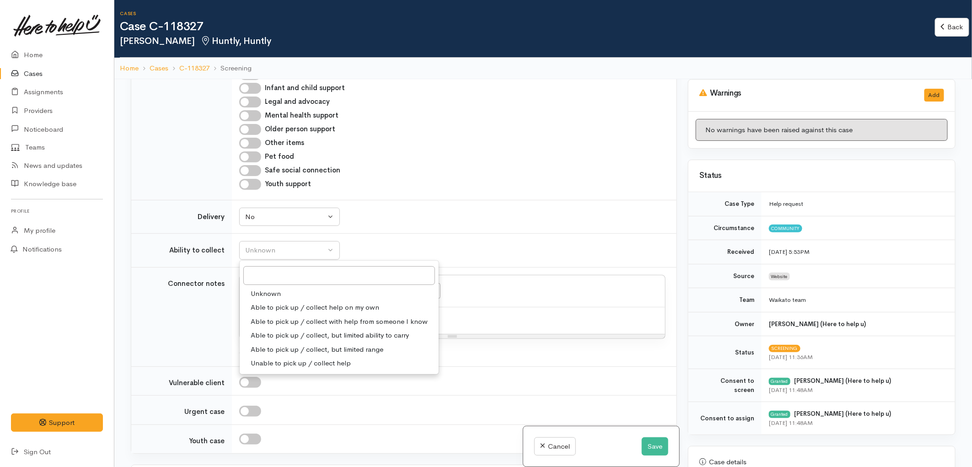
click at [301, 308] on span "Able to pick up / collect help on my own" at bounding box center [315, 307] width 129 height 11
select select "2"
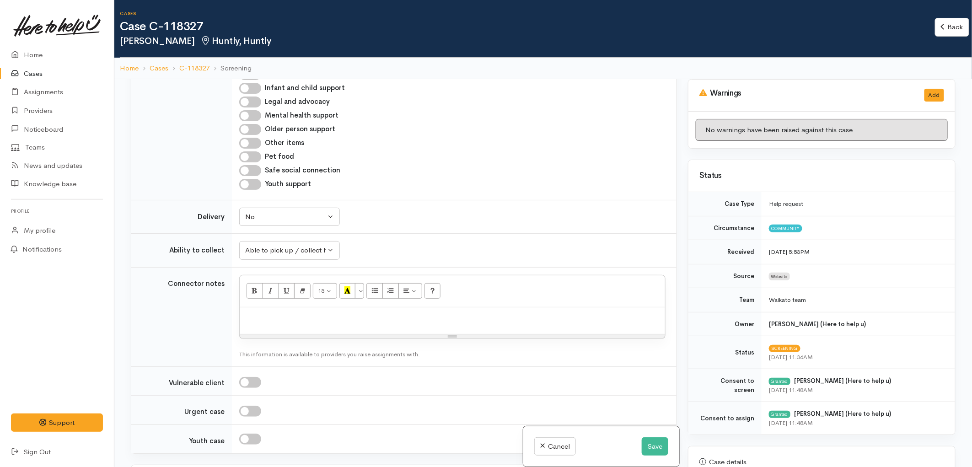
click at [386, 250] on td "Unknown Able to pick up / collect help on my own Able to pick up / collect with…" at bounding box center [454, 251] width 445 height 34
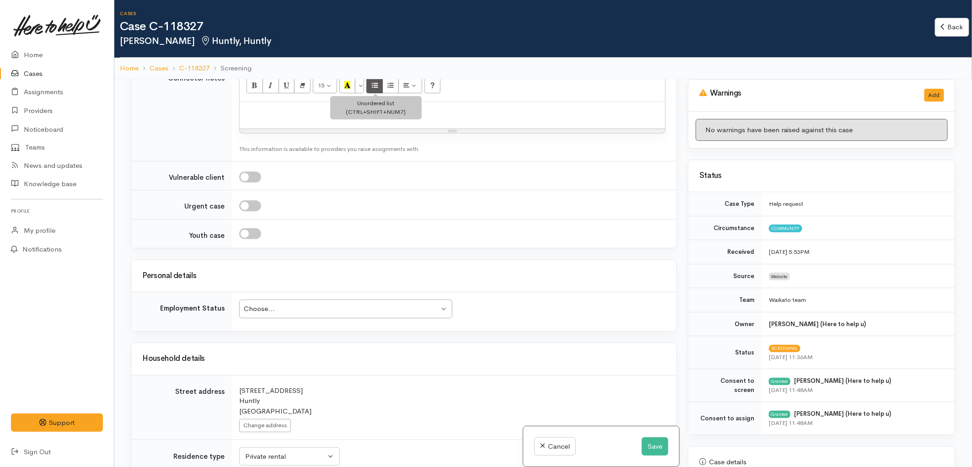
scroll to position [813, 0]
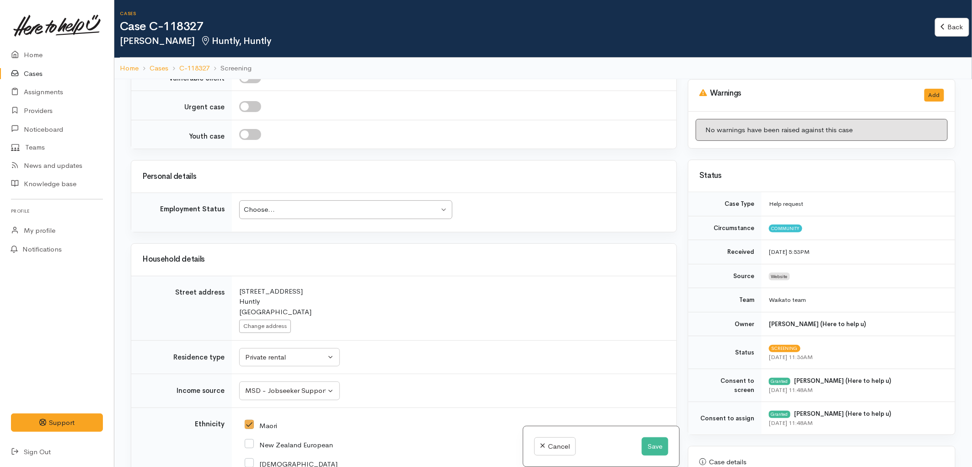
click at [326, 212] on div "Choose..." at bounding box center [341, 209] width 195 height 11
click at [472, 177] on h3 "Personal details" at bounding box center [403, 176] width 523 height 9
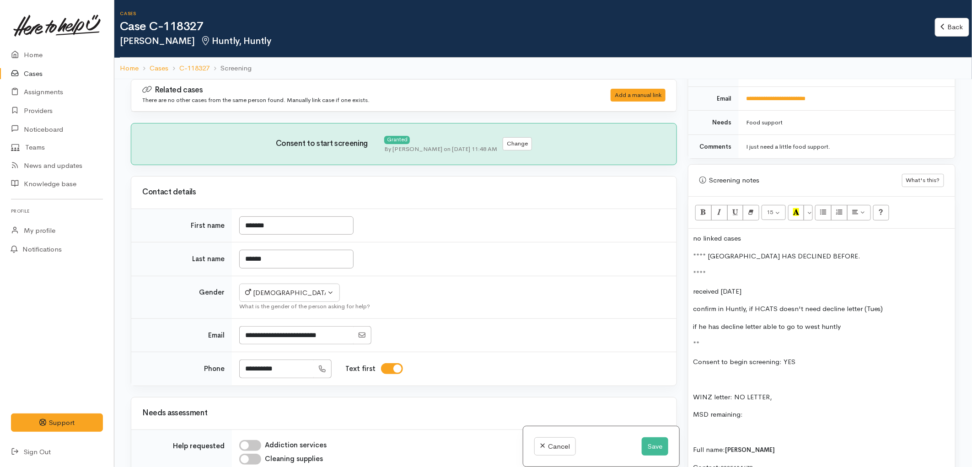
scroll to position [559, 0]
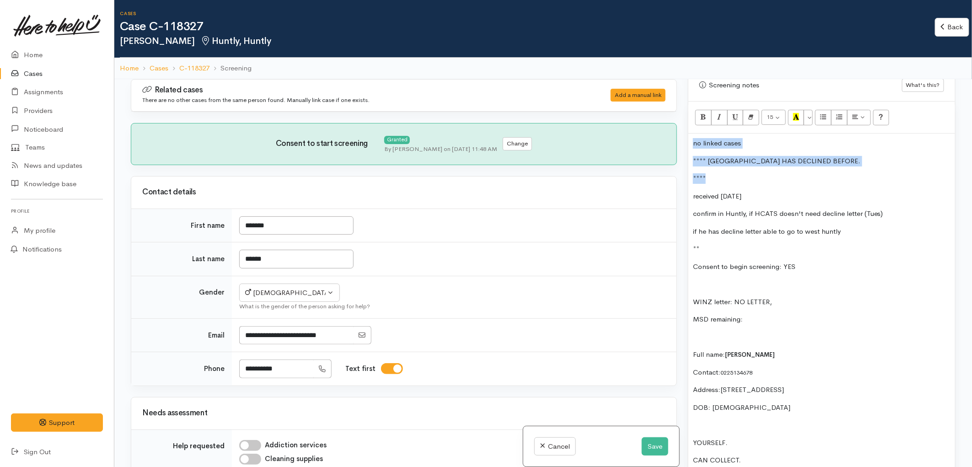
drag, startPoint x: 694, startPoint y: 142, endPoint x: 729, endPoint y: 171, distance: 45.2
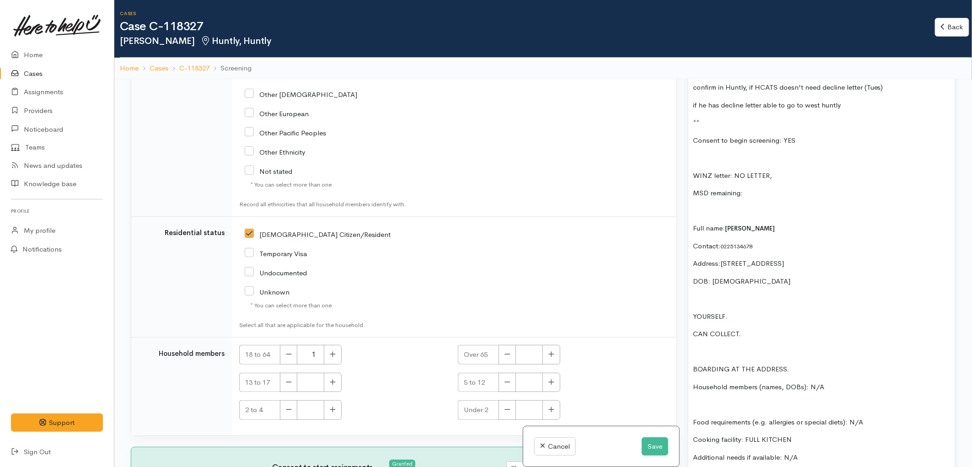
scroll to position [661, 0]
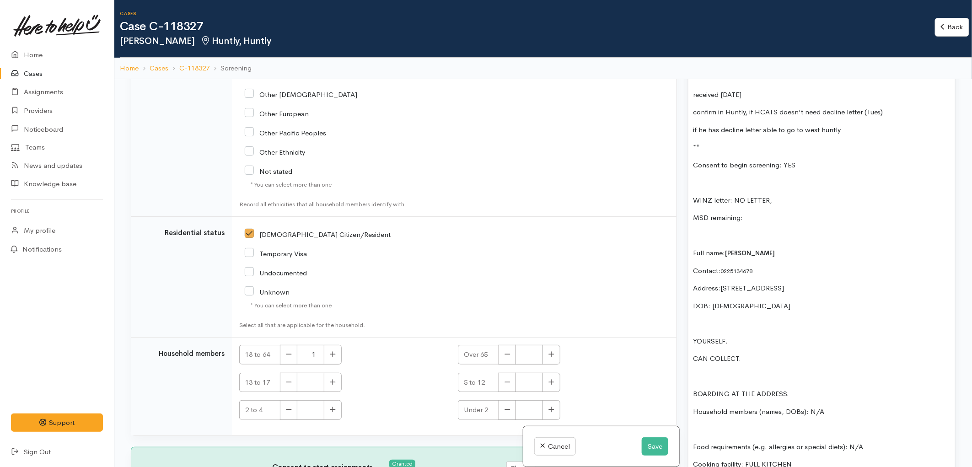
click at [847, 285] on p "Address:4 Tither Street, Huntly, New Zealand" at bounding box center [822, 288] width 258 height 11
click at [744, 355] on p "CAN COLLECT." at bounding box center [822, 359] width 258 height 11
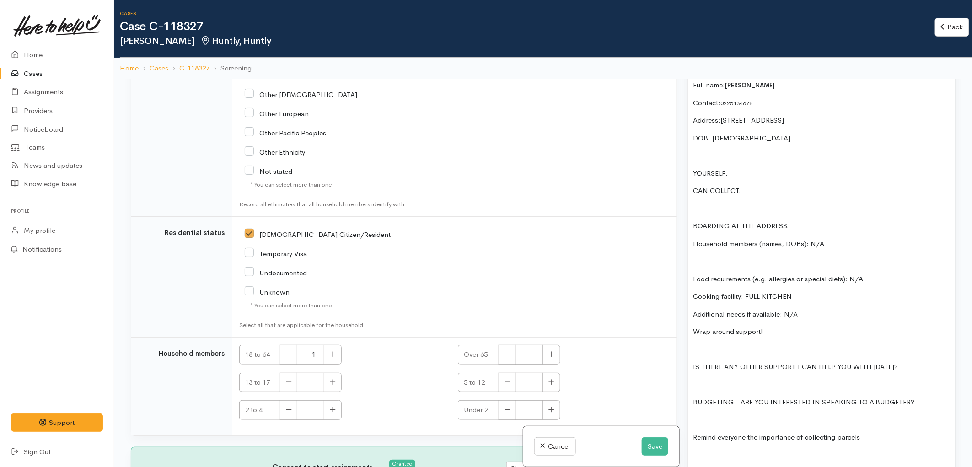
scroll to position [915, 0]
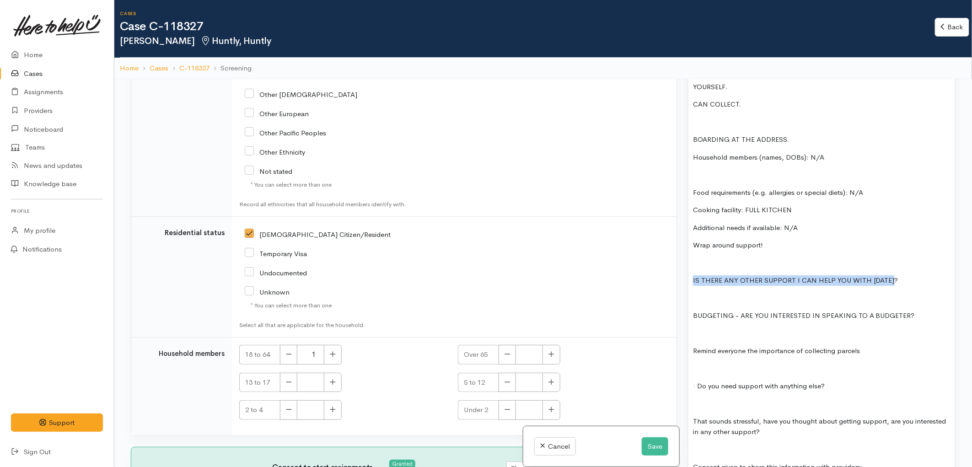
drag, startPoint x: 899, startPoint y: 282, endPoint x: 693, endPoint y: 284, distance: 205.4
click at [693, 284] on p "IS THERE ANY OTHER SUPPORT I CAN HELP YOU WITH TODAY?" at bounding box center [822, 280] width 258 height 11
click at [705, 294] on p at bounding box center [822, 298] width 258 height 11
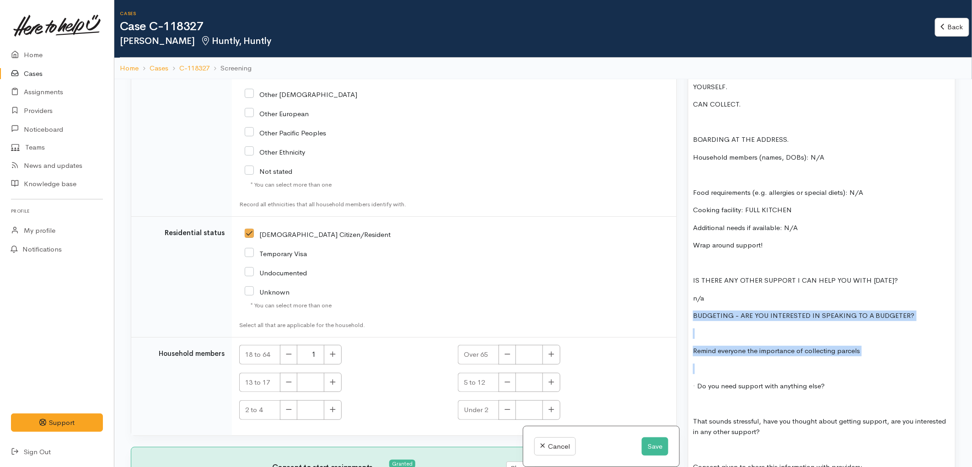
drag, startPoint x: 692, startPoint y: 314, endPoint x: 852, endPoint y: 366, distance: 167.9
click at [852, 366] on div "no linked cases **** MAIN STREET HAS DECLINED BEFORE. **** received on Sunday c…" at bounding box center [821, 136] width 267 height 717
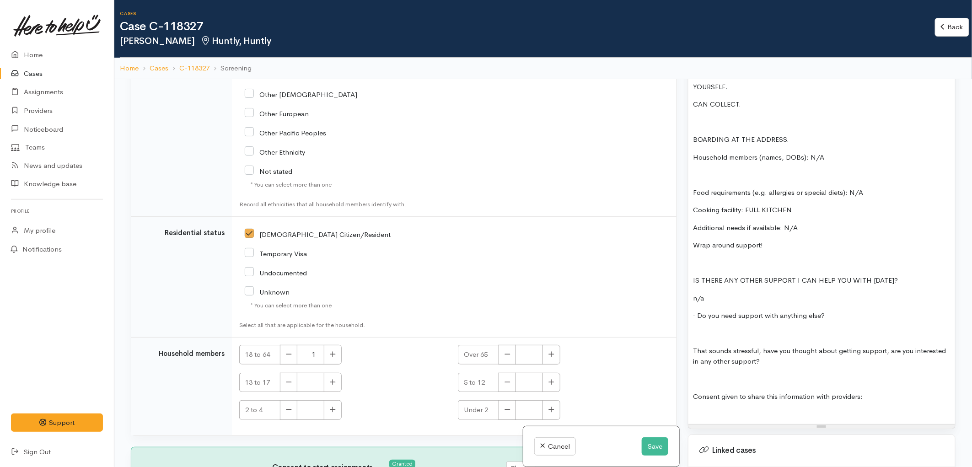
click at [867, 400] on p "Consent given to share this information with providers:" at bounding box center [822, 397] width 258 height 11
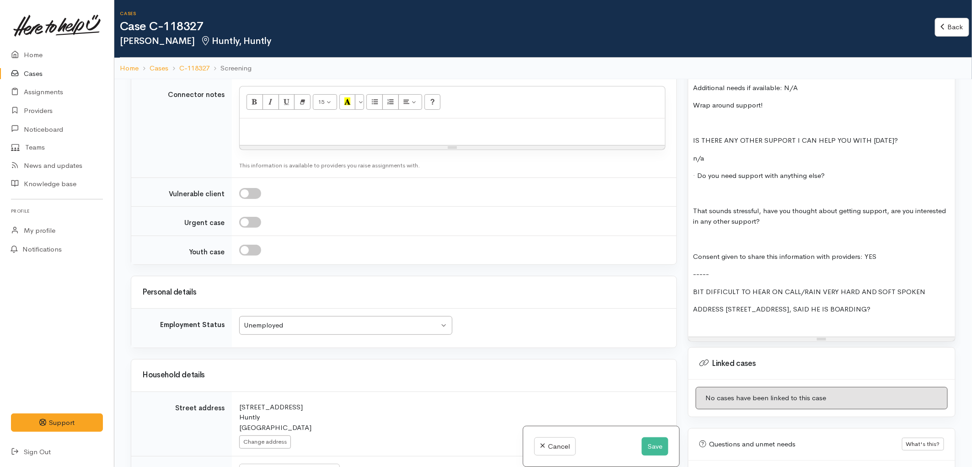
scroll to position [652, 0]
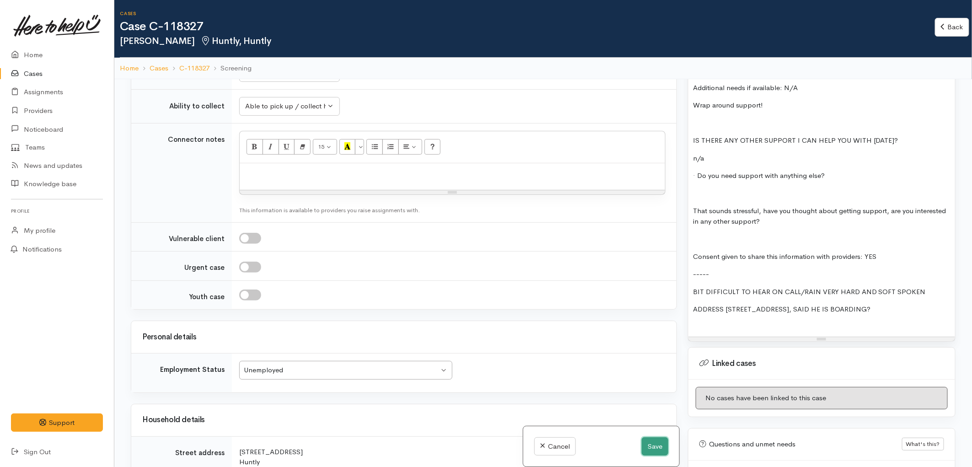
click at [655, 448] on button "Save" at bounding box center [655, 446] width 27 height 19
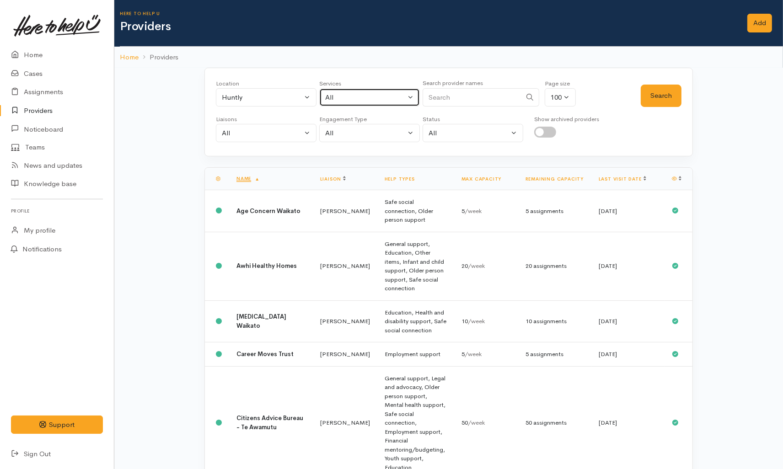
click at [340, 92] on div "All" at bounding box center [365, 97] width 81 height 11
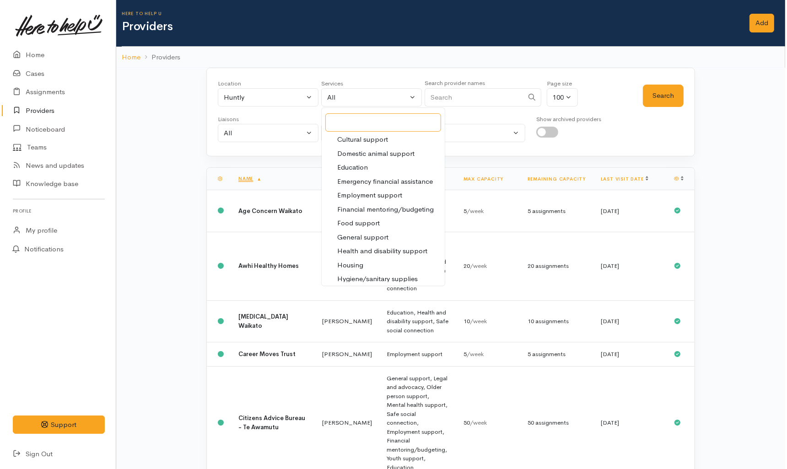
scroll to position [102, 0]
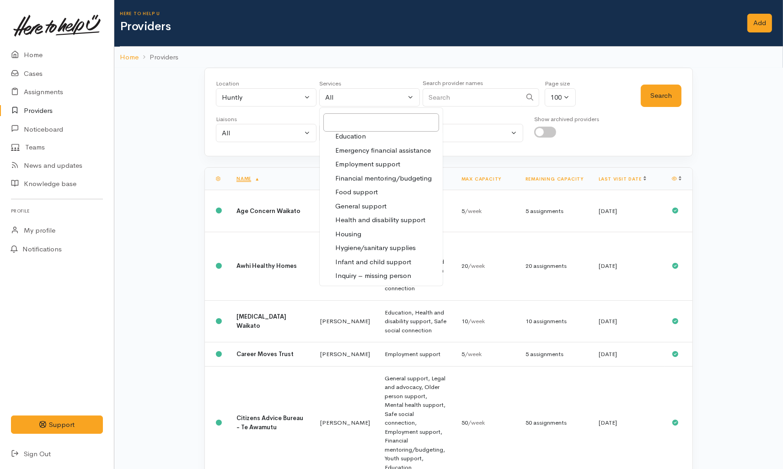
click at [363, 189] on span "Food support" at bounding box center [356, 192] width 43 height 11
select select "3"
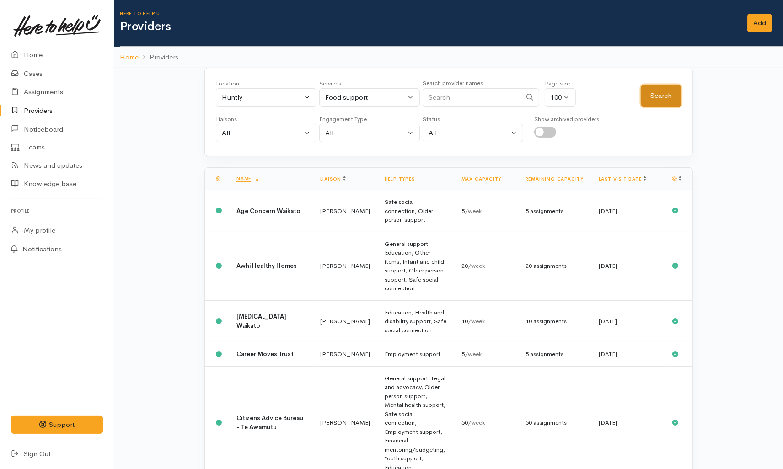
click at [656, 92] on button "Search" at bounding box center [661, 96] width 41 height 22
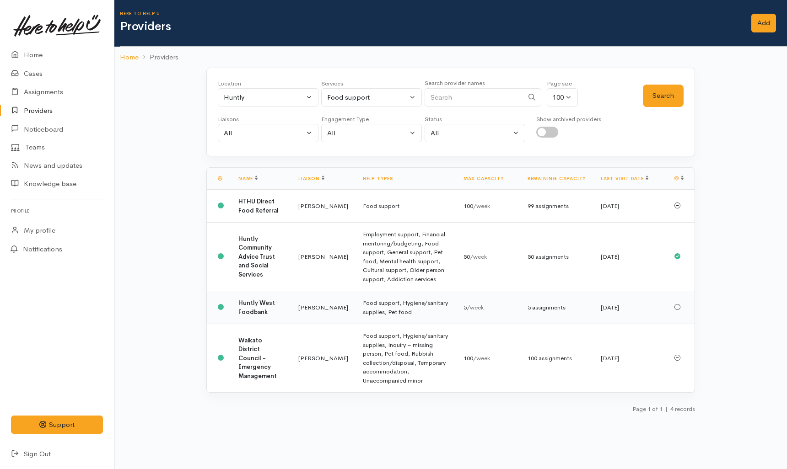
click at [291, 301] on td "Kyleigh Pike" at bounding box center [323, 307] width 64 height 33
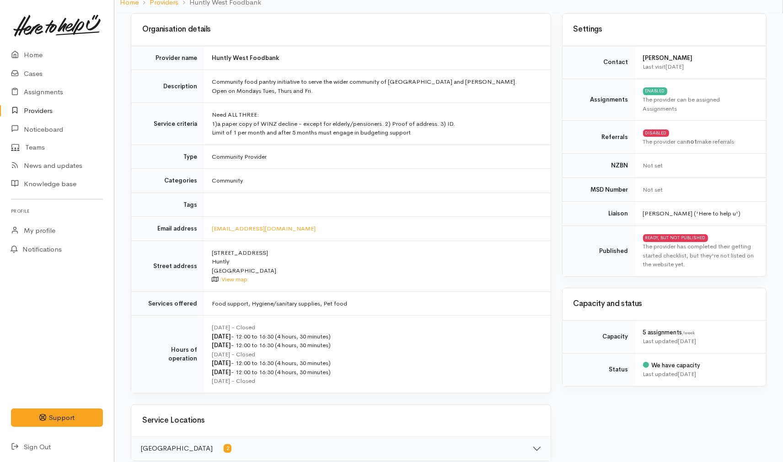
scroll to position [51, 0]
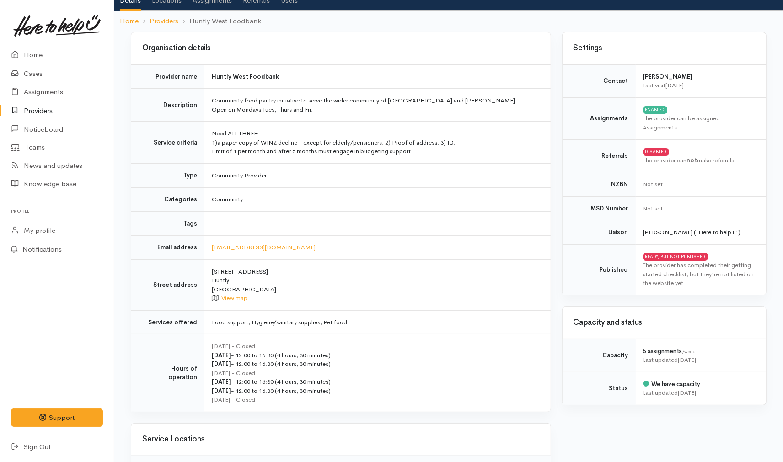
click at [505, 200] on td "Community" at bounding box center [377, 200] width 346 height 24
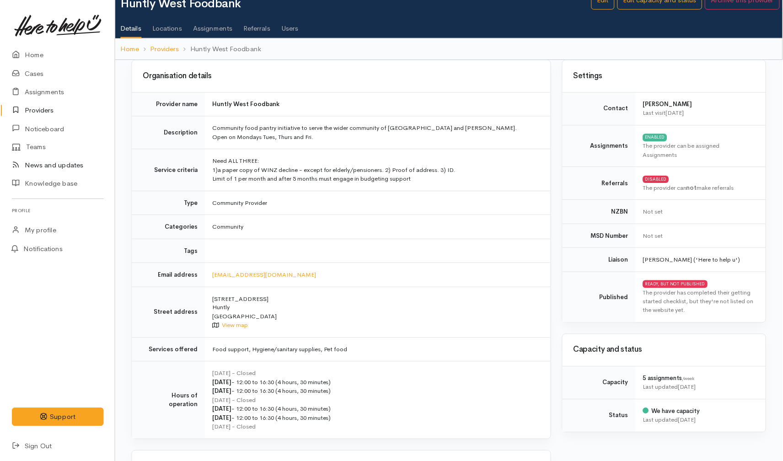
scroll to position [0, 0]
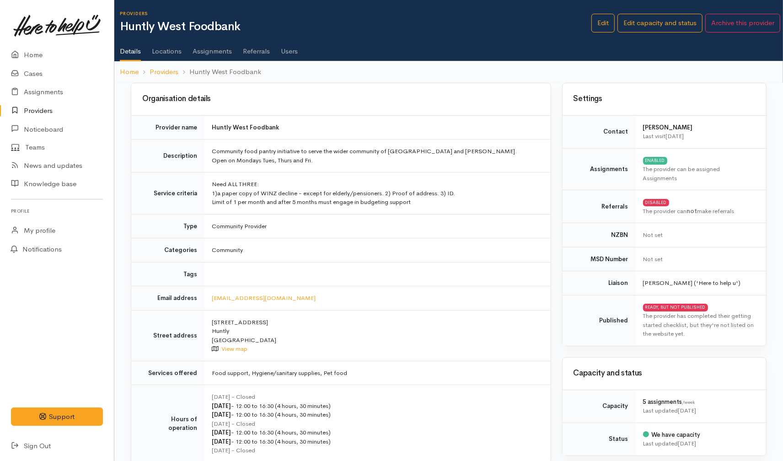
click at [39, 113] on link "Providers" at bounding box center [57, 111] width 114 height 19
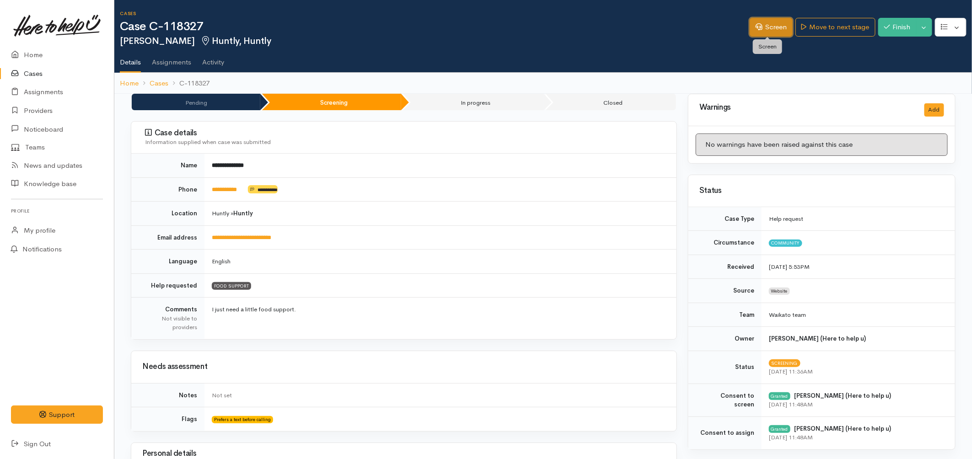
click at [761, 28] on link "Screen" at bounding box center [771, 27] width 43 height 19
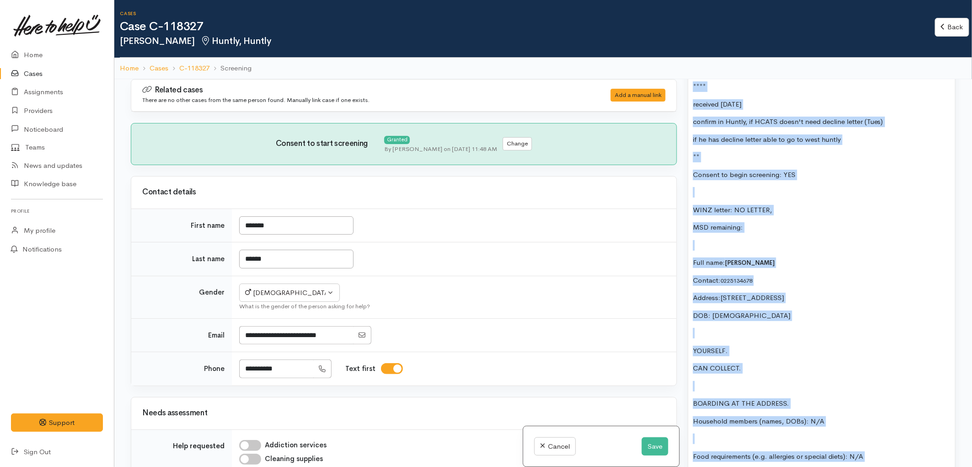
scroll to position [606, 0]
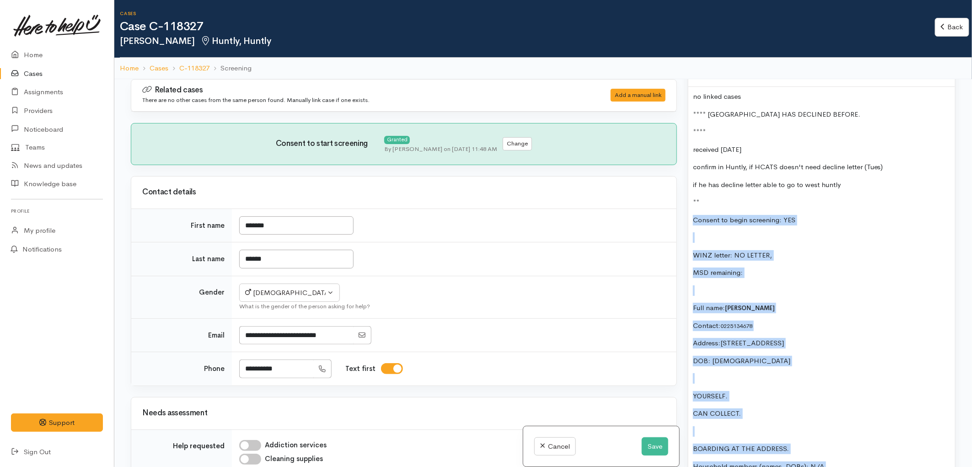
drag, startPoint x: 850, startPoint y: 330, endPoint x: 687, endPoint y: 223, distance: 194.9
click at [687, 223] on div "Warnings Add No warnings have been raised against this case Add Warning Title ●…" at bounding box center [821, 312] width 279 height 467
copy div "Consent to begin screening: YES WINZ letter: NO LETTER, MSD remaining: Full nam…"
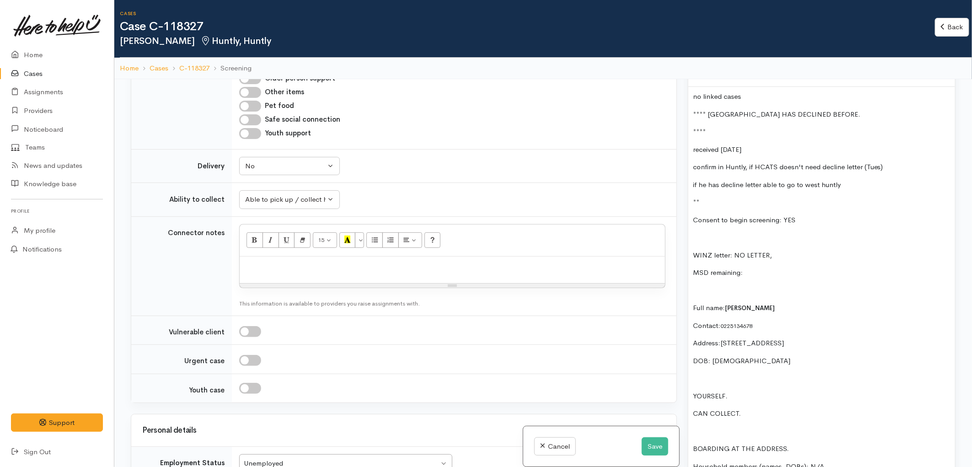
click at [322, 276] on div at bounding box center [452, 270] width 425 height 27
paste div
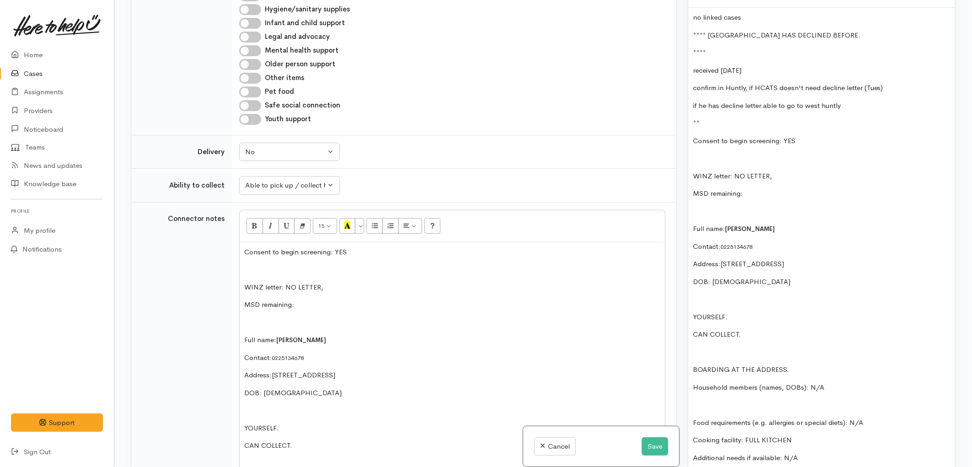
scroll to position [455, 0]
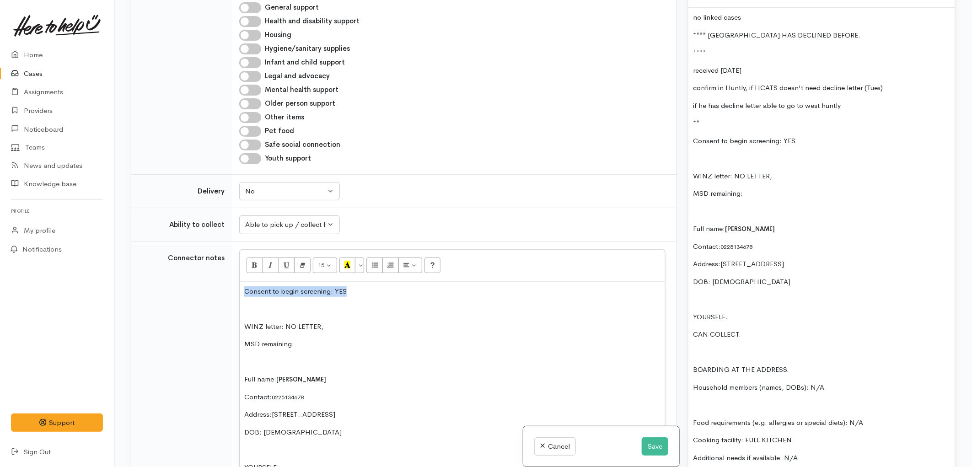
drag, startPoint x: 356, startPoint y: 294, endPoint x: 223, endPoint y: 292, distance: 132.7
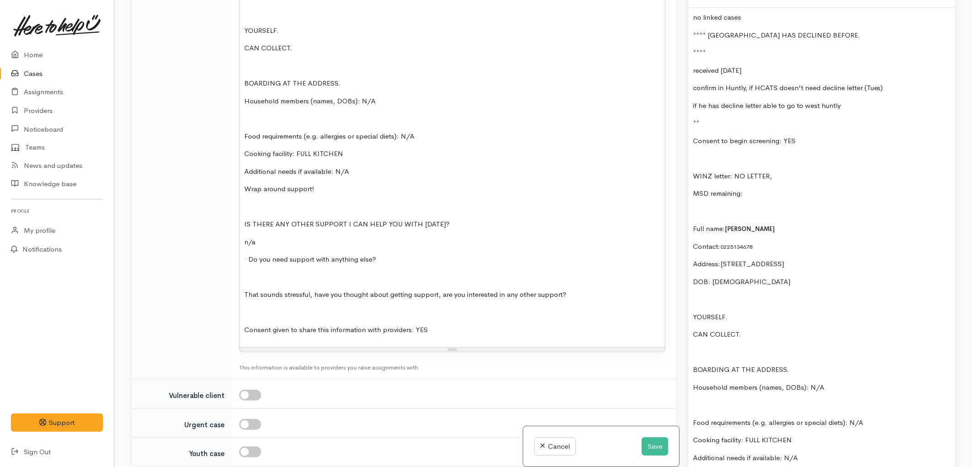
scroll to position [861, 0]
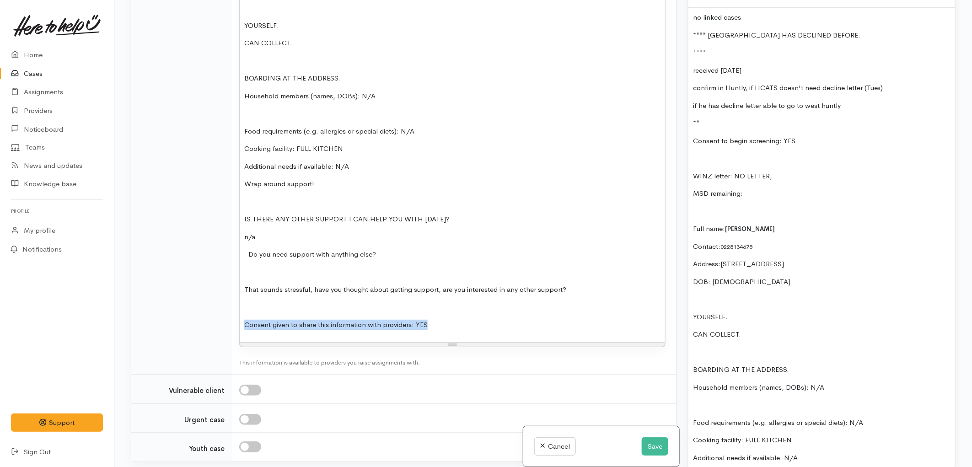
drag, startPoint x: 430, startPoint y: 326, endPoint x: 242, endPoint y: 317, distance: 188.2
click at [242, 317] on div "WINZ letter: NO LETTER, MSD remaining: Full name: Michael Ormsby Contact: 02251…" at bounding box center [452, 108] width 425 height 467
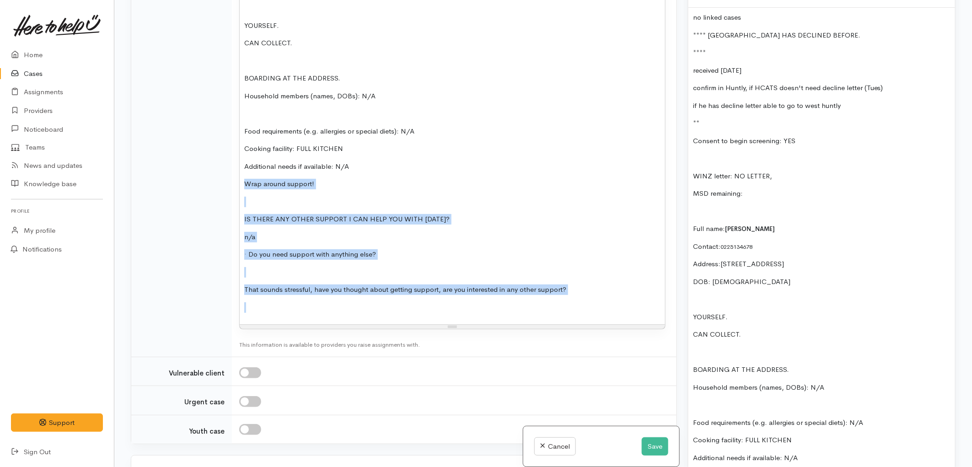
drag, startPoint x: 297, startPoint y: 314, endPoint x: 236, endPoint y: 181, distance: 146.5
click at [236, 181] on td "<p>WINZ letter: NO LETTER,&nbsp;</p><p>MSD remaining:</p><p><br></p><p>Full nam…" at bounding box center [454, 96] width 445 height 522
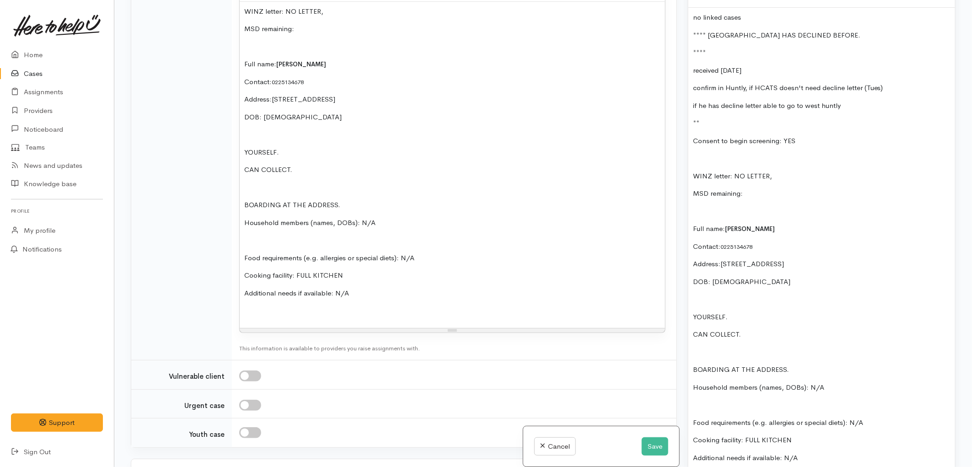
scroll to position [658, 0]
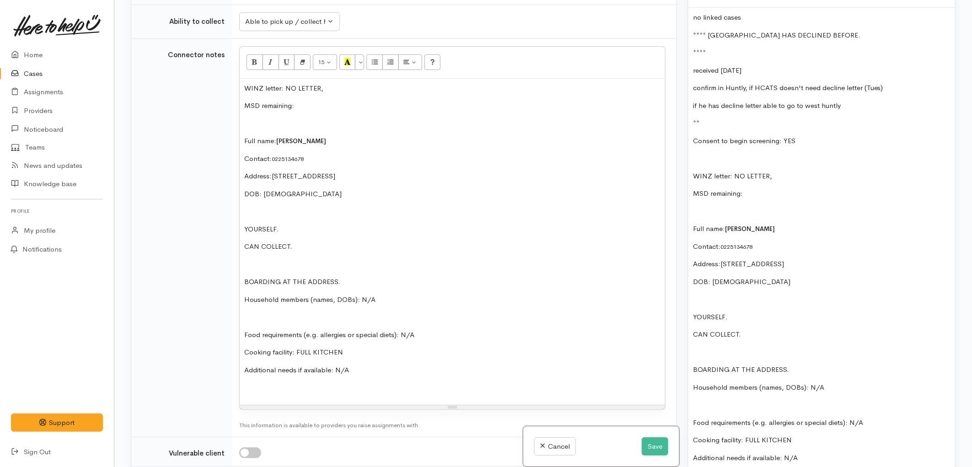
drag, startPoint x: 296, startPoint y: 246, endPoint x: 245, endPoint y: 228, distance: 53.8
click at [245, 228] on div "WINZ letter: NO LETTER, MSD remaining: Full name: Michael Ormsby Contact: 02251…" at bounding box center [452, 242] width 425 height 326
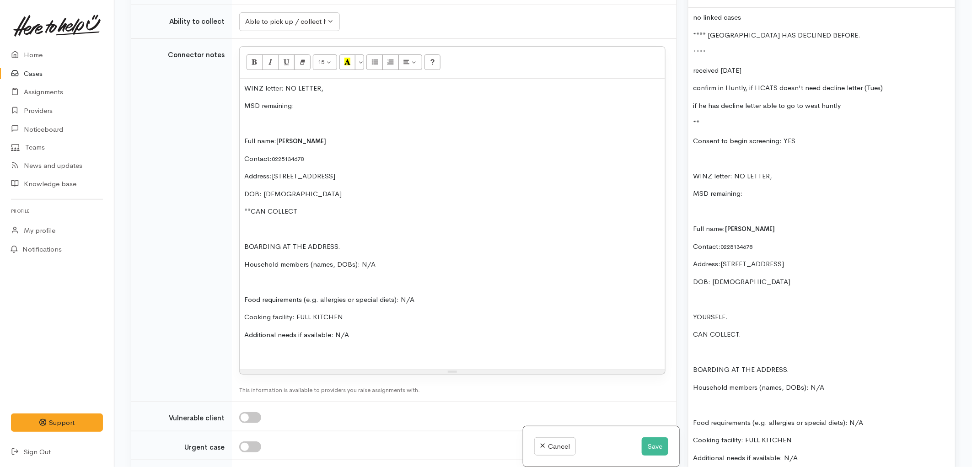
drag, startPoint x: 345, startPoint y: 247, endPoint x: 244, endPoint y: 241, distance: 101.3
click at [244, 241] on div "WINZ letter: NO LETTER, MSD remaining: Full name: Michael Ormsby Contact: 02251…" at bounding box center [452, 224] width 425 height 291
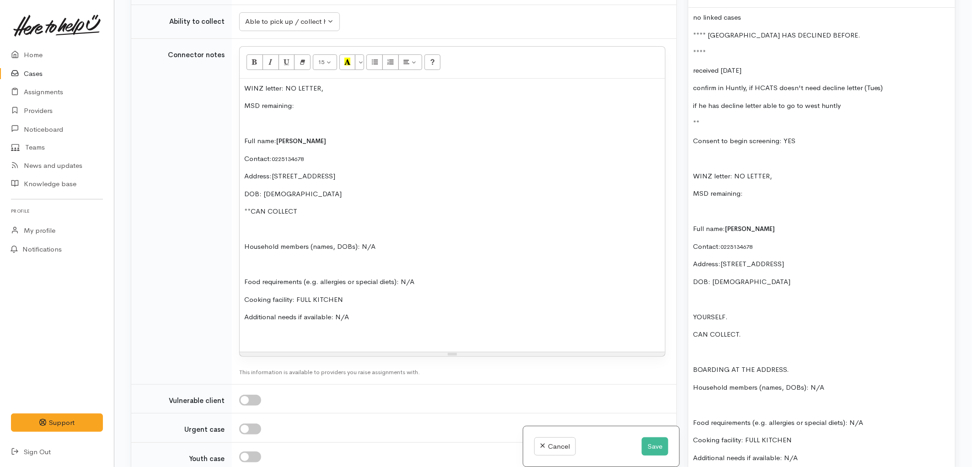
click at [310, 103] on p "MSD remaining:" at bounding box center [452, 106] width 416 height 11
drag, startPoint x: 324, startPoint y: 88, endPoint x: 286, endPoint y: 85, distance: 37.6
click at [286, 85] on p "WINZ letter: NO LETTER," at bounding box center [452, 88] width 416 height 11
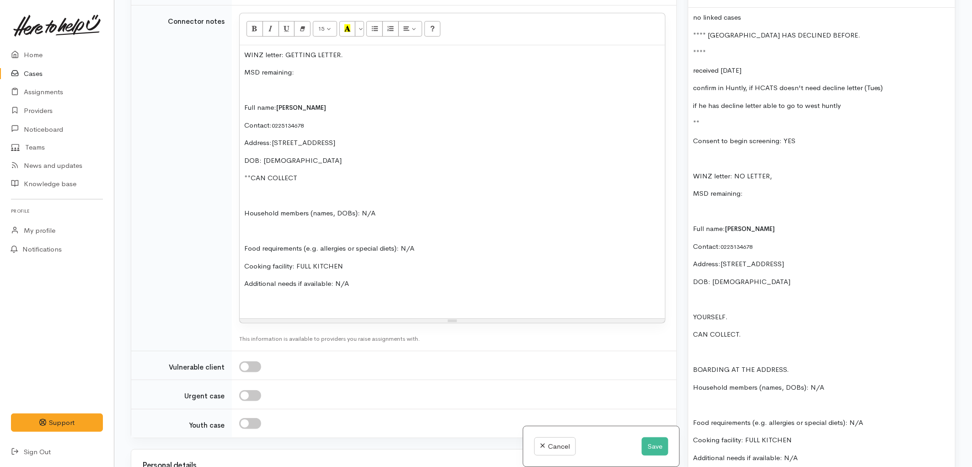
scroll to position [760, 0]
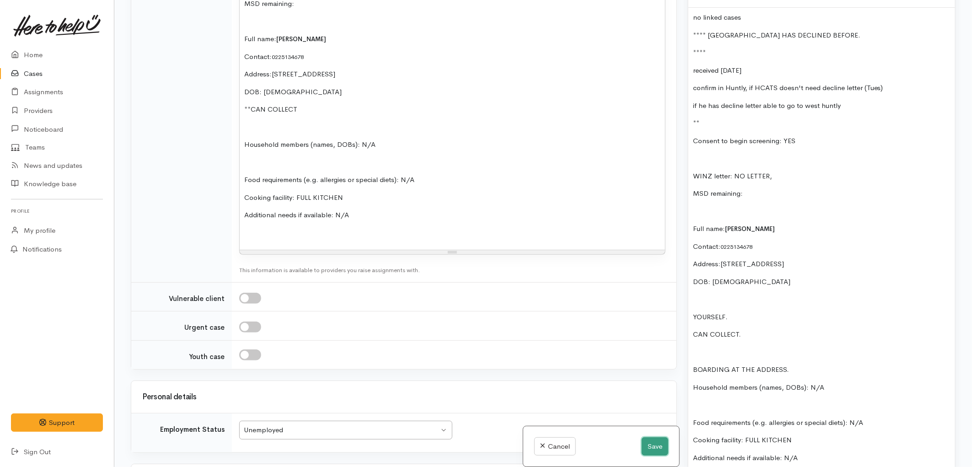
click at [645, 442] on button "Save" at bounding box center [655, 446] width 27 height 19
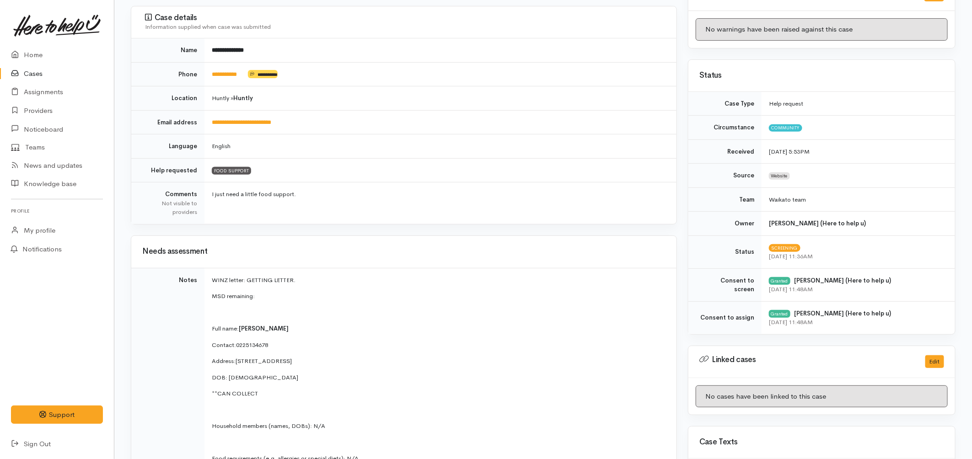
scroll to position [355, 0]
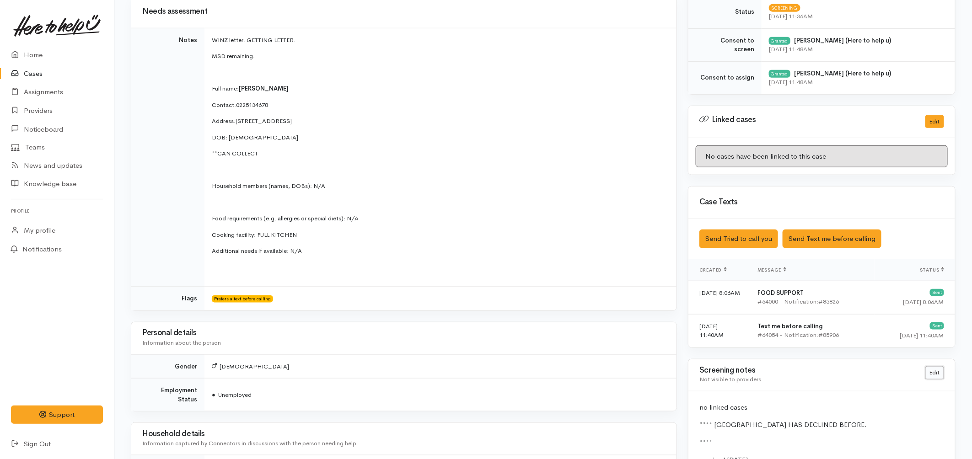
click at [938, 372] on link "Edit" at bounding box center [934, 372] width 19 height 13
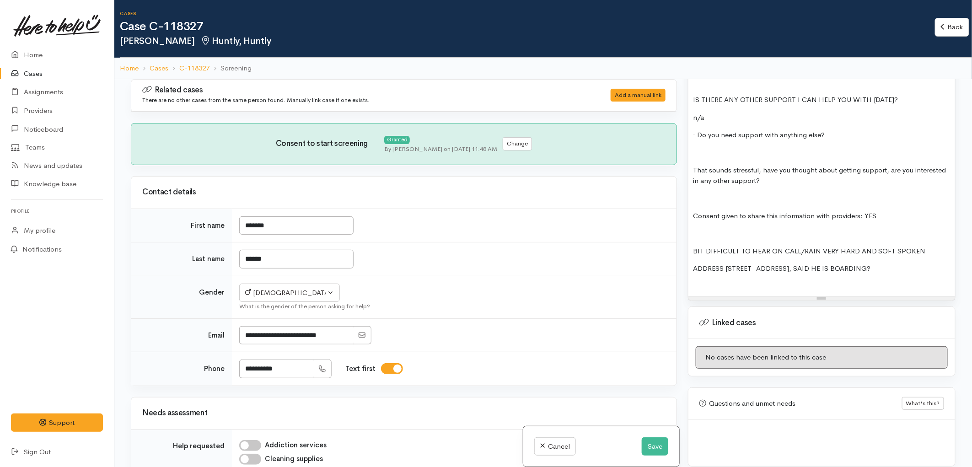
scroll to position [1108, 0]
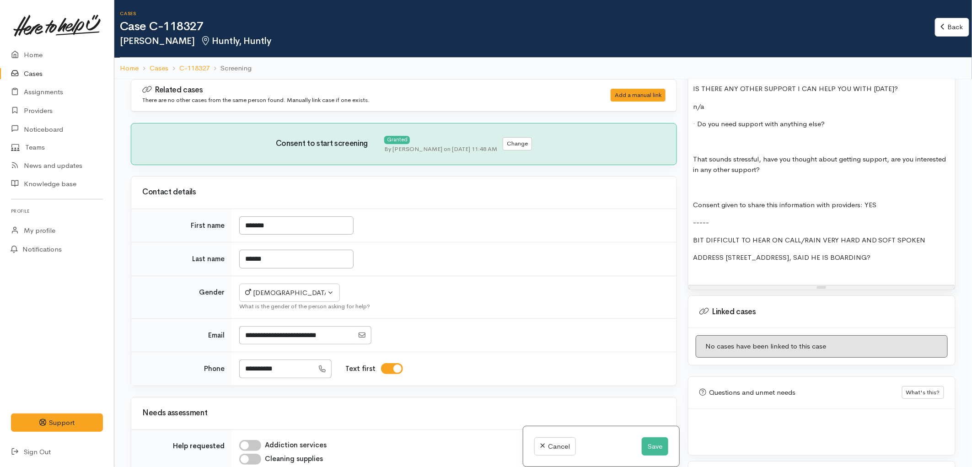
click at [909, 256] on p "ADDRESS MATCHES CHARLINES PLACE, SAID HE IS BOARDING?" at bounding box center [822, 257] width 258 height 11
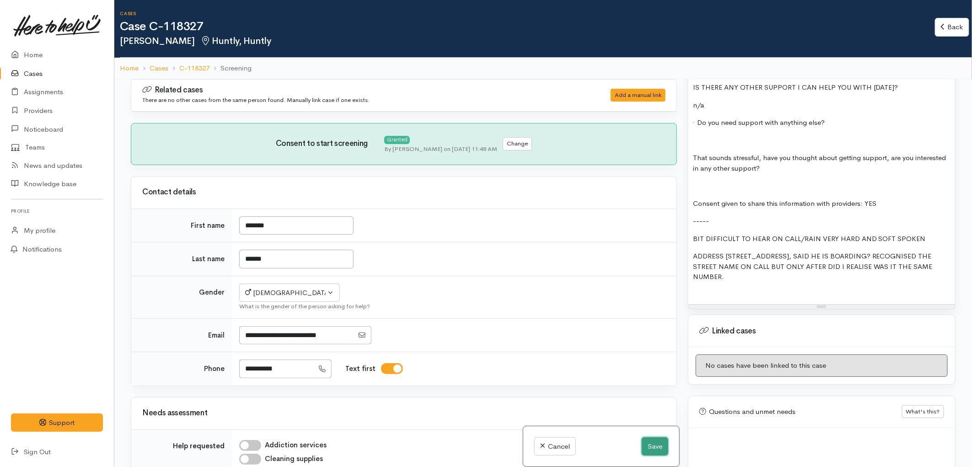
click at [650, 449] on button "Save" at bounding box center [655, 446] width 27 height 19
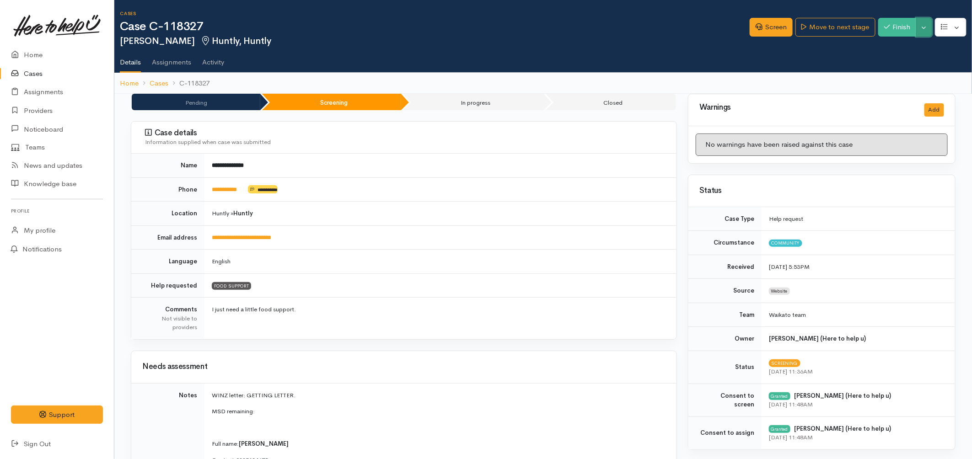
click at [922, 22] on button "Toggle Dropdown" at bounding box center [924, 27] width 16 height 19
click at [890, 44] on link "Pause" at bounding box center [895, 48] width 72 height 14
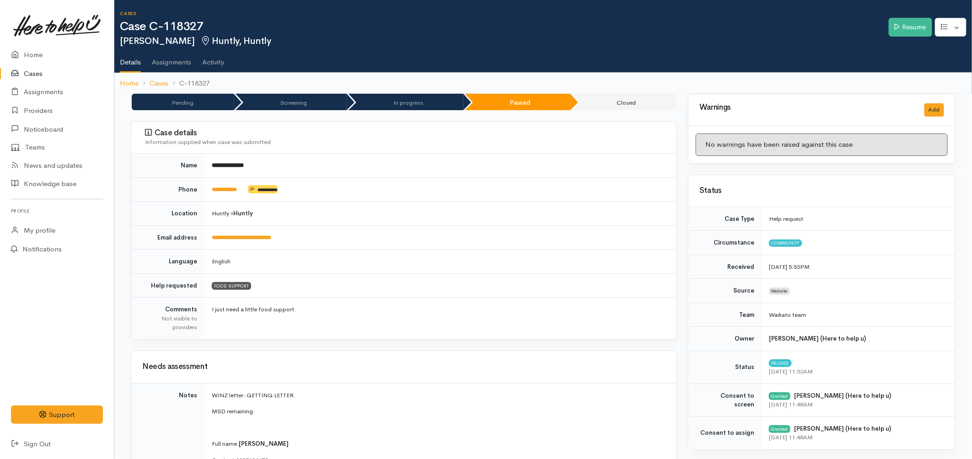
click at [40, 75] on link "Cases" at bounding box center [57, 73] width 114 height 19
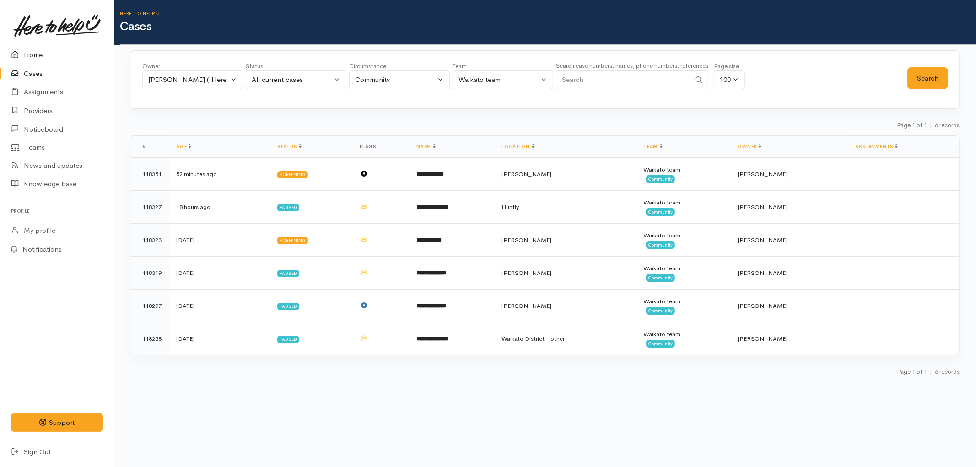
click at [31, 54] on link "Home" at bounding box center [57, 55] width 114 height 19
